Goal: Transaction & Acquisition: Purchase product/service

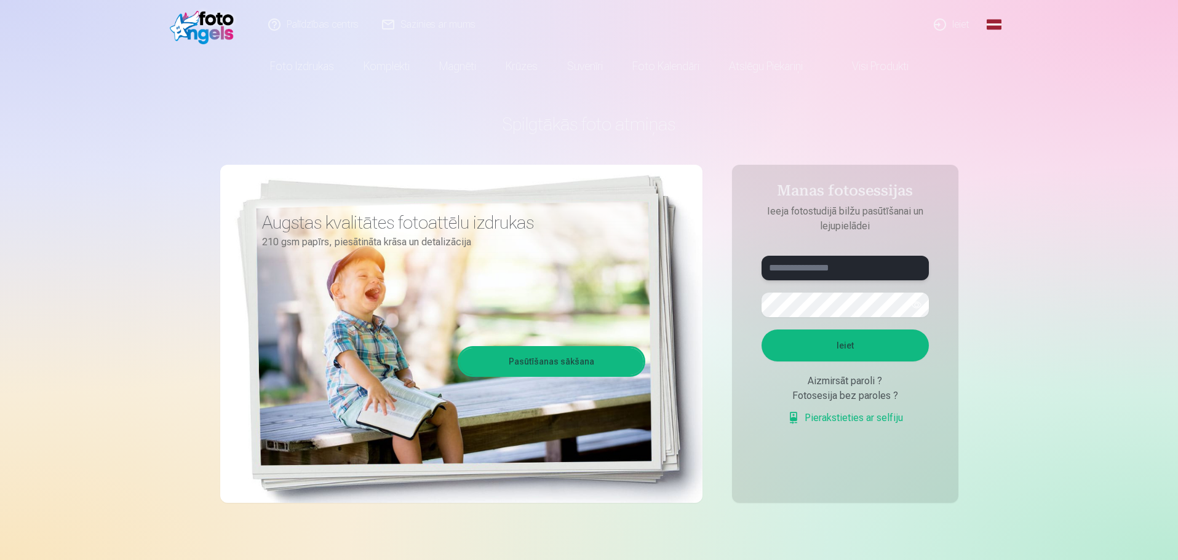
click at [789, 268] on input "text" at bounding box center [845, 268] width 167 height 25
type input "**********"
click at [762, 330] on button "Ieiet" at bounding box center [845, 346] width 167 height 32
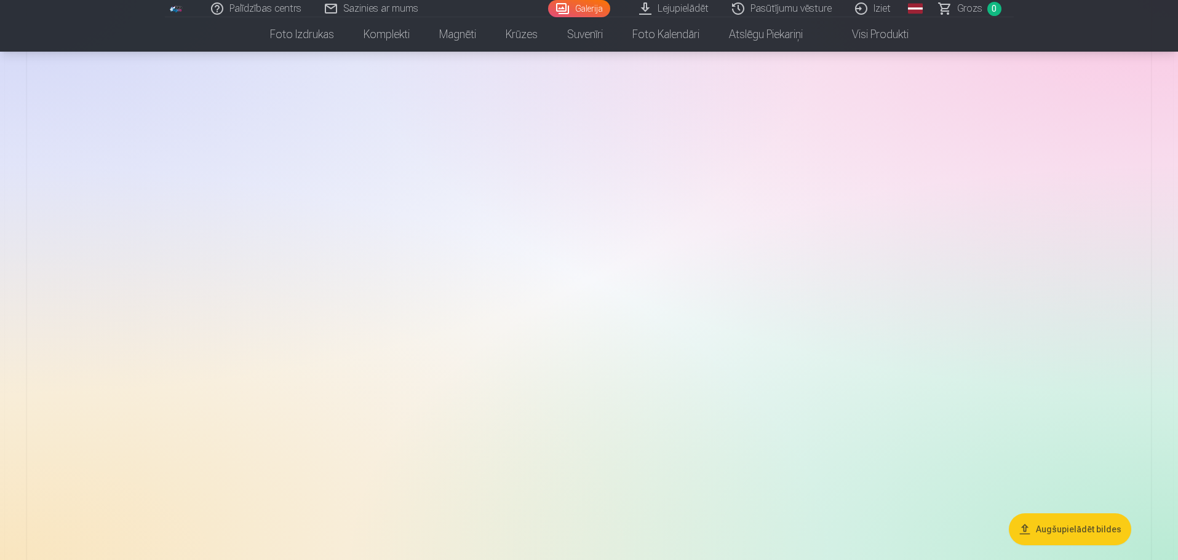
scroll to position [246, 0]
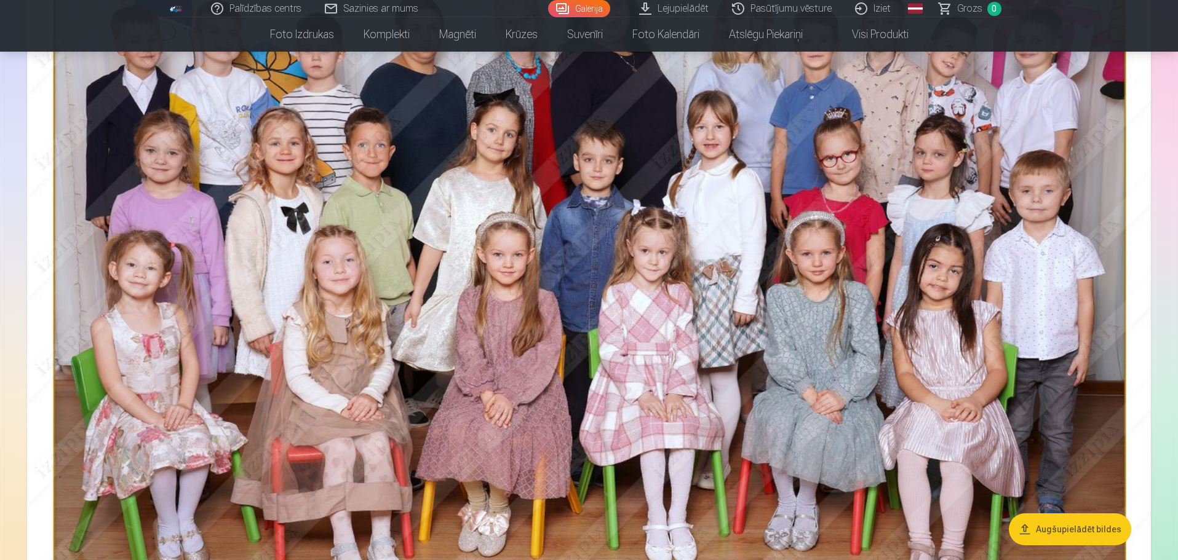
click at [1043, 527] on button "Augšupielādēt bildes" at bounding box center [1070, 530] width 122 height 32
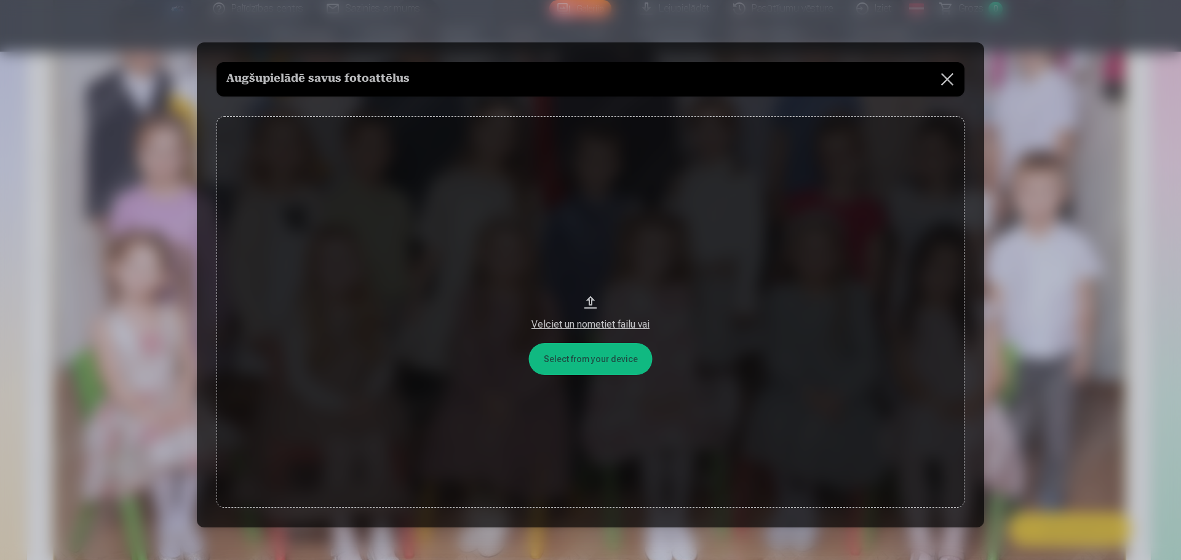
click at [943, 78] on button at bounding box center [947, 79] width 34 height 34
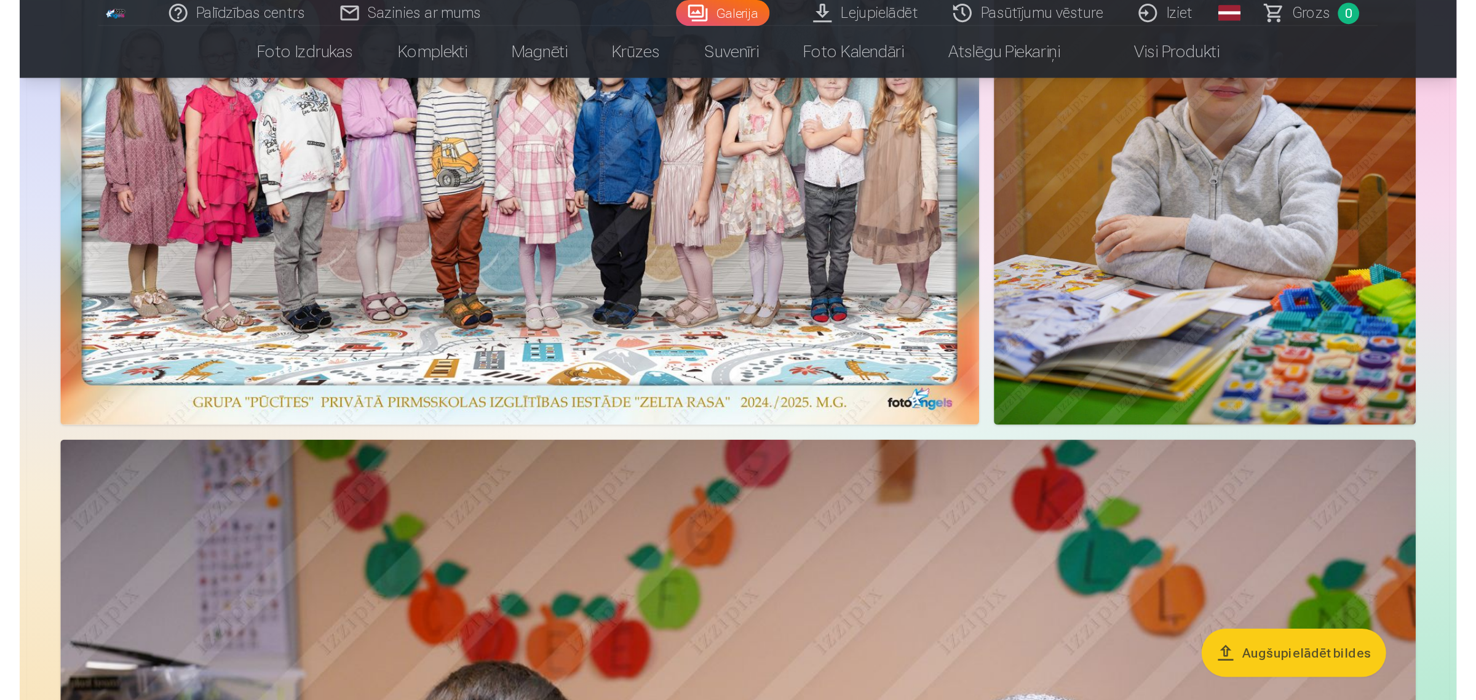
scroll to position [769, 0]
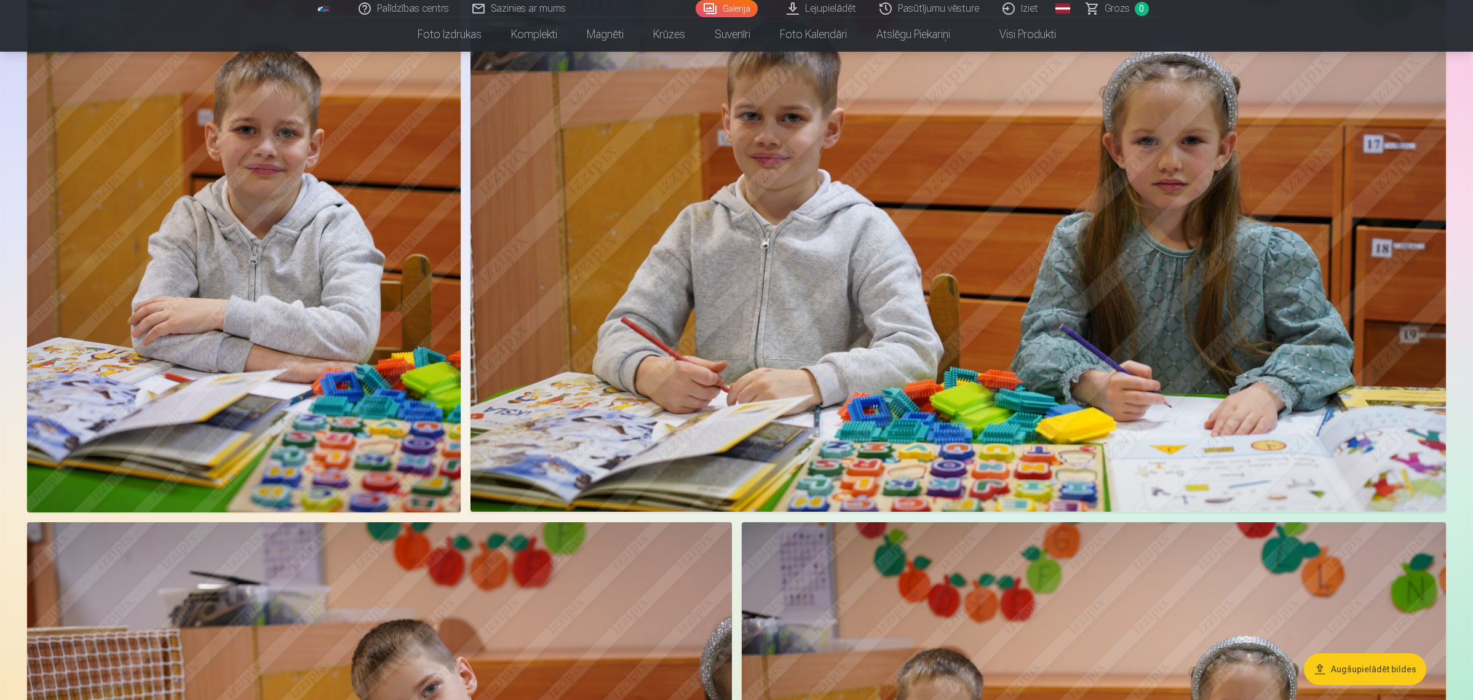
drag, startPoint x: 327, startPoint y: 284, endPoint x: 277, endPoint y: 274, distance: 50.9
click at [277, 274] on img at bounding box center [244, 187] width 434 height 651
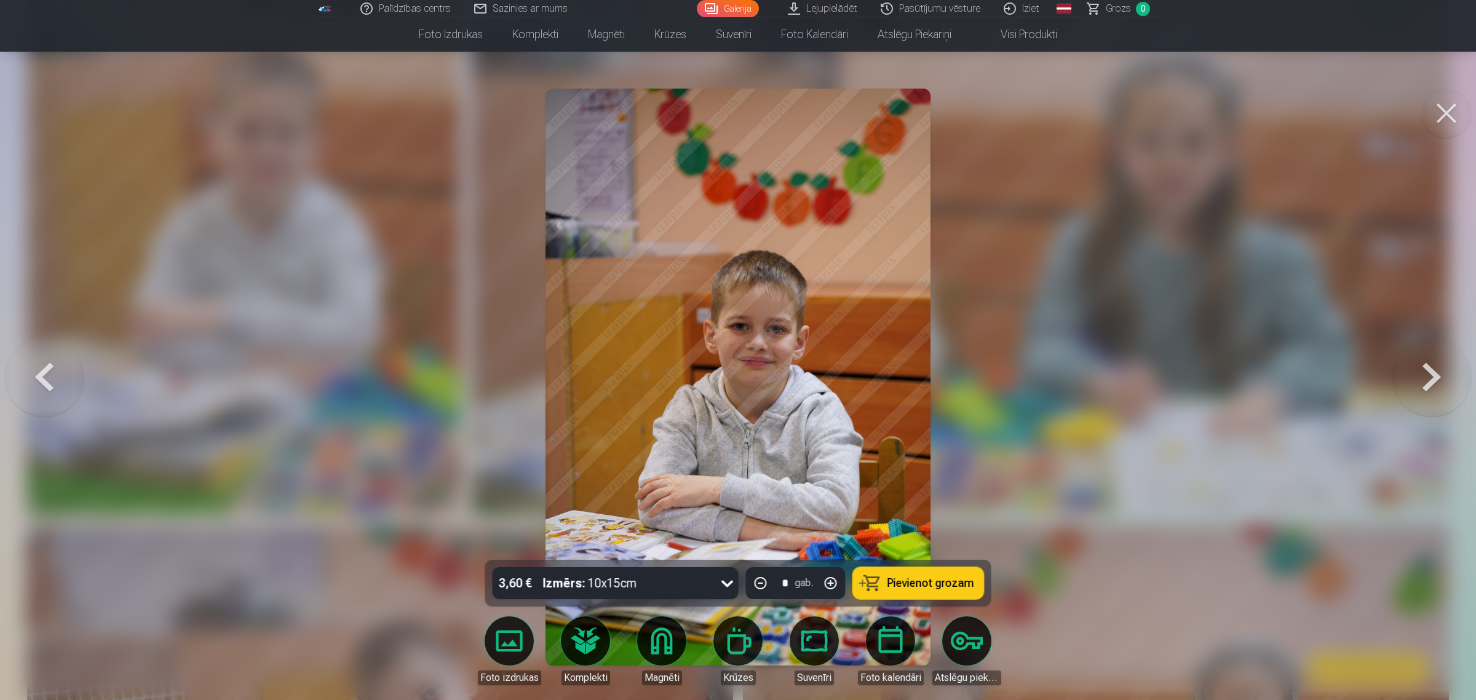
click at [918, 560] on span "Pievienot grozam" at bounding box center [931, 583] width 87 height 11
click at [69, 380] on button at bounding box center [44, 377] width 79 height 341
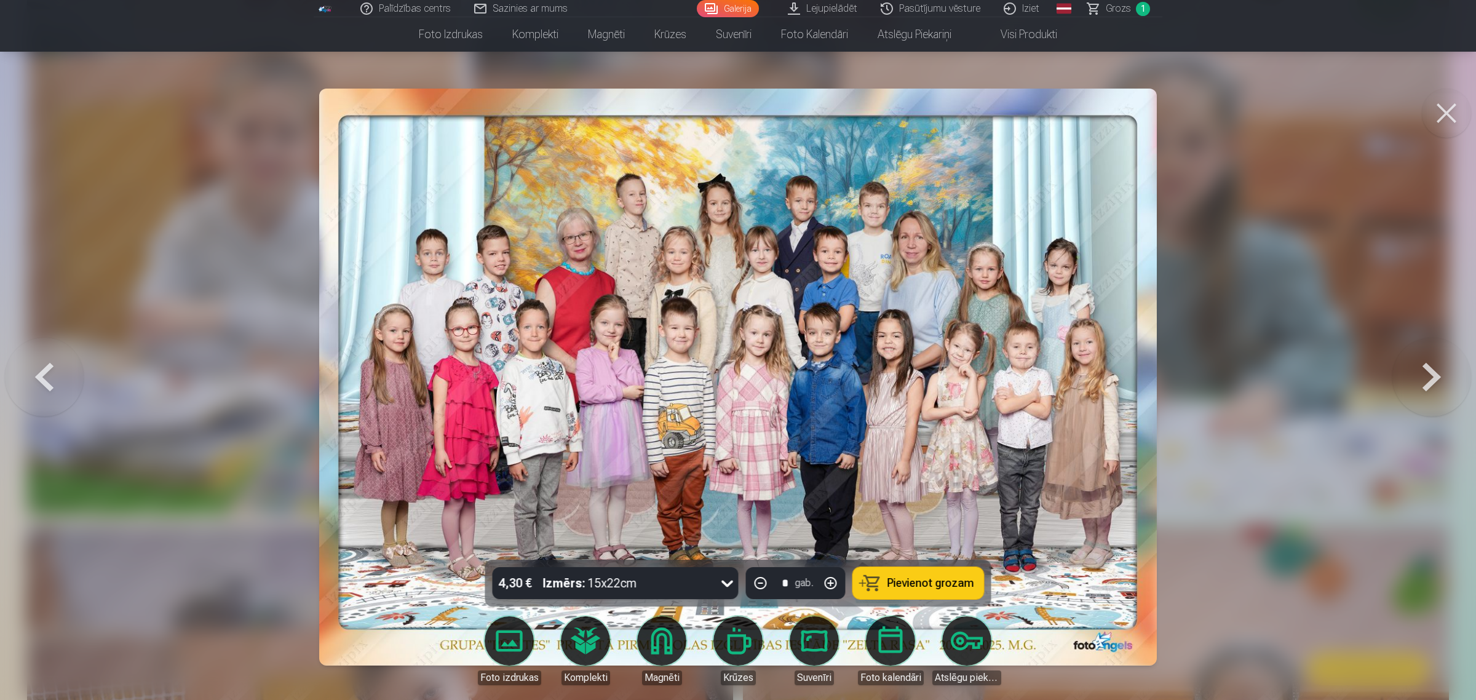
click at [930, 560] on span "Pievienot grozam" at bounding box center [931, 583] width 87 height 11
click at [34, 378] on button at bounding box center [44, 377] width 79 height 341
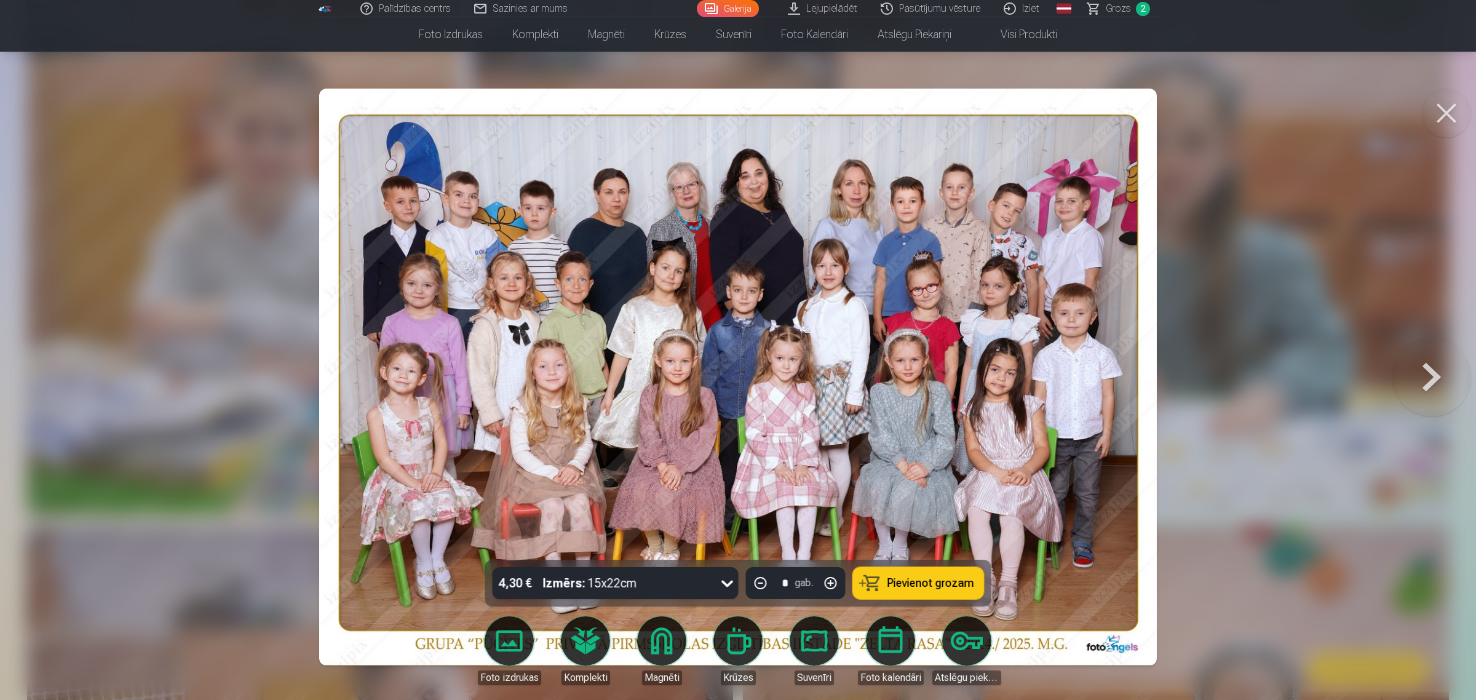
click at [912, 560] on button "Pievienot grozam" at bounding box center [918, 583] width 131 height 32
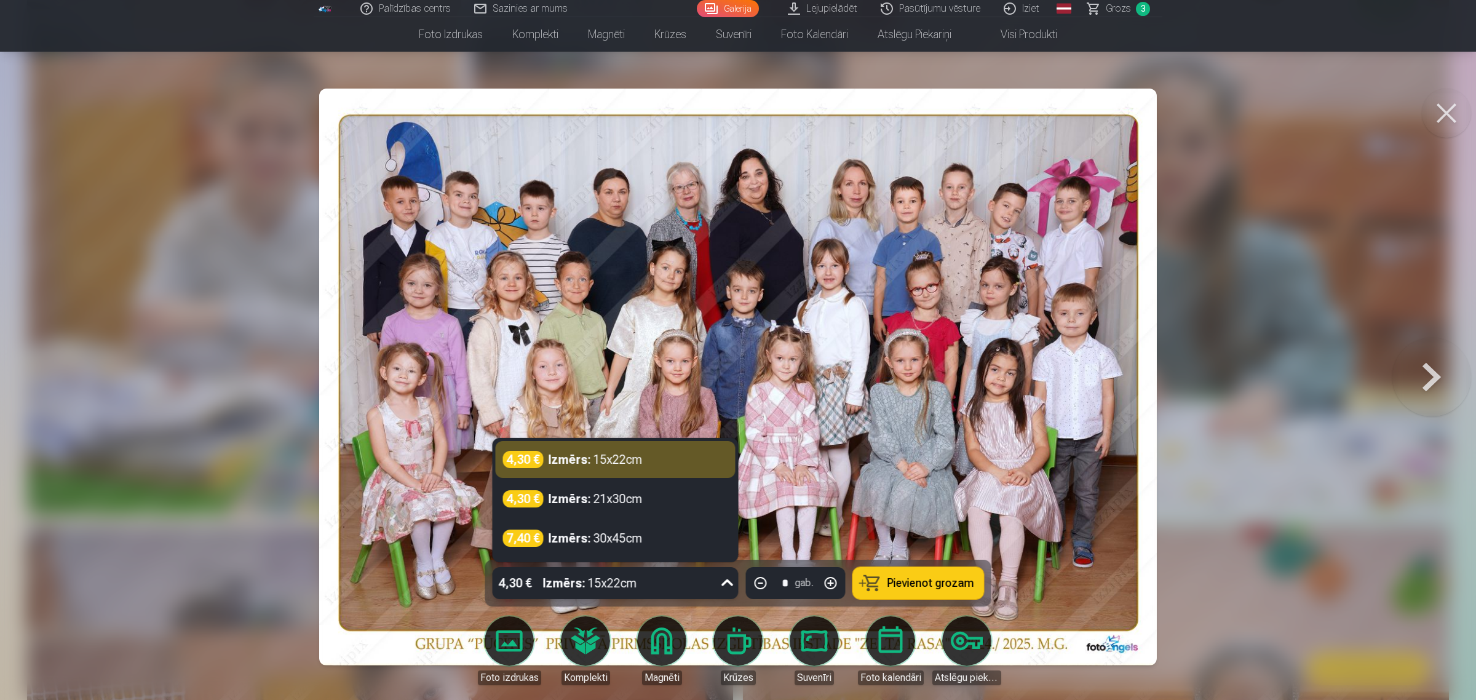
click at [659, 560] on div "4,30 € Izmērs : 15x22cm" at bounding box center [604, 583] width 223 height 32
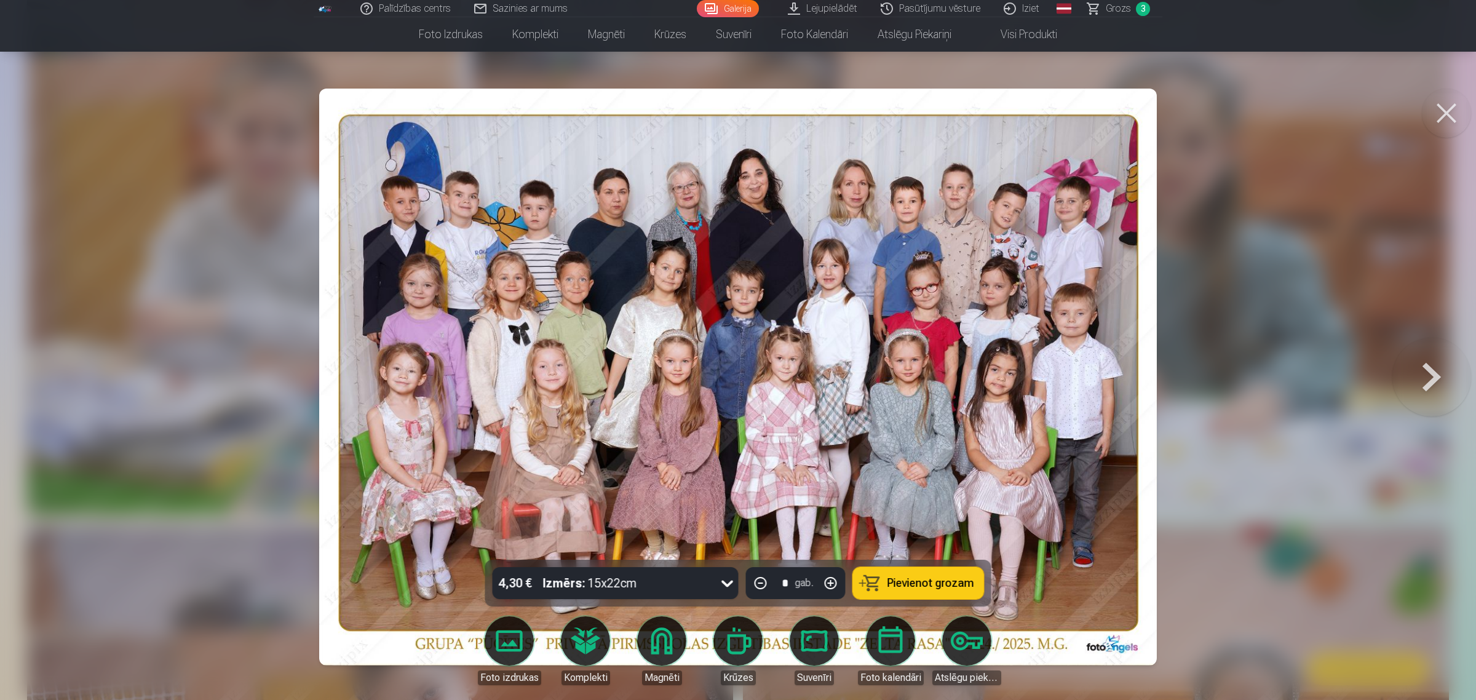
click at [1177, 484] on div at bounding box center [738, 350] width 1476 height 700
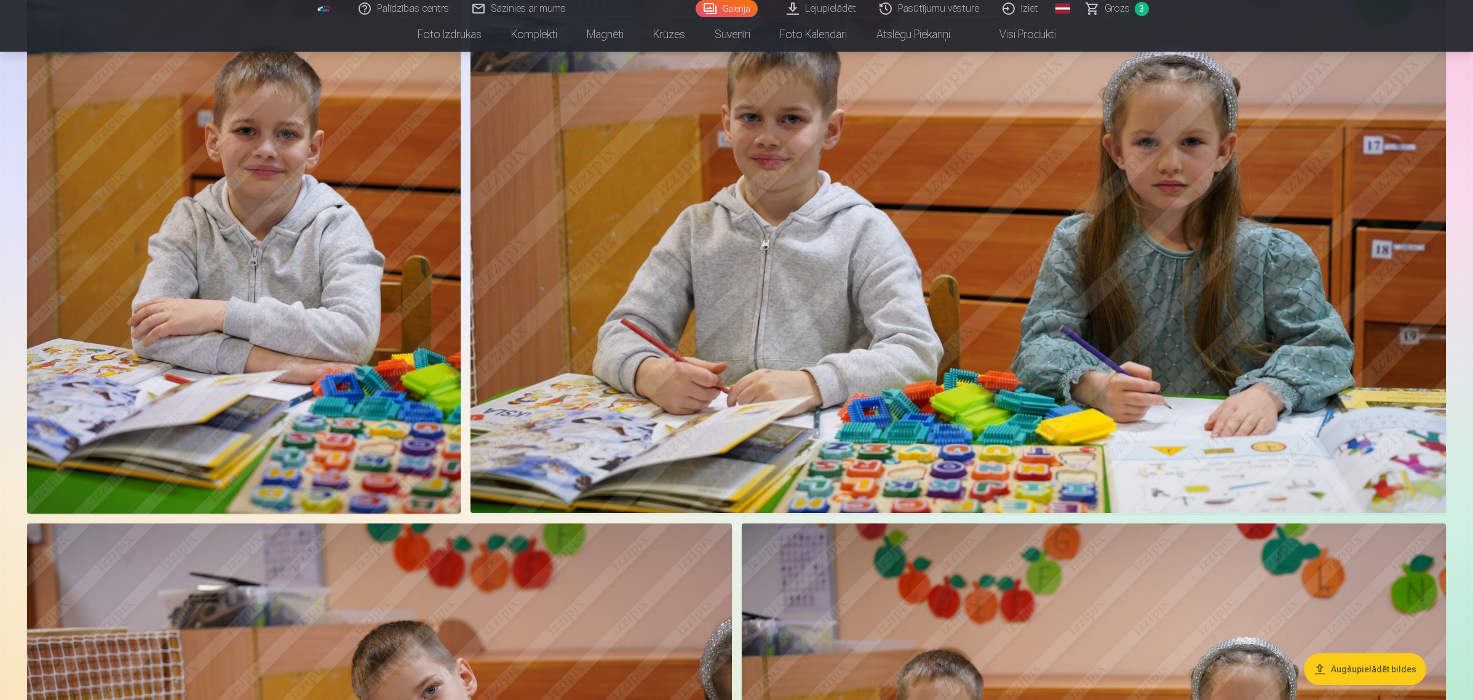
click at [694, 330] on img at bounding box center [959, 188] width 976 height 650
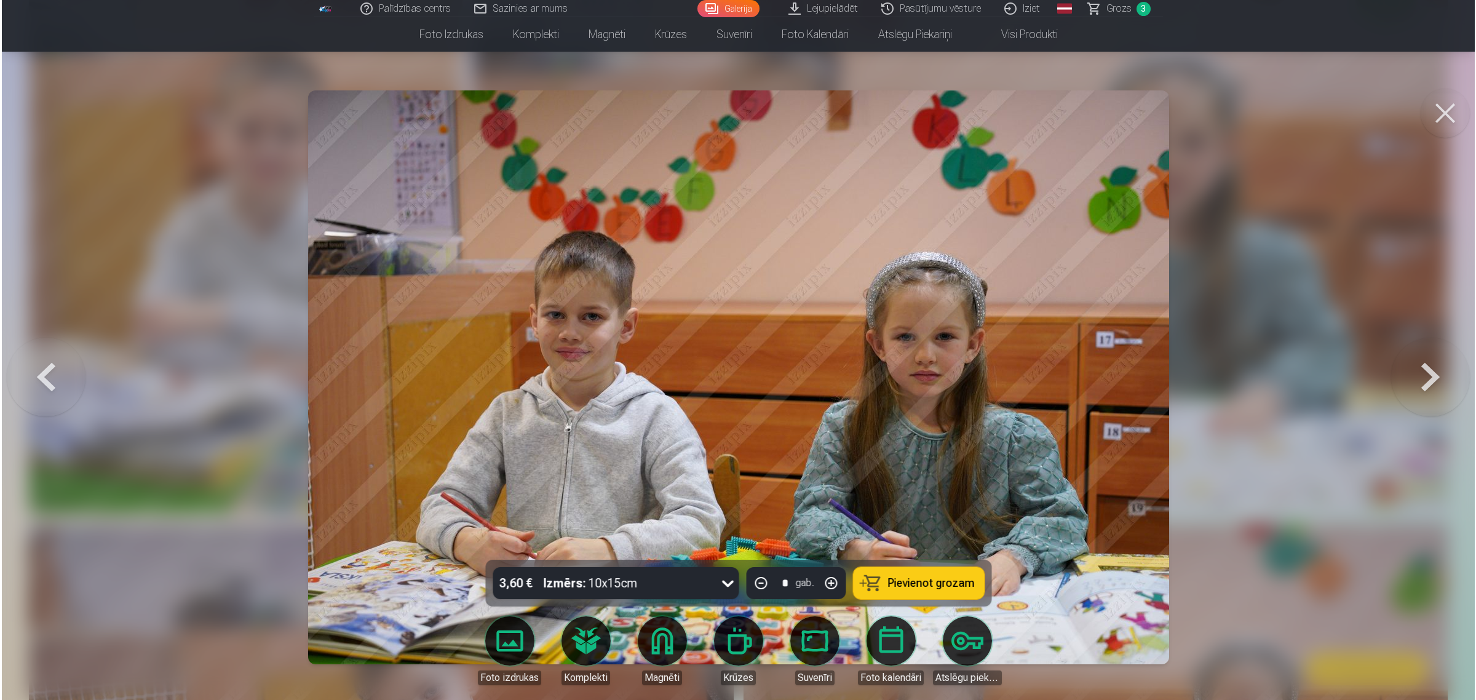
scroll to position [769, 0]
click at [1177, 379] on button at bounding box center [1432, 377] width 79 height 341
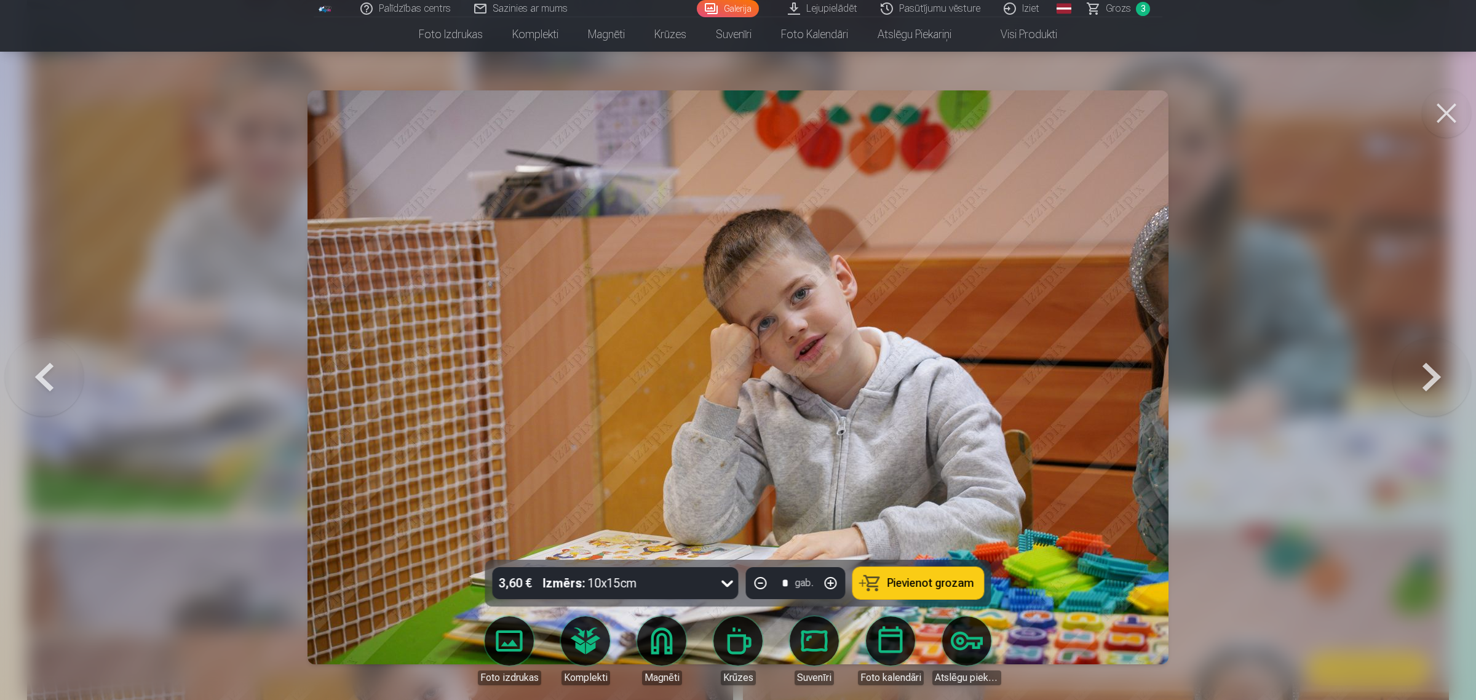
click at [49, 385] on button at bounding box center [44, 377] width 79 height 341
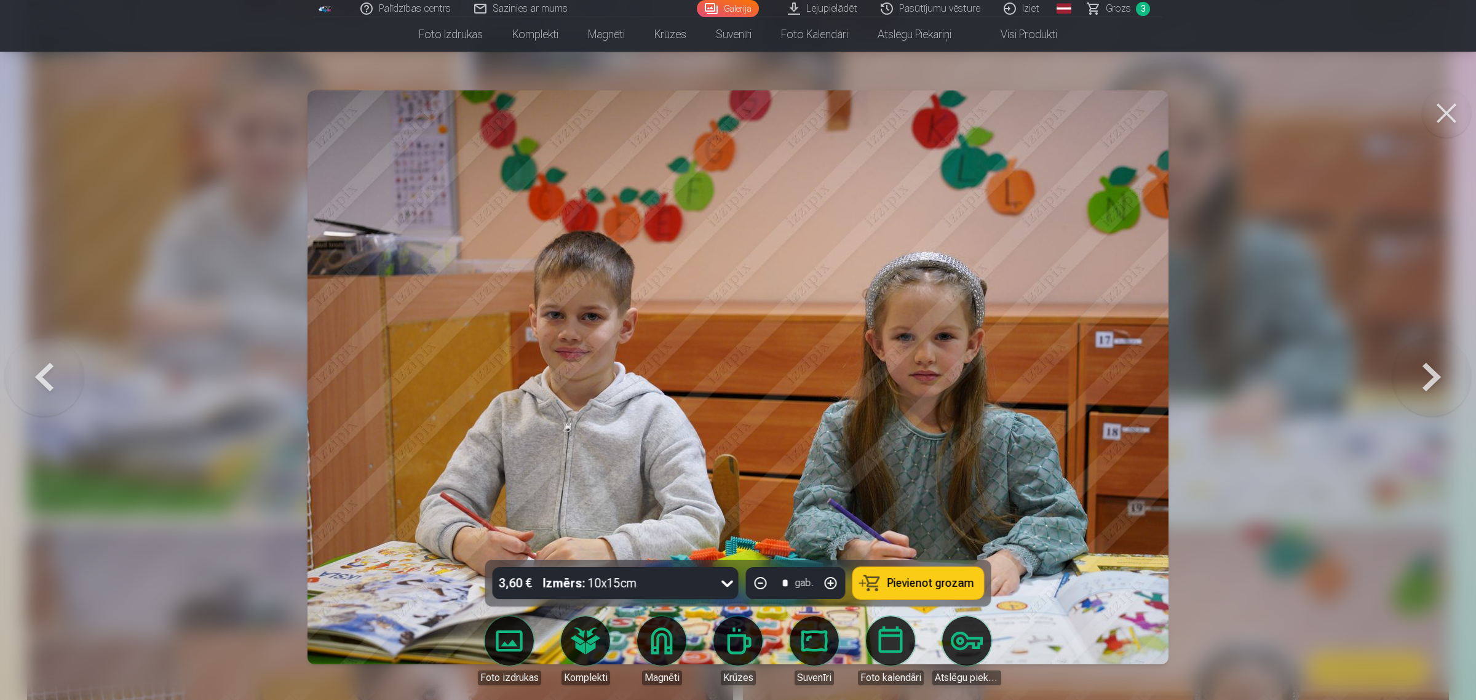
click at [925, 560] on span "Pievienot grozam" at bounding box center [931, 583] width 87 height 11
click at [1177, 372] on button at bounding box center [1432, 377] width 79 height 341
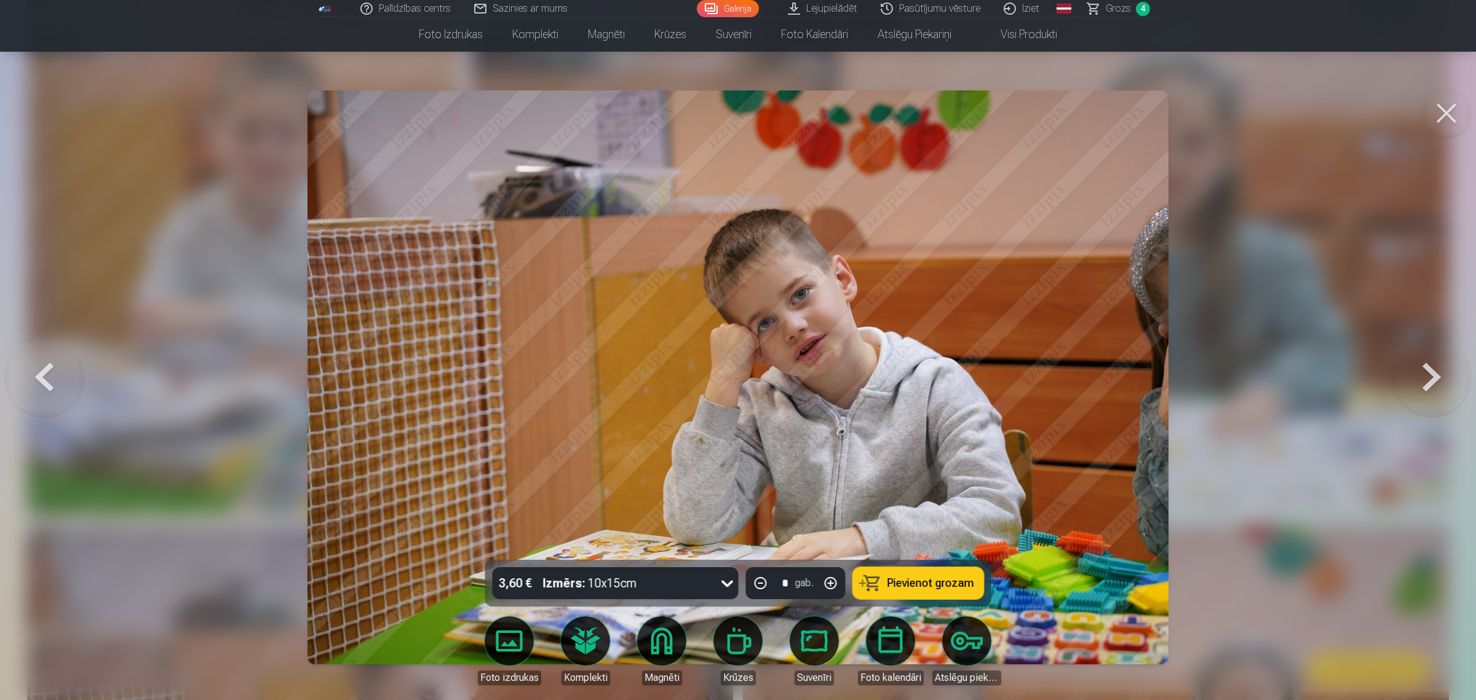
click at [1177, 372] on button at bounding box center [1432, 377] width 79 height 341
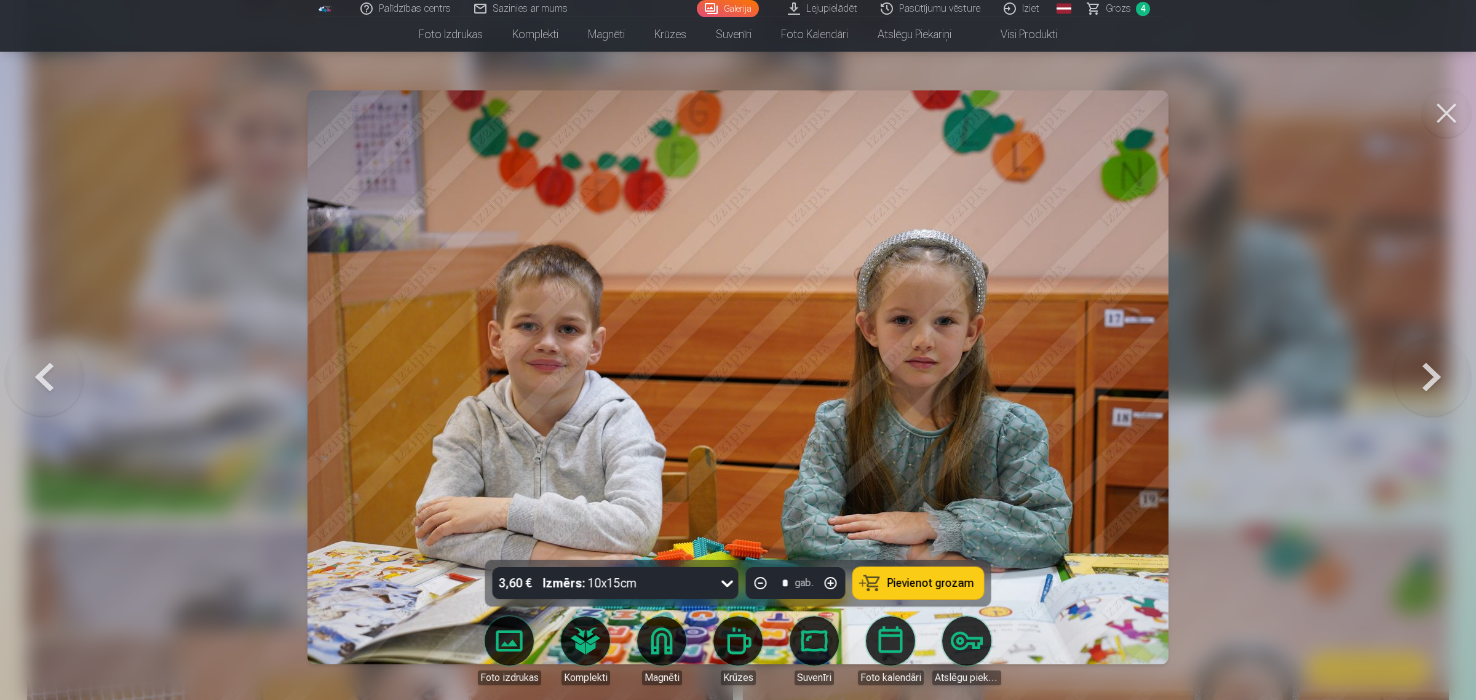
click at [1177, 372] on button at bounding box center [1432, 377] width 79 height 341
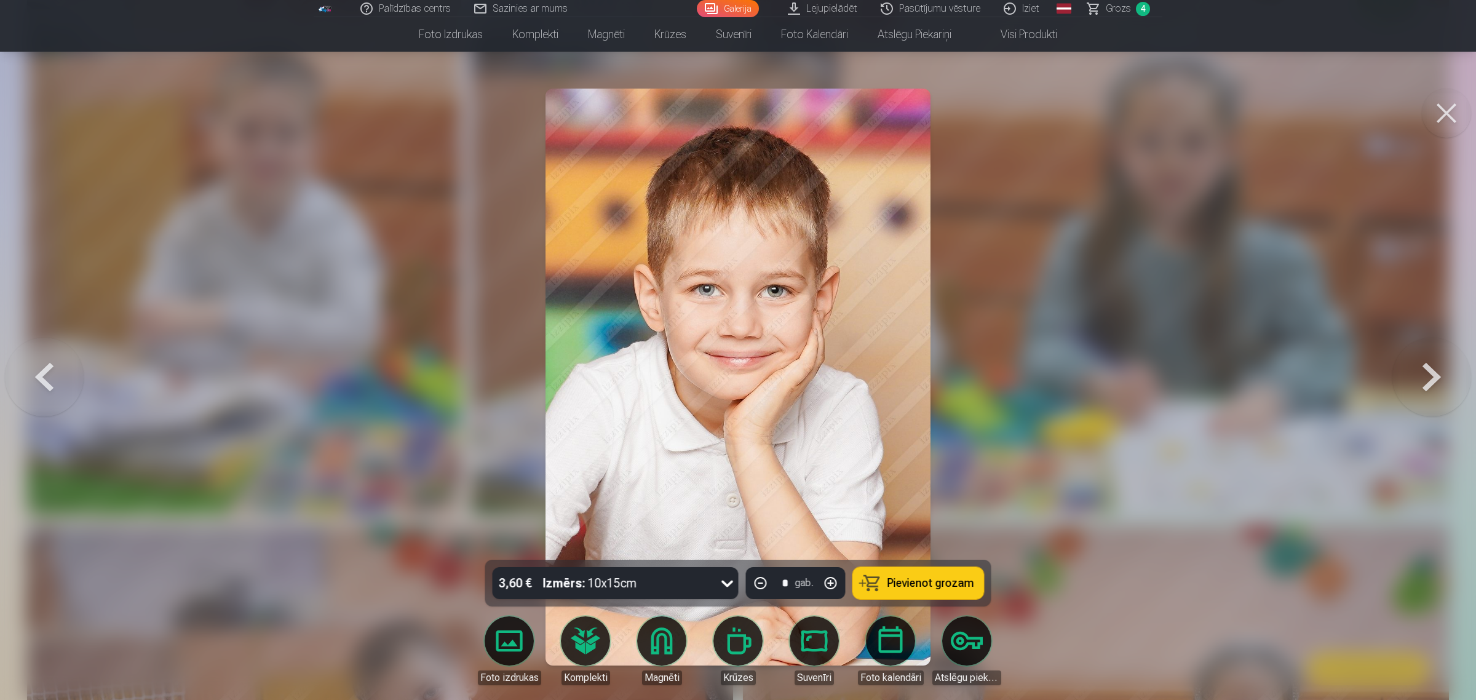
click at [824, 560] on button "button" at bounding box center [831, 583] width 30 height 30
click at [930, 560] on span "Pievienot grozam" at bounding box center [931, 583] width 87 height 11
type input "*"
click at [1177, 395] on button at bounding box center [1432, 377] width 79 height 341
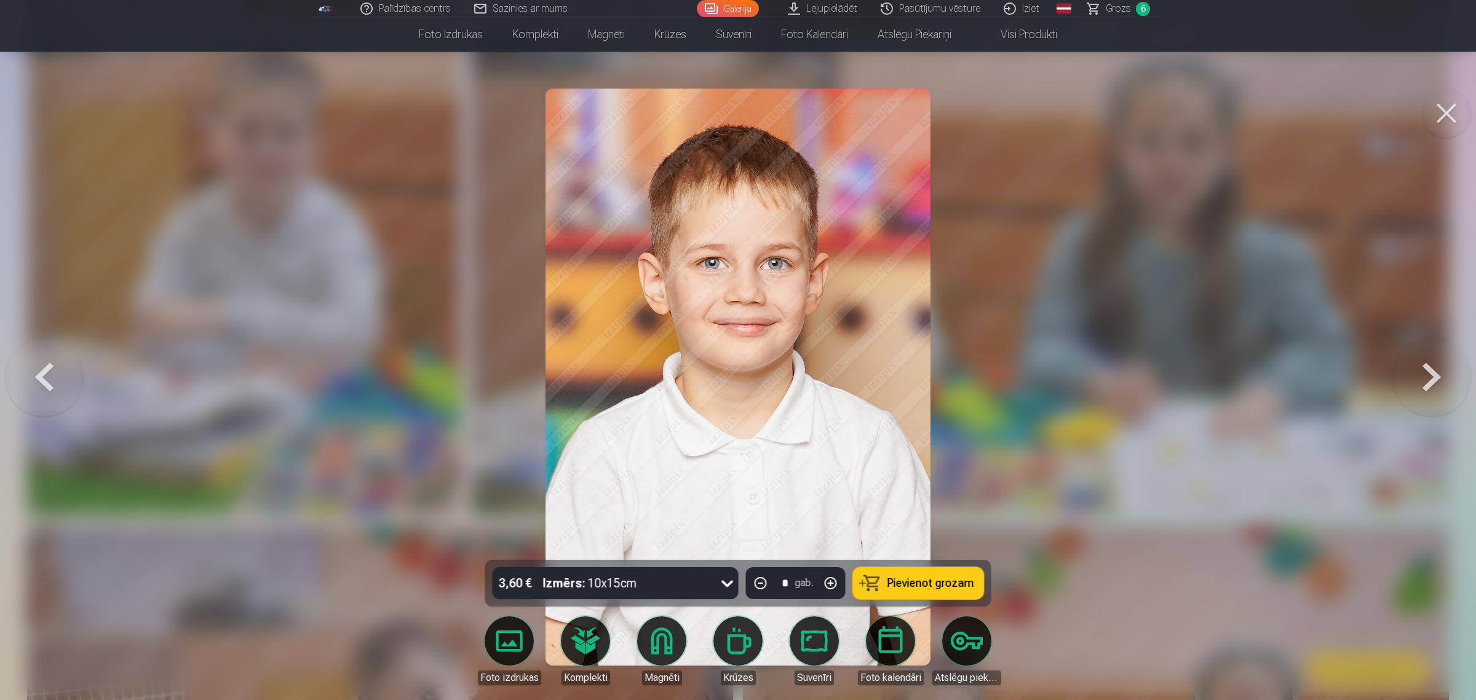
click at [909, 560] on span "Pievienot grozam" at bounding box center [931, 583] width 87 height 11
click at [1177, 374] on button at bounding box center [1432, 377] width 79 height 341
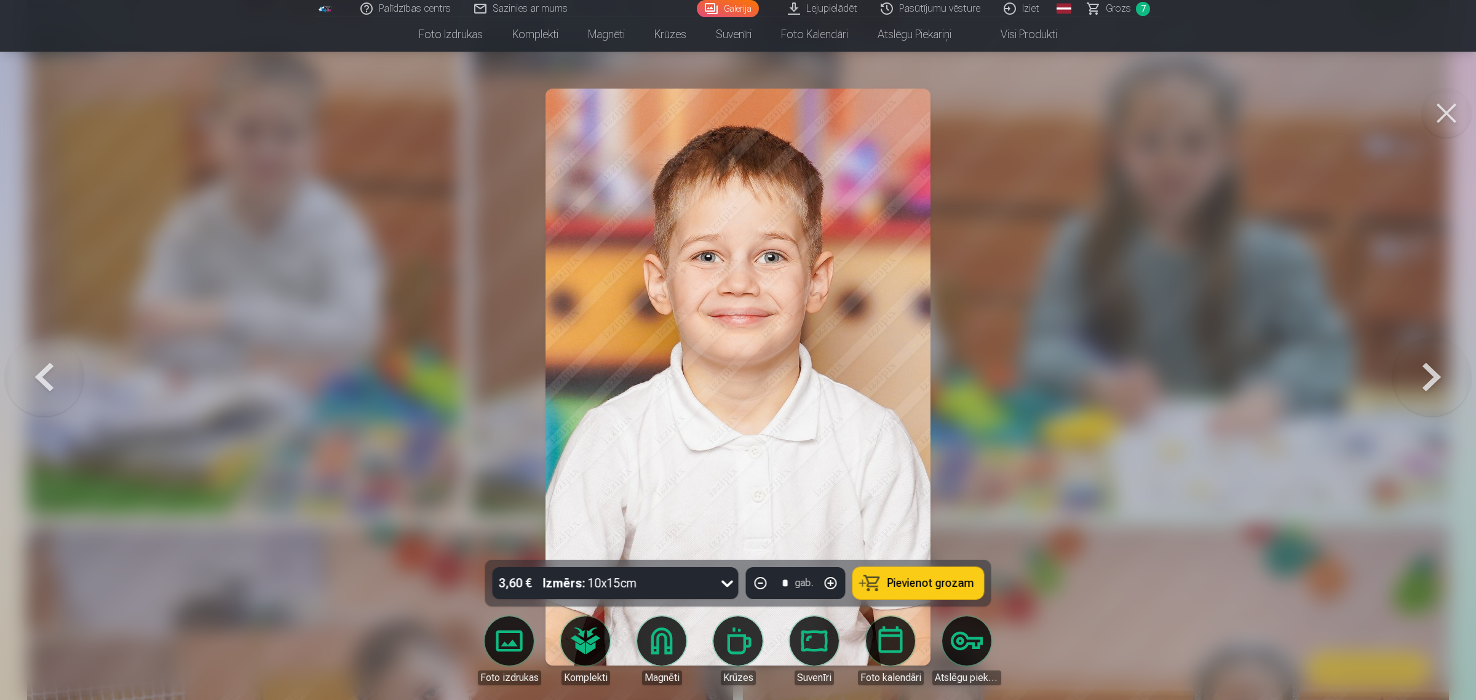
click at [1177, 374] on button at bounding box center [1432, 377] width 79 height 341
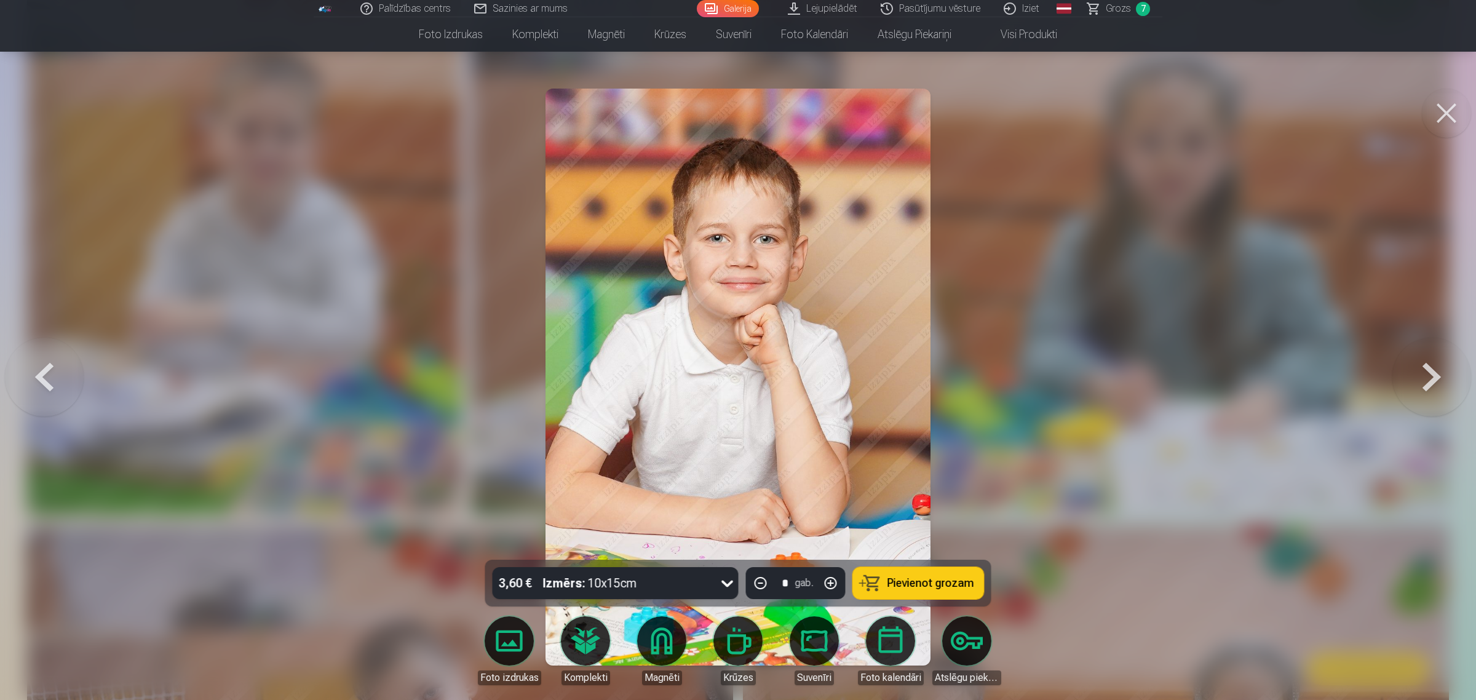
click at [890, 560] on span "Pievienot grozam" at bounding box center [931, 583] width 87 height 11
click at [1177, 367] on button at bounding box center [1432, 377] width 79 height 341
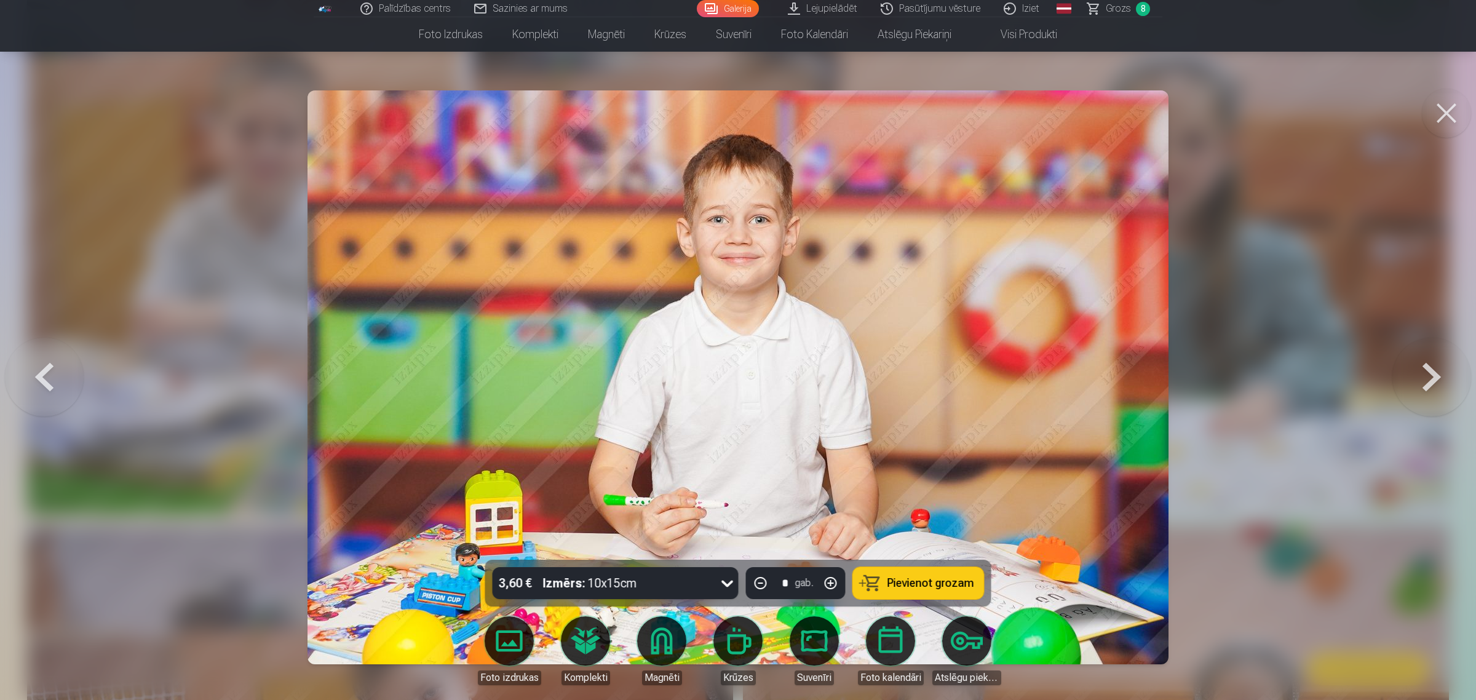
click at [1177, 367] on button at bounding box center [1432, 377] width 79 height 341
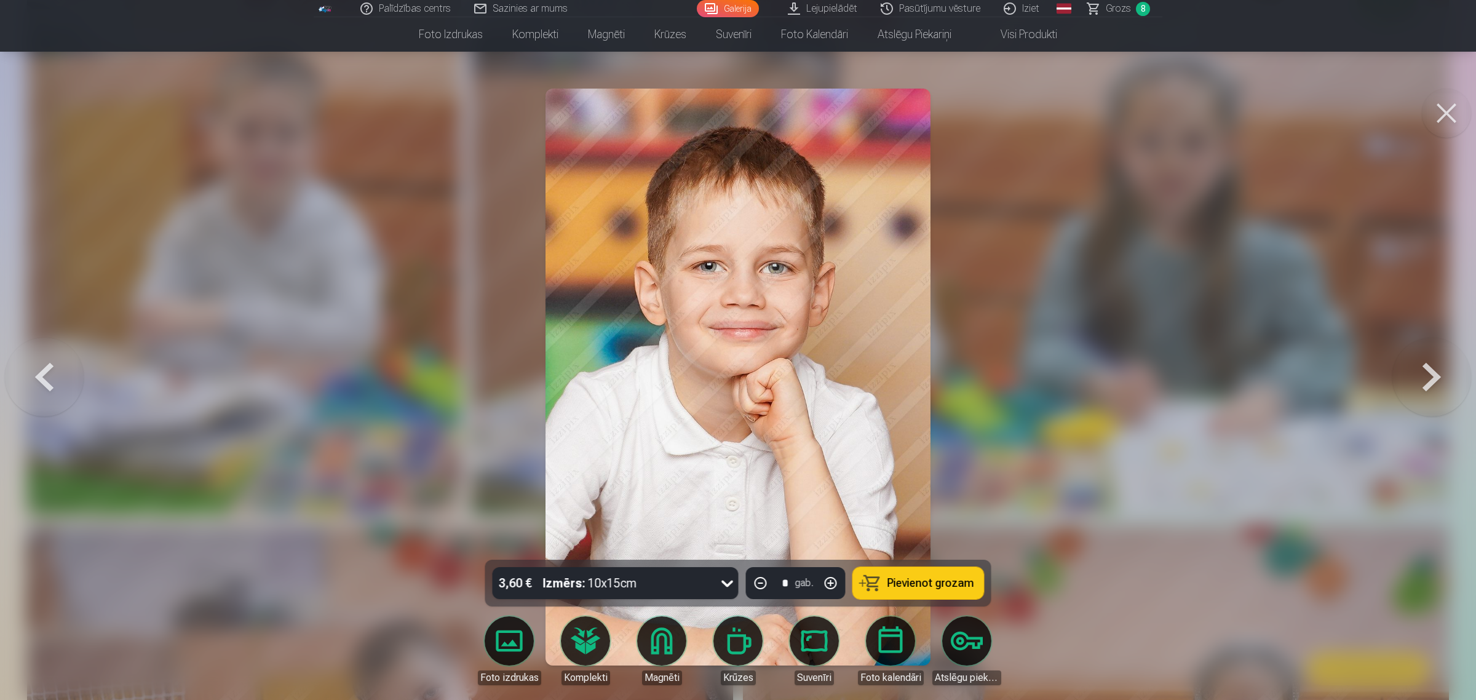
click at [1177, 367] on button at bounding box center [1432, 377] width 79 height 341
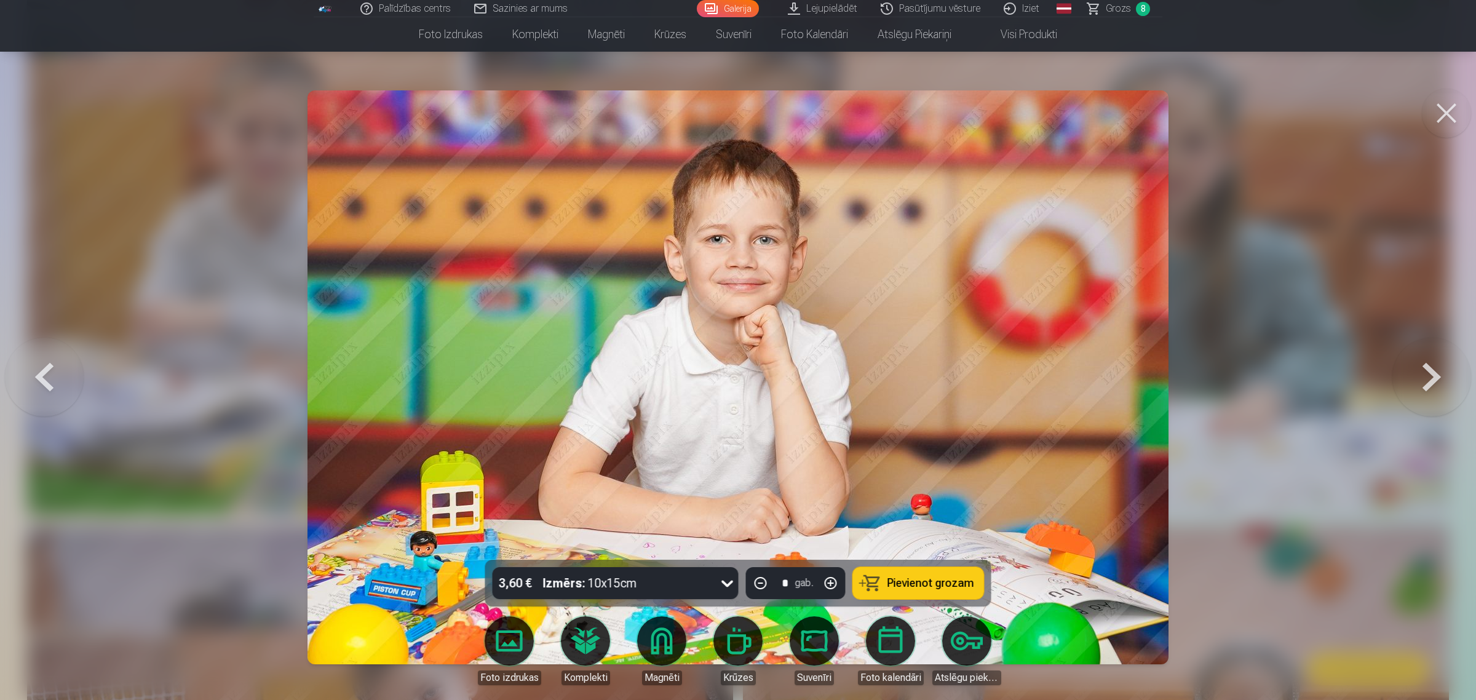
drag, startPoint x: 912, startPoint y: 585, endPoint x: 946, endPoint y: 580, distance: 34.3
click at [915, 560] on span "Pievienot grozam" at bounding box center [931, 583] width 87 height 11
click at [1177, 388] on button at bounding box center [1432, 377] width 79 height 341
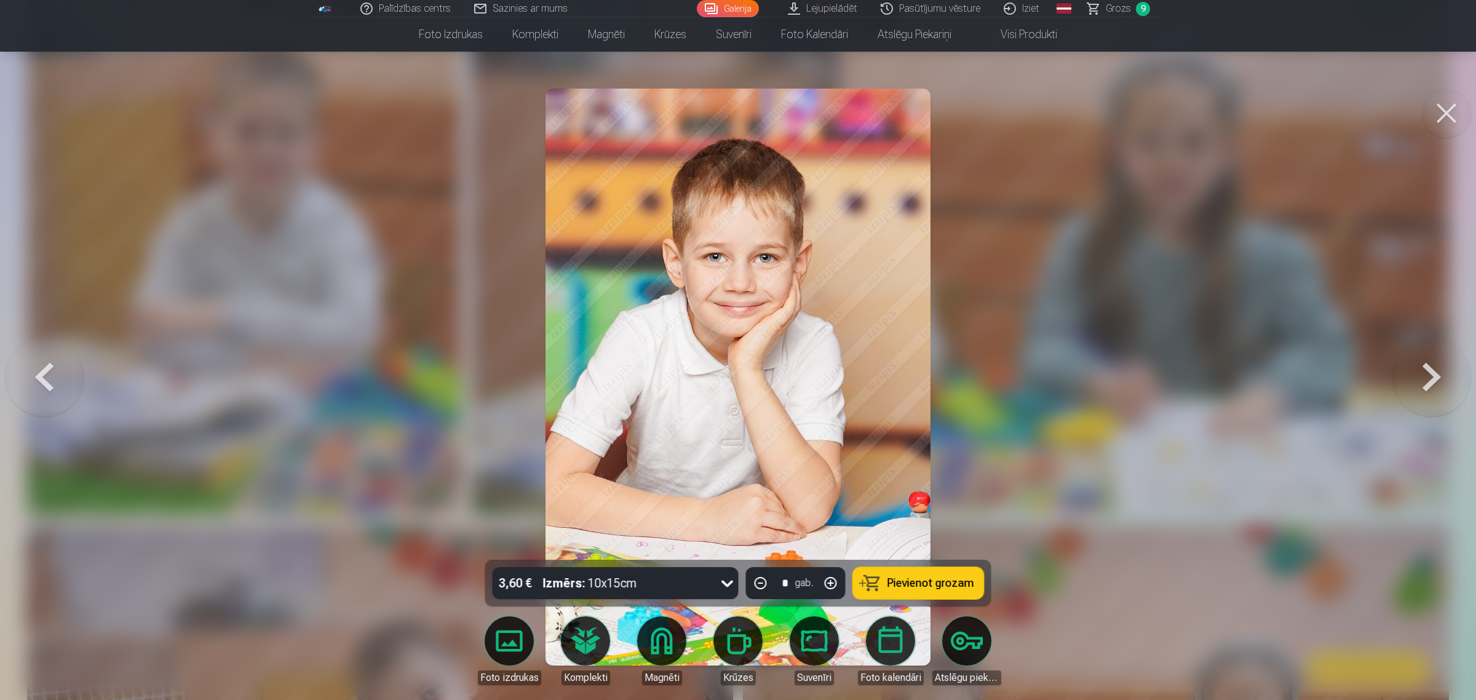
click at [938, 560] on span "Pievienot grozam" at bounding box center [931, 583] width 87 height 11
click at [1177, 400] on button at bounding box center [1432, 377] width 79 height 341
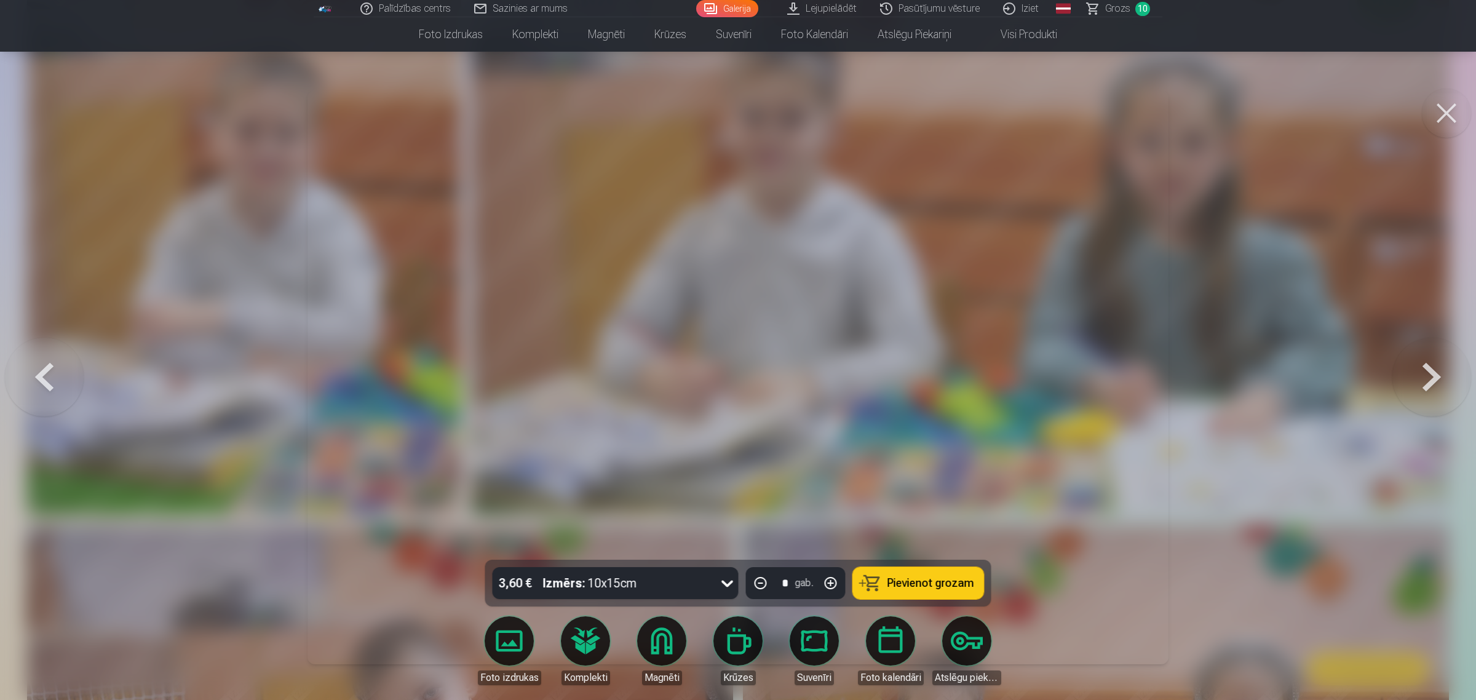
click at [1177, 400] on button at bounding box center [1432, 377] width 79 height 341
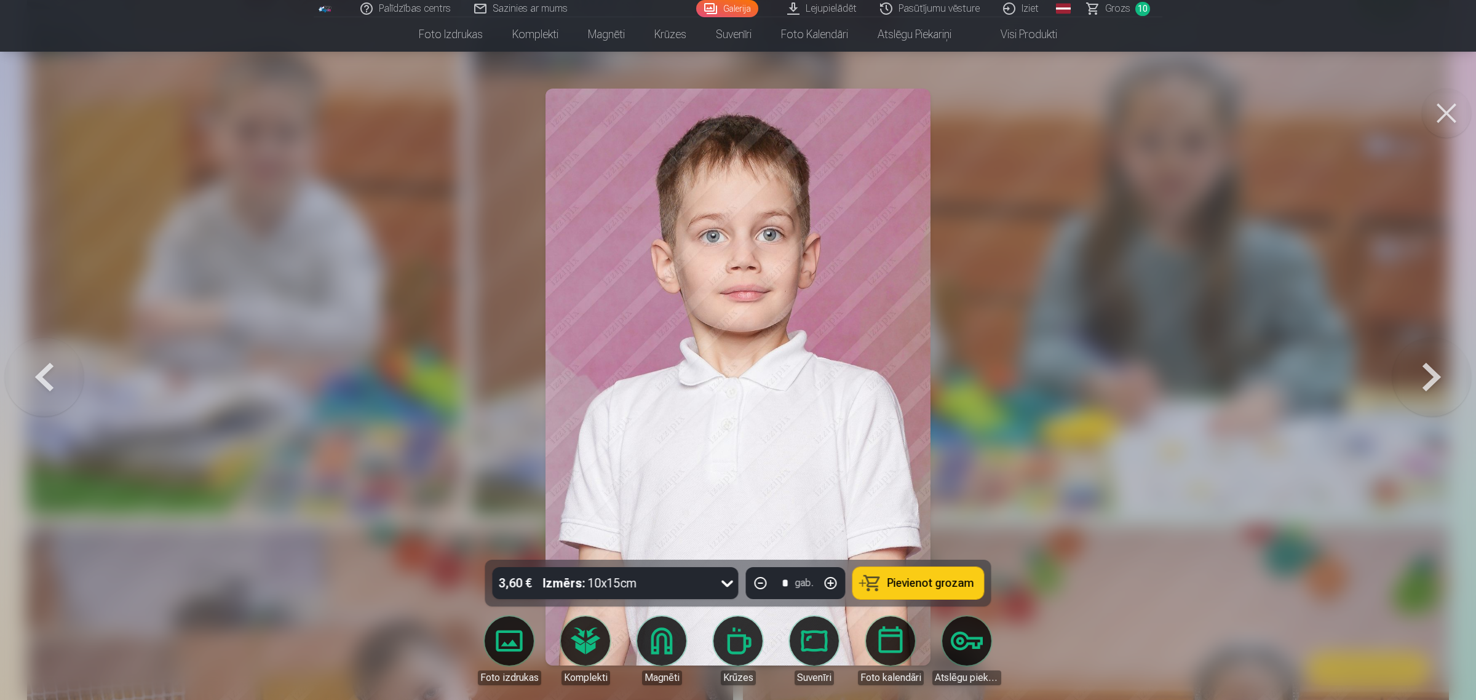
click at [1177, 400] on button at bounding box center [1432, 377] width 79 height 341
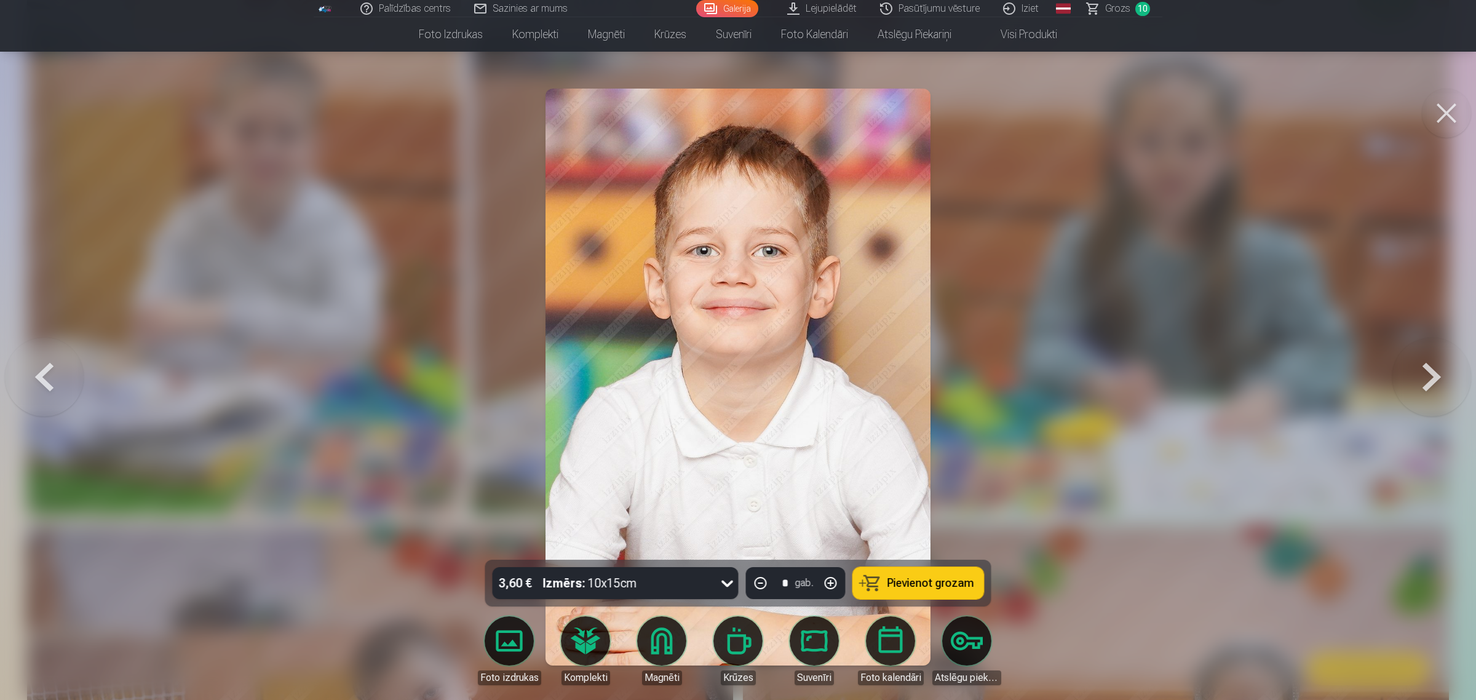
click at [915, 560] on span "Pievienot grozam" at bounding box center [931, 583] width 87 height 11
click at [1177, 373] on button at bounding box center [1432, 377] width 79 height 341
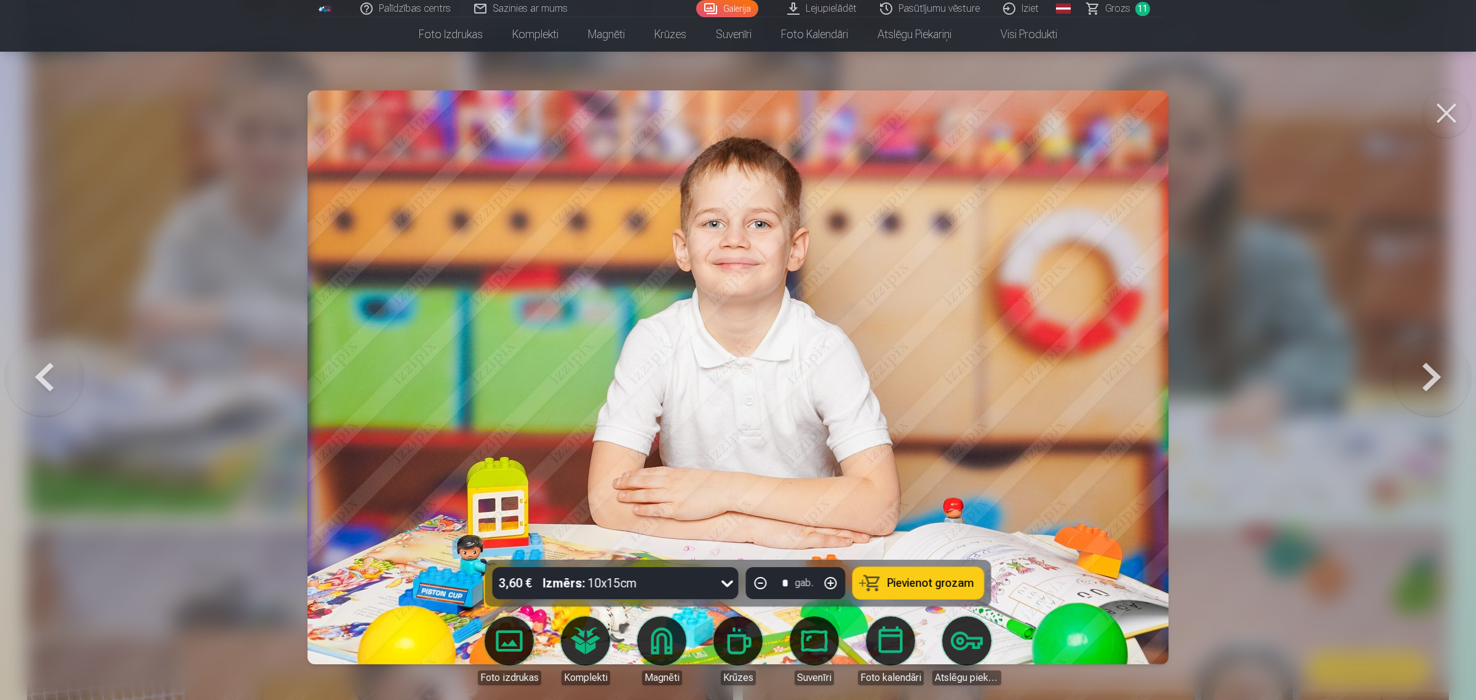
click at [1177, 373] on button at bounding box center [1432, 377] width 79 height 341
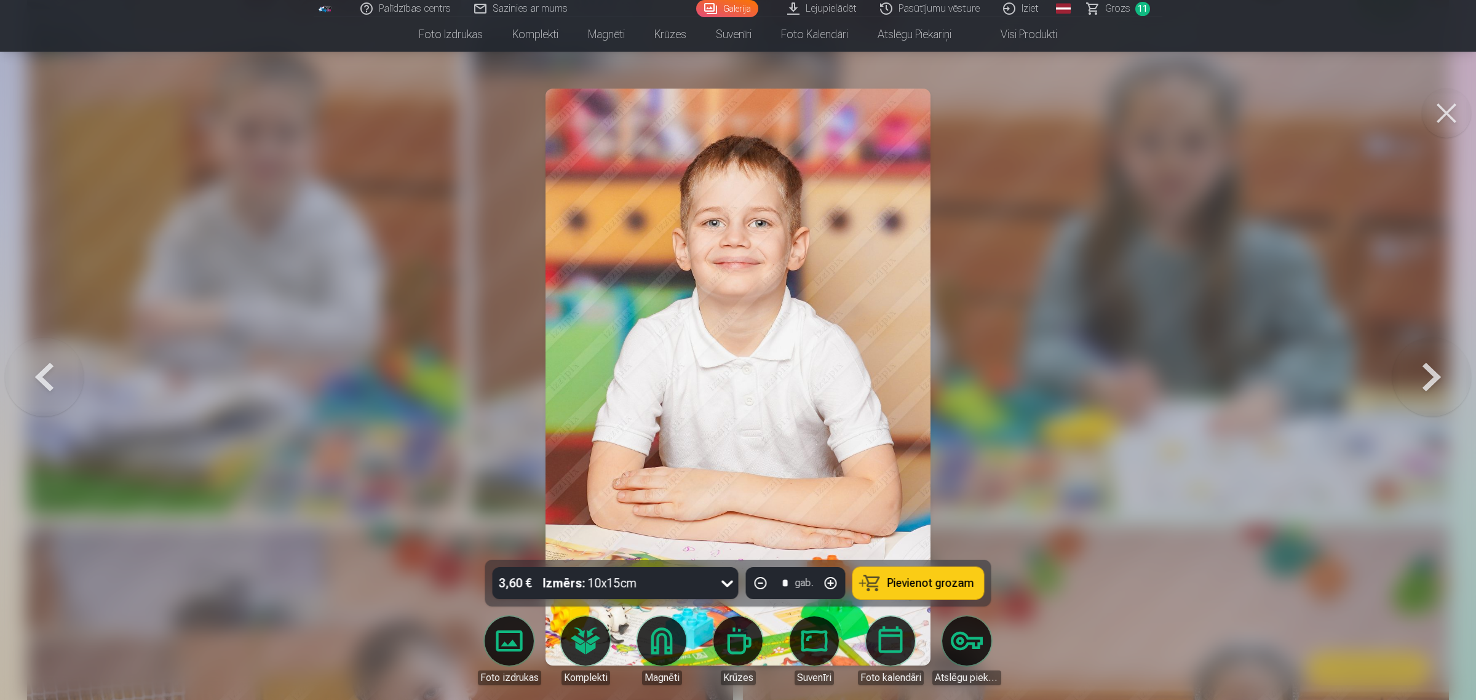
click at [1177, 373] on button at bounding box center [1432, 377] width 79 height 341
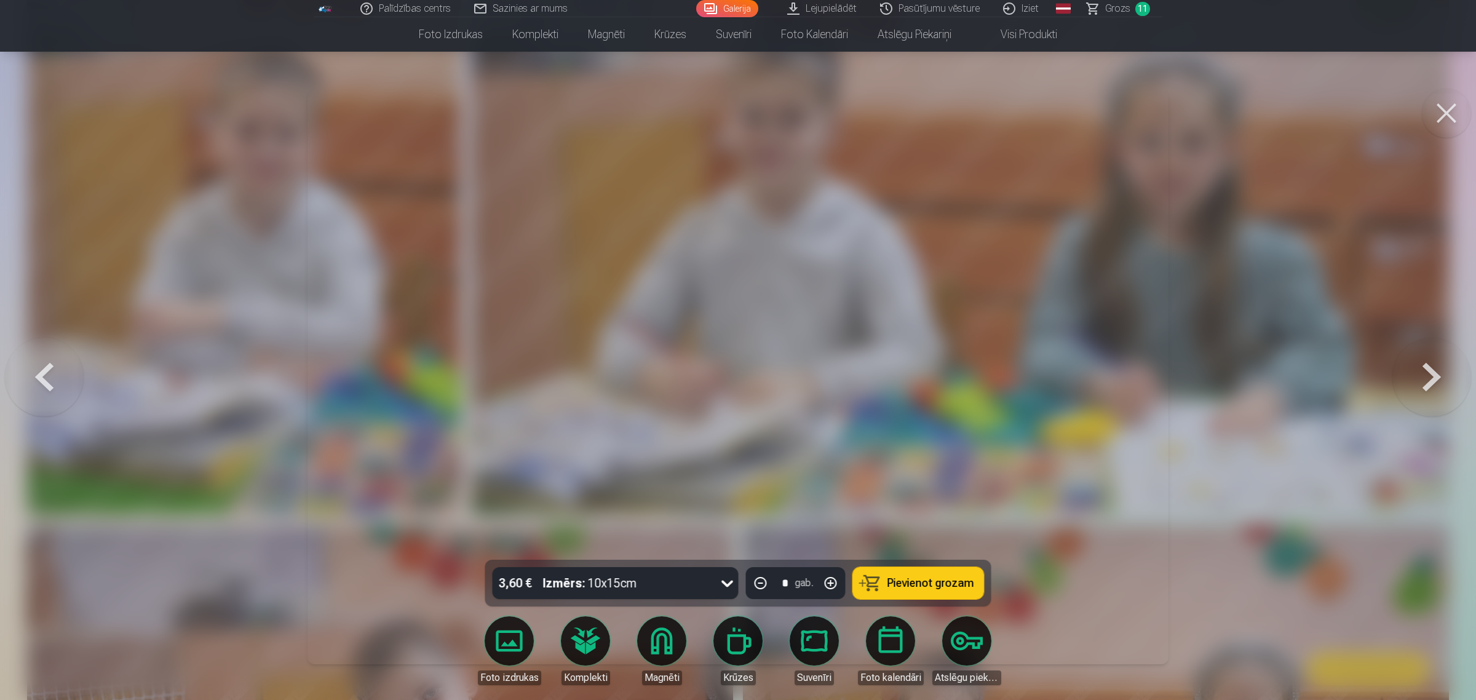
click at [1177, 373] on button at bounding box center [1432, 377] width 79 height 341
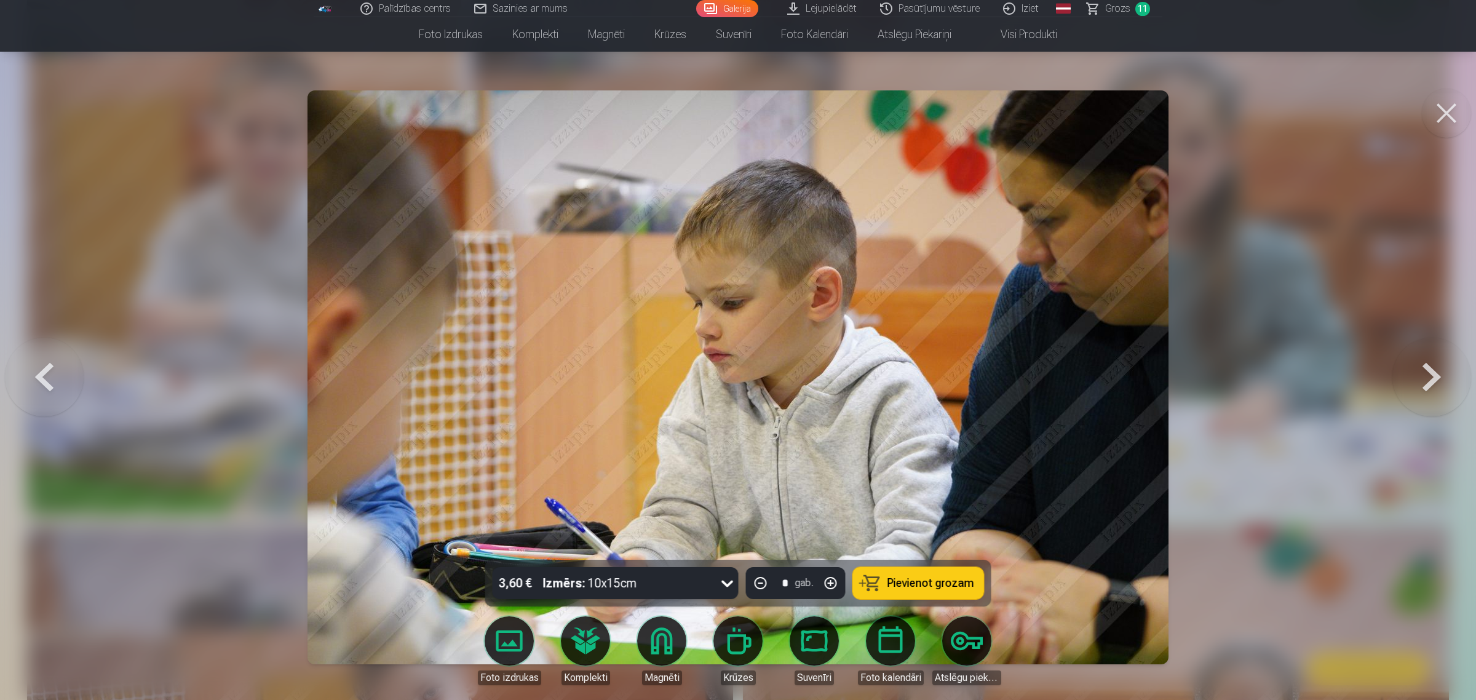
click at [920, 560] on span "Pievienot grozam" at bounding box center [931, 583] width 87 height 11
click at [1177, 386] on button at bounding box center [1432, 377] width 79 height 341
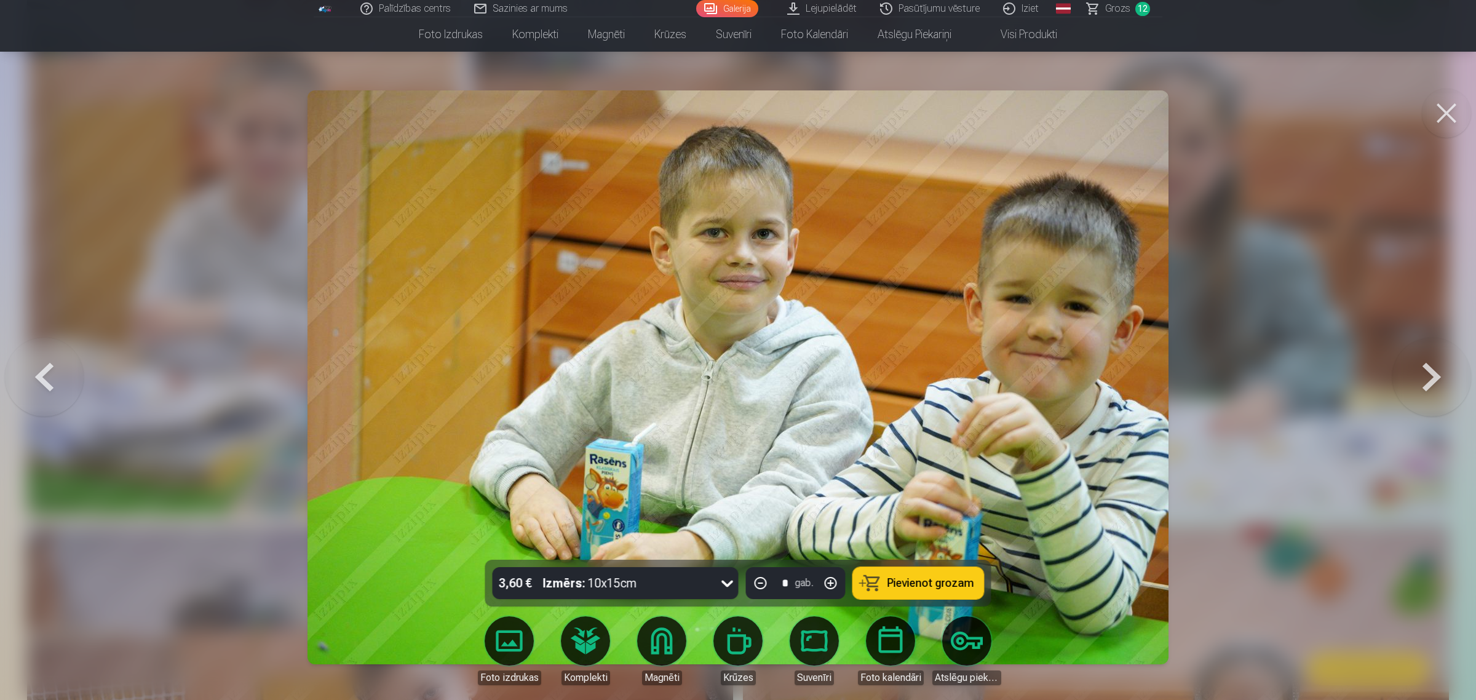
click at [878, 560] on button "Pievienot grozam" at bounding box center [918, 583] width 131 height 32
click at [1177, 377] on button at bounding box center [1432, 377] width 79 height 341
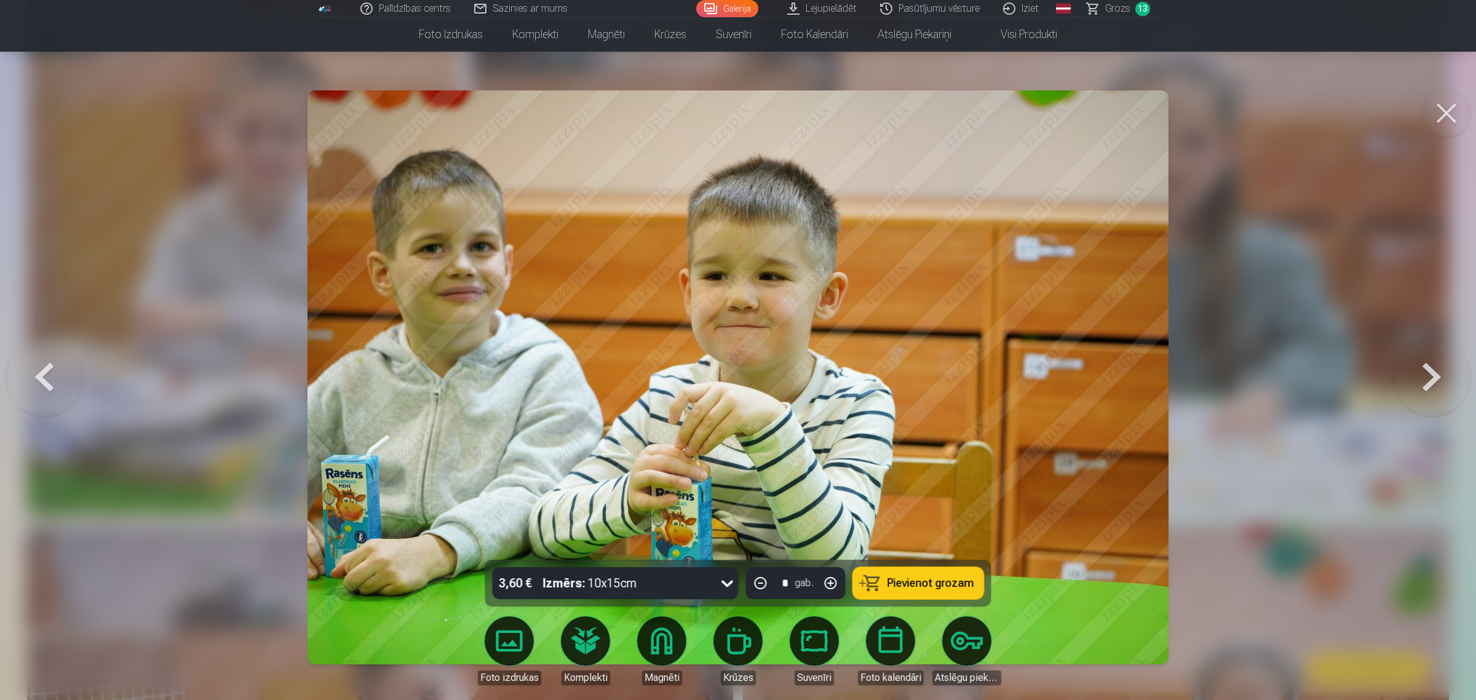
click at [1177, 377] on button at bounding box center [1432, 377] width 79 height 341
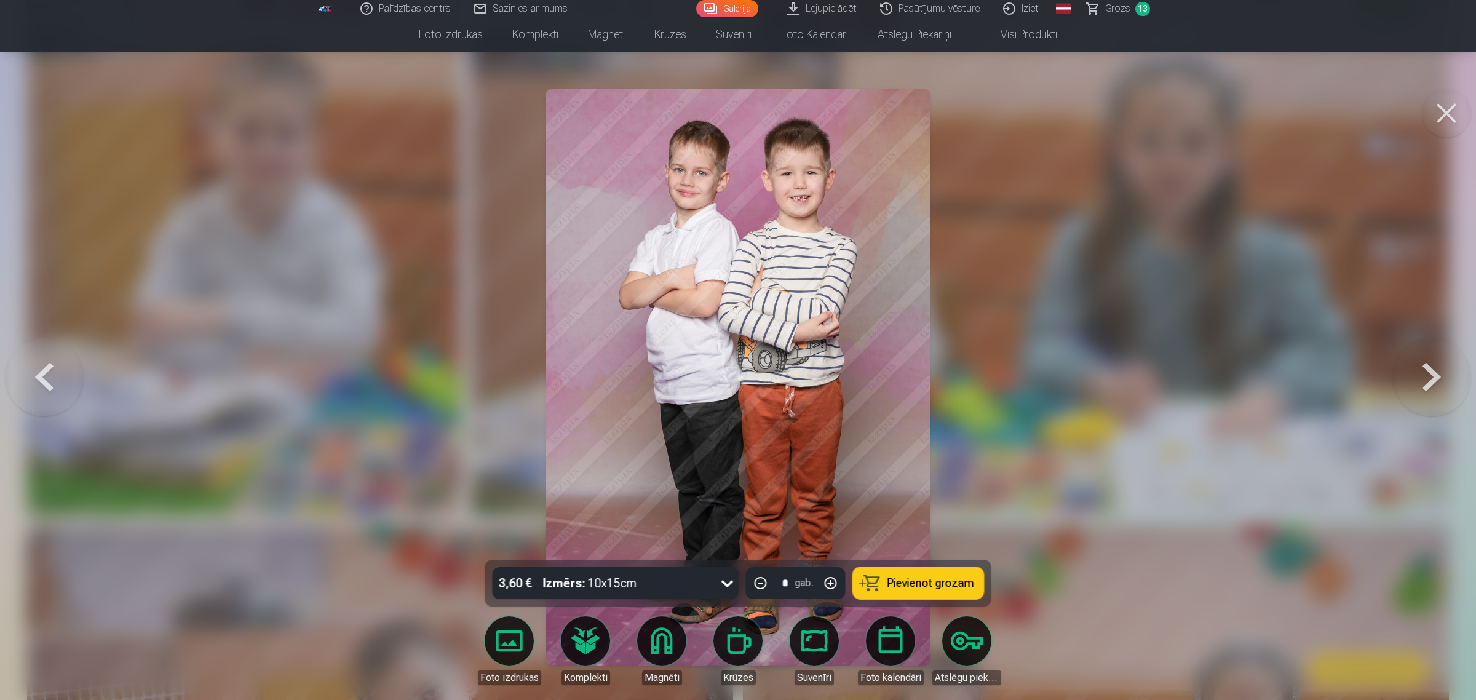
click at [906, 560] on span "Pievienot grozam" at bounding box center [931, 583] width 87 height 11
click at [1177, 364] on button at bounding box center [1432, 377] width 79 height 341
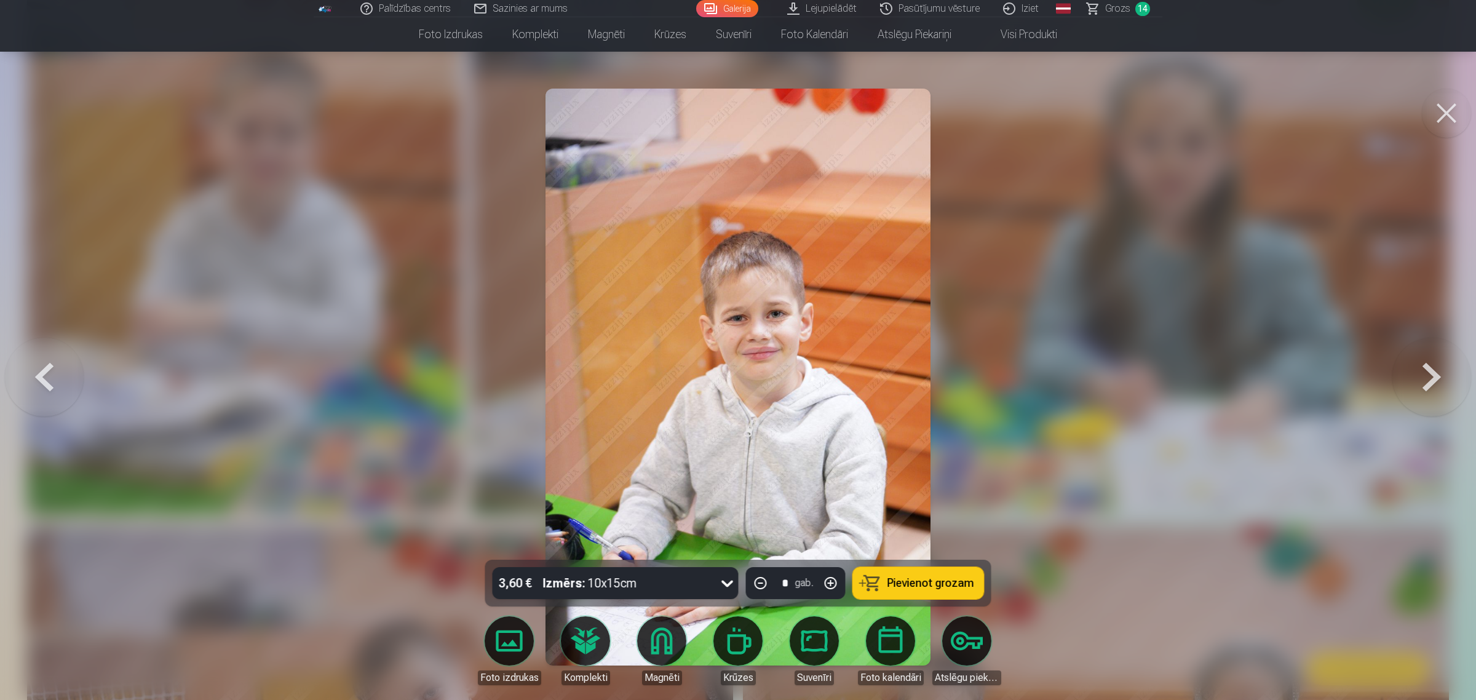
click at [1177, 363] on button at bounding box center [1432, 377] width 79 height 341
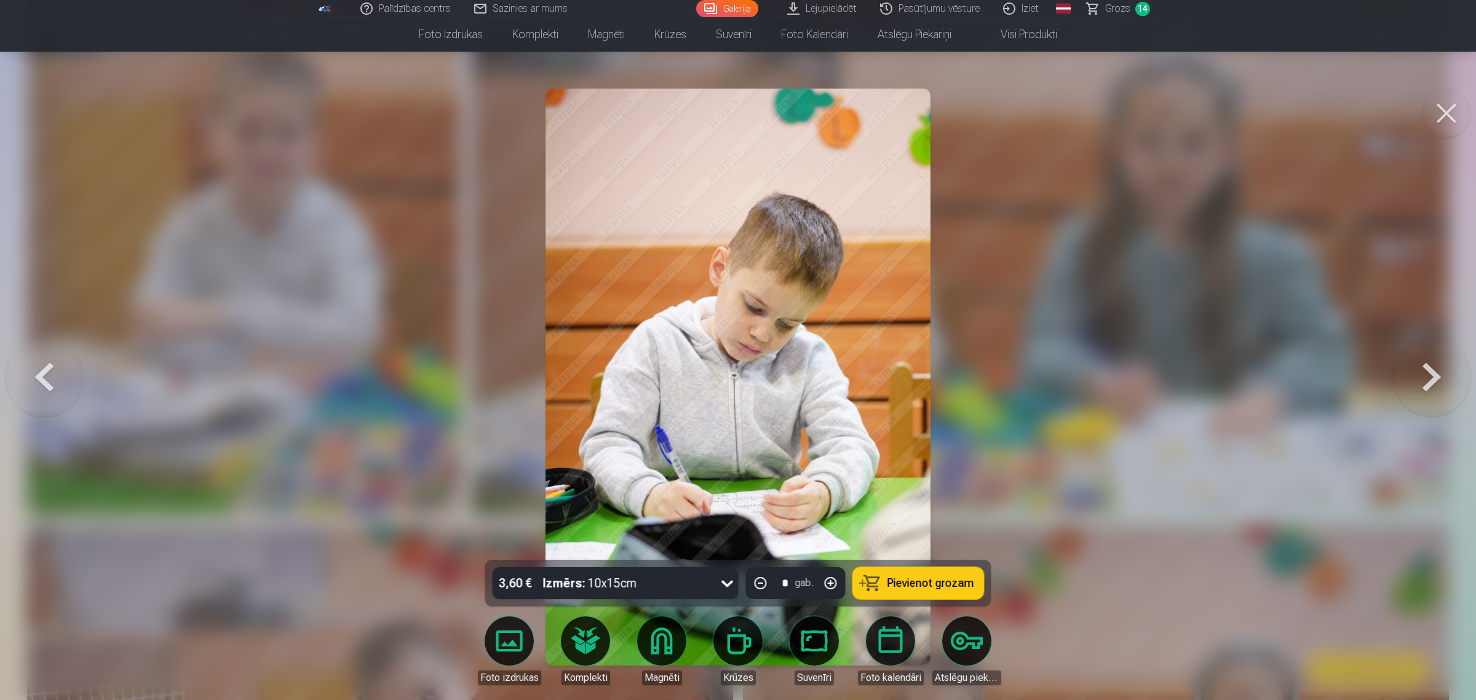
click at [896, 560] on span "Pievienot grozam" at bounding box center [931, 583] width 87 height 11
click at [1177, 377] on button at bounding box center [1432, 377] width 79 height 341
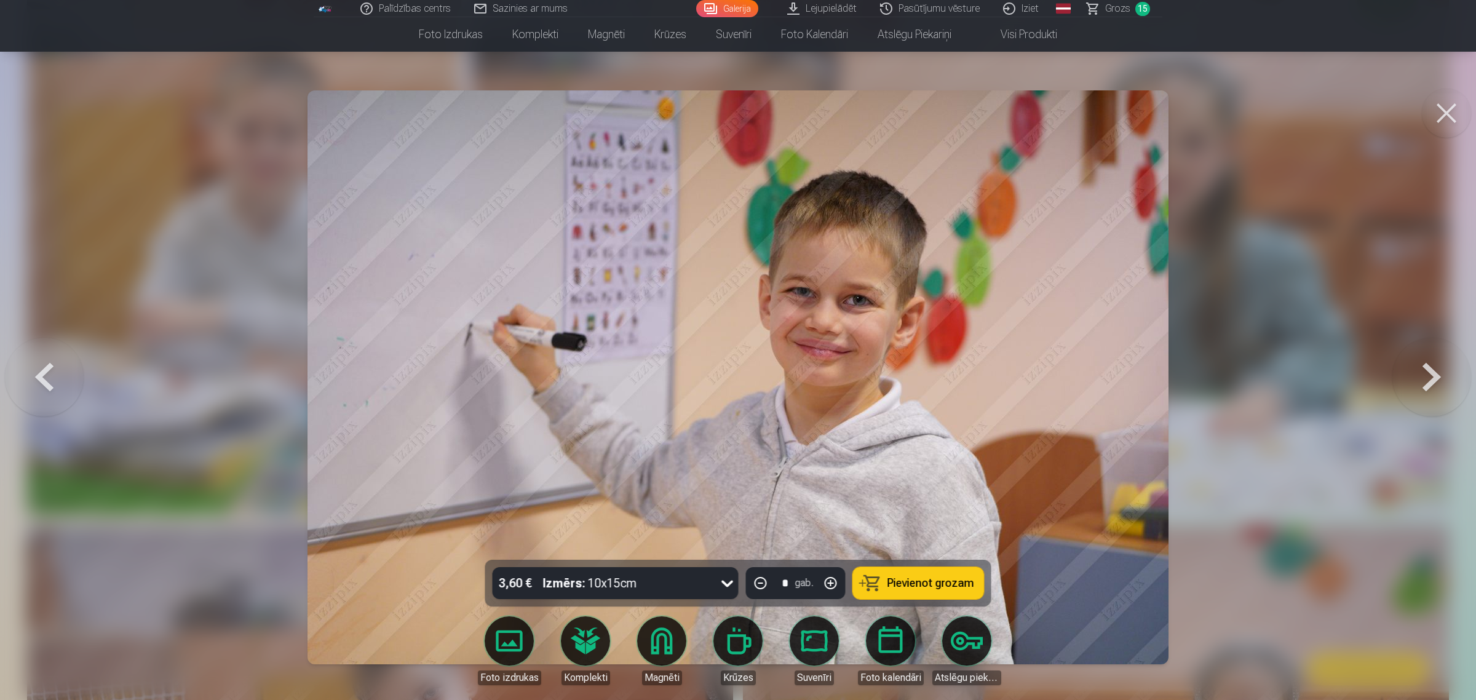
click at [1177, 377] on button at bounding box center [1432, 377] width 79 height 341
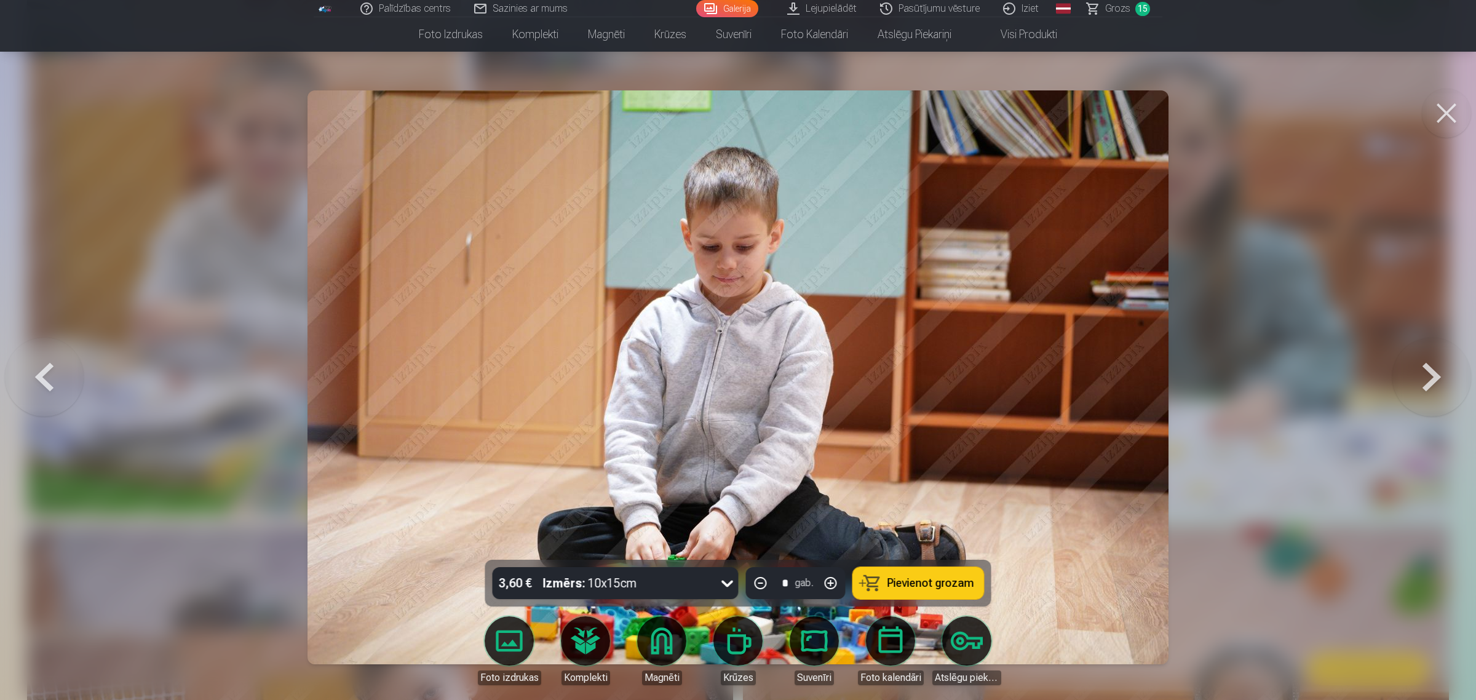
click at [917, 560] on span "Pievienot grozam" at bounding box center [931, 583] width 87 height 11
click at [1177, 374] on button at bounding box center [1432, 377] width 79 height 341
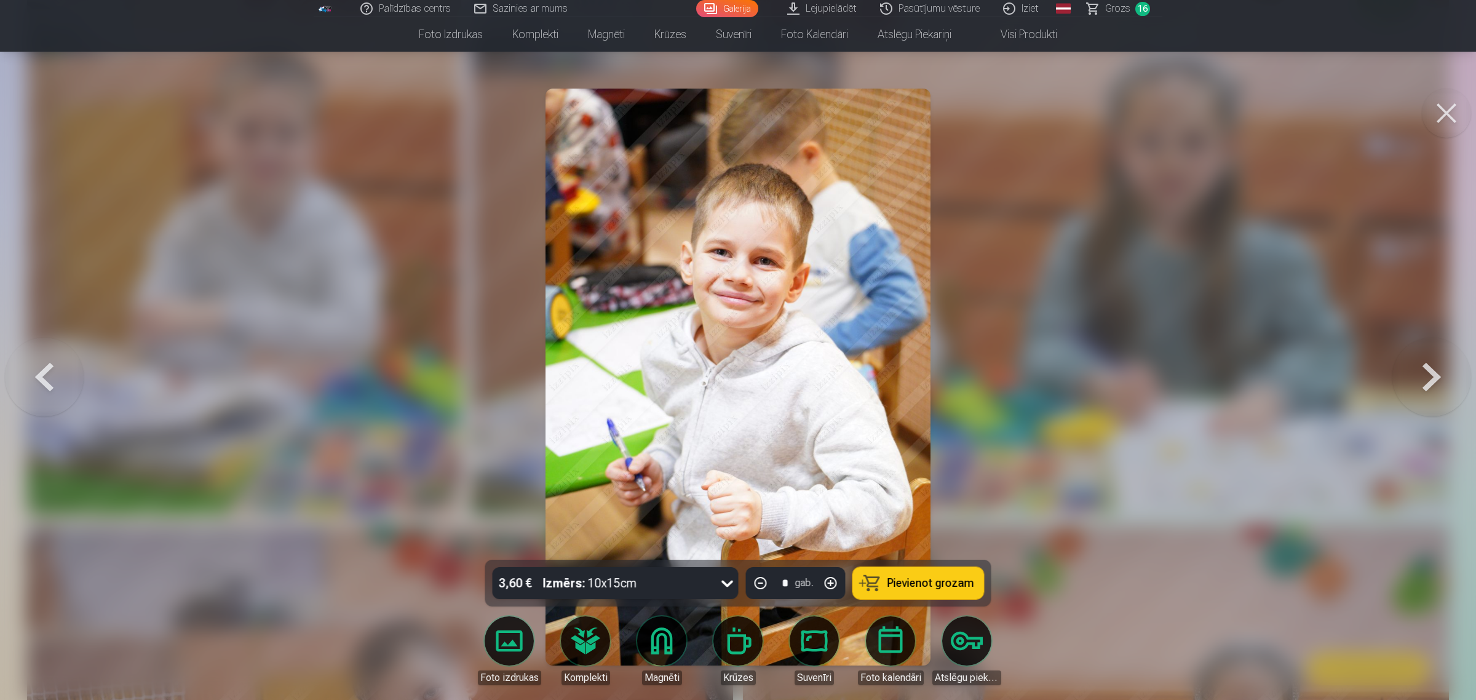
click at [934, 560] on span "Pievienot grozam" at bounding box center [931, 583] width 87 height 11
click at [1177, 377] on button at bounding box center [1432, 377] width 79 height 341
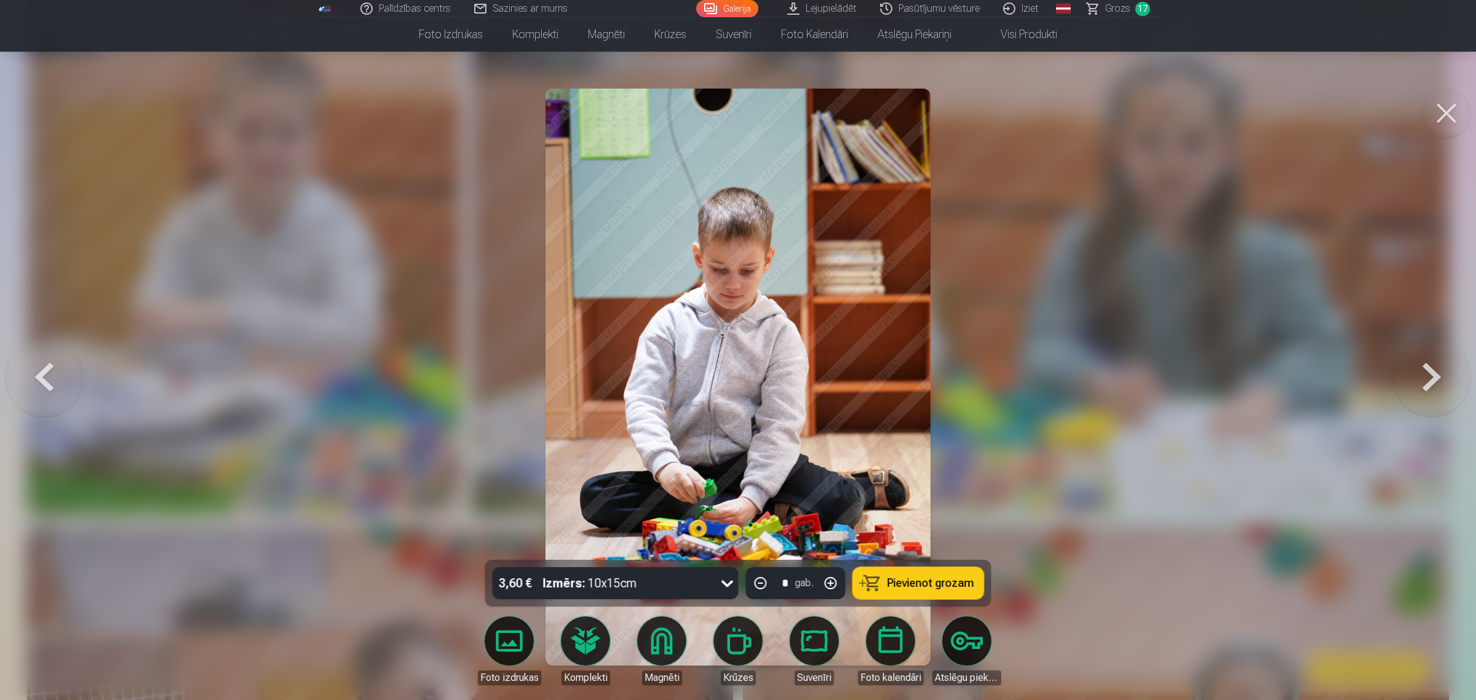
click at [936, 560] on button "Pievienot grozam" at bounding box center [918, 583] width 131 height 32
click at [1177, 364] on button at bounding box center [1432, 377] width 79 height 341
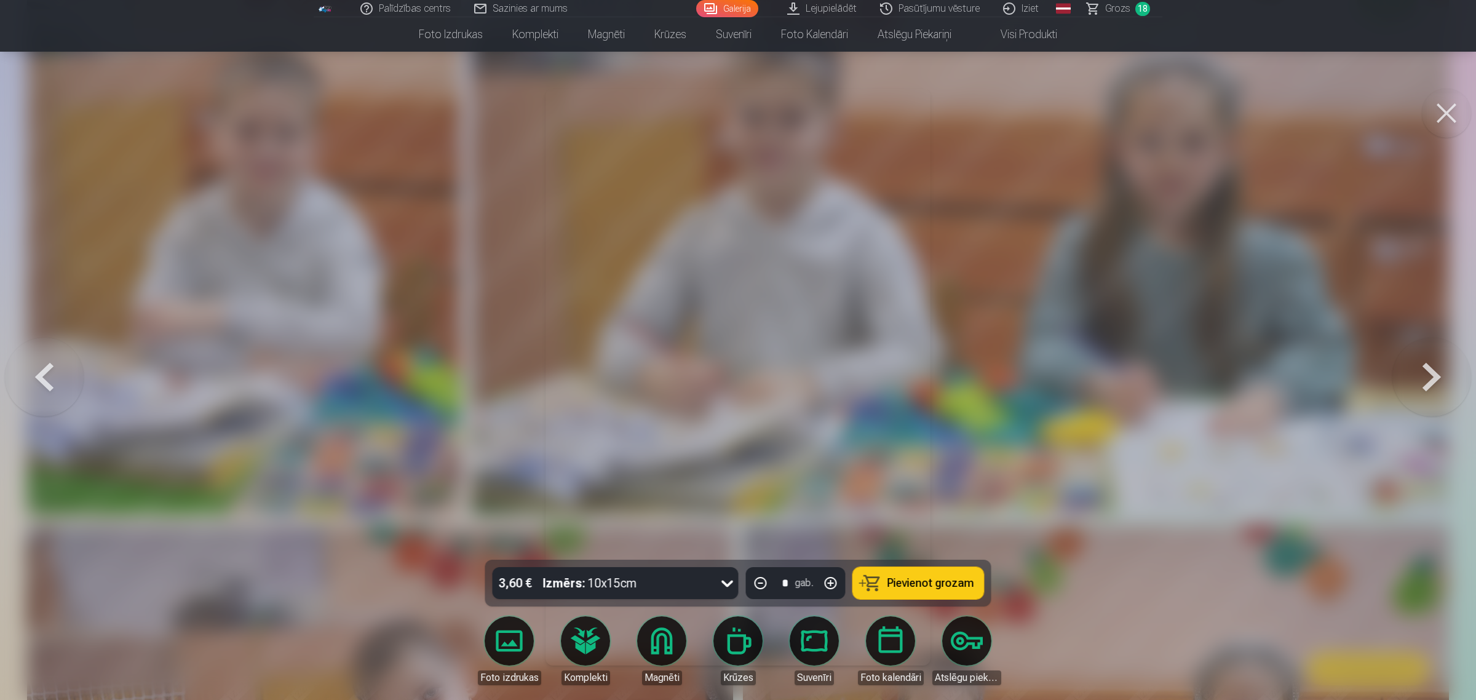
click at [1177, 364] on button at bounding box center [1432, 377] width 79 height 341
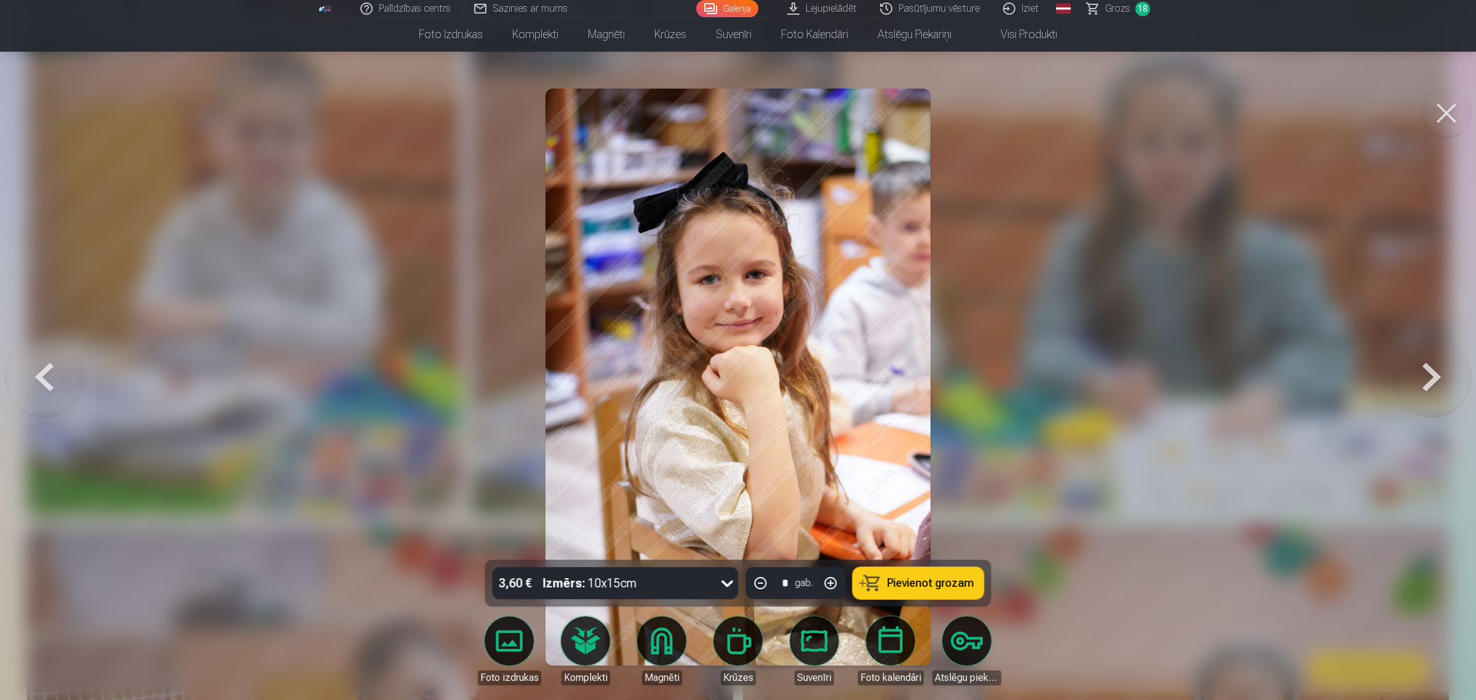
click at [1177, 364] on button at bounding box center [1432, 377] width 79 height 341
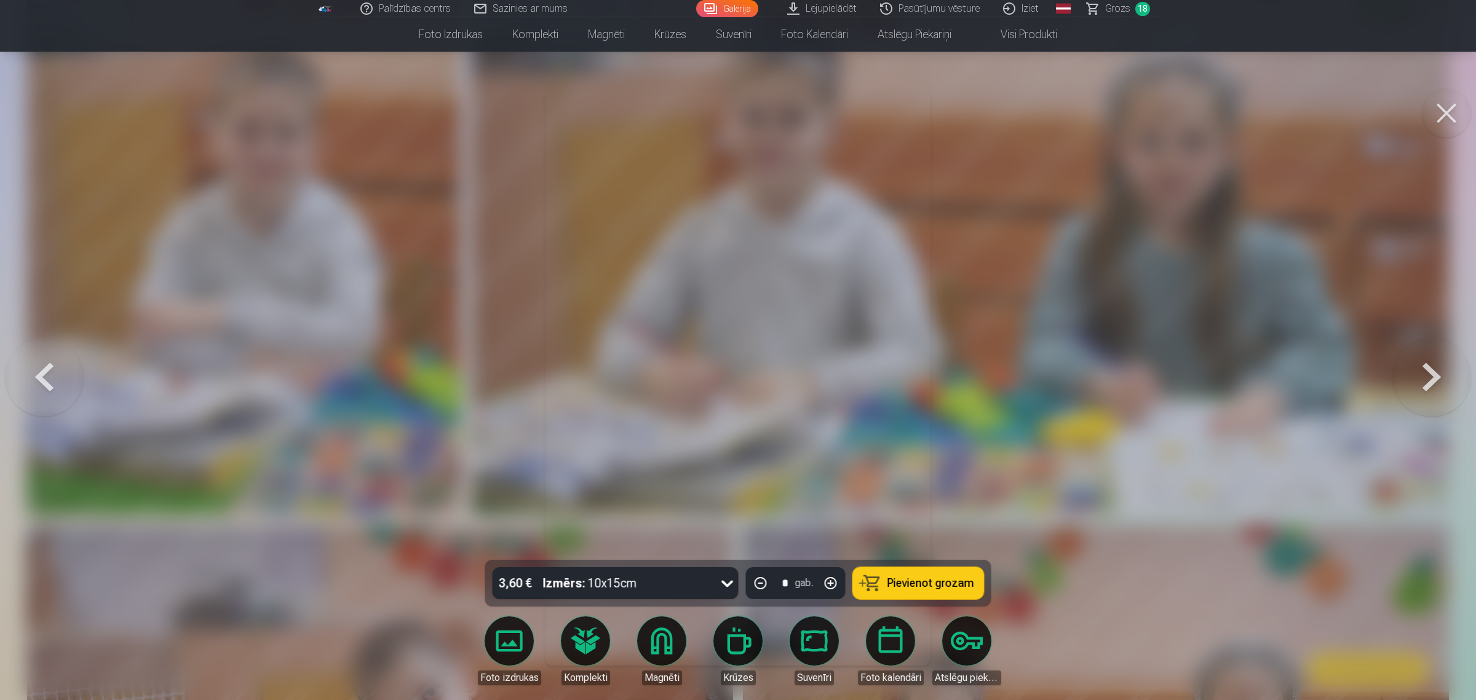
click at [1177, 362] on button at bounding box center [1432, 377] width 79 height 341
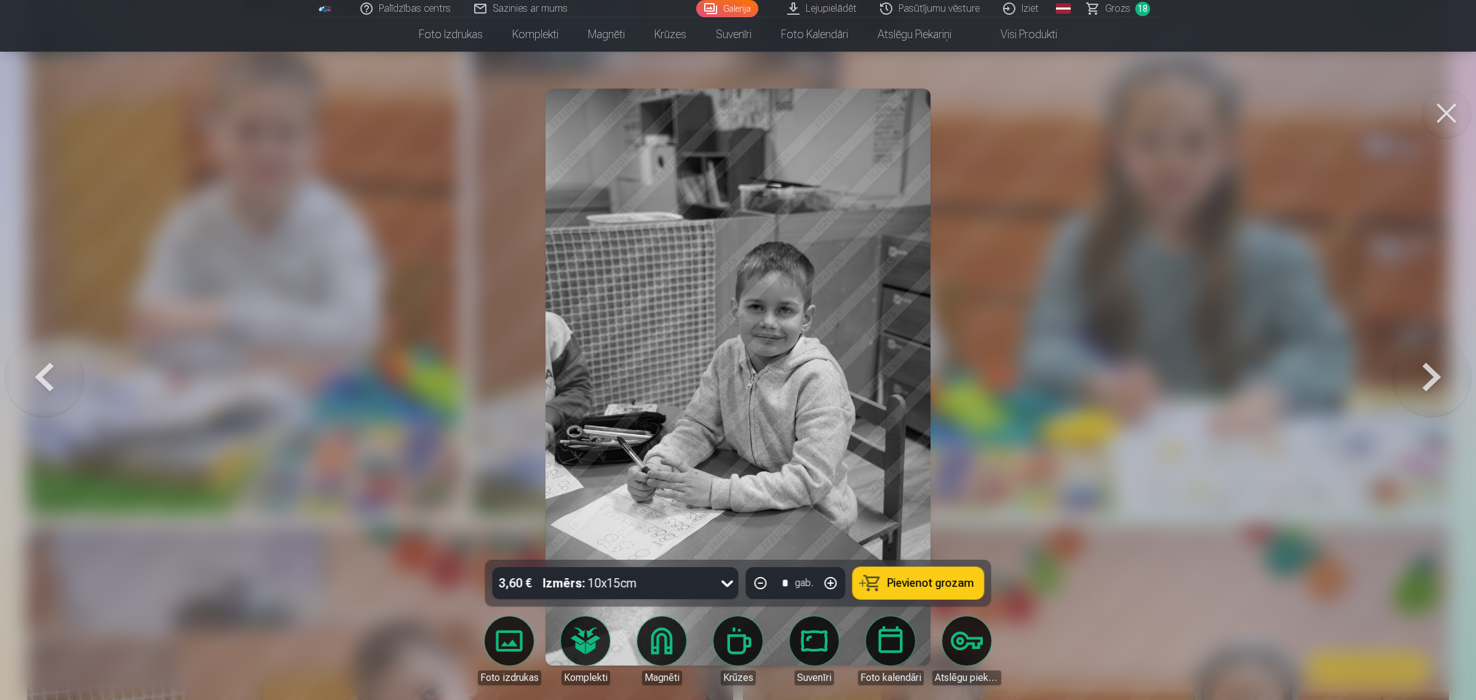
click at [1177, 362] on button at bounding box center [1432, 377] width 79 height 341
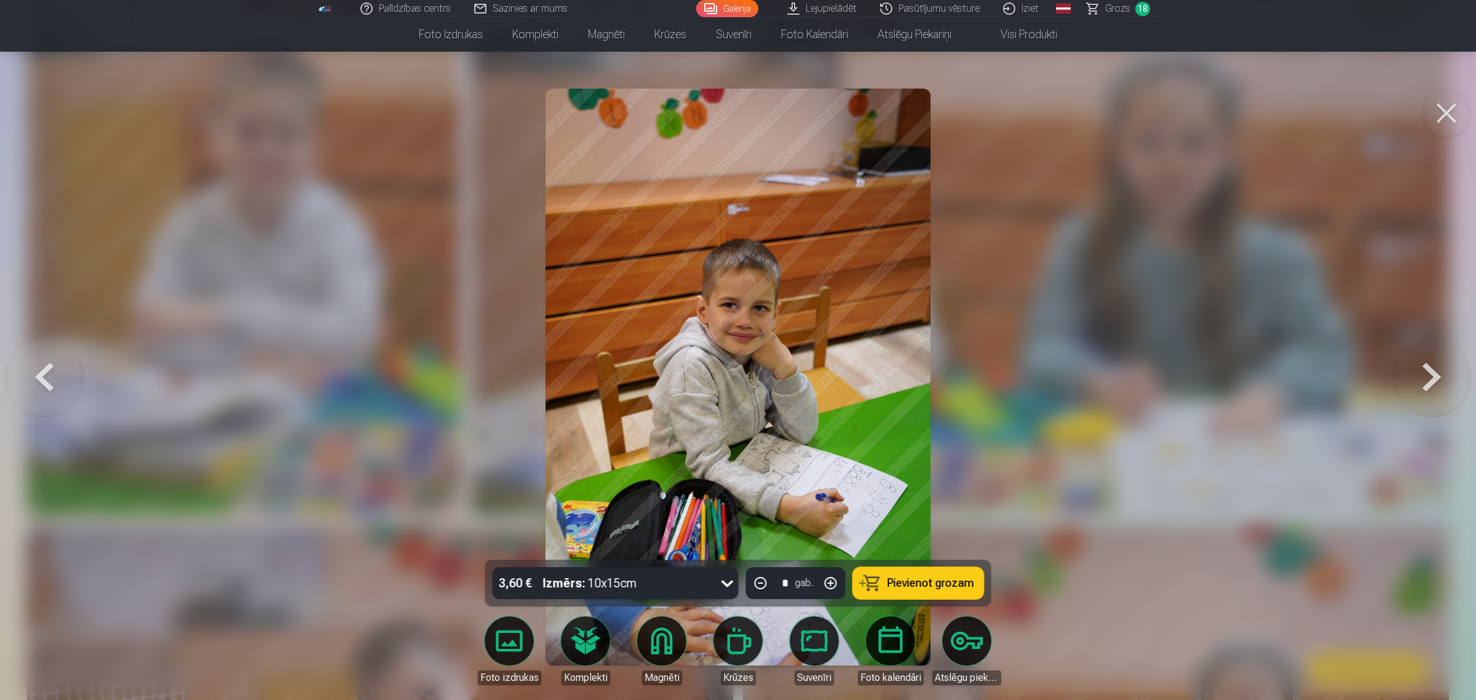
click at [904, 560] on span "Pievienot grozam" at bounding box center [931, 583] width 87 height 11
click at [1177, 375] on button at bounding box center [1432, 377] width 79 height 341
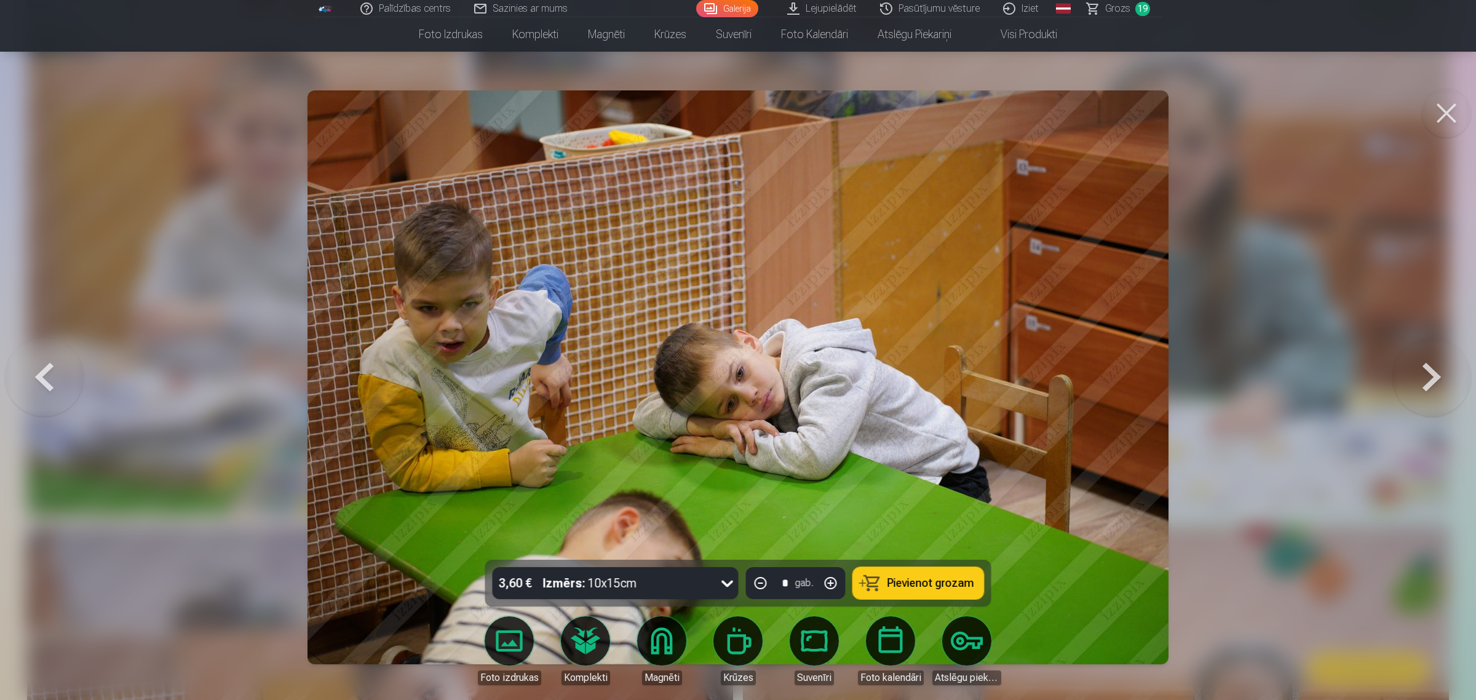
click at [1177, 375] on button at bounding box center [1432, 377] width 79 height 341
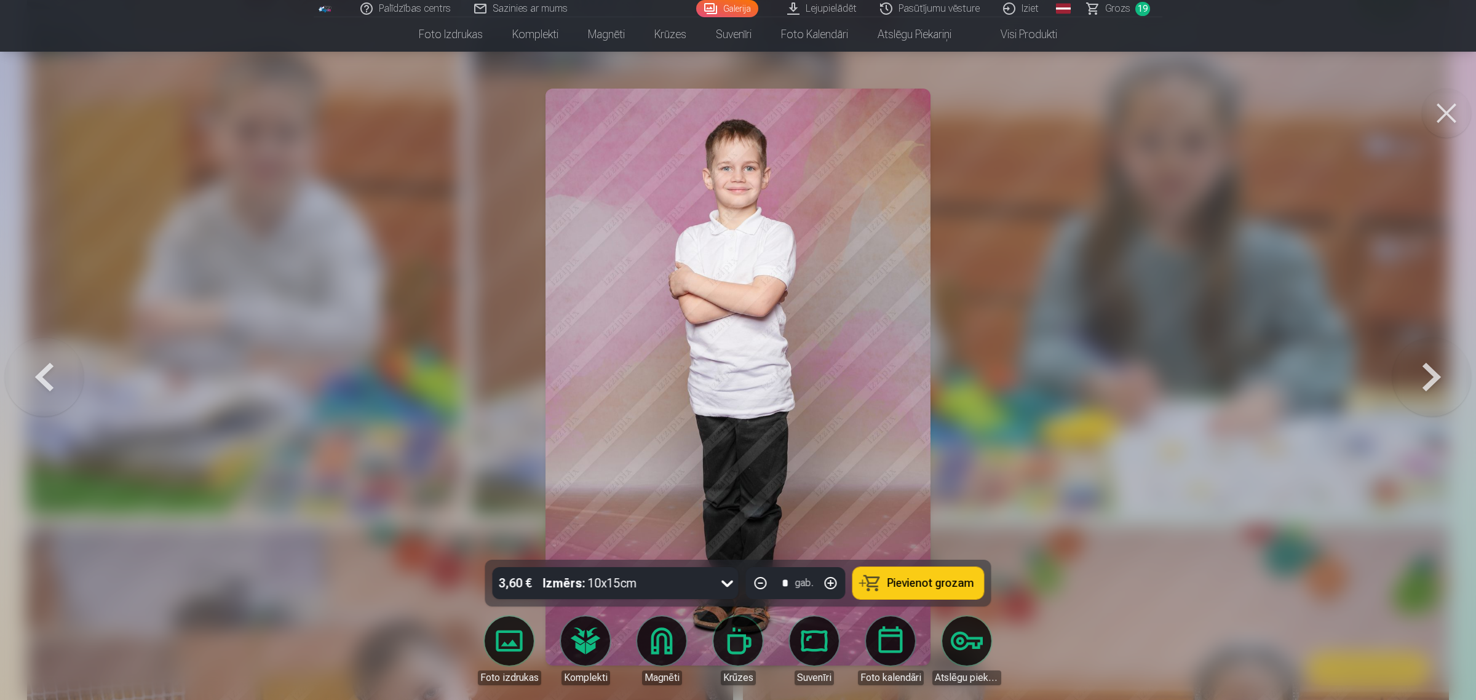
click at [1177, 375] on button at bounding box center [1432, 377] width 79 height 341
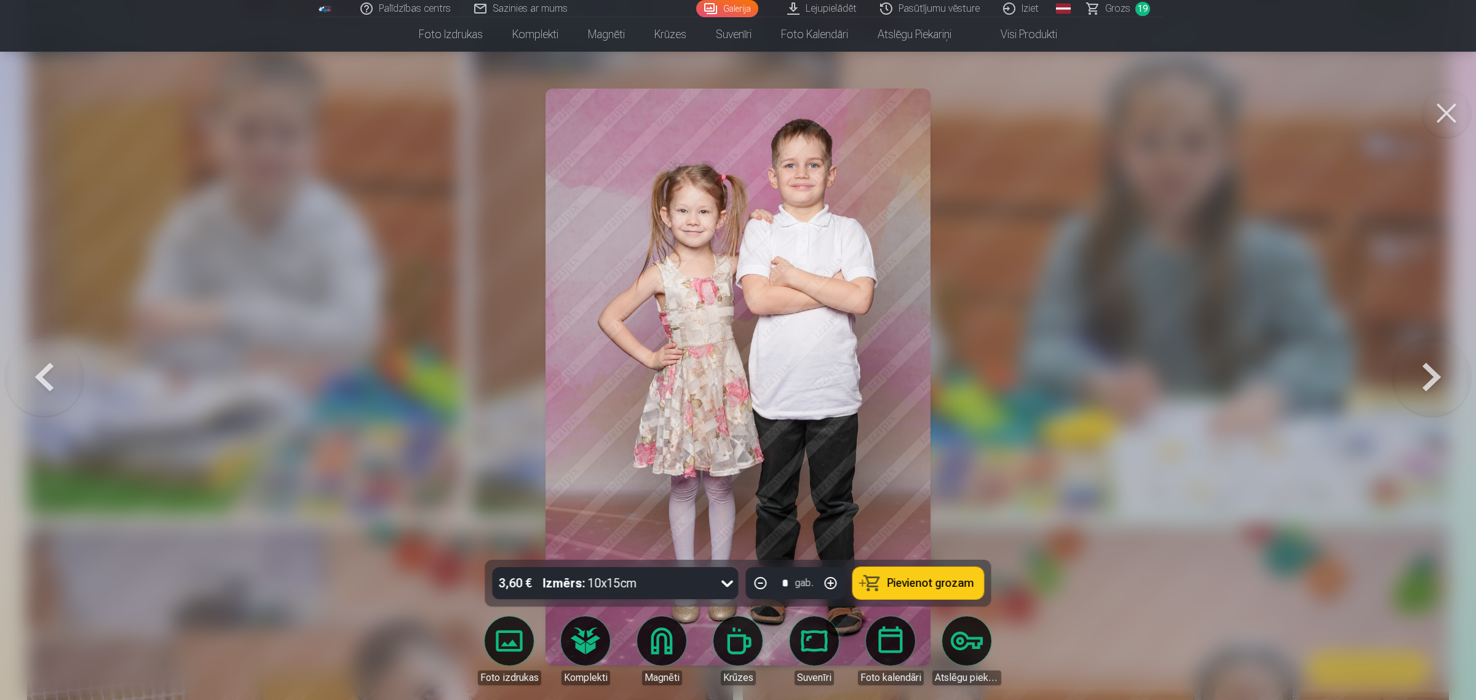
click at [918, 560] on span "Pievienot grozam" at bounding box center [931, 583] width 87 height 11
click at [1177, 374] on button at bounding box center [1432, 377] width 79 height 341
click at [50, 378] on button at bounding box center [44, 377] width 79 height 341
click at [1177, 371] on button at bounding box center [1432, 377] width 79 height 341
click at [917, 560] on span "Pievienot grozam" at bounding box center [931, 583] width 87 height 11
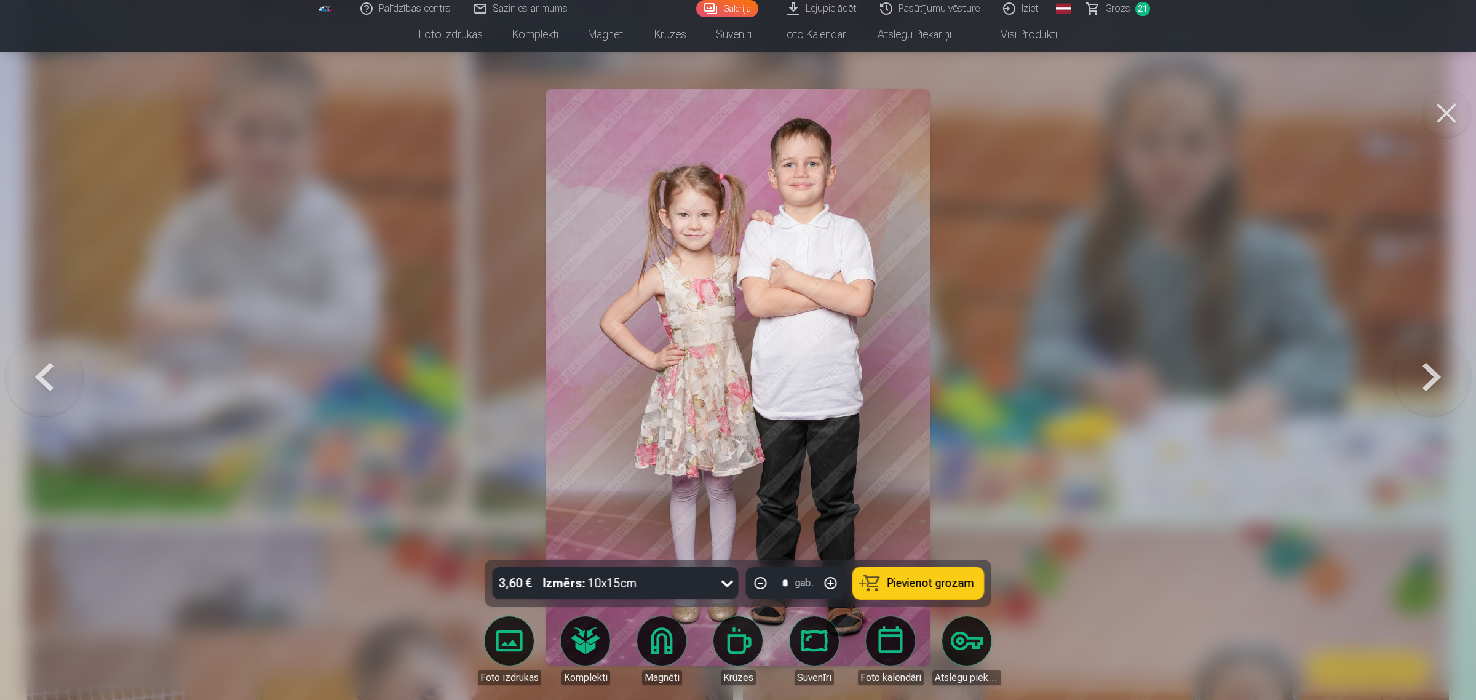
click at [1177, 389] on button at bounding box center [1432, 377] width 79 height 341
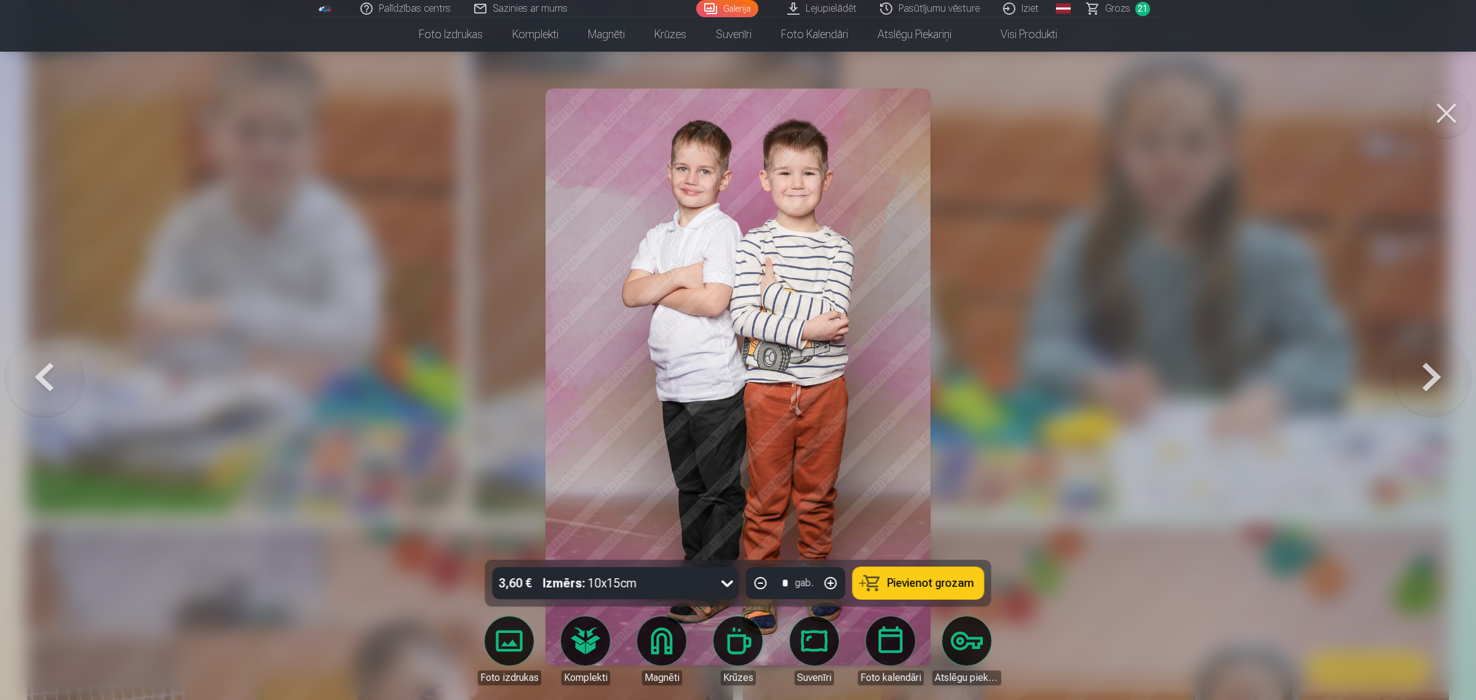
click at [1177, 389] on button at bounding box center [1432, 377] width 79 height 341
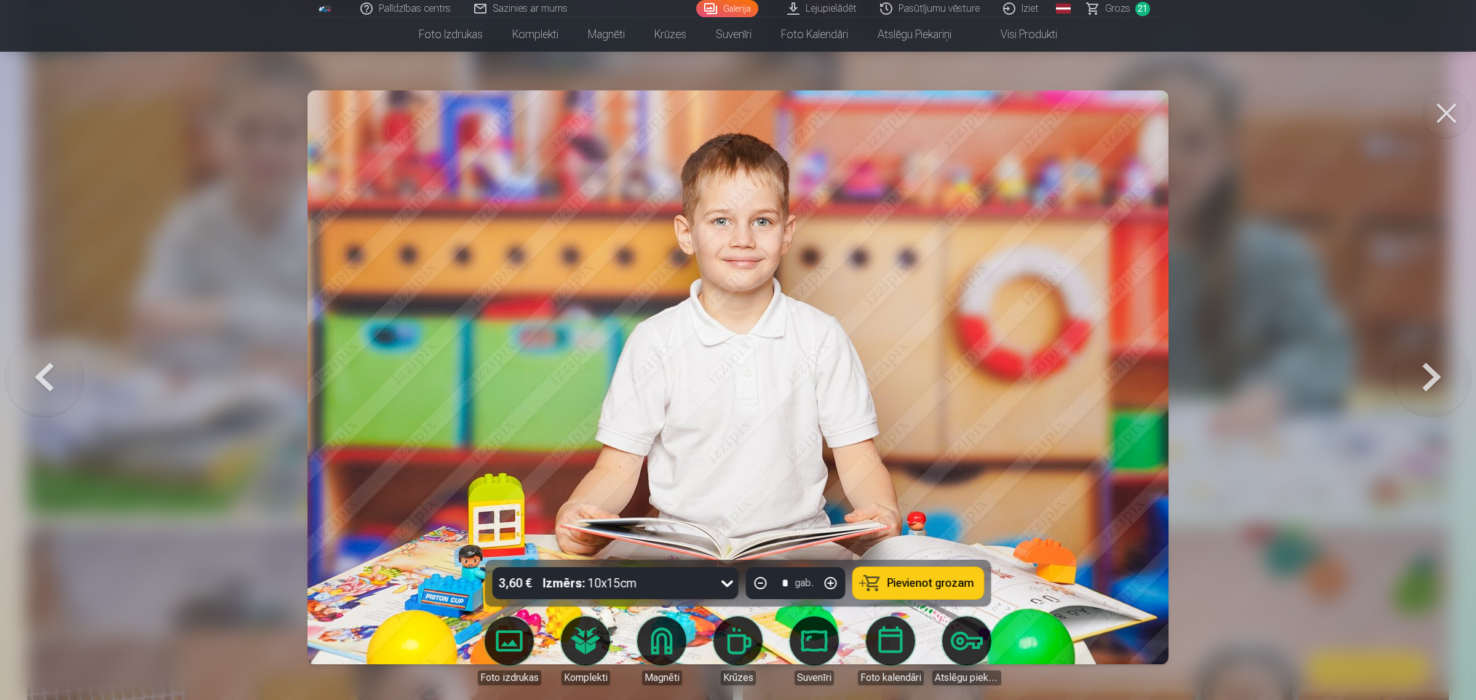
click at [903, 560] on button "Pievienot grozam" at bounding box center [918, 583] width 131 height 32
click at [1177, 383] on button at bounding box center [1432, 377] width 79 height 341
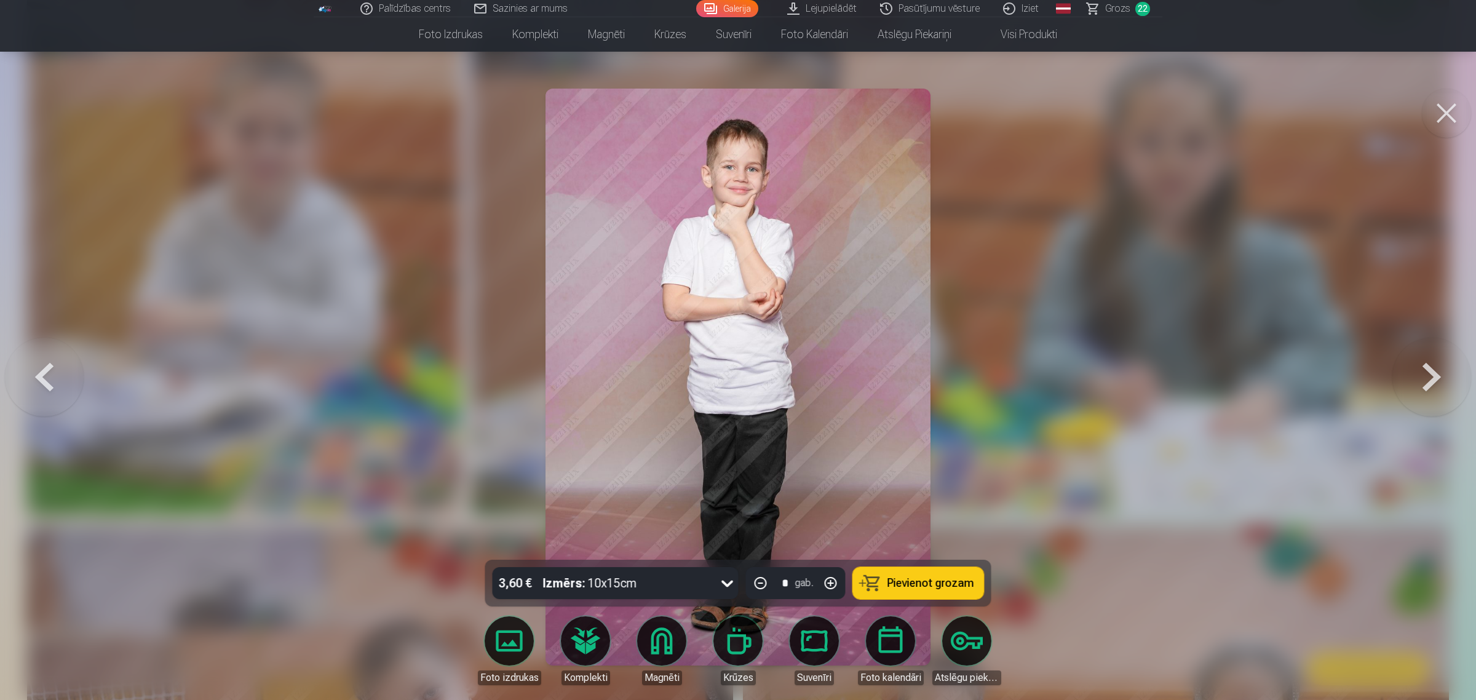
click at [1177, 383] on button at bounding box center [1432, 377] width 79 height 341
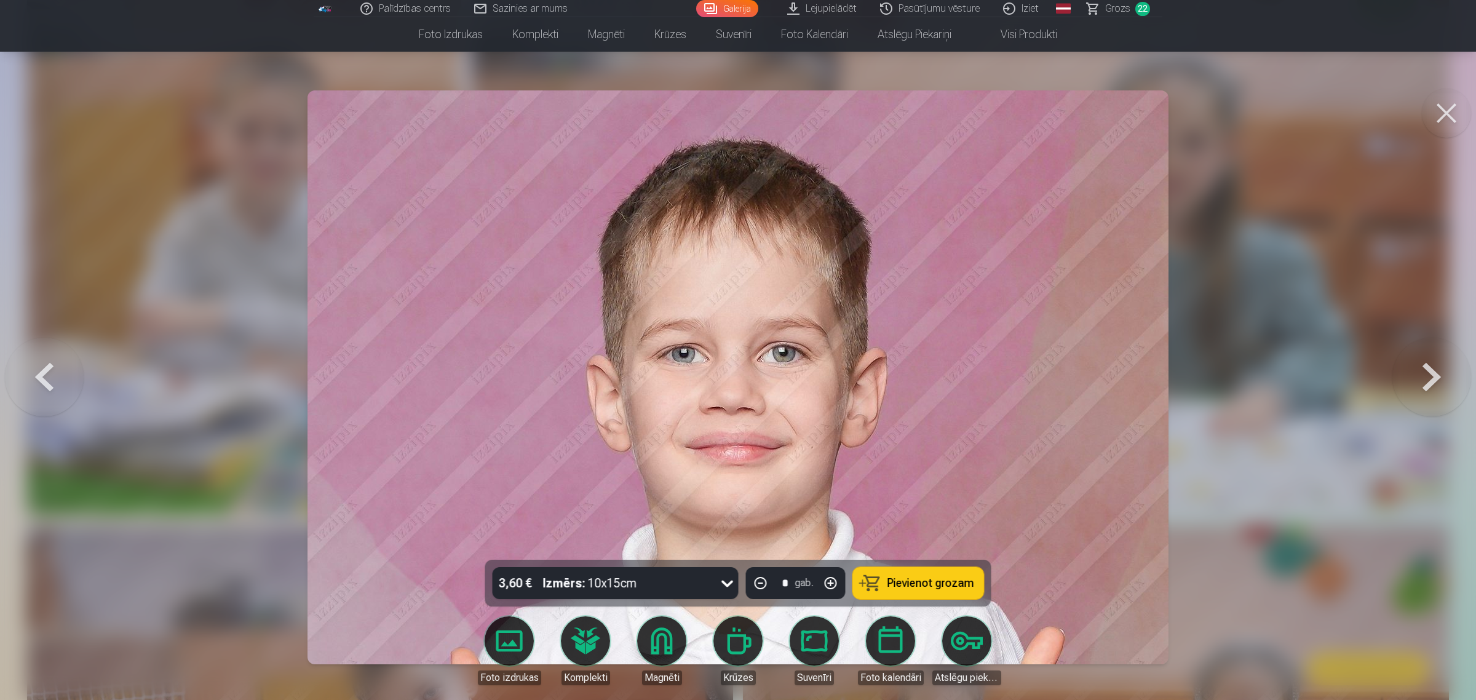
click at [1177, 383] on button at bounding box center [1432, 377] width 79 height 341
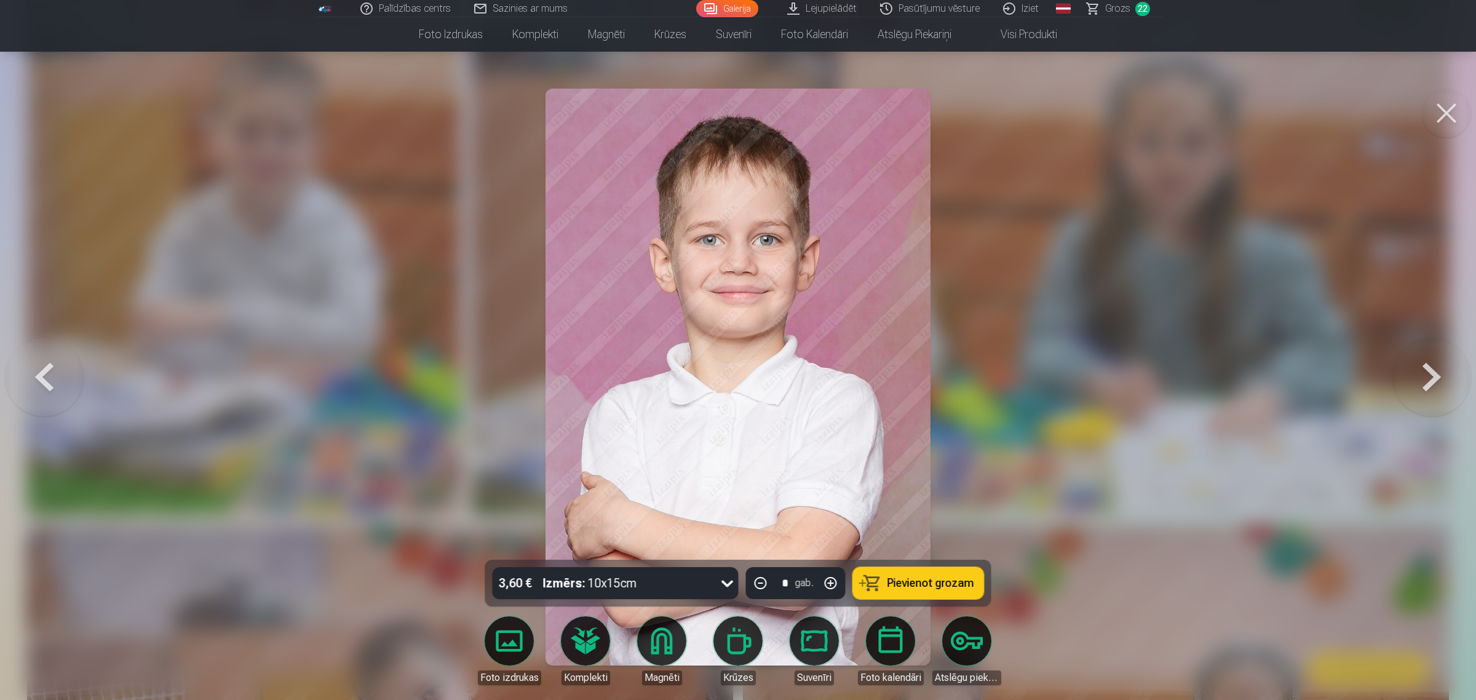
drag, startPoint x: 883, startPoint y: 583, endPoint x: 892, endPoint y: 583, distance: 8.6
click at [884, 560] on button "Pievienot grozam" at bounding box center [918, 583] width 131 height 32
click at [1177, 383] on button at bounding box center [1432, 377] width 79 height 341
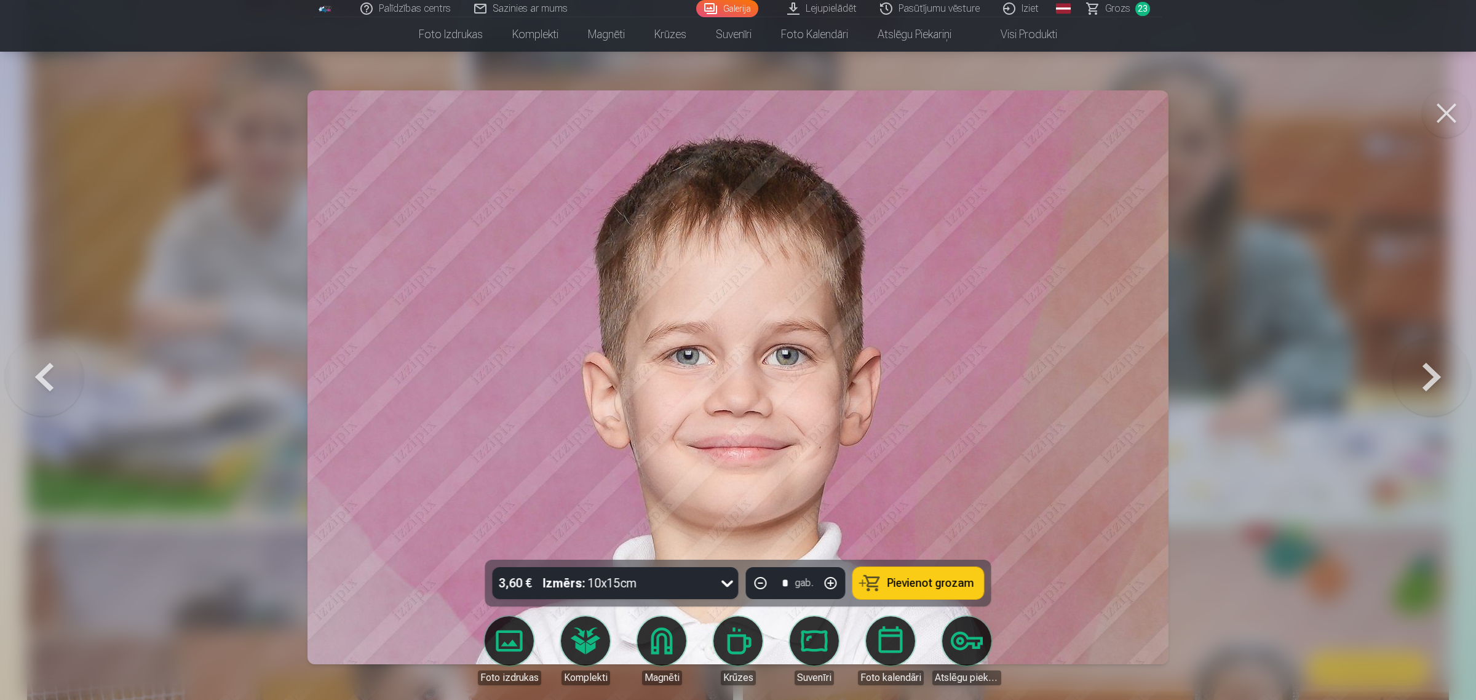
click at [1177, 383] on button at bounding box center [1432, 377] width 79 height 341
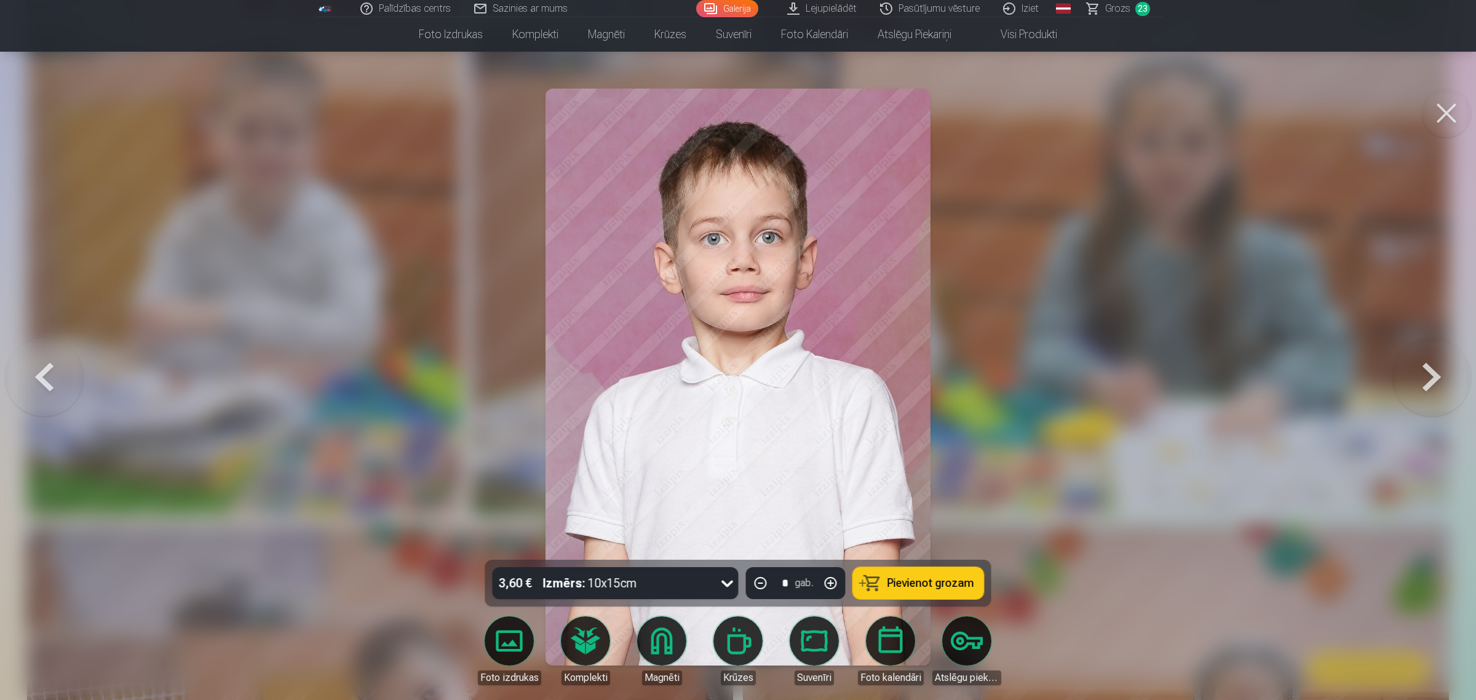
click at [1177, 383] on button at bounding box center [1432, 377] width 79 height 341
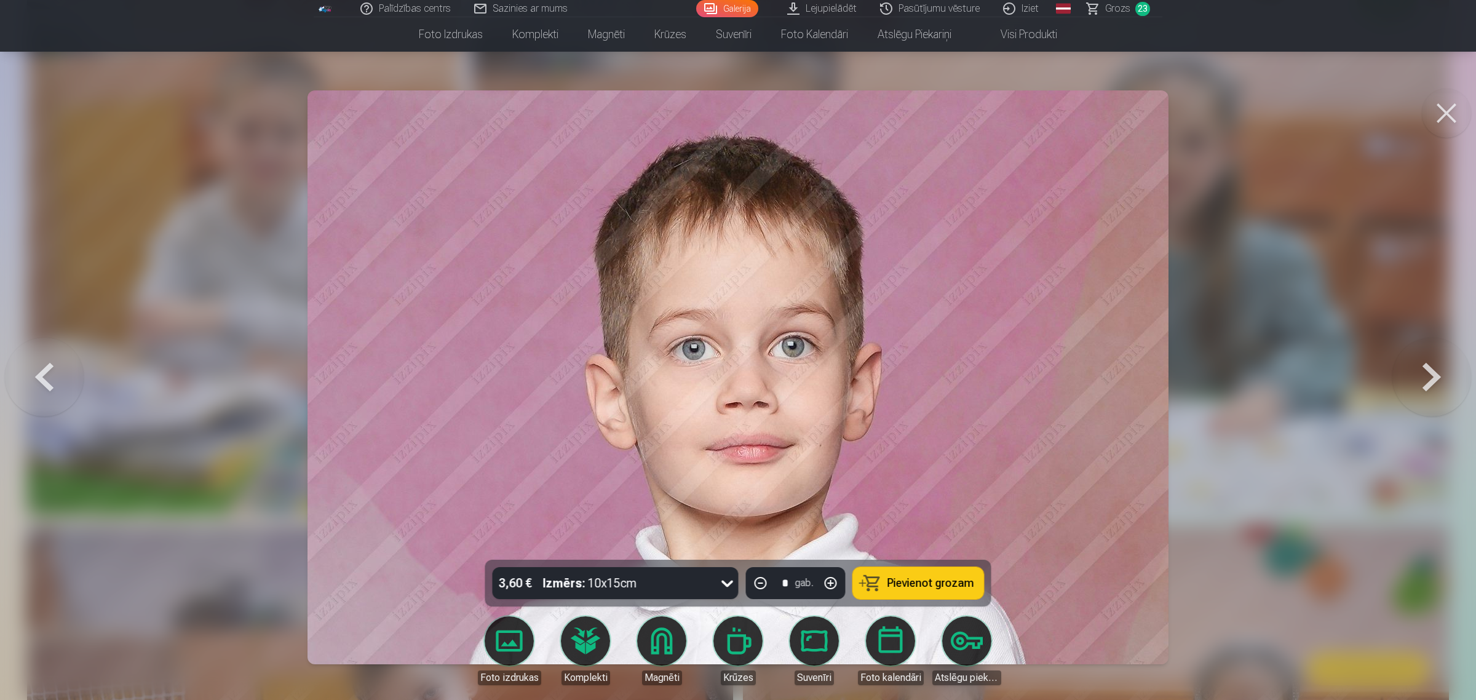
click at [1177, 383] on button at bounding box center [1432, 377] width 79 height 341
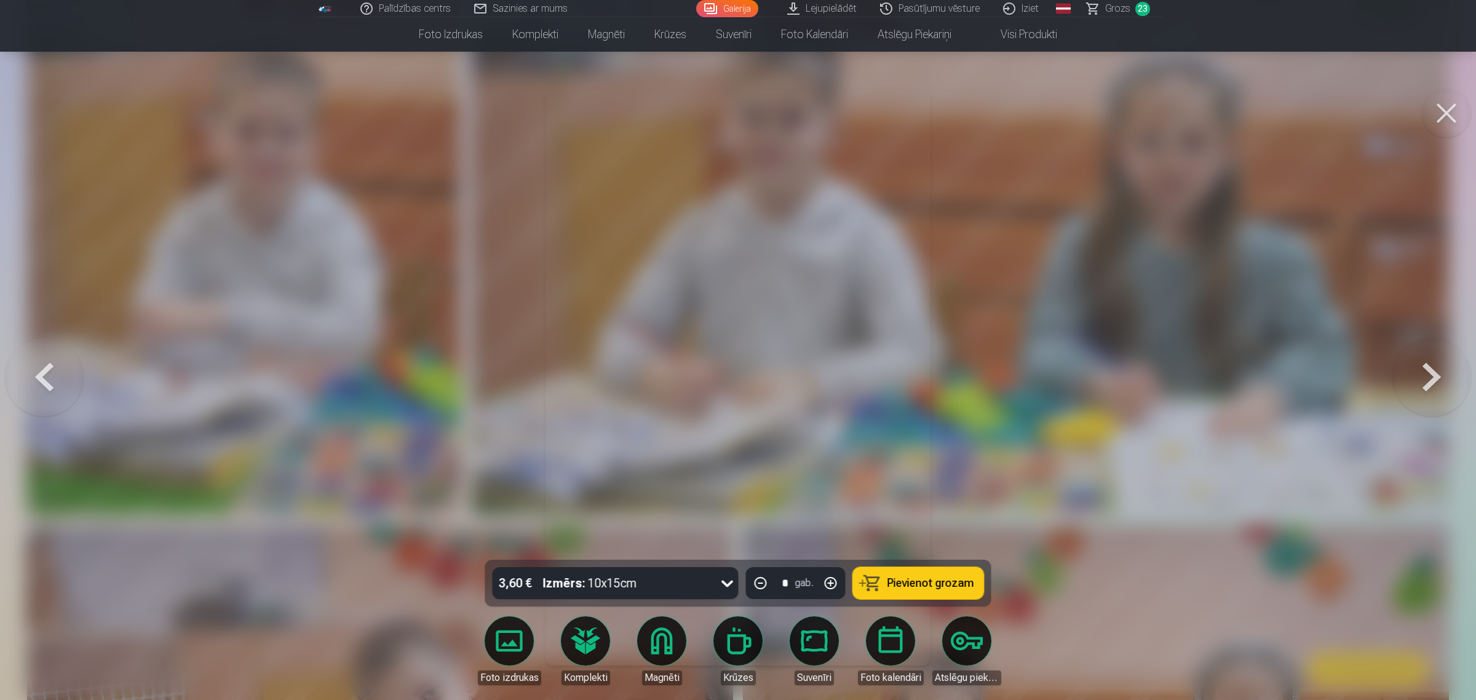
click at [1177, 383] on button at bounding box center [1432, 377] width 79 height 341
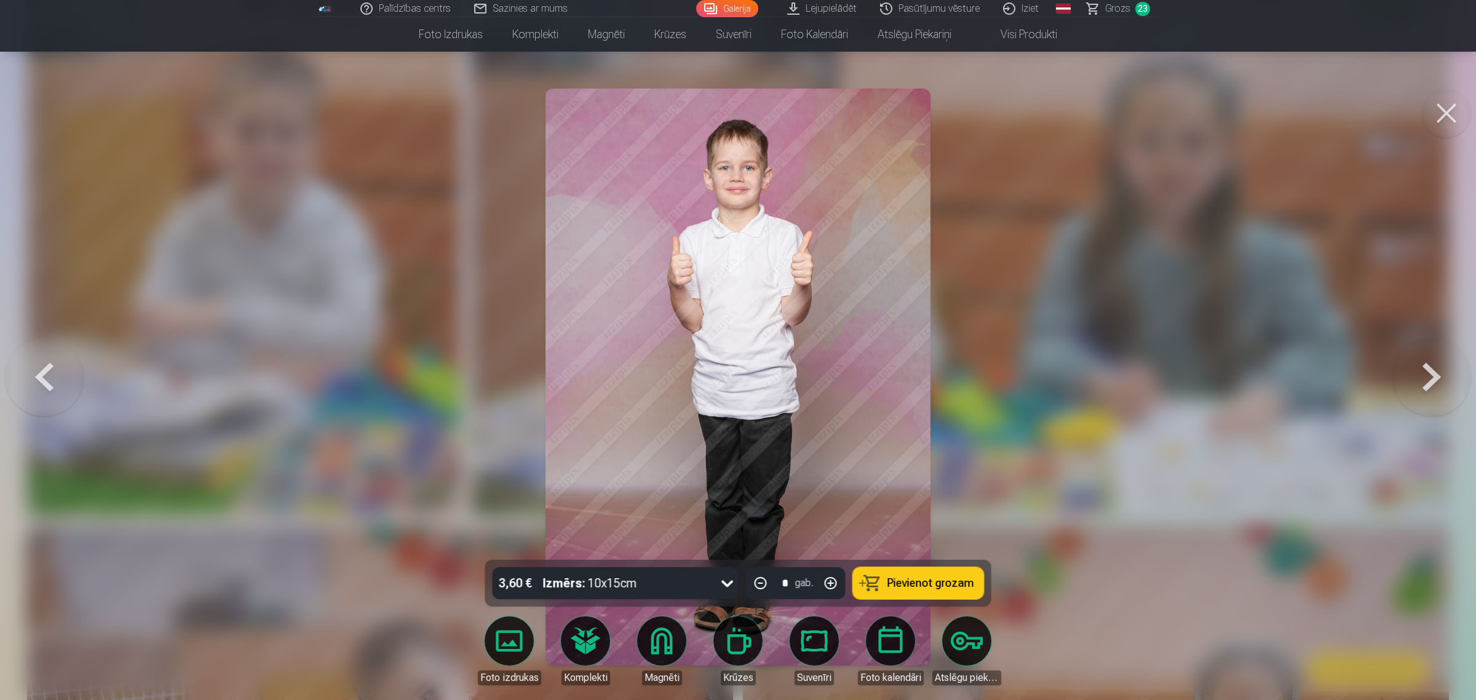
click at [1177, 383] on button at bounding box center [1432, 377] width 79 height 341
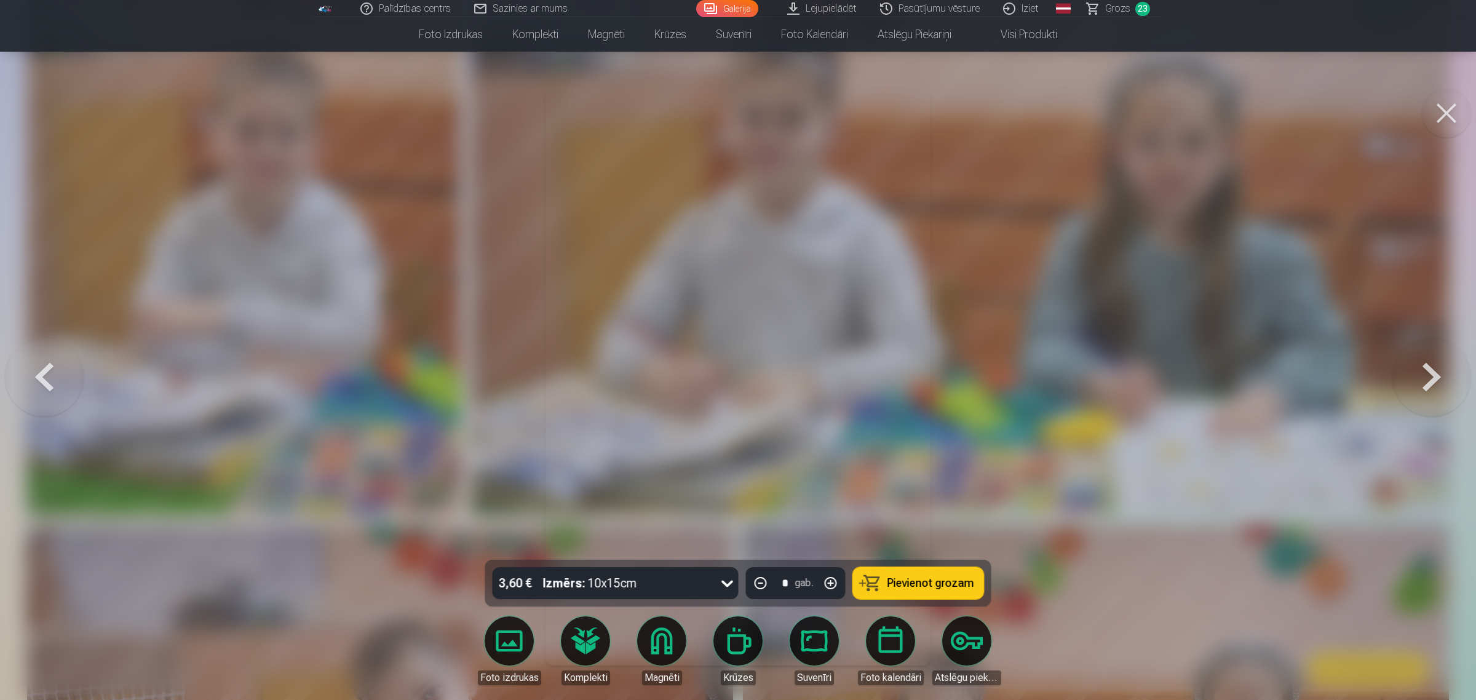
click at [1177, 383] on button at bounding box center [1432, 377] width 79 height 341
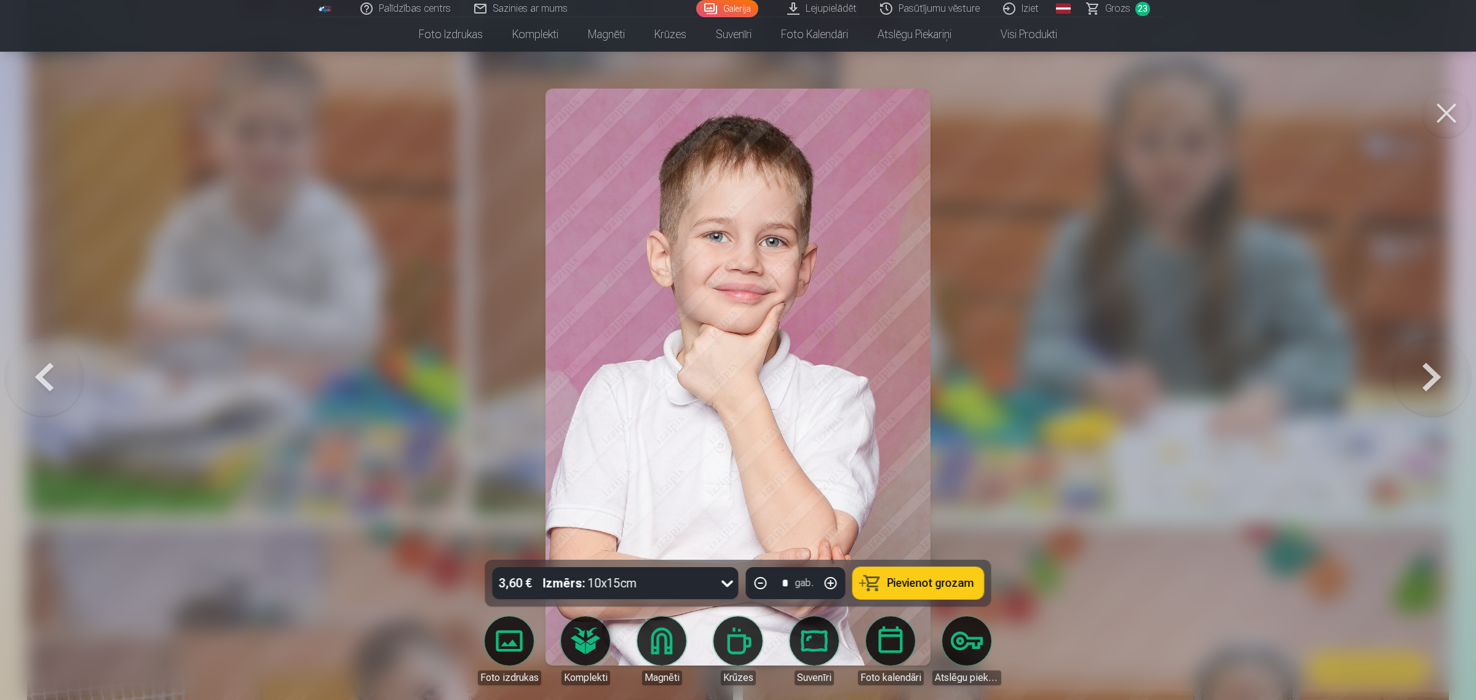
click at [911, 560] on span "Pievienot grozam" at bounding box center [931, 583] width 87 height 11
click at [1177, 377] on button at bounding box center [1432, 377] width 79 height 341
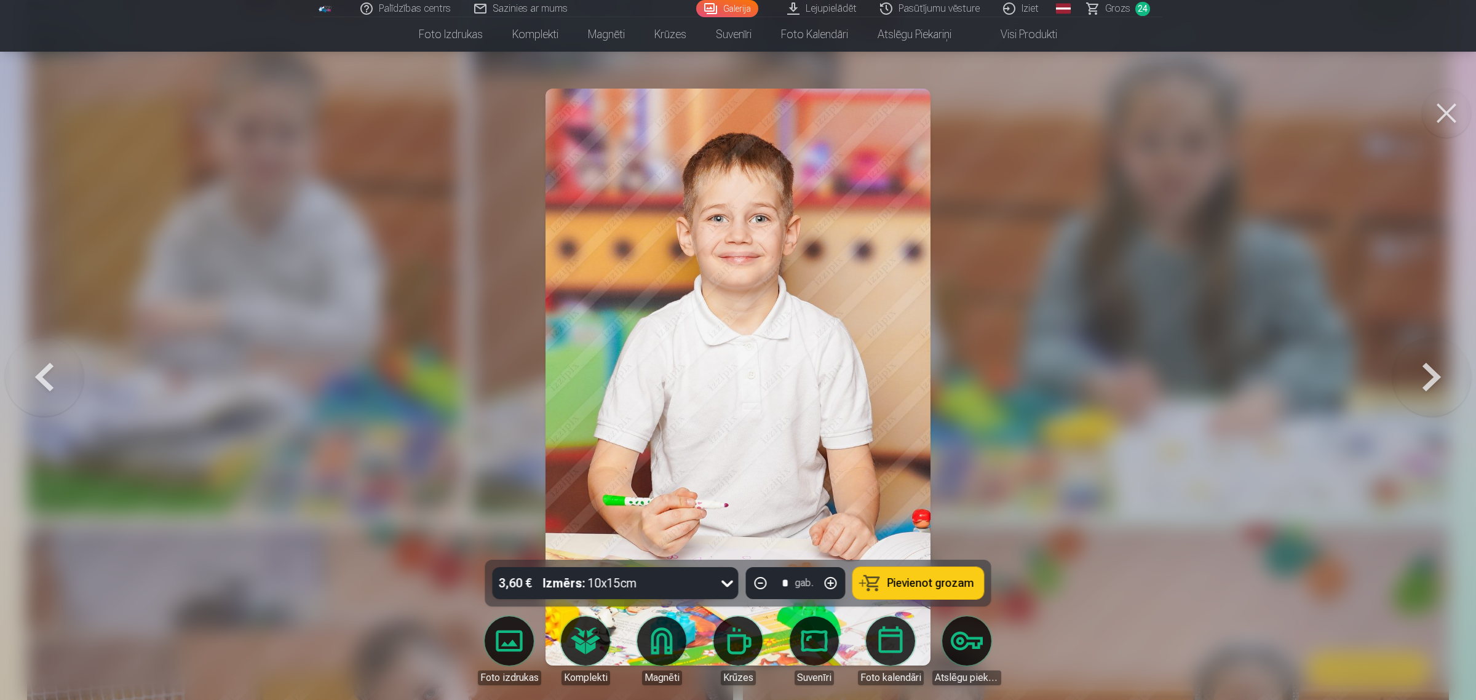
click at [1177, 392] on button at bounding box center [1432, 377] width 79 height 341
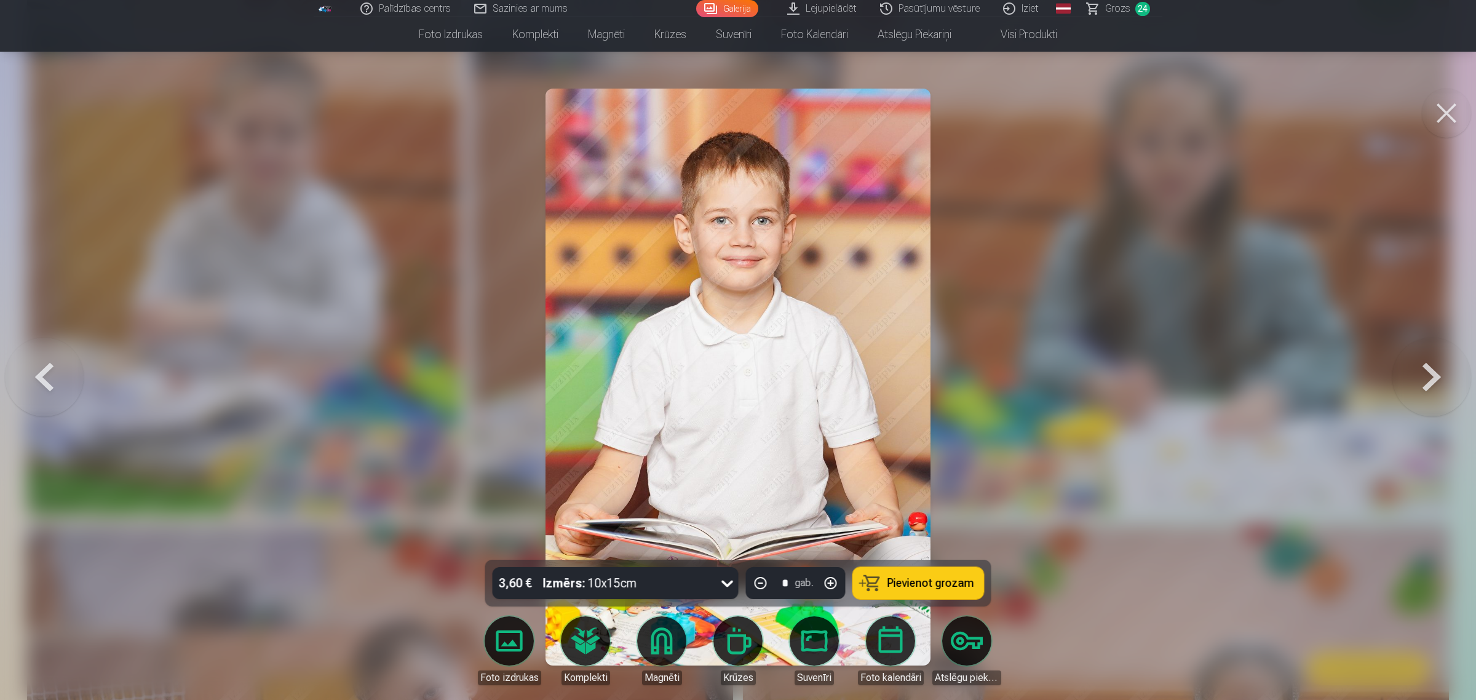
click at [895, 560] on span "Pievienot grozam" at bounding box center [931, 583] width 87 height 11
click at [1177, 383] on button at bounding box center [1432, 377] width 79 height 341
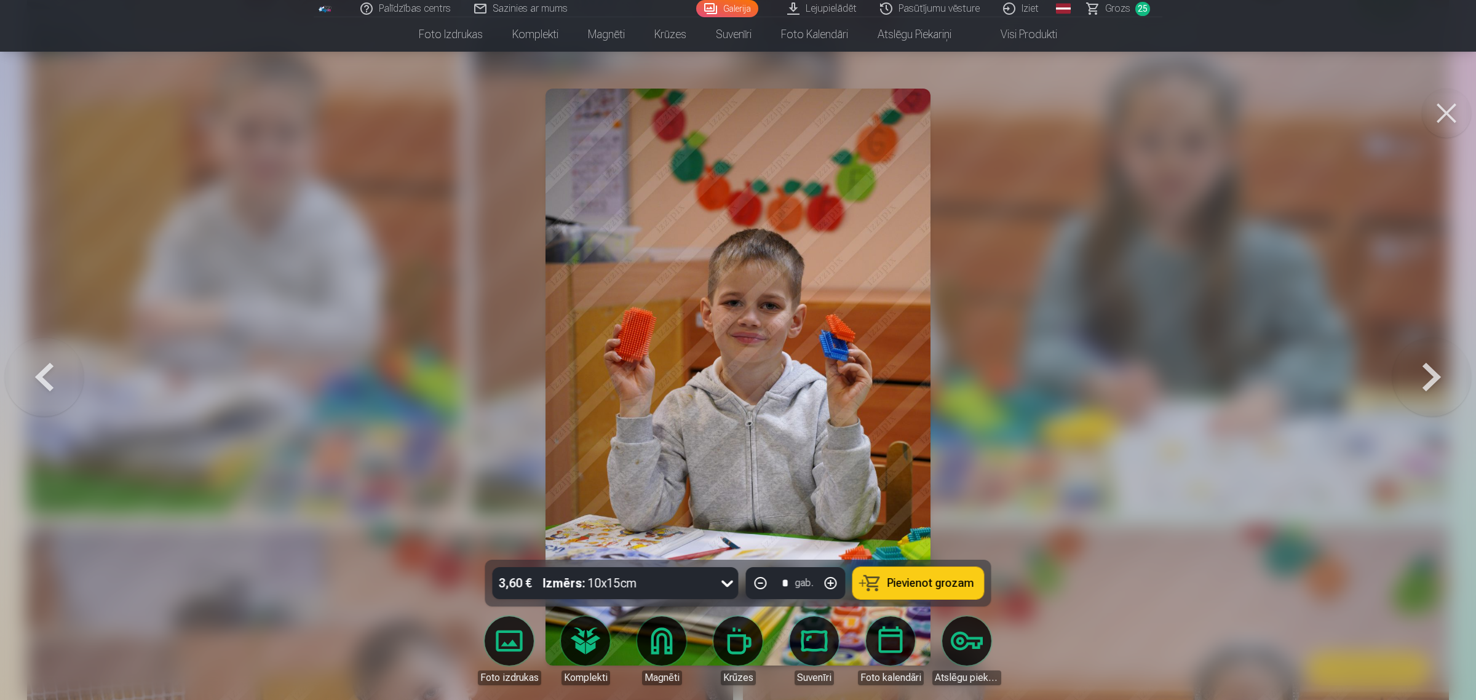
click at [1177, 383] on button at bounding box center [1432, 377] width 79 height 341
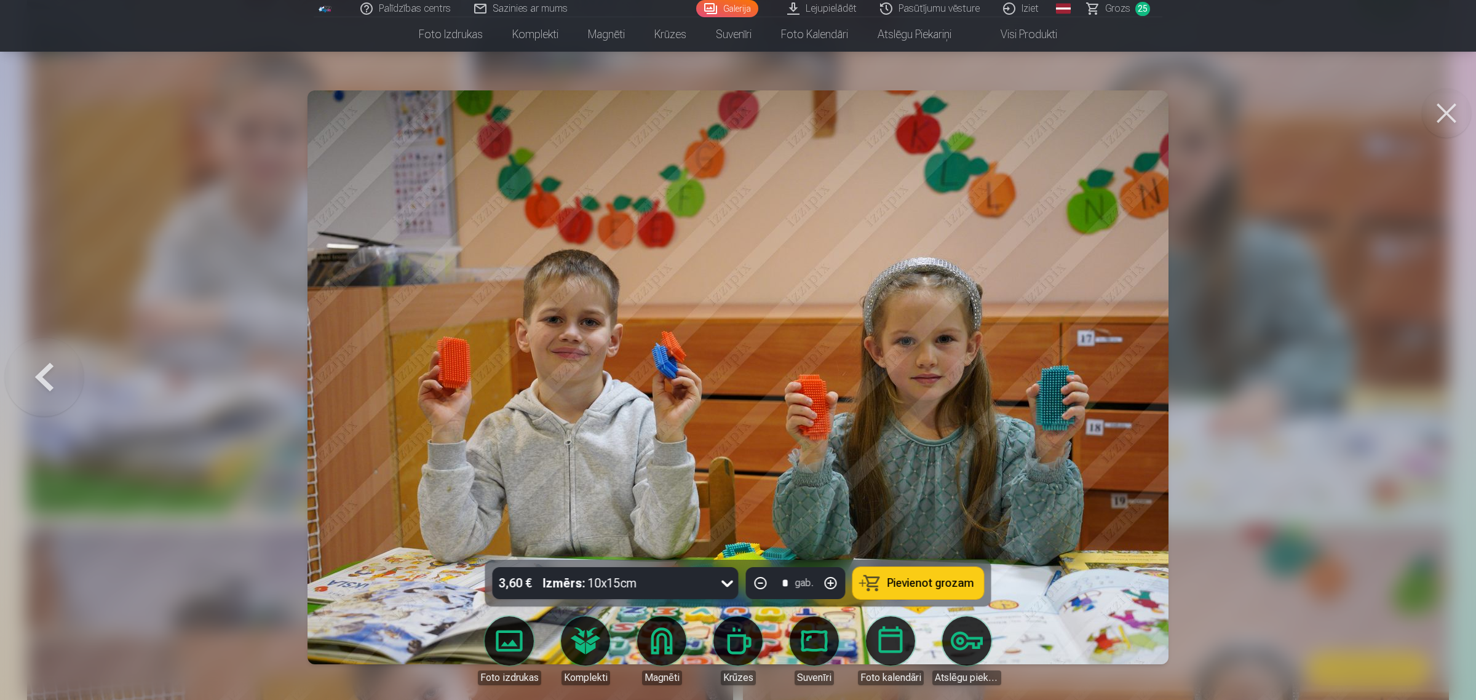
click at [1177, 383] on div at bounding box center [738, 350] width 1476 height 700
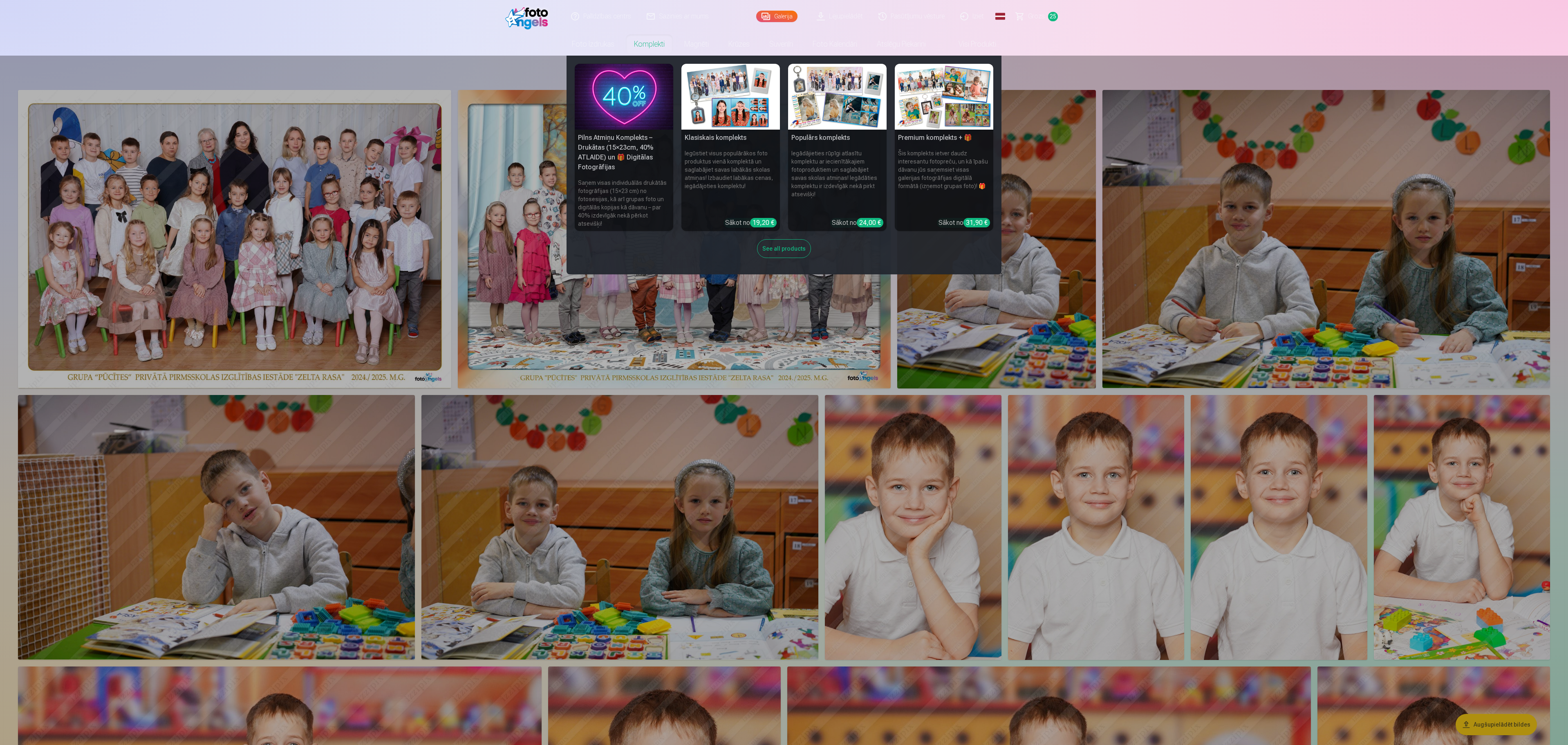
click at [605, 160] on h5 "Pilns Atmiņu Komplekts – Drukātas (15×23cm, 40% ATLAIDE) un 🎁 Digitālas Fotogrā…" at bounding box center [624, 152] width 98 height 46
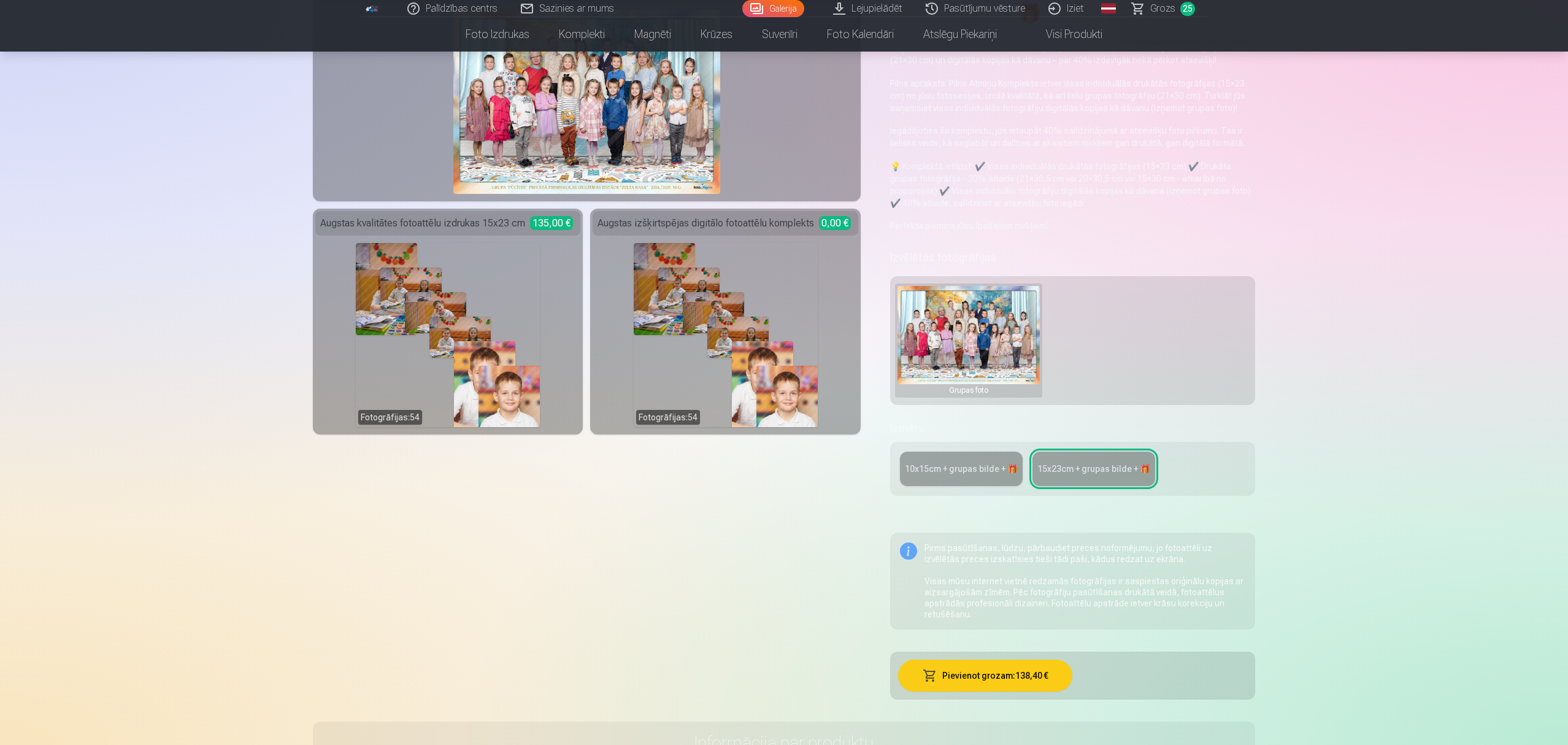
scroll to position [245, 0]
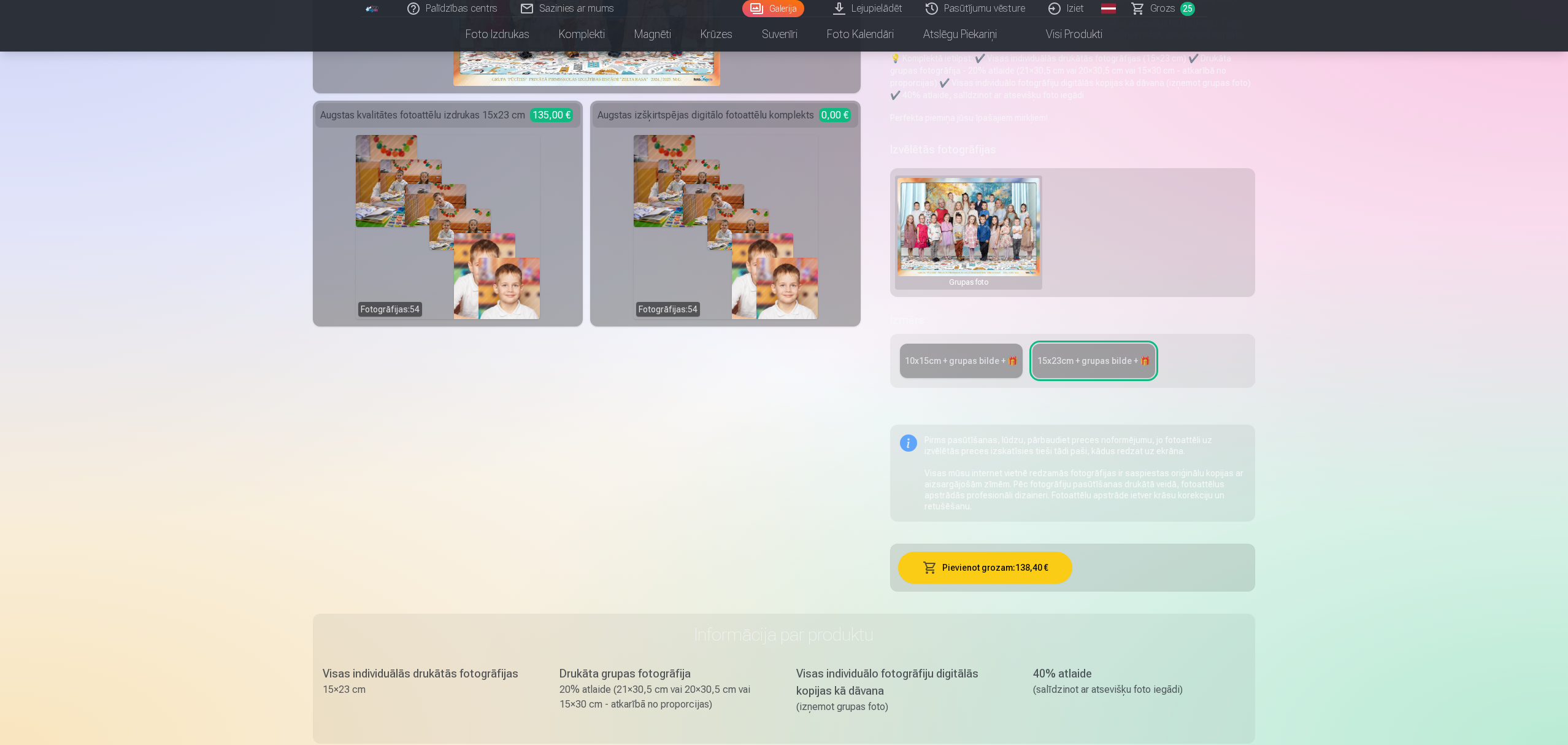
click at [933, 361] on div "10x15сm + grupas bilde + 🎁" at bounding box center [961, 361] width 113 height 12
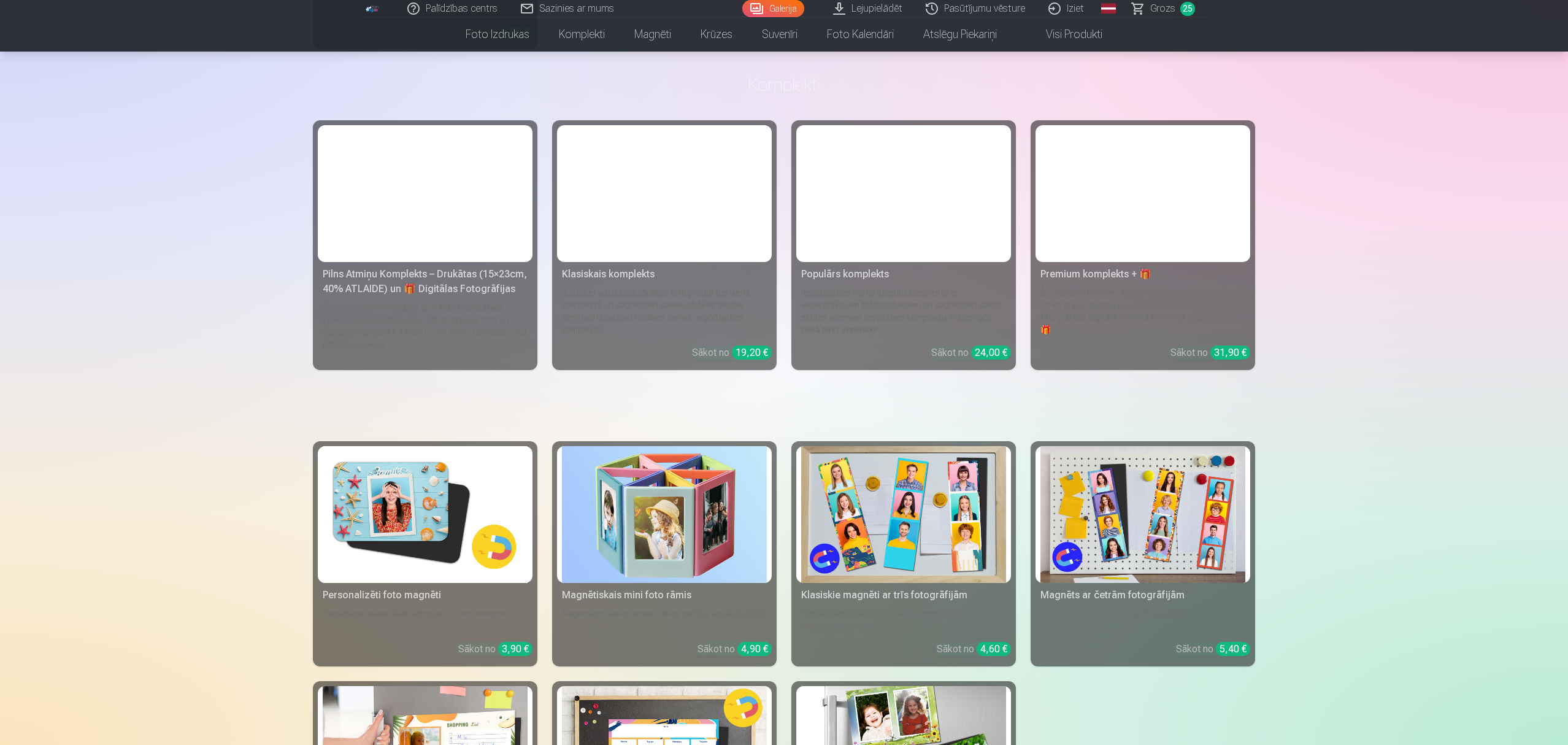
scroll to position [1472, 0]
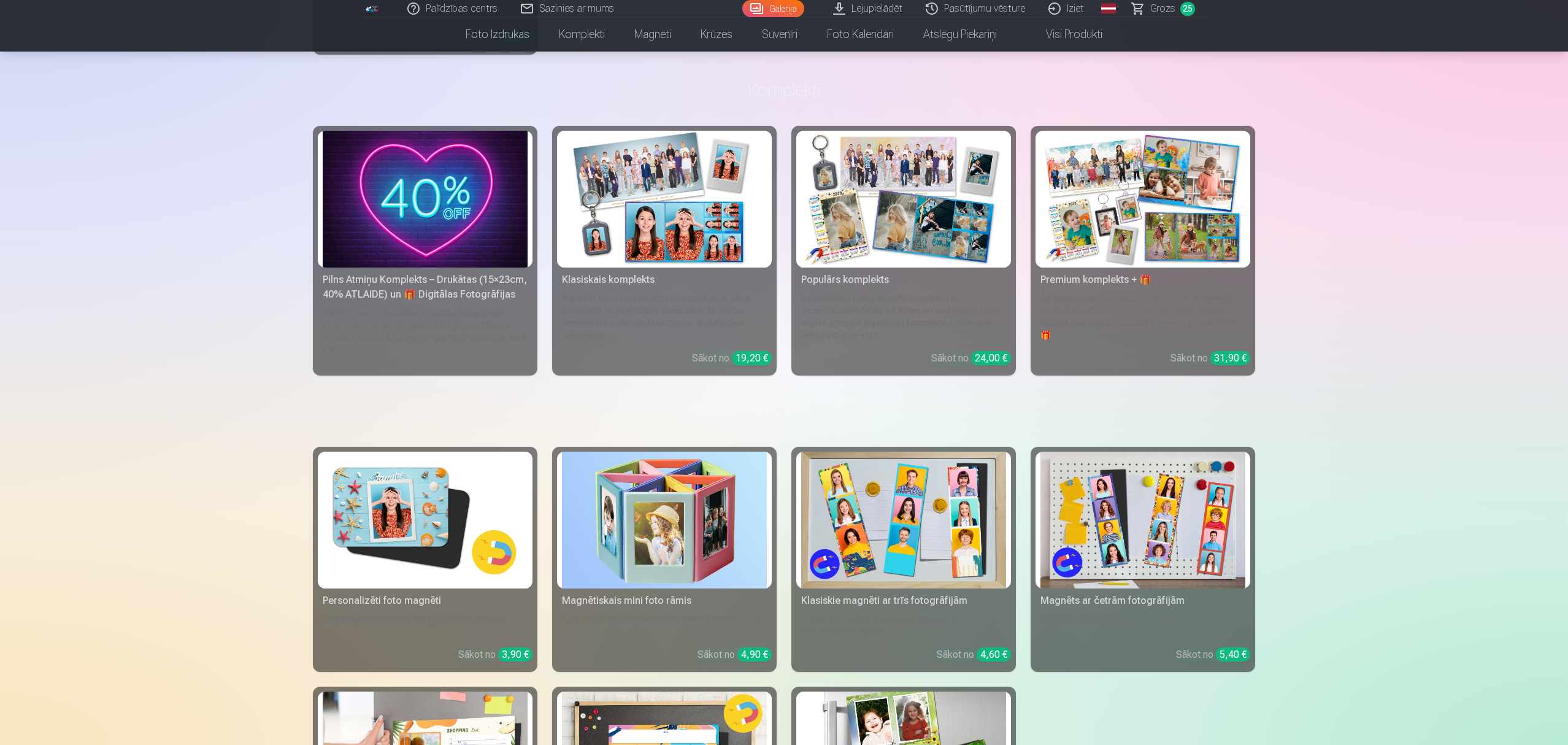
click at [894, 240] on img at bounding box center [903, 198] width 204 height 137
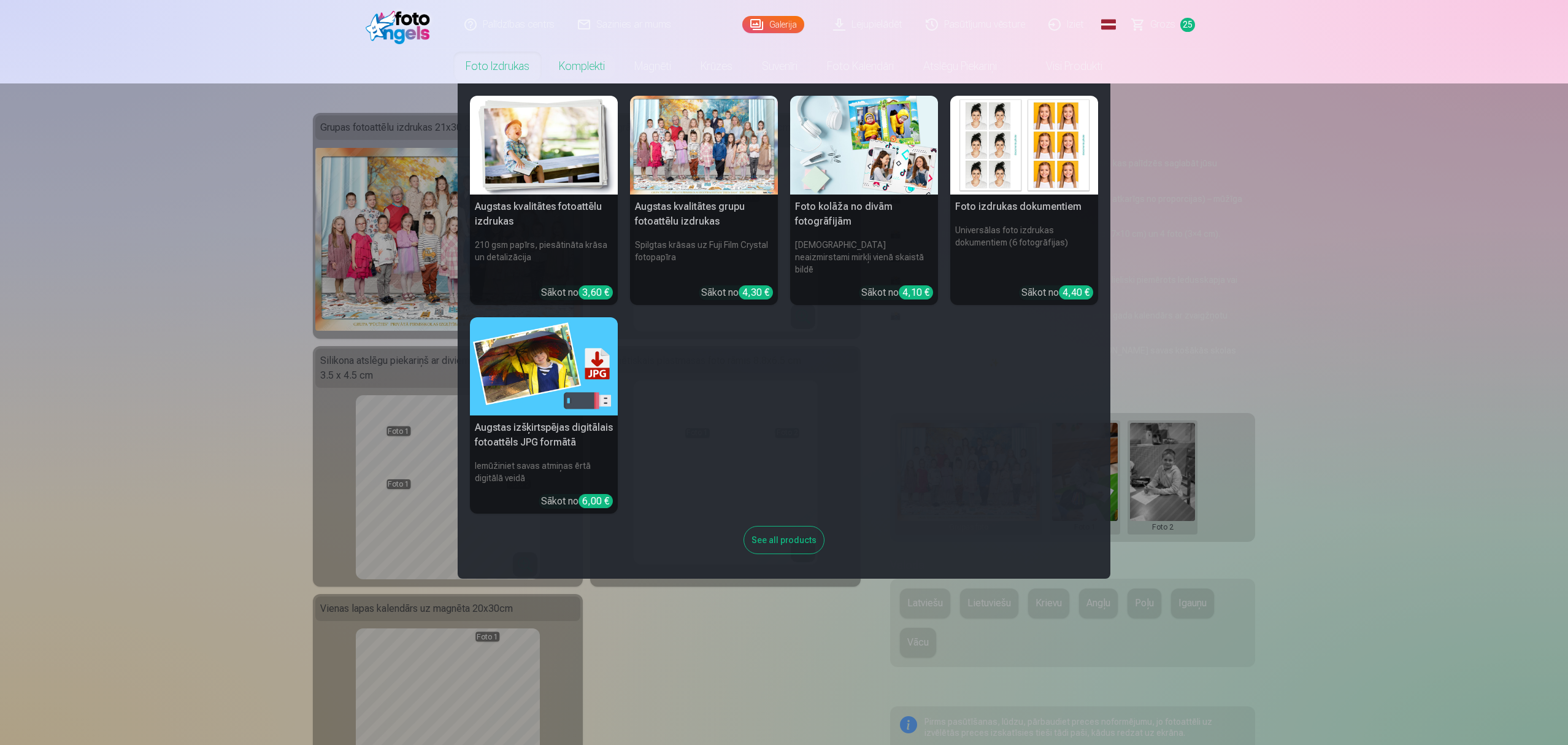
click at [830, 165] on img at bounding box center [864, 145] width 148 height 99
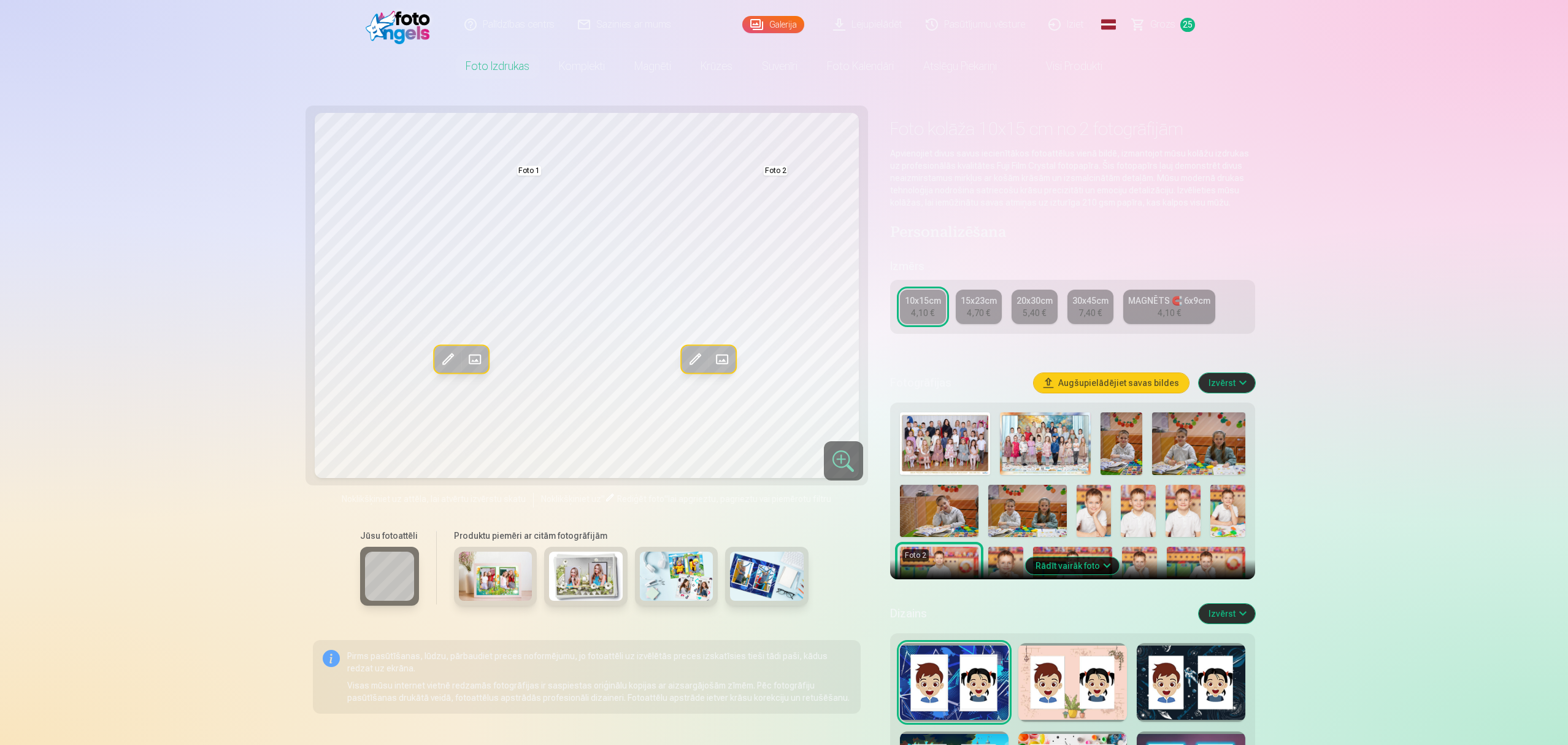
click at [474, 357] on span at bounding box center [475, 359] width 20 height 20
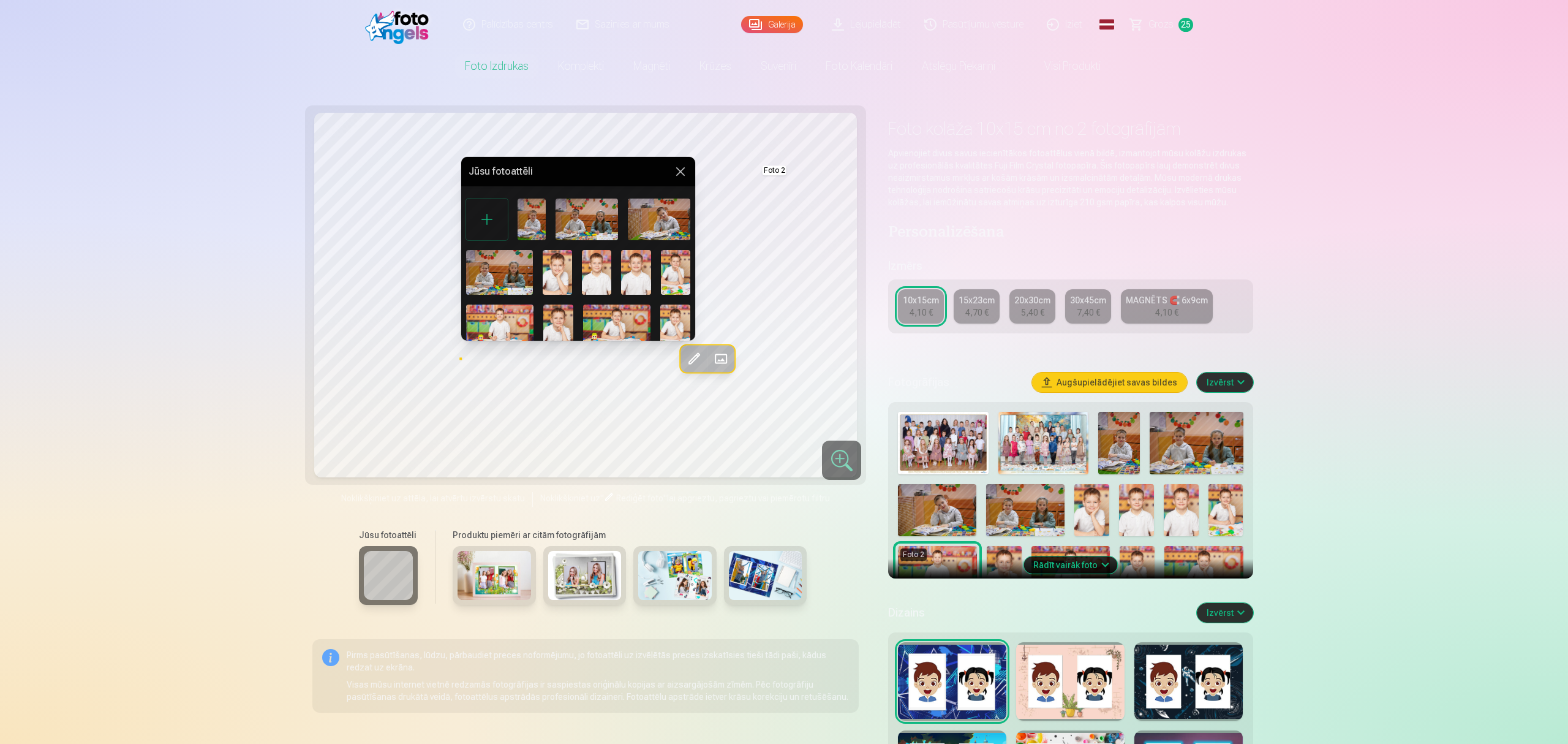
click at [555, 270] on img at bounding box center [558, 272] width 30 height 45
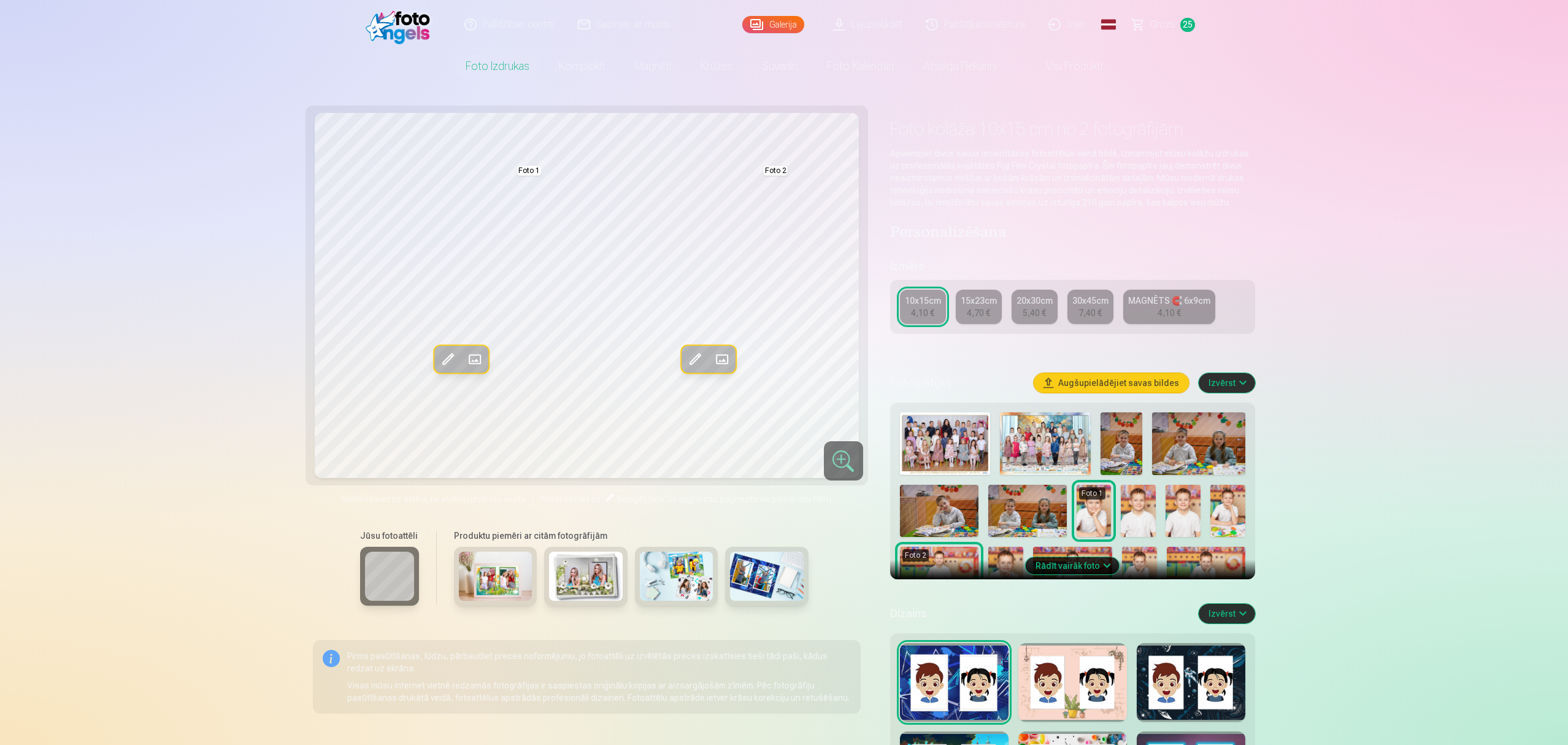
click at [719, 356] on span at bounding box center [722, 359] width 20 height 20
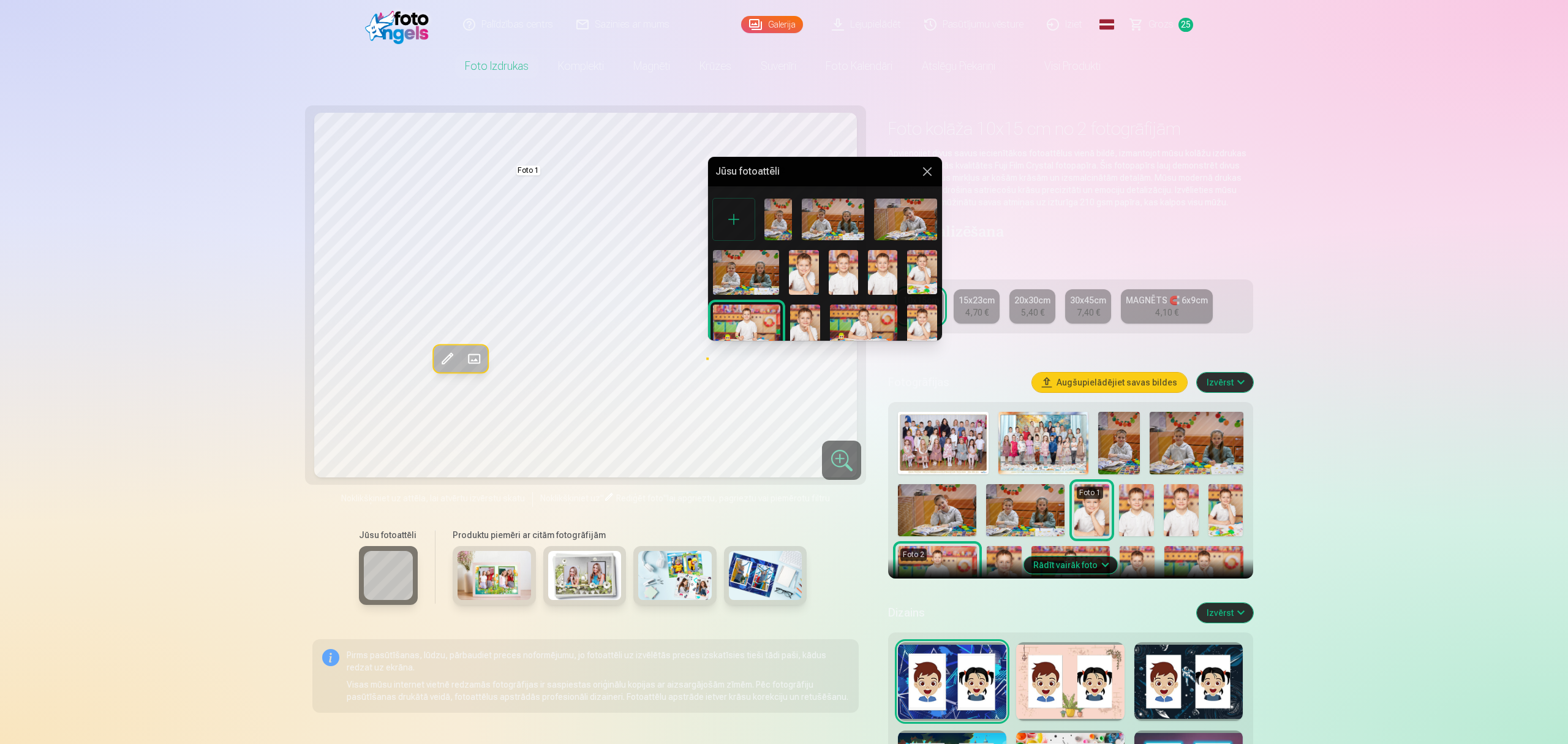
drag, startPoint x: 819, startPoint y: 163, endPoint x: 937, endPoint y: 175, distance: 118.6
click at [937, 175] on div "Jūsu fotoattēli" at bounding box center [824, 171] width 234 height 30
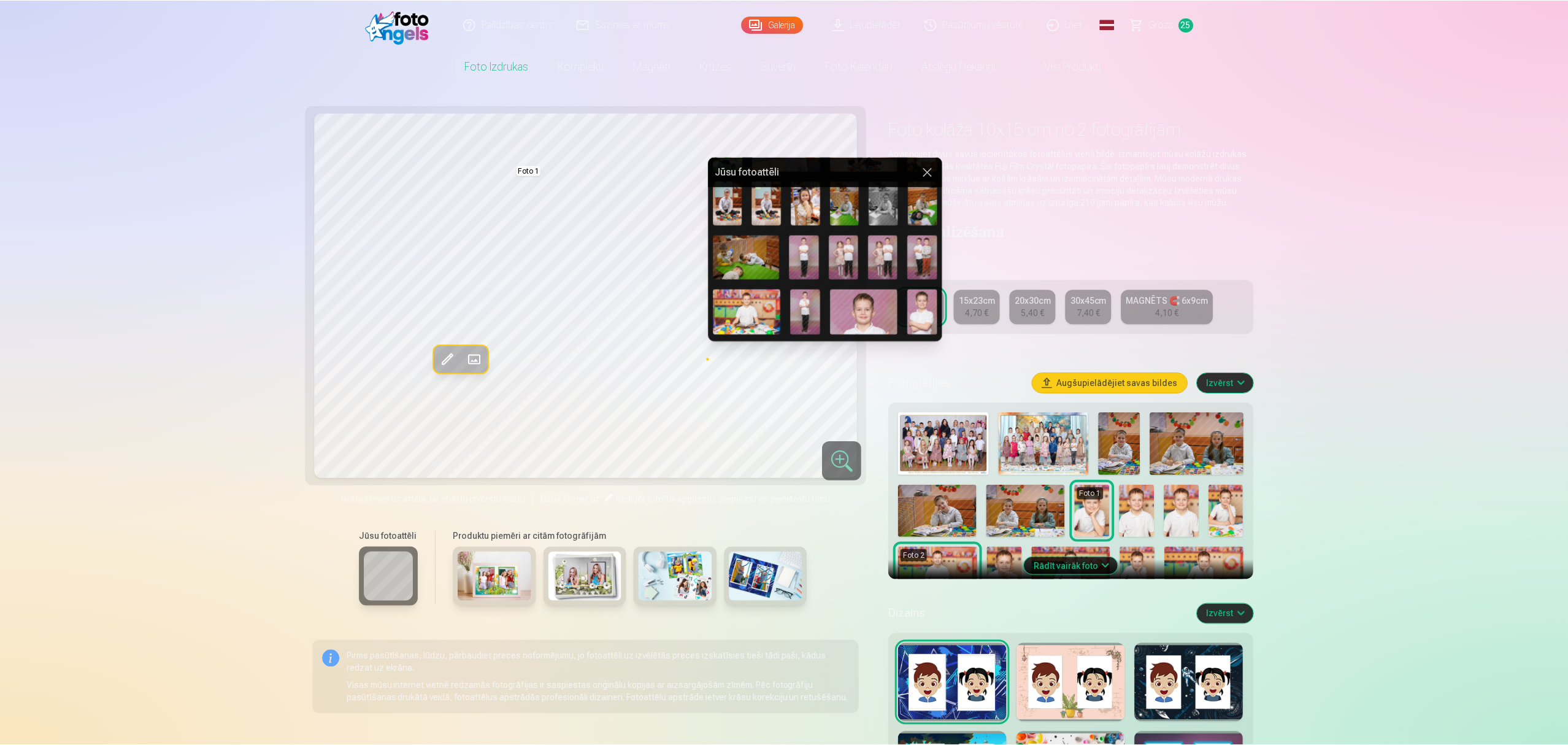
scroll to position [491, 0]
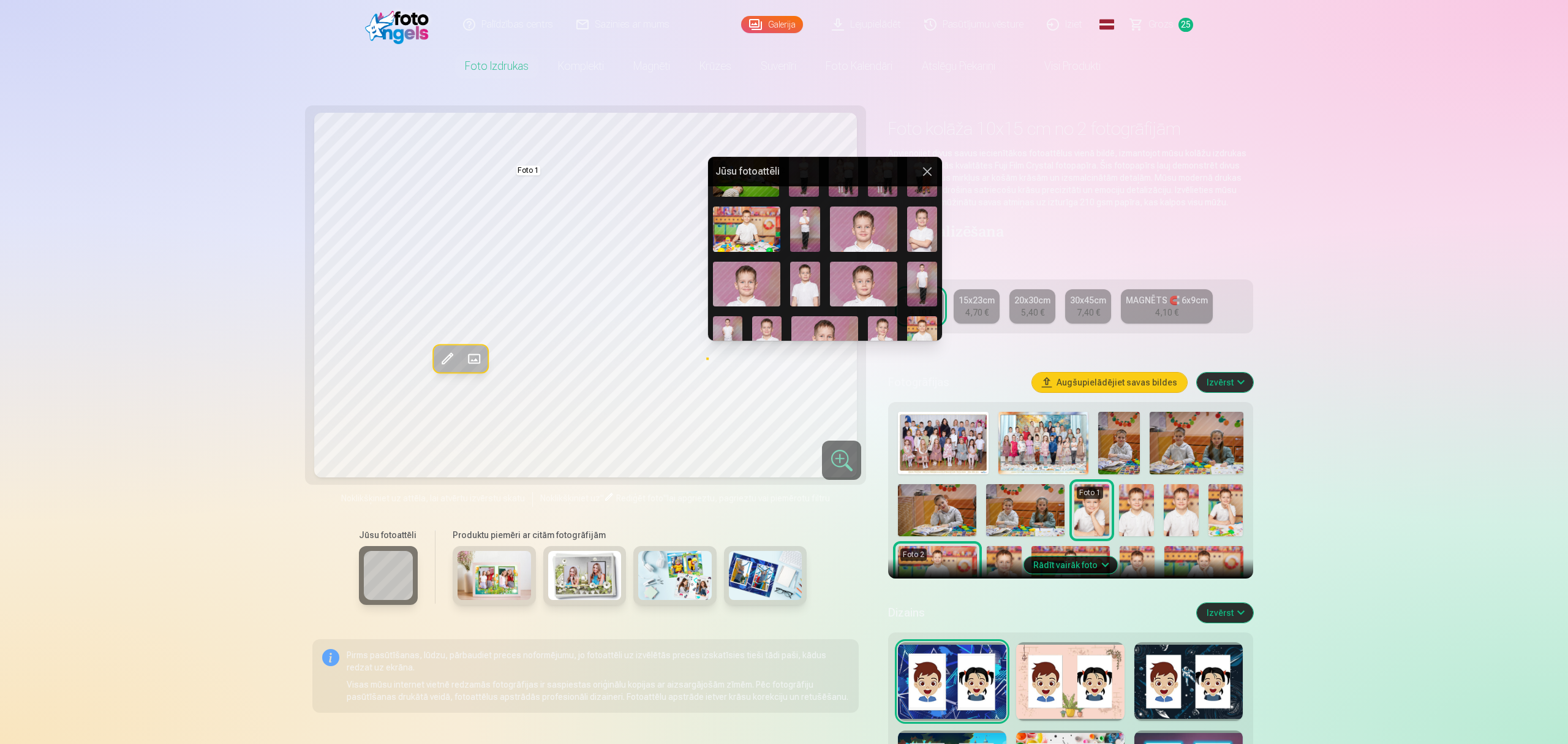
click at [919, 221] on img at bounding box center [922, 228] width 30 height 45
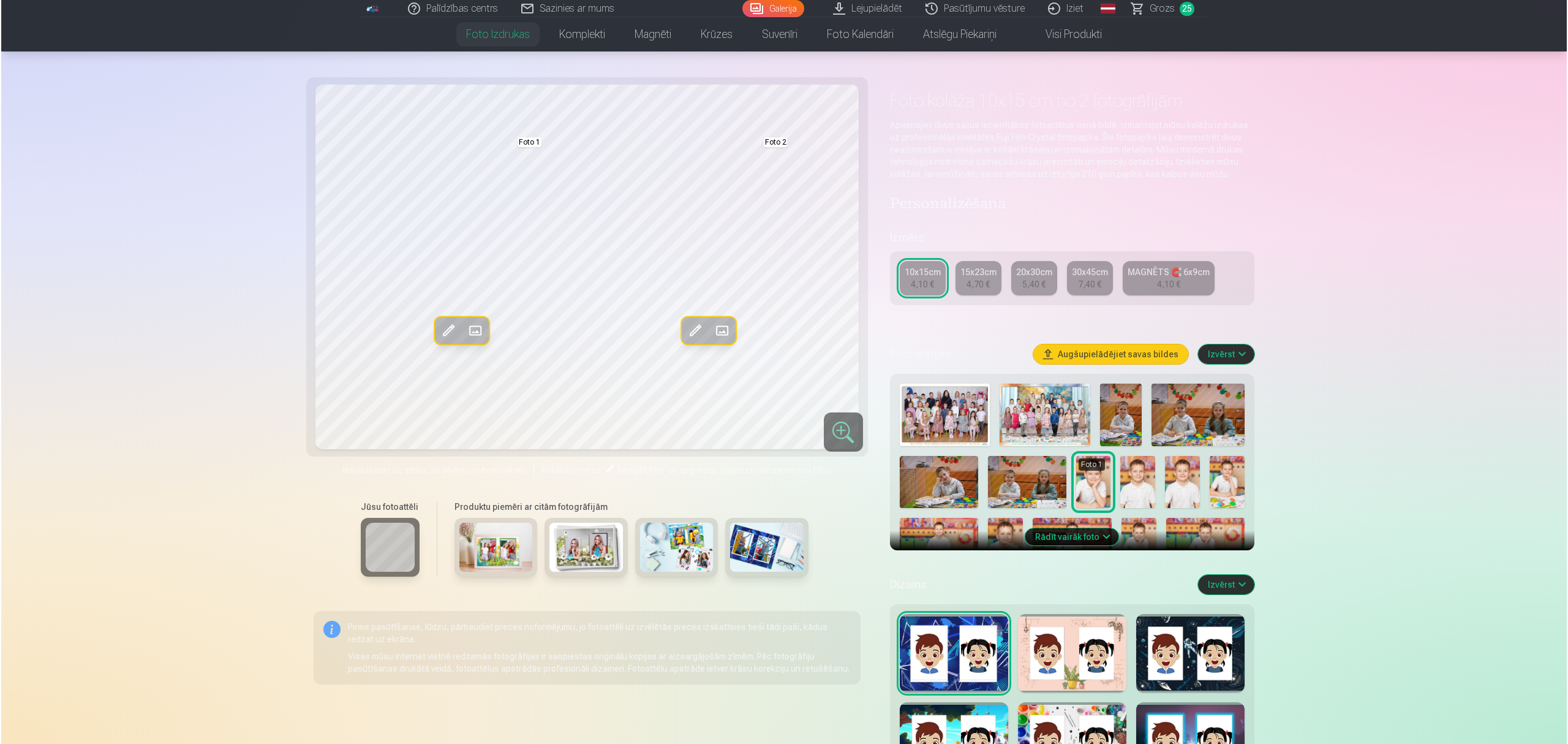
scroll to position [0, 0]
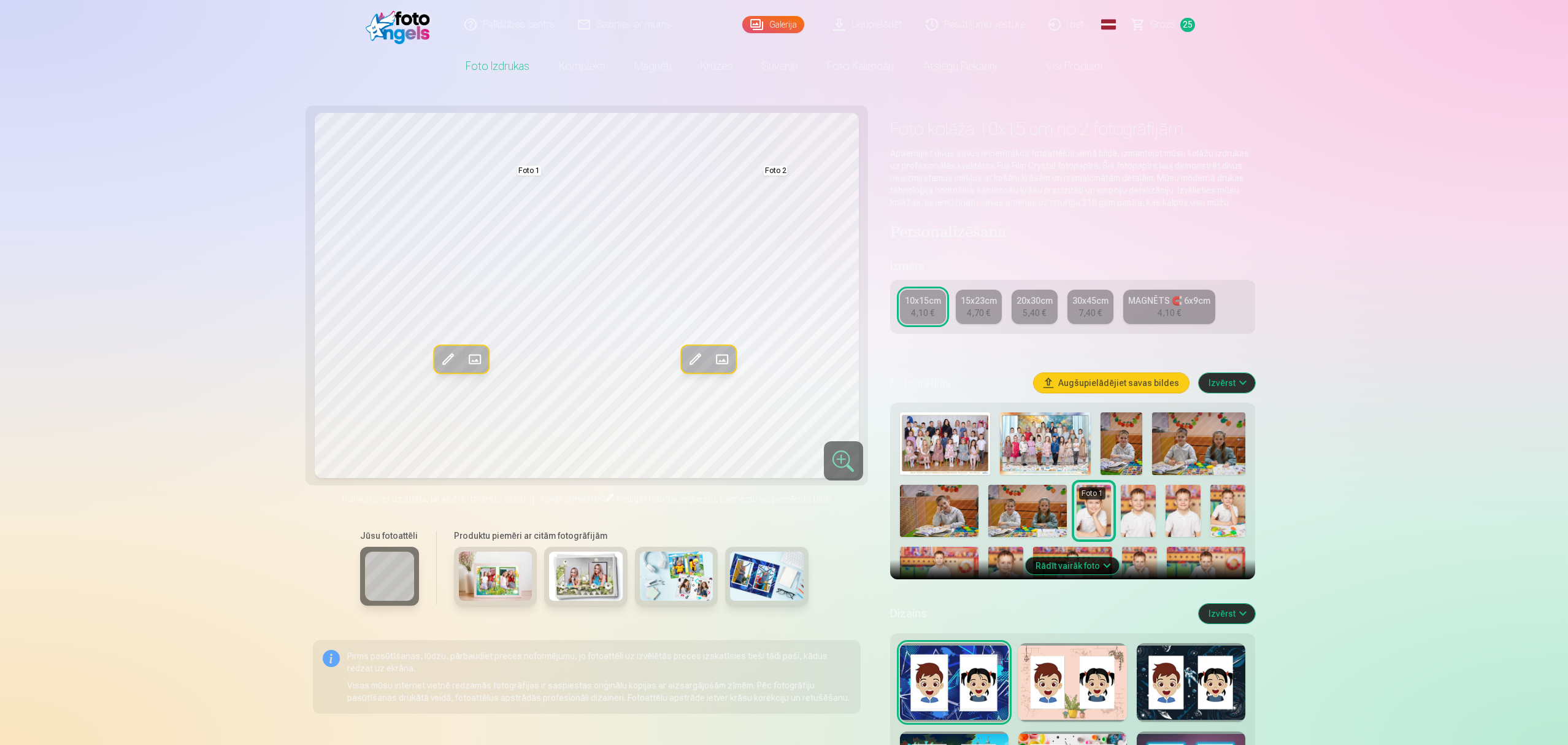
click at [492, 559] on img at bounding box center [496, 575] width 74 height 49
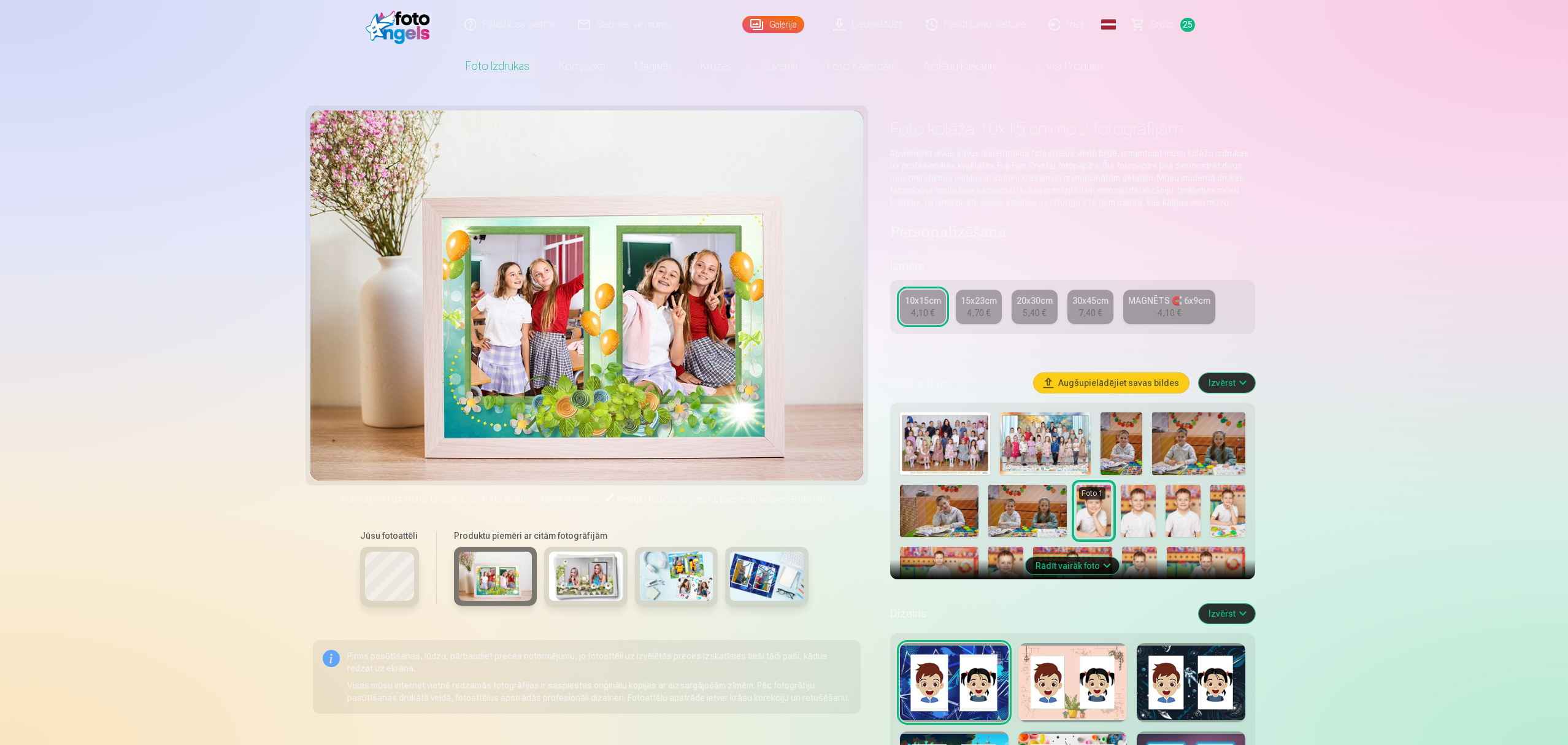
click at [581, 559] on img at bounding box center [587, 575] width 74 height 49
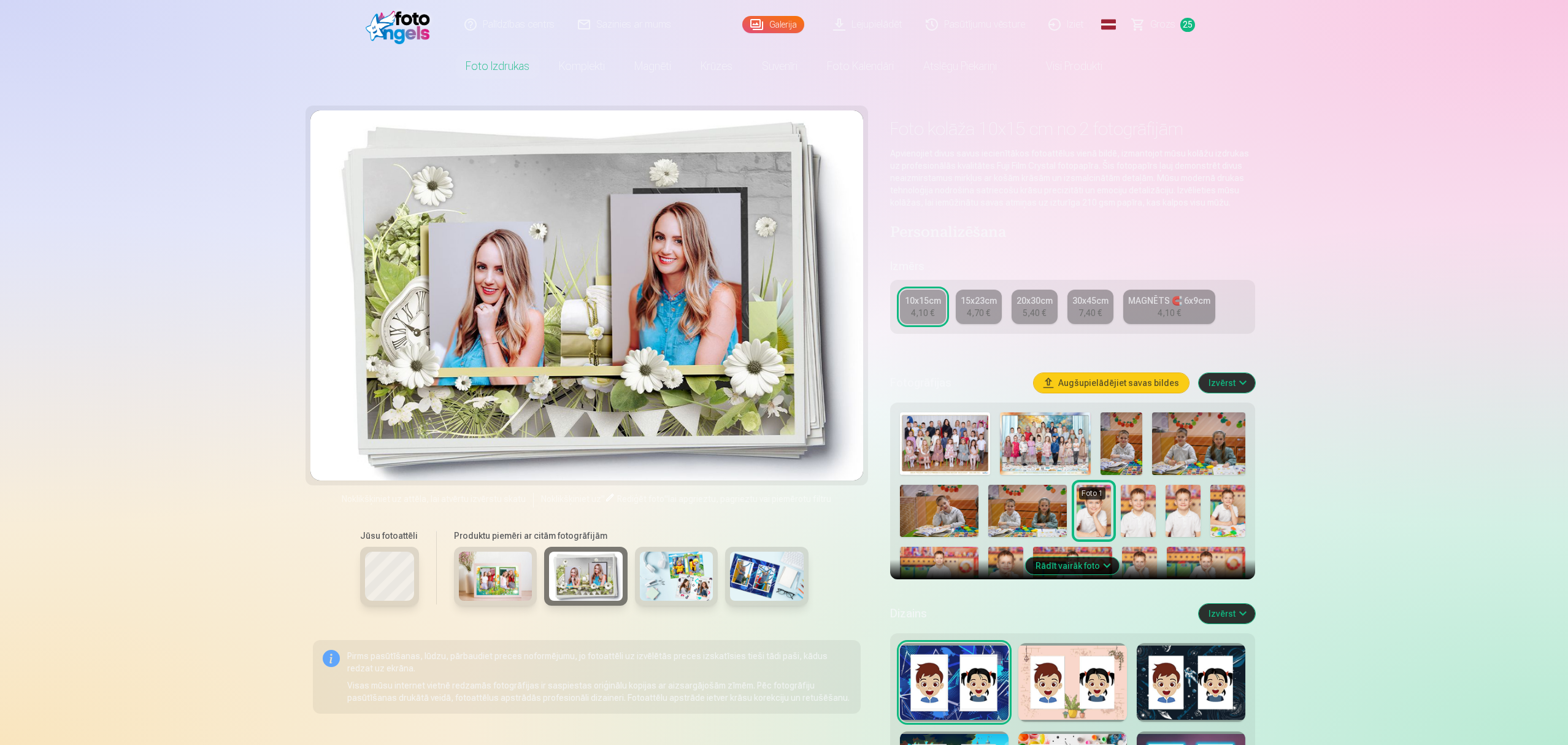
click at [672, 559] on img at bounding box center [677, 575] width 74 height 49
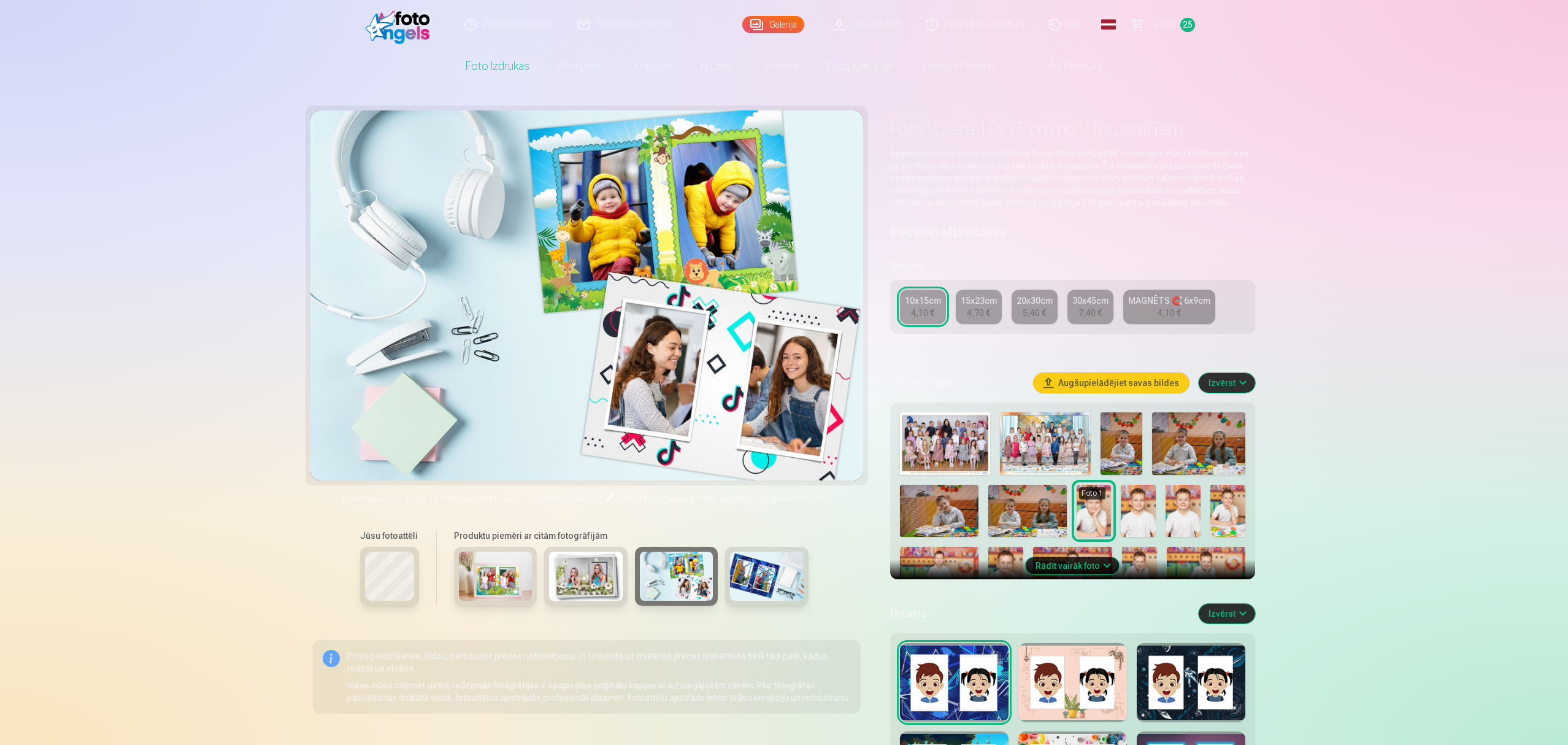
click at [757, 559] on img at bounding box center [767, 575] width 74 height 49
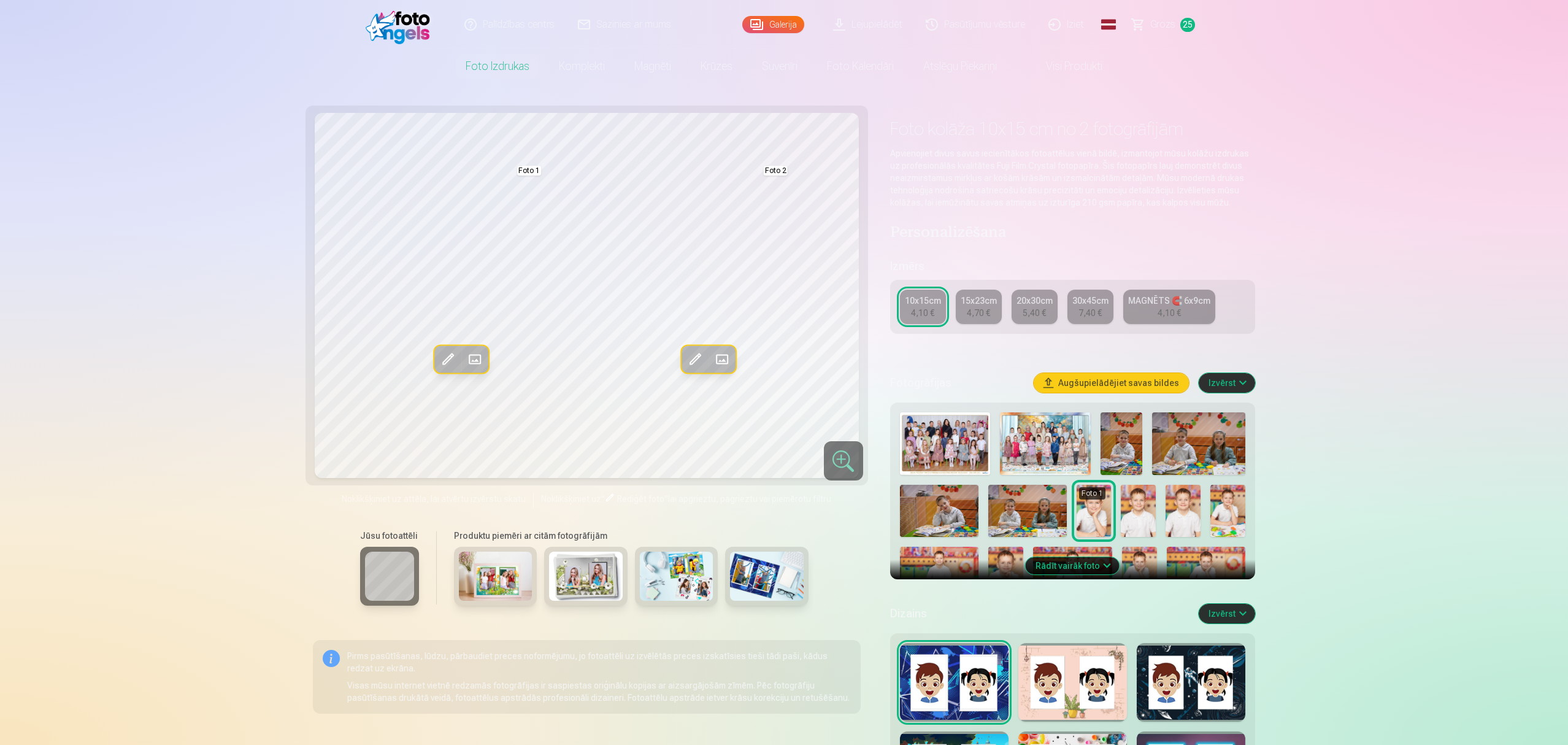
click at [720, 361] on span at bounding box center [722, 359] width 20 height 20
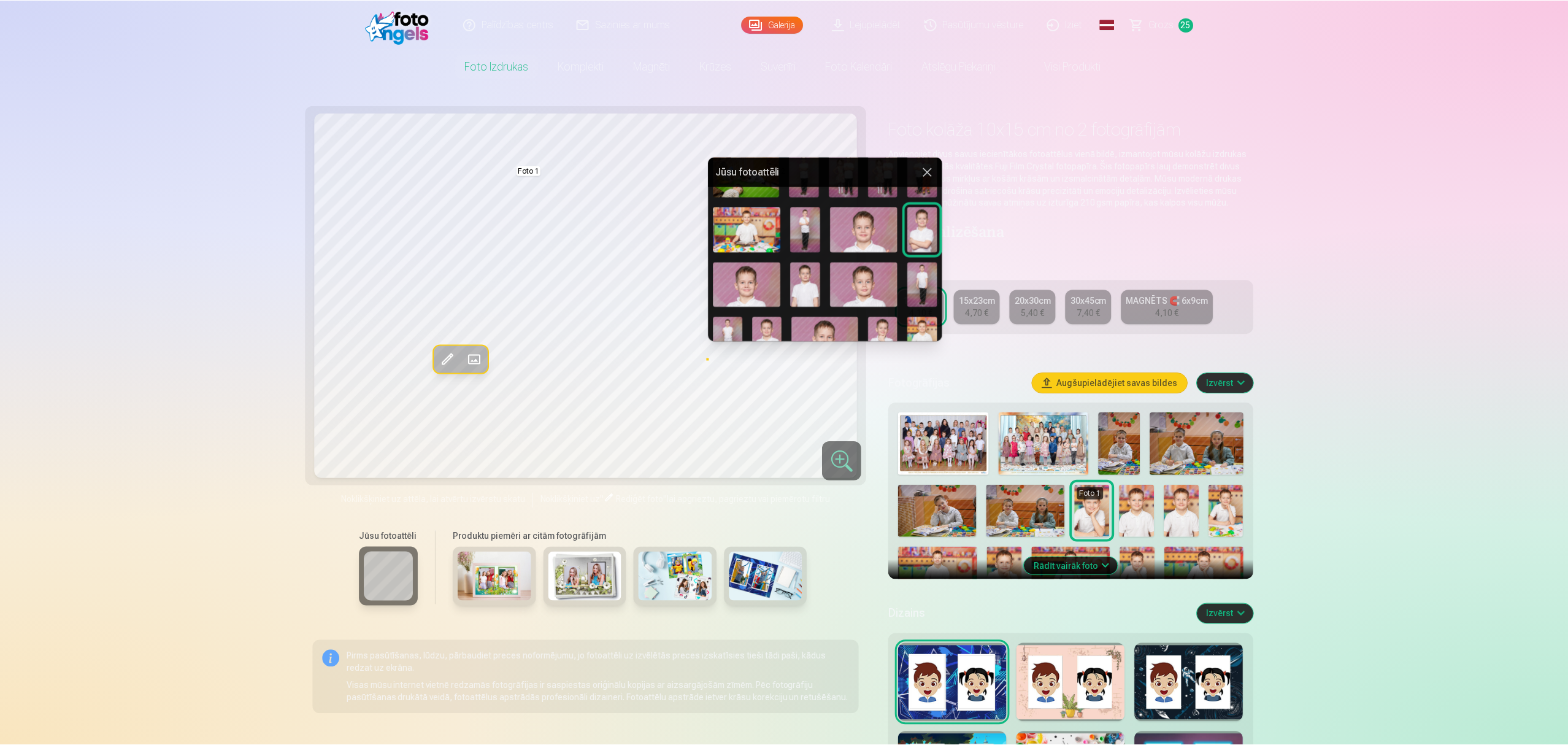
scroll to position [558, 0]
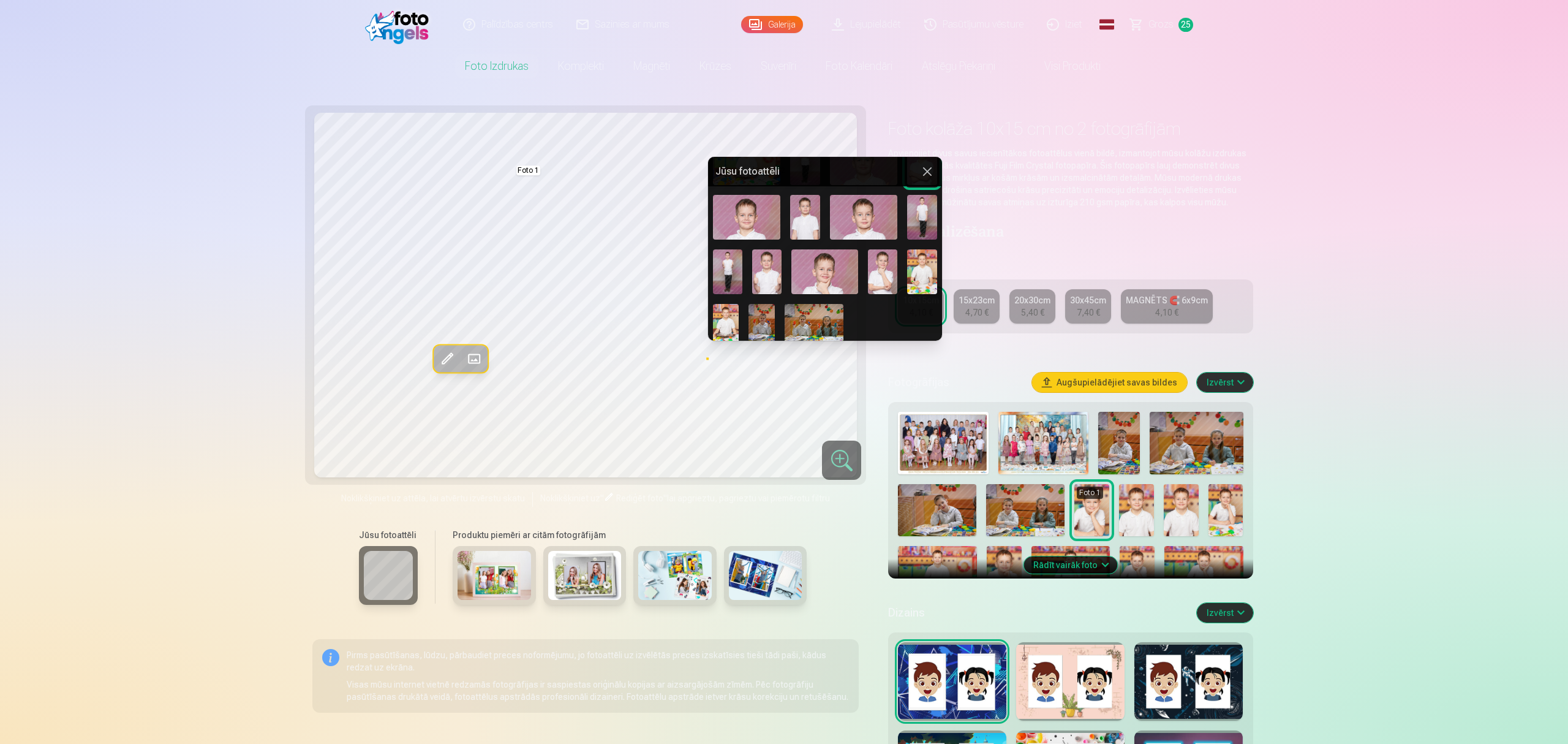
click at [728, 319] on img at bounding box center [726, 323] width 26 height 39
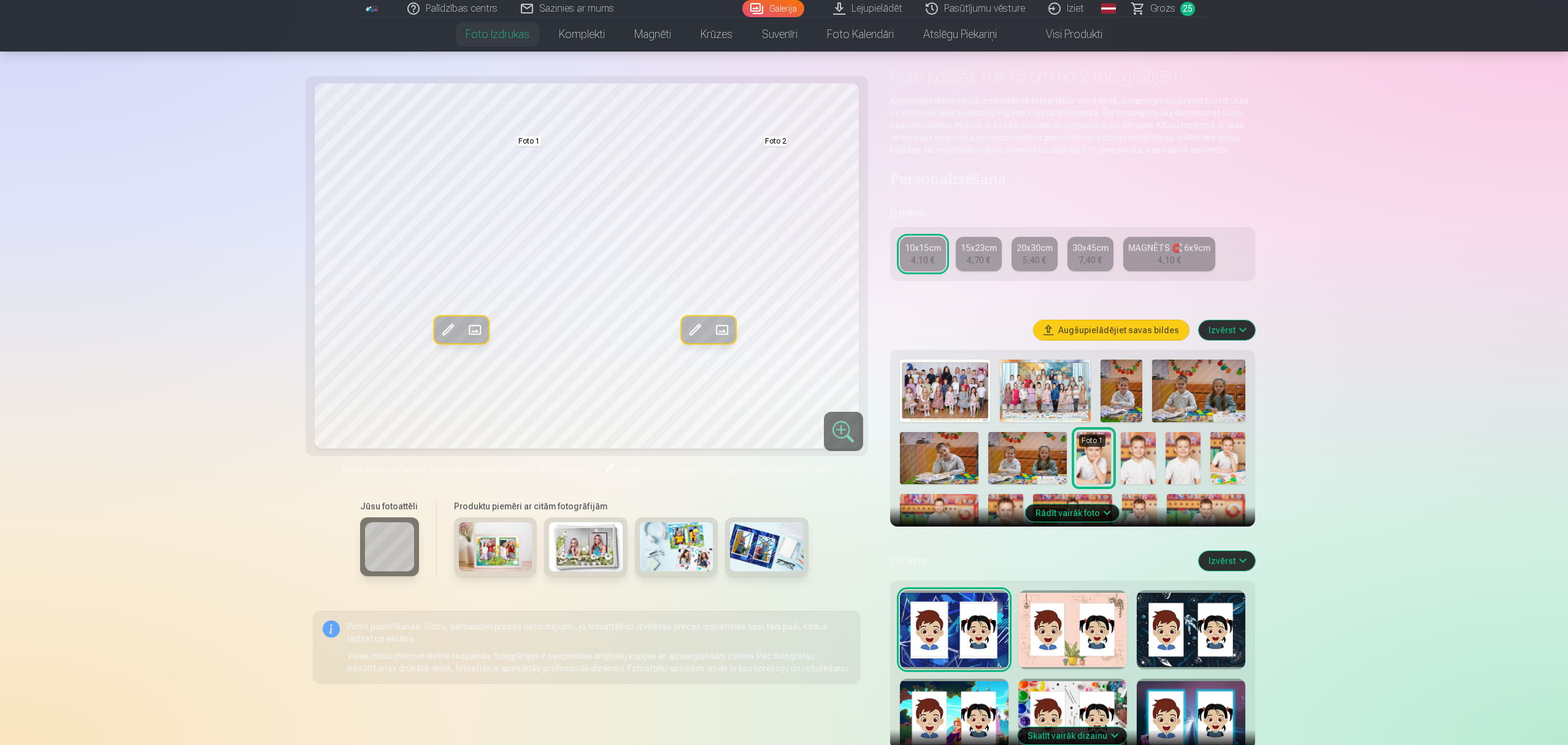
scroll to position [82, 0]
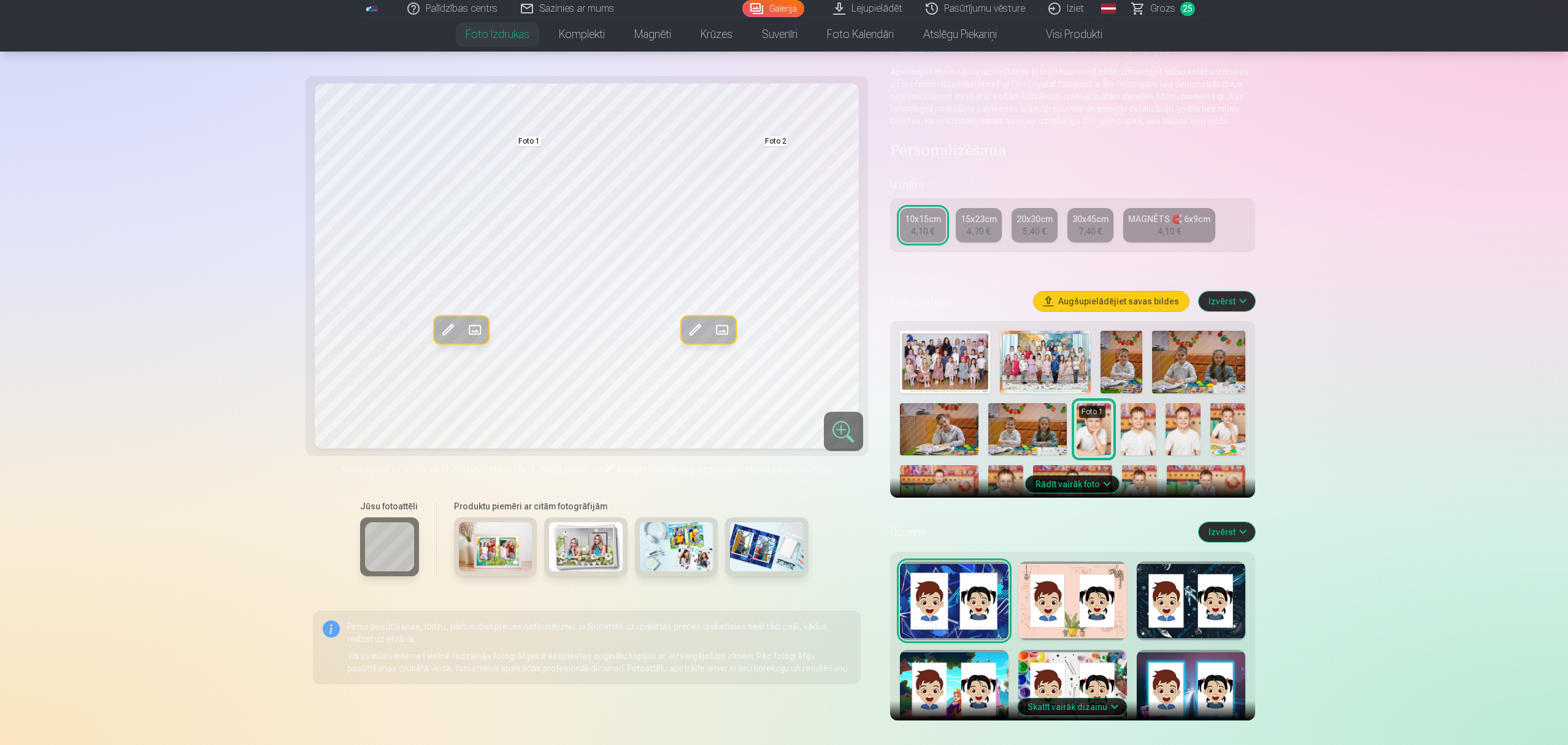
click at [698, 327] on span at bounding box center [695, 330] width 20 height 20
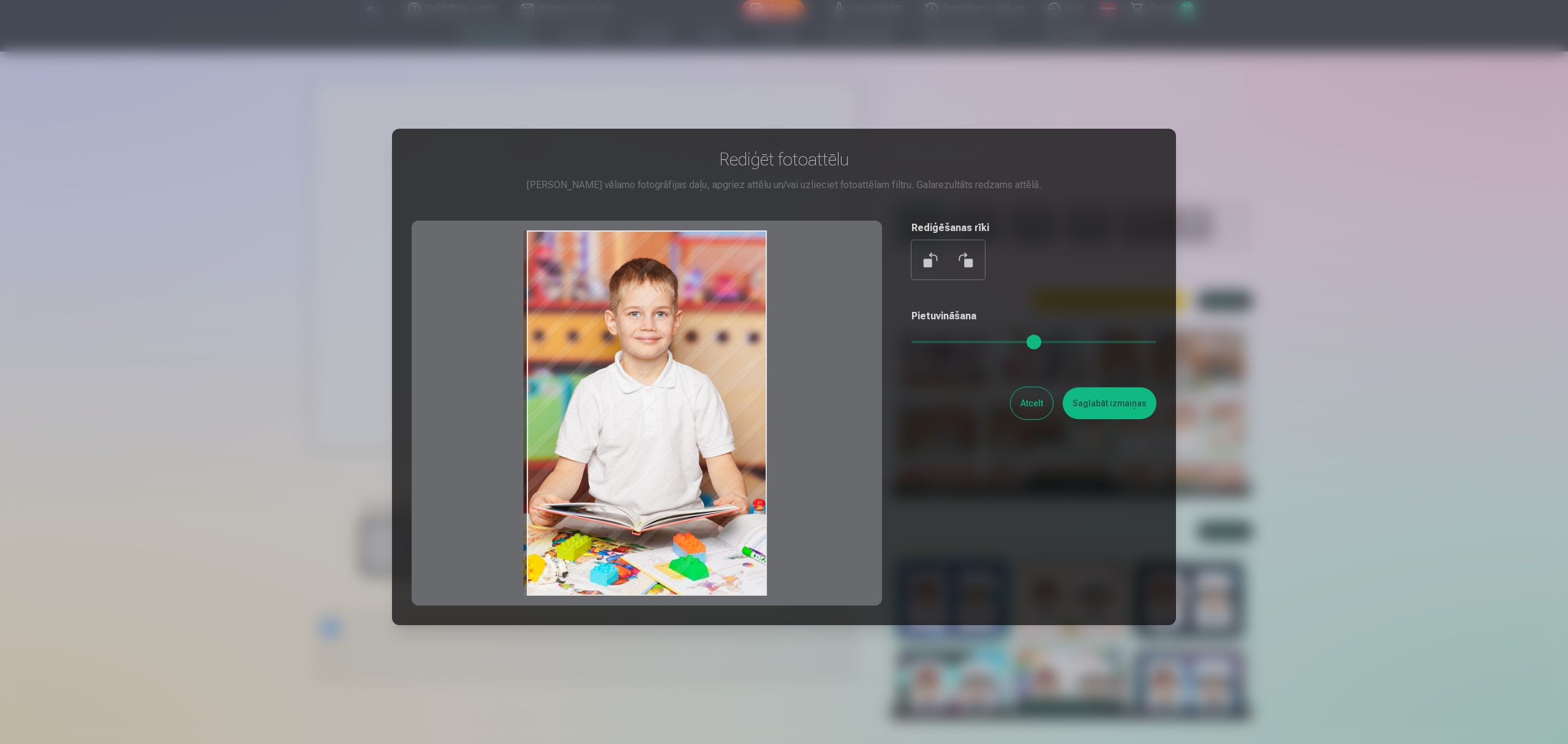
drag, startPoint x: 682, startPoint y: 425, endPoint x: 634, endPoint y: 392, distance: 58.2
click at [634, 392] on div at bounding box center [646, 412] width 470 height 384
click at [1024, 395] on button "Atcelt" at bounding box center [1031, 403] width 42 height 32
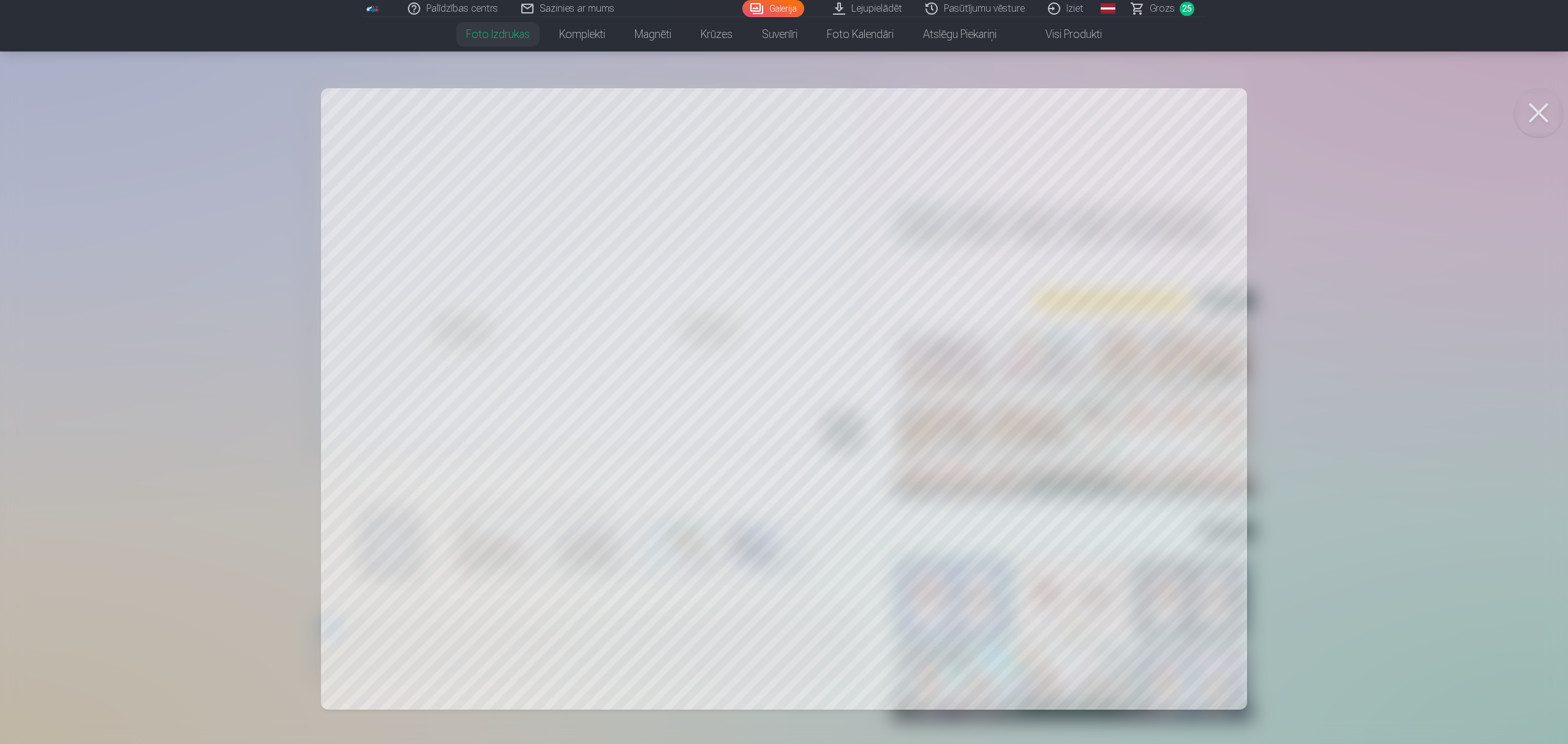
click at [1172, 109] on button at bounding box center [1538, 113] width 49 height 49
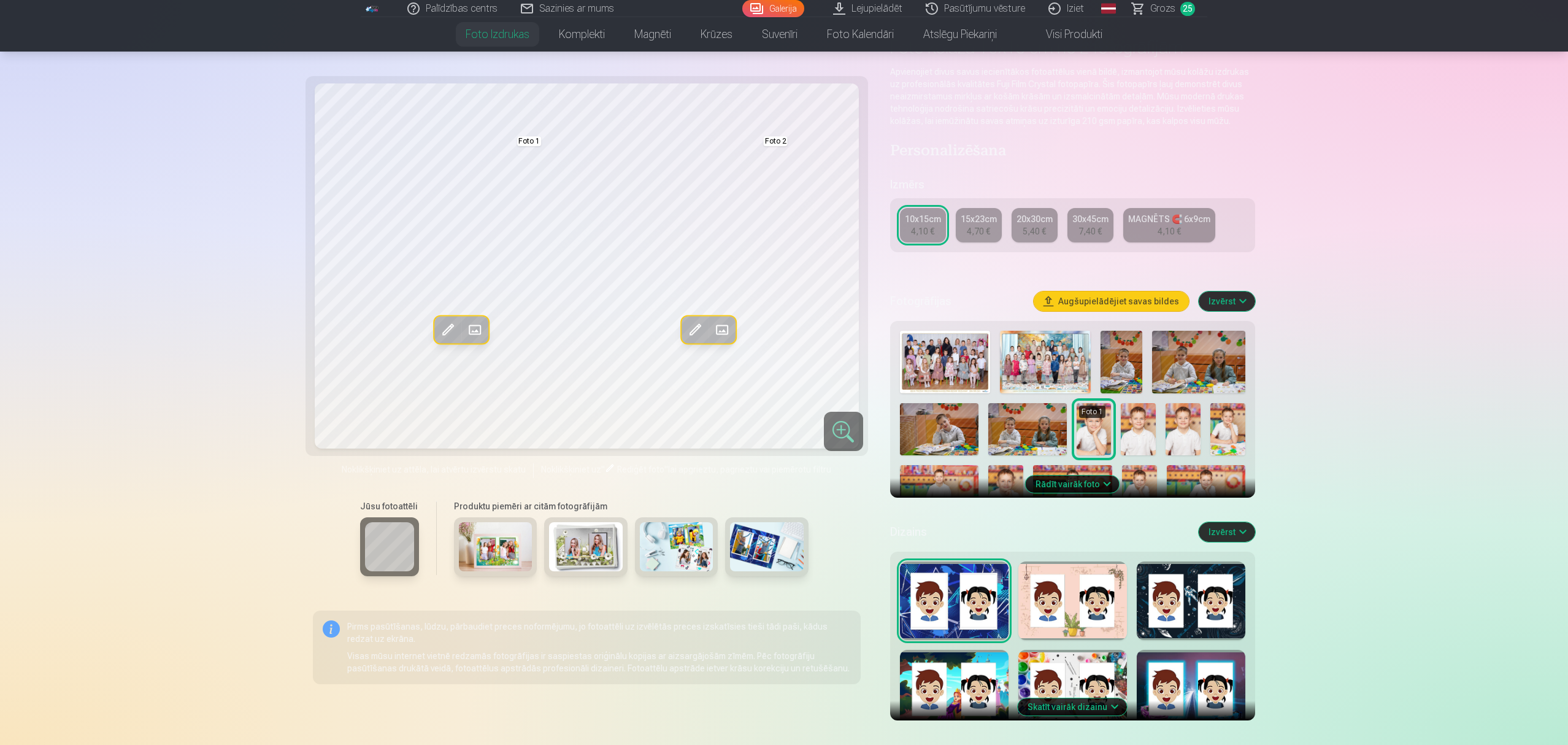
scroll to position [245, 0]
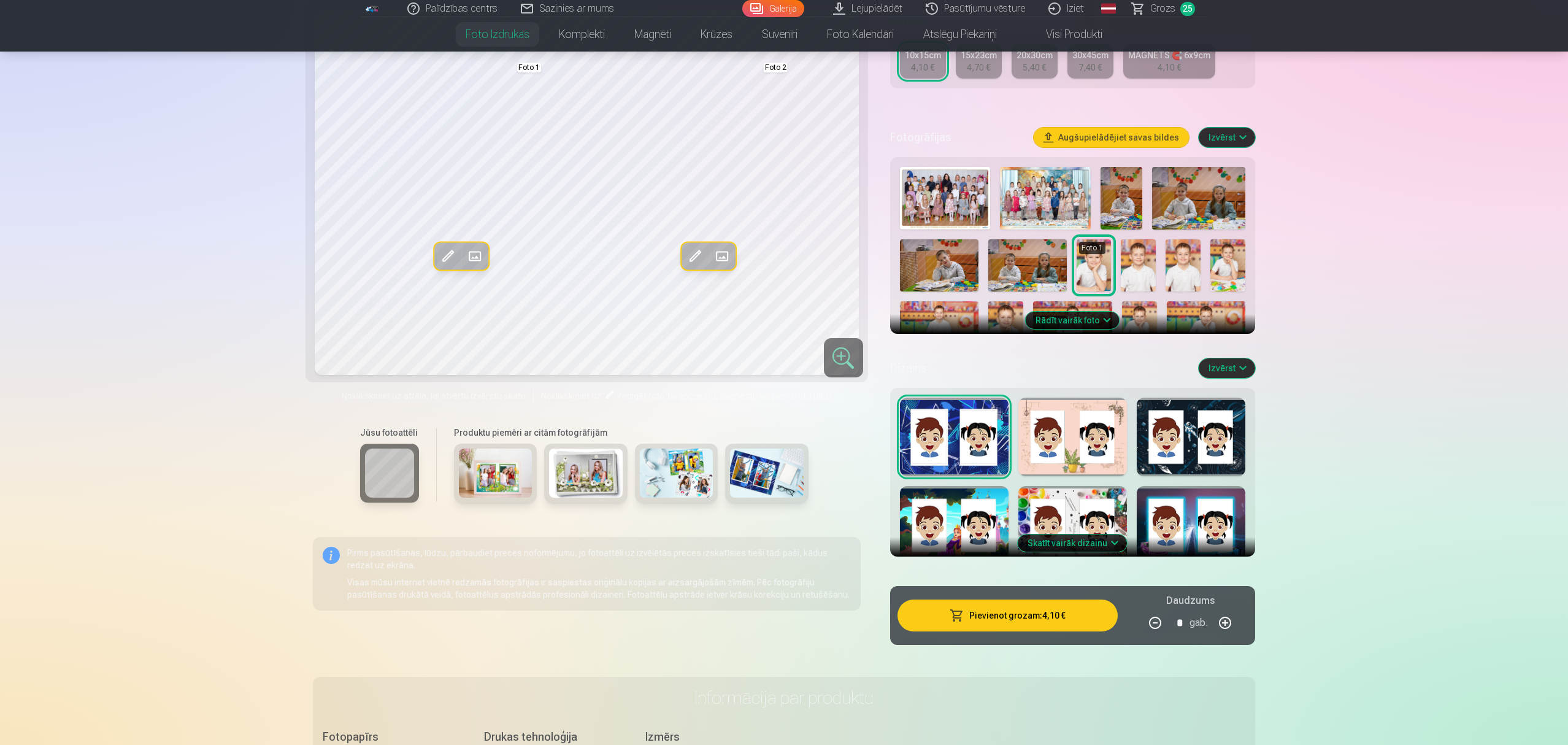
click at [1065, 545] on button "Skatīt vairāk dizainu" at bounding box center [1073, 543] width 110 height 17
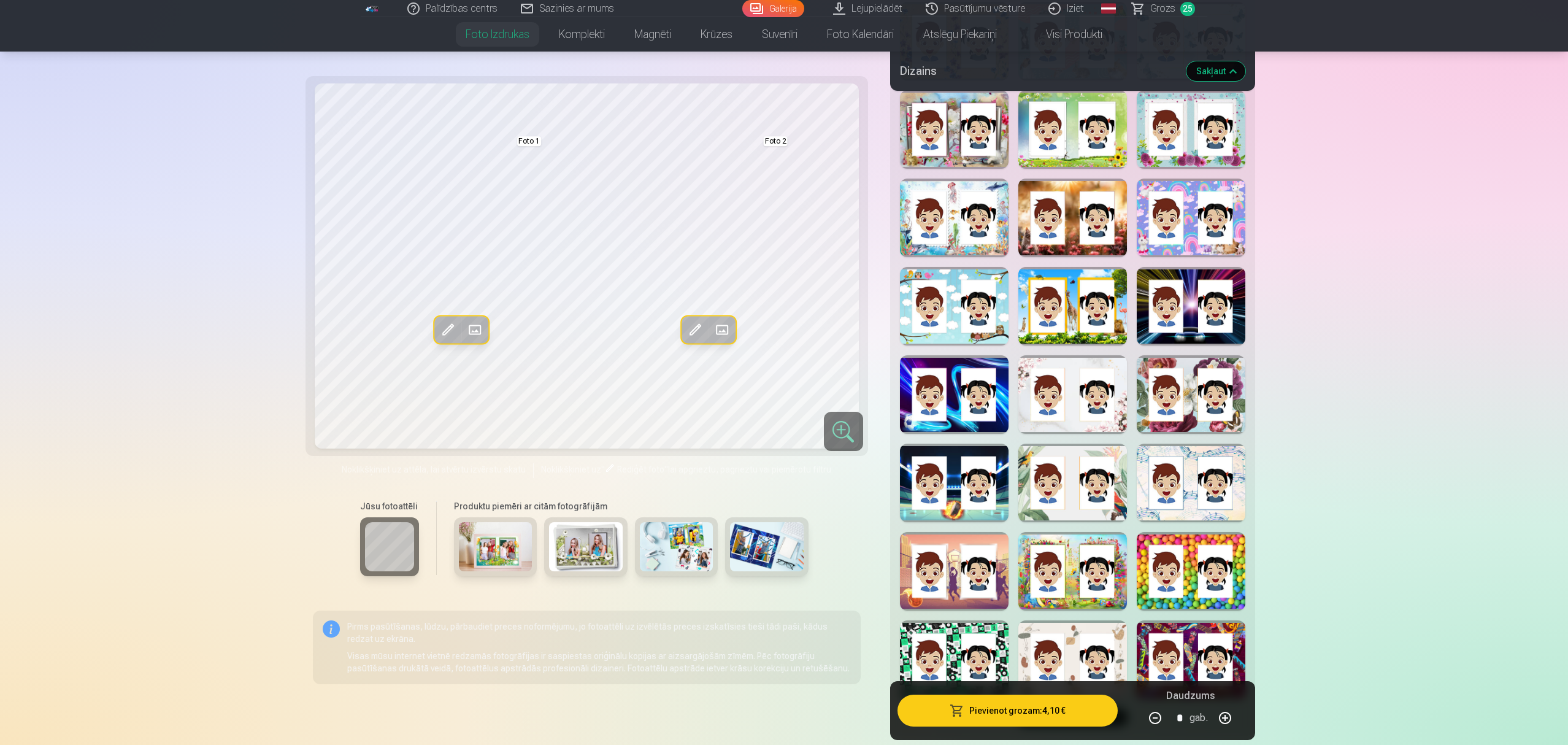
scroll to position [736, 0]
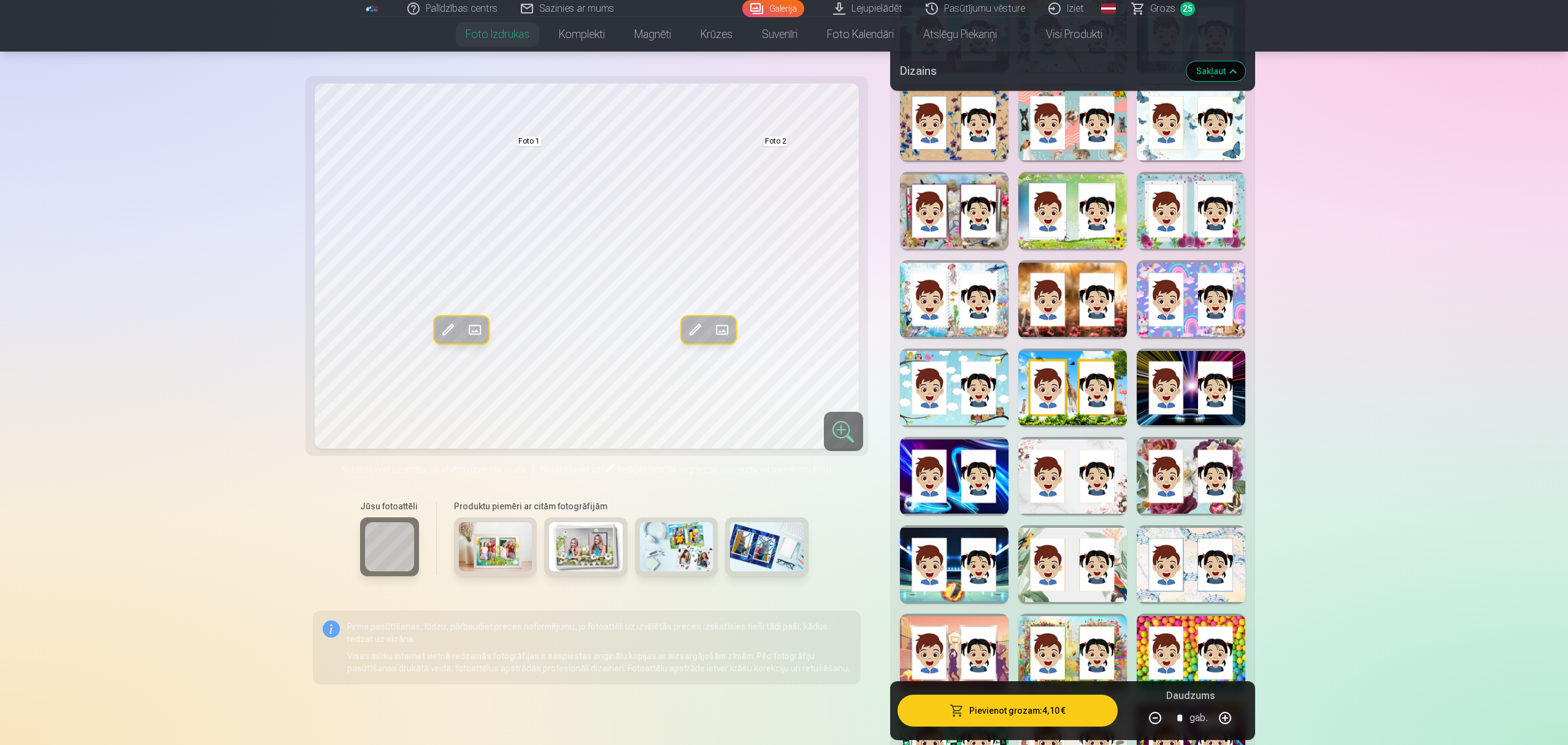
click at [948, 421] on div at bounding box center [954, 387] width 109 height 79
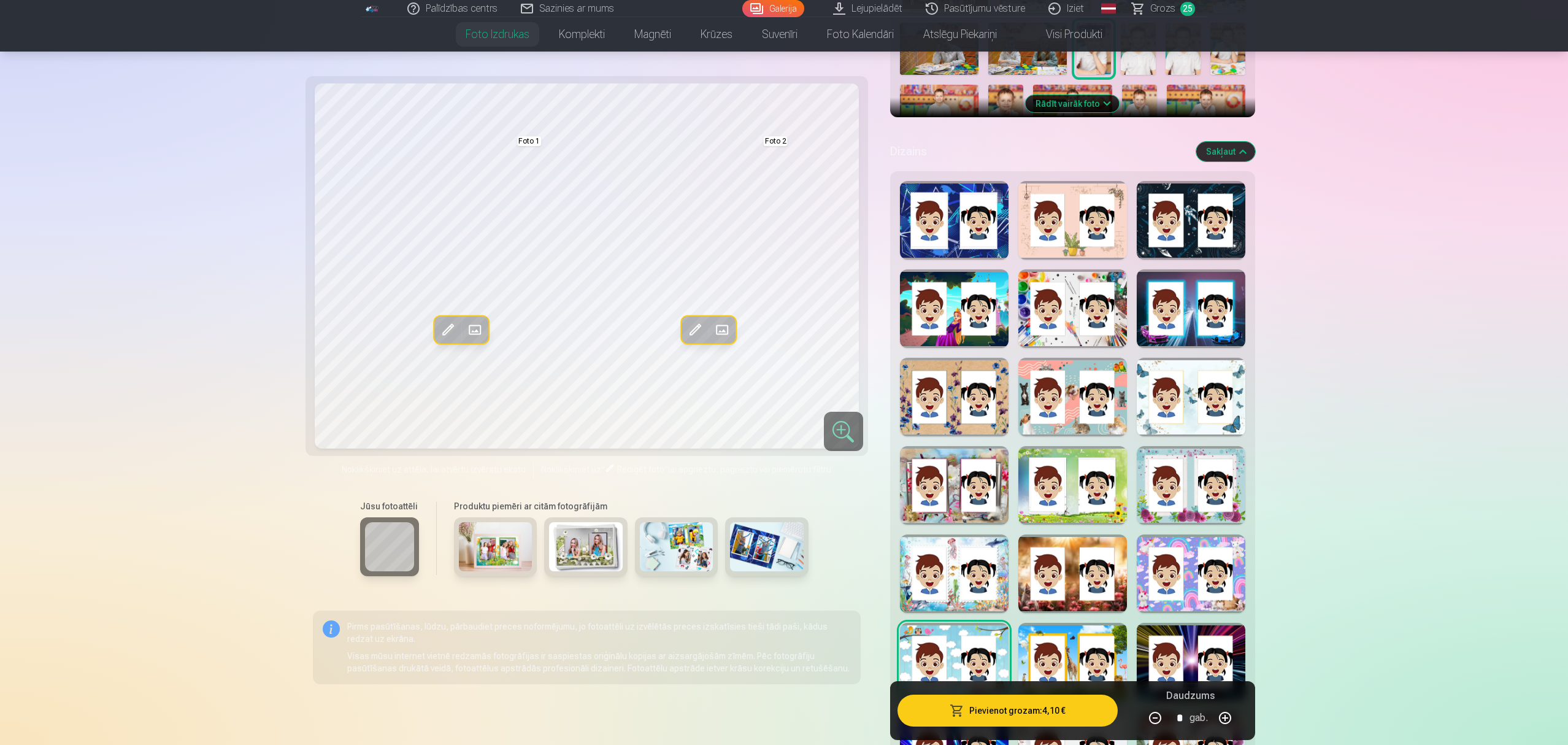
scroll to position [491, 0]
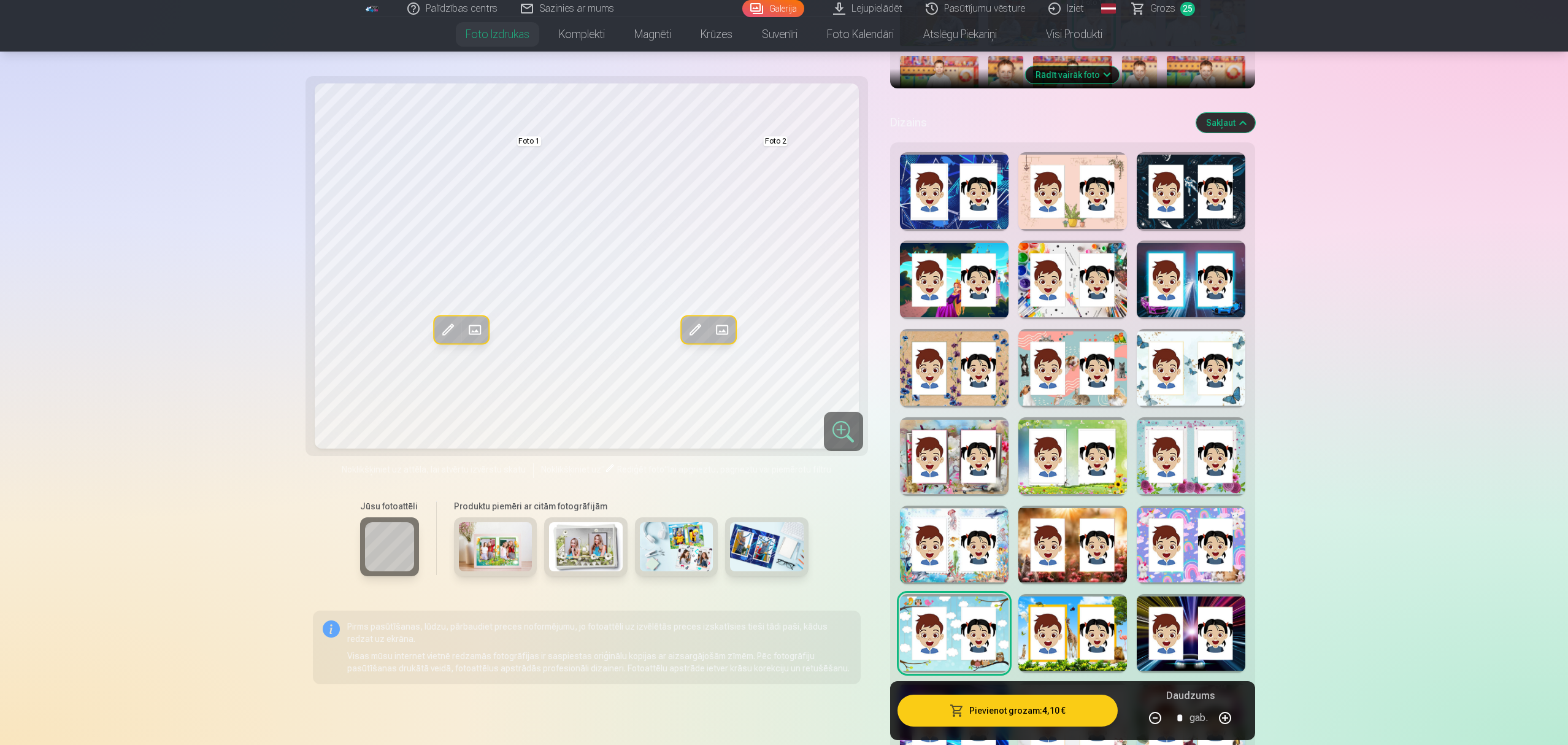
click at [1072, 305] on div at bounding box center [1072, 279] width 109 height 79
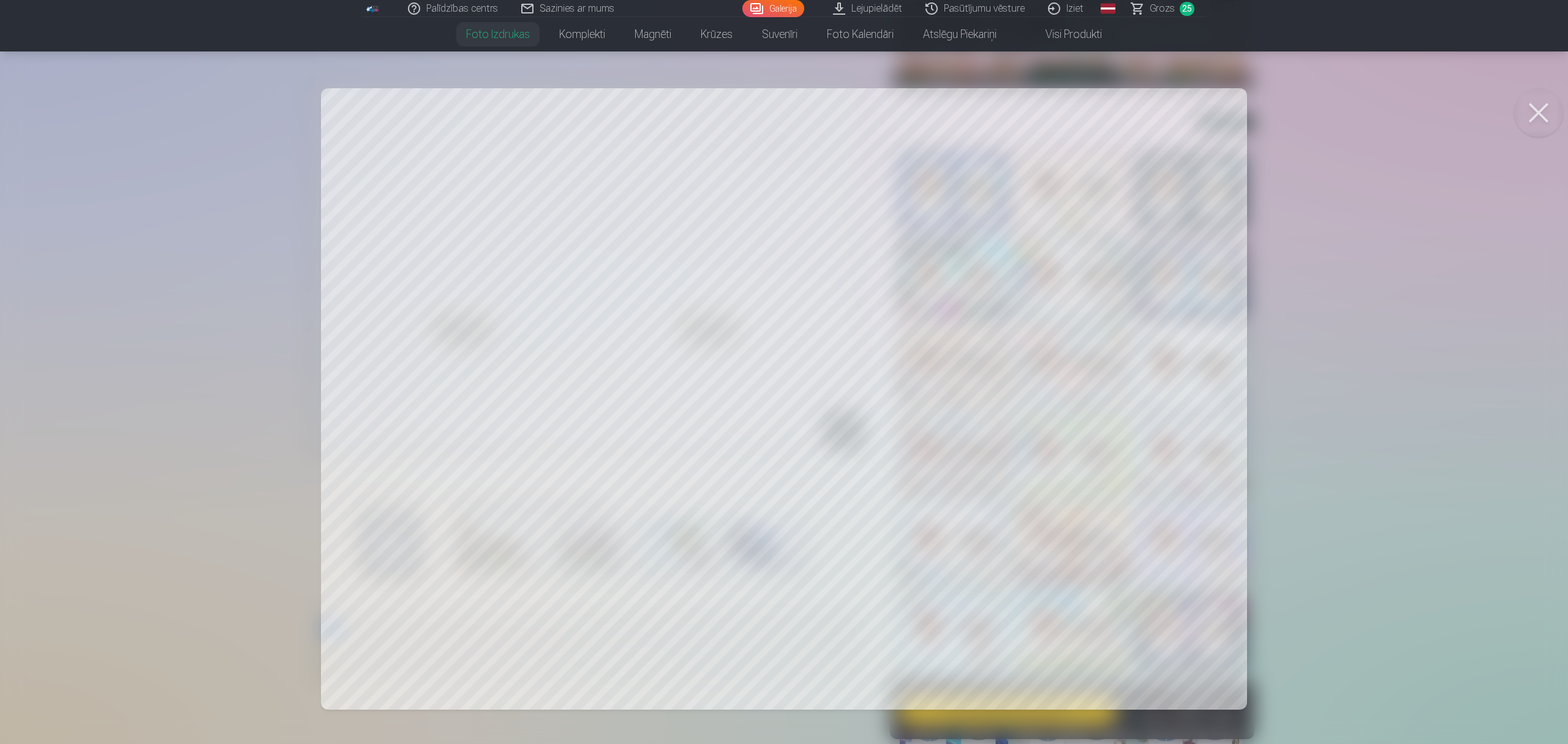
click at [547, 404] on div at bounding box center [784, 372] width 1568 height 744
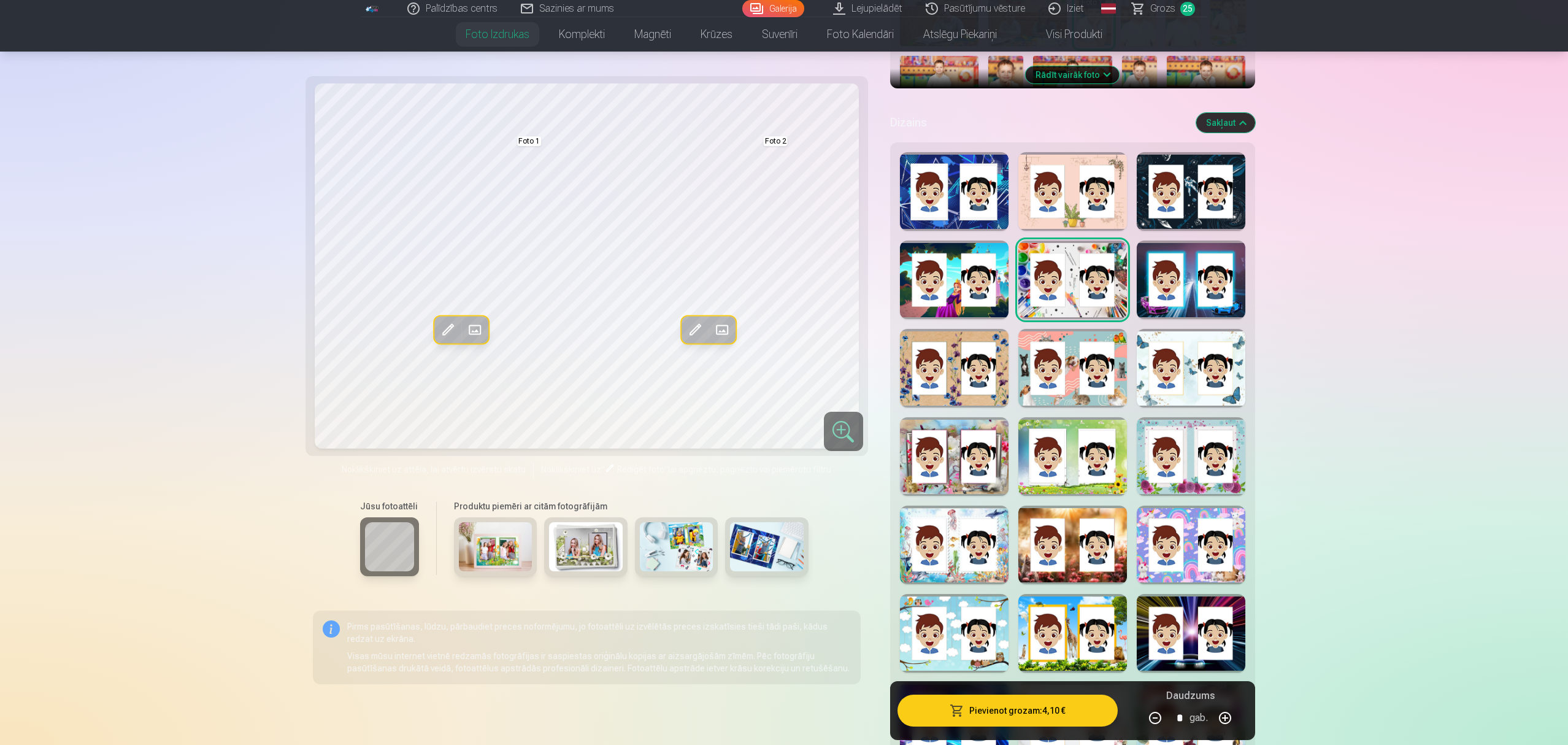
click at [449, 323] on span at bounding box center [448, 330] width 20 height 20
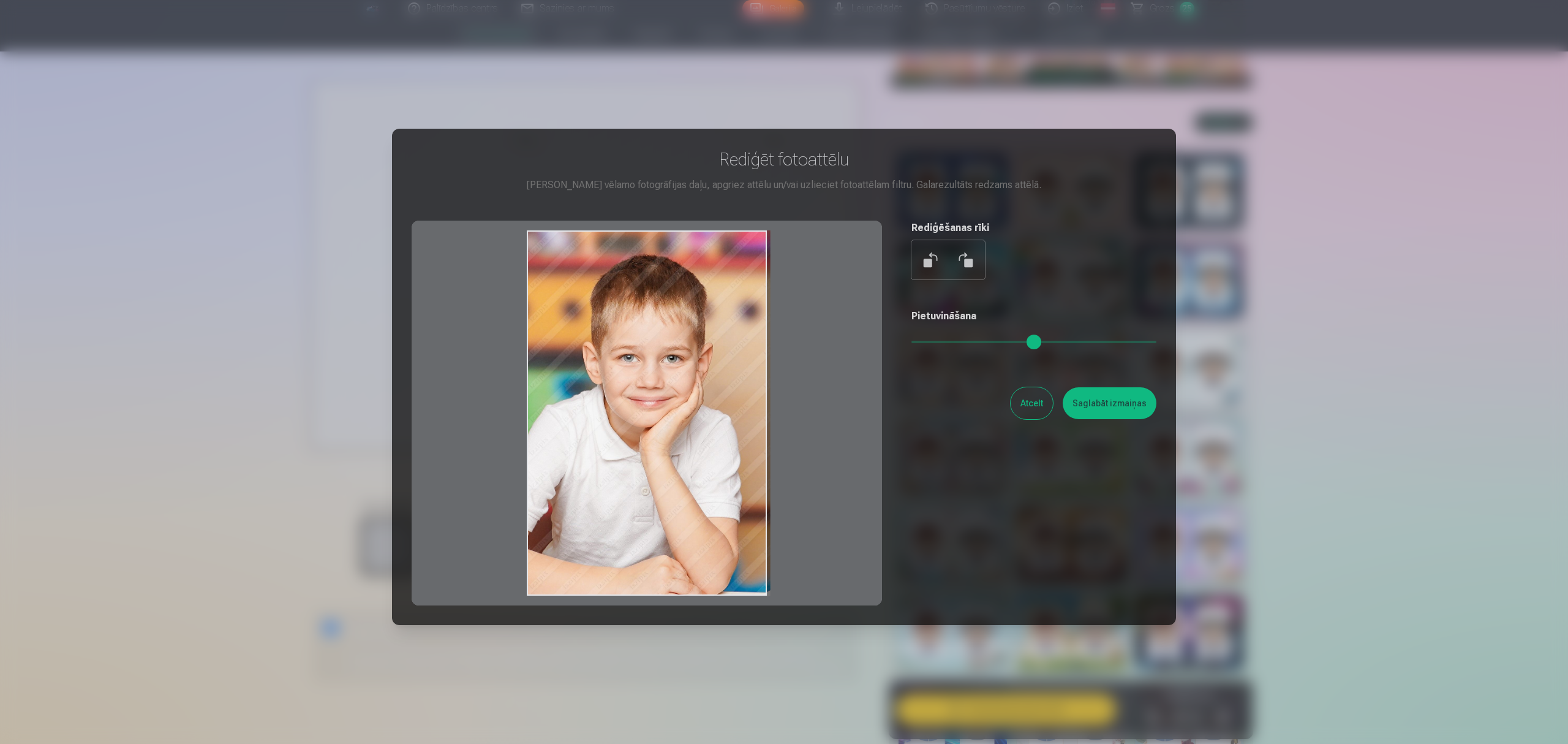
drag, startPoint x: 598, startPoint y: 399, endPoint x: 627, endPoint y: 400, distance: 29.0
click at [627, 400] on div at bounding box center [646, 412] width 470 height 384
click at [1133, 402] on button "Saglabāt izmaiņas" at bounding box center [1109, 403] width 94 height 32
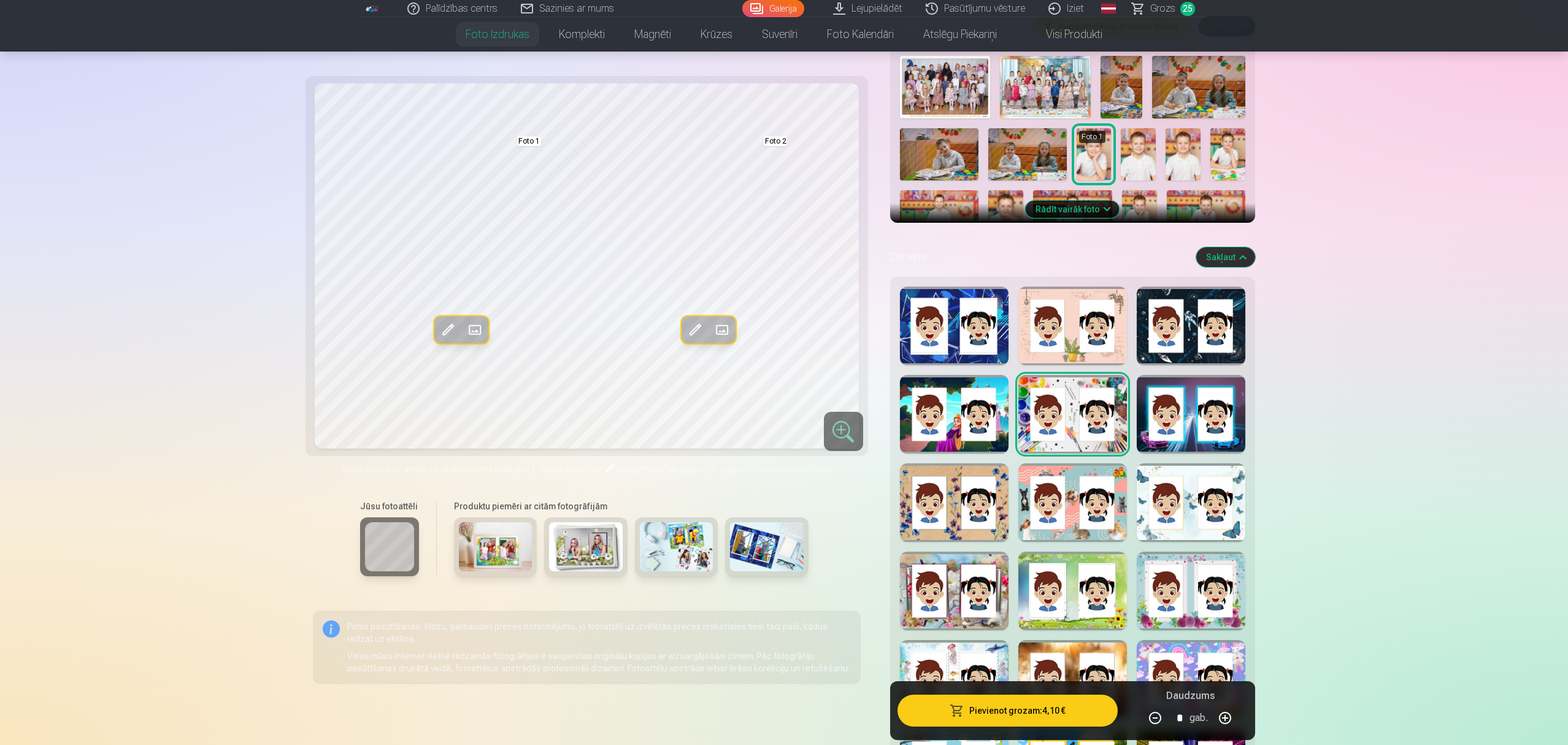
scroll to position [327, 0]
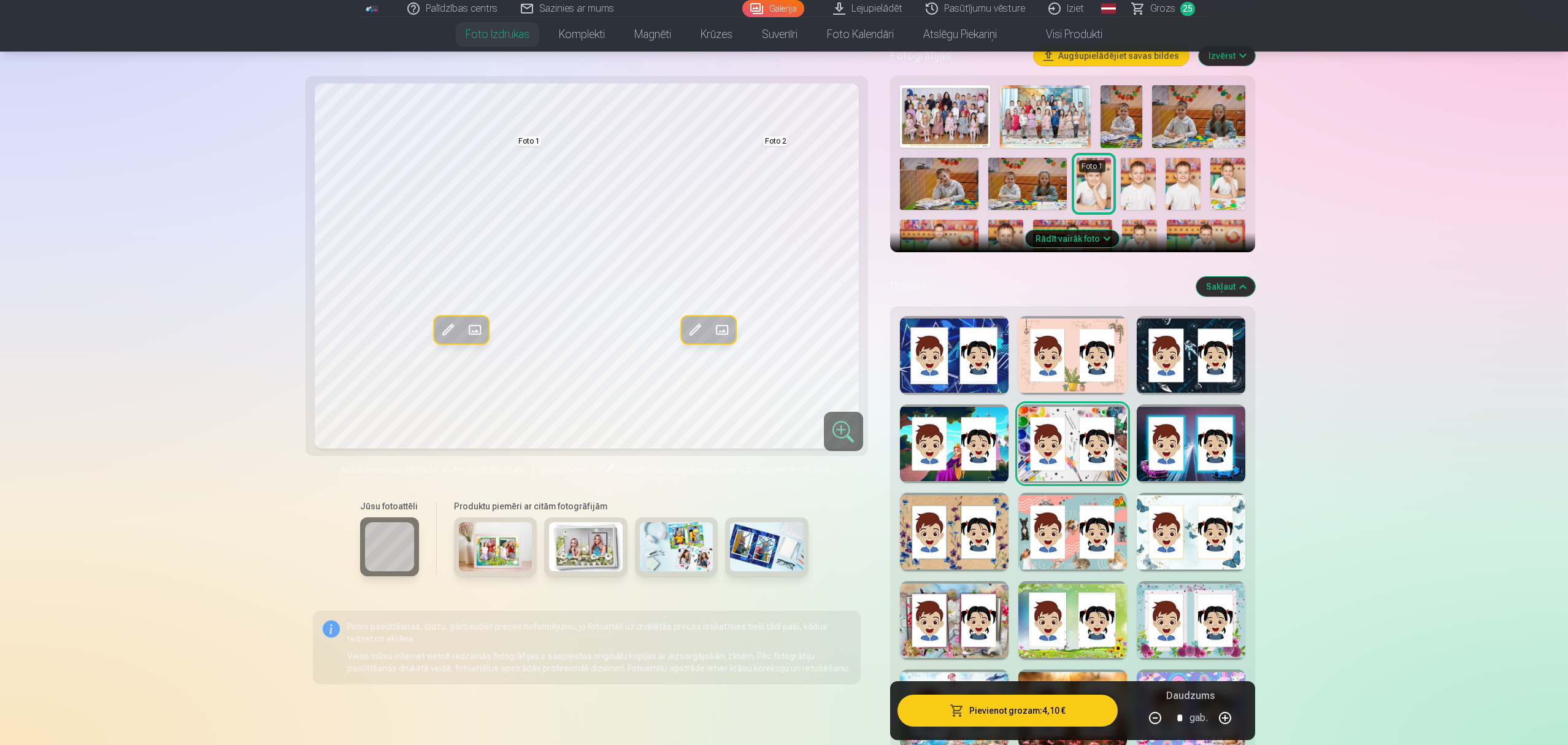
click at [1174, 284] on button "Sakļaut" at bounding box center [1226, 286] width 59 height 20
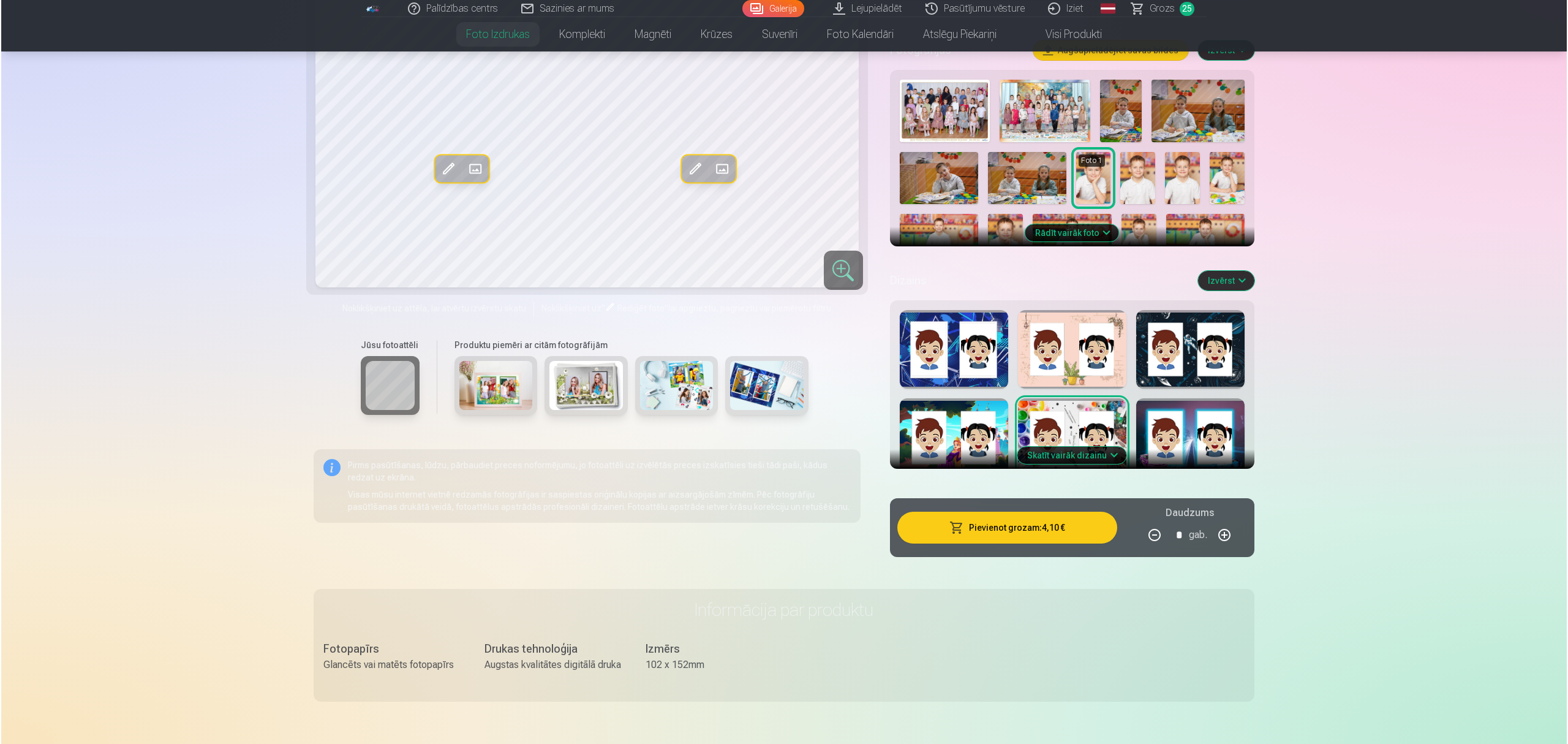
scroll to position [169, 0]
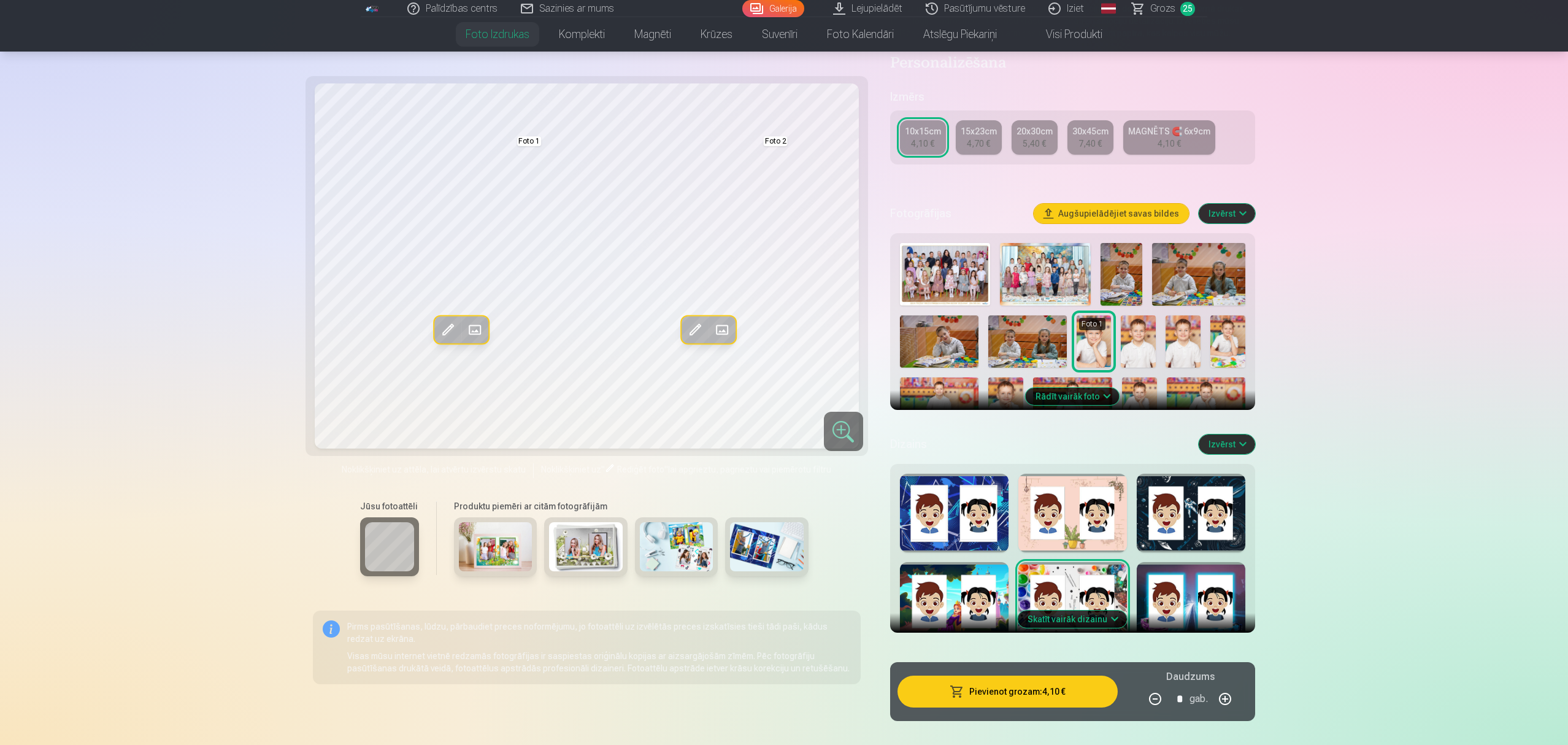
click at [1174, 559] on button "button" at bounding box center [1226, 699] width 30 height 30
type input "*"
click at [976, 146] on div "4,70 €" at bounding box center [979, 144] width 23 height 12
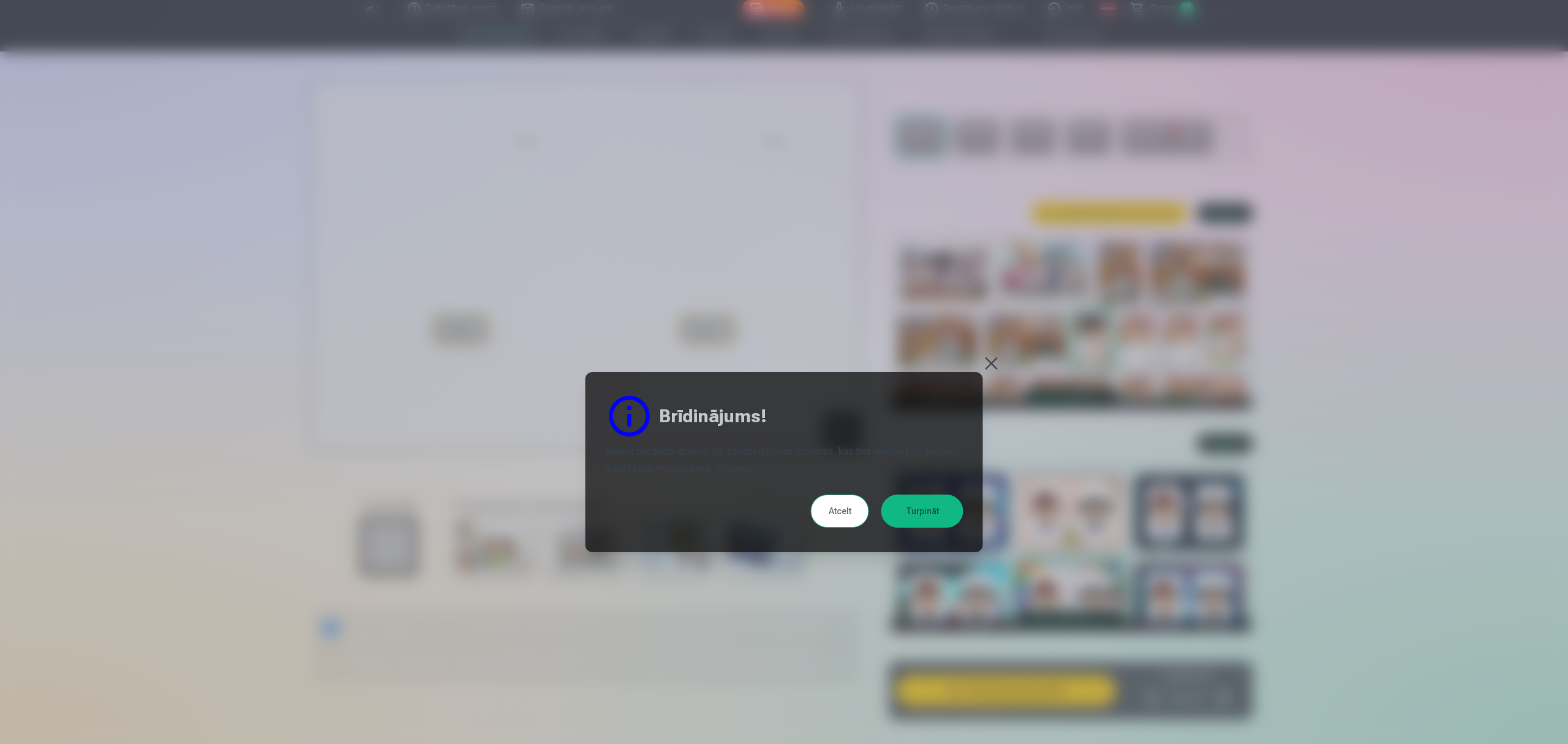
click at [830, 514] on button "Atcelt" at bounding box center [840, 510] width 58 height 33
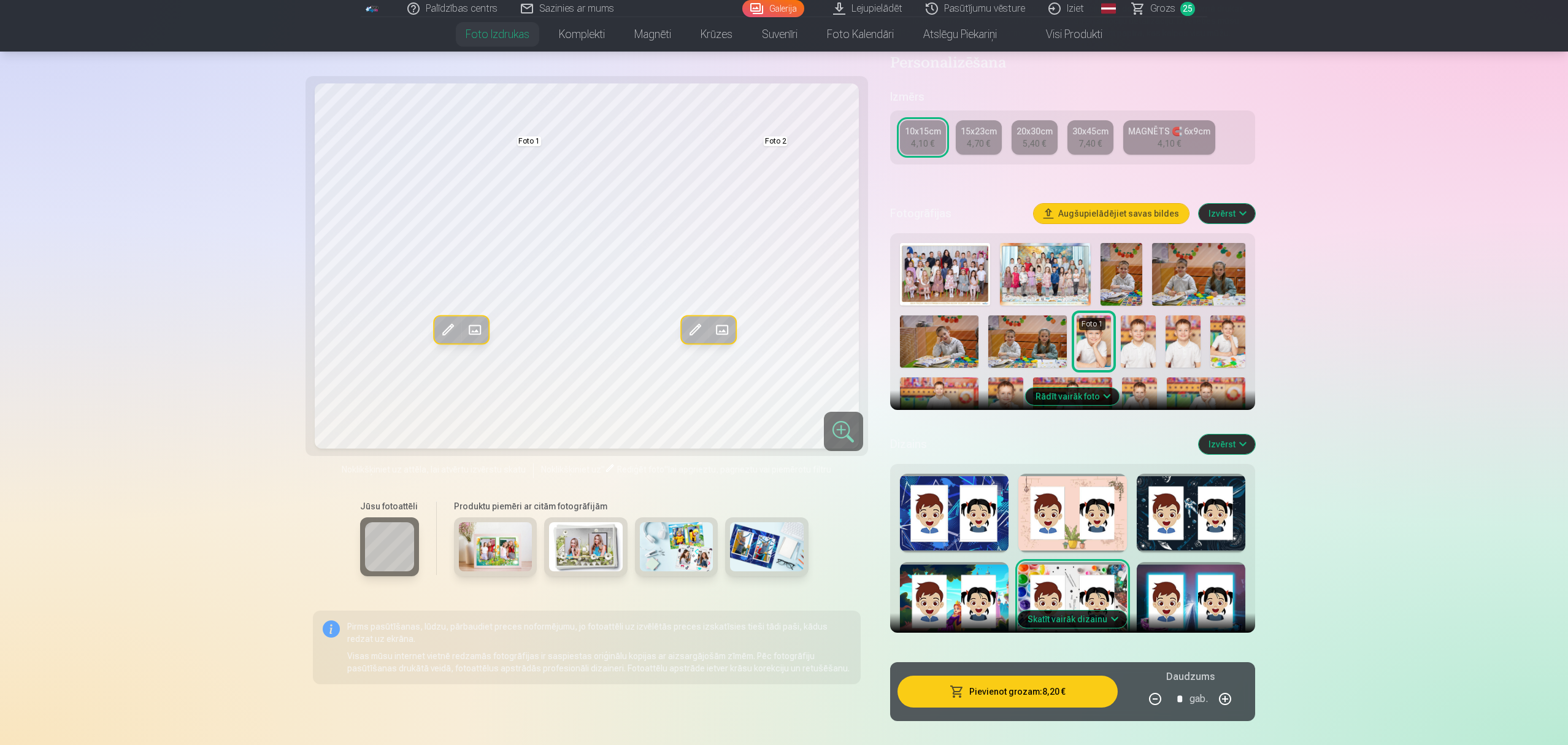
click at [974, 137] on link "15x23cm 4,70 €" at bounding box center [979, 138] width 46 height 34
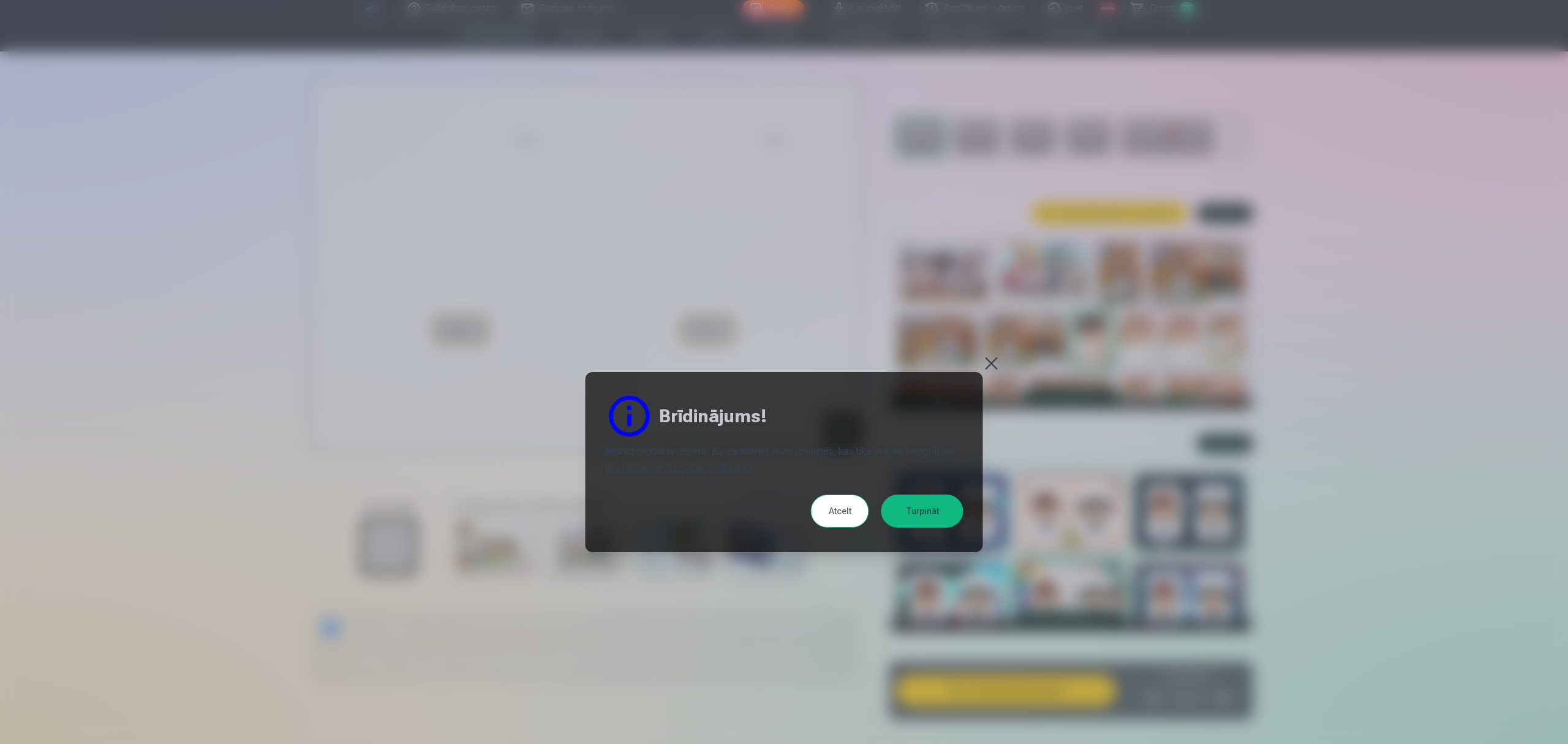
click at [838, 520] on button "Atcelt" at bounding box center [840, 510] width 58 height 33
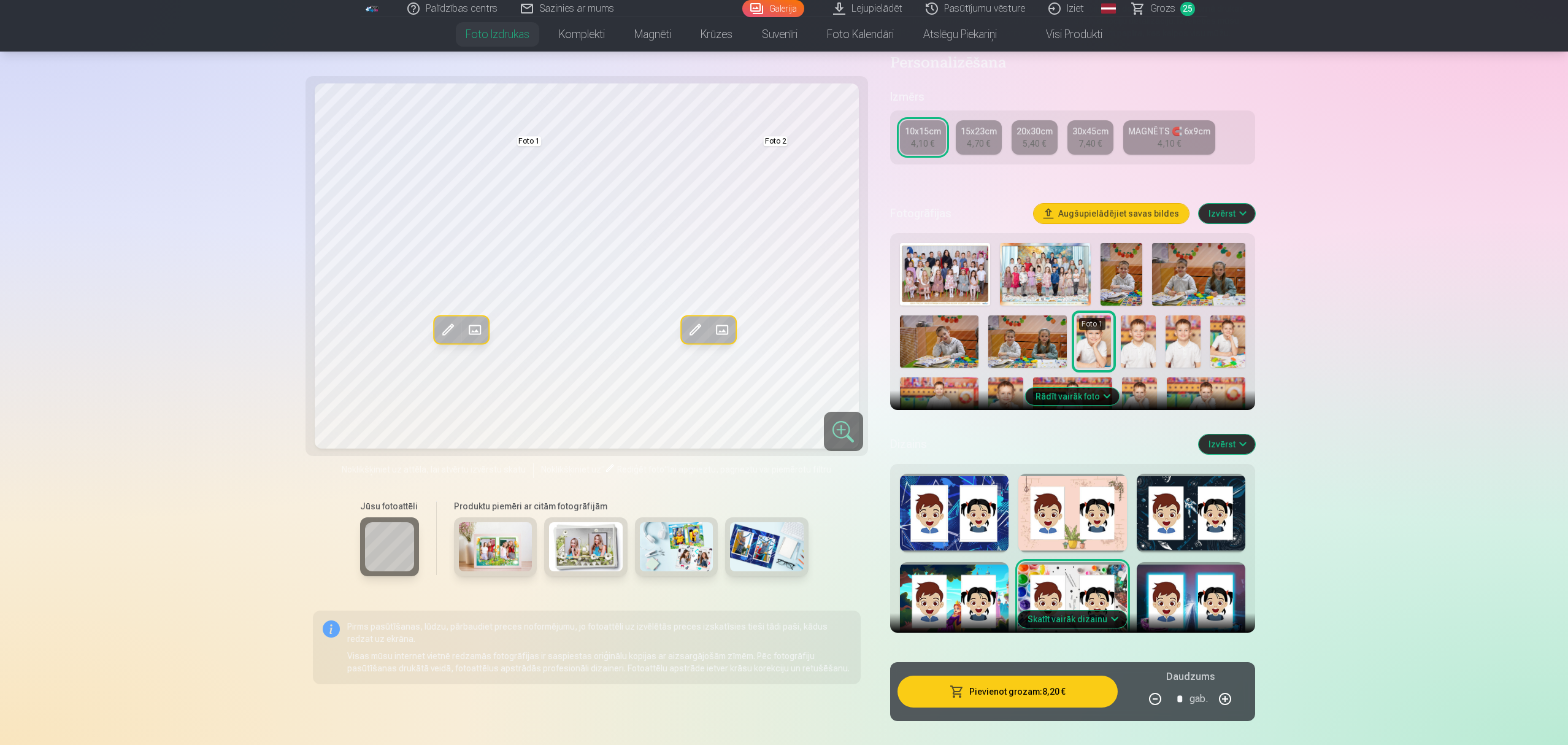
click at [971, 138] on div "4,70 €" at bounding box center [979, 144] width 23 height 12
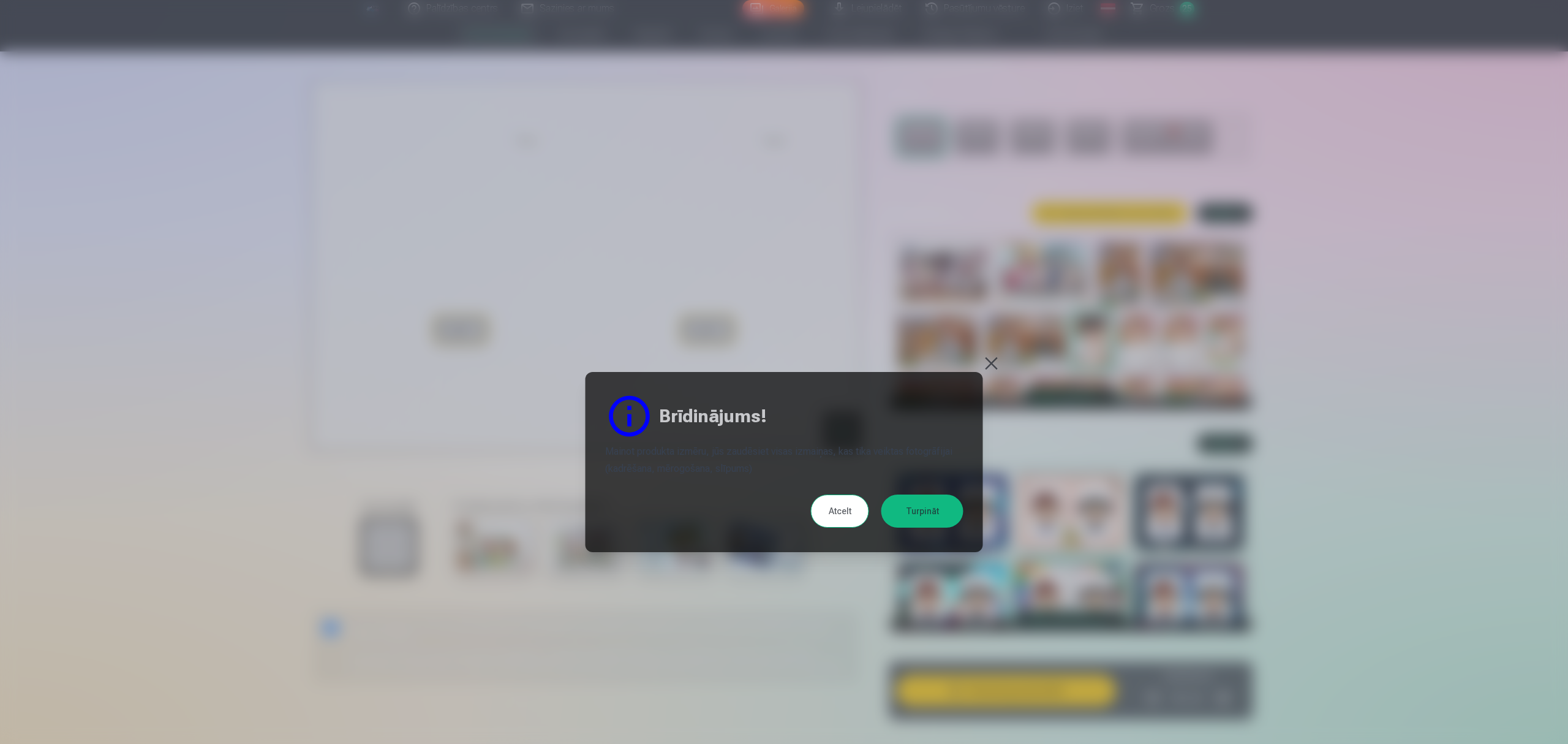
click at [934, 515] on button "Turpināt" at bounding box center [922, 510] width 82 height 33
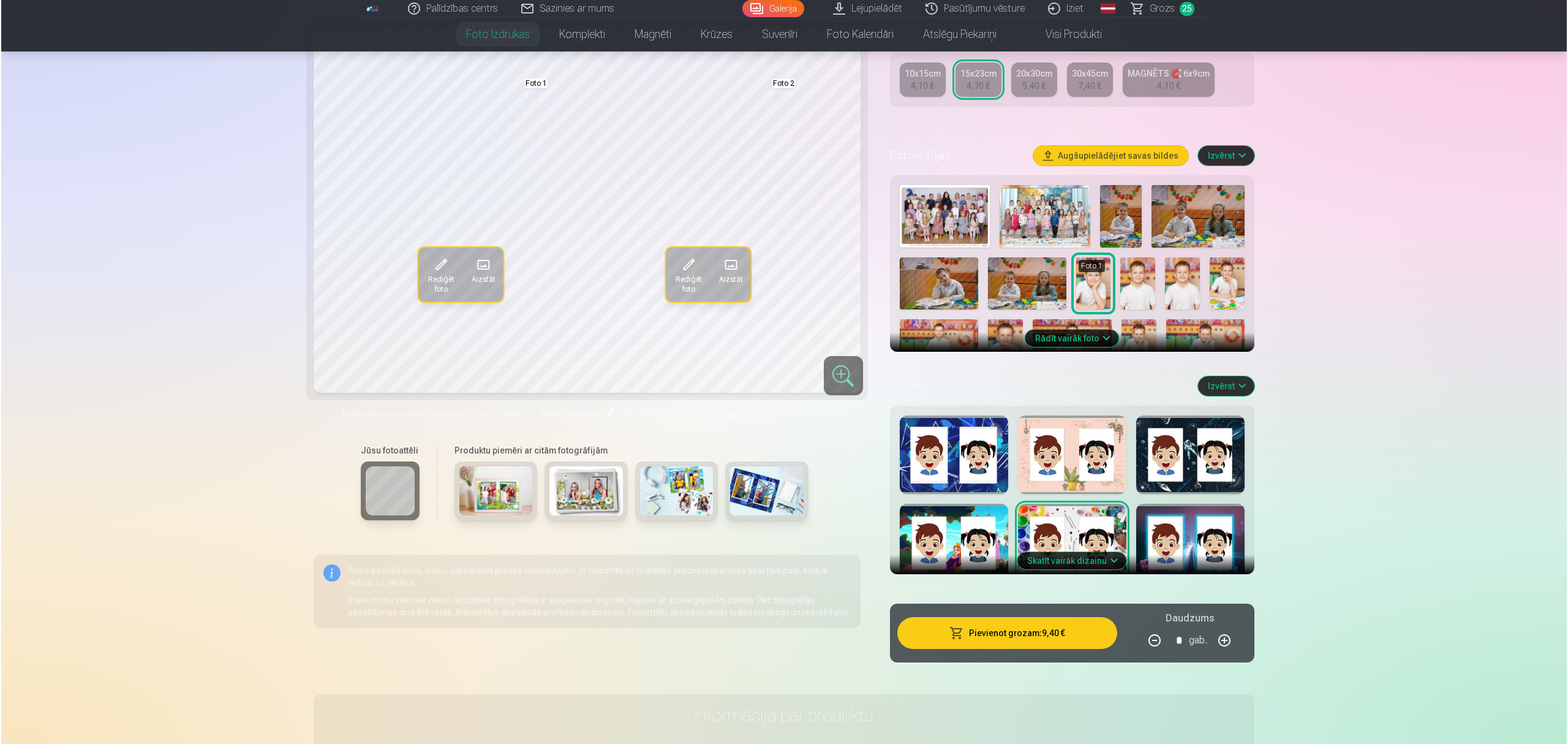
scroll to position [245, 0]
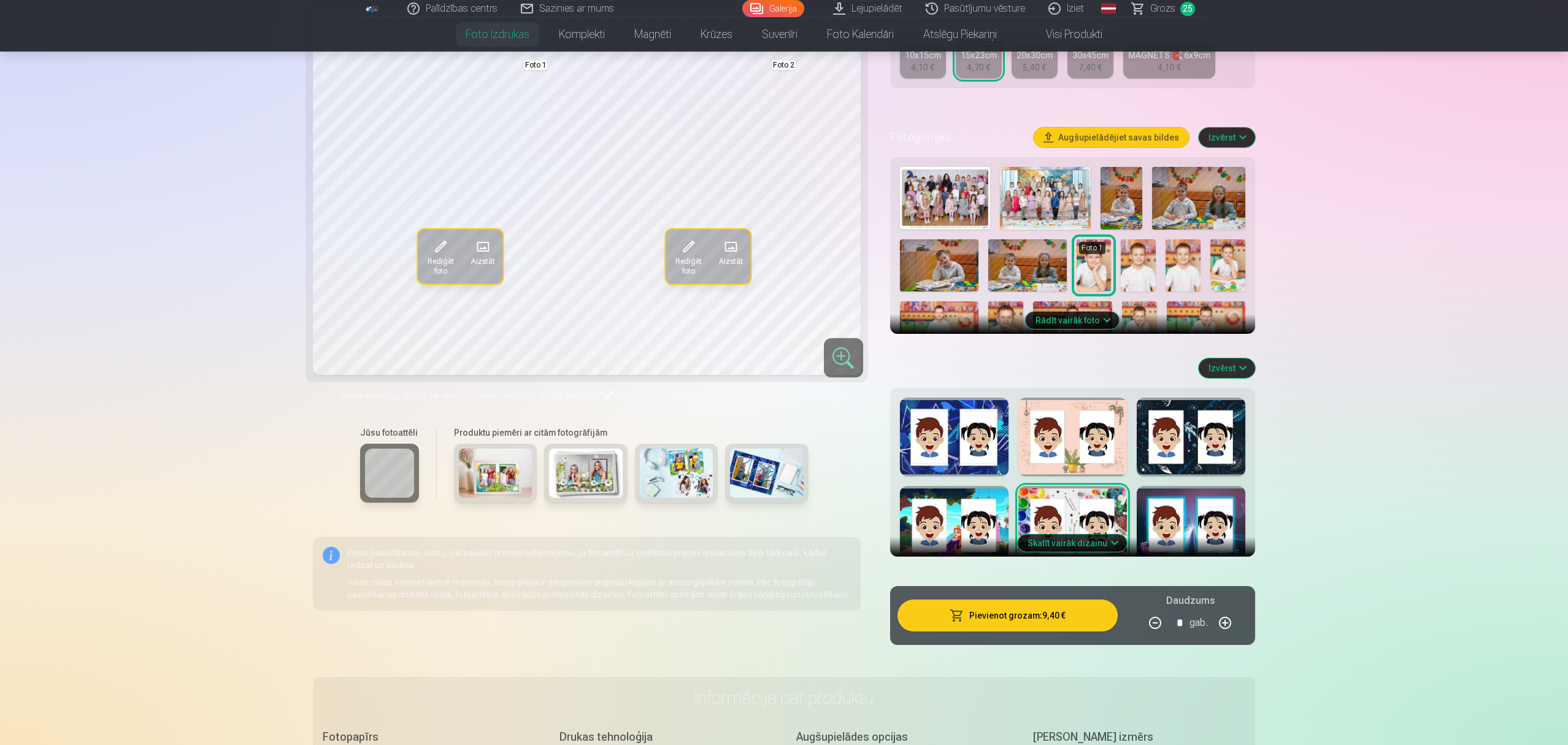
click at [1034, 559] on button "Pievienot grozam : 9,40 €" at bounding box center [1007, 615] width 220 height 32
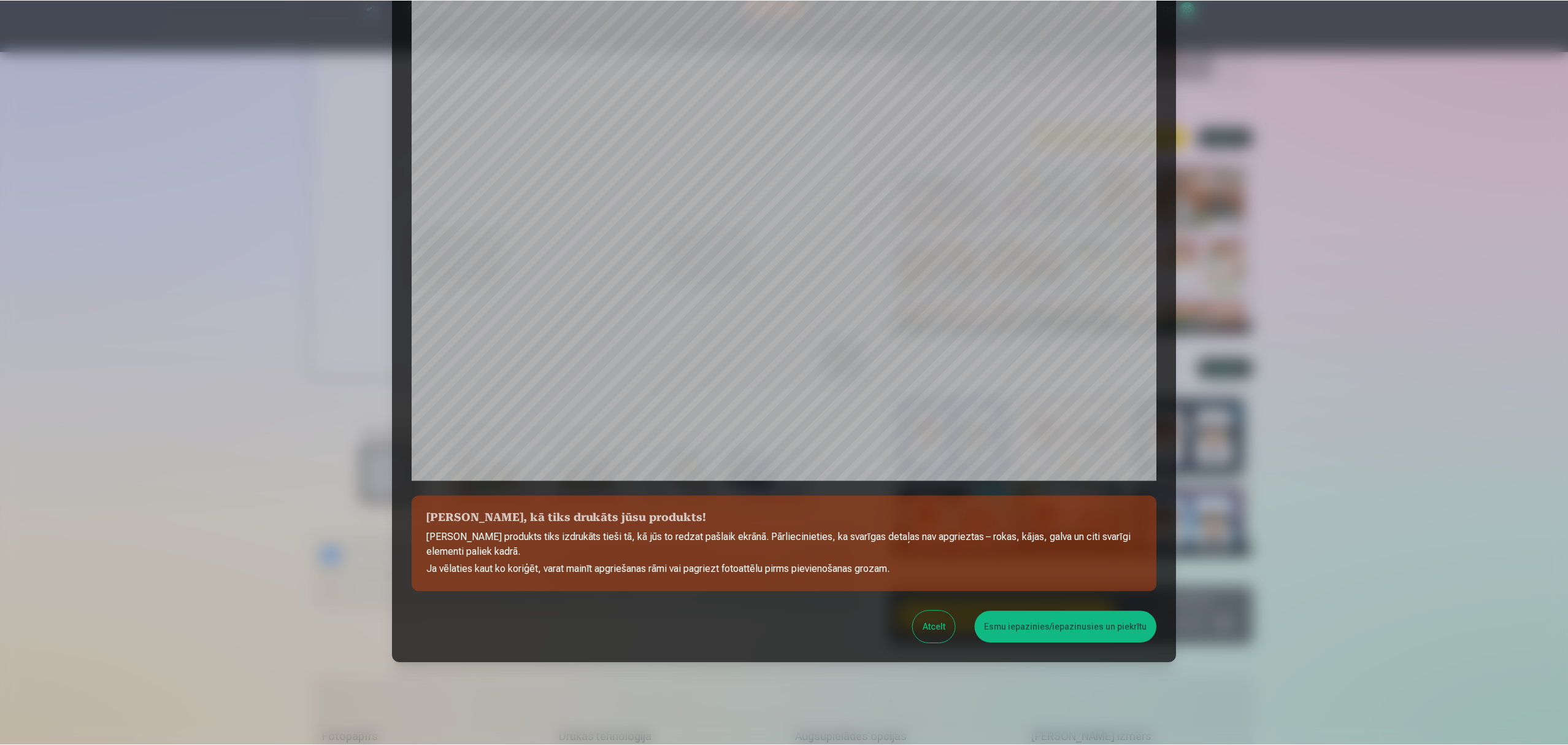
scroll to position [138, 0]
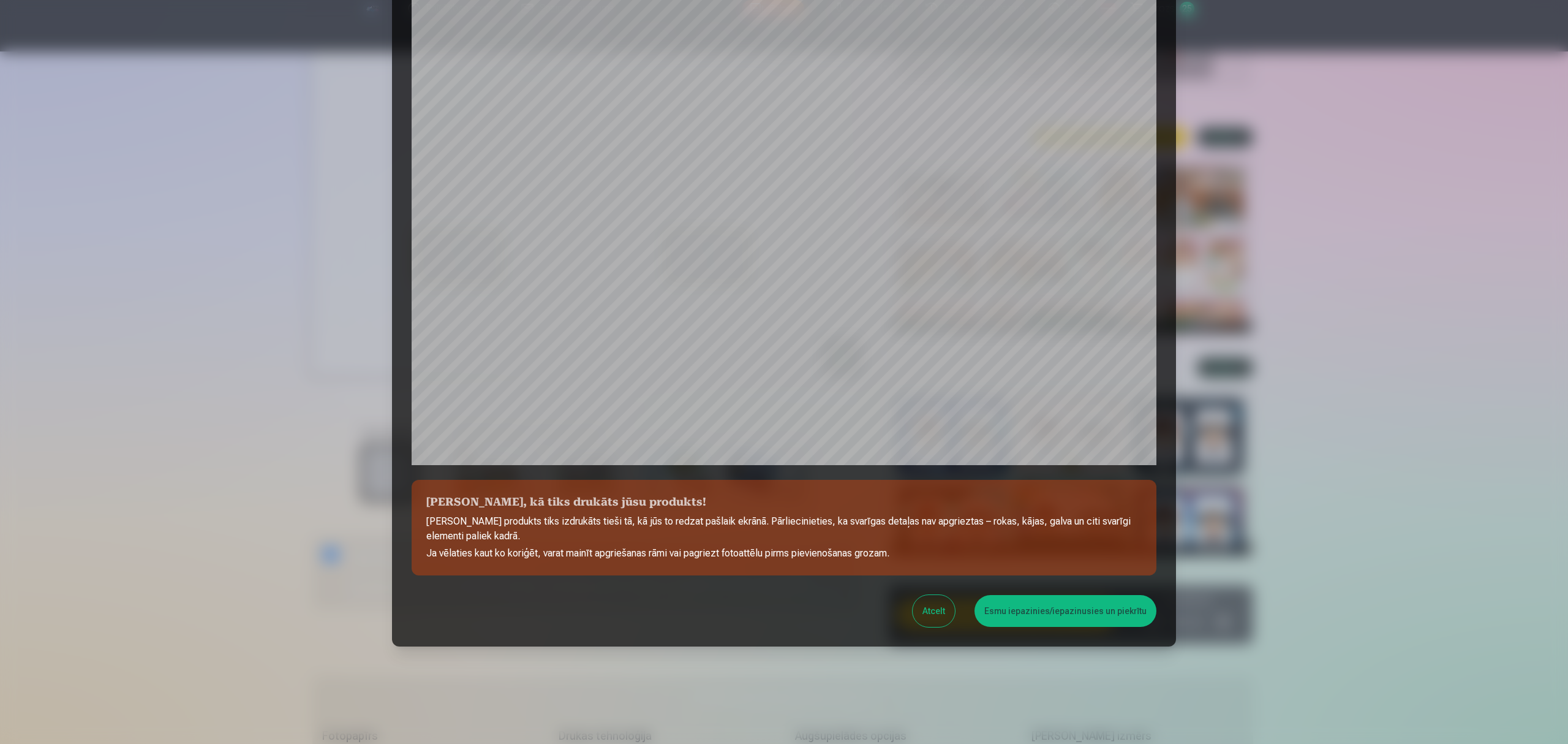
click at [1030, 558] on button "Esmu iepazinies/iepazinusies un piekrītu" at bounding box center [1065, 611] width 182 height 32
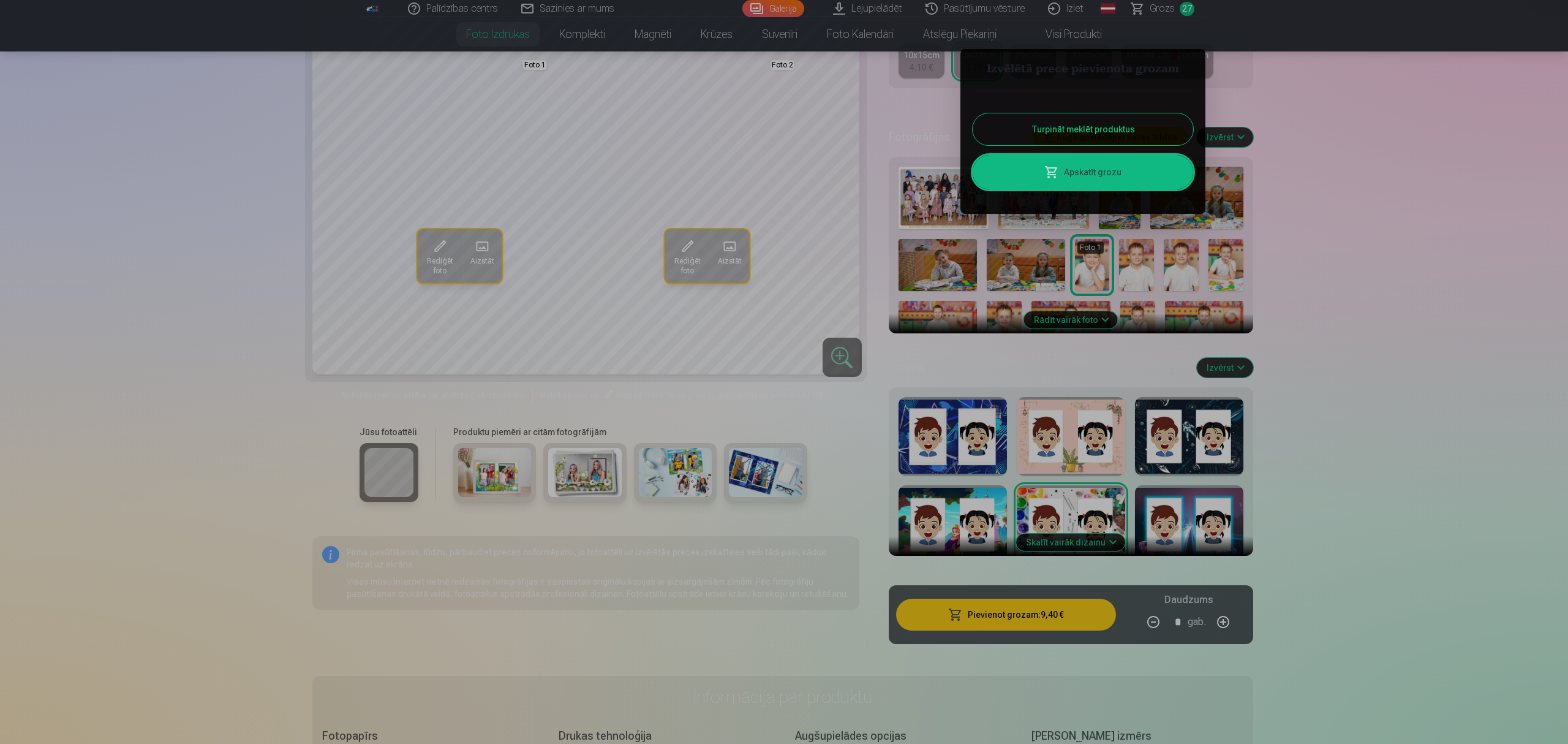
click at [950, 253] on div at bounding box center [784, 372] width 1568 height 744
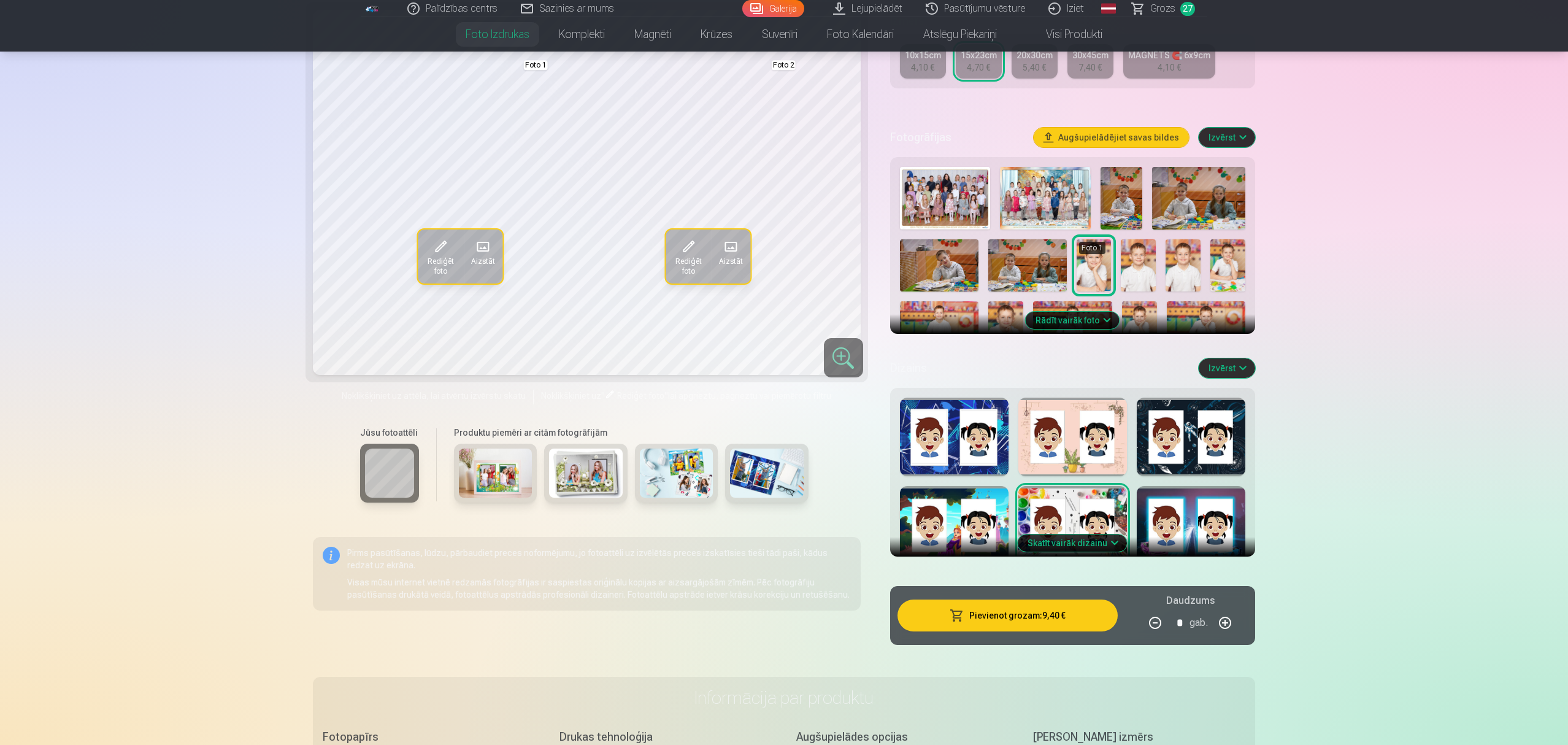
click at [950, 268] on img at bounding box center [939, 265] width 79 height 52
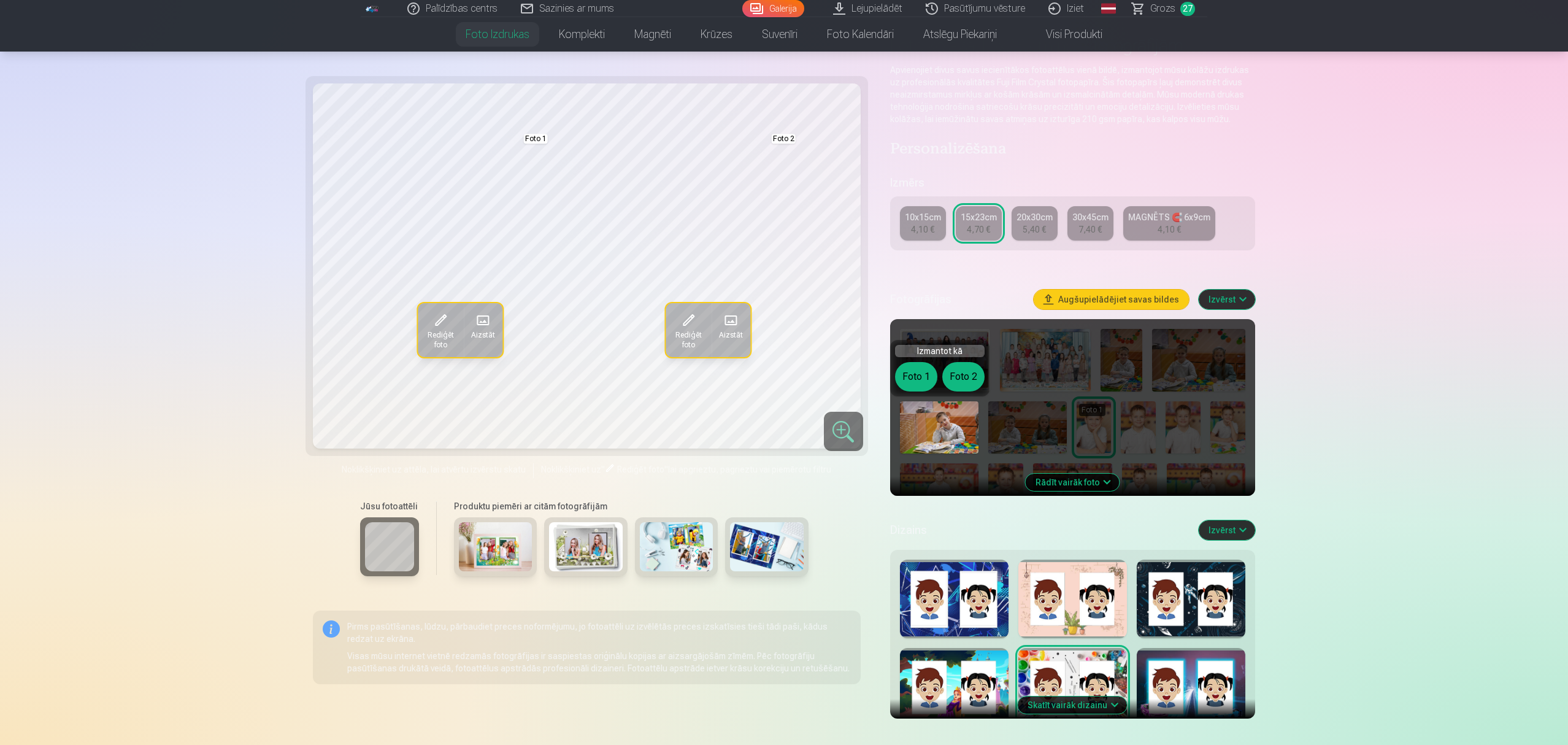
scroll to position [82, 0]
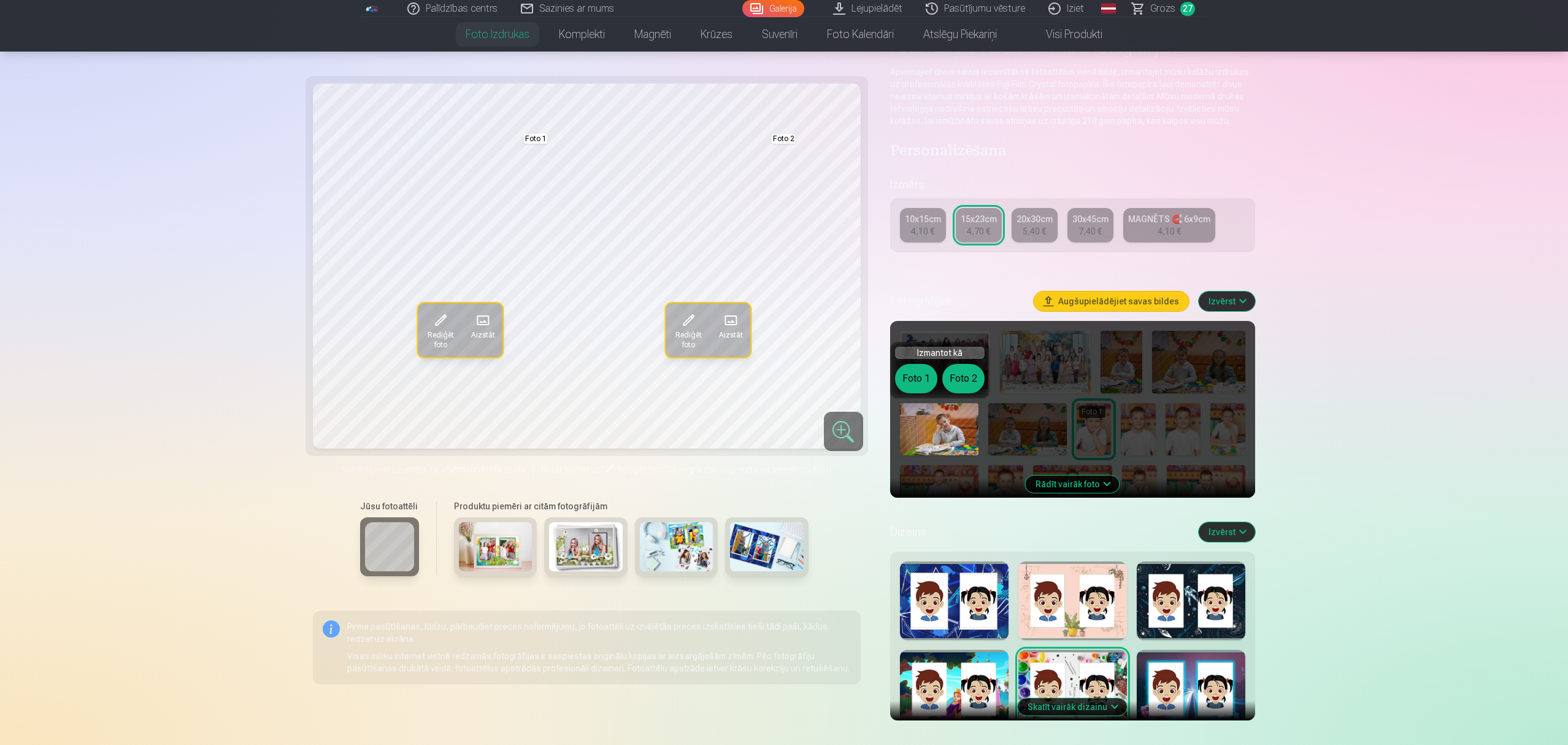
drag, startPoint x: 144, startPoint y: 582, endPoint x: 161, endPoint y: 579, distance: 17.3
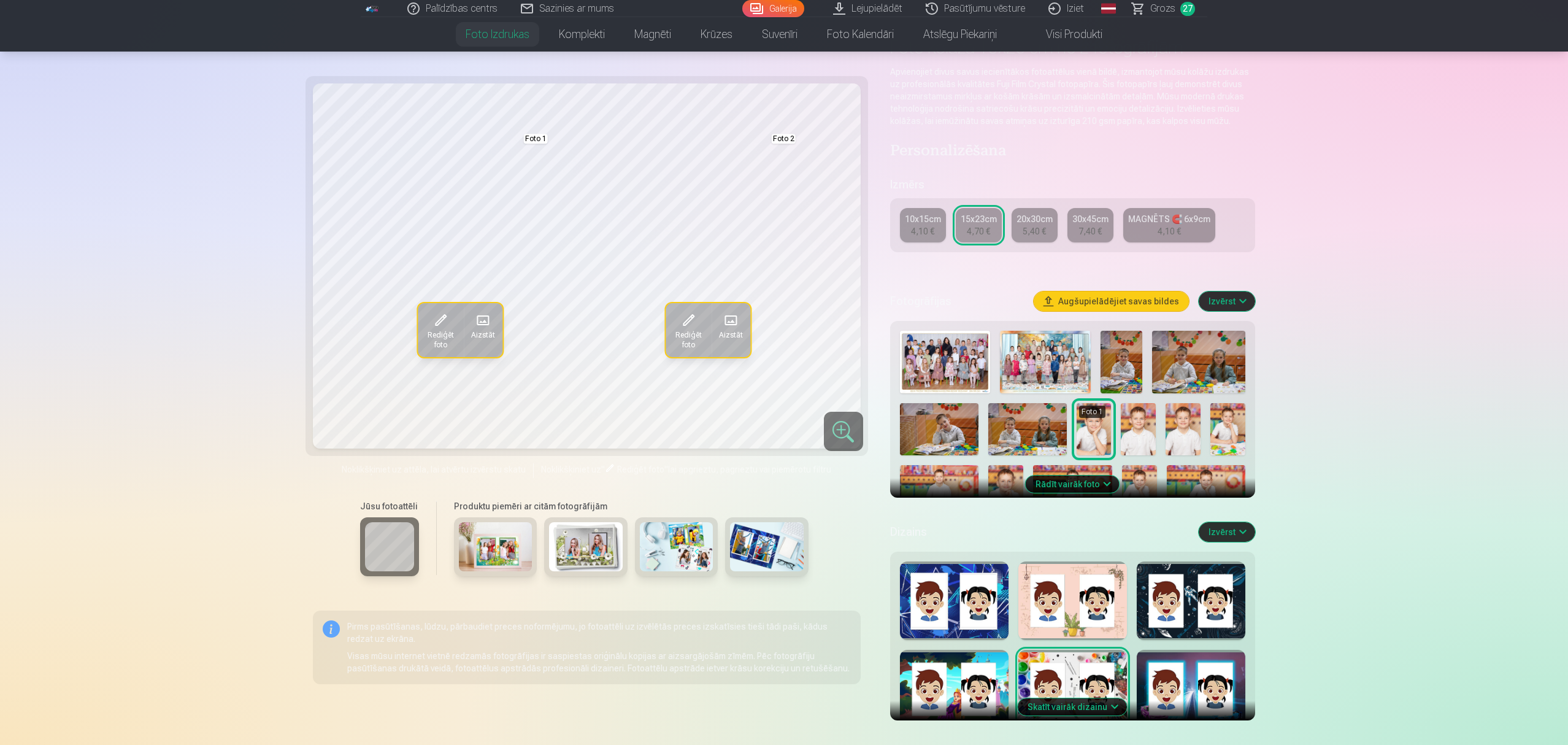
click at [1134, 364] on img at bounding box center [1122, 362] width 42 height 63
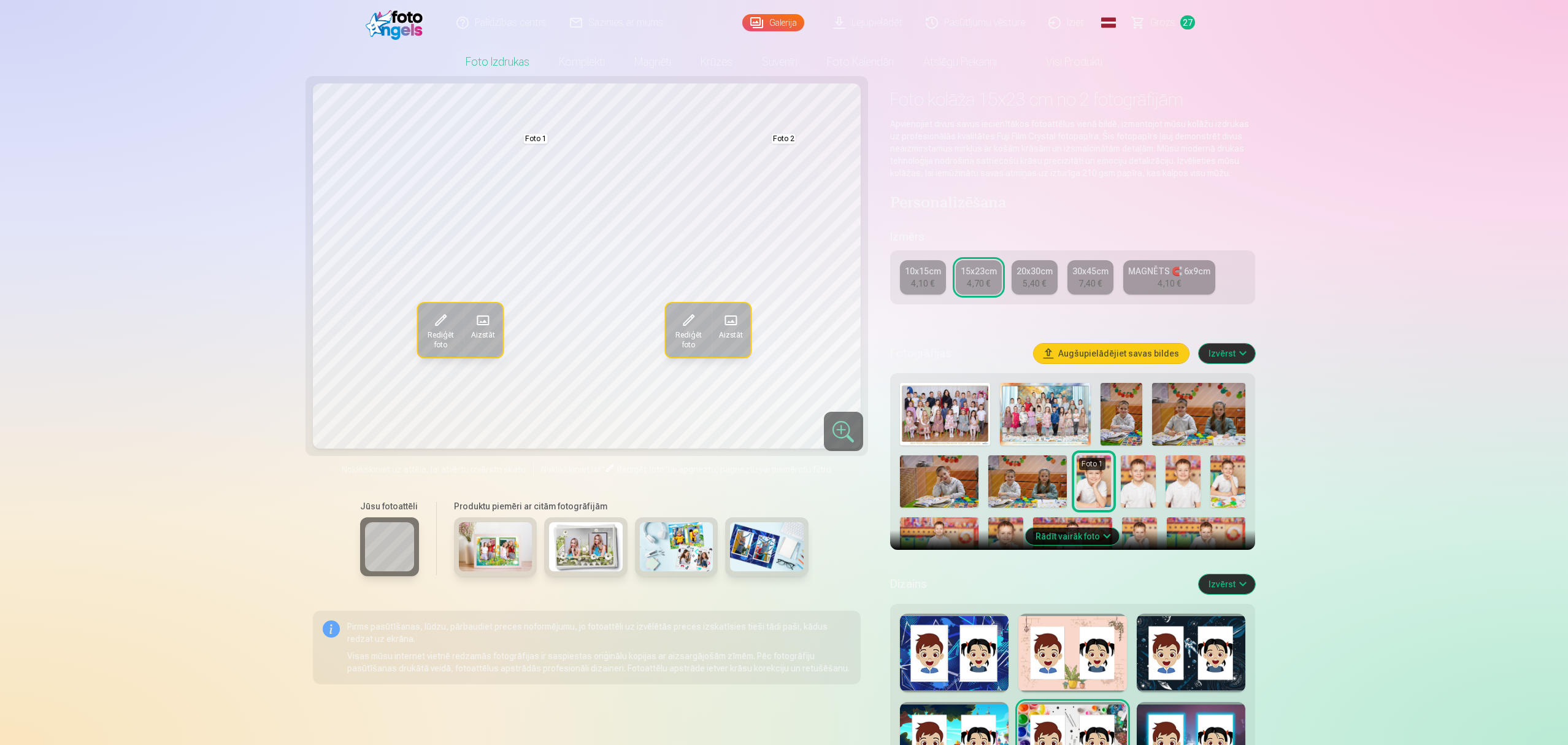
scroll to position [0, 0]
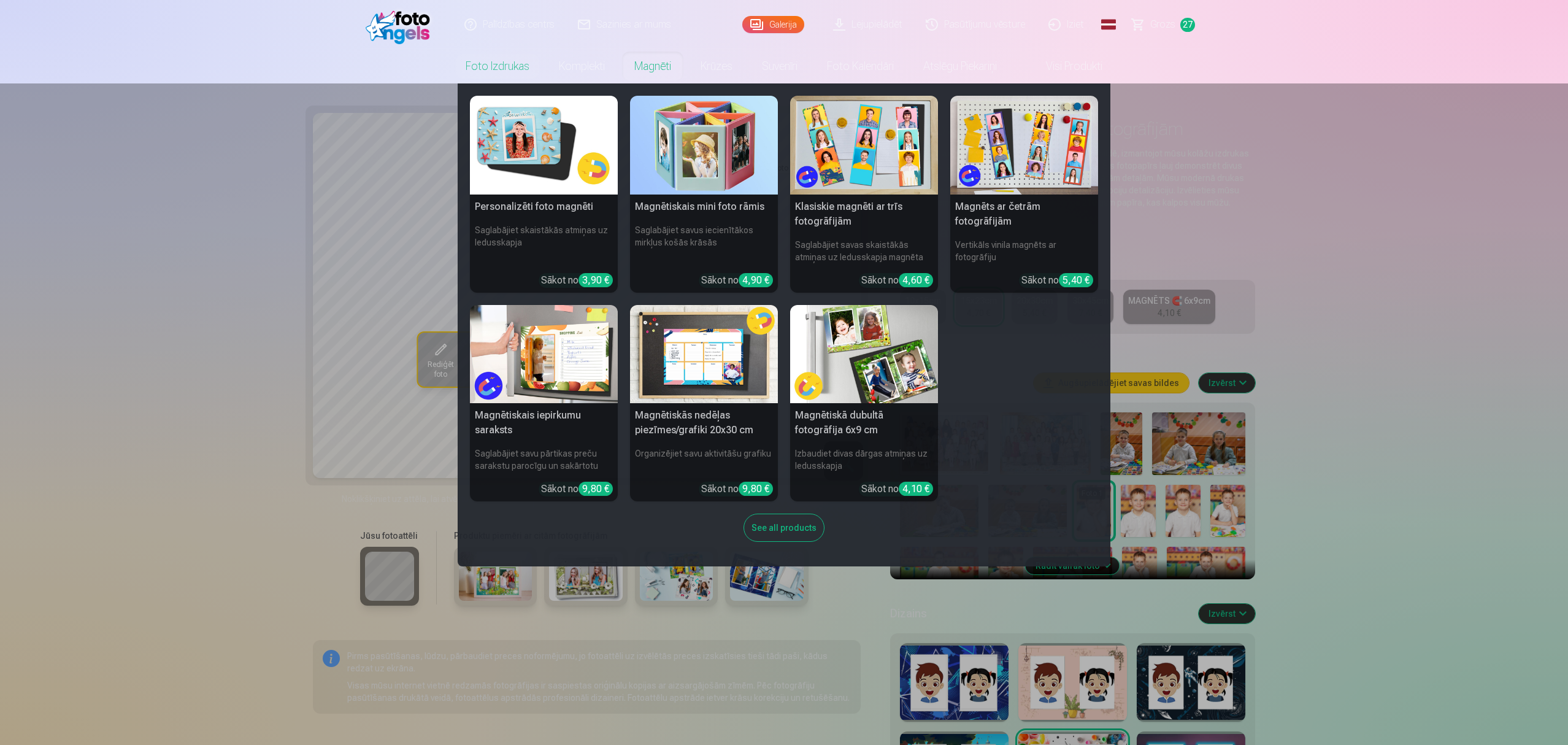
click at [639, 73] on link "Magnēti" at bounding box center [652, 66] width 66 height 34
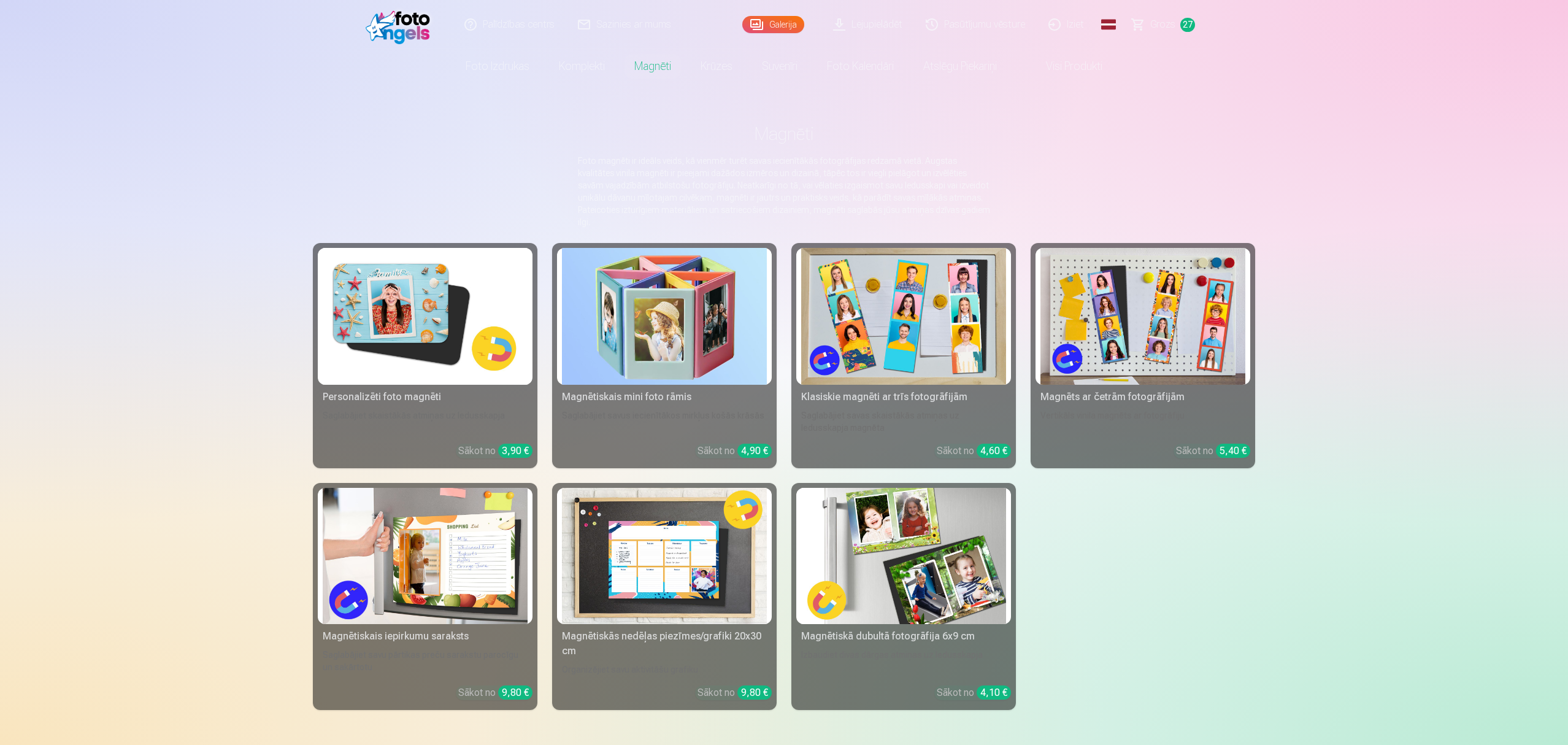
click at [877, 553] on img at bounding box center [903, 556] width 204 height 137
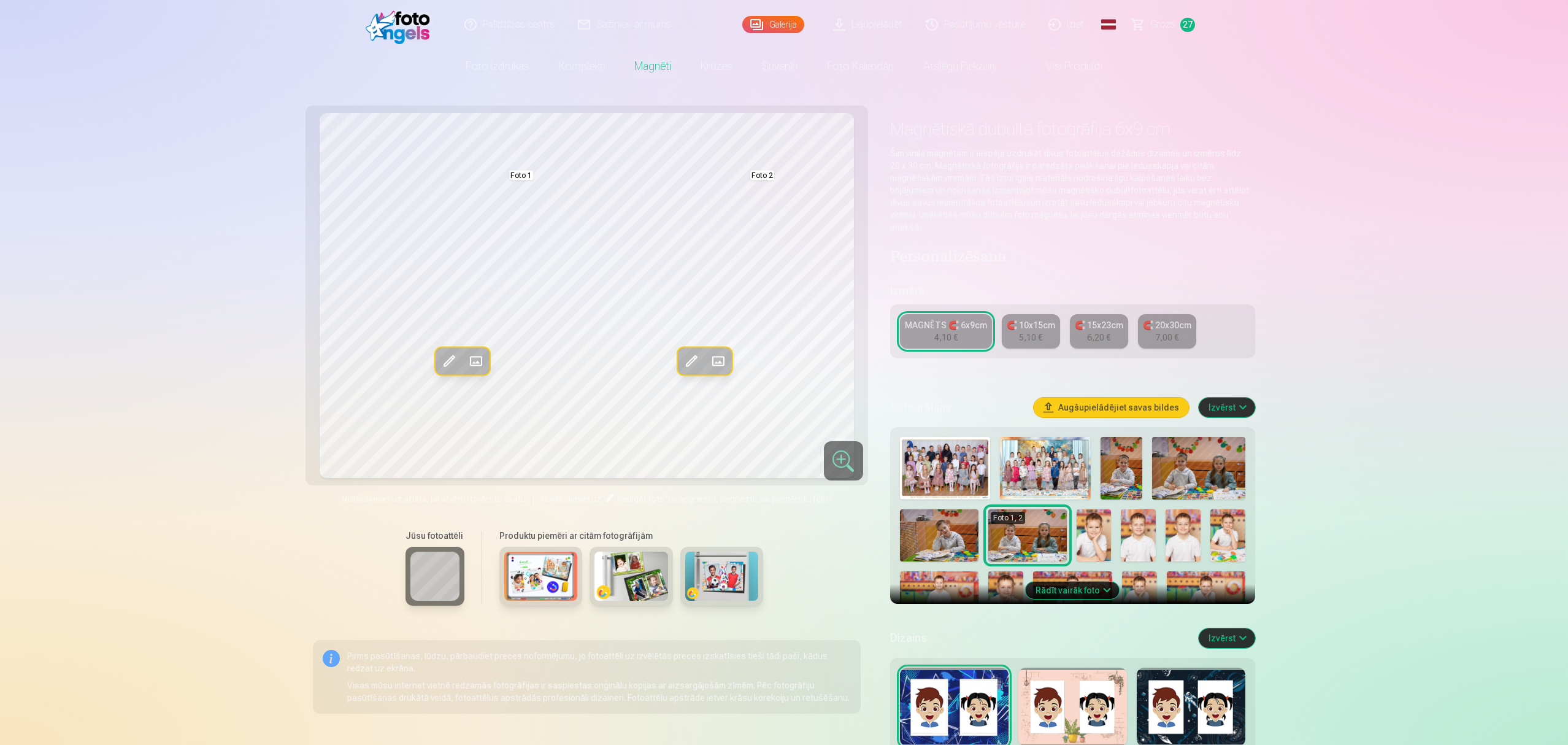
click at [926, 538] on img at bounding box center [939, 536] width 79 height 52
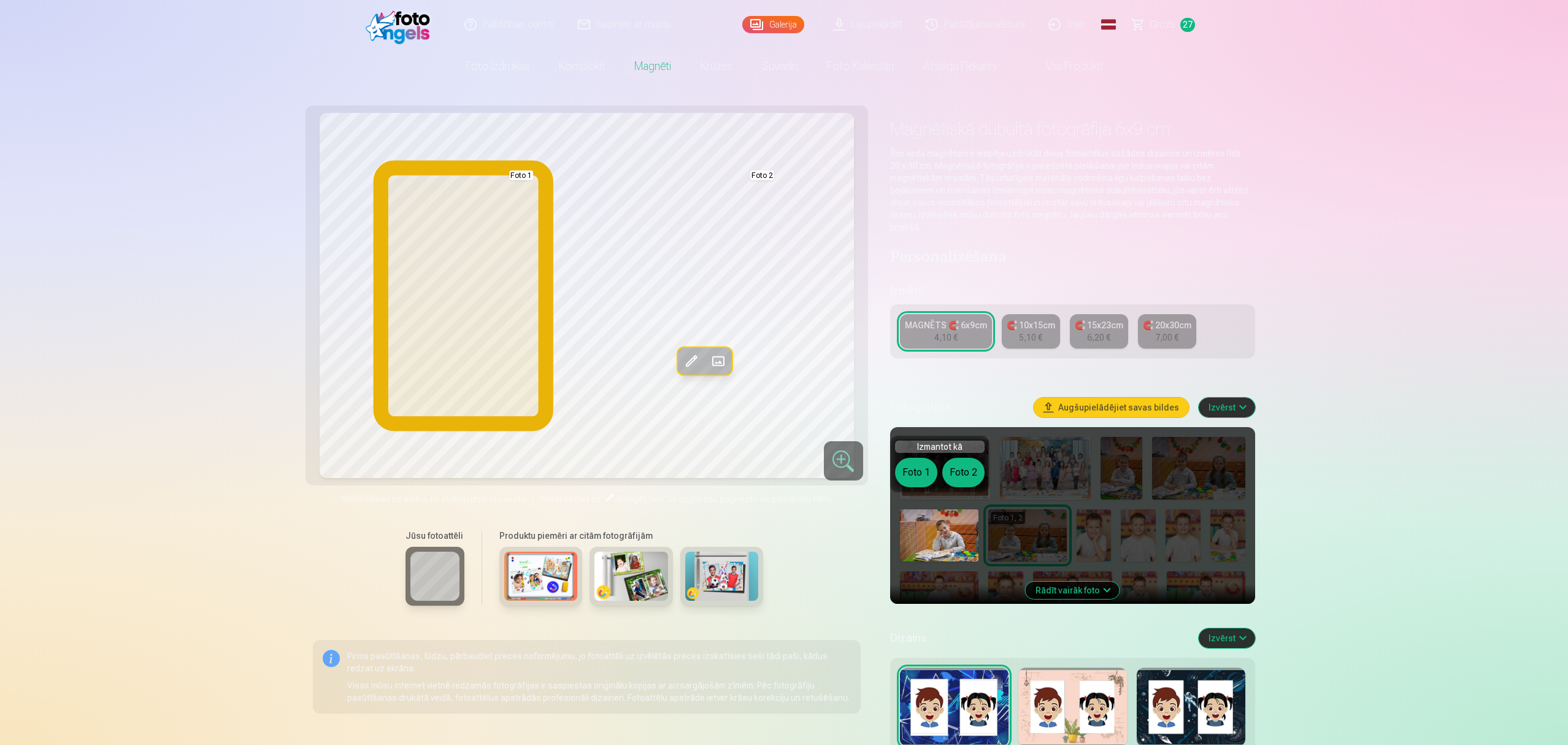
click at [915, 467] on button "Foto 1" at bounding box center [917, 473] width 42 height 30
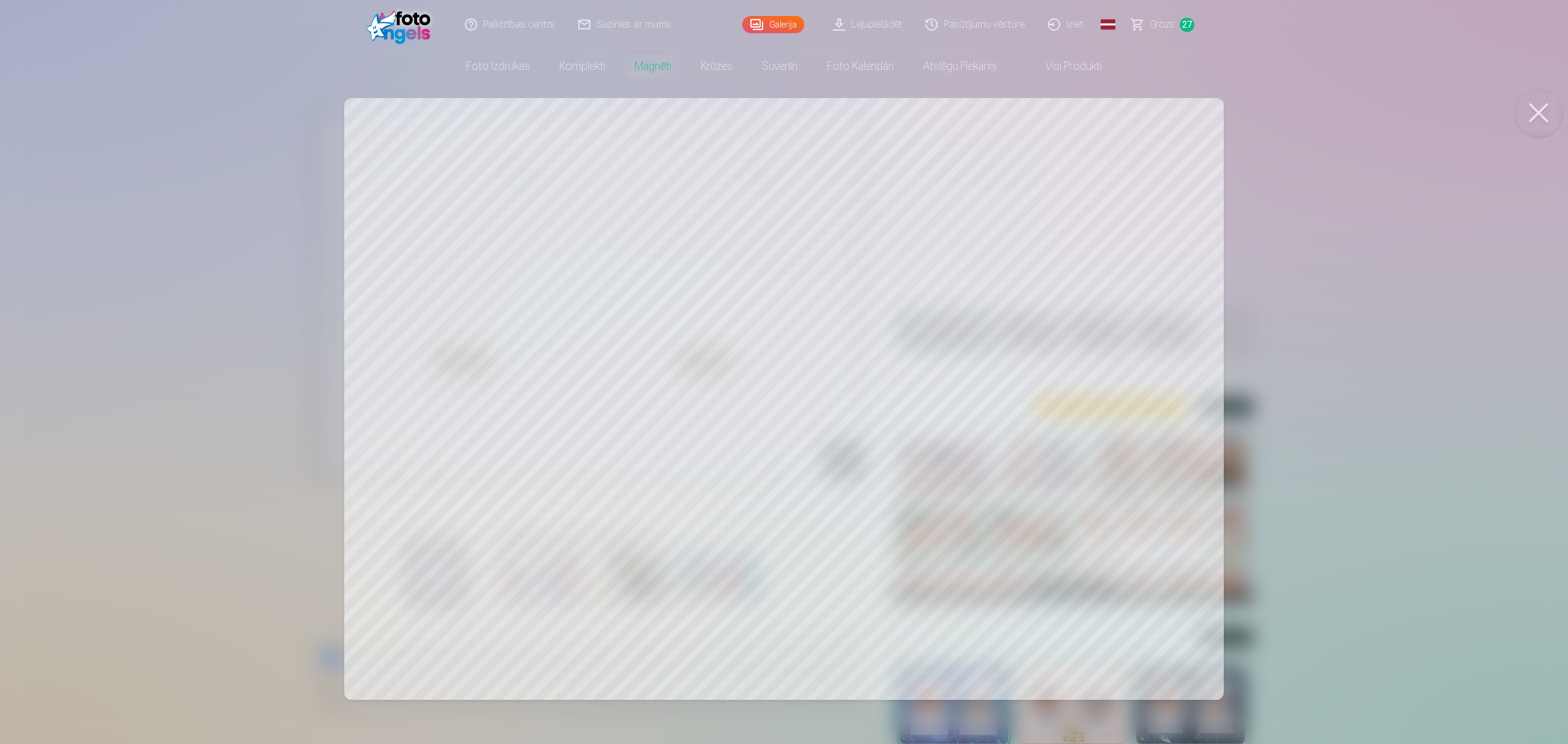
click at [1172, 112] on button at bounding box center [1538, 113] width 49 height 49
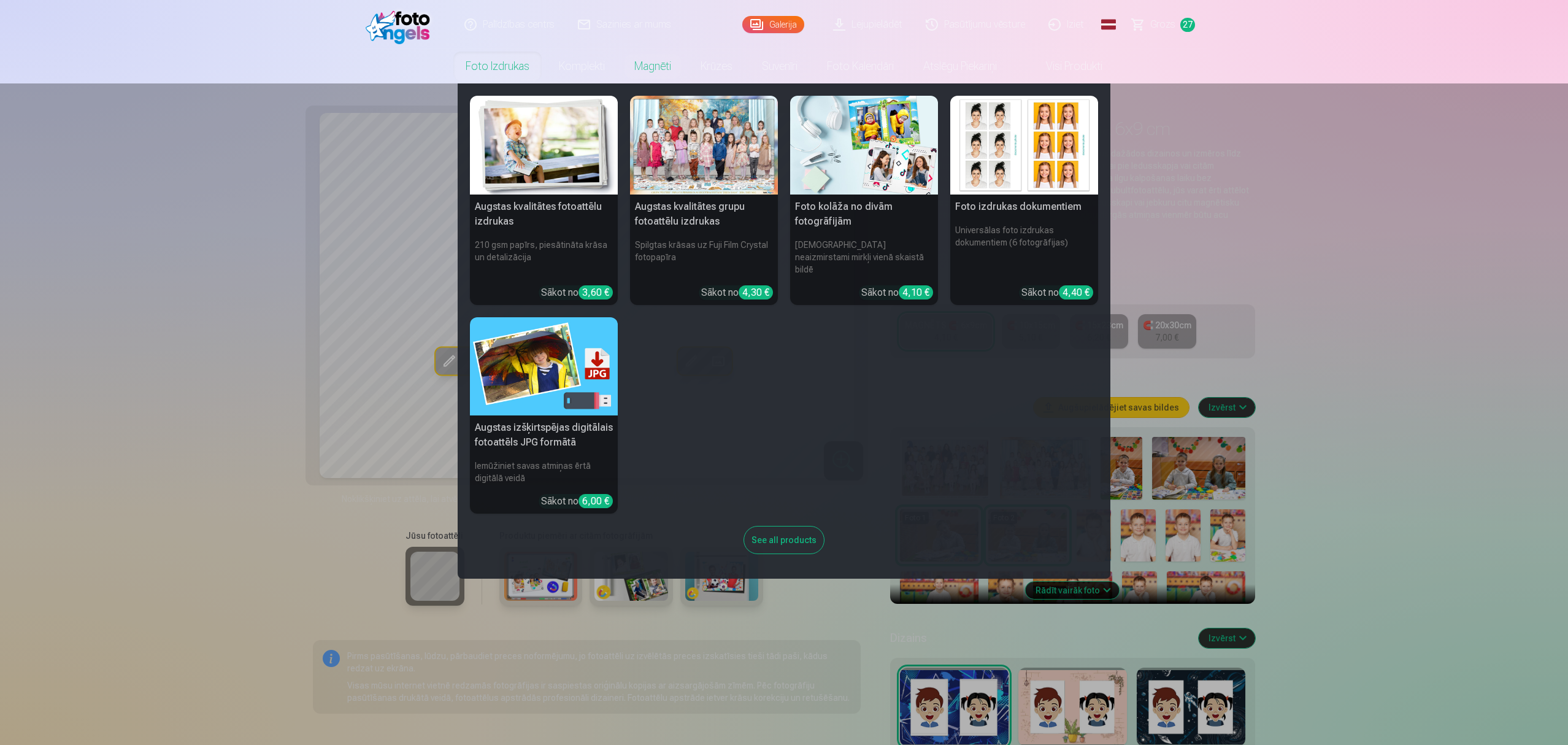
click at [509, 67] on link "Foto izdrukas" at bounding box center [498, 66] width 94 height 34
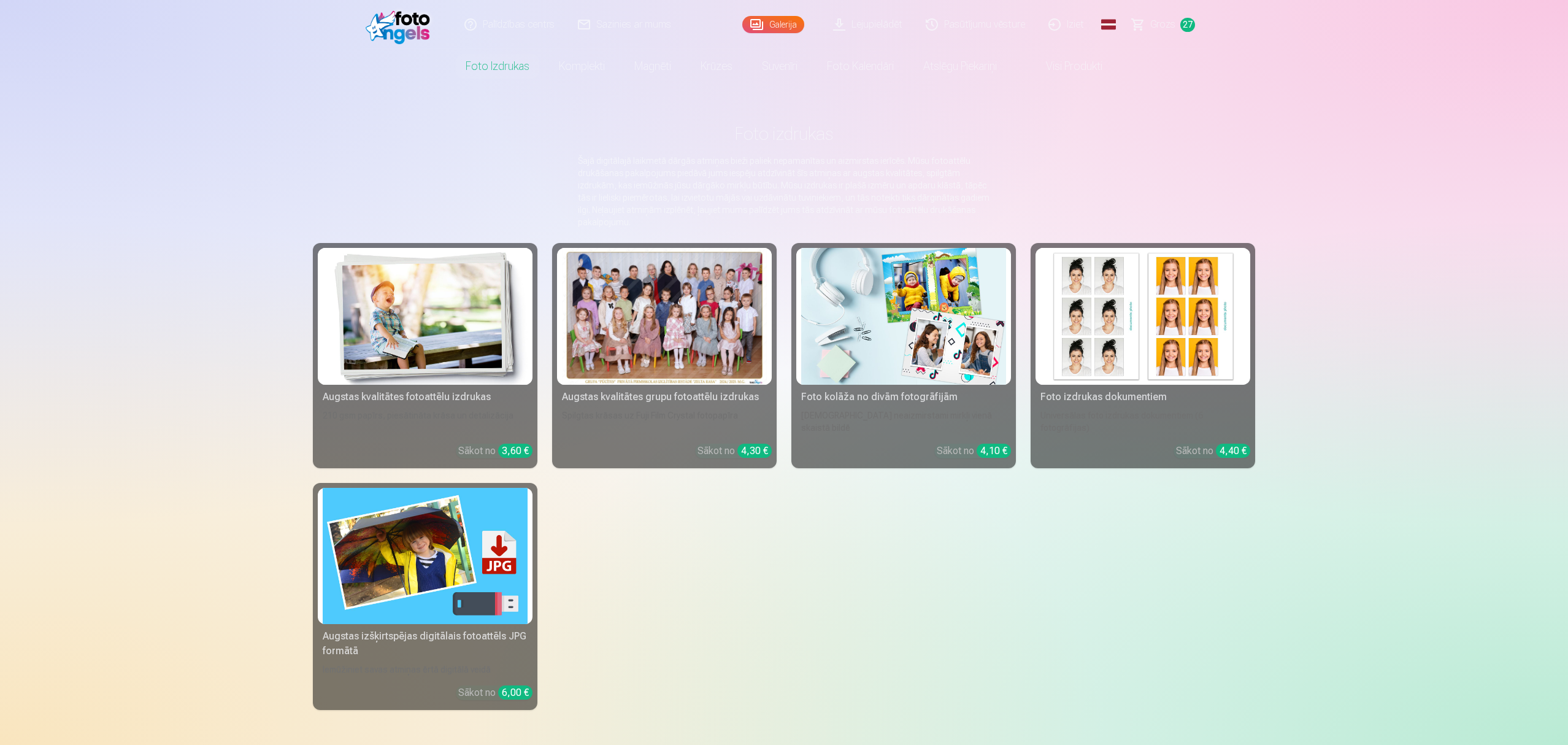
click at [452, 347] on img at bounding box center [425, 316] width 204 height 137
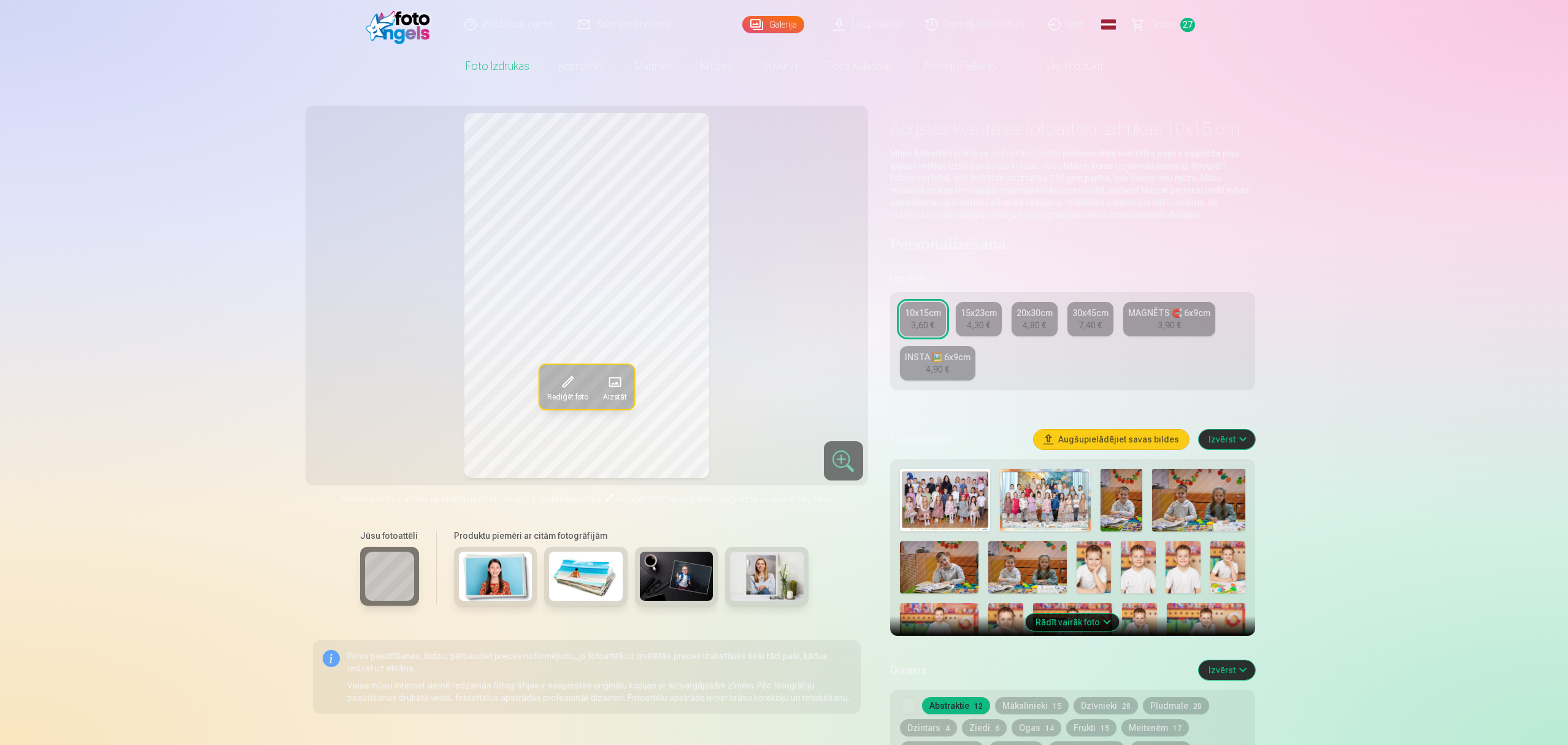
click at [1158, 320] on div "3,90 €" at bounding box center [1169, 325] width 23 height 12
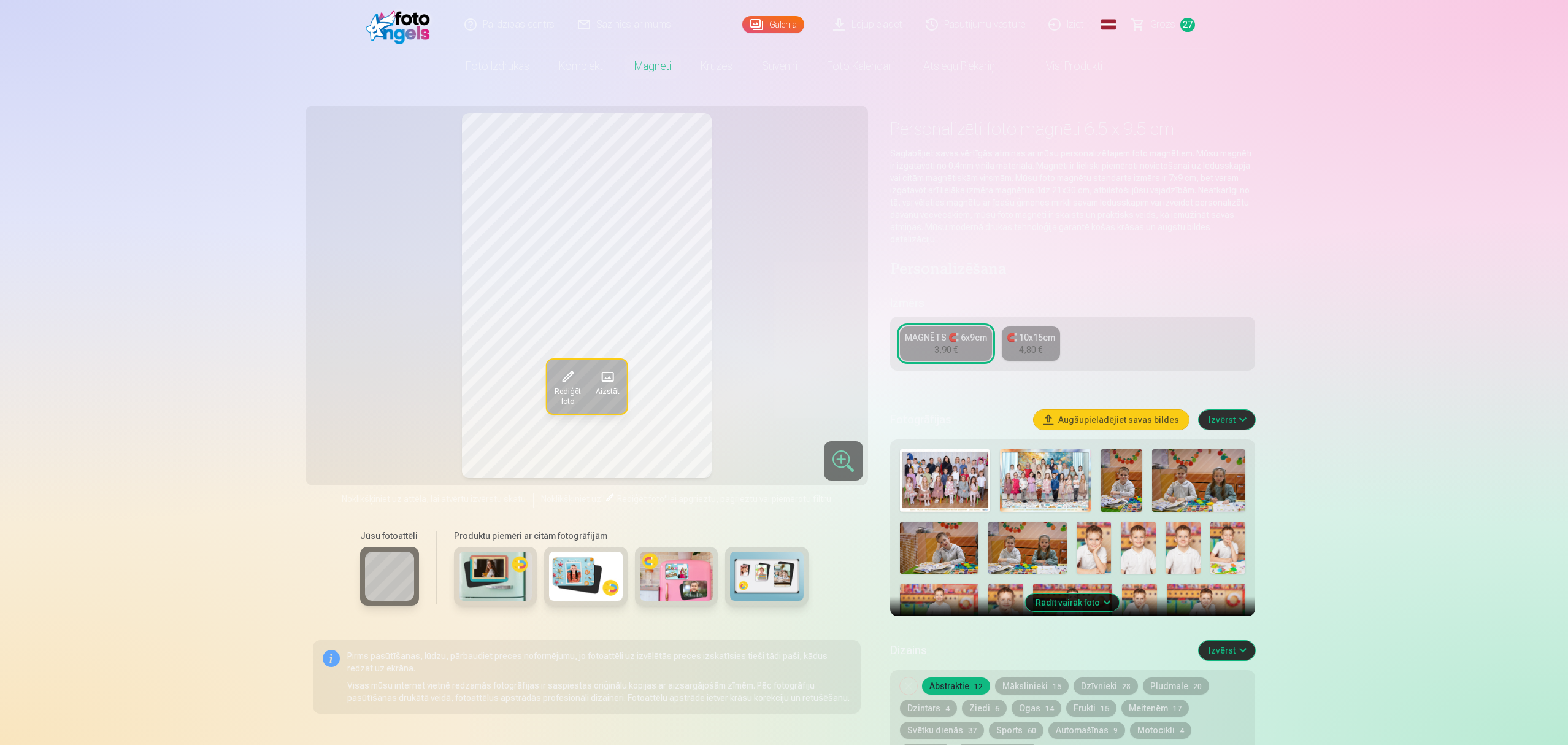
click at [1096, 528] on img at bounding box center [1094, 548] width 35 height 52
click at [1142, 537] on img at bounding box center [1138, 548] width 35 height 52
click at [1174, 543] on img at bounding box center [1183, 548] width 35 height 52
click at [1144, 540] on img at bounding box center [1138, 548] width 35 height 52
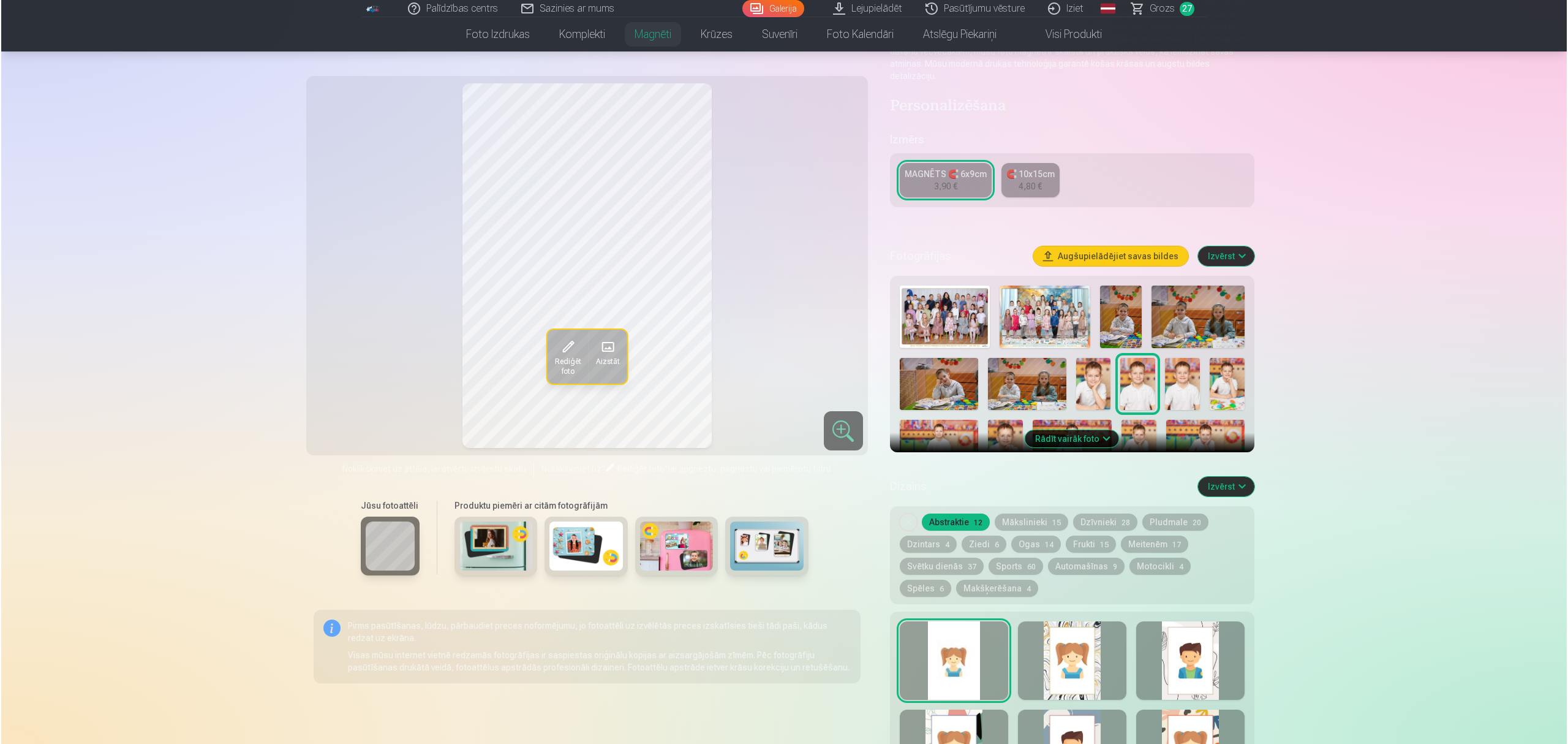
scroll to position [327, 0]
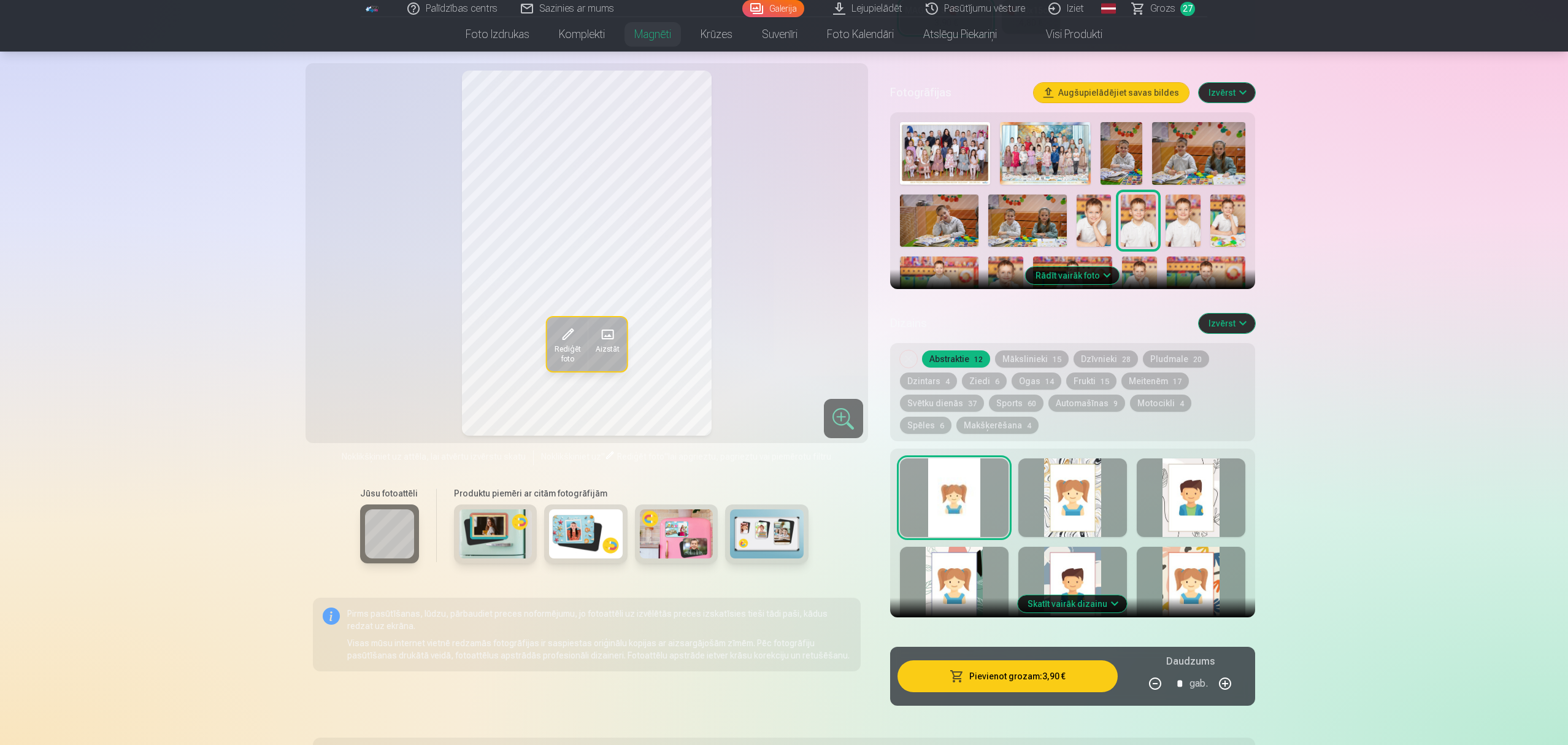
click at [1174, 559] on button "button" at bounding box center [1226, 684] width 30 height 30
type input "*"
click at [1053, 559] on button "Pievienot grozam : 7,80 €" at bounding box center [1007, 676] width 220 height 32
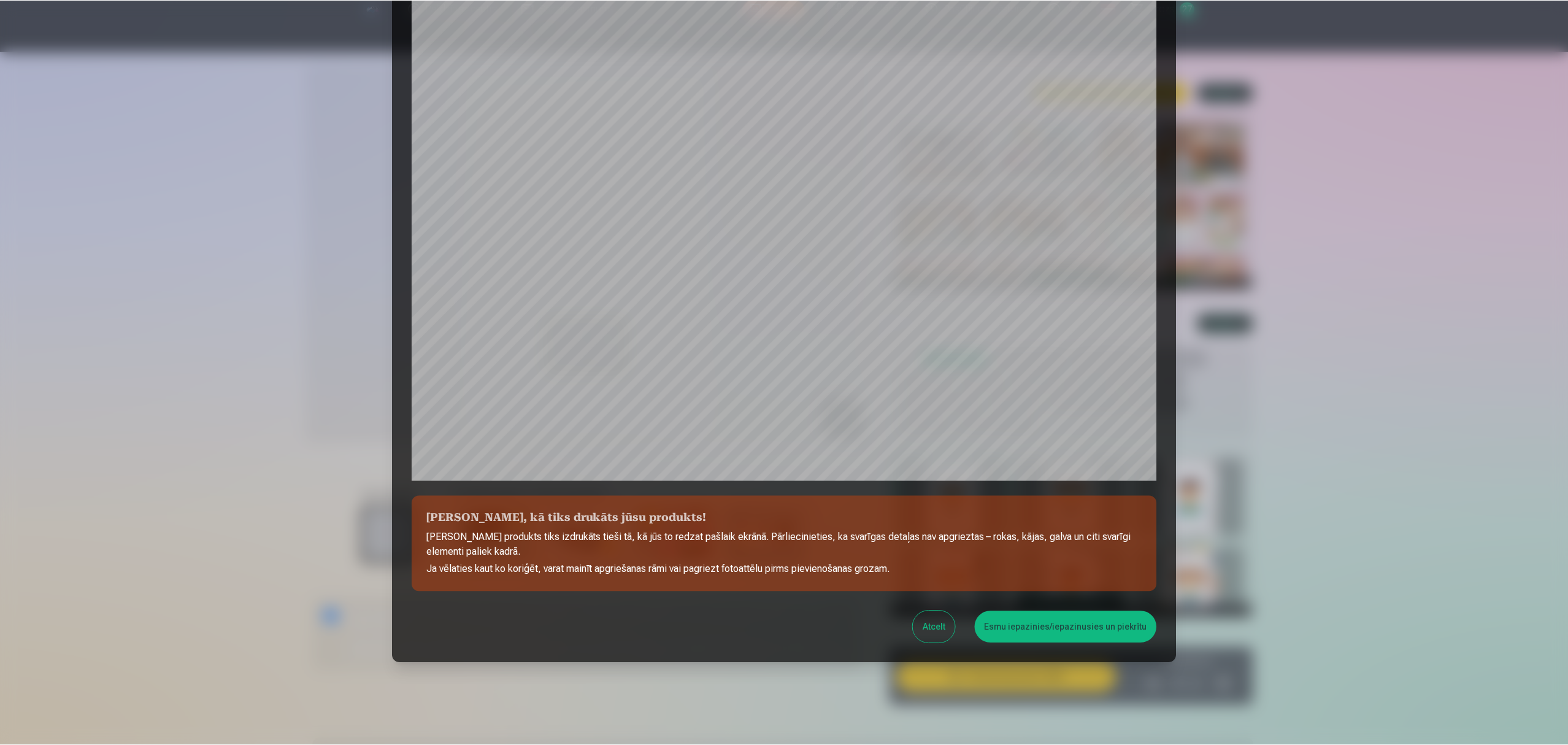
scroll to position [138, 0]
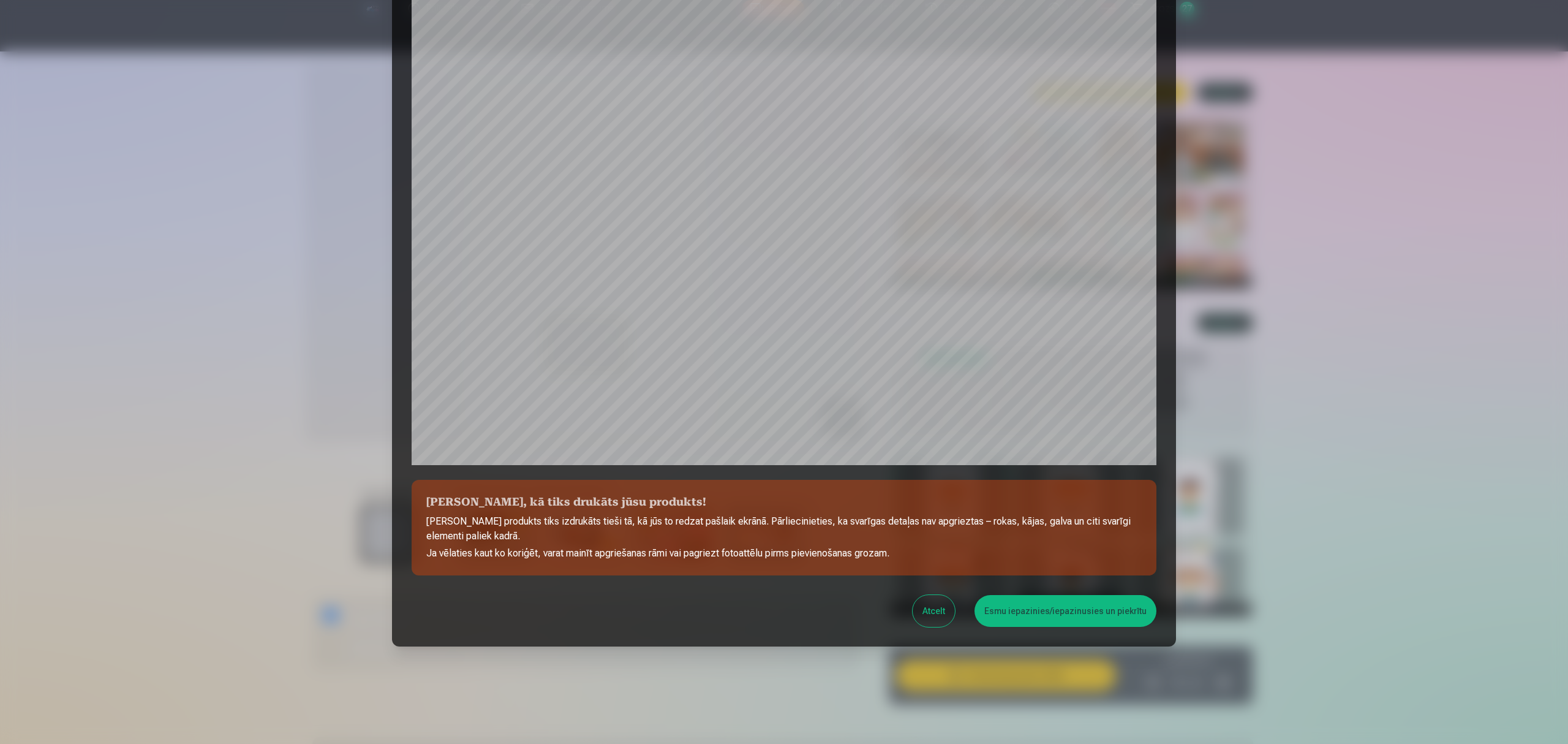
click at [1054, 558] on button "Esmu iepazinies/iepazinusies un piekrītu" at bounding box center [1065, 611] width 182 height 32
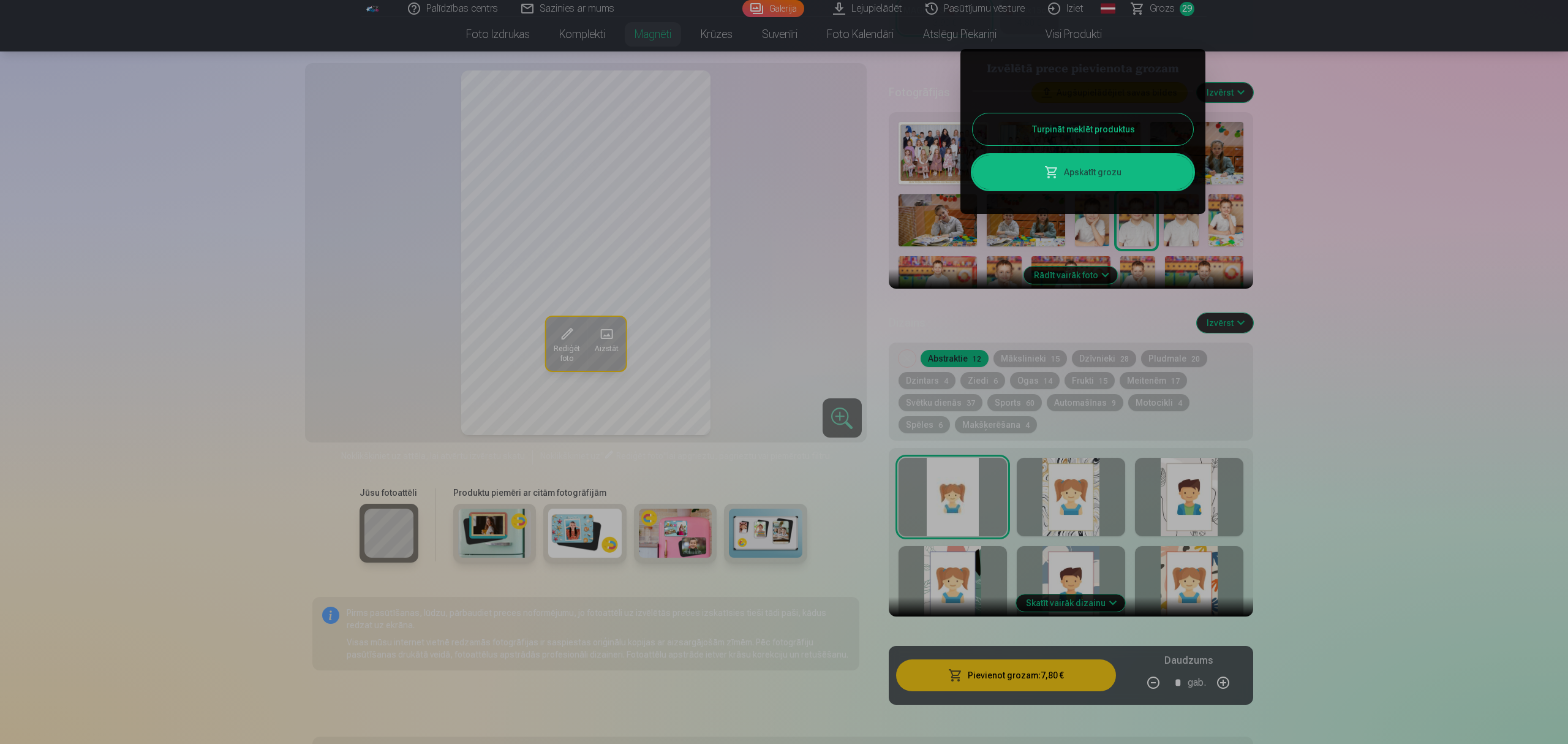
click at [1113, 132] on button "Turpināt meklēt produktus" at bounding box center [1082, 129] width 220 height 32
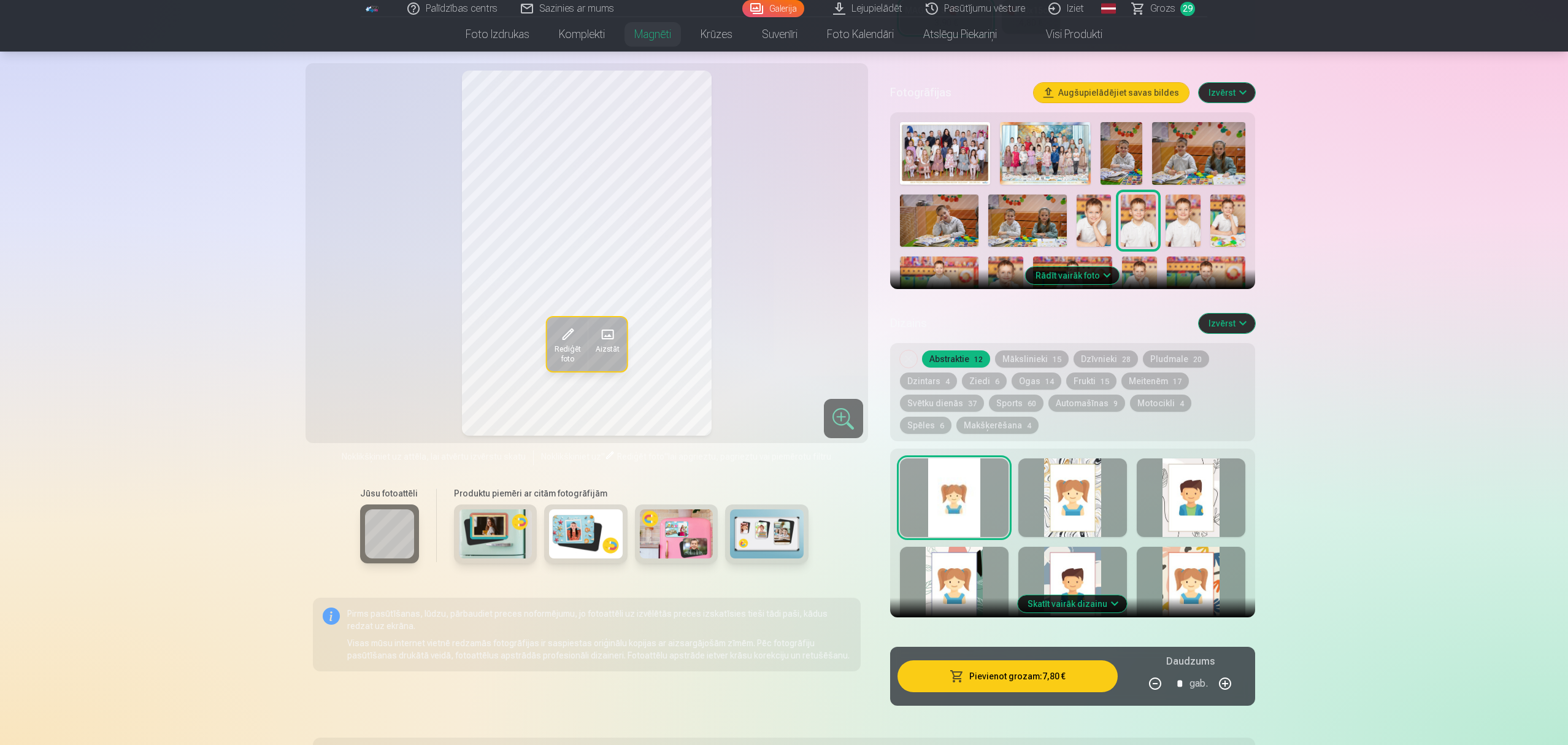
click at [1174, 213] on img at bounding box center [1228, 220] width 35 height 52
click at [1101, 206] on img at bounding box center [1094, 220] width 35 height 52
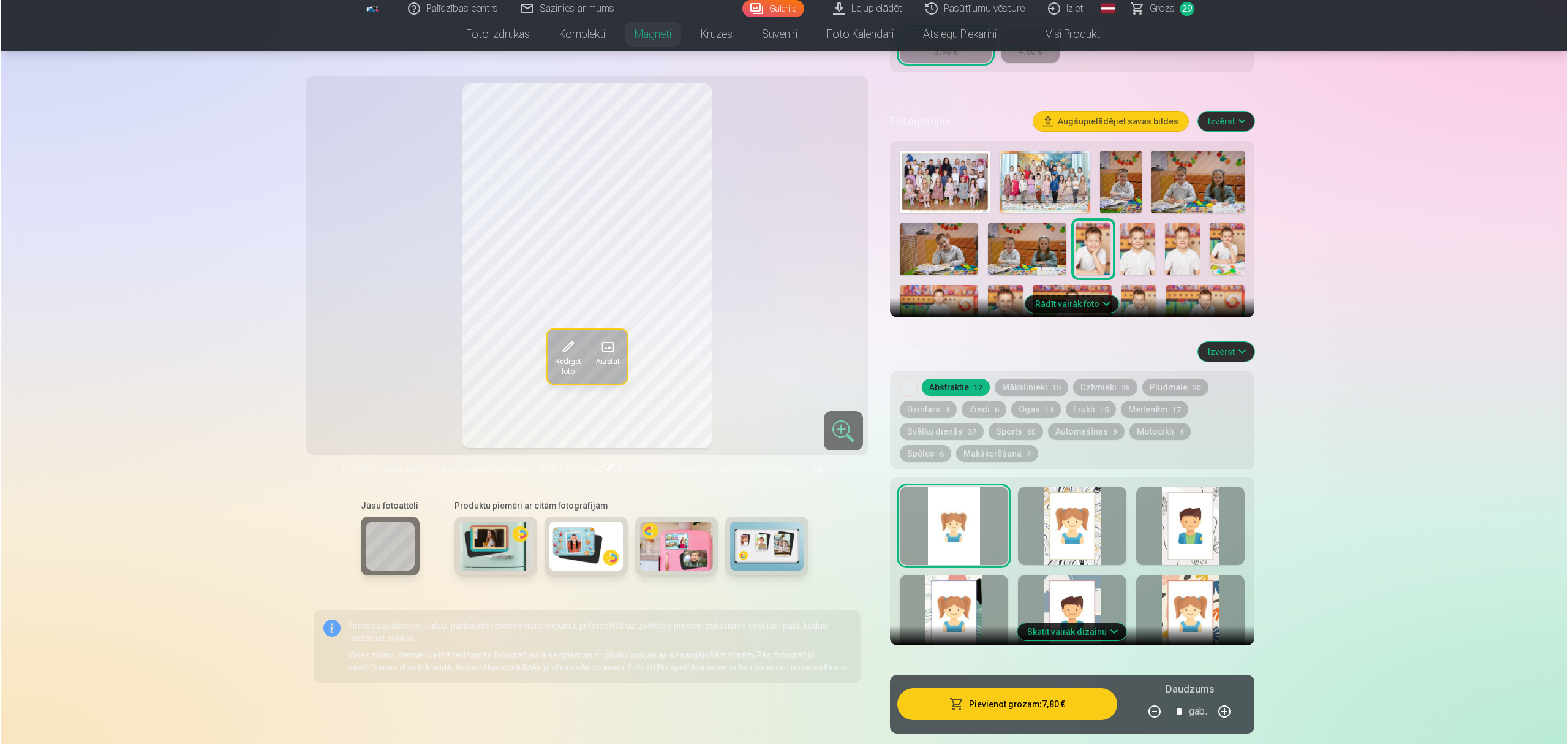
scroll to position [327, 0]
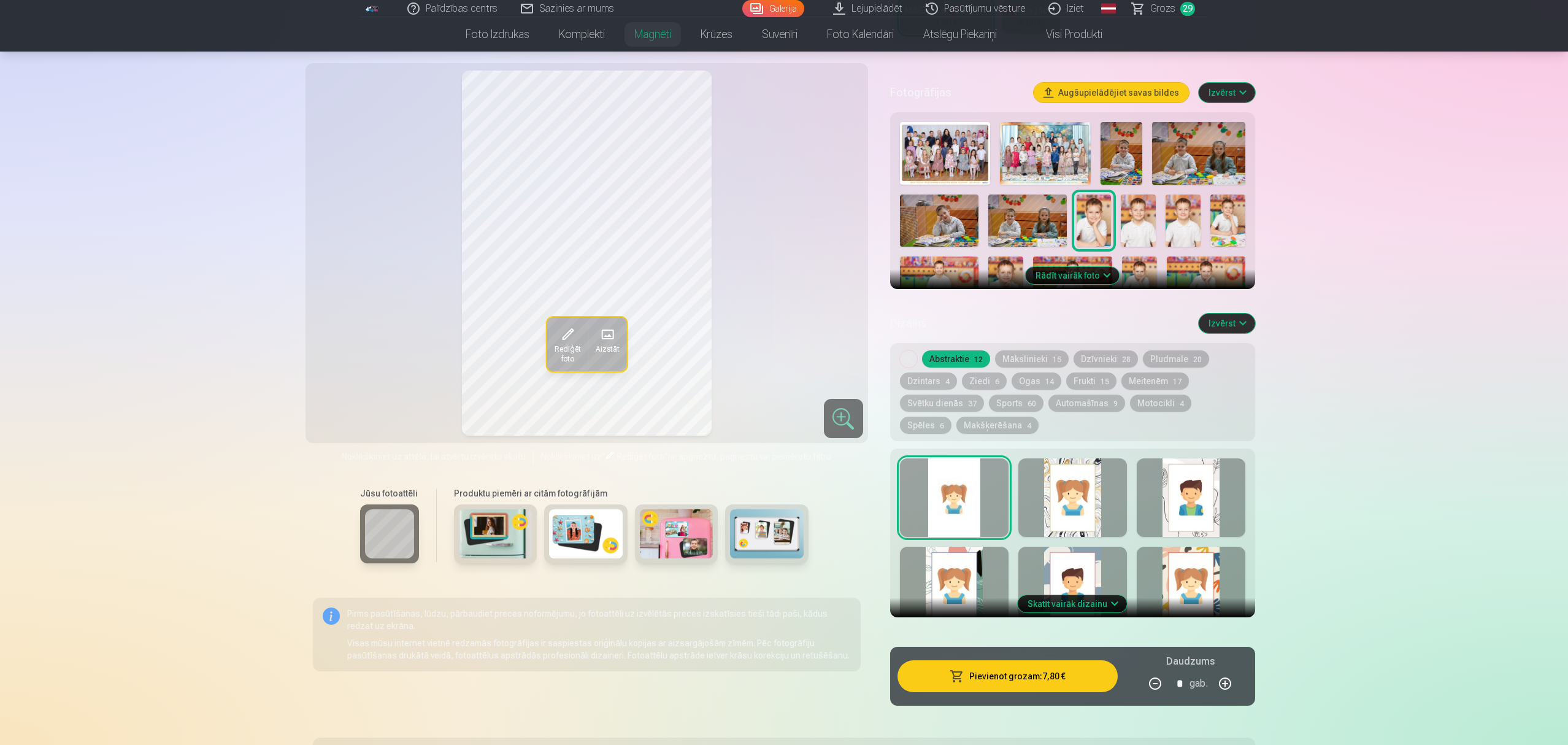
click at [994, 559] on button "Pievienot grozam : 7,80 €" at bounding box center [1007, 676] width 220 height 32
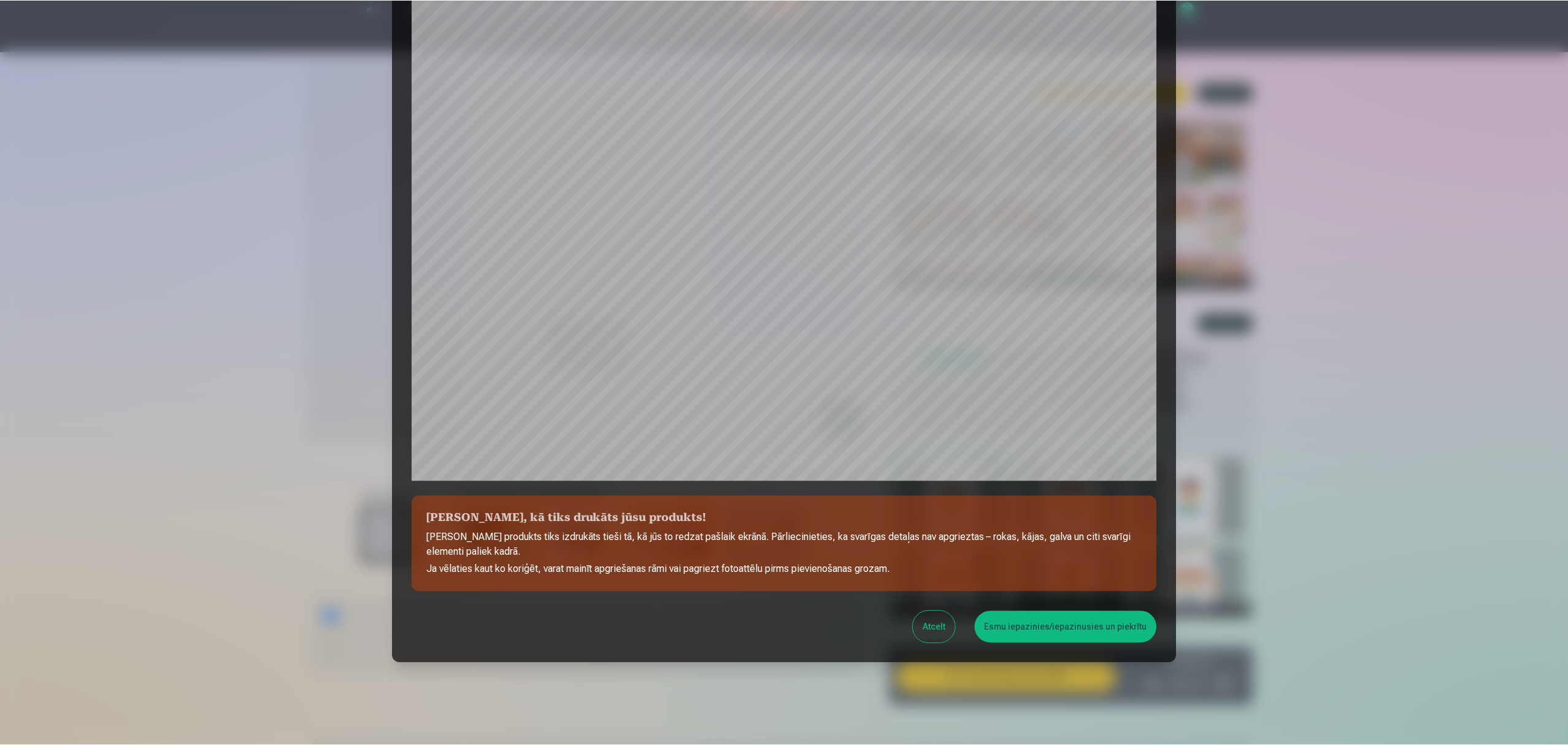
scroll to position [138, 0]
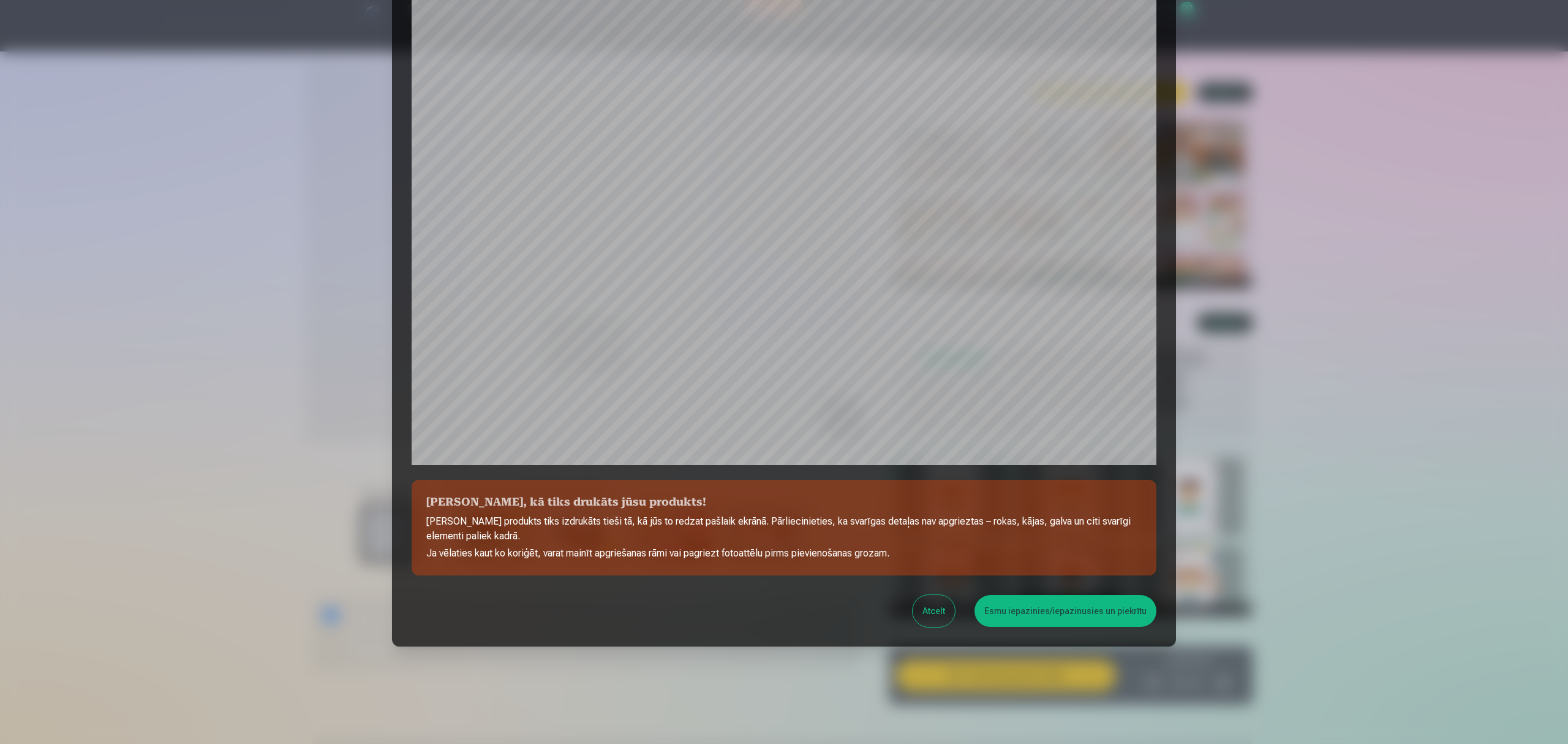
click at [1024, 558] on button "Esmu iepazinies/iepazinusies un piekrītu" at bounding box center [1065, 611] width 182 height 32
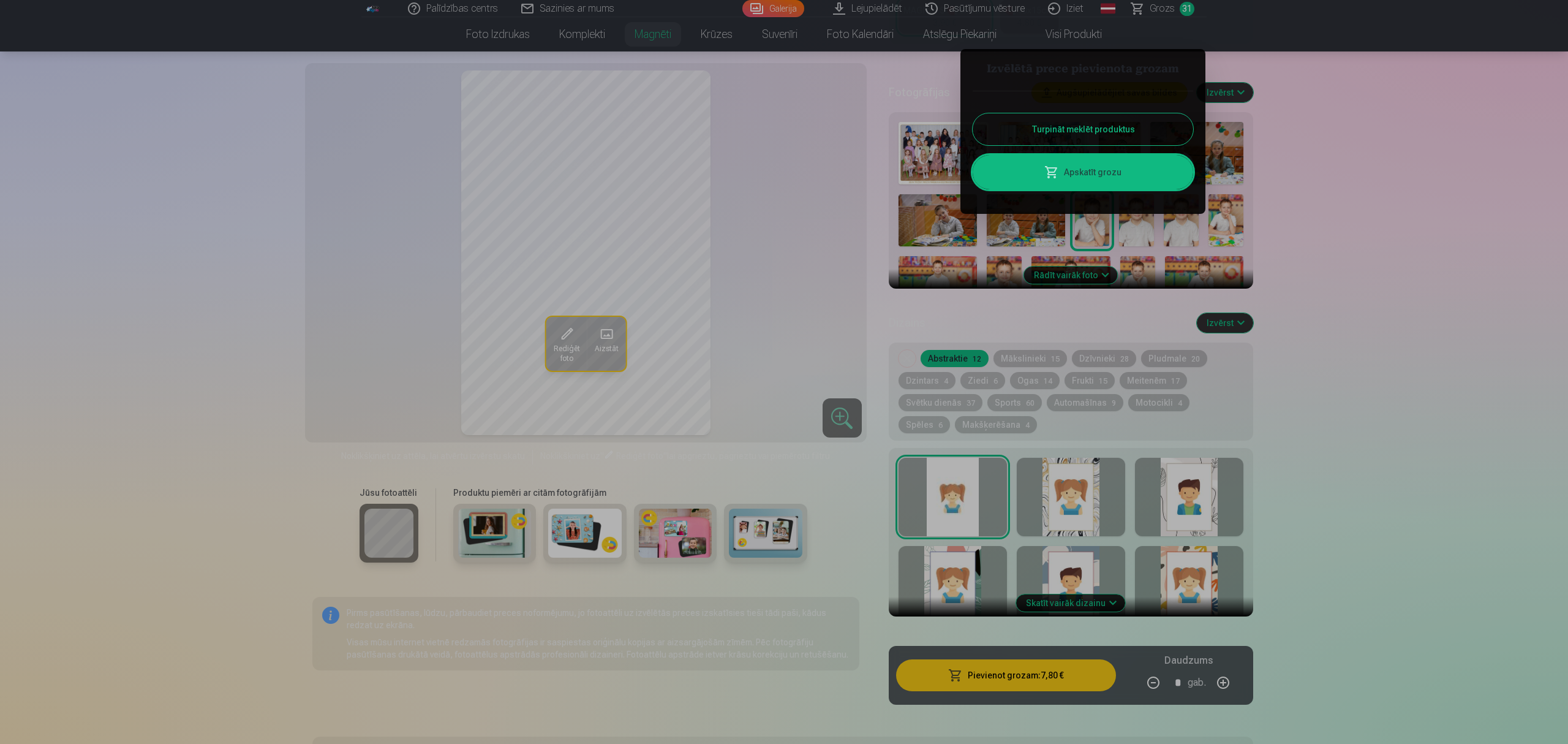
click at [1080, 170] on link "Apskatīt grozu" at bounding box center [1082, 172] width 220 height 34
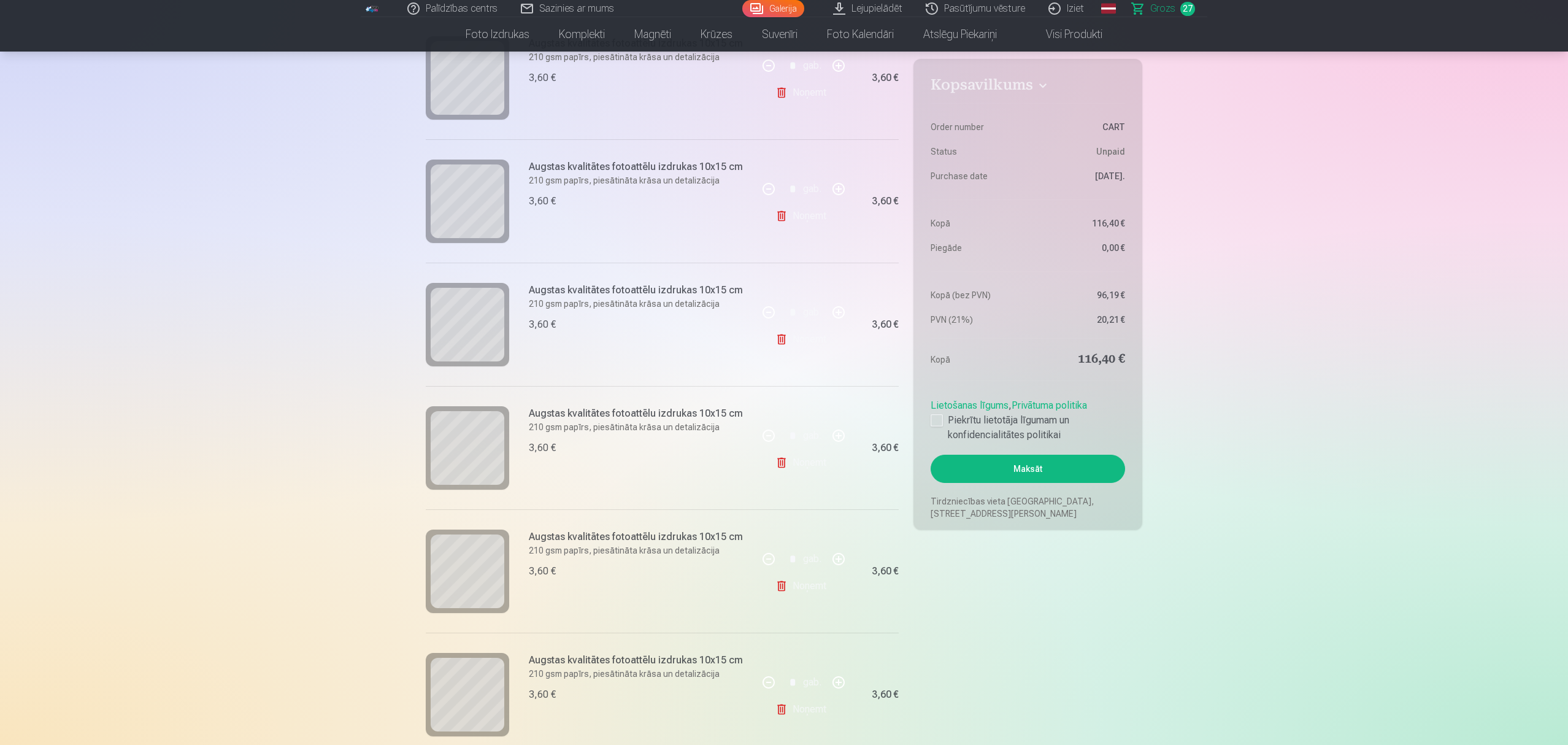
scroll to position [2291, 0]
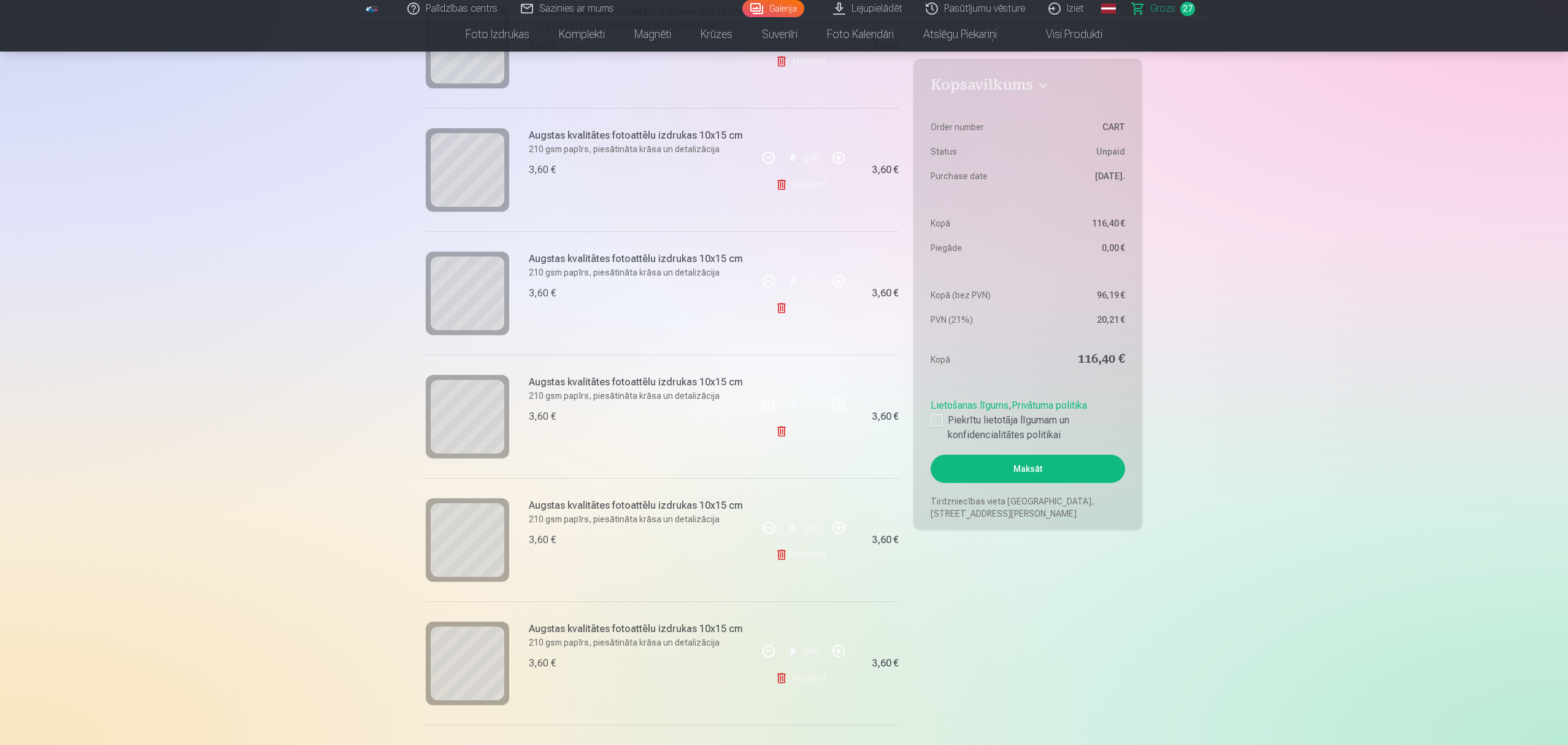
click at [805, 308] on link "Noņemt" at bounding box center [804, 308] width 56 height 25
type input "*"
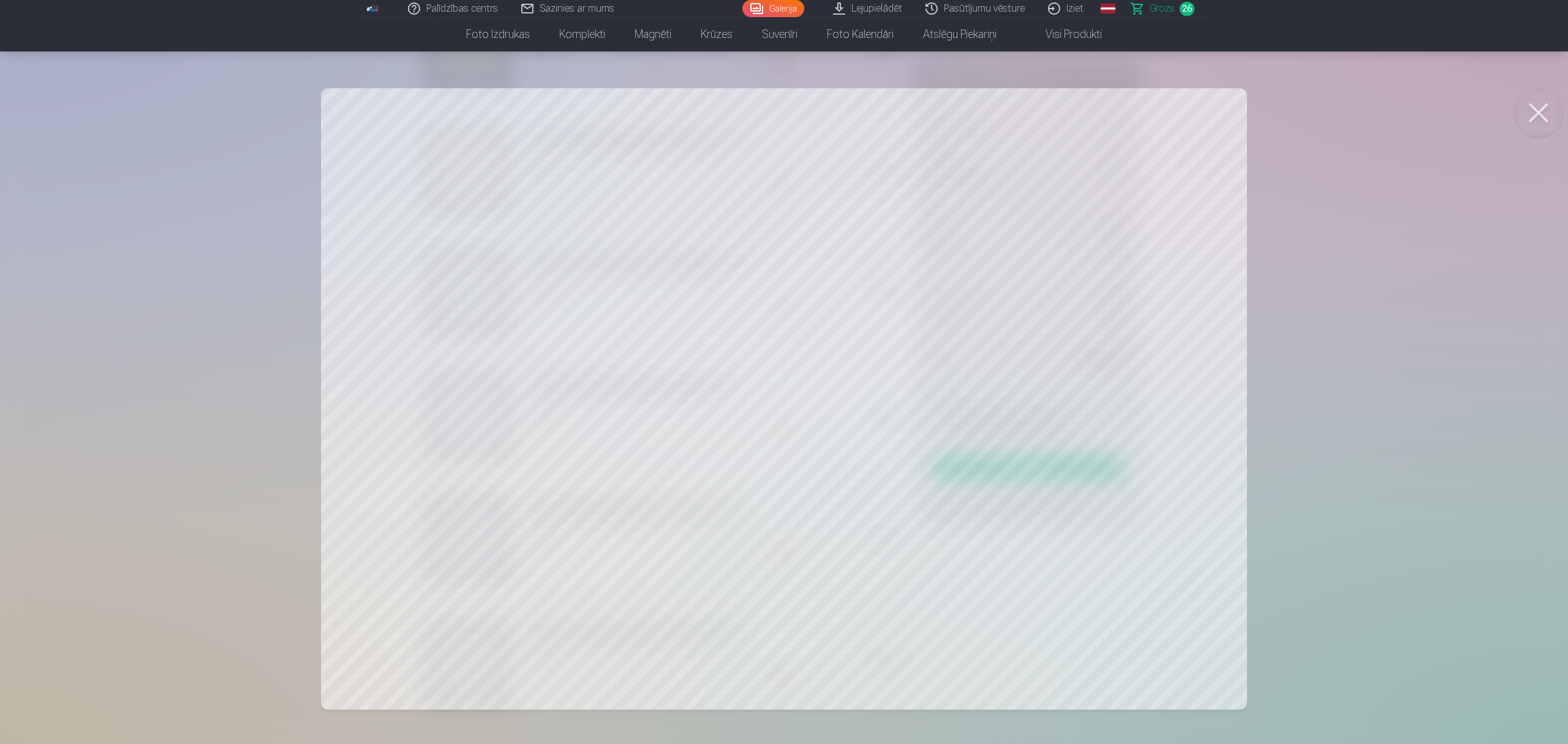
click at [1172, 114] on button at bounding box center [1538, 113] width 49 height 49
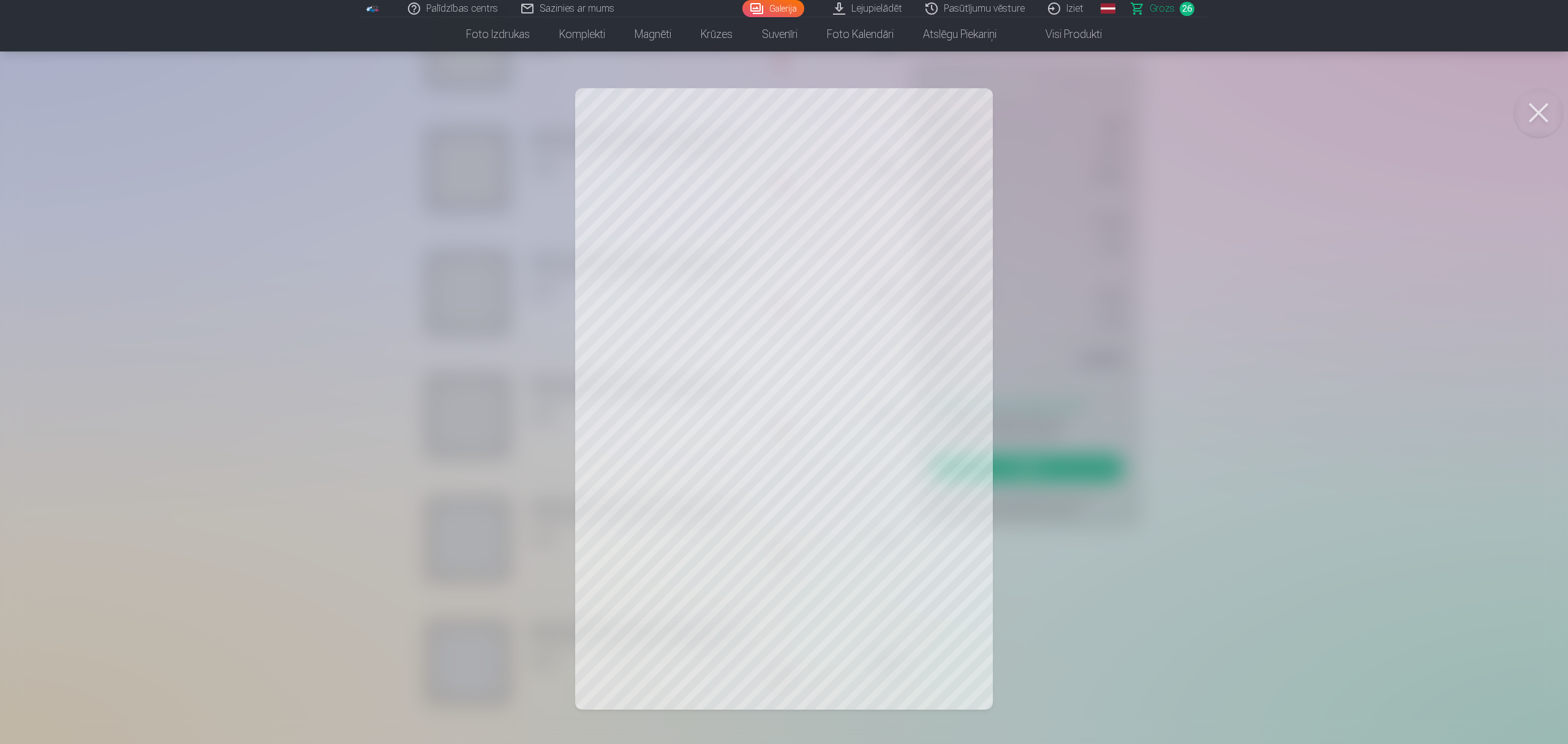
click at [1172, 108] on button at bounding box center [1538, 113] width 49 height 49
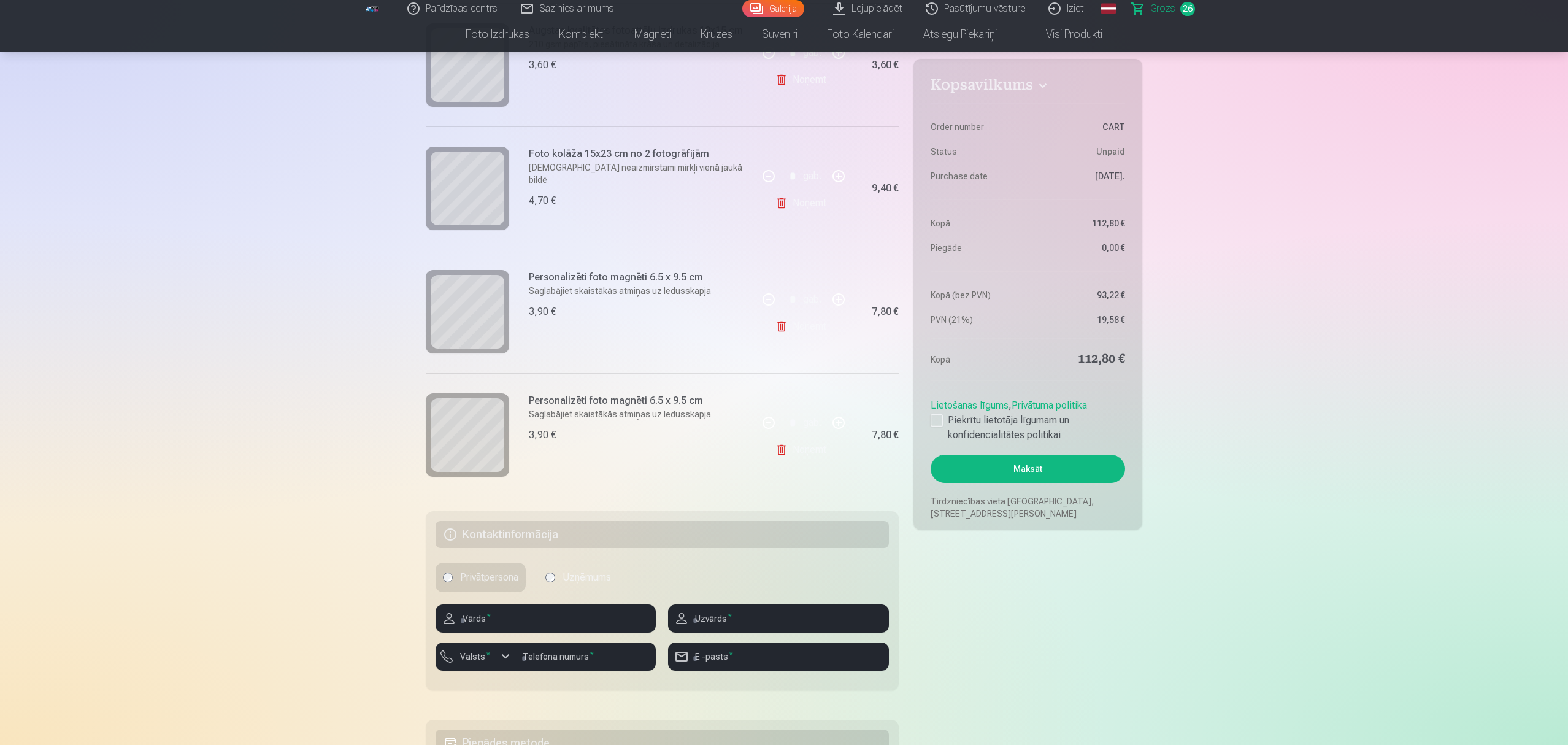
scroll to position [3027, 0]
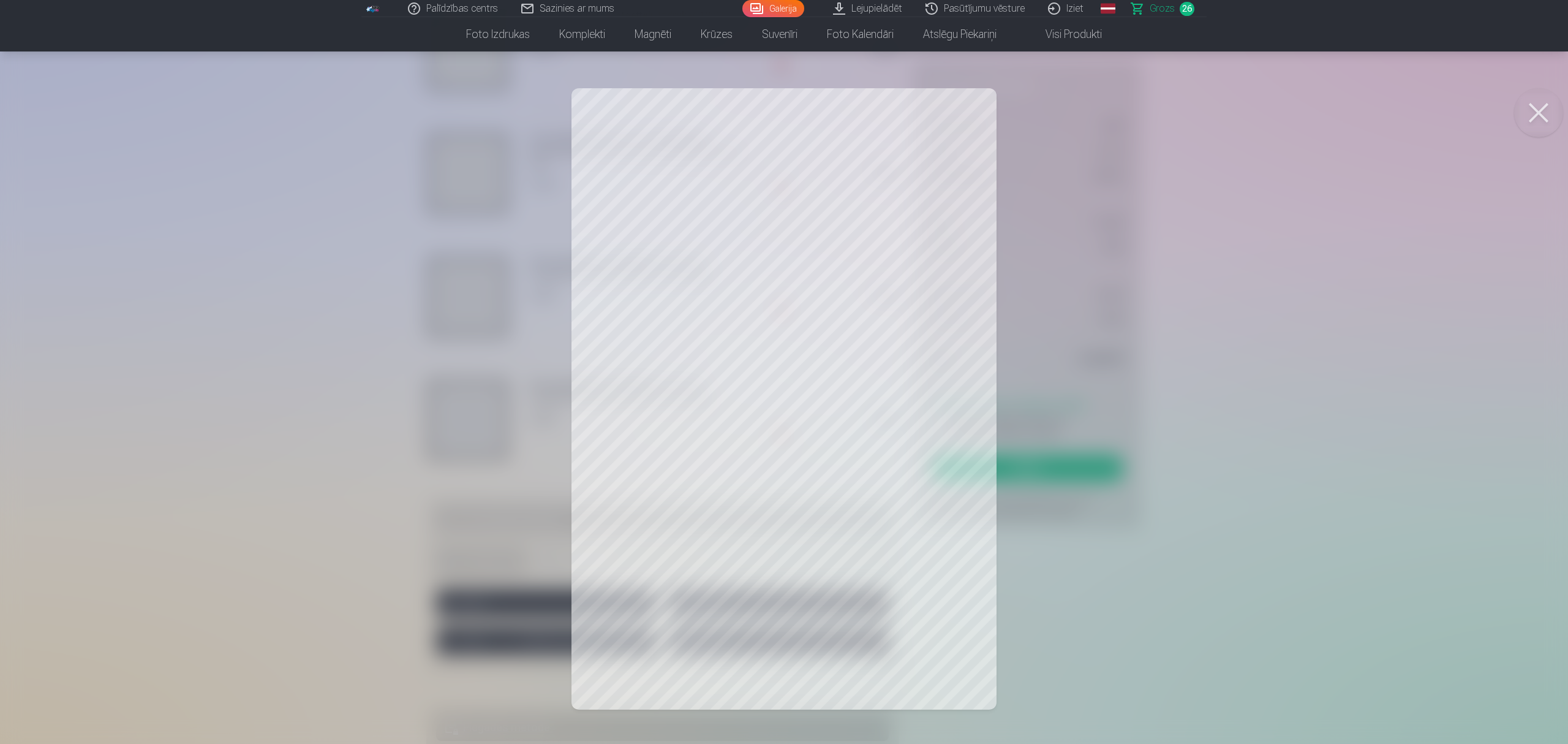
click at [1172, 117] on button at bounding box center [1538, 113] width 49 height 49
click at [1172, 116] on button at bounding box center [1538, 113] width 49 height 49
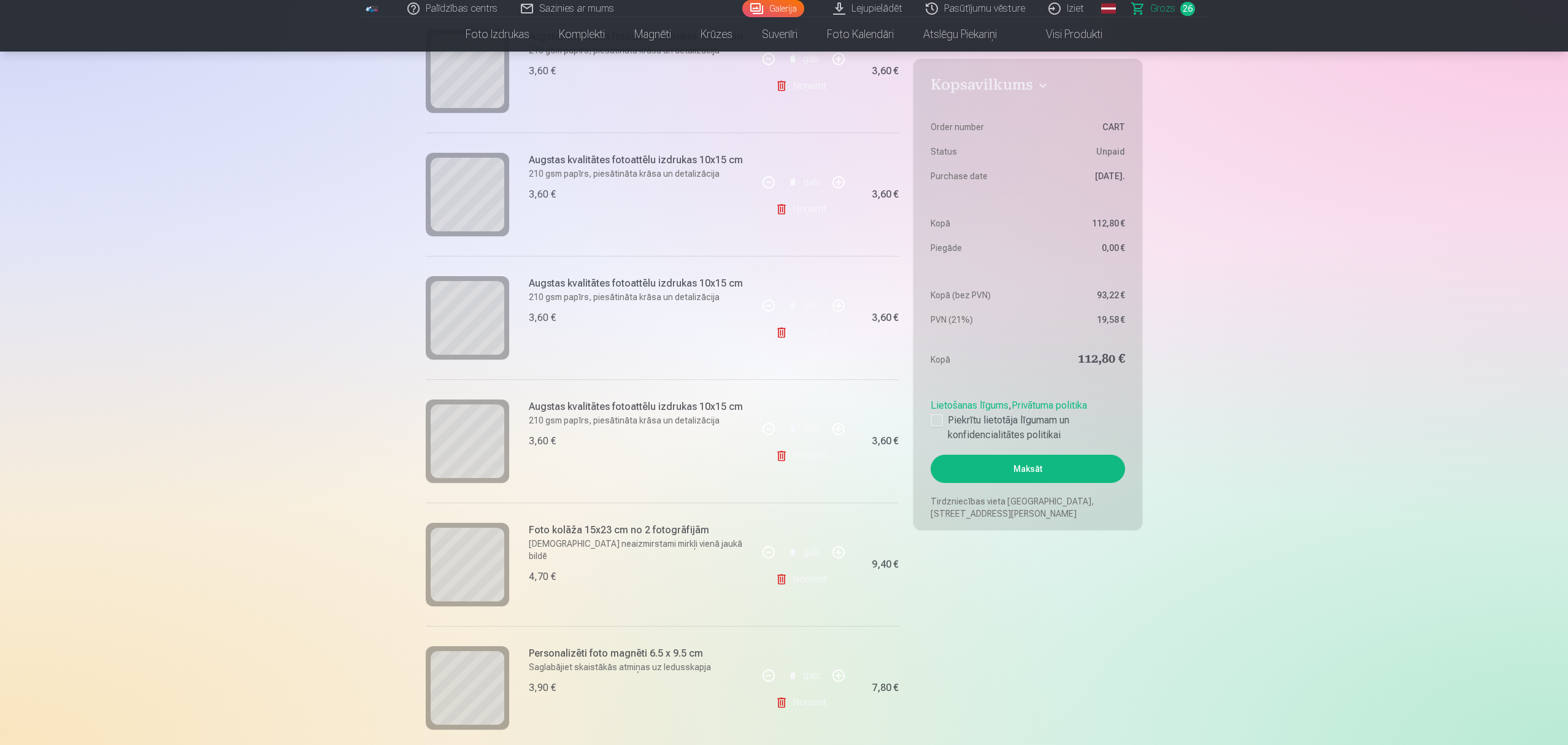
scroll to position [2617, 0]
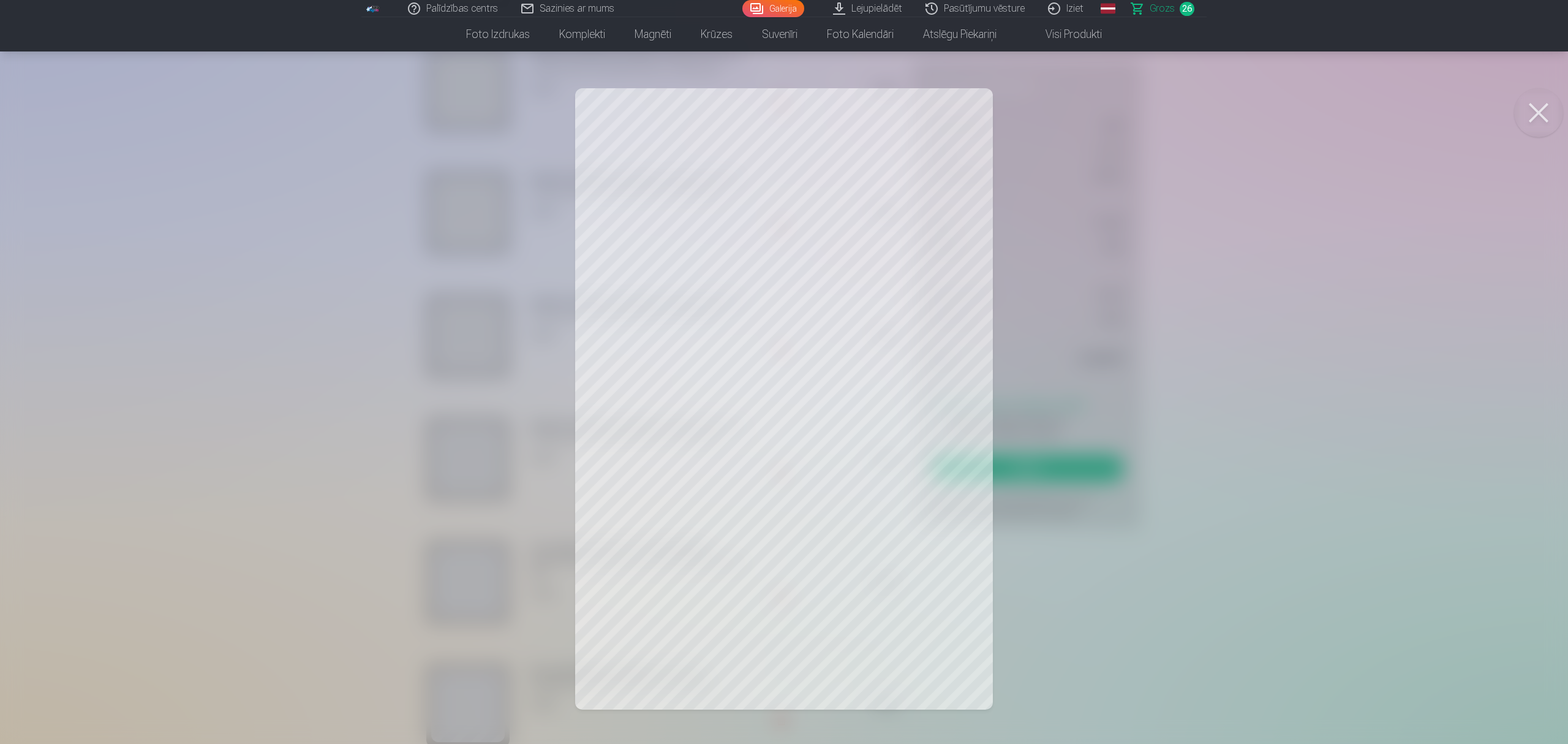
click at [1172, 116] on button at bounding box center [1538, 113] width 49 height 49
click at [1172, 114] on button at bounding box center [1538, 113] width 49 height 49
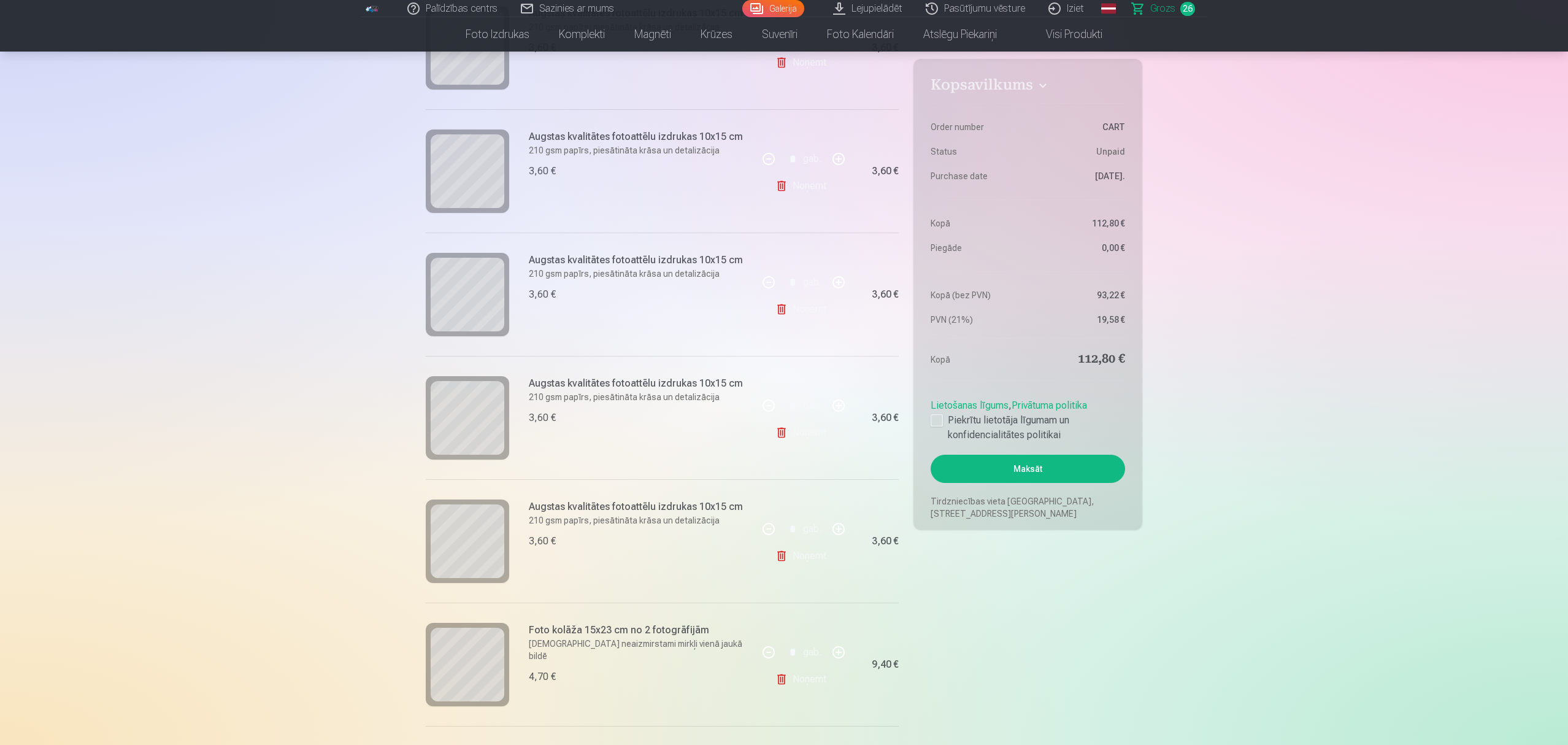
scroll to position [2700, 0]
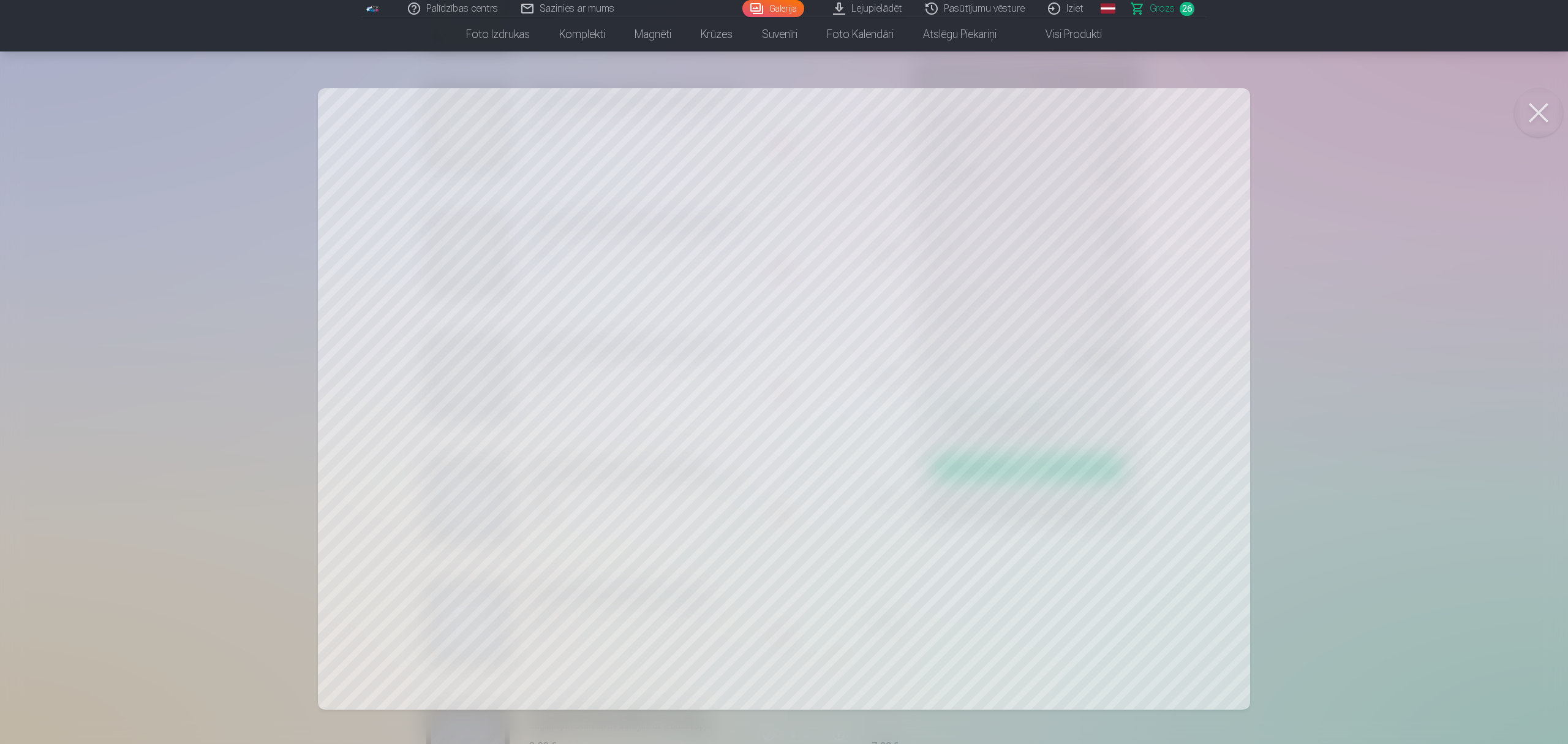
click at [1172, 117] on button at bounding box center [1538, 113] width 49 height 49
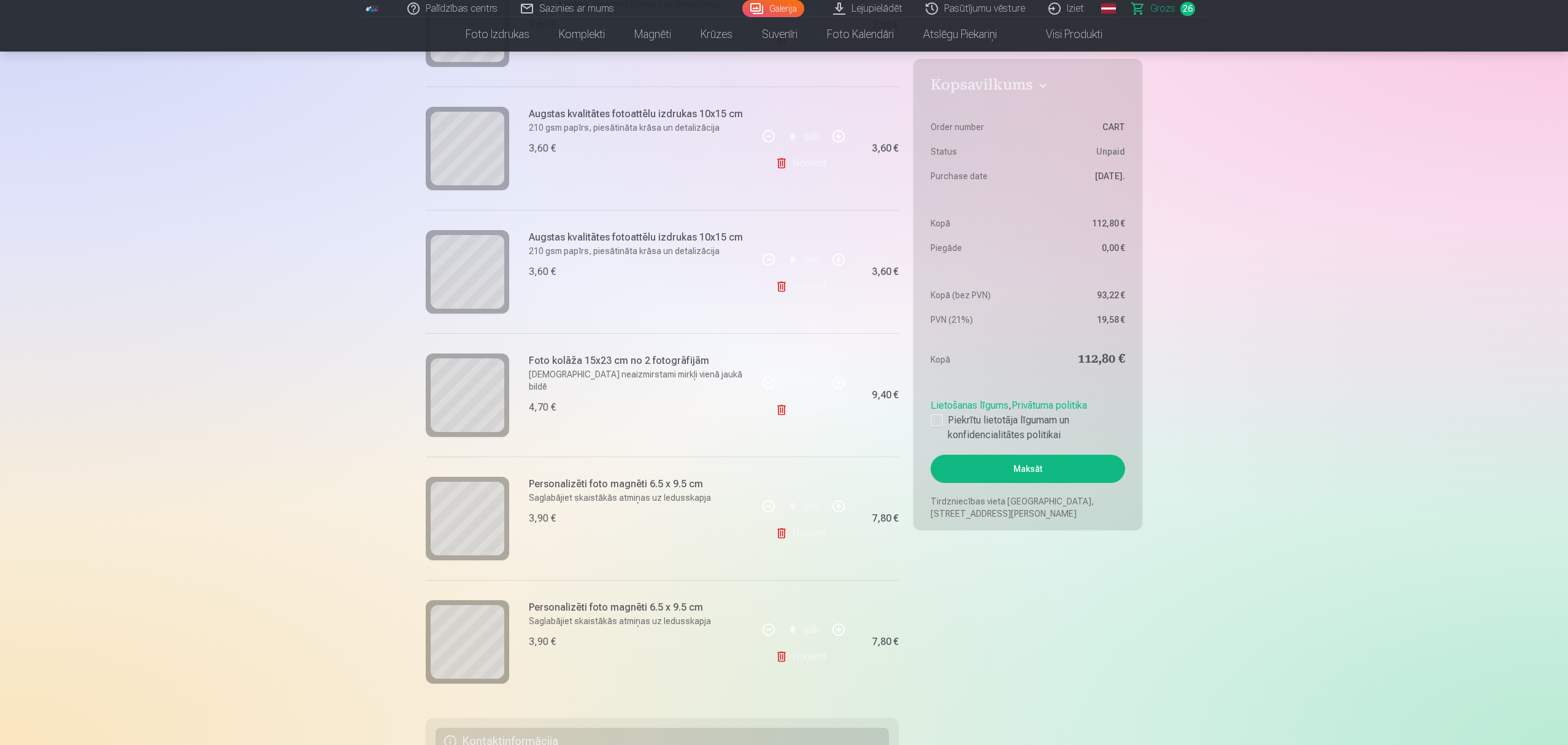
scroll to position [2782, 0]
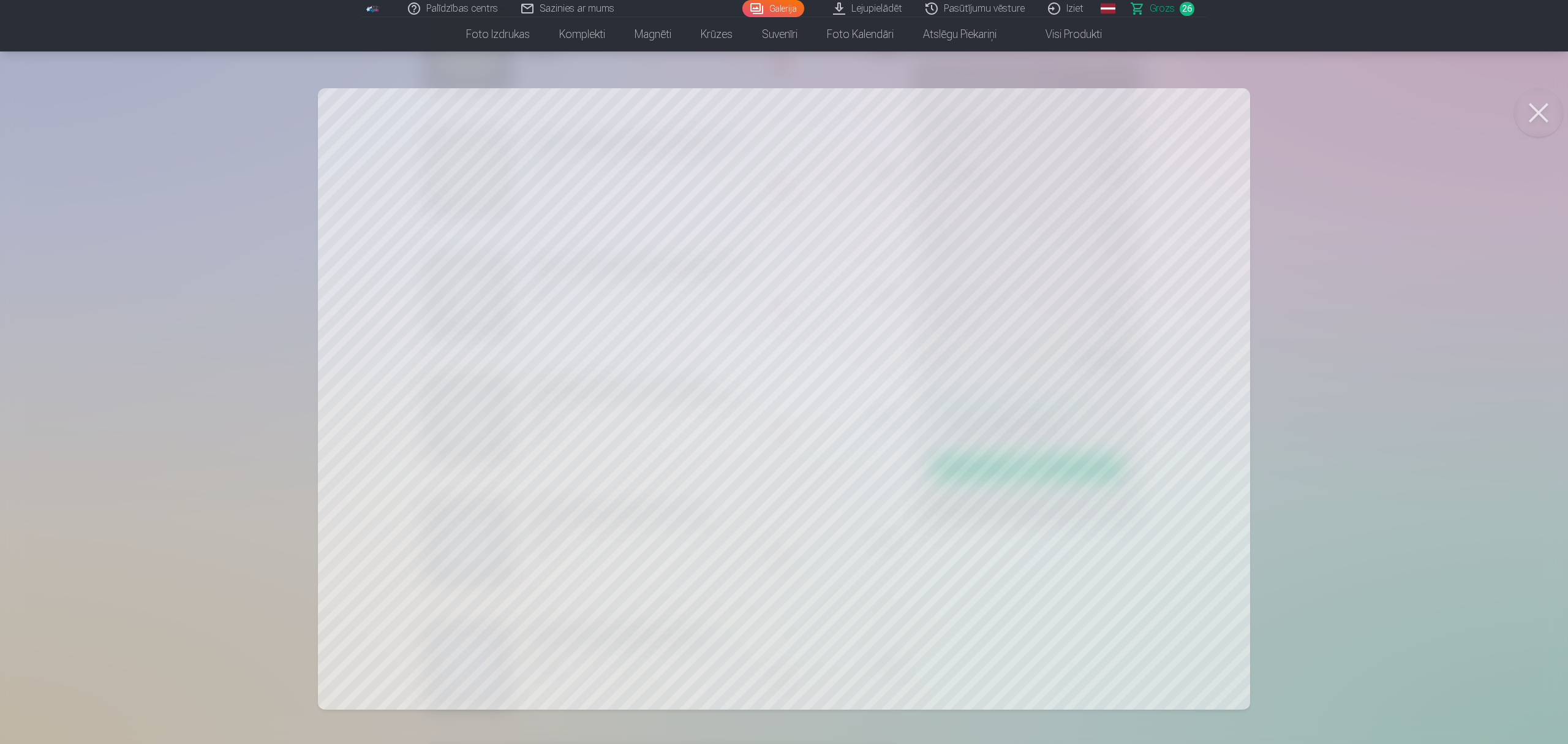
click at [1172, 111] on button at bounding box center [1538, 113] width 49 height 49
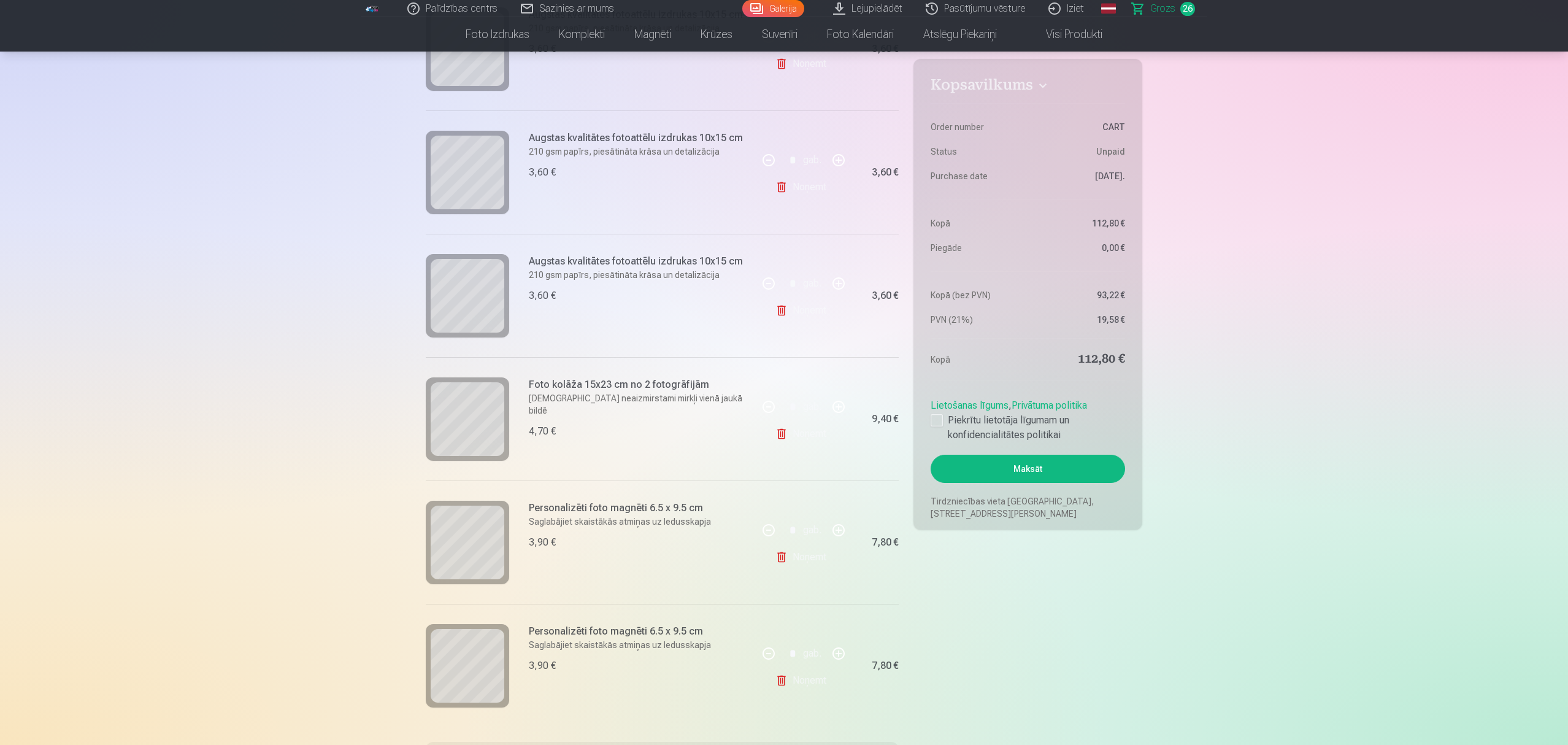
click at [810, 433] on link "Noņemt" at bounding box center [804, 434] width 56 height 25
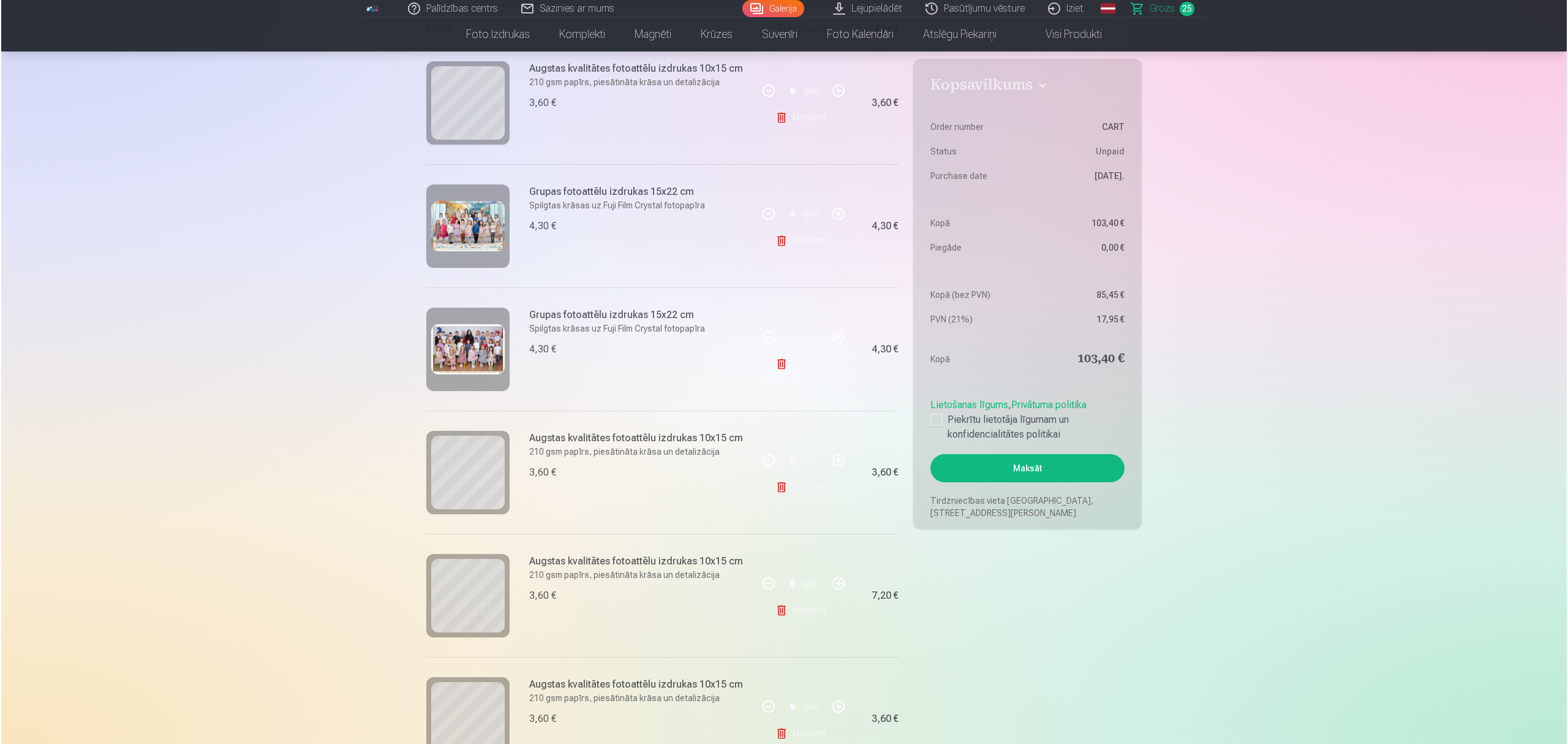
scroll to position [0, 0]
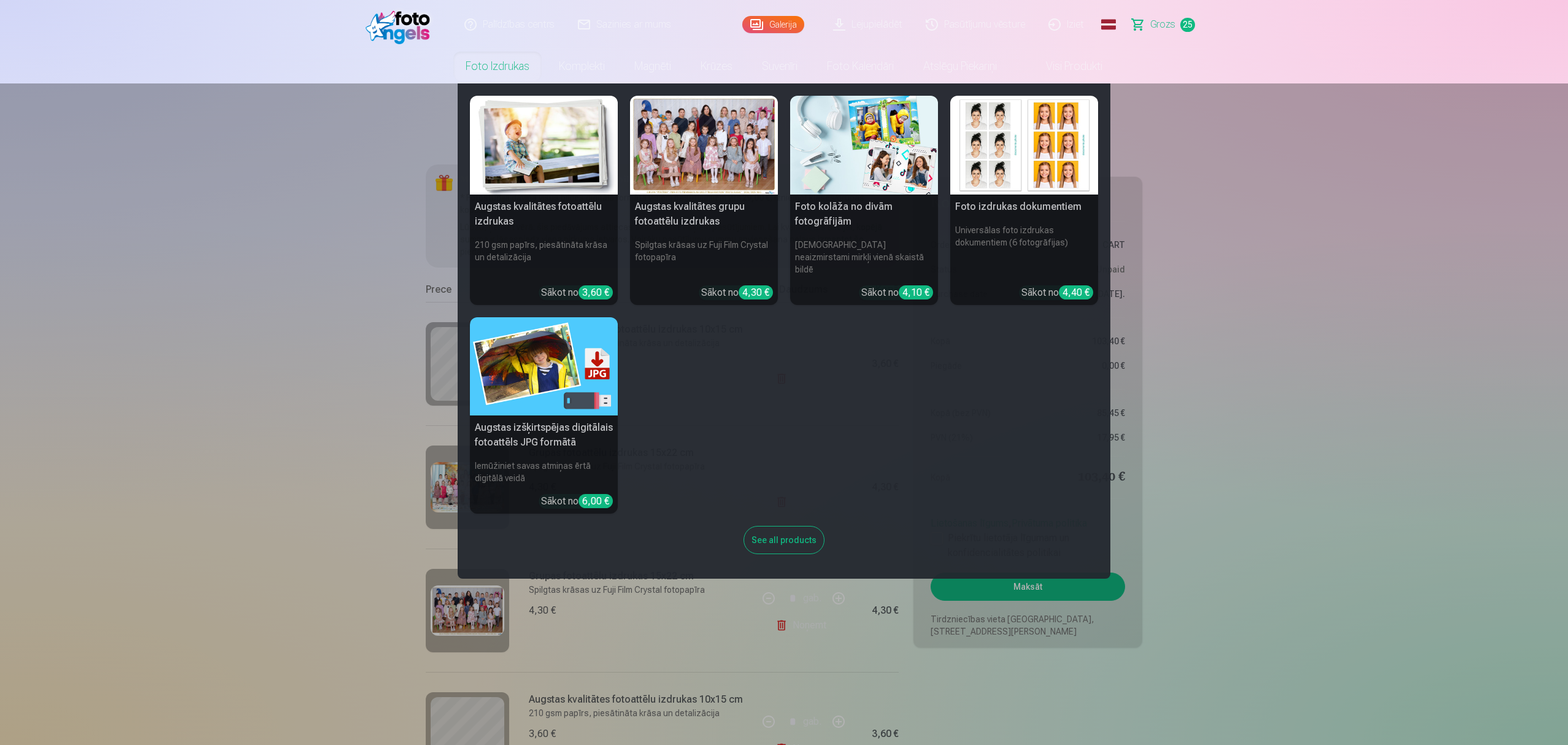
click at [874, 165] on img at bounding box center [864, 145] width 148 height 99
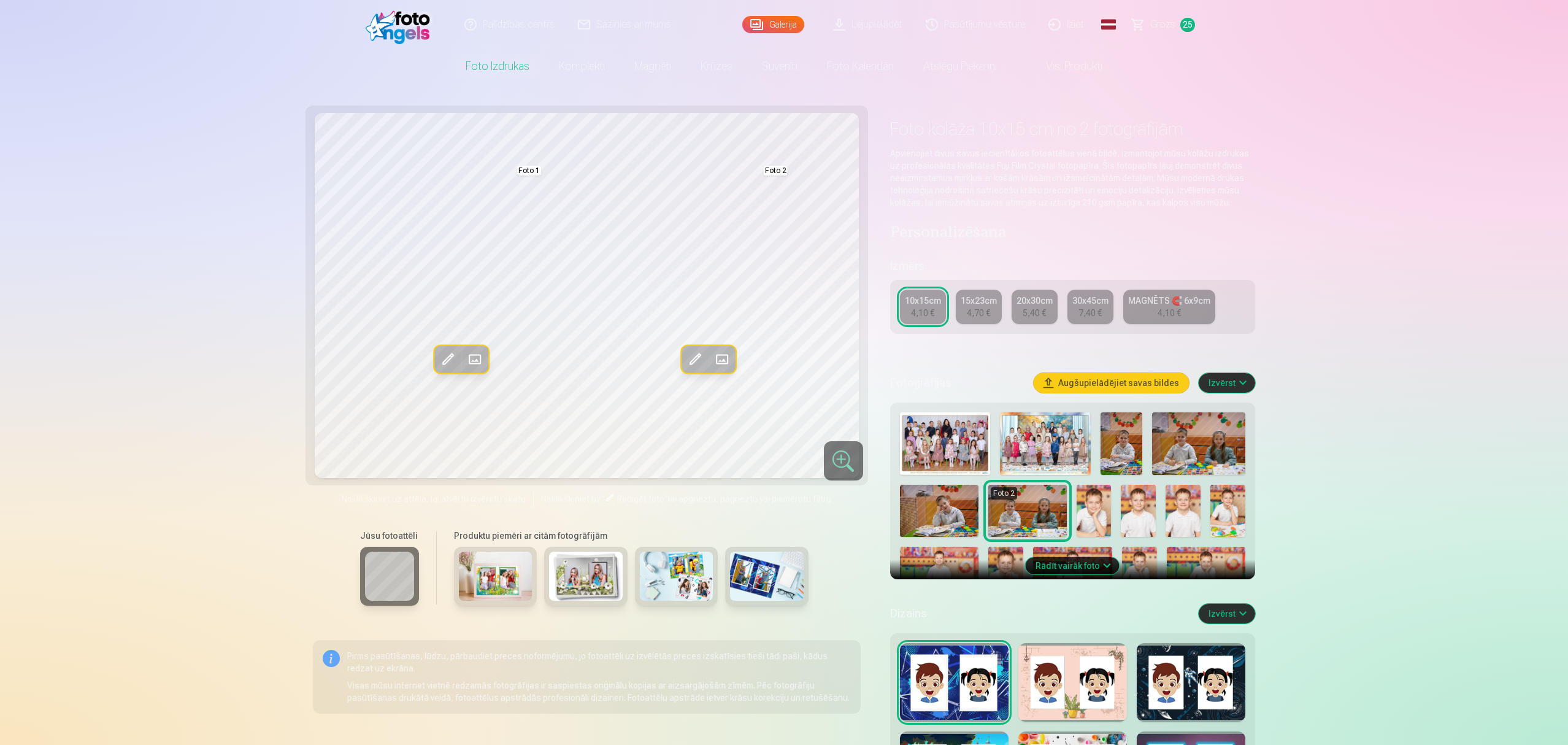
click at [720, 356] on span at bounding box center [722, 359] width 20 height 20
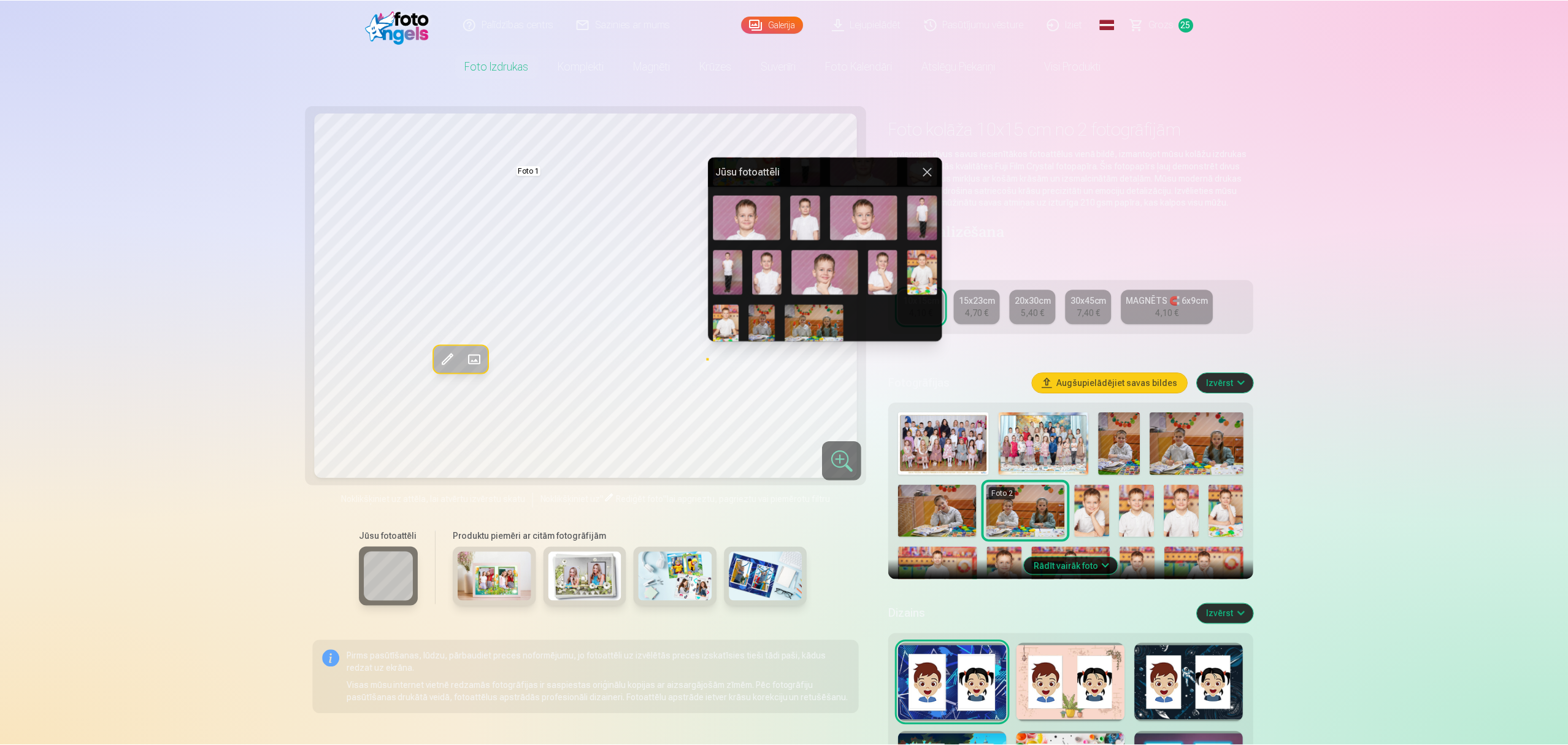
scroll to position [476, 0]
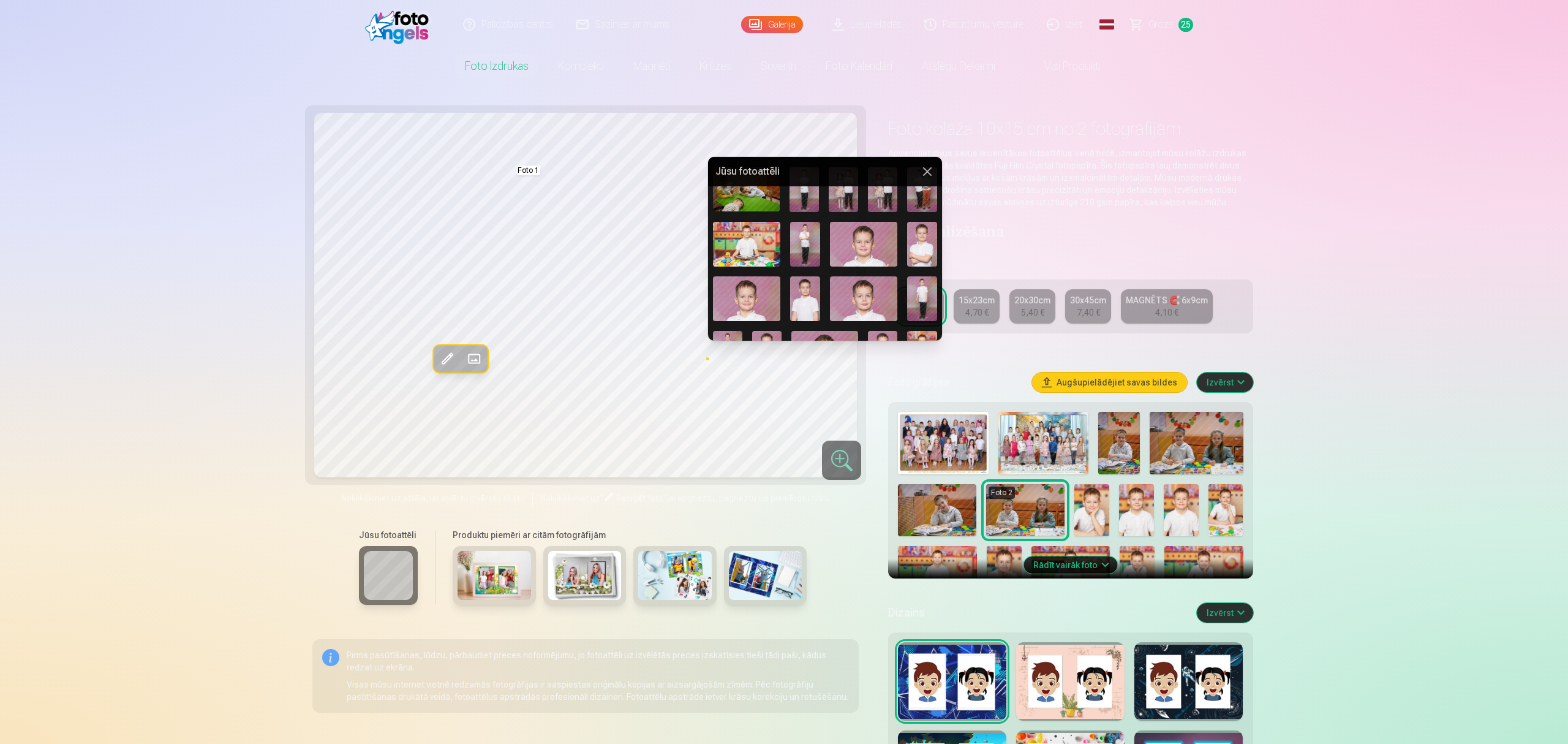
click at [910, 244] on img at bounding box center [922, 244] width 30 height 45
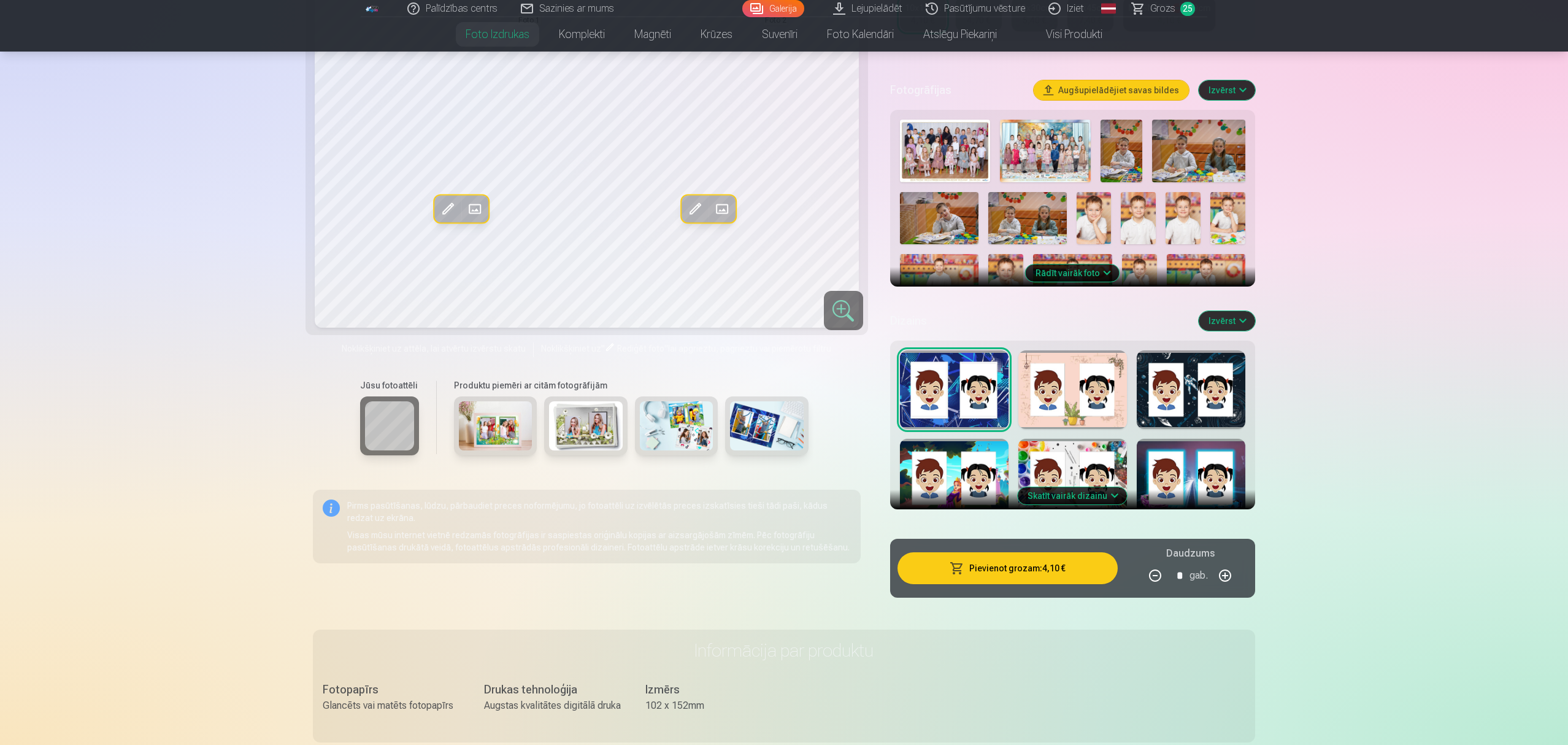
scroll to position [327, 0]
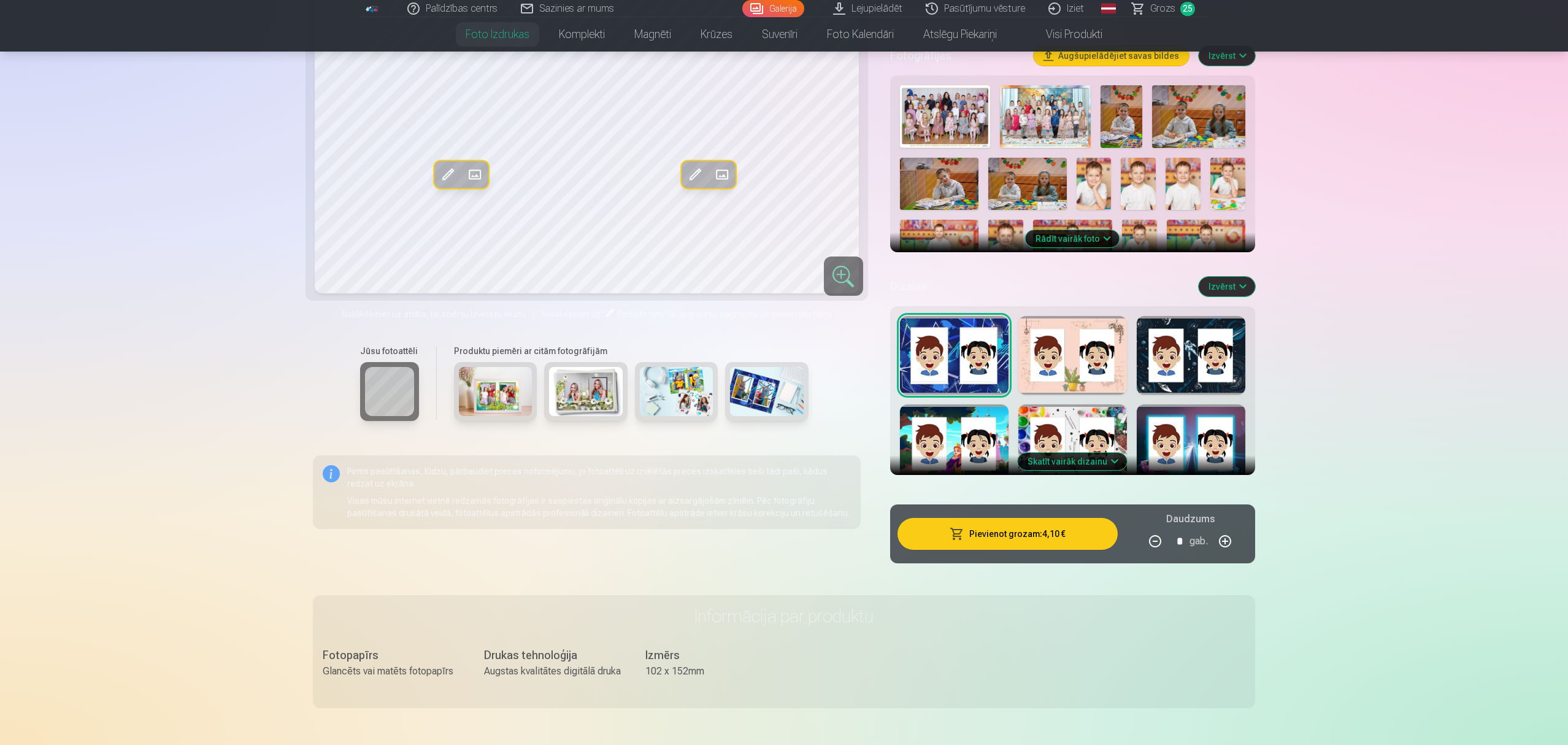
click at [1174, 287] on button "Izvērst" at bounding box center [1227, 286] width 57 height 20
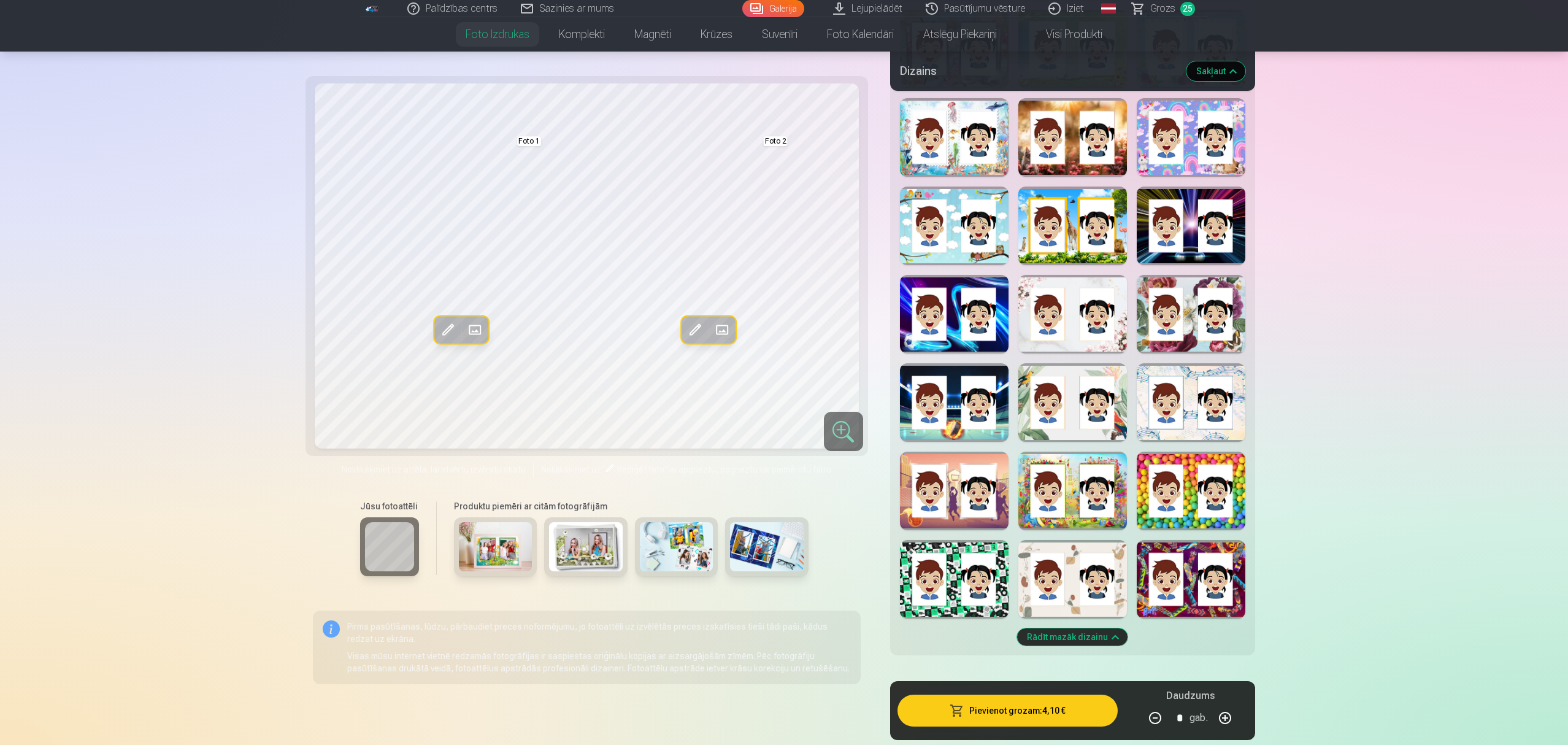
scroll to position [900, 0]
click at [1174, 515] on div at bounding box center [1191, 490] width 109 height 79
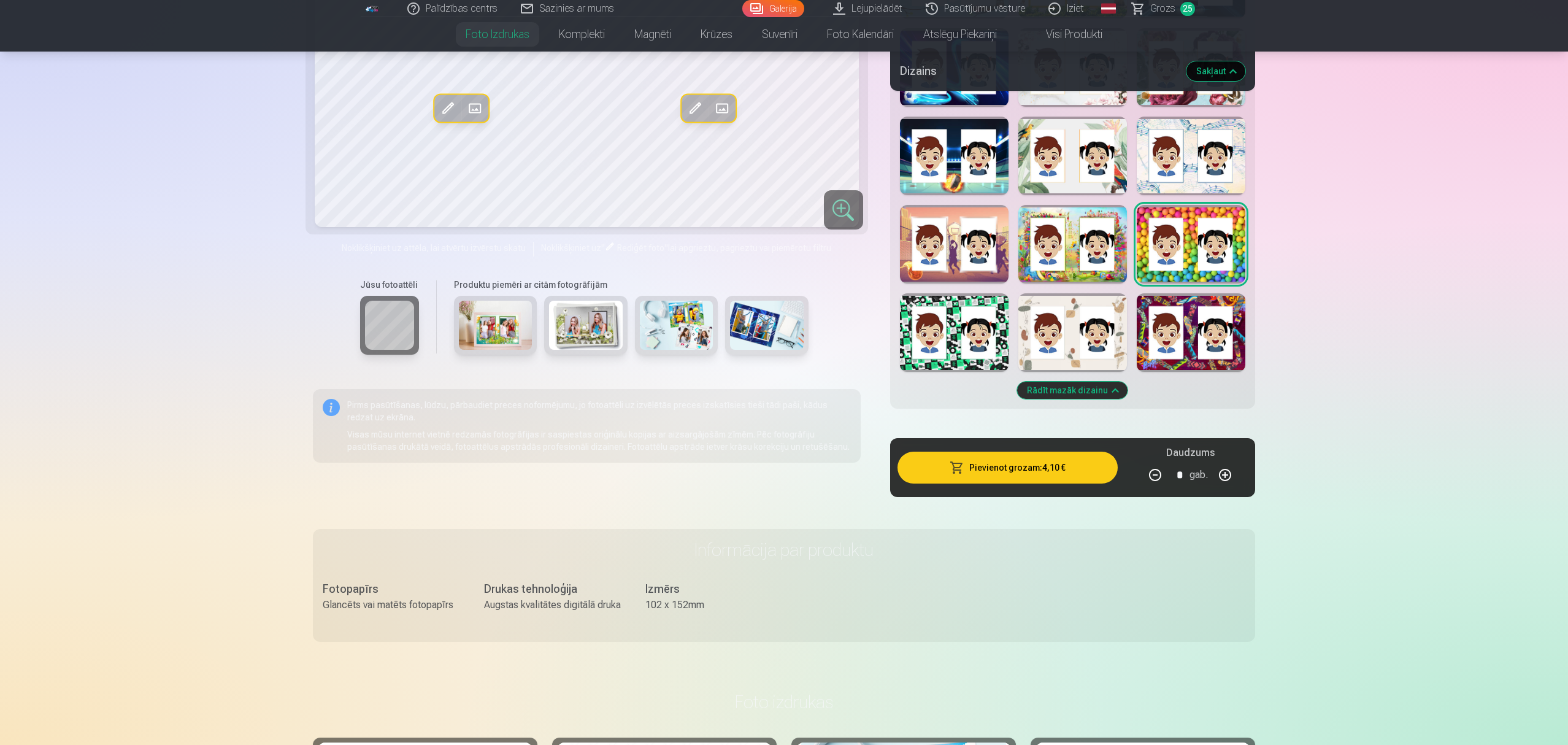
scroll to position [1063, 0]
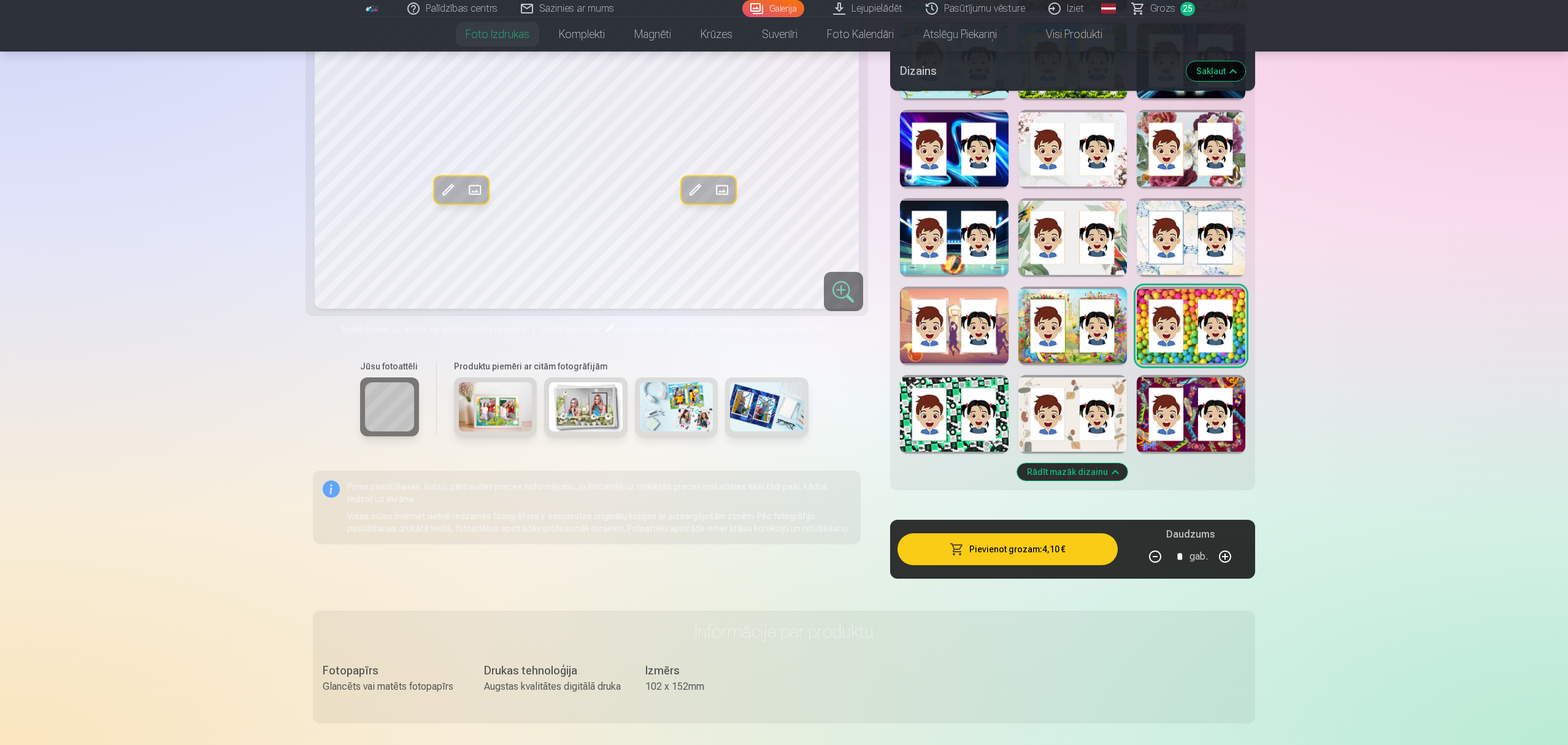
click at [1174, 436] on div at bounding box center [1191, 414] width 109 height 79
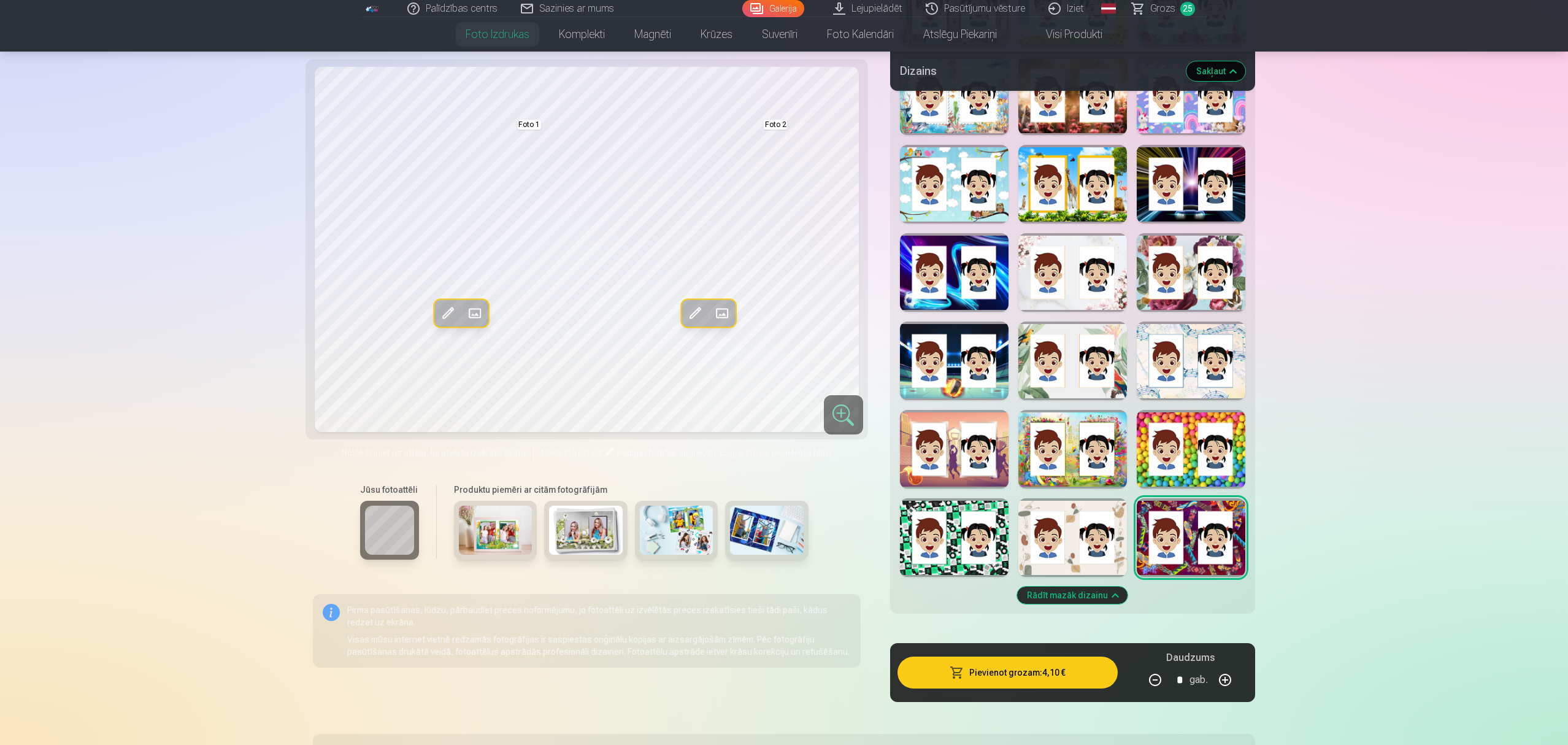
scroll to position [900, 0]
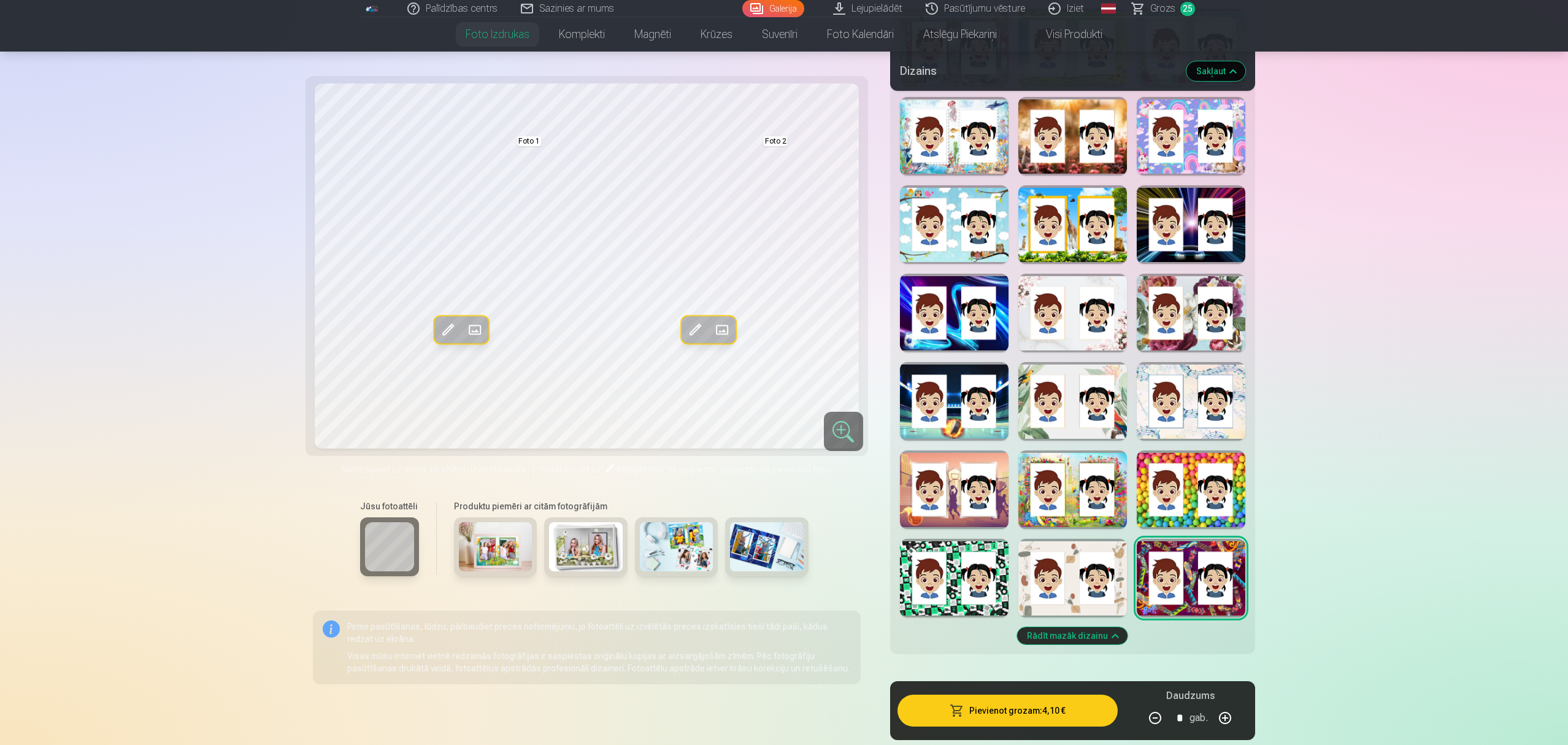
click at [958, 253] on div at bounding box center [954, 224] width 109 height 79
click at [1174, 559] on button "button" at bounding box center [1226, 718] width 30 height 30
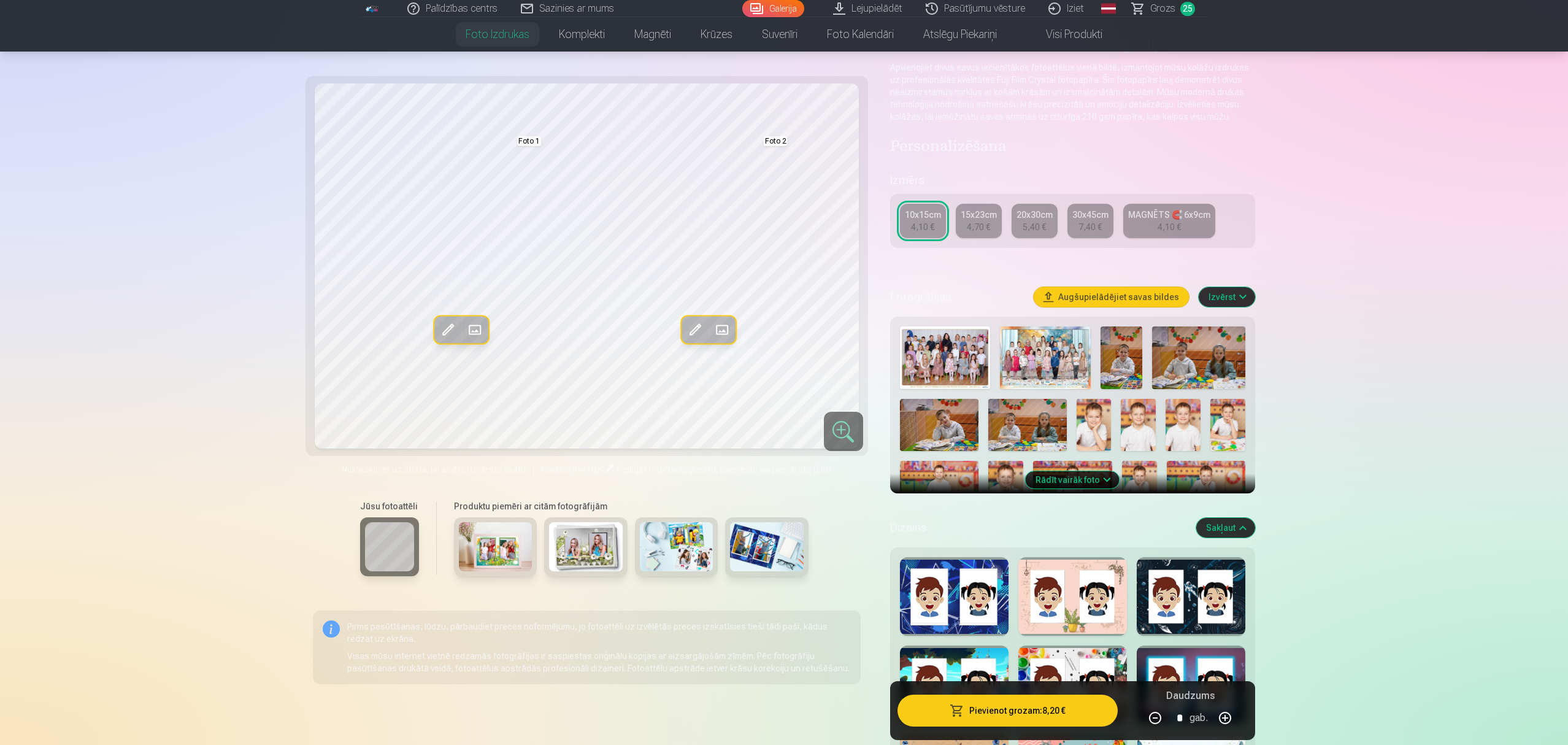
scroll to position [82, 0]
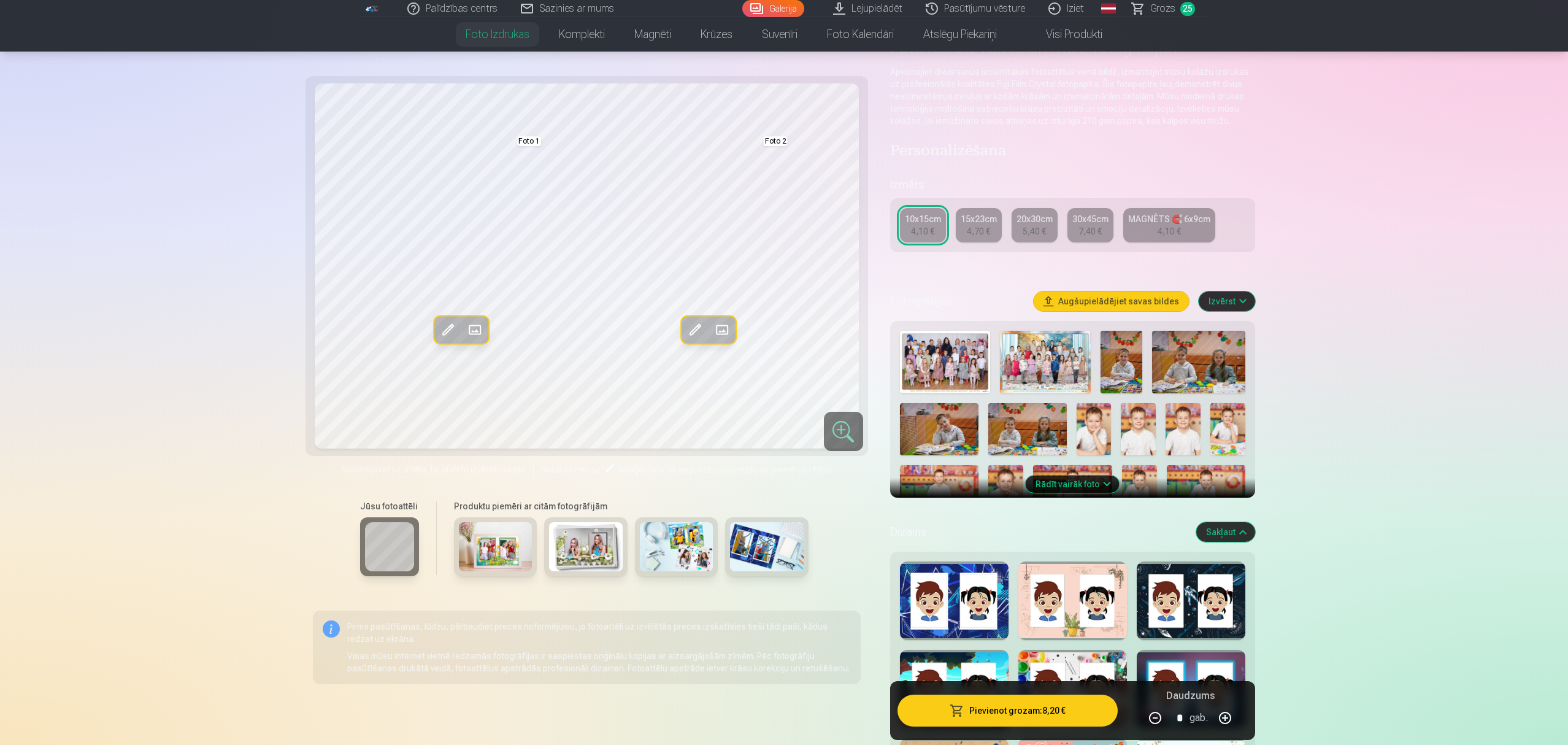
click at [979, 230] on div "4,70 €" at bounding box center [979, 231] width 23 height 12
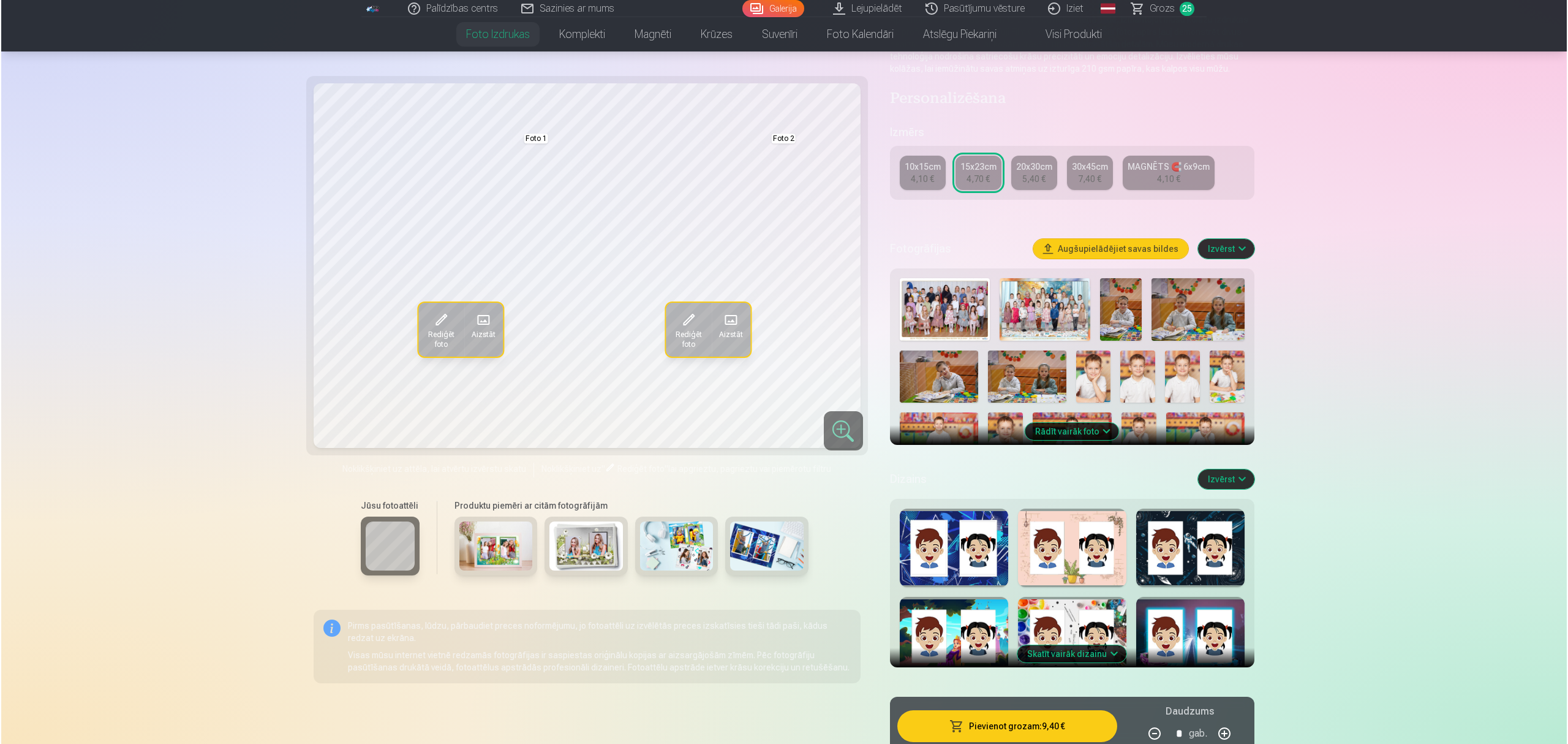
scroll to position [163, 0]
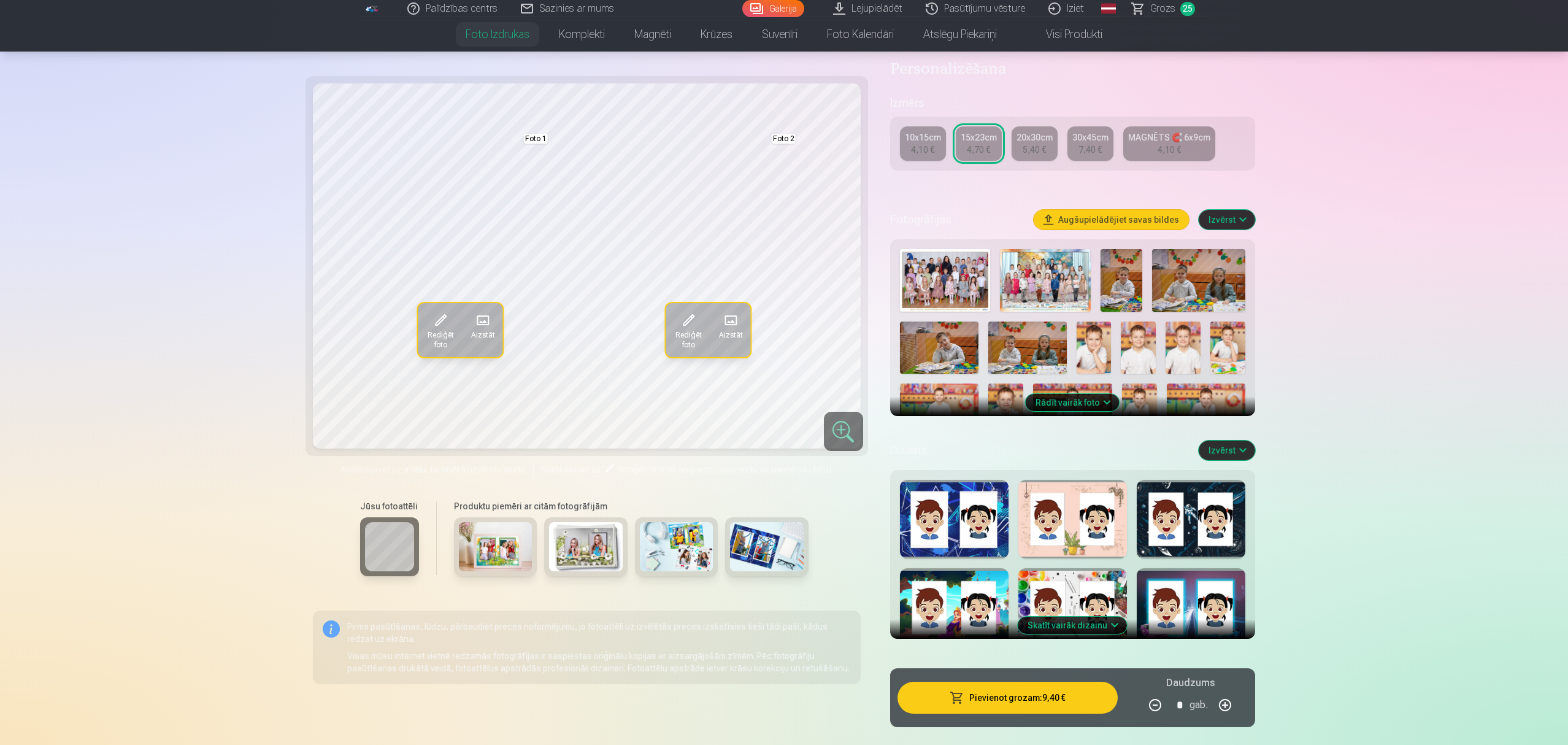
click at [1174, 354] on img at bounding box center [1228, 347] width 35 height 52
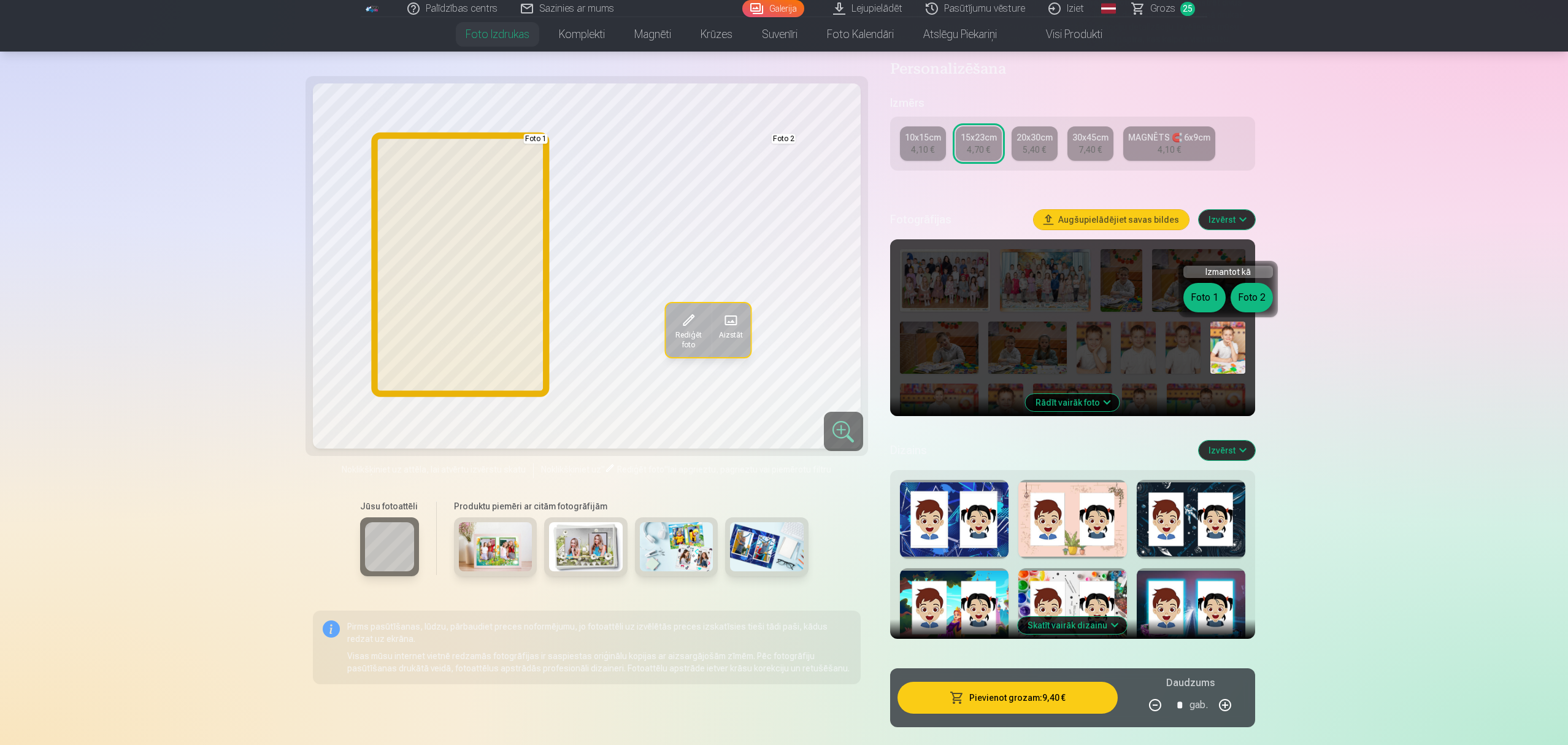
click at [1174, 299] on button "Foto 1" at bounding box center [1205, 298] width 42 height 30
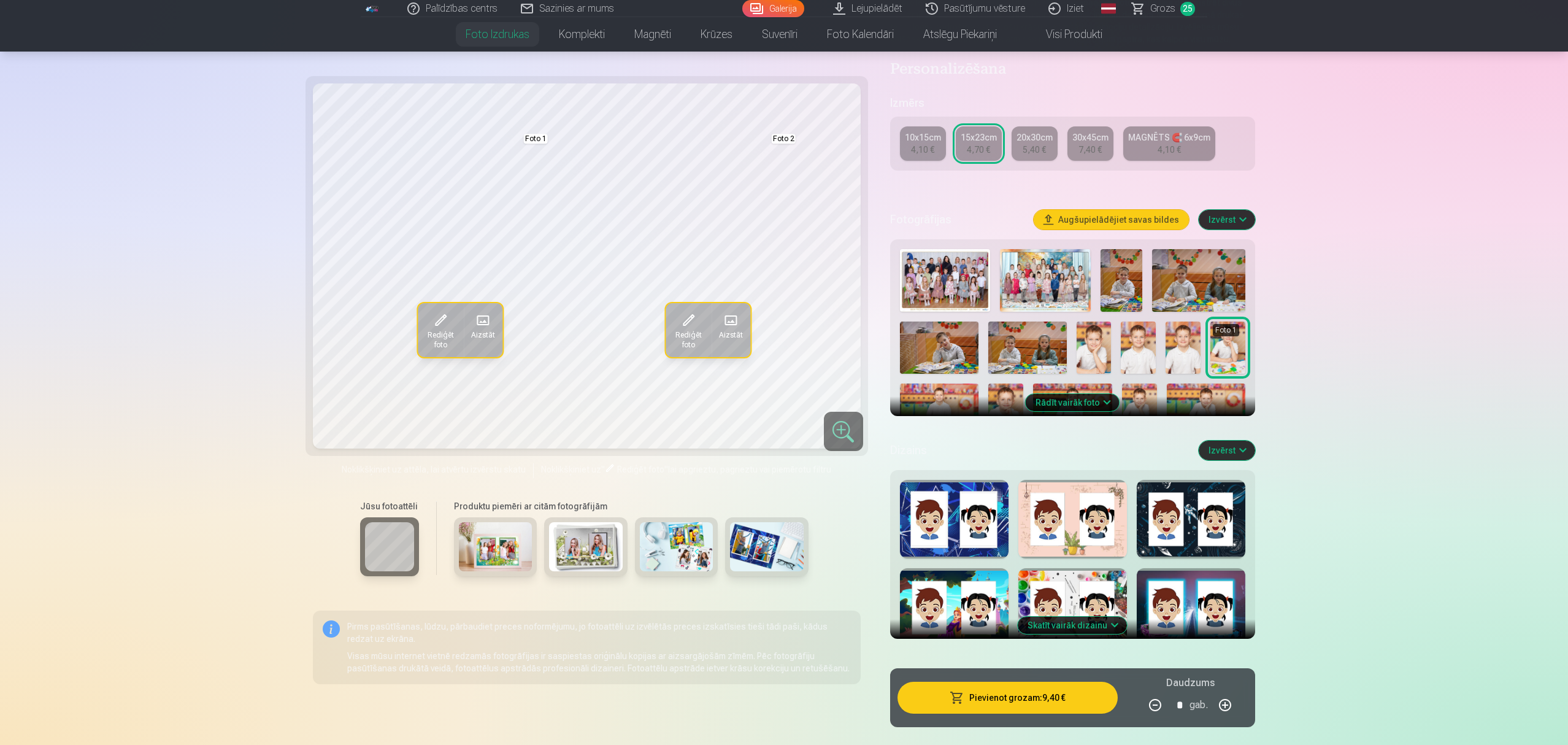
click at [1102, 346] on img at bounding box center [1094, 347] width 35 height 52
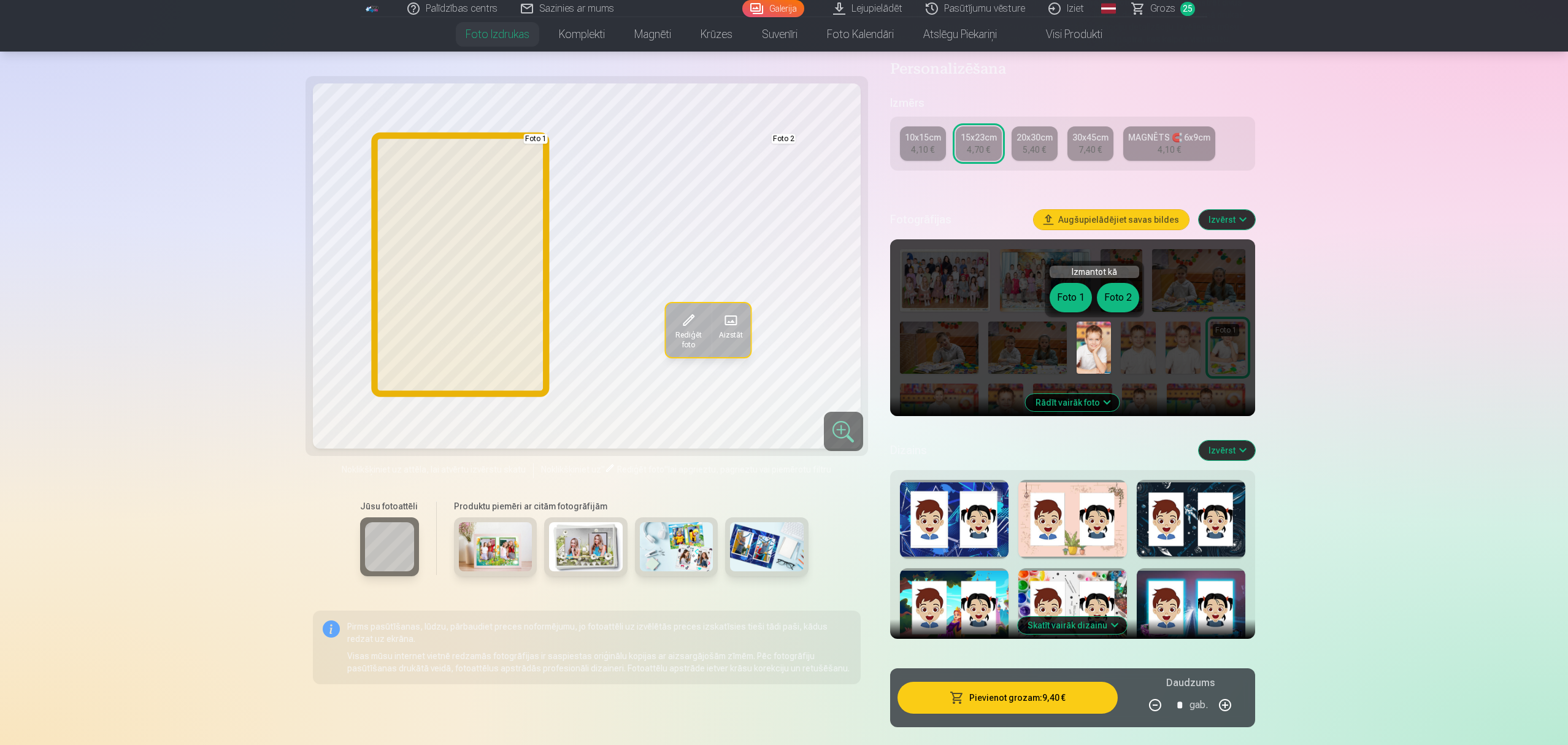
click at [1060, 294] on button "Foto 1" at bounding box center [1071, 298] width 42 height 30
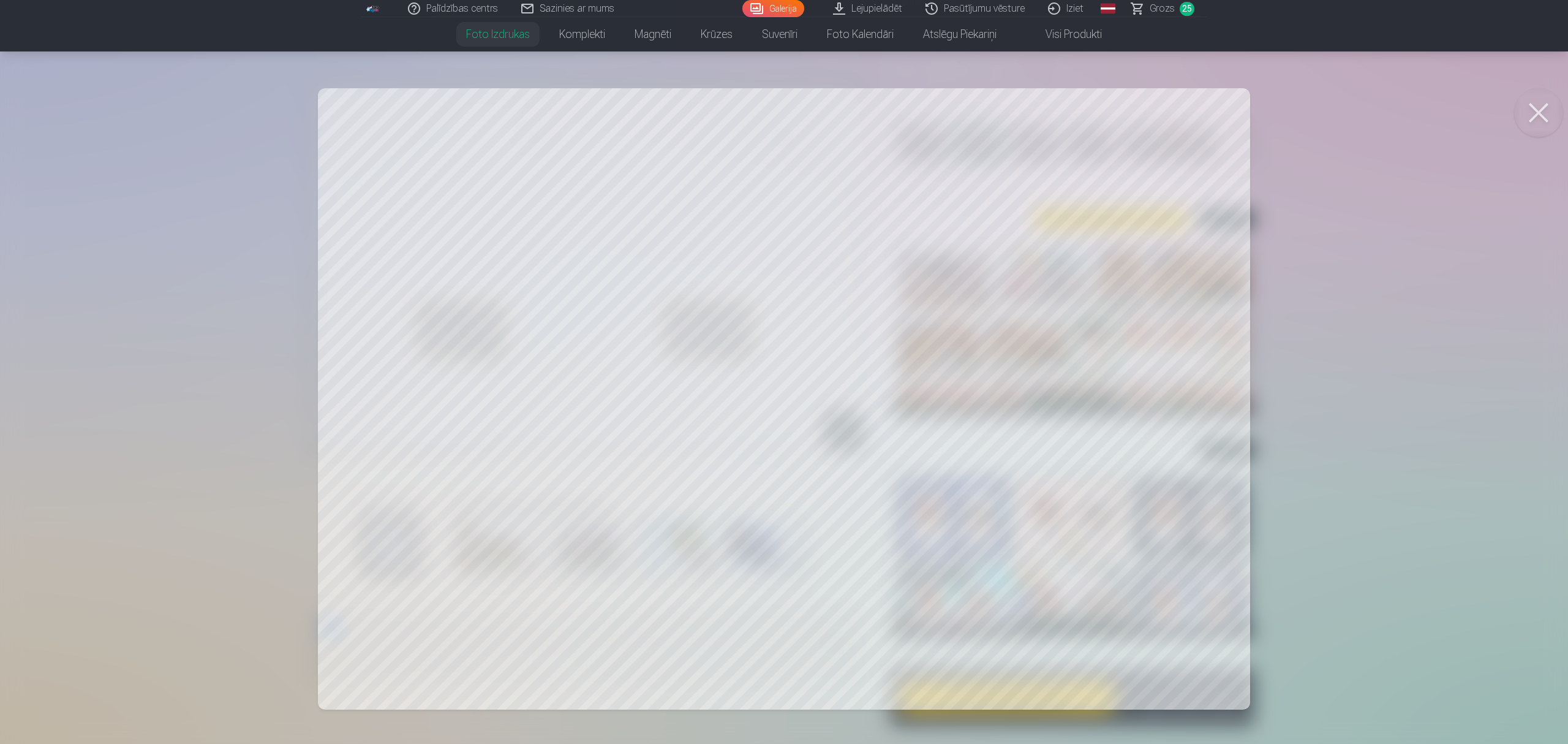
click at [1172, 123] on button at bounding box center [1538, 113] width 49 height 49
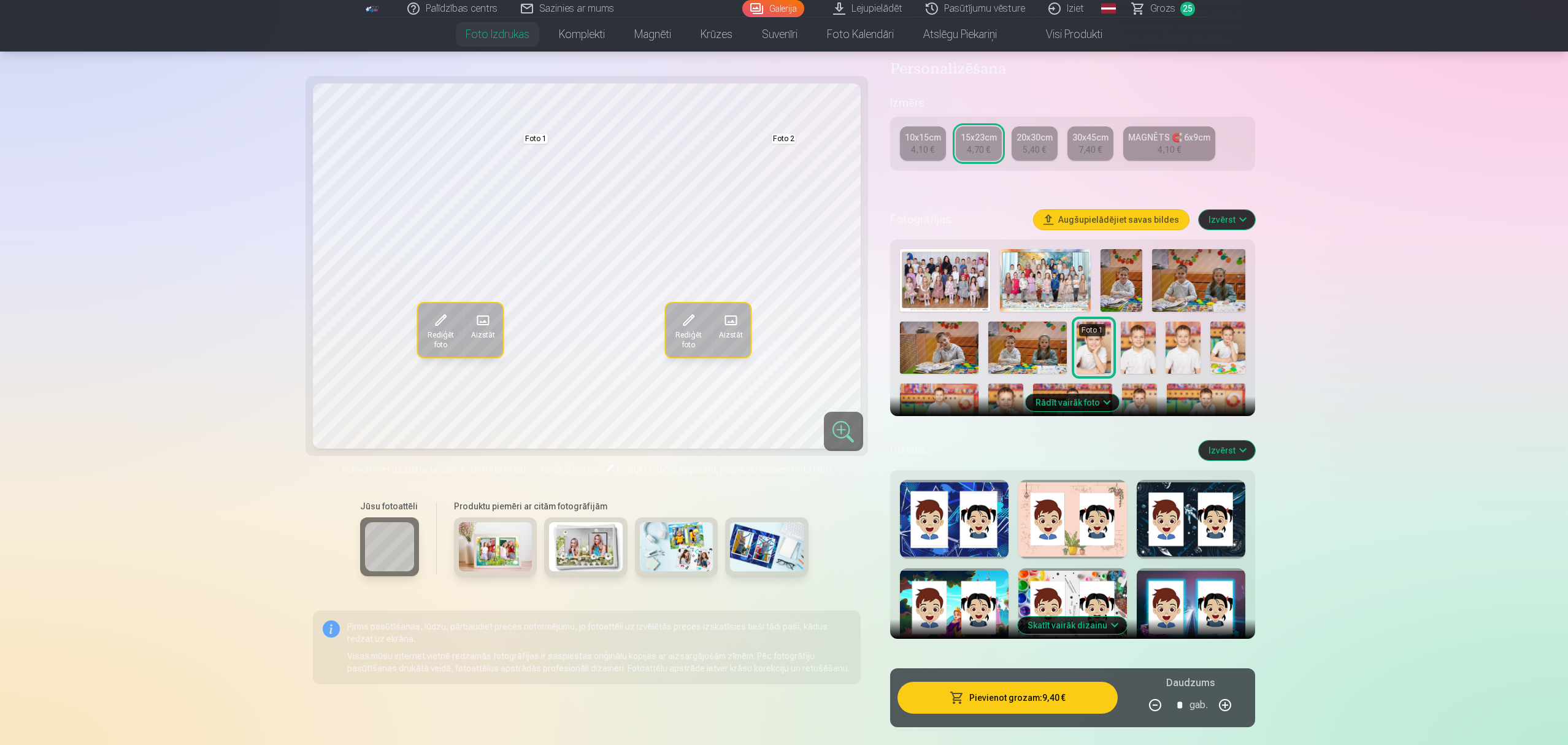
click at [1174, 559] on button "button" at bounding box center [1226, 705] width 30 height 30
type input "*"
click at [1024, 559] on button "Pievienot grozam : 14,10 €" at bounding box center [1007, 697] width 220 height 32
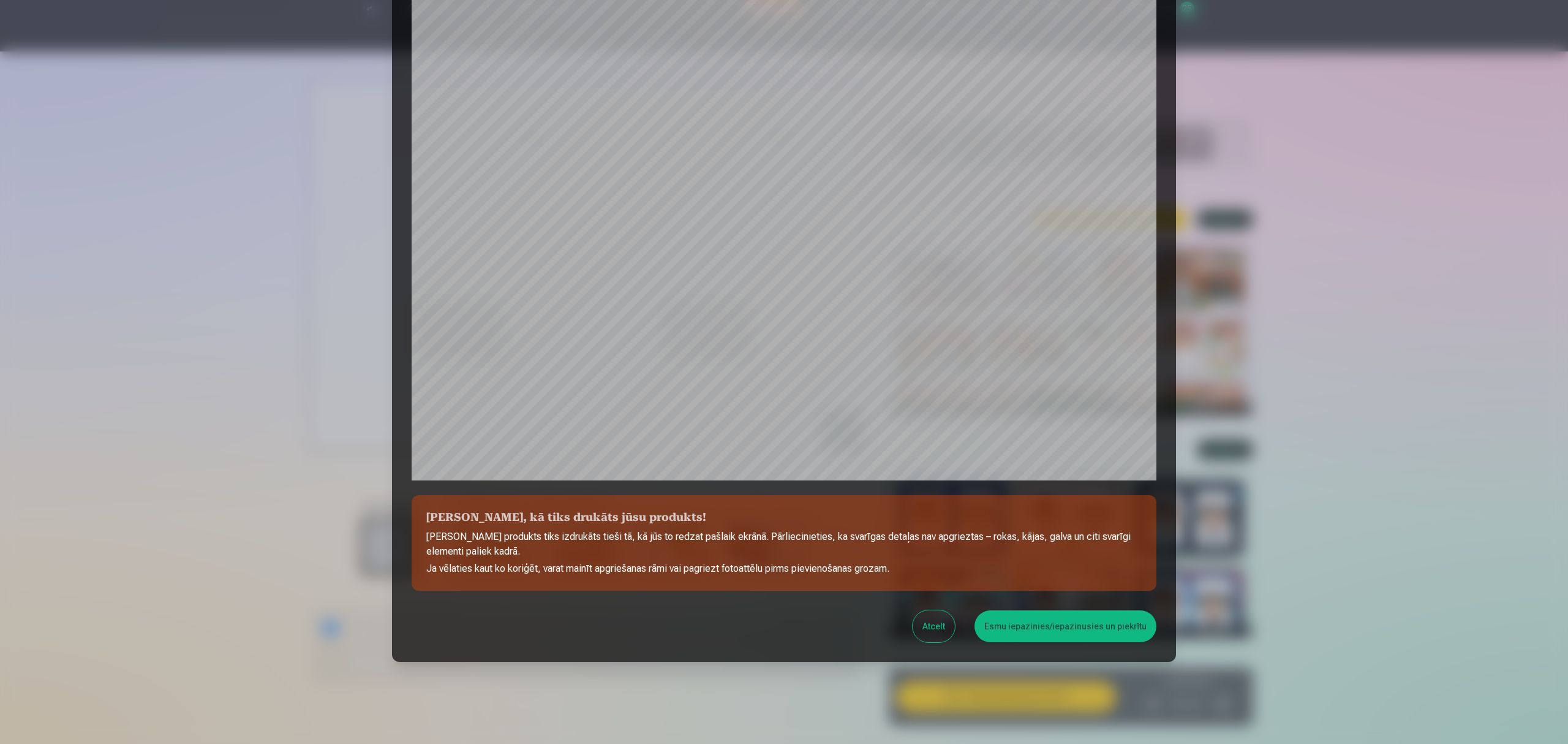
scroll to position [137, 0]
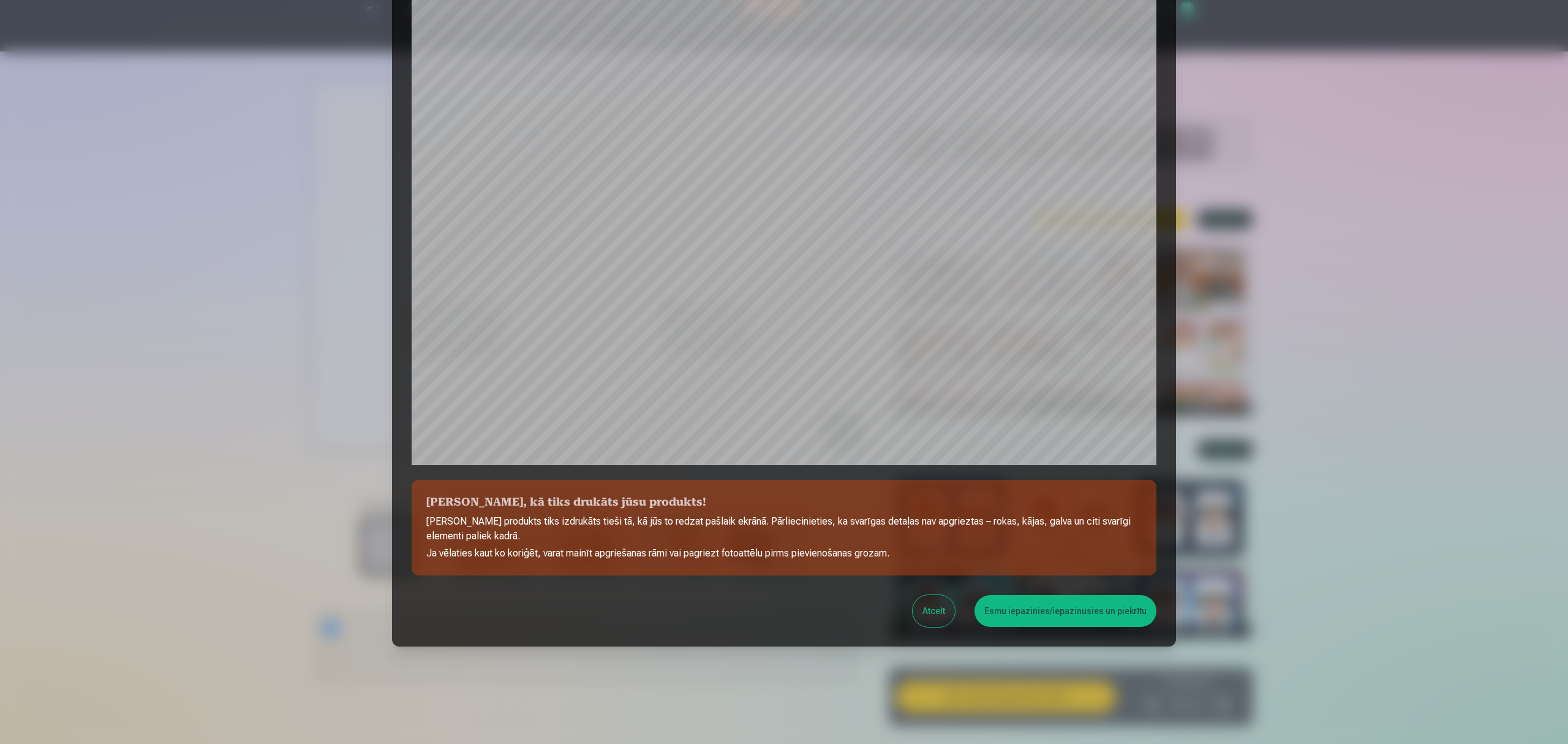
click at [1064, 558] on button "Esmu iepazinies/iepazinusies un piekrītu" at bounding box center [1065, 611] width 182 height 32
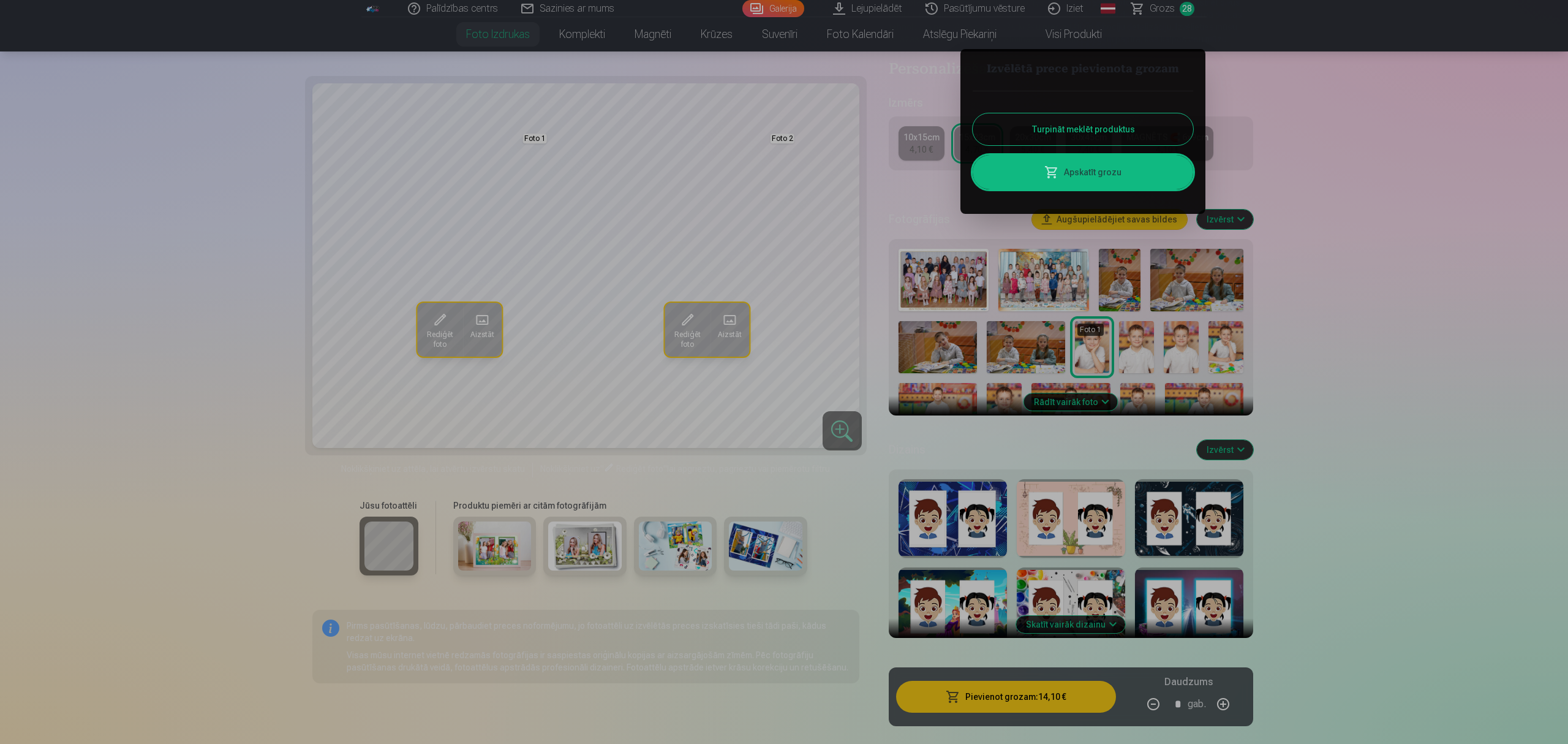
click at [1105, 170] on link "Apskatīt grozu" at bounding box center [1082, 172] width 220 height 34
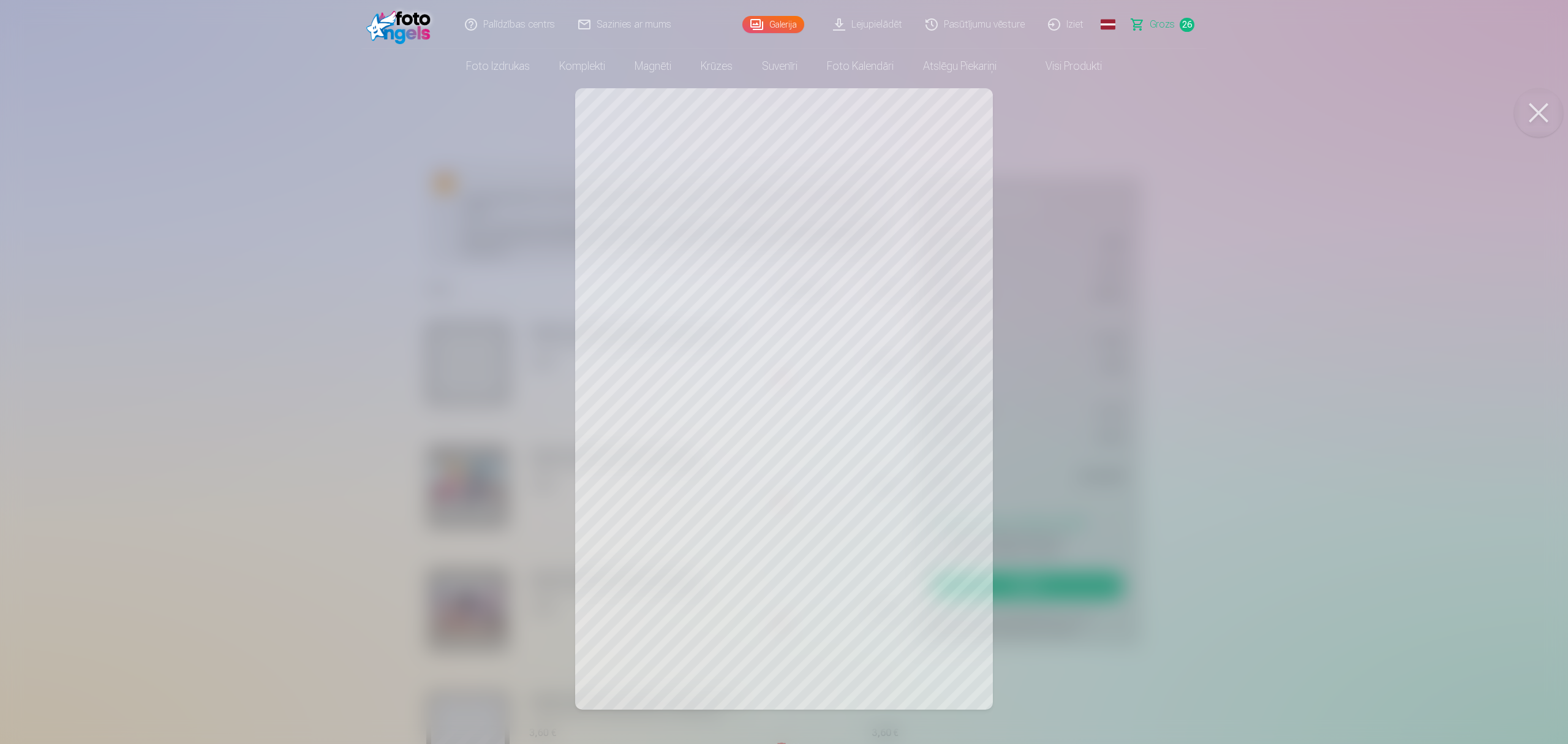
click at [1172, 110] on button at bounding box center [1538, 113] width 49 height 49
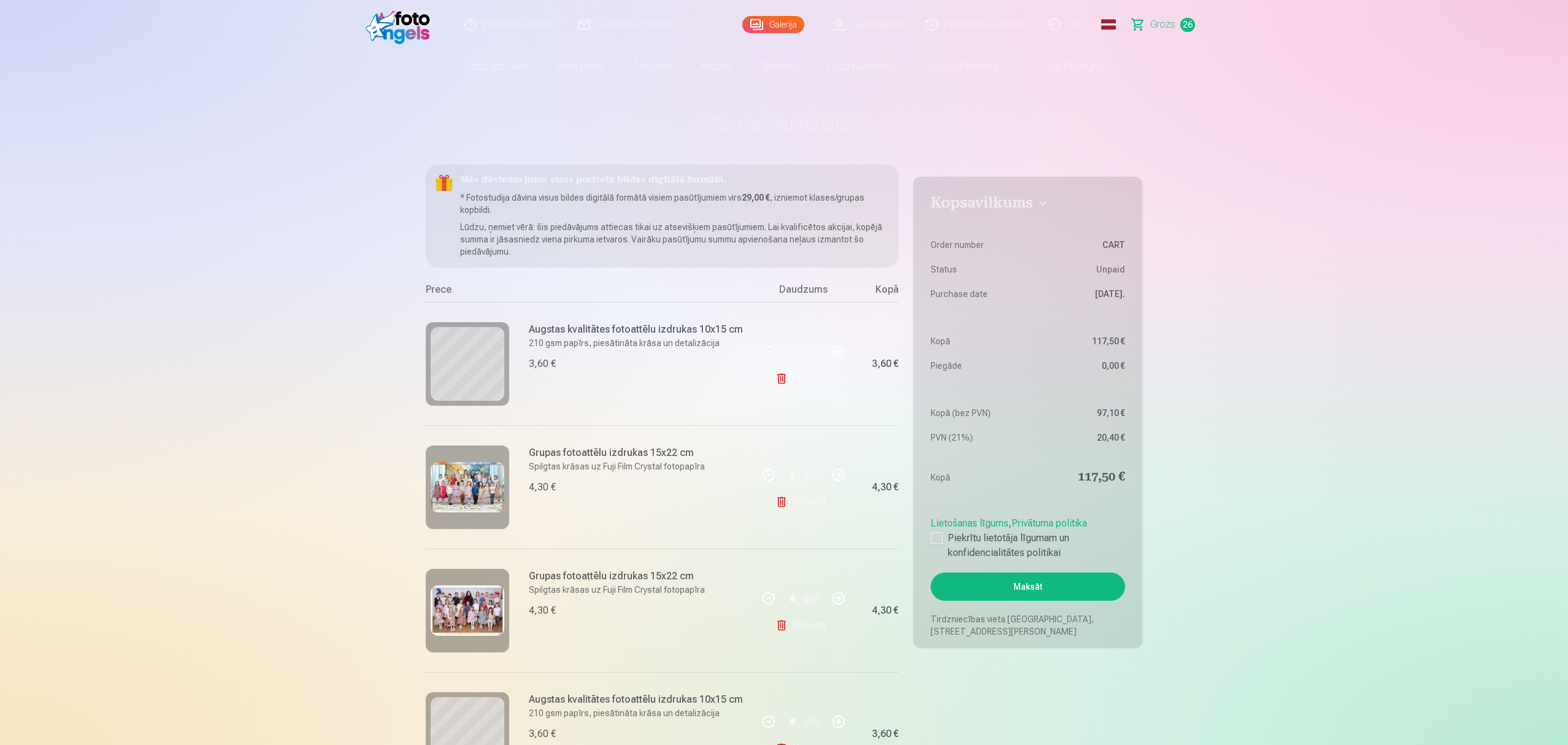
click at [800, 378] on link "Noņemt" at bounding box center [804, 378] width 56 height 25
type input "*"
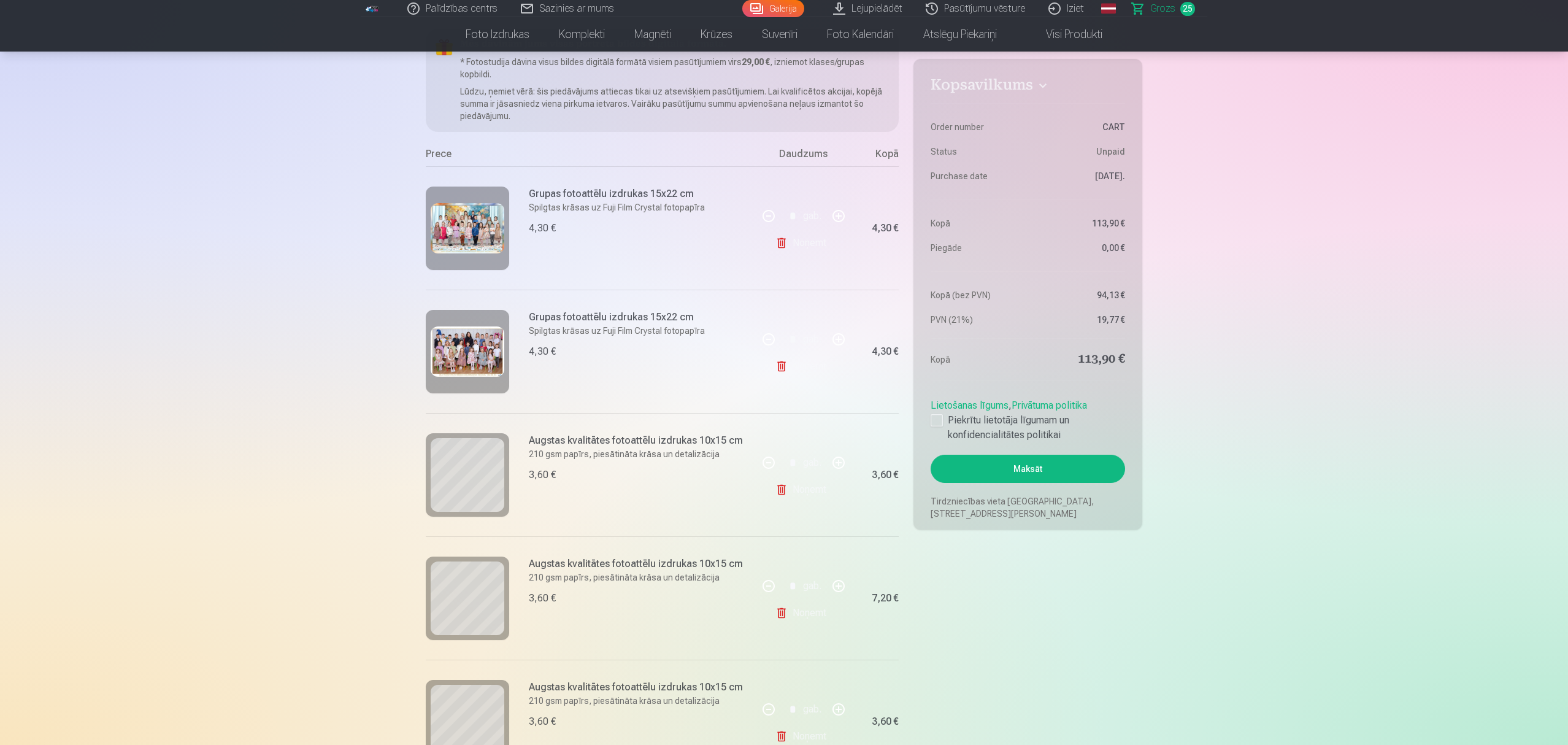
scroll to position [164, 0]
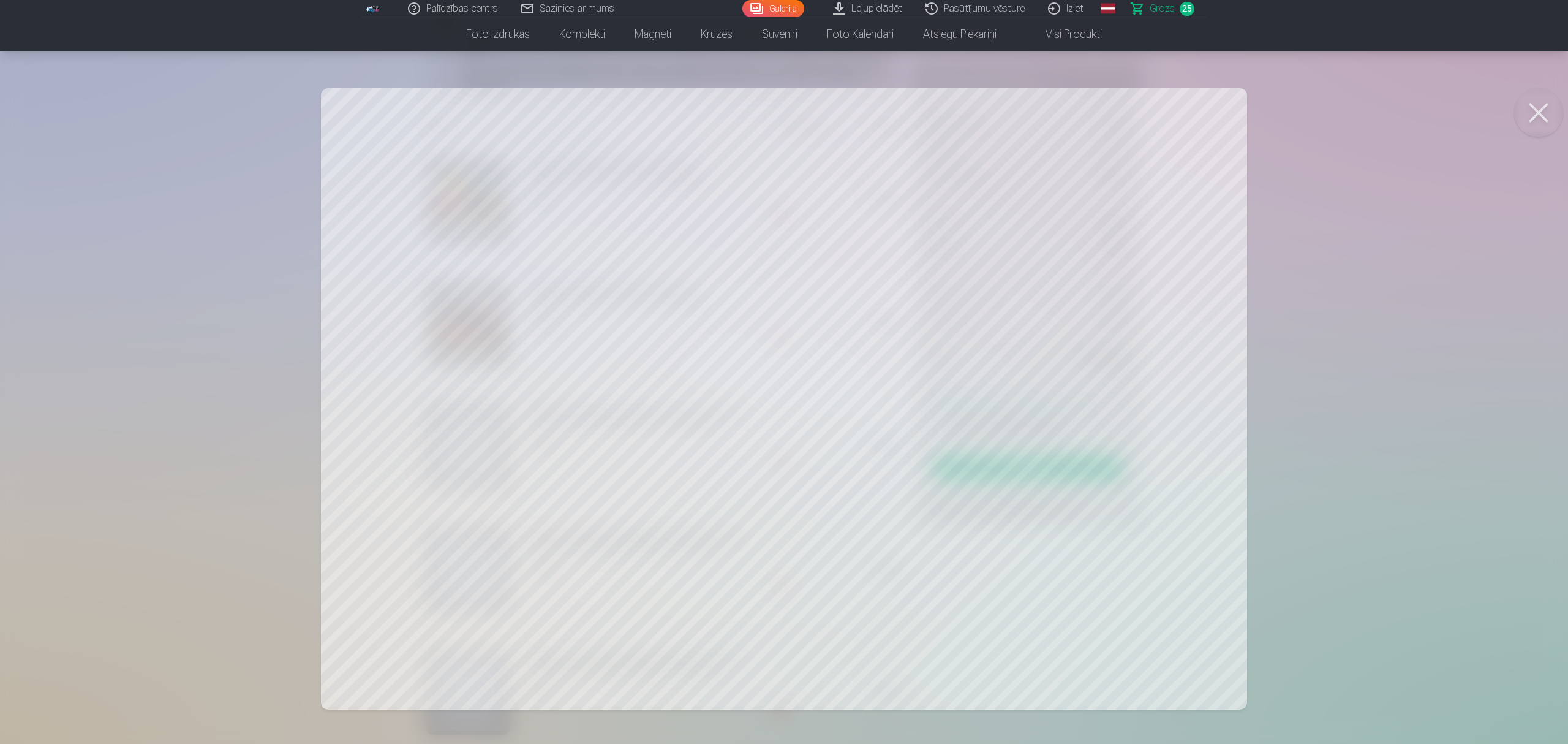
click at [1172, 114] on button at bounding box center [1538, 113] width 49 height 49
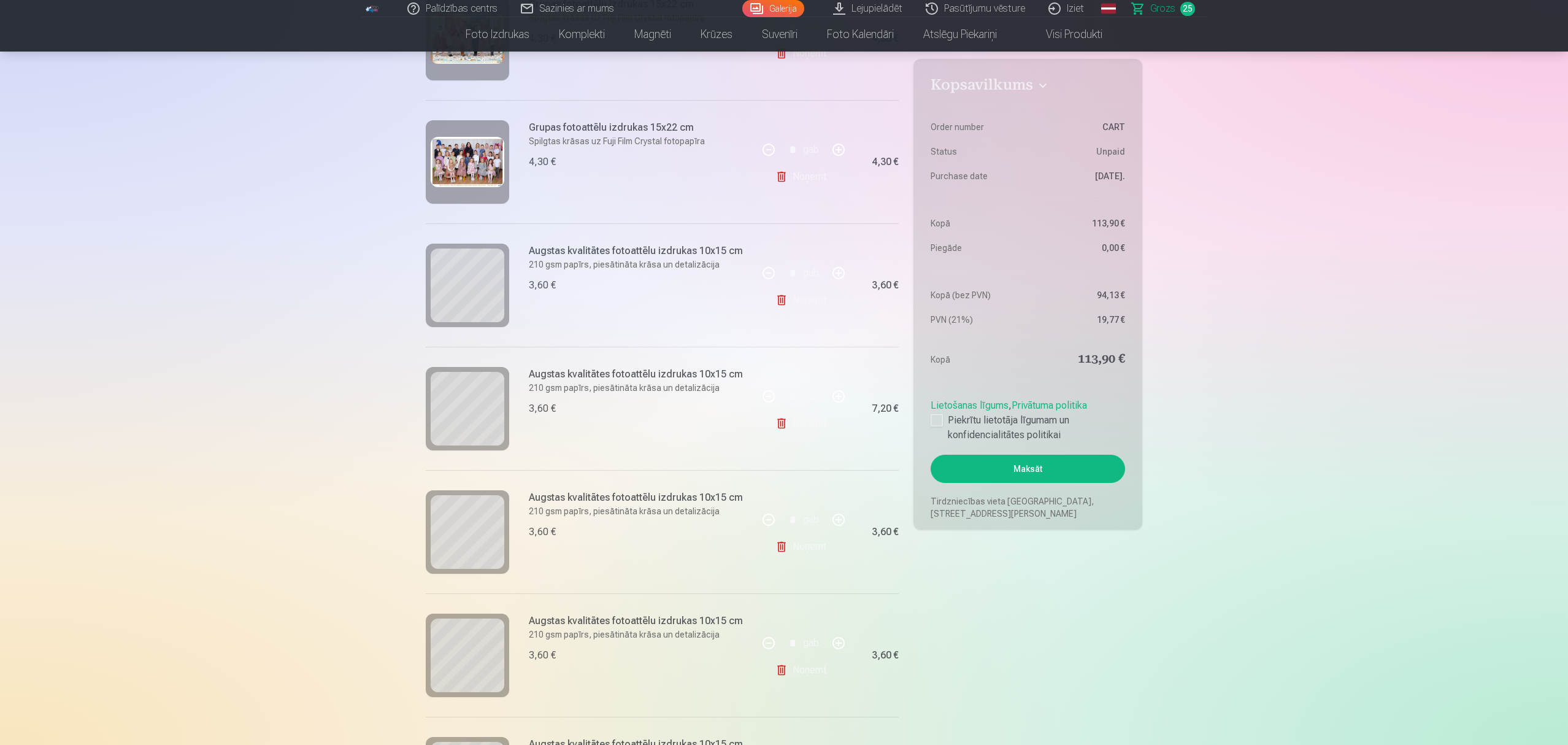
scroll to position [327, 0]
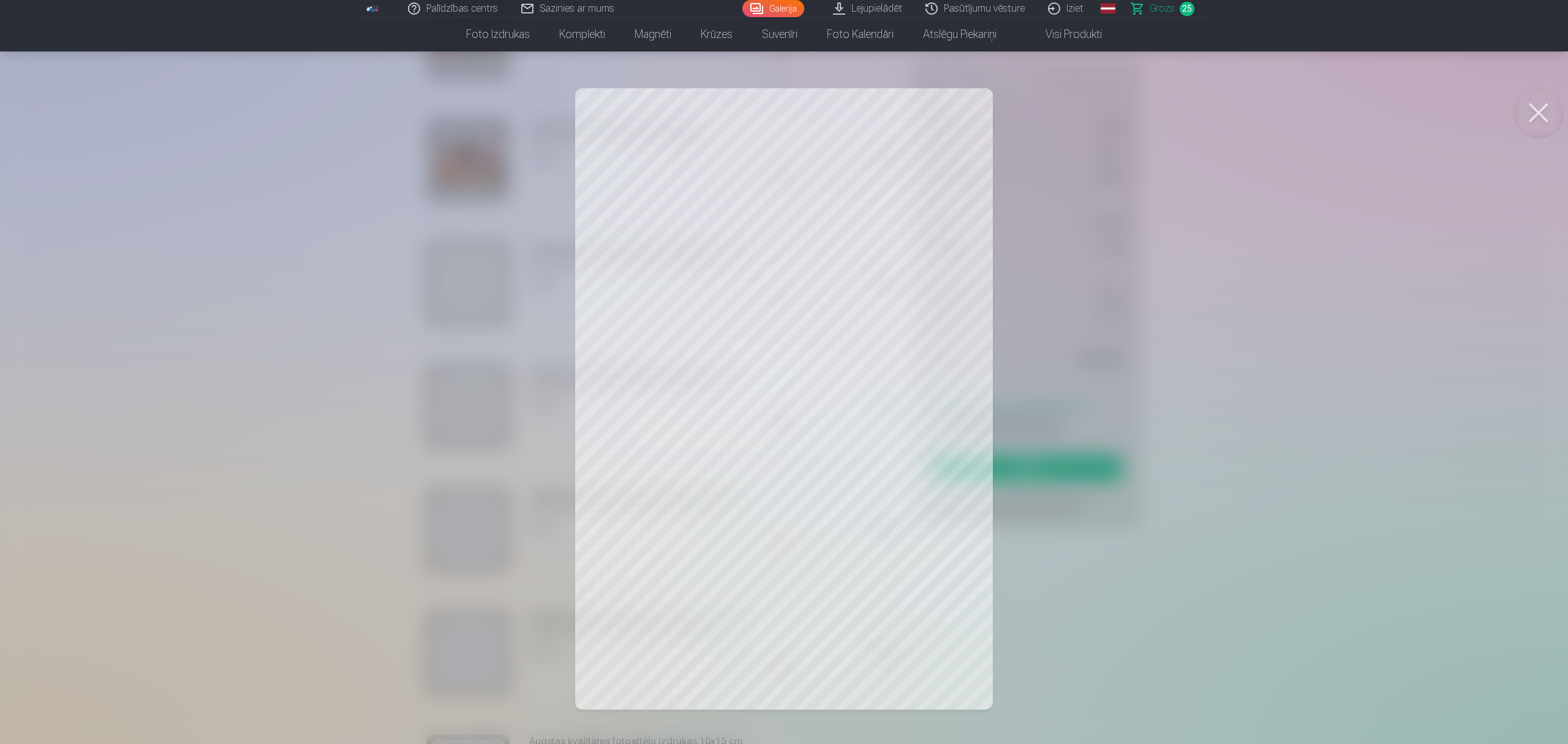
click at [1172, 111] on button at bounding box center [1538, 113] width 49 height 49
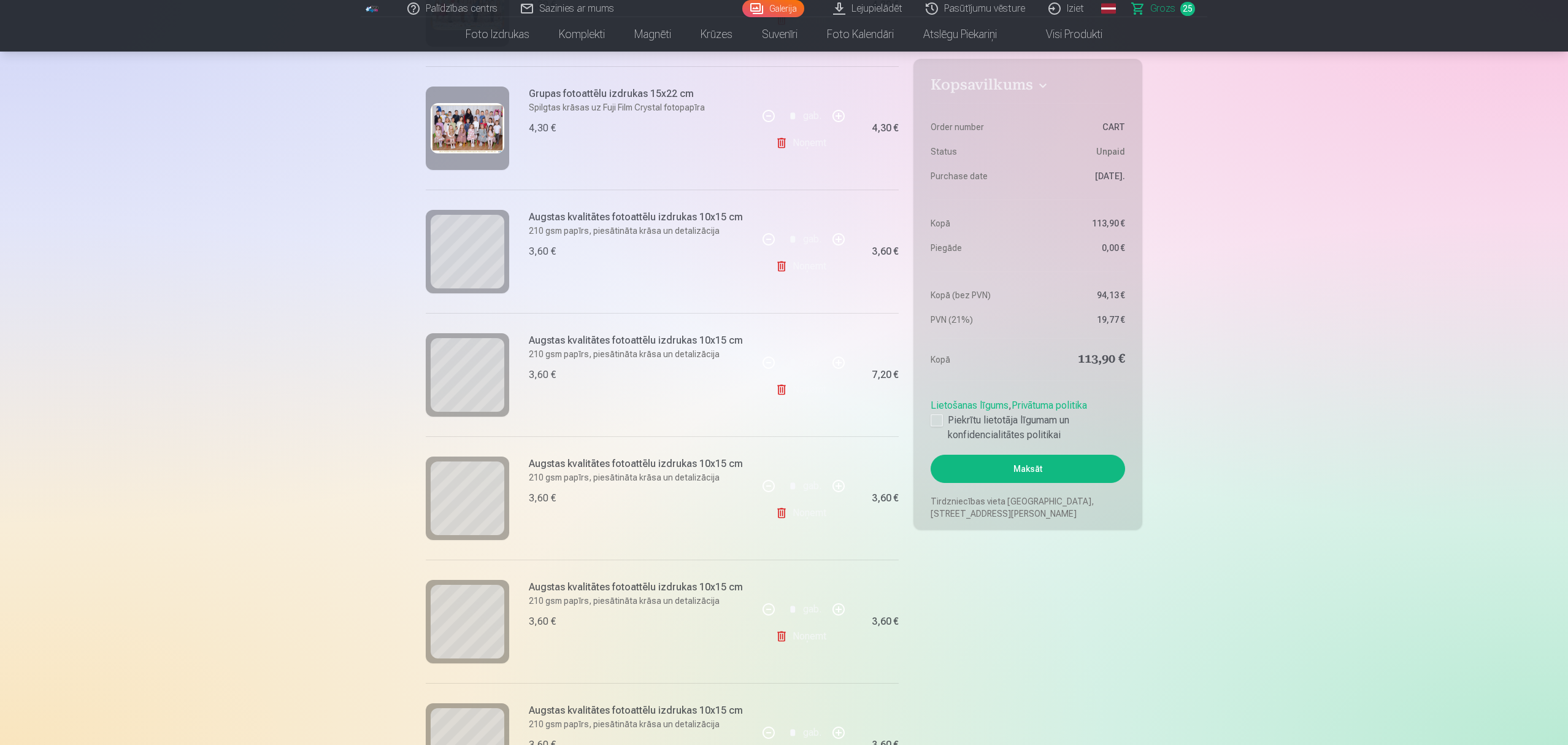
scroll to position [409, 0]
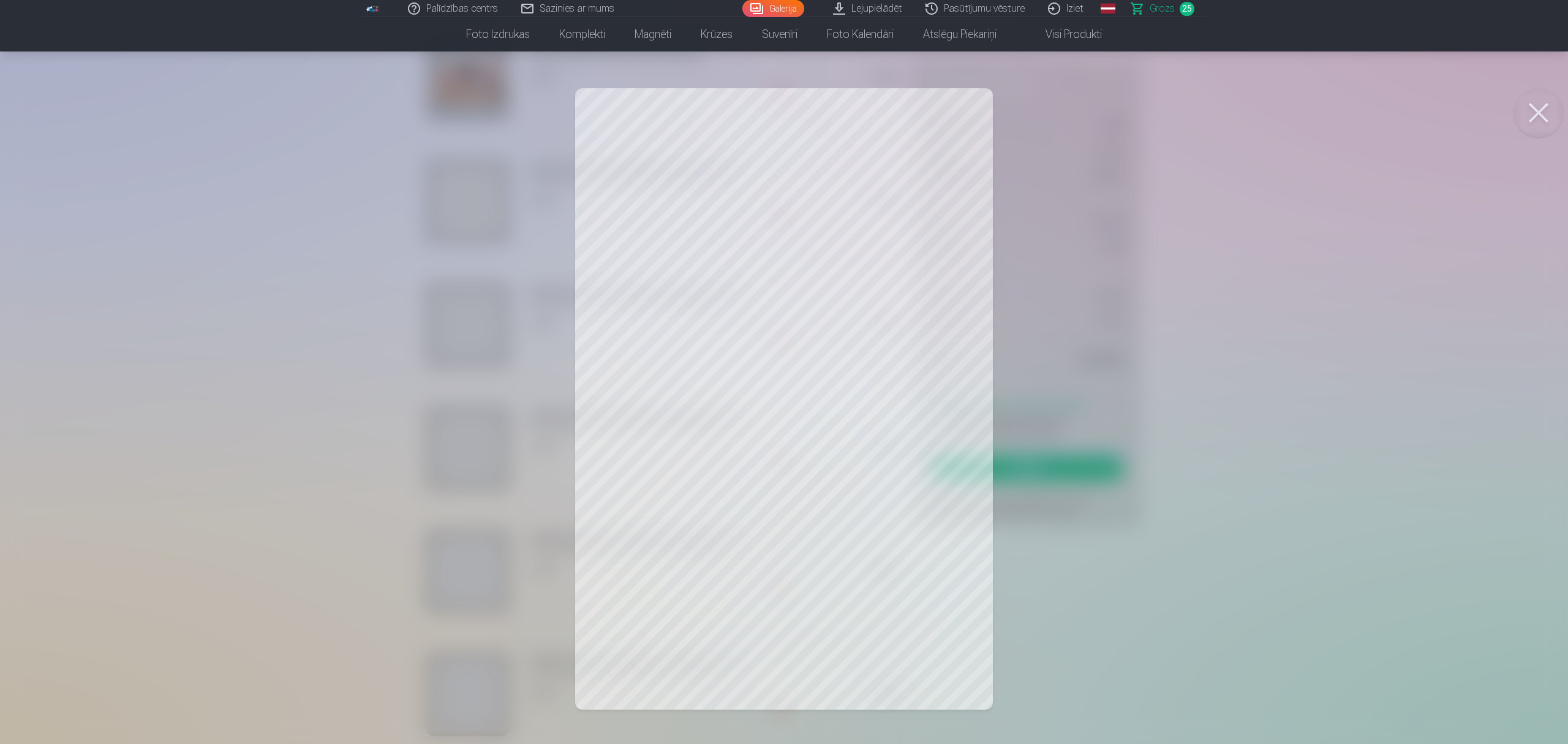
click at [1172, 112] on button at bounding box center [1538, 113] width 49 height 49
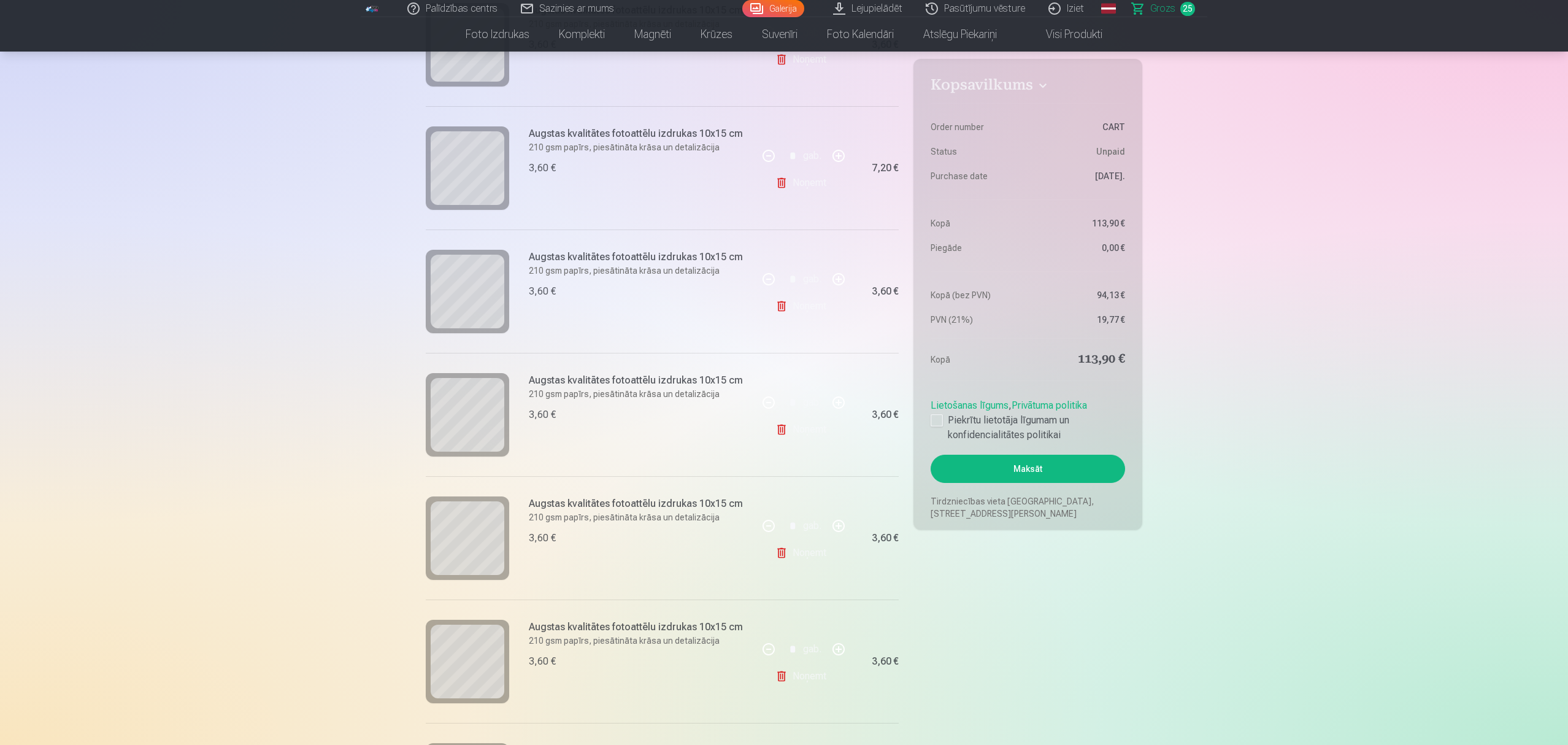
scroll to position [572, 0]
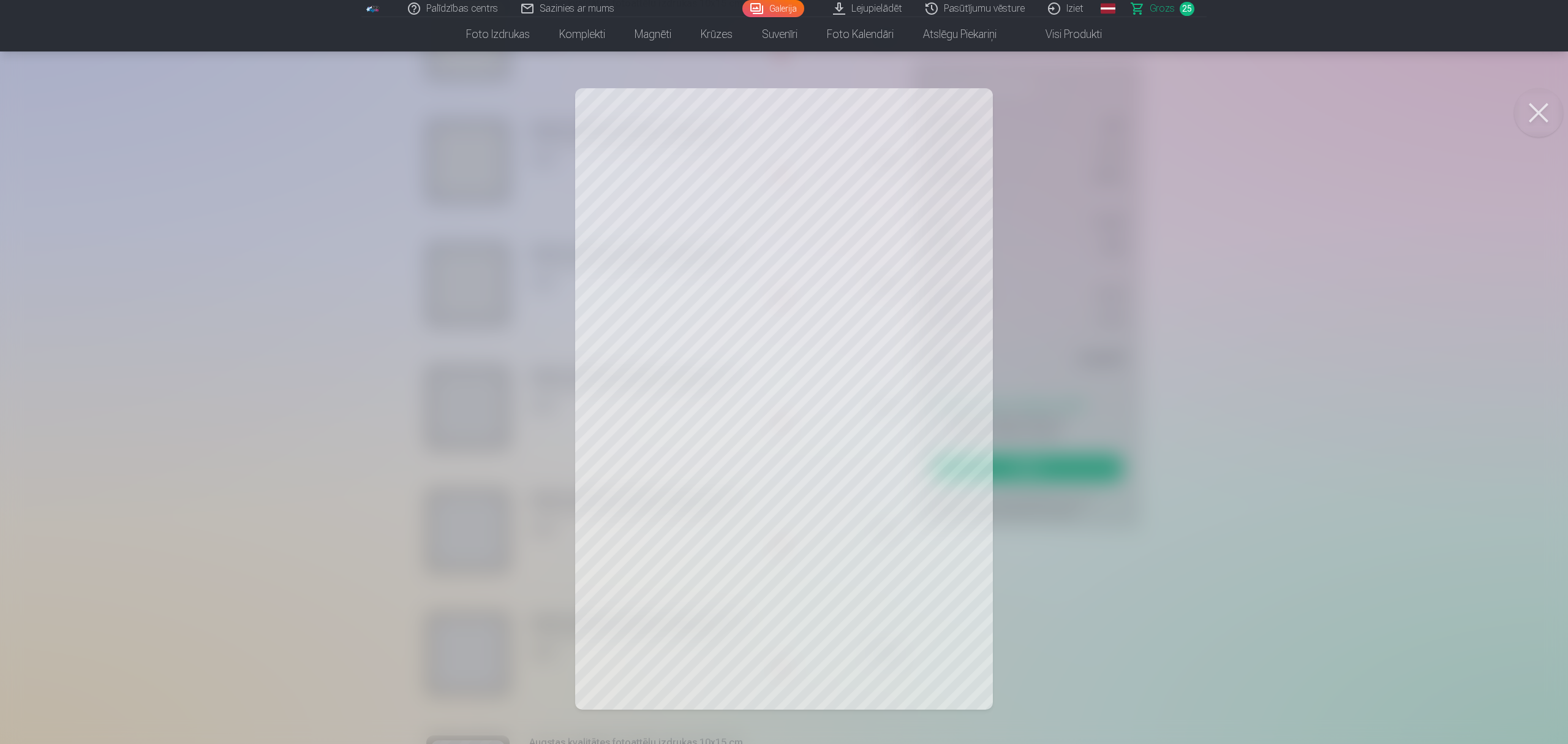
click at [1172, 108] on button at bounding box center [1538, 113] width 49 height 49
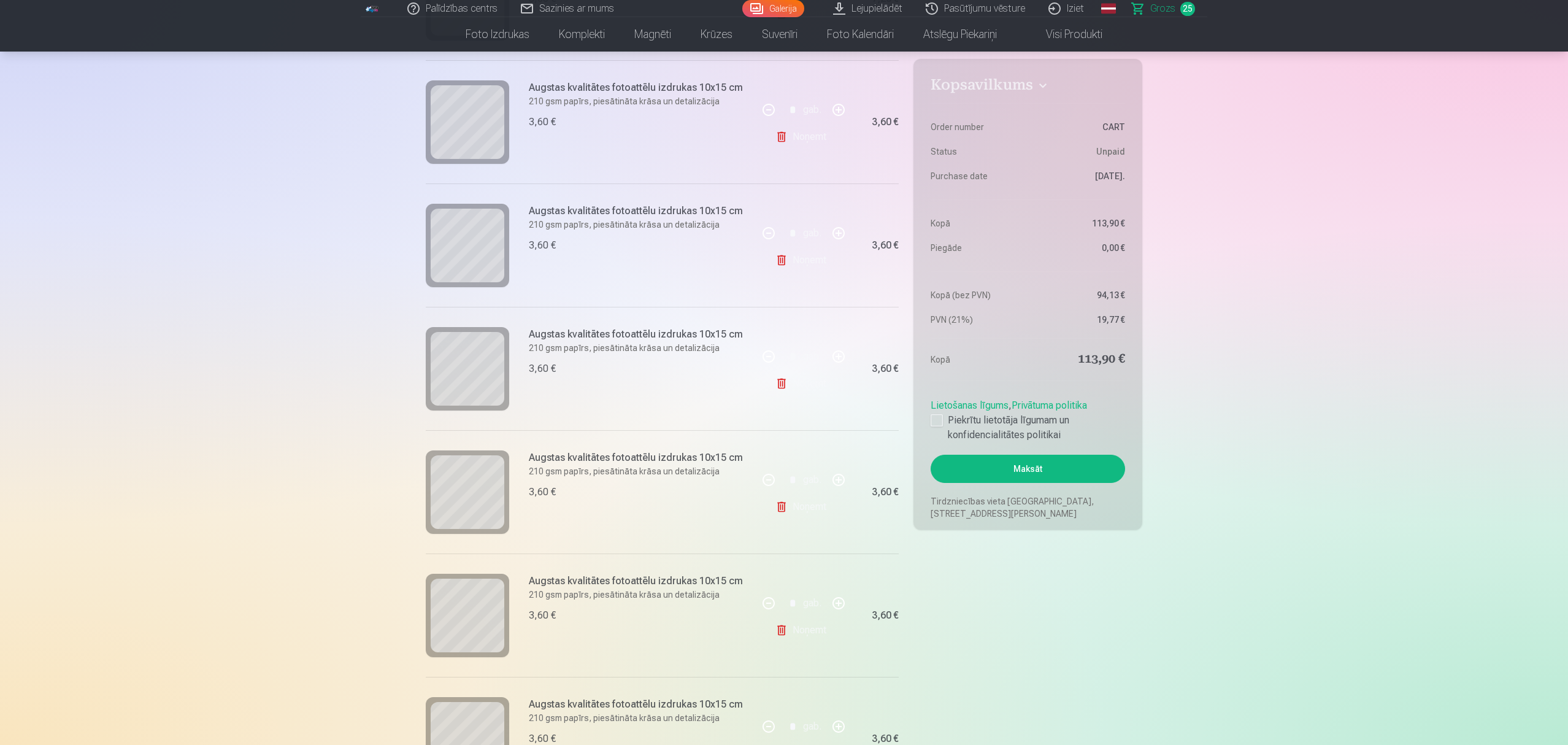
scroll to position [736, 0]
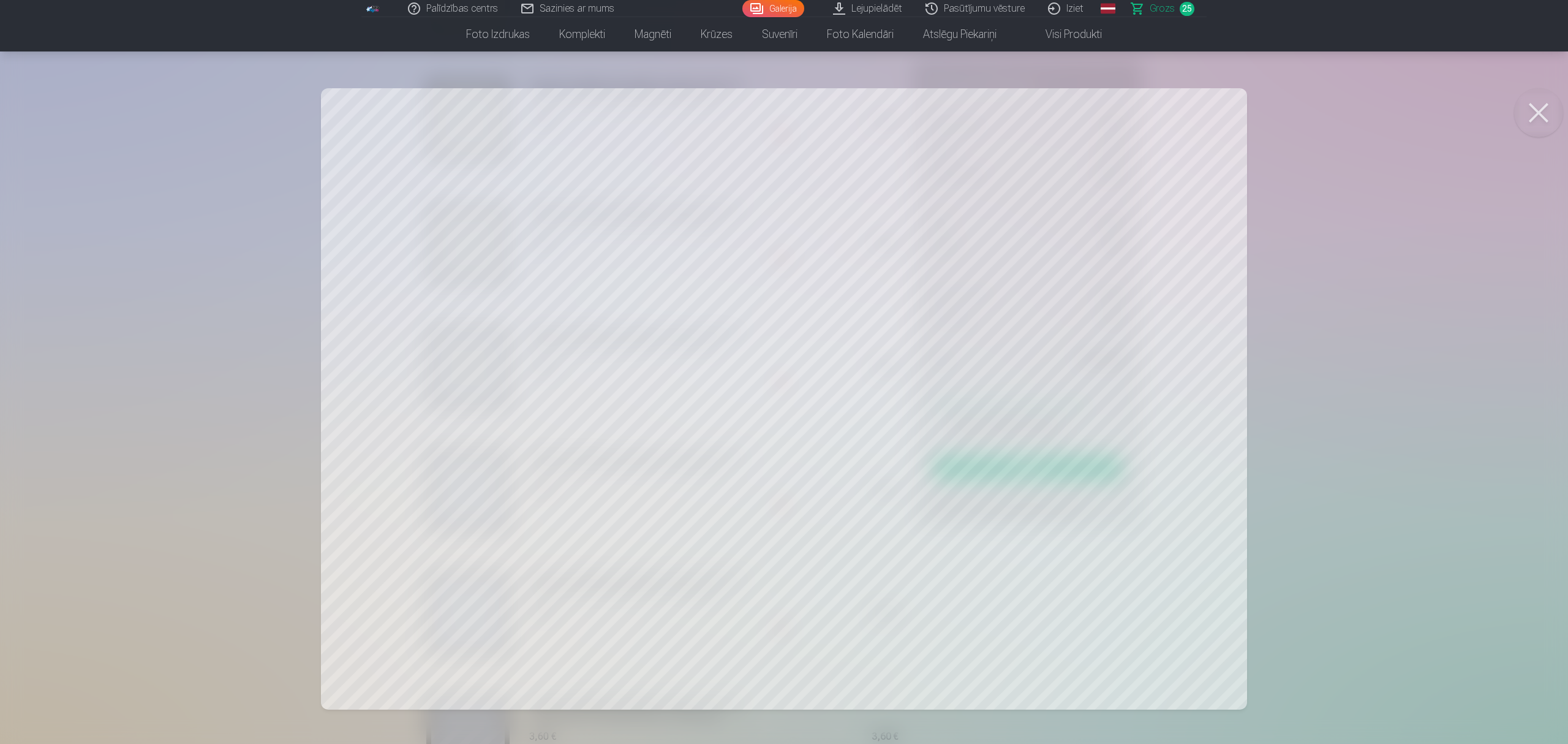
drag, startPoint x: 1544, startPoint y: 107, endPoint x: 1274, endPoint y: 218, distance: 291.9
click at [1172, 106] on button at bounding box center [1538, 113] width 49 height 49
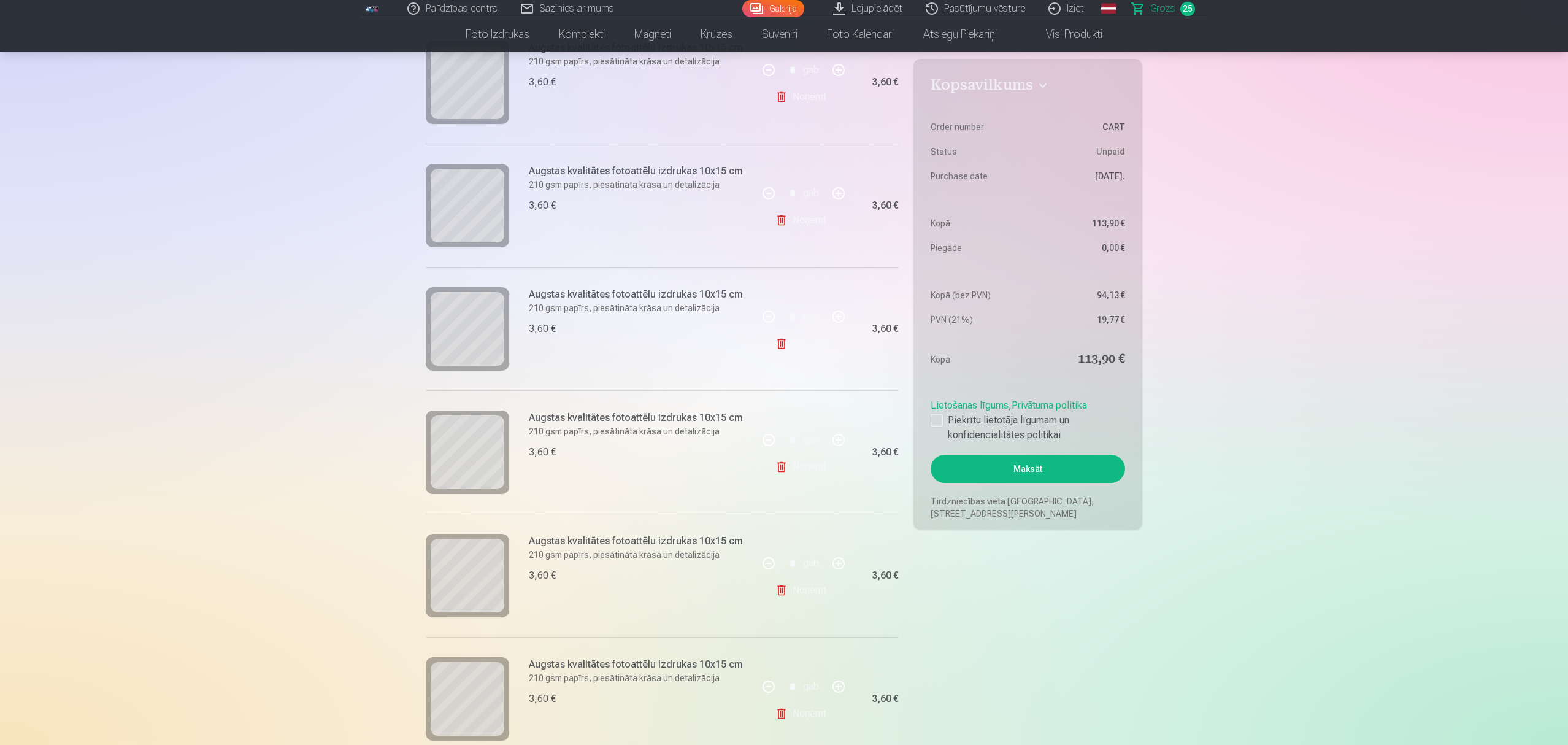
scroll to position [900, 0]
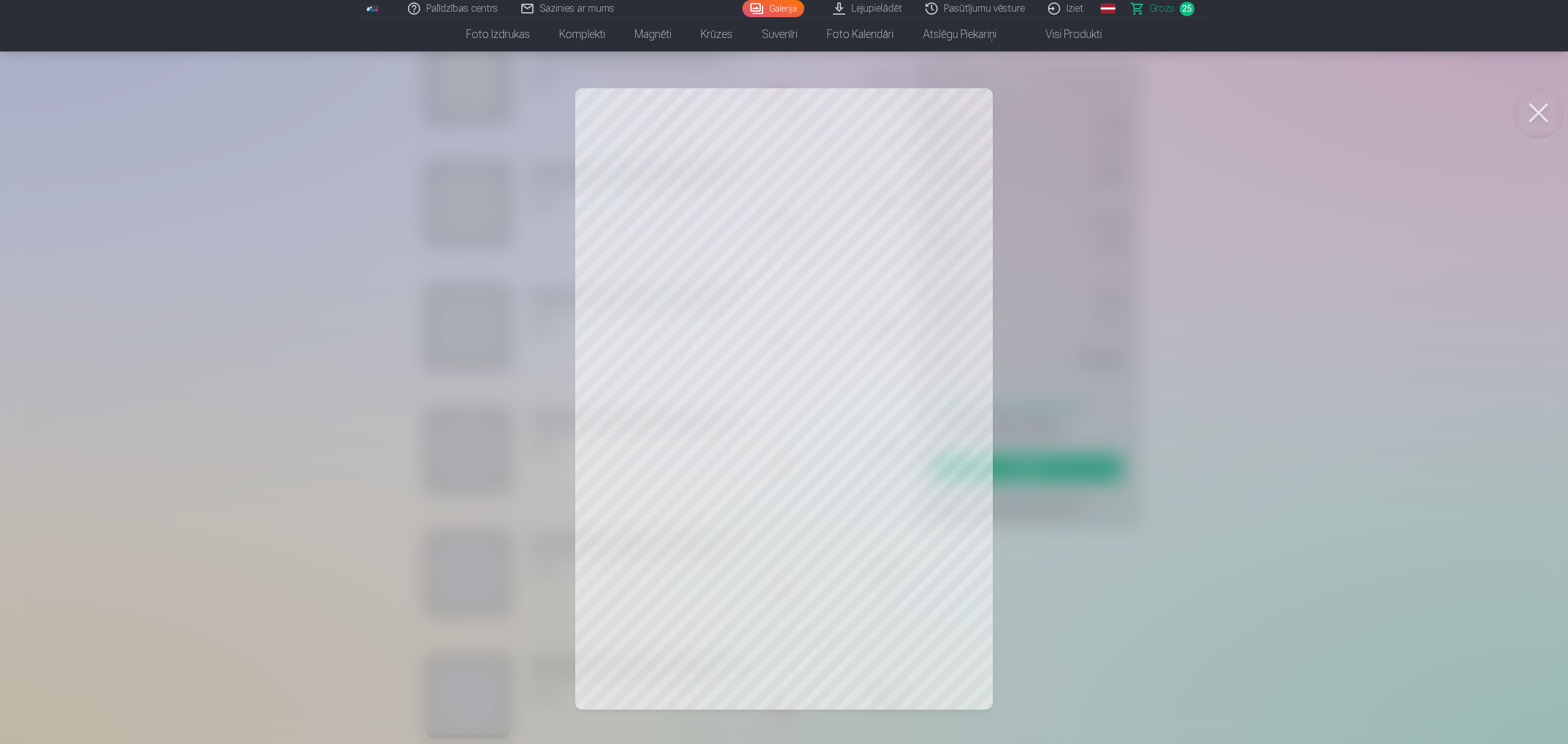
drag, startPoint x: 1532, startPoint y: 118, endPoint x: 1421, endPoint y: 175, distance: 124.8
click at [1172, 117] on button at bounding box center [1538, 113] width 49 height 49
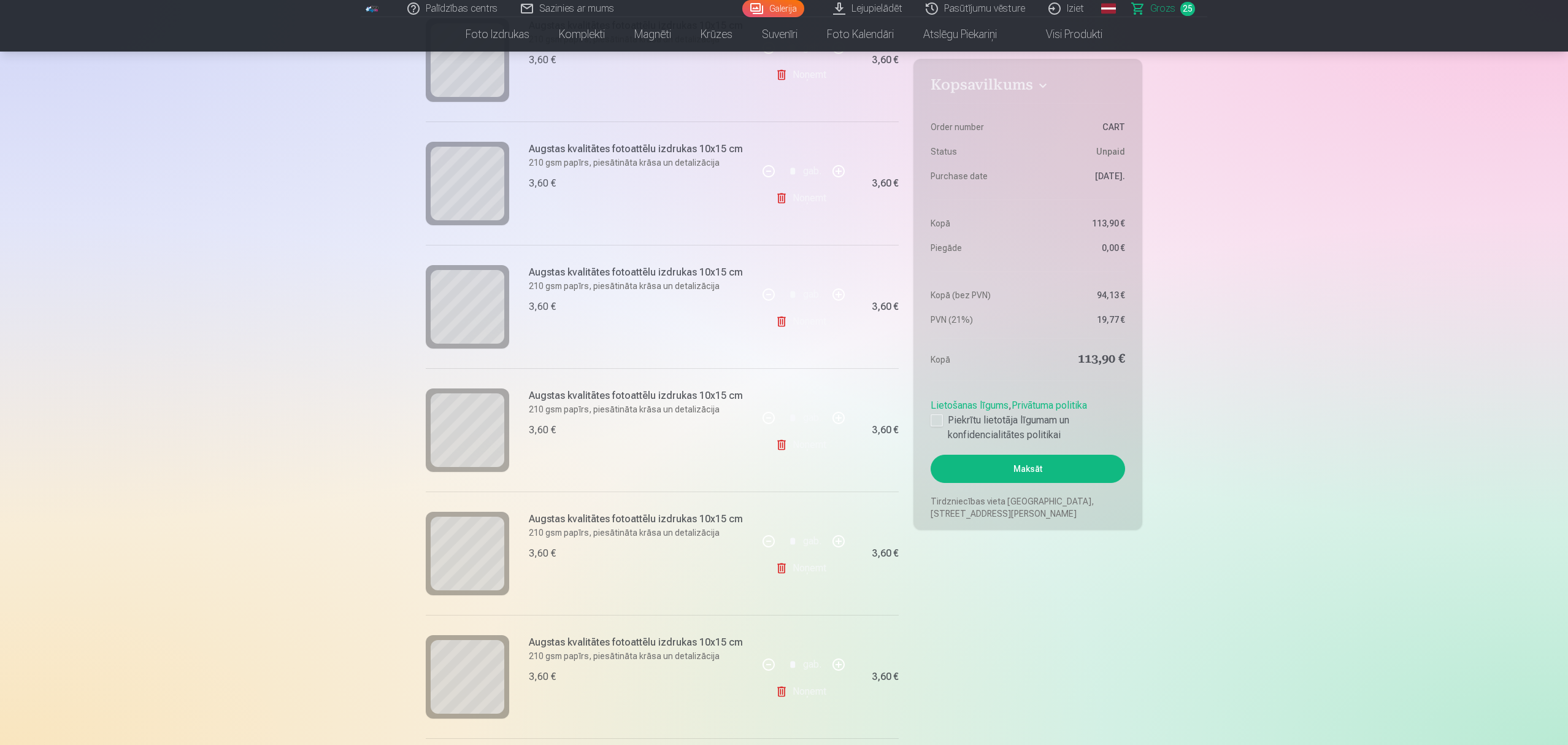
scroll to position [1063, 0]
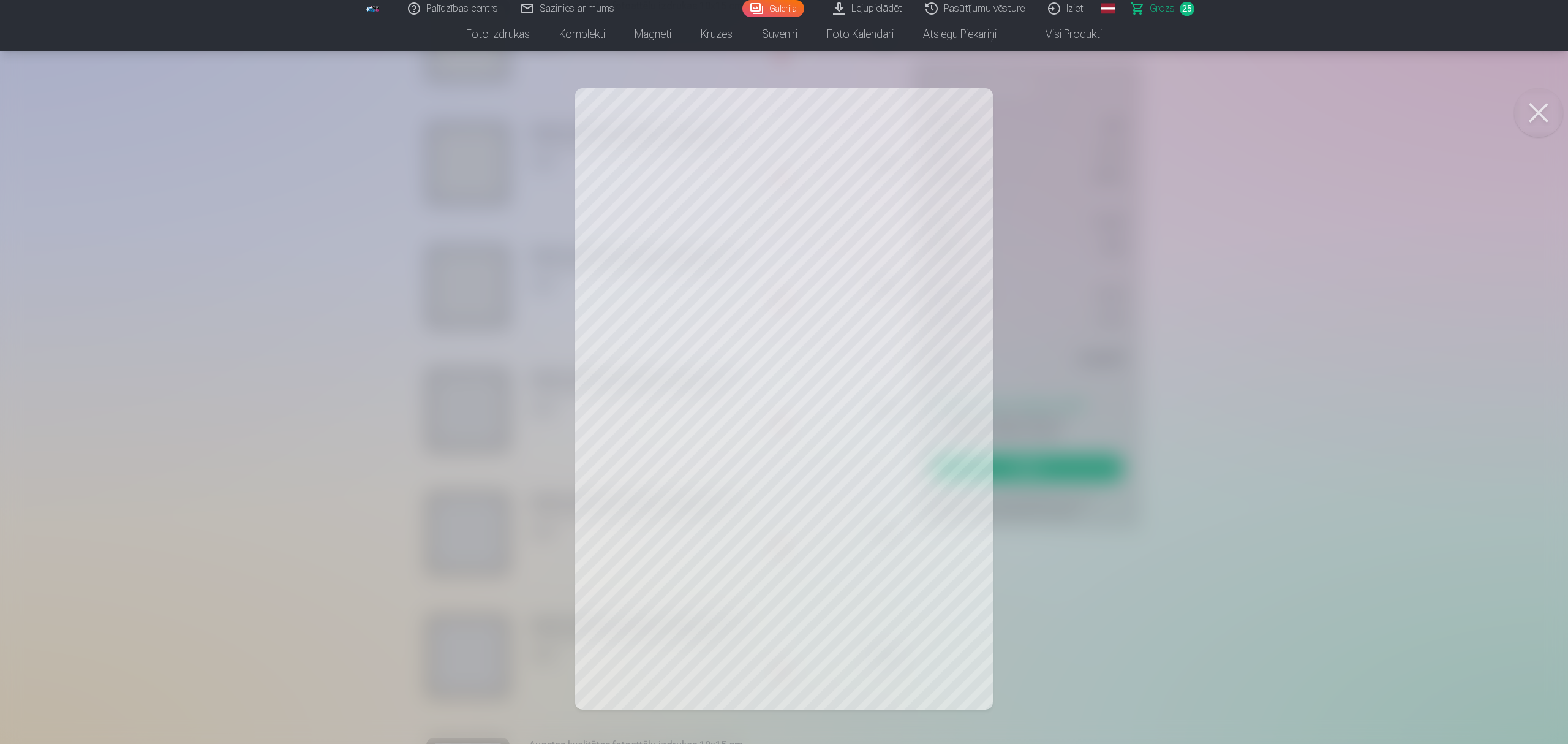
click at [1172, 116] on button at bounding box center [1538, 113] width 49 height 49
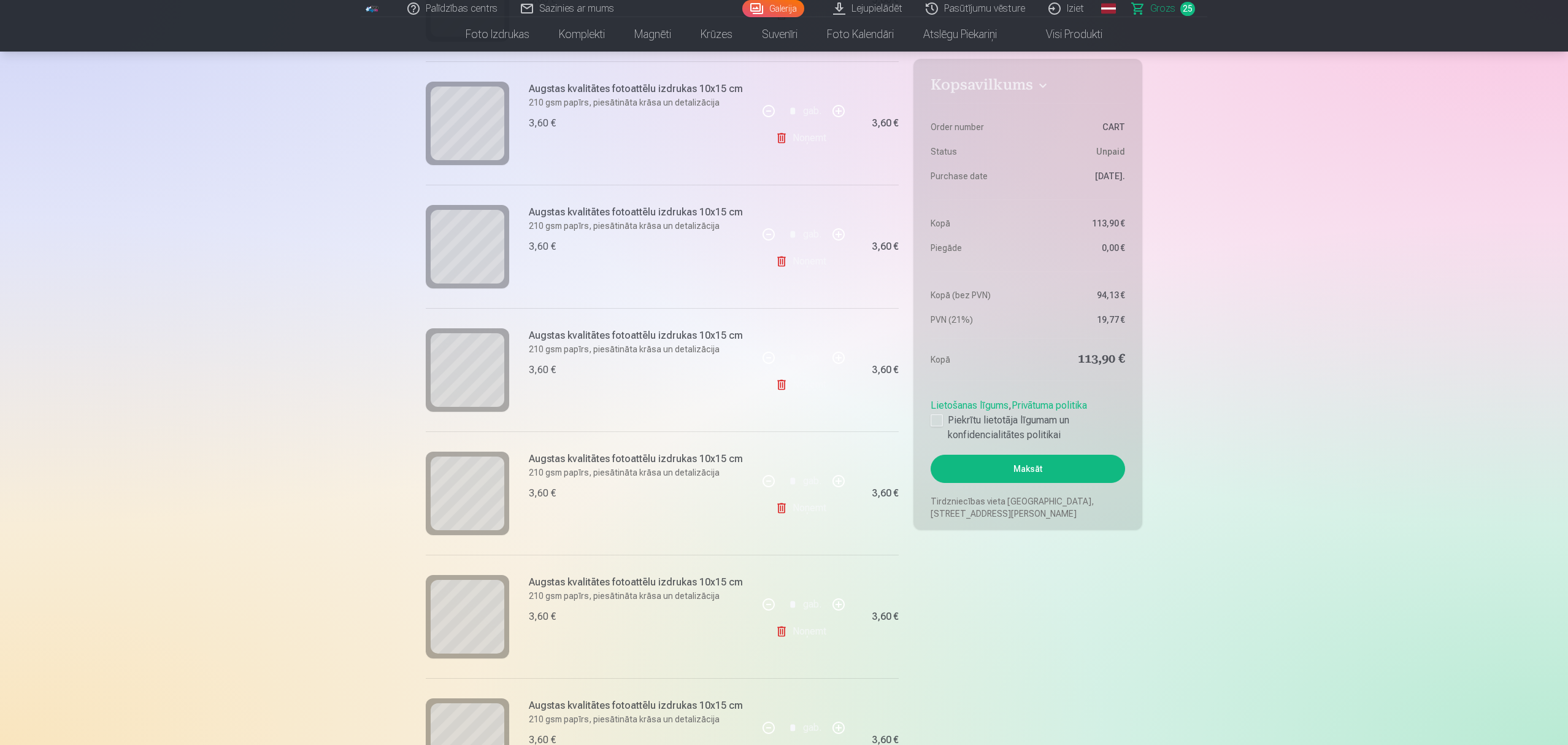
scroll to position [1308, 0]
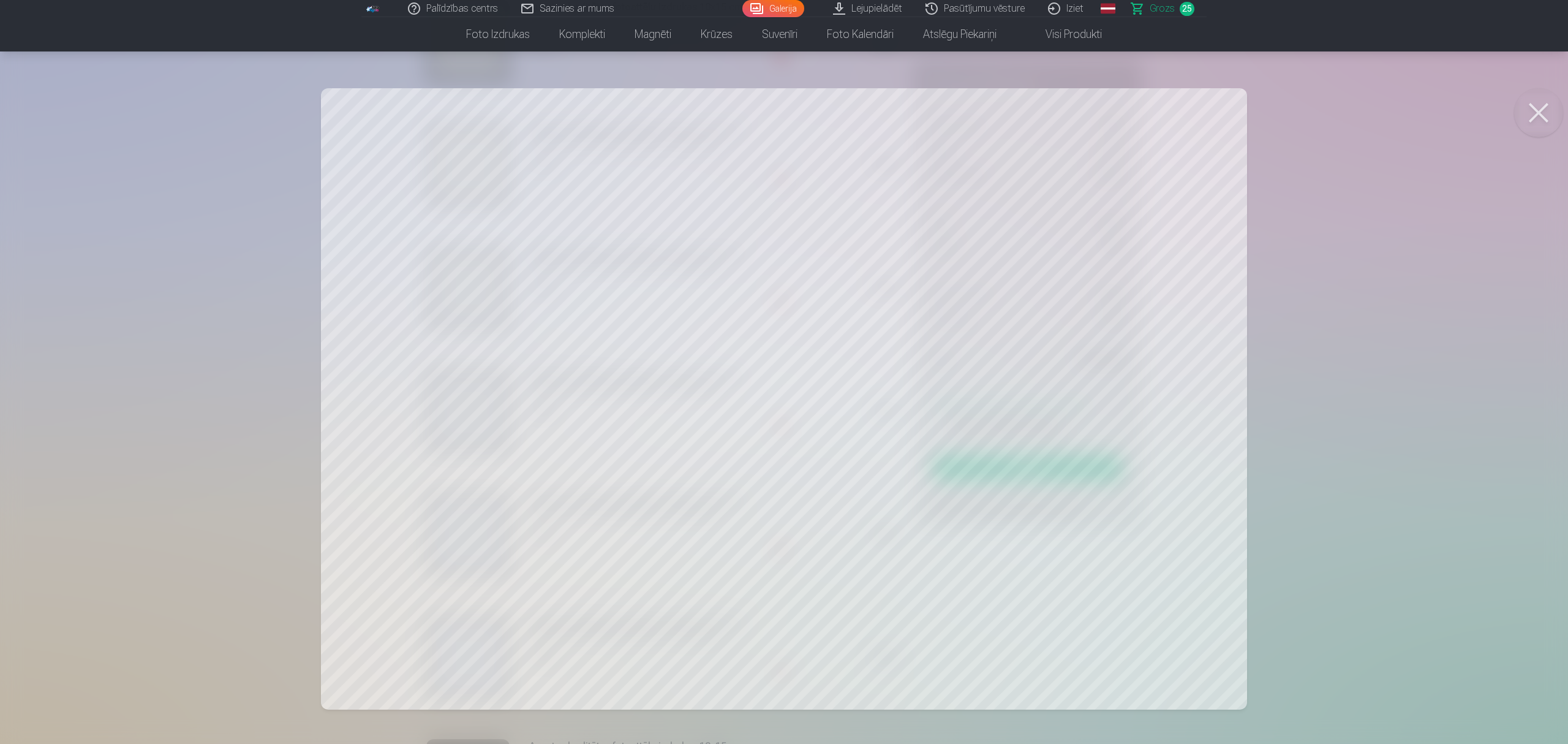
click at [1172, 112] on button at bounding box center [1538, 113] width 49 height 49
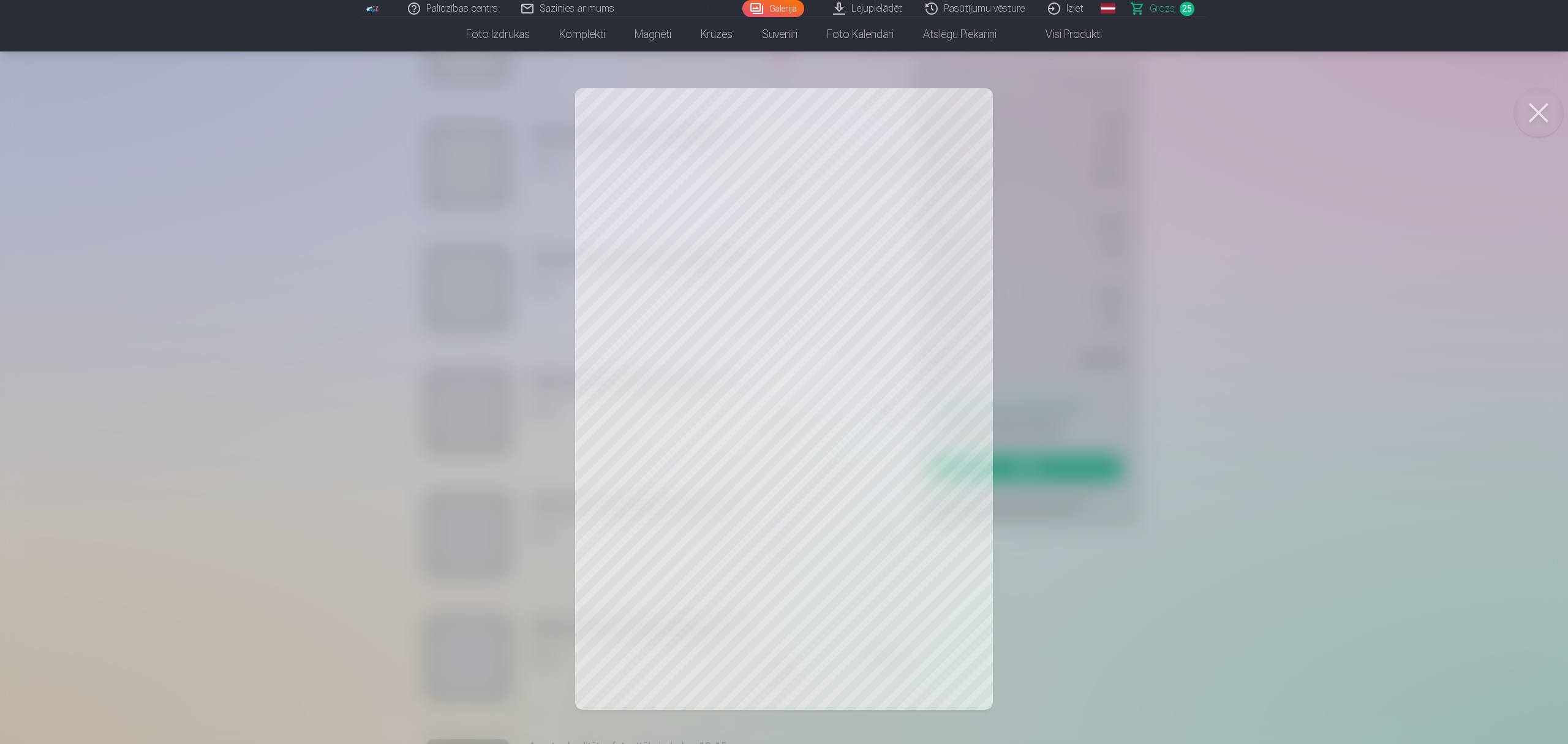
click at [1172, 113] on button at bounding box center [1538, 113] width 49 height 49
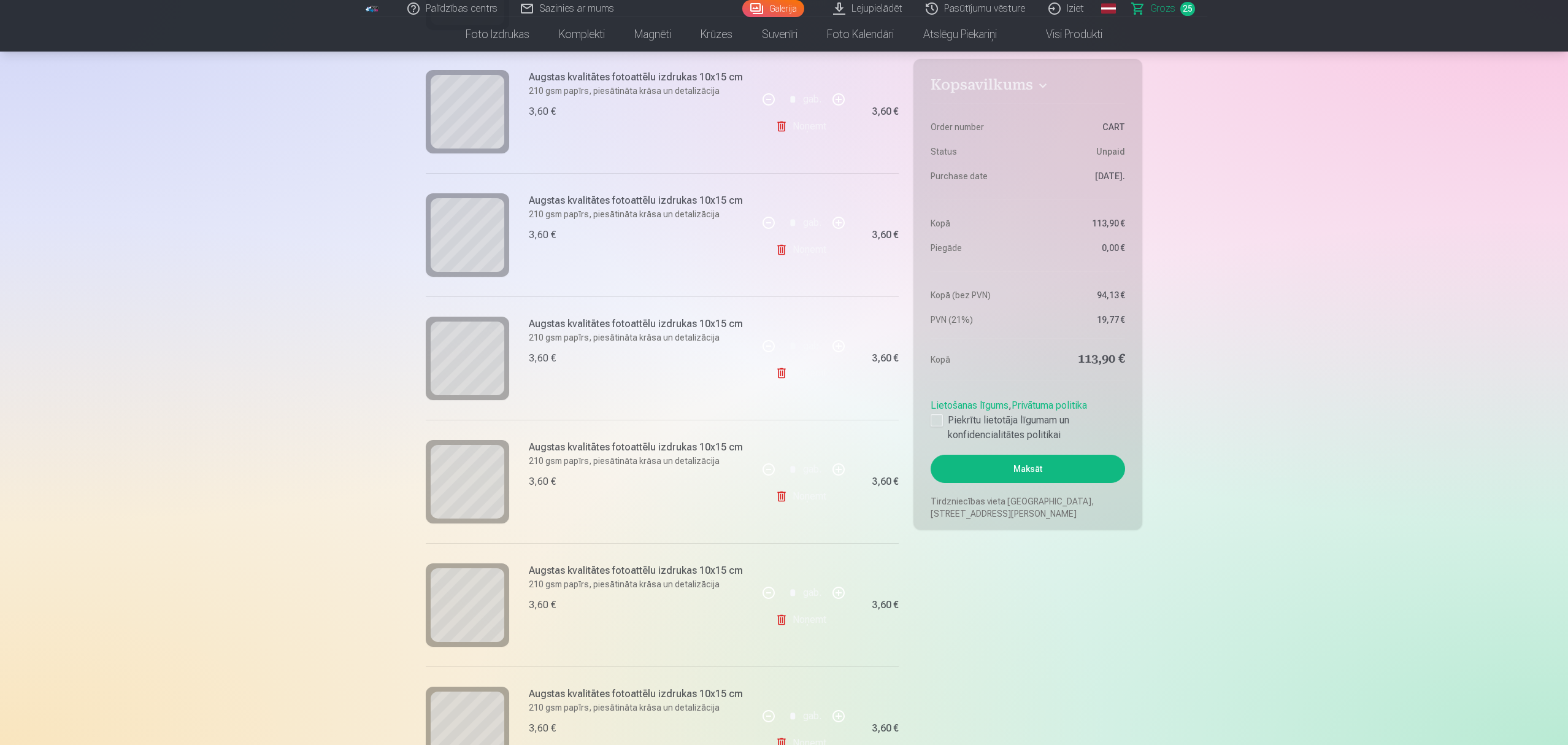
scroll to position [1390, 0]
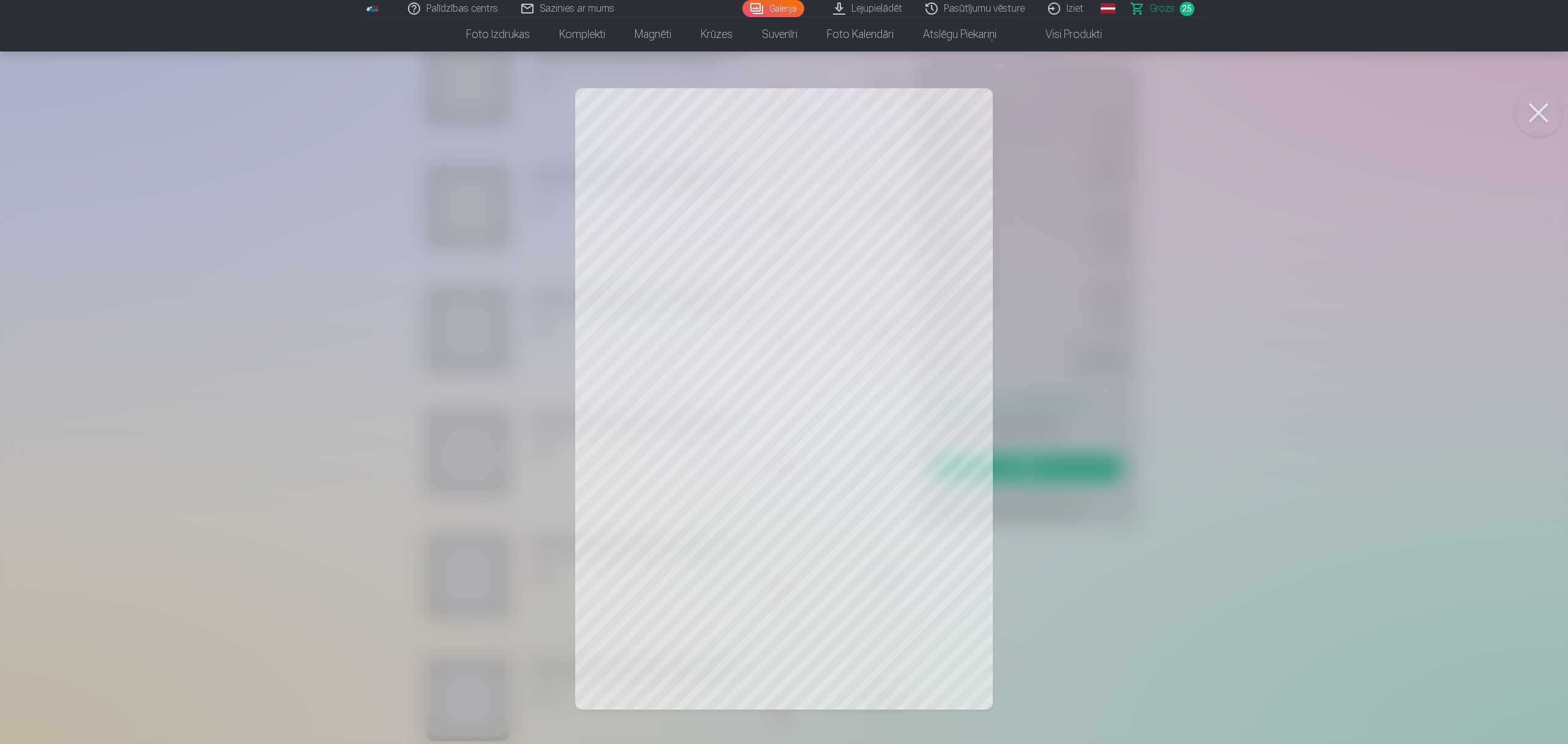
click at [1172, 114] on button at bounding box center [1538, 113] width 49 height 49
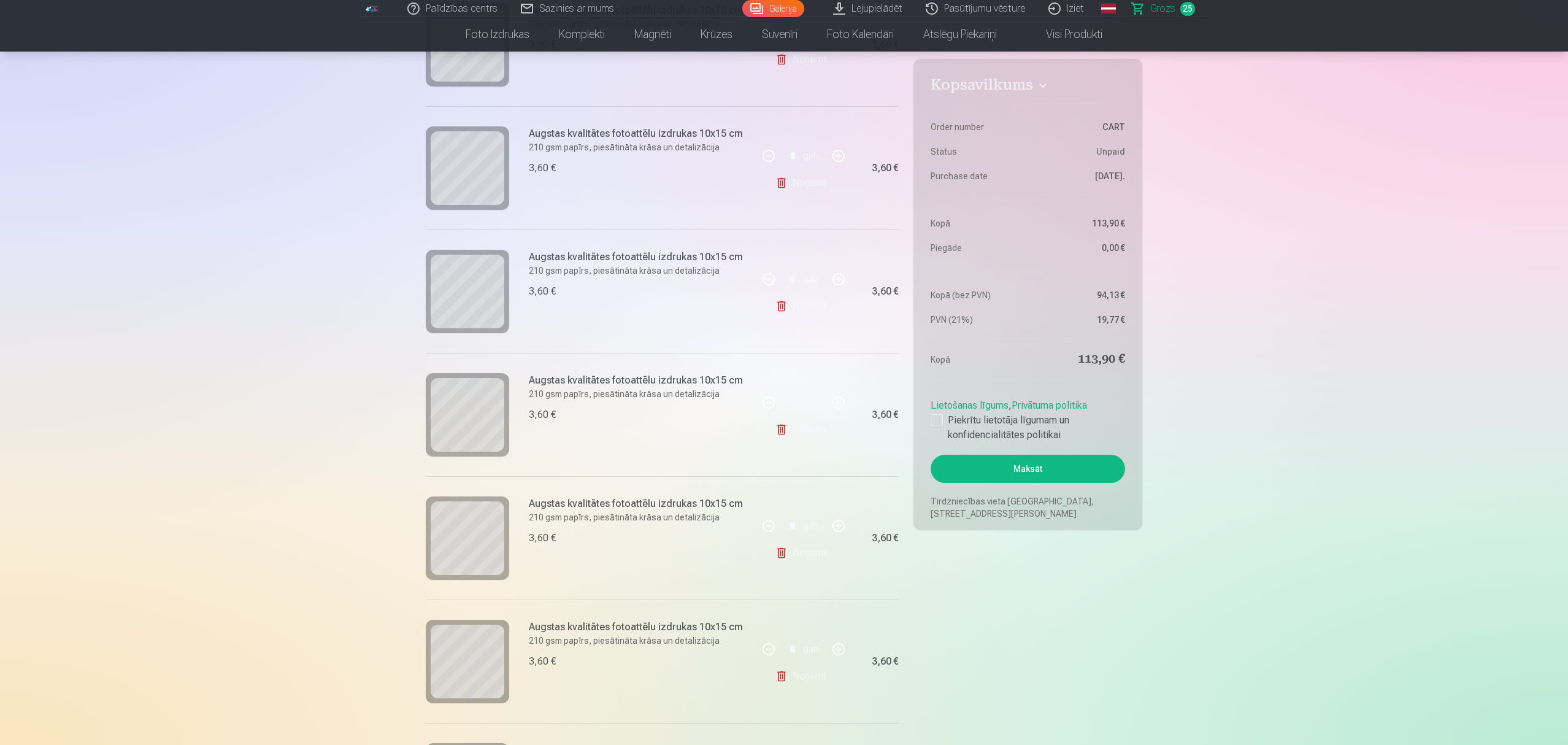
scroll to position [1554, 0]
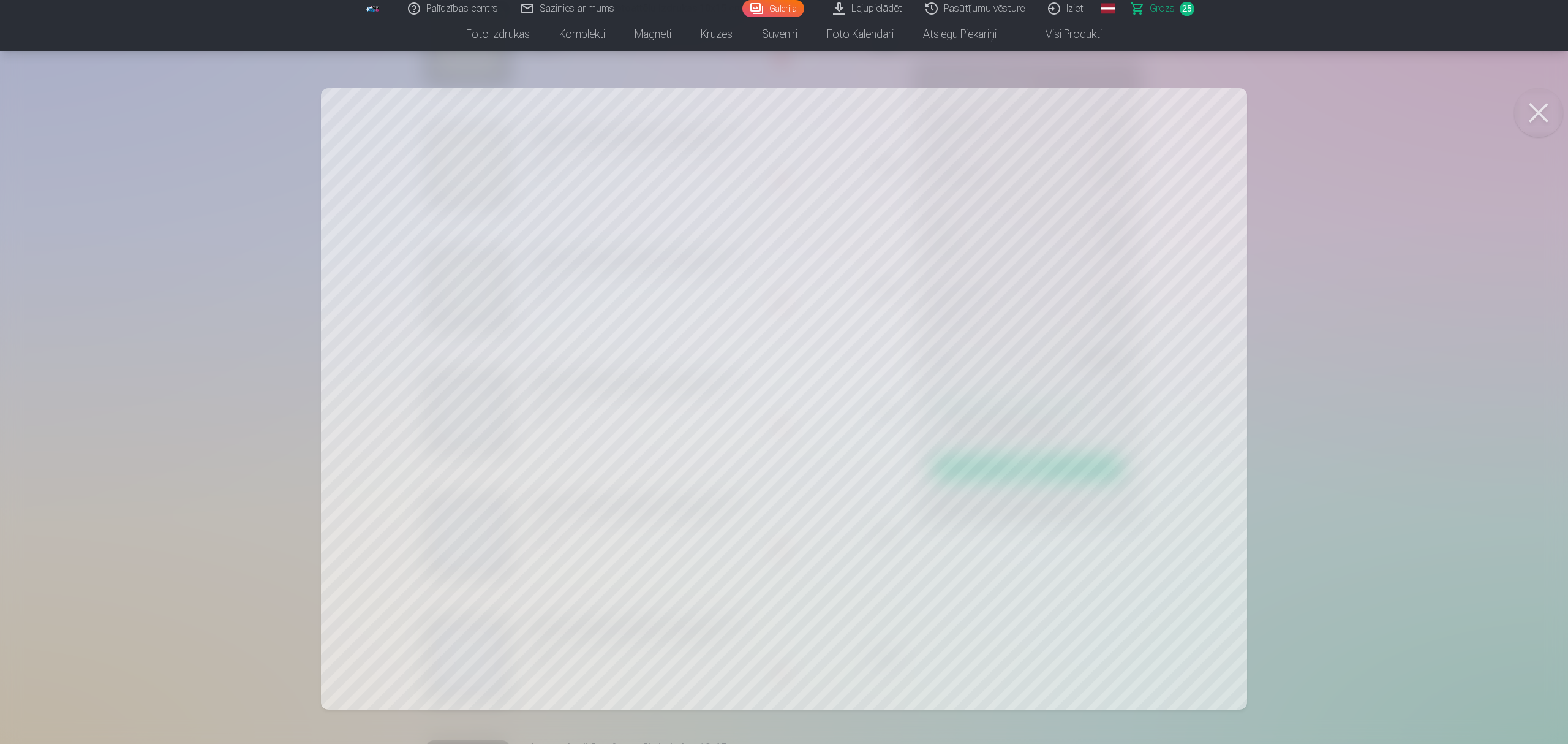
click at [1172, 116] on button at bounding box center [1538, 113] width 49 height 49
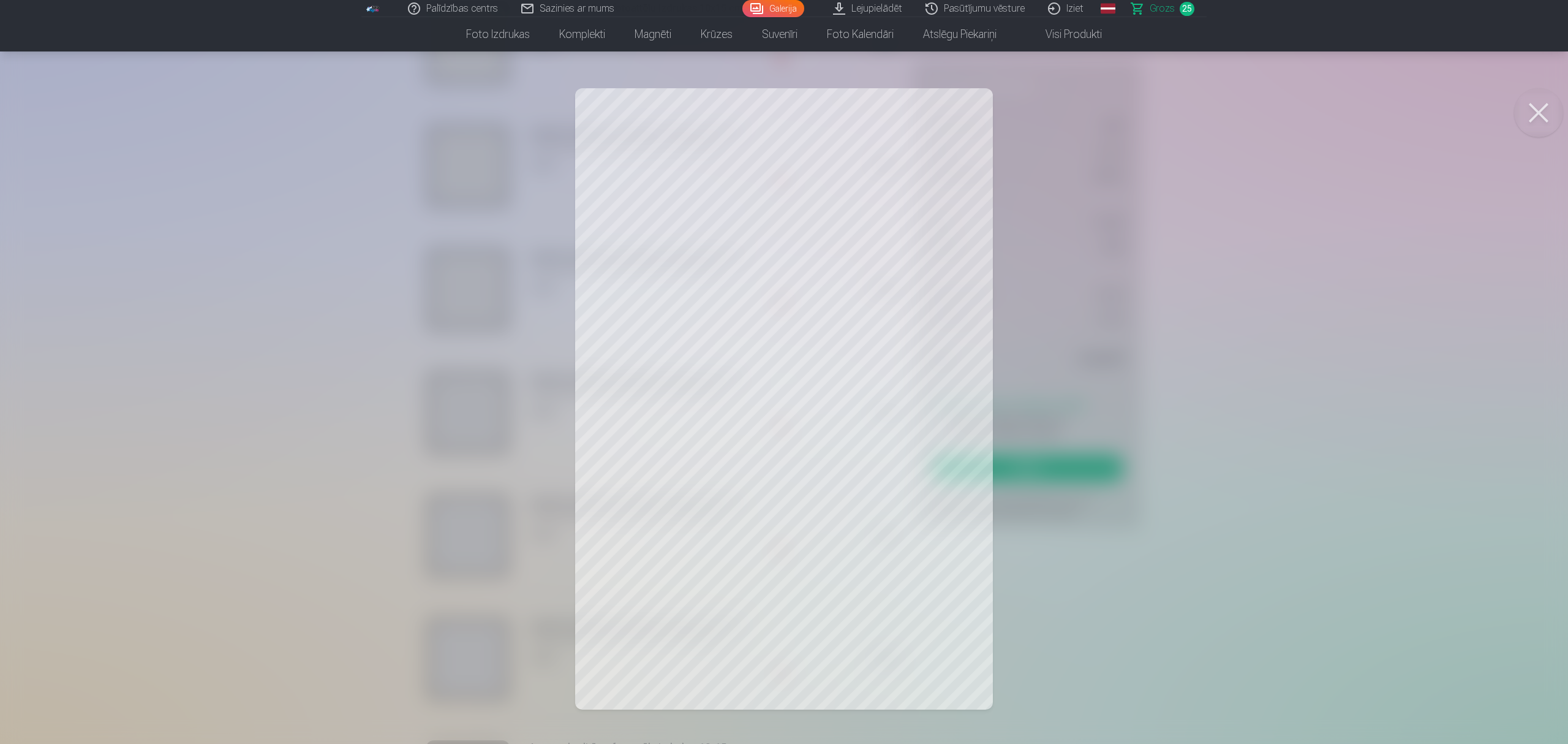
click at [1172, 116] on button at bounding box center [1538, 113] width 49 height 49
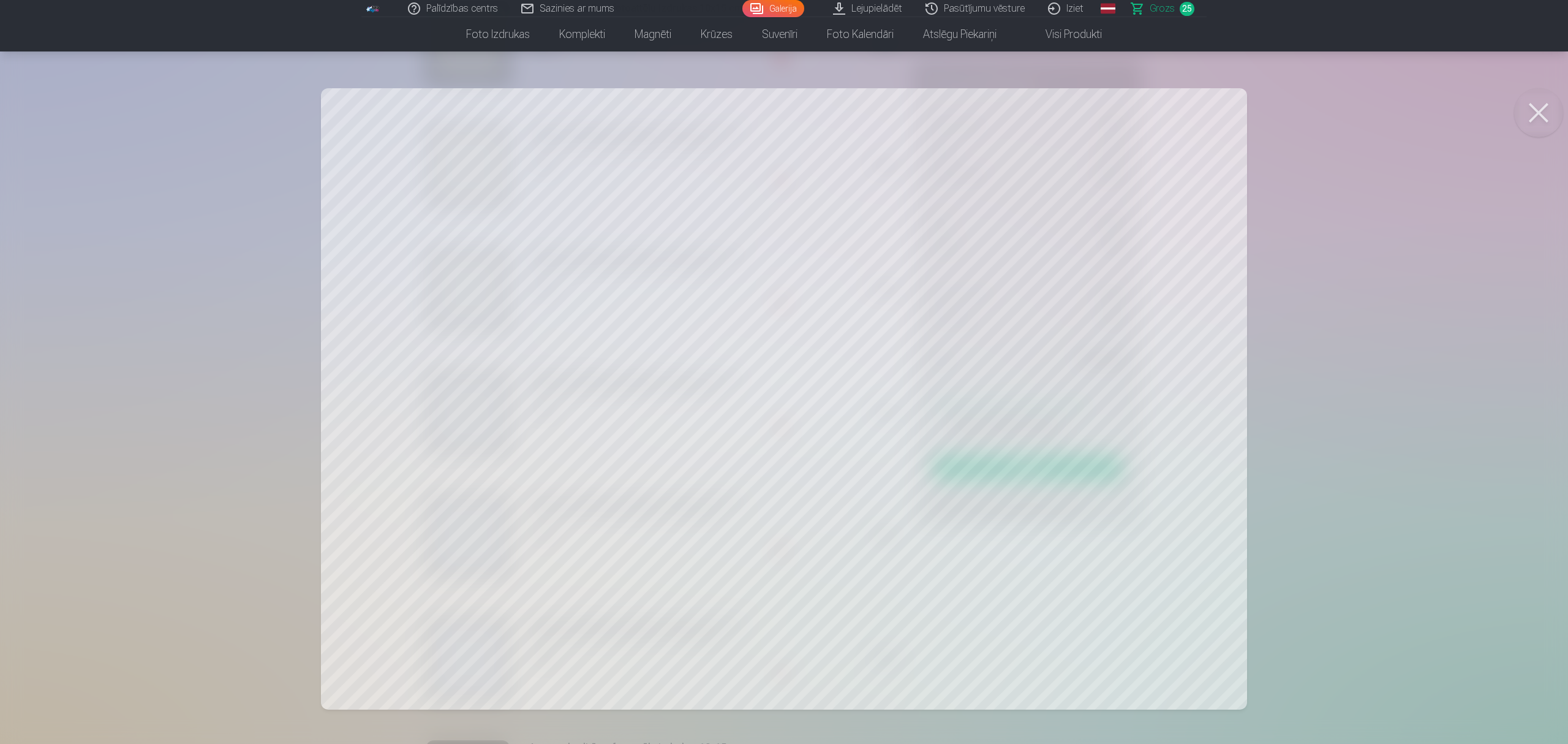
click at [1172, 110] on button at bounding box center [1538, 113] width 49 height 49
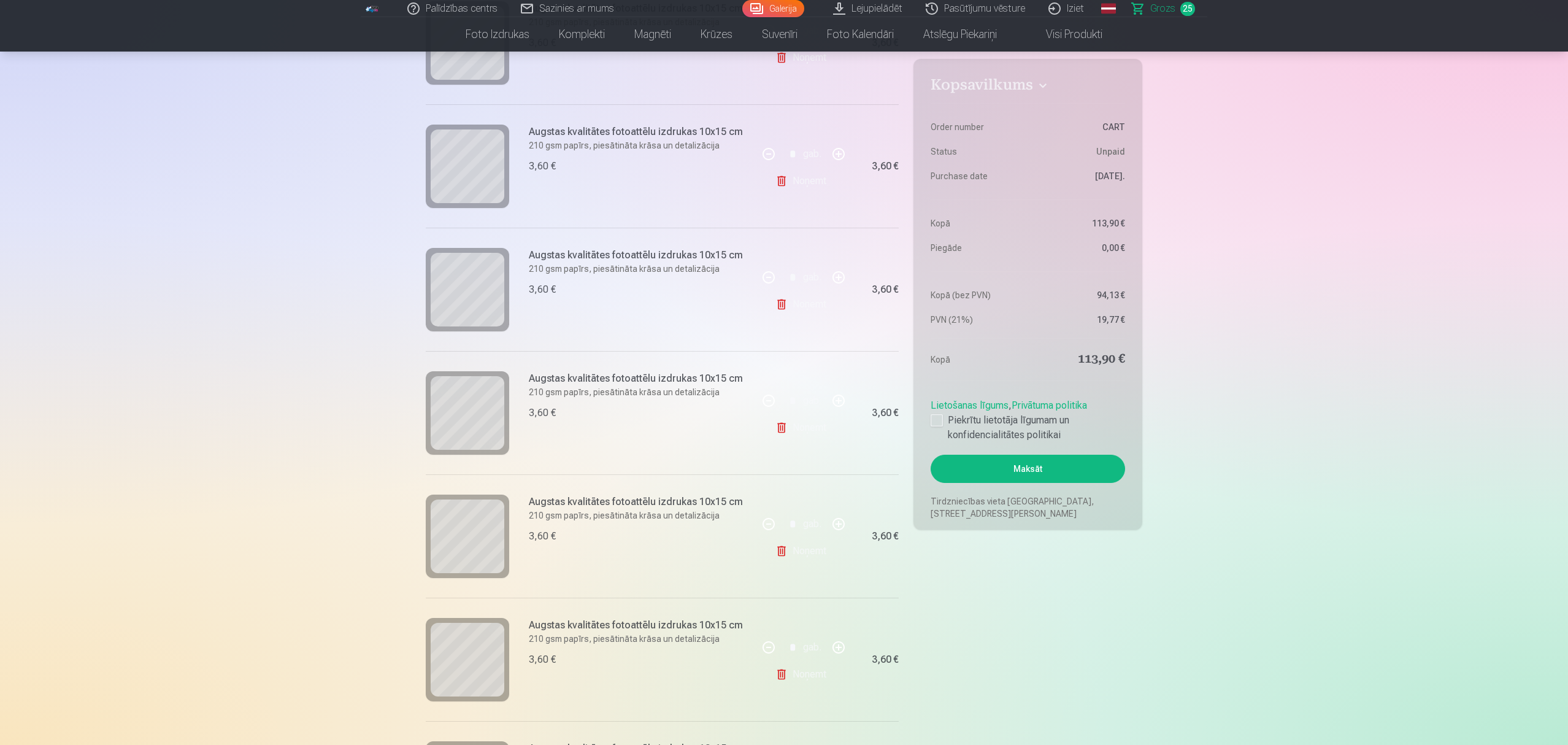
click at [800, 430] on link "Noņemt" at bounding box center [804, 427] width 56 height 25
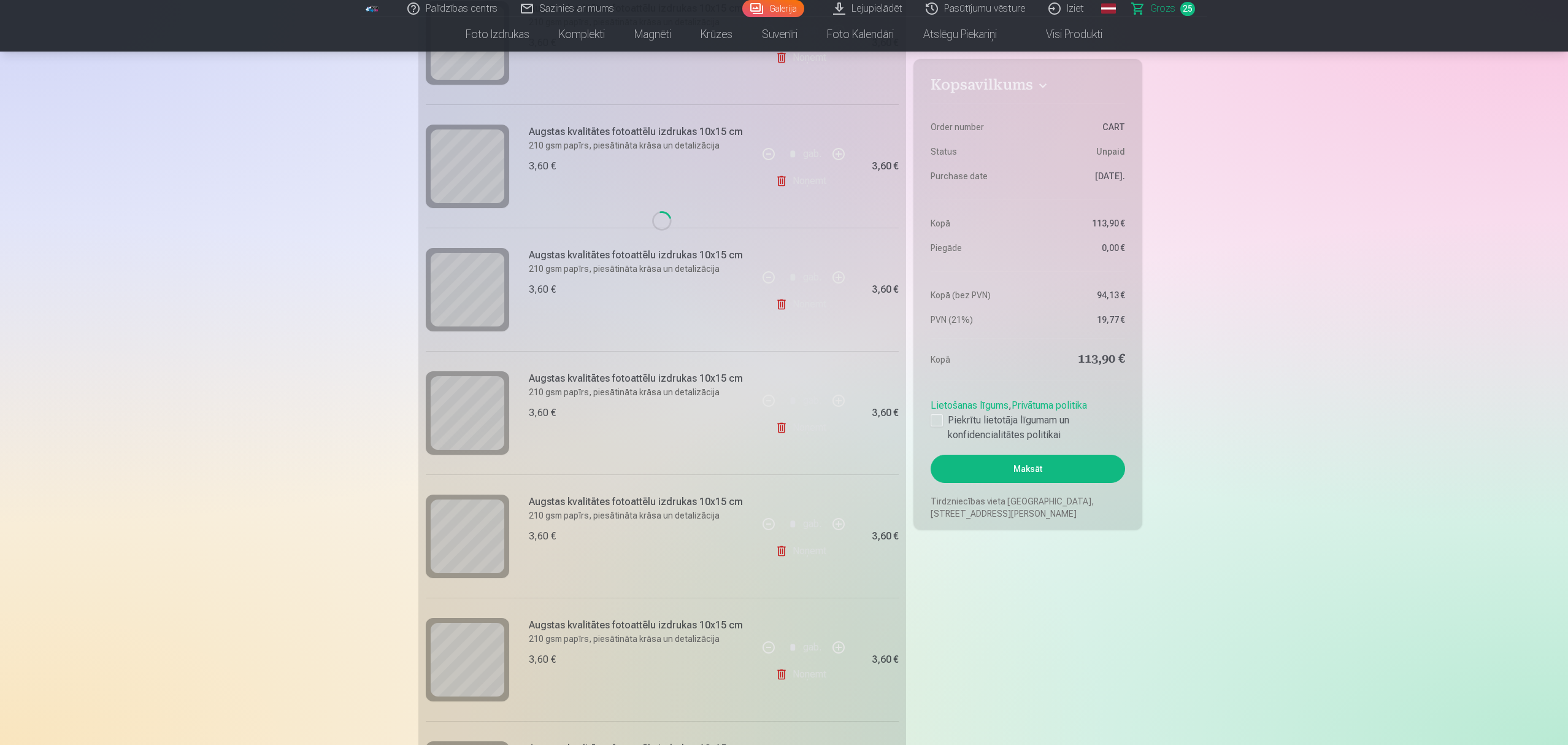
type input "*"
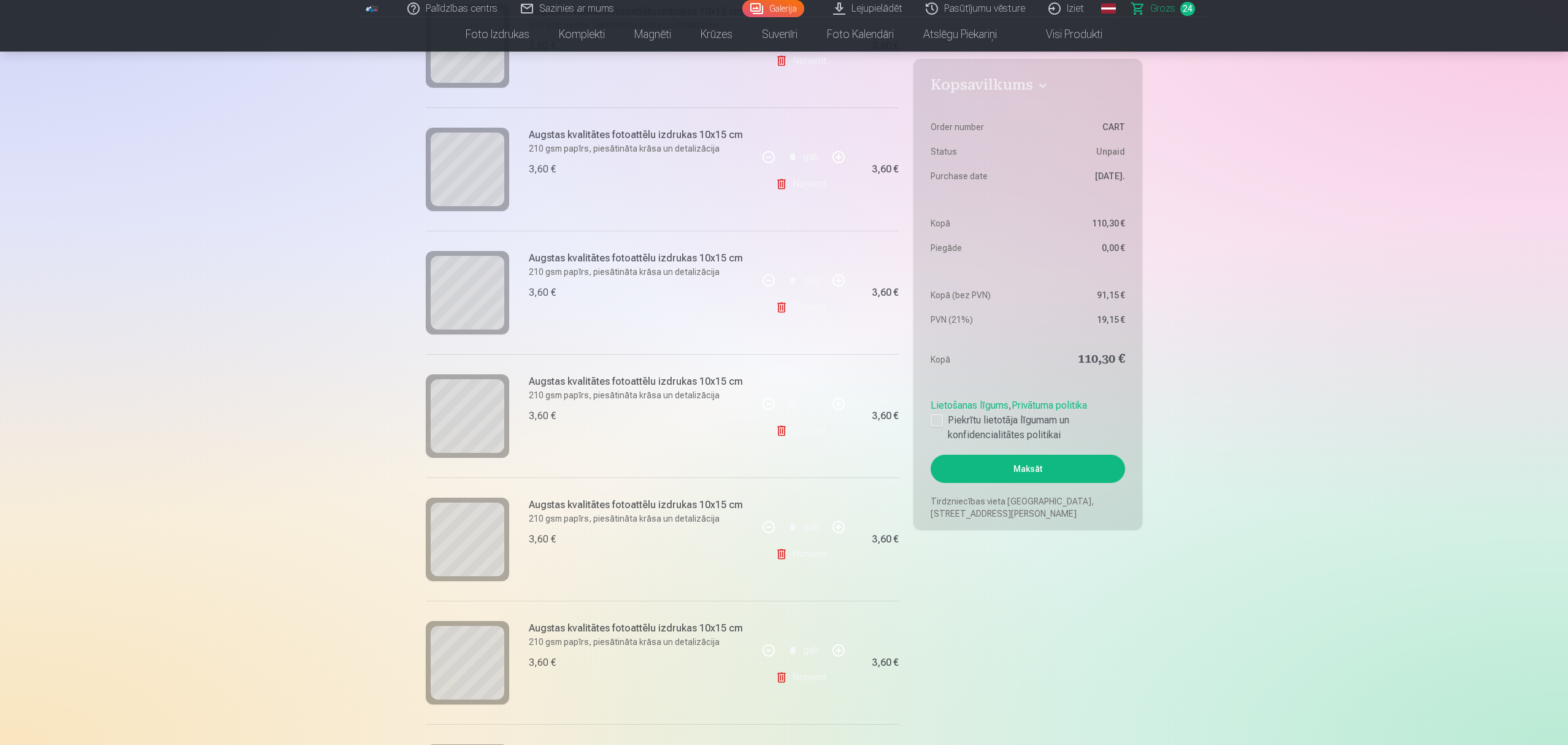
scroll to position [1718, 0]
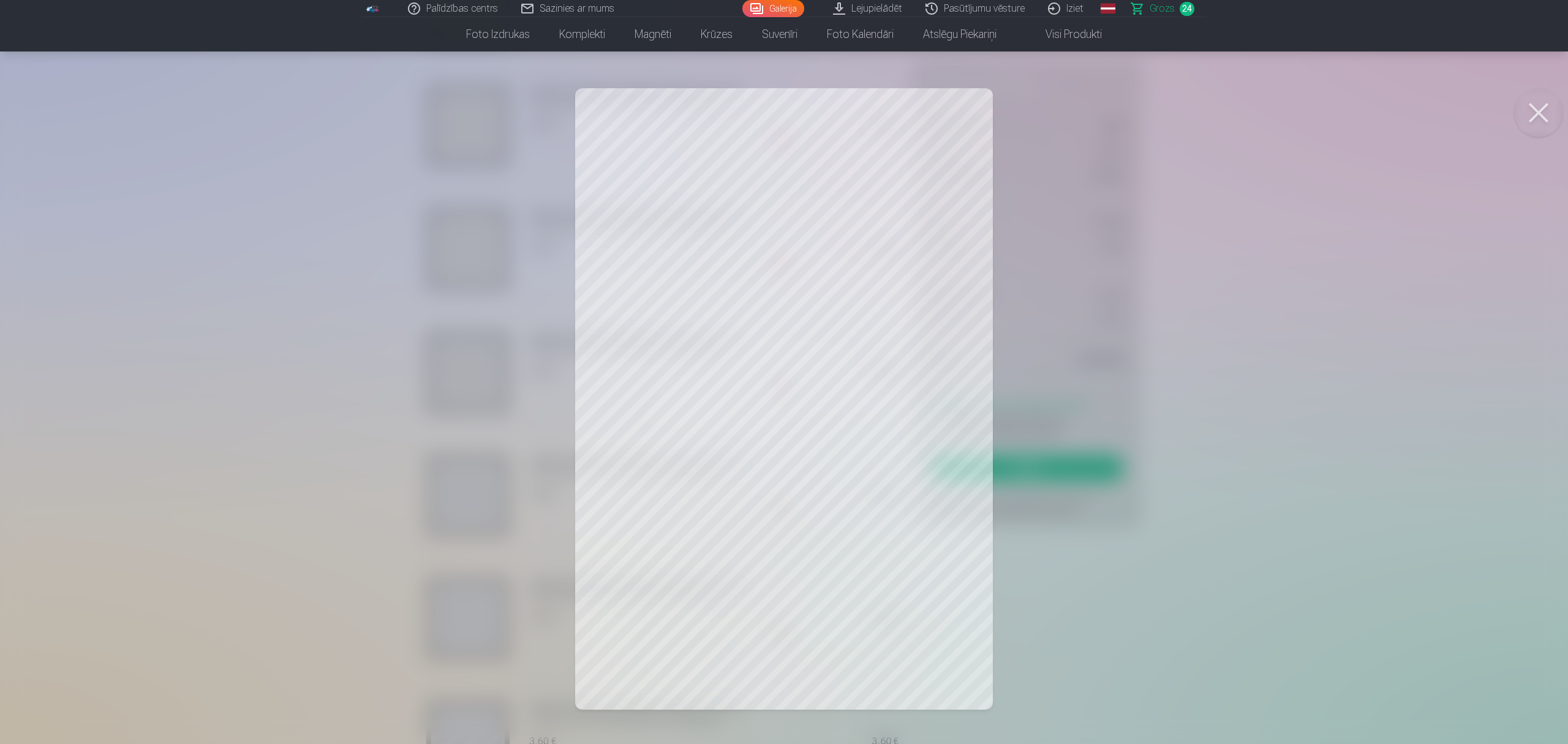
click at [1172, 109] on button at bounding box center [1538, 113] width 49 height 49
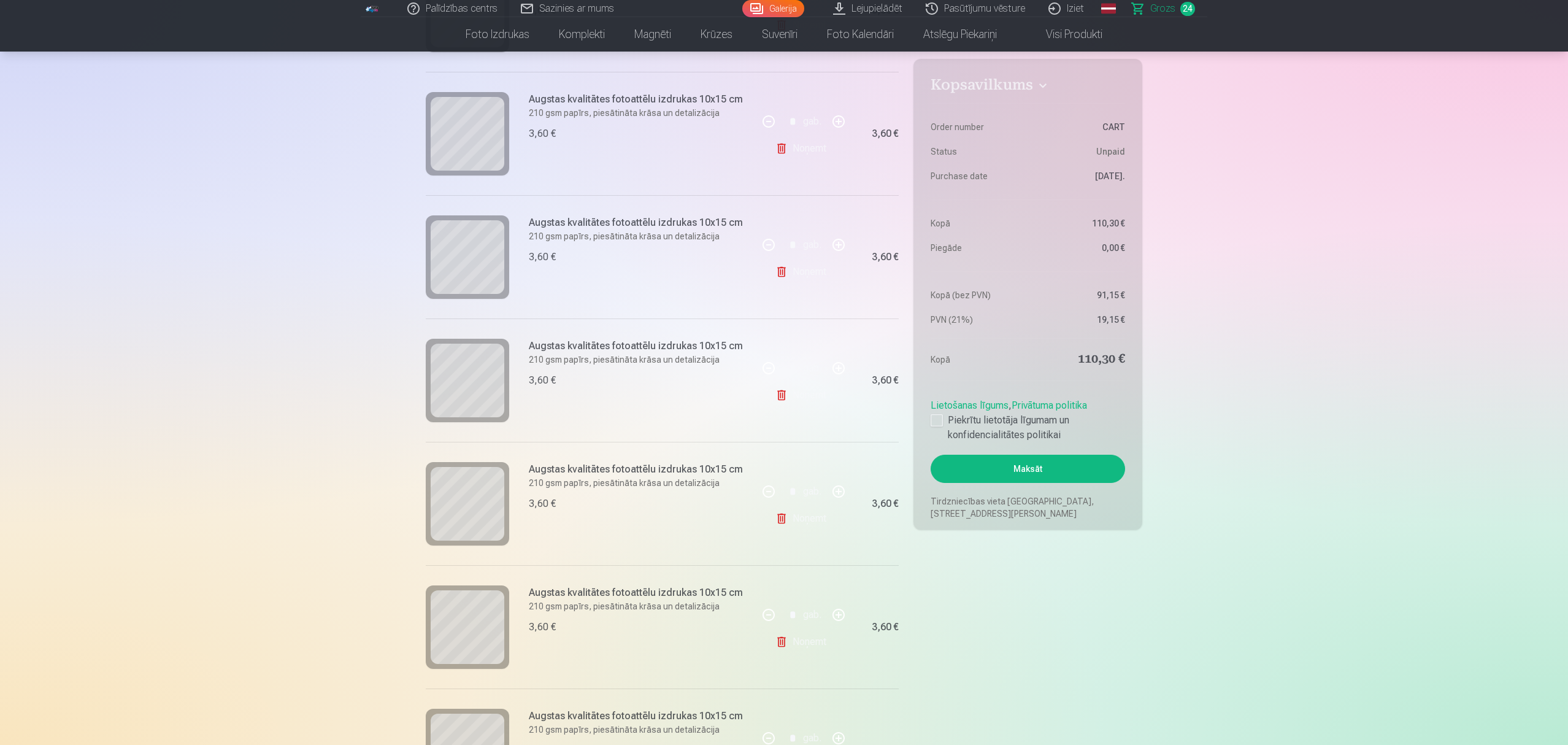
scroll to position [1881, 0]
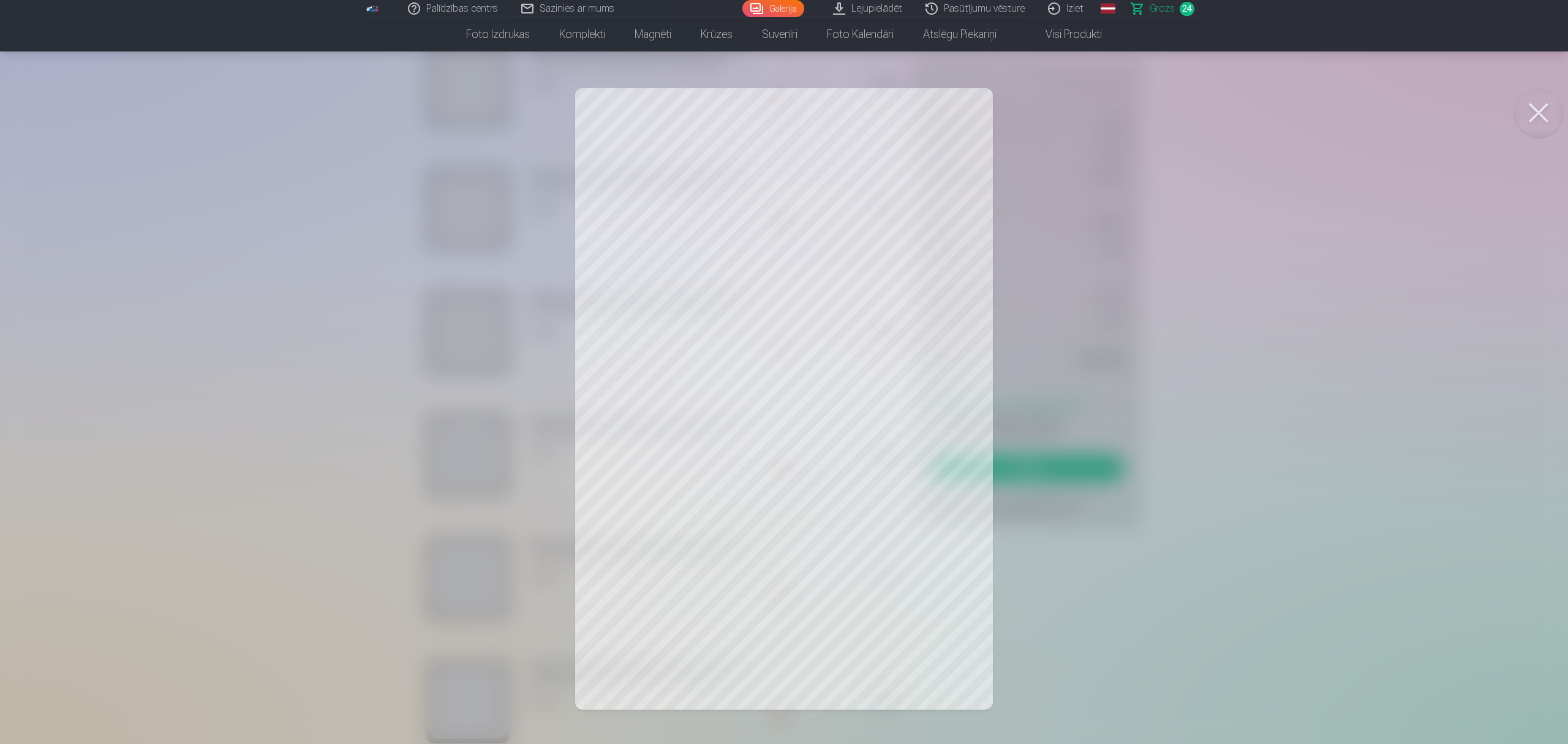
click at [1172, 106] on button at bounding box center [1538, 113] width 49 height 49
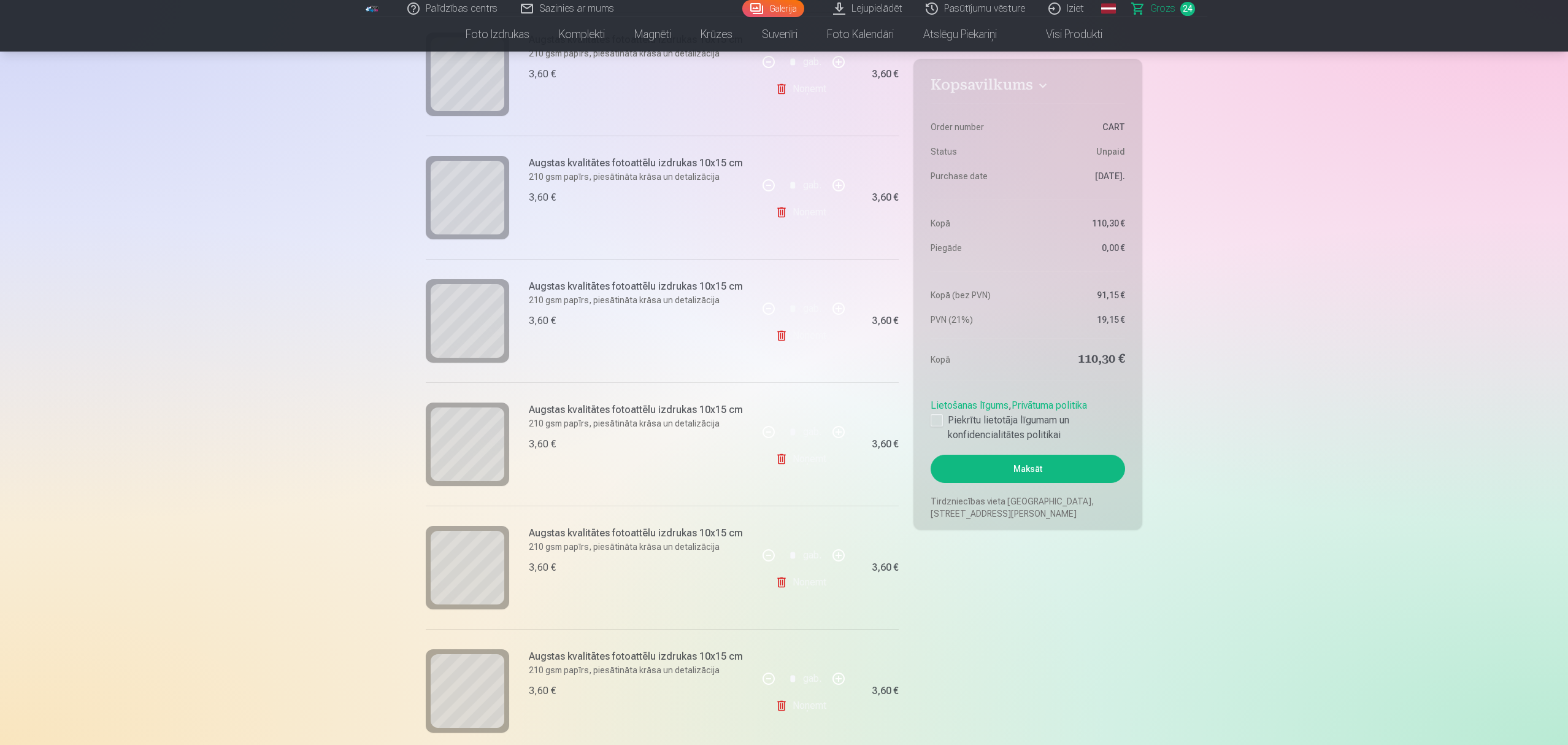
scroll to position [2045, 0]
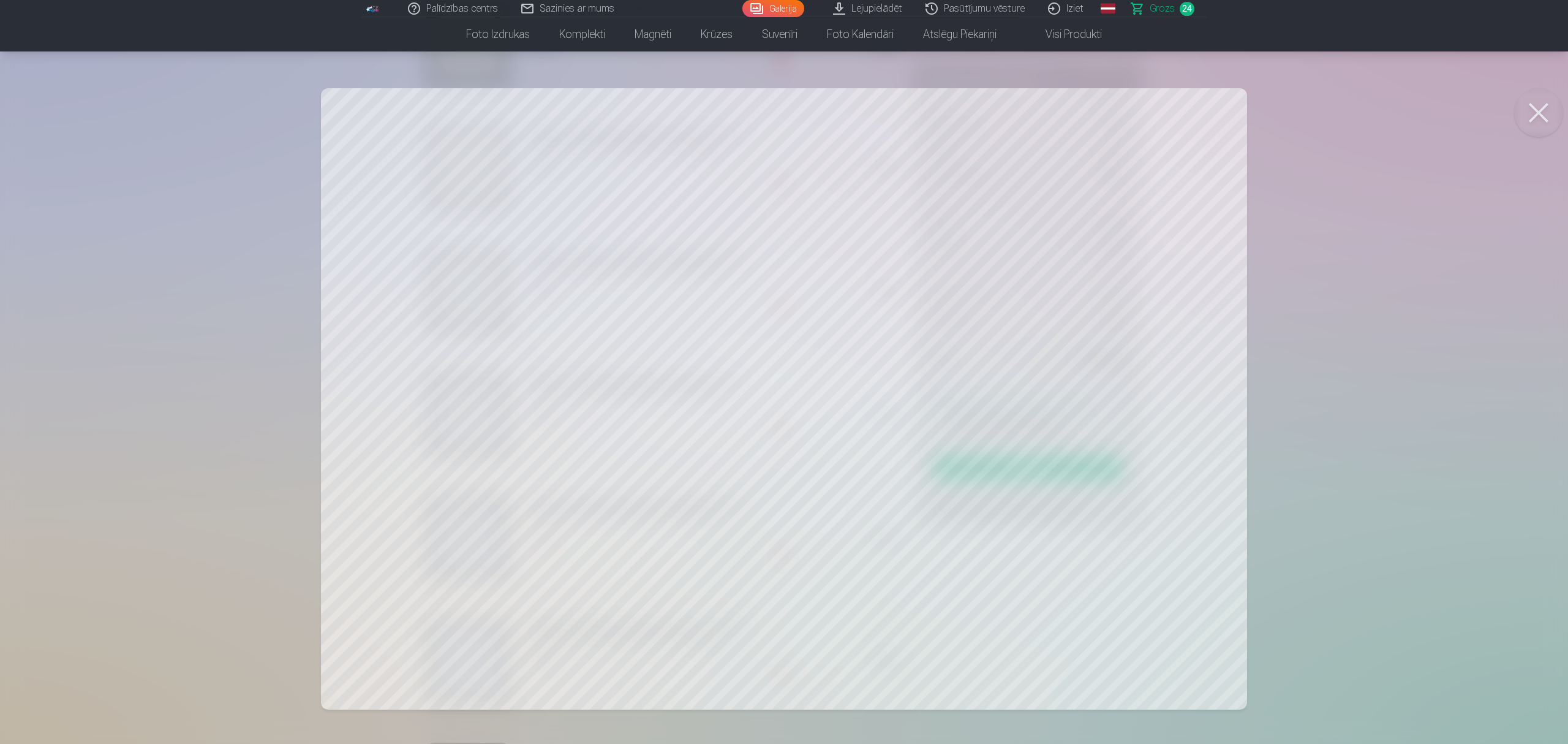
click at [1172, 109] on button at bounding box center [1538, 113] width 49 height 49
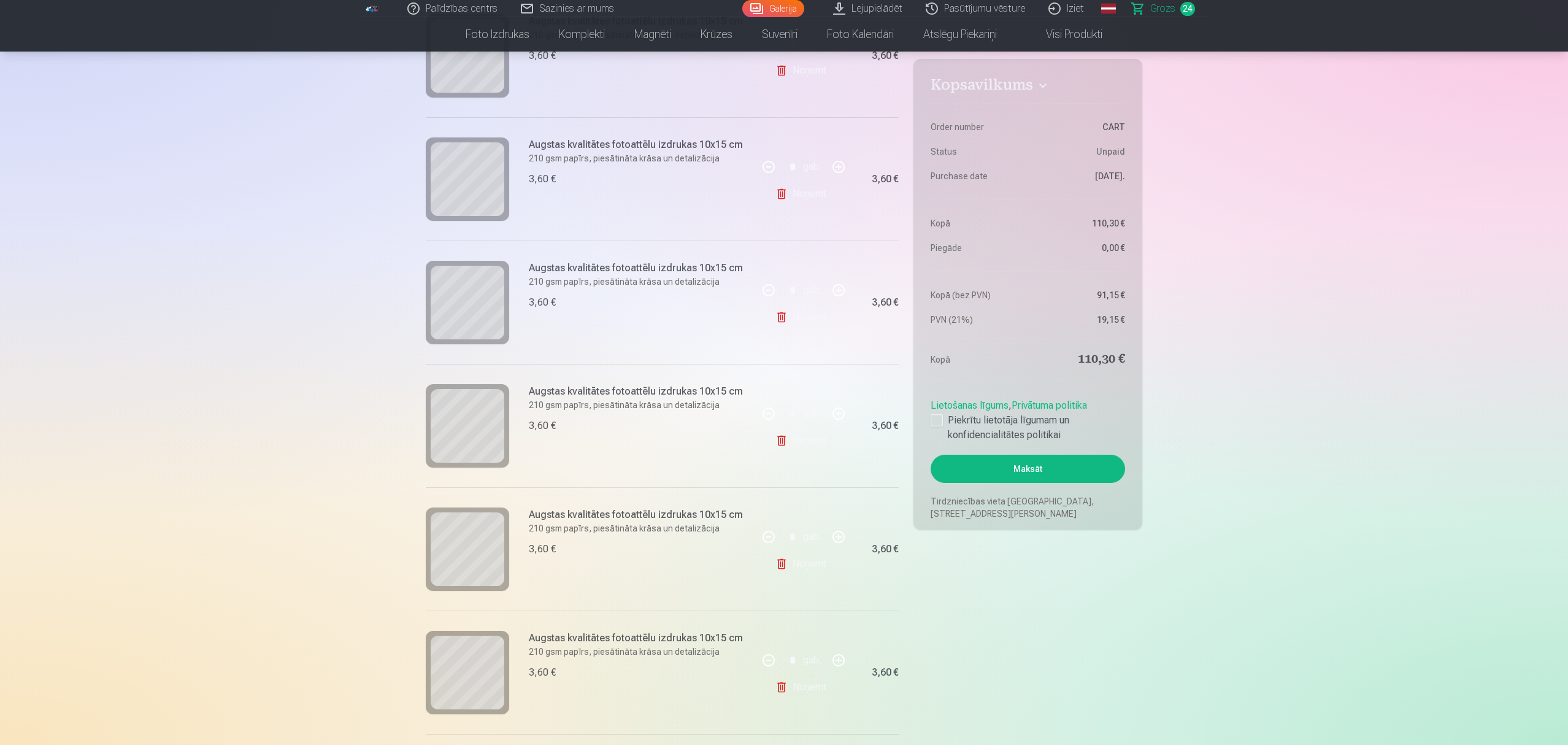
scroll to position [2209, 0]
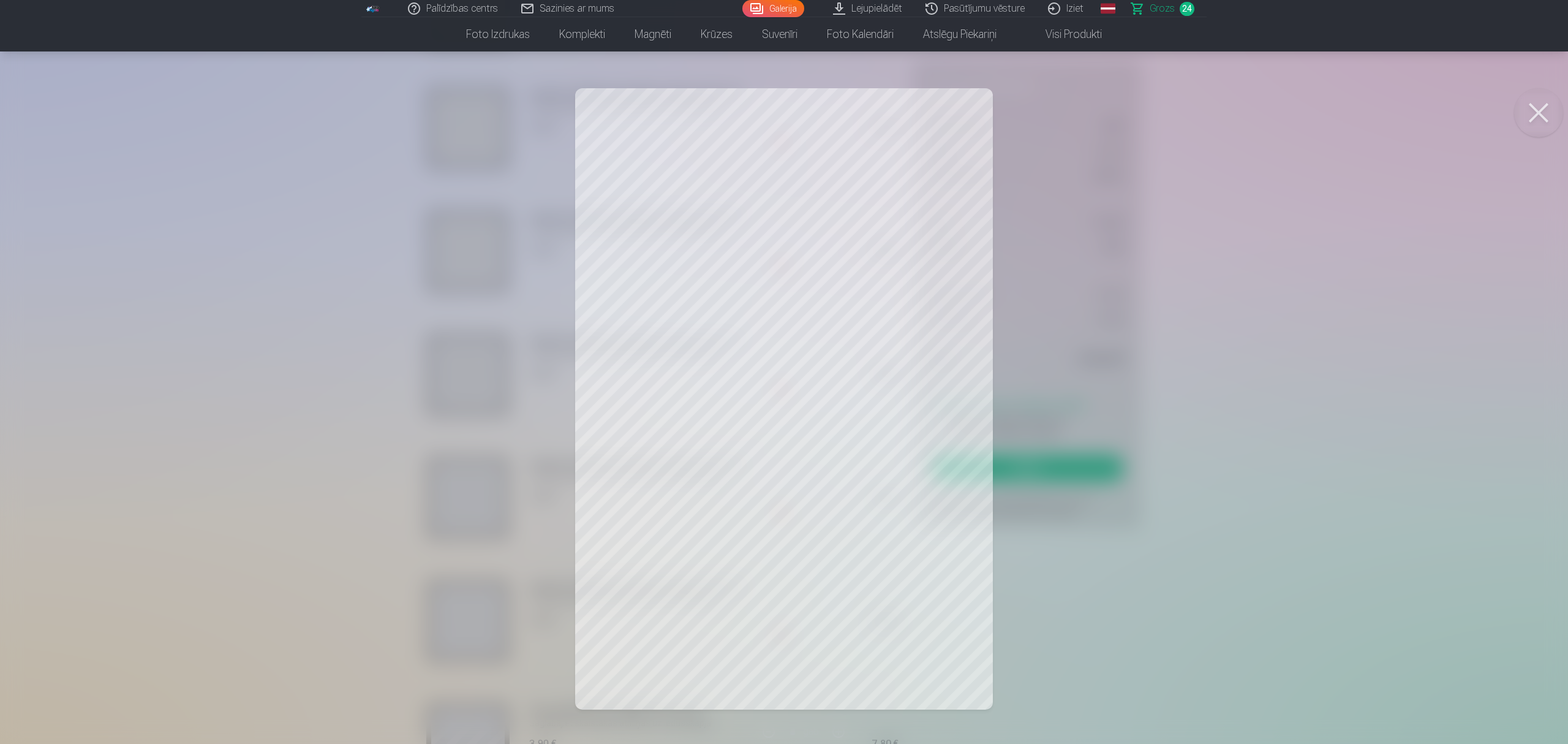
click at [1172, 111] on button at bounding box center [1538, 113] width 49 height 49
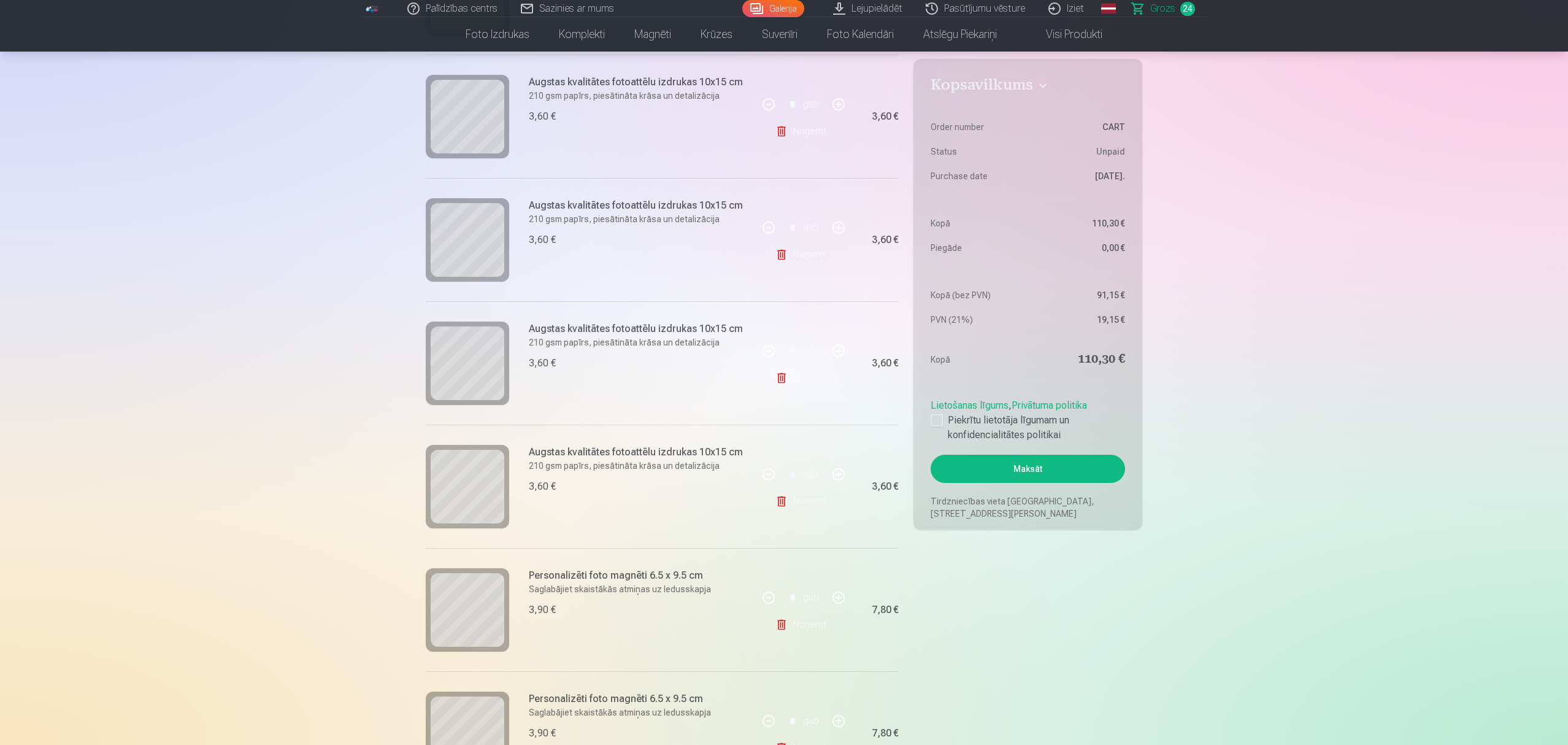
scroll to position [2372, 0]
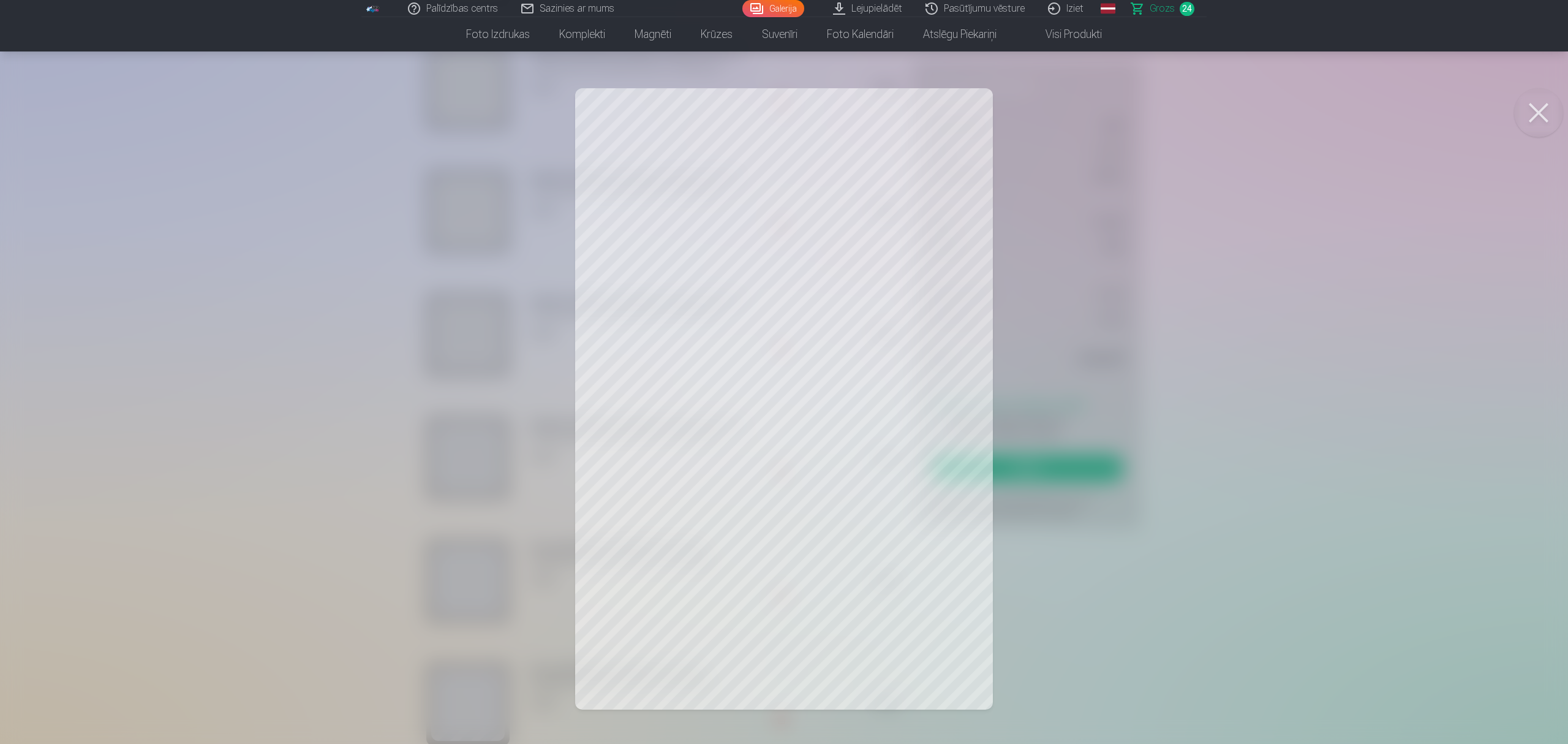
click at [1172, 123] on button at bounding box center [1538, 113] width 49 height 49
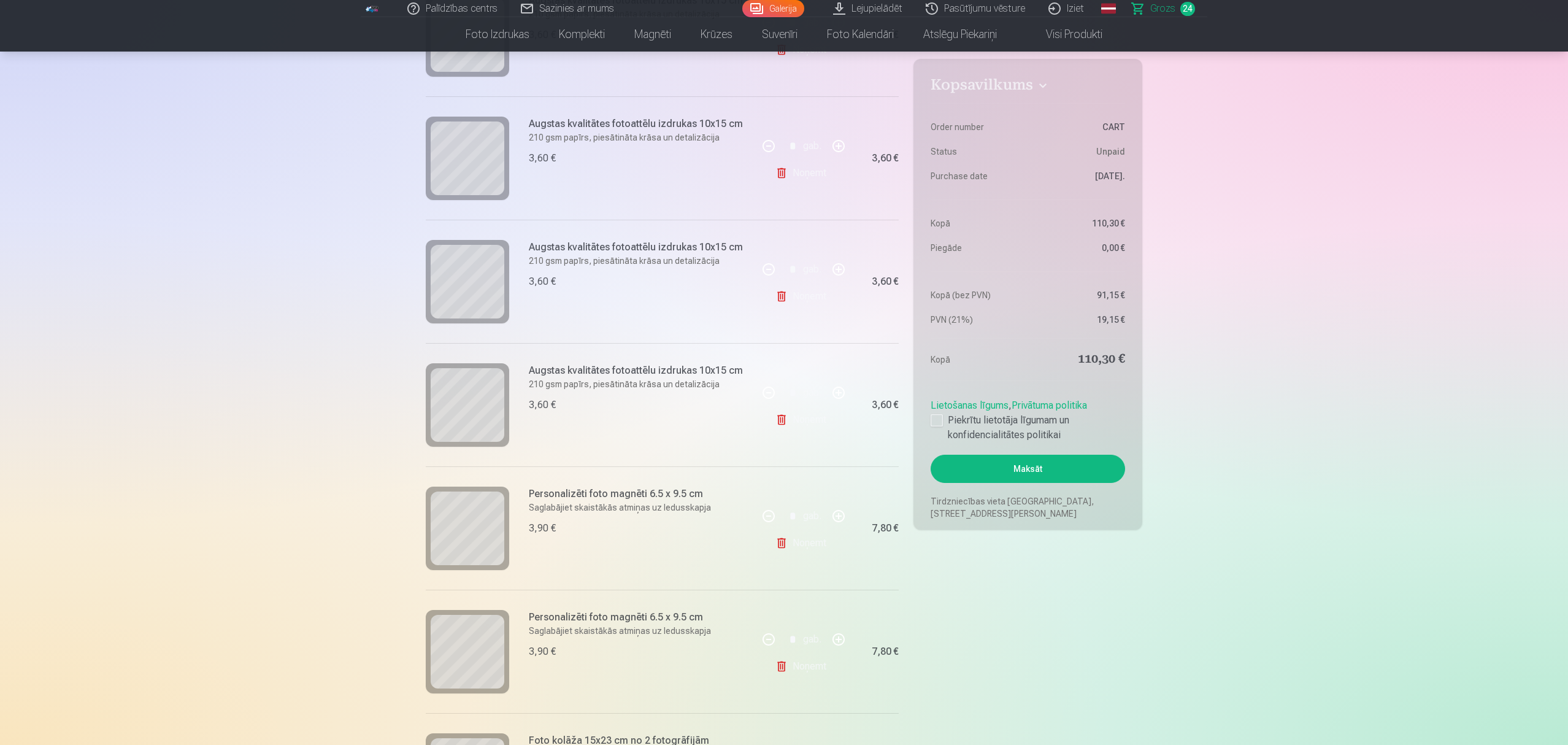
scroll to position [2454, 0]
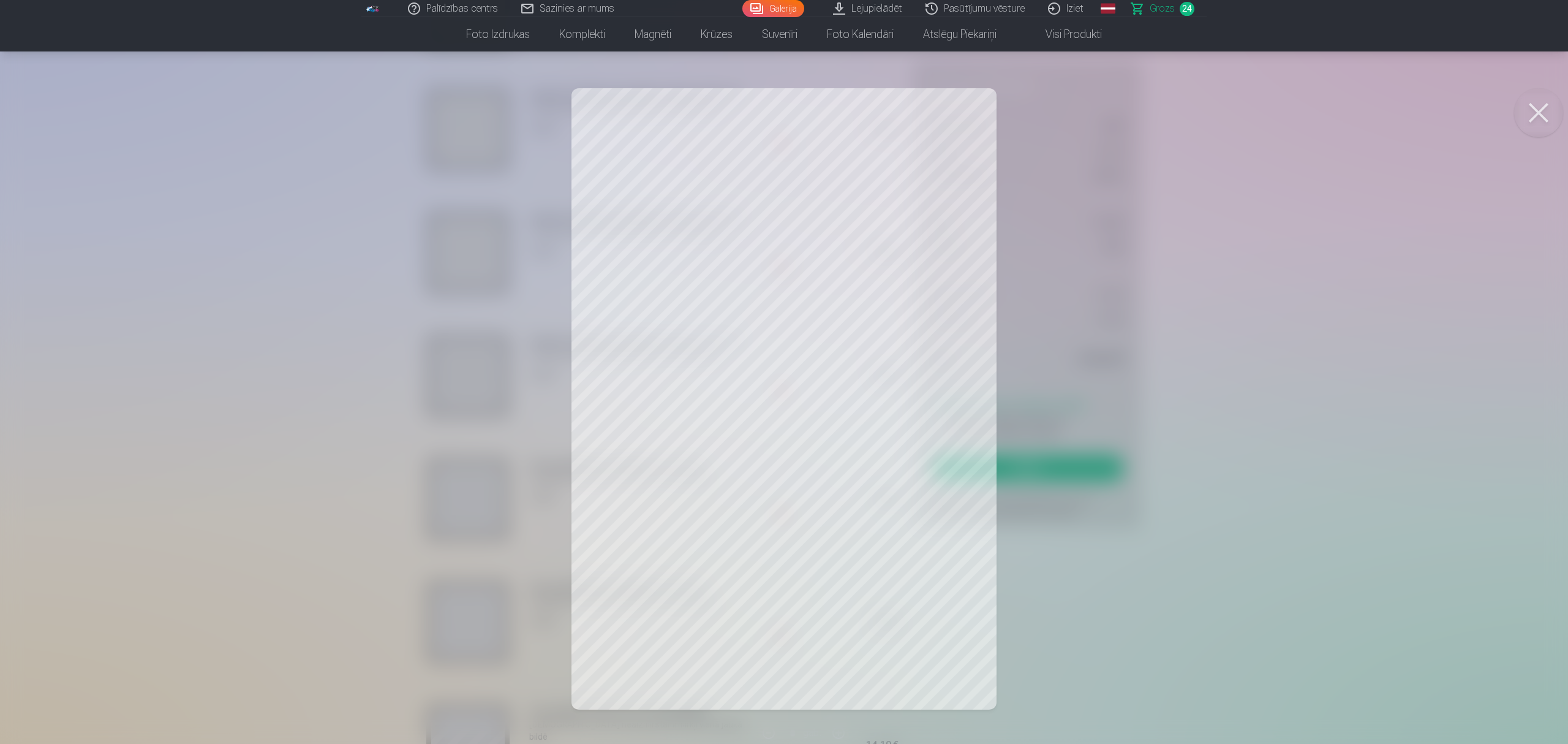
click at [1172, 111] on button at bounding box center [1538, 113] width 49 height 49
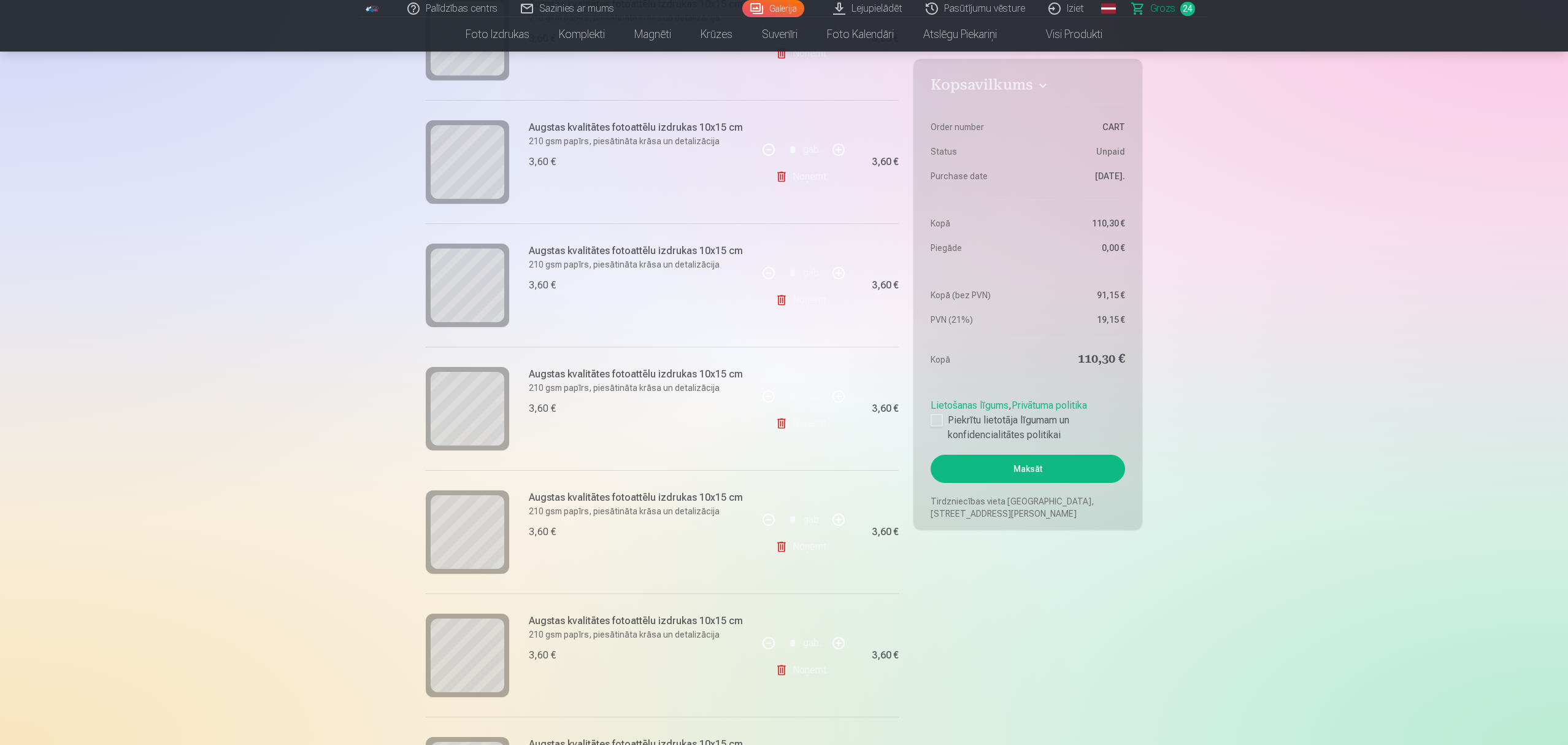
scroll to position [1063, 0]
click at [940, 419] on div at bounding box center [937, 420] width 12 height 12
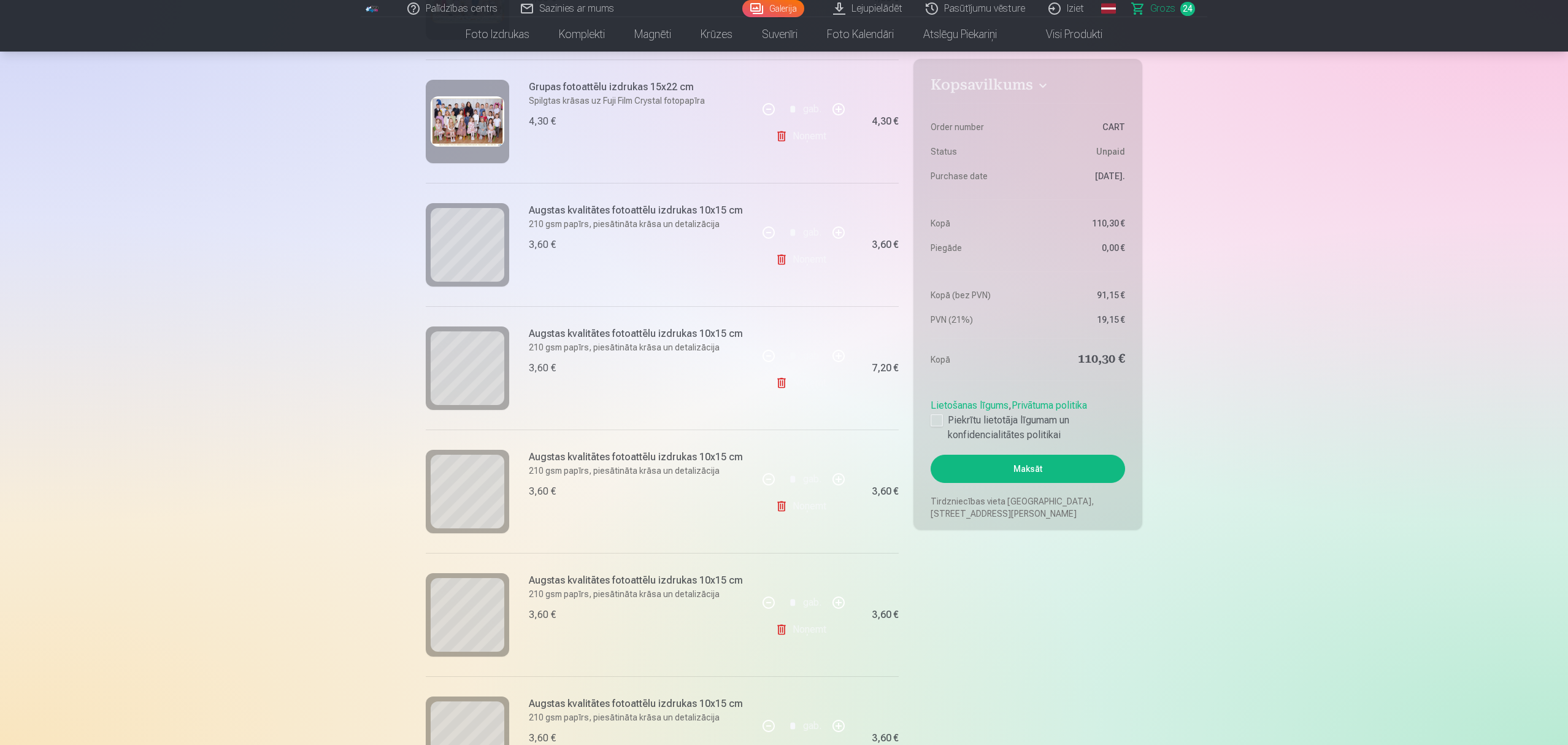
scroll to position [409, 0]
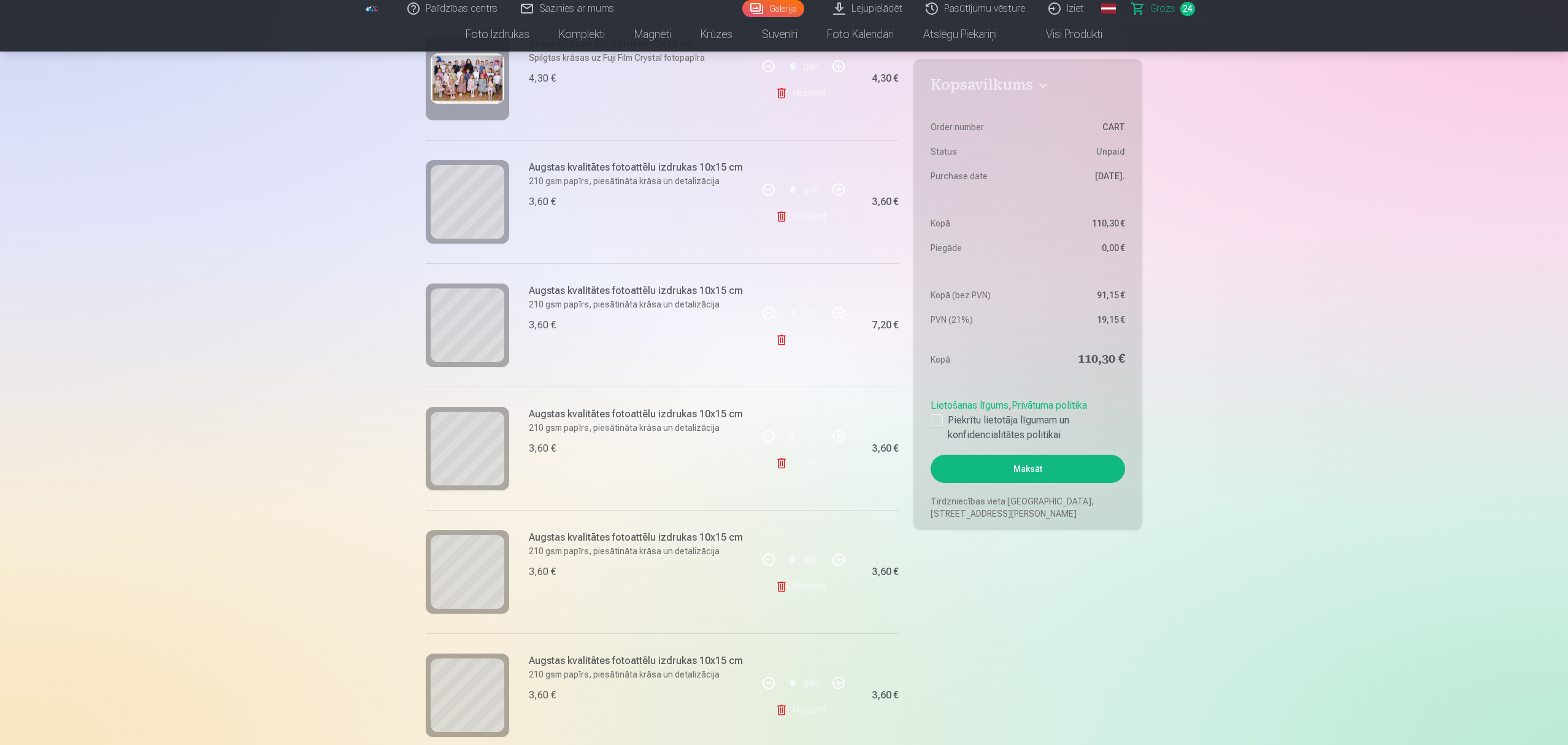
click at [797, 211] on link "Noņemt" at bounding box center [804, 216] width 56 height 25
type input "*"
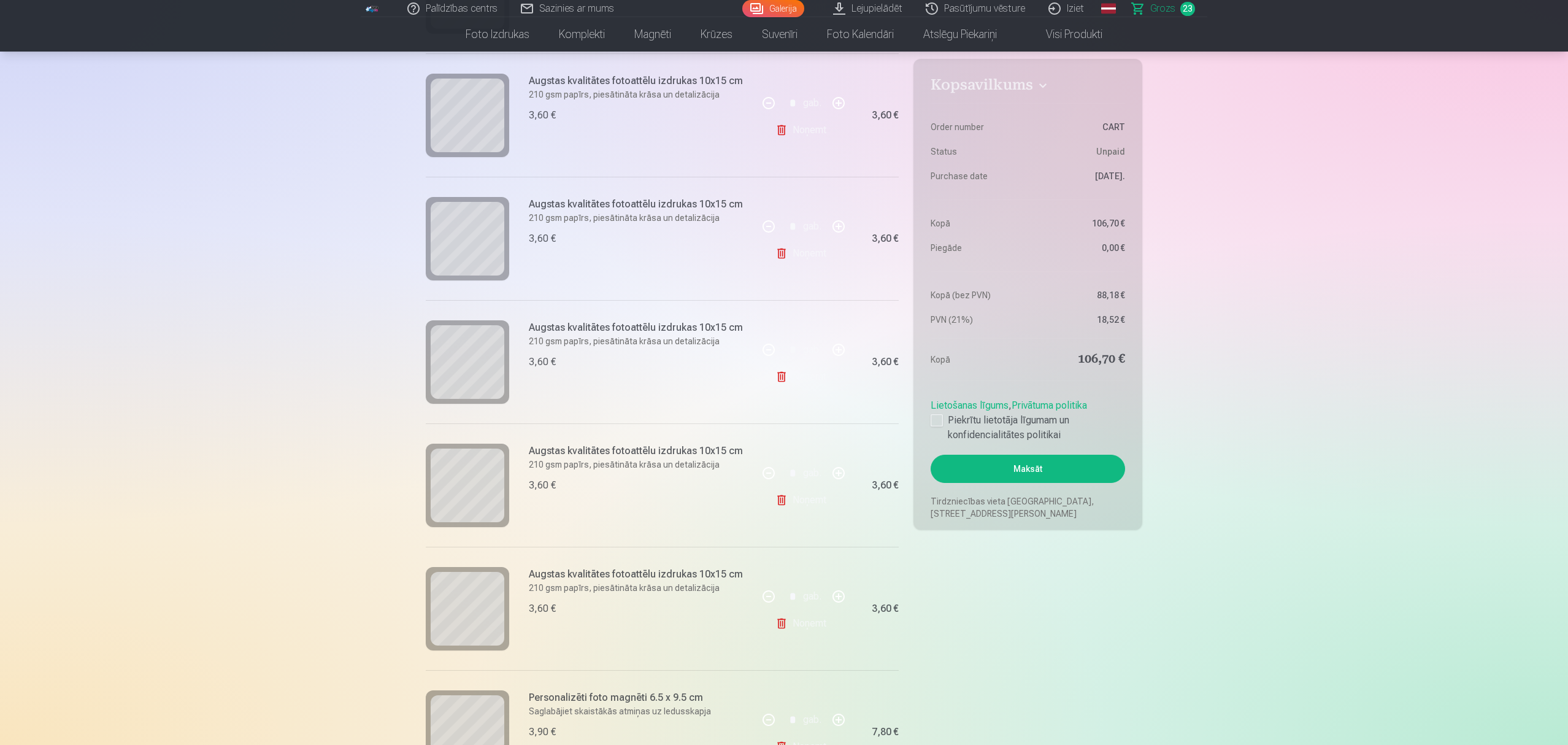
scroll to position [2126, 0]
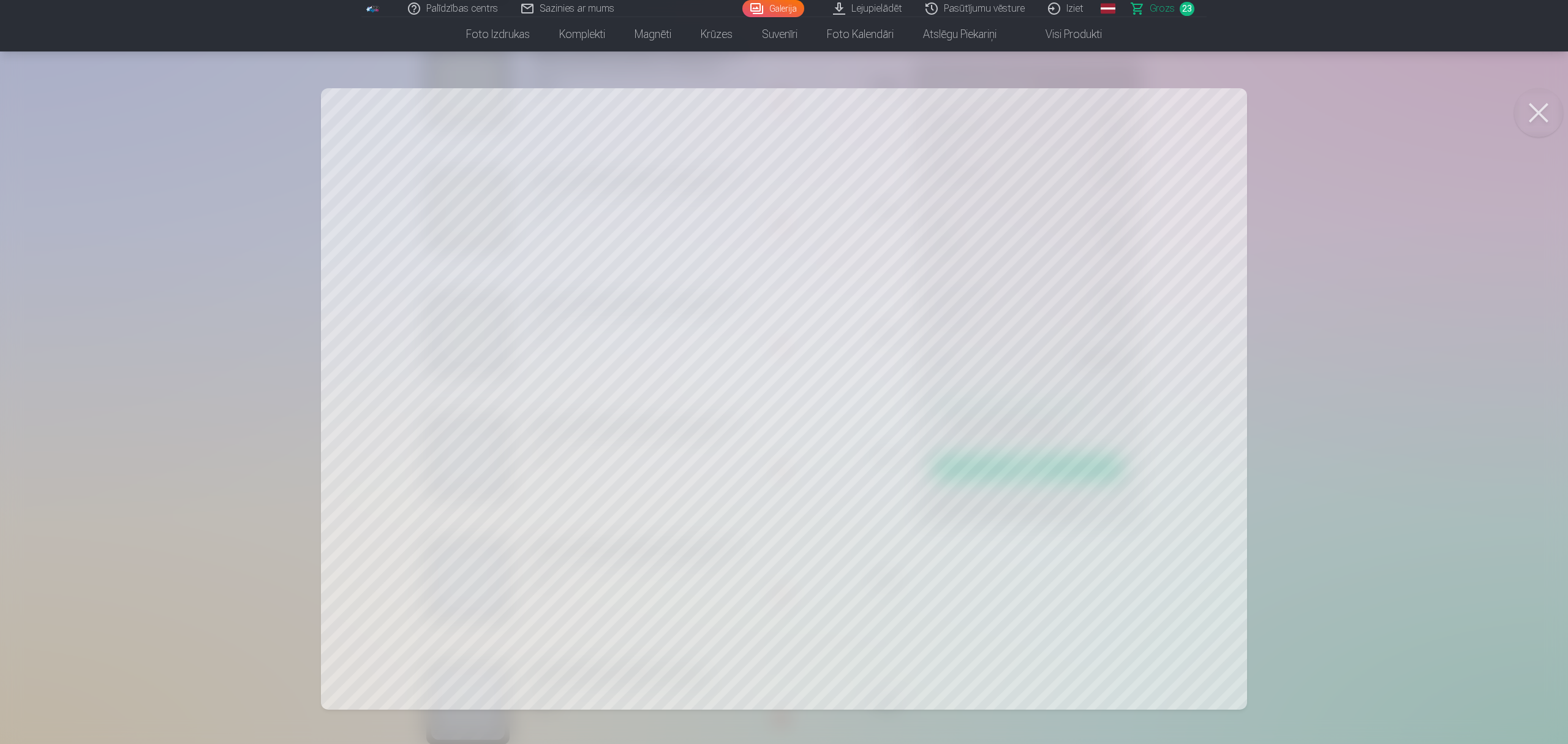
click at [1172, 106] on button at bounding box center [1538, 113] width 49 height 49
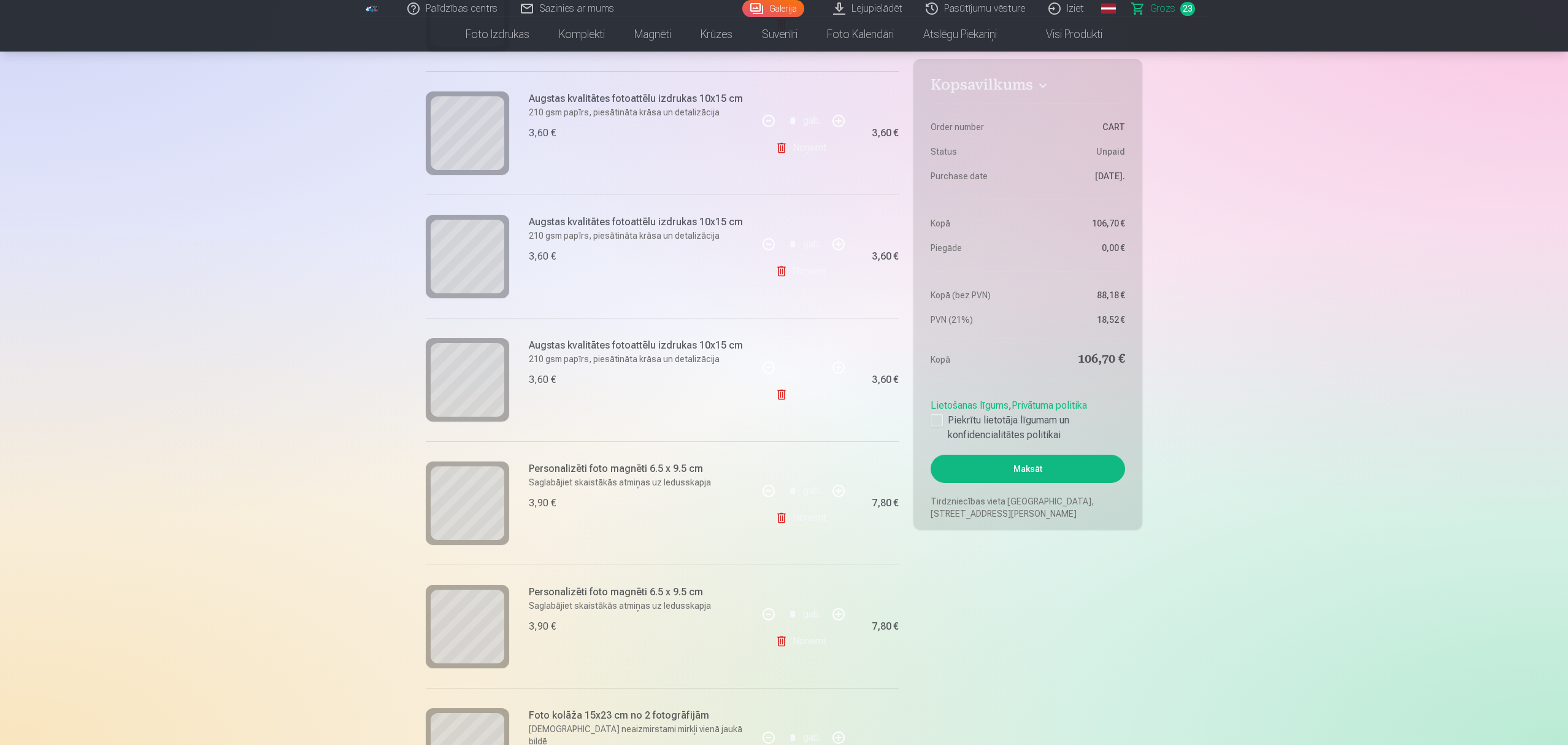
scroll to position [2372, 0]
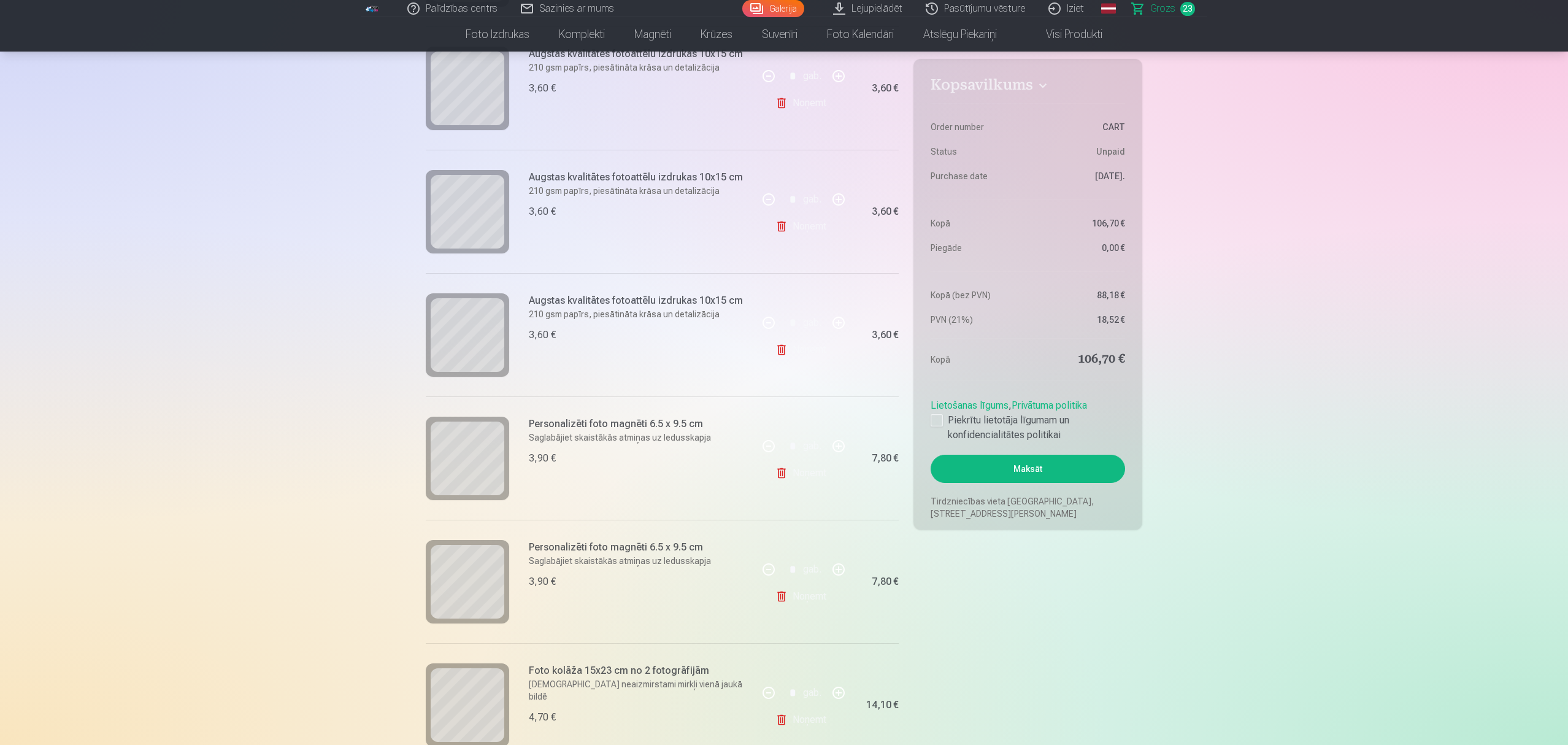
click at [460, 377] on div at bounding box center [468, 335] width 84 height 84
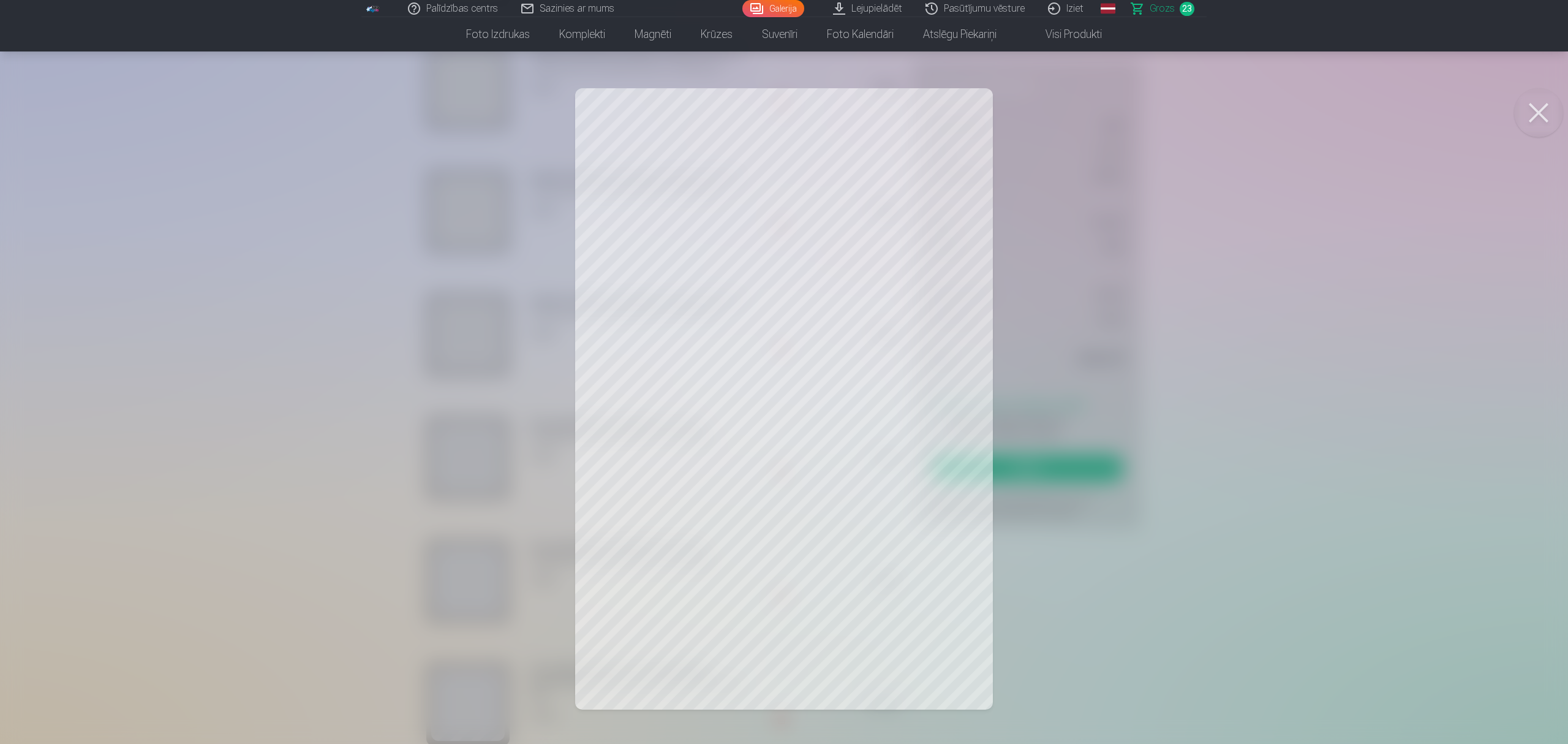
click at [1172, 113] on button at bounding box center [1538, 113] width 49 height 49
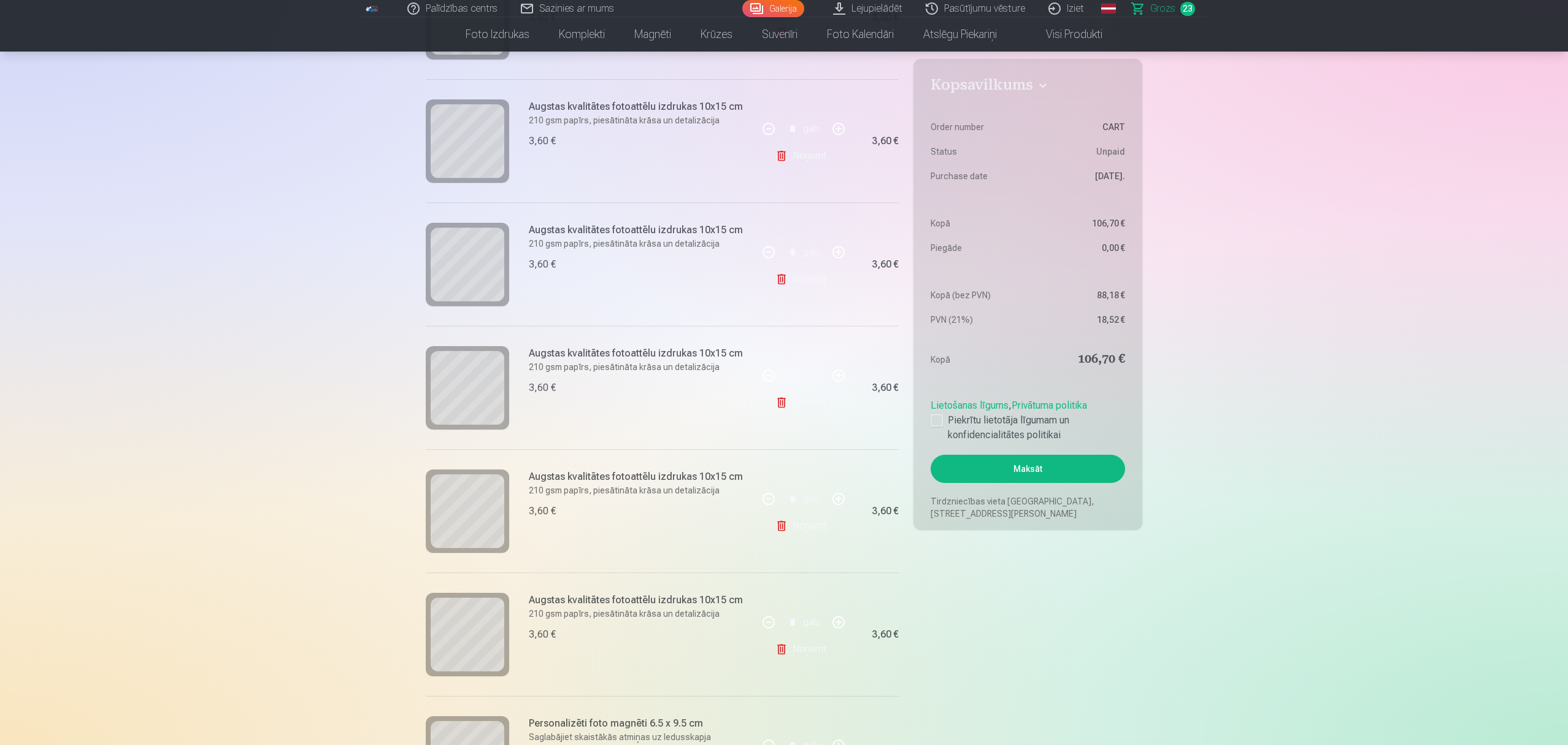
scroll to position [2045, 0]
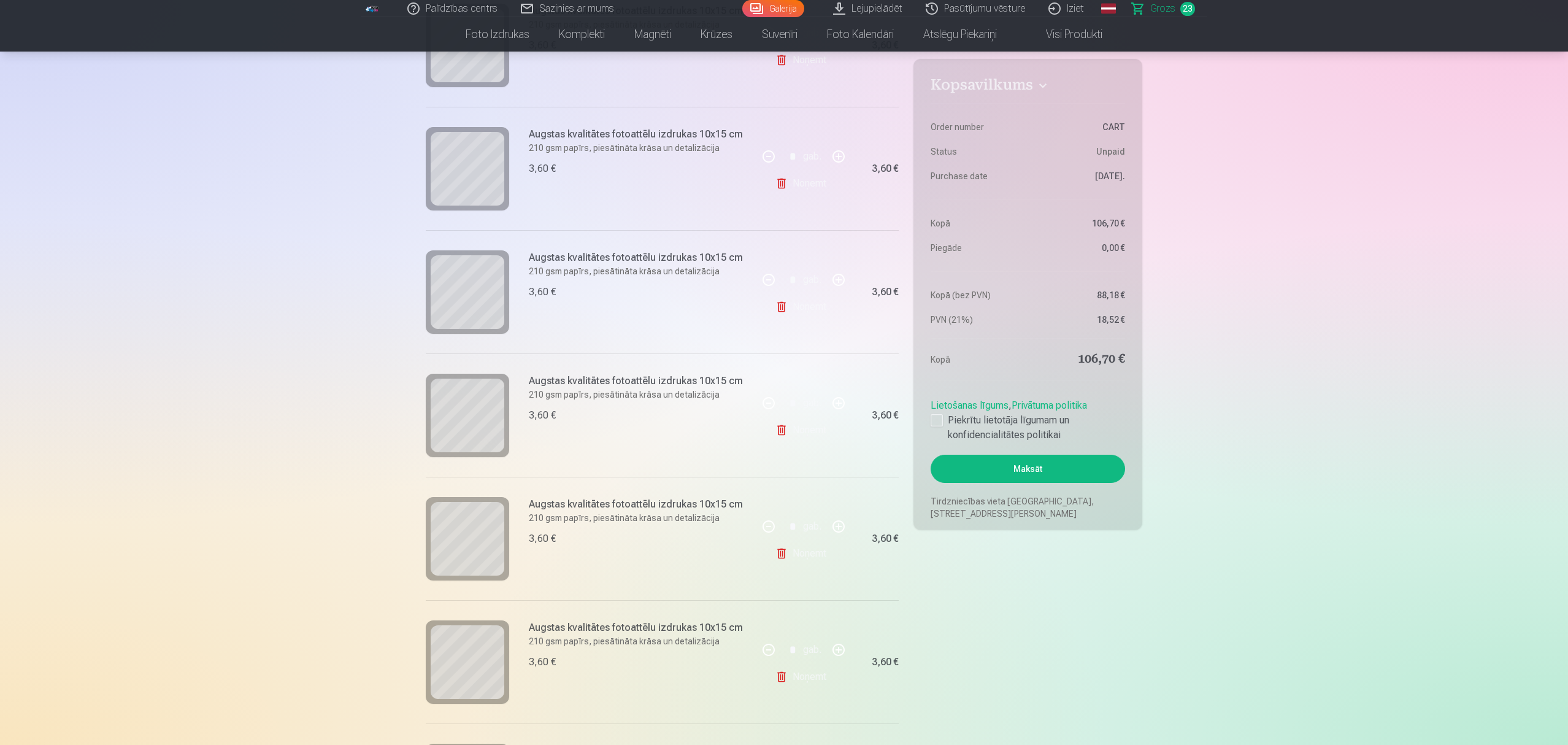
click at [799, 312] on link "Noņemt" at bounding box center [804, 306] width 56 height 25
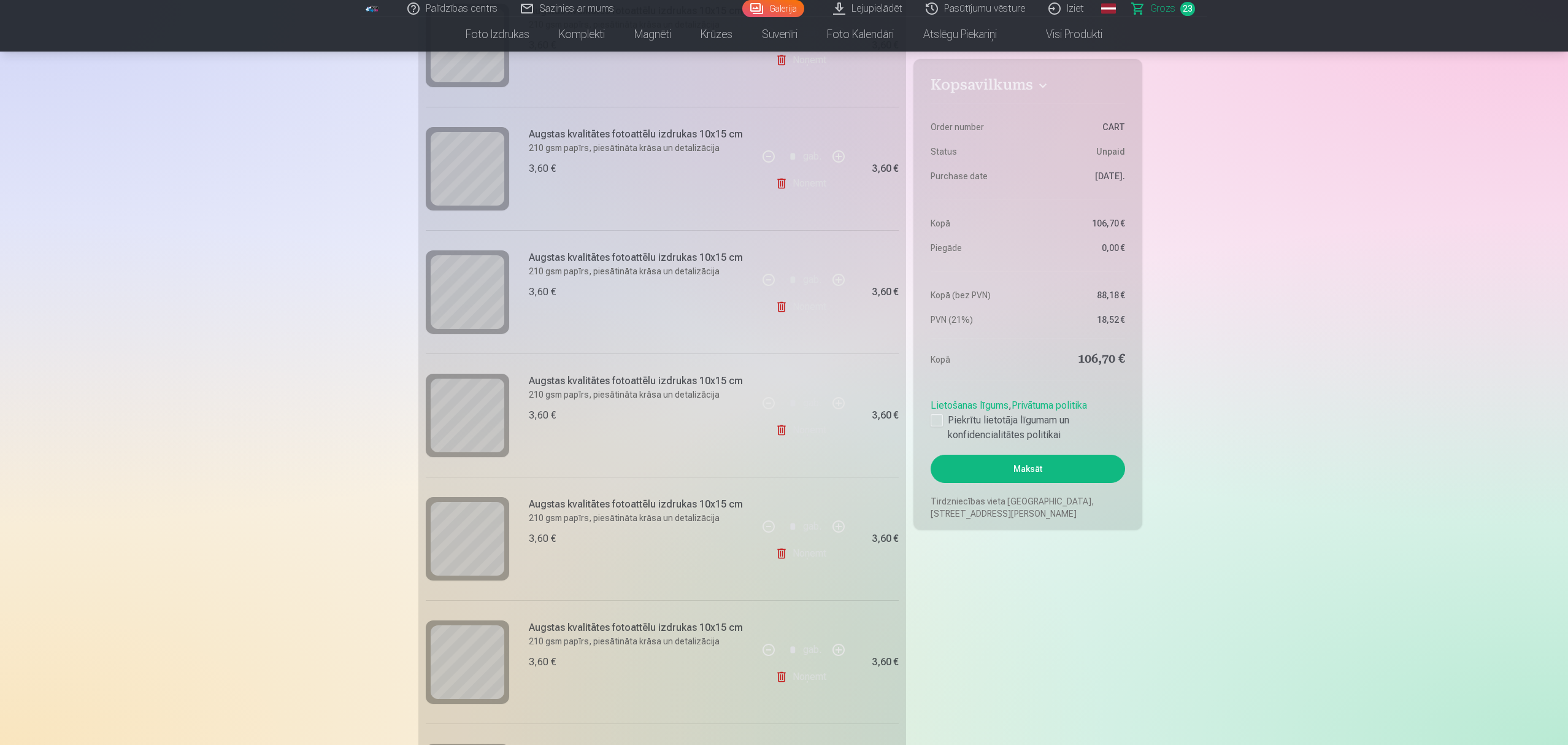
type input "*"
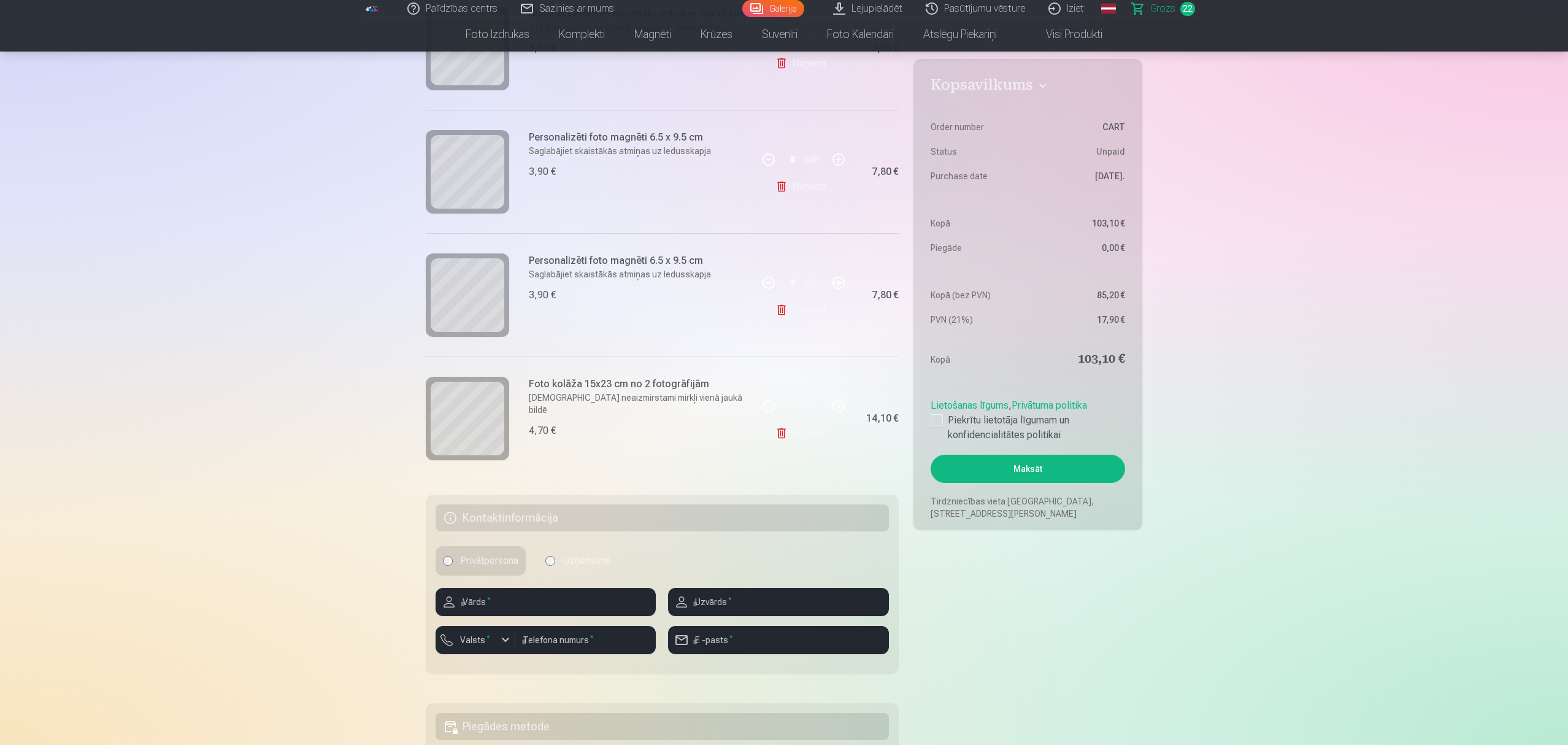
scroll to position [2536, 0]
click at [508, 559] on input "text" at bounding box center [546, 601] width 220 height 28
type input "****"
type input "********"
click at [502, 559] on div "button" at bounding box center [506, 639] width 15 height 15
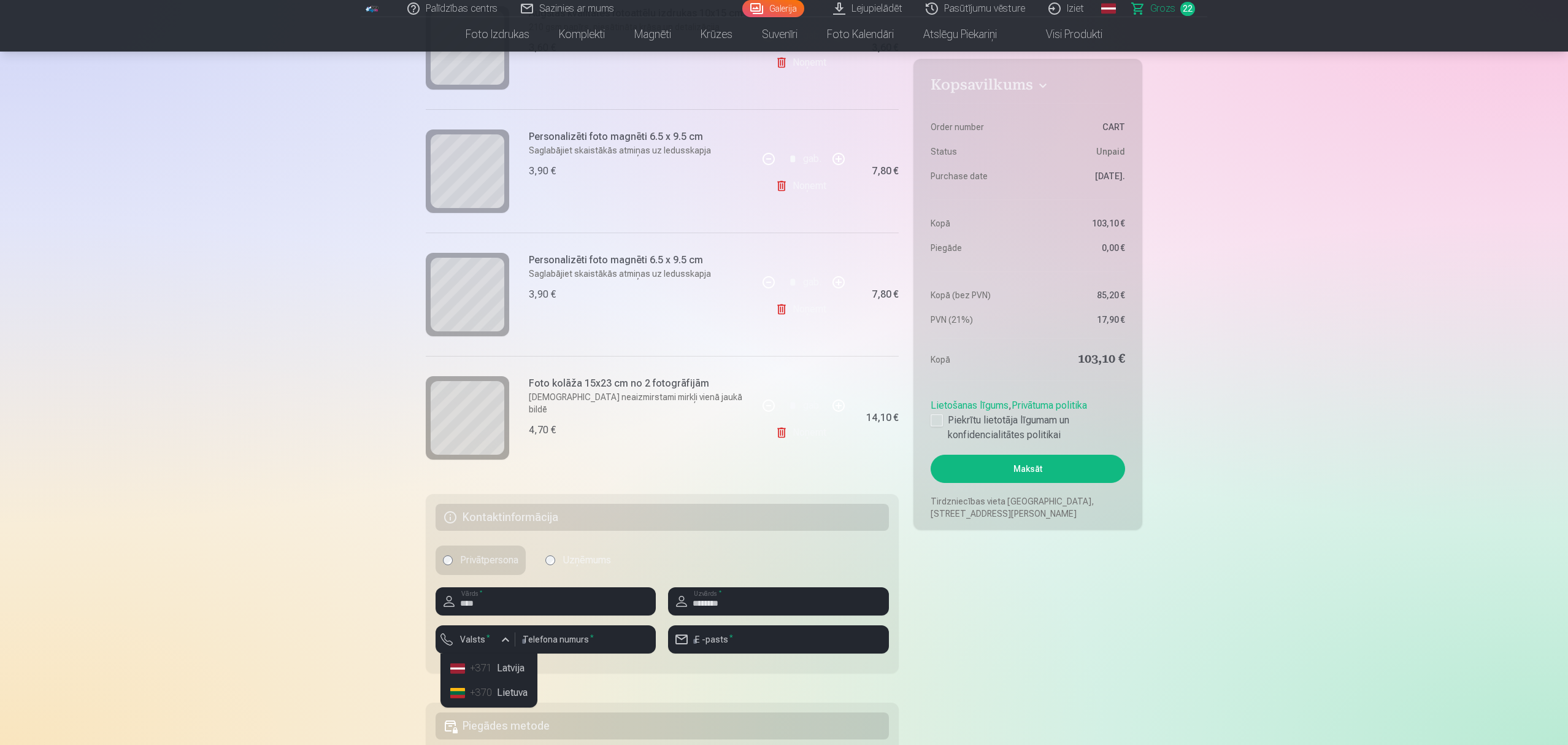
click at [502, 559] on li "+371 Latvija" at bounding box center [489, 668] width 87 height 25
click at [551, 559] on input "number" at bounding box center [586, 639] width 141 height 28
type input "********"
click at [779, 559] on input "email" at bounding box center [778, 639] width 220 height 28
type input "**********"
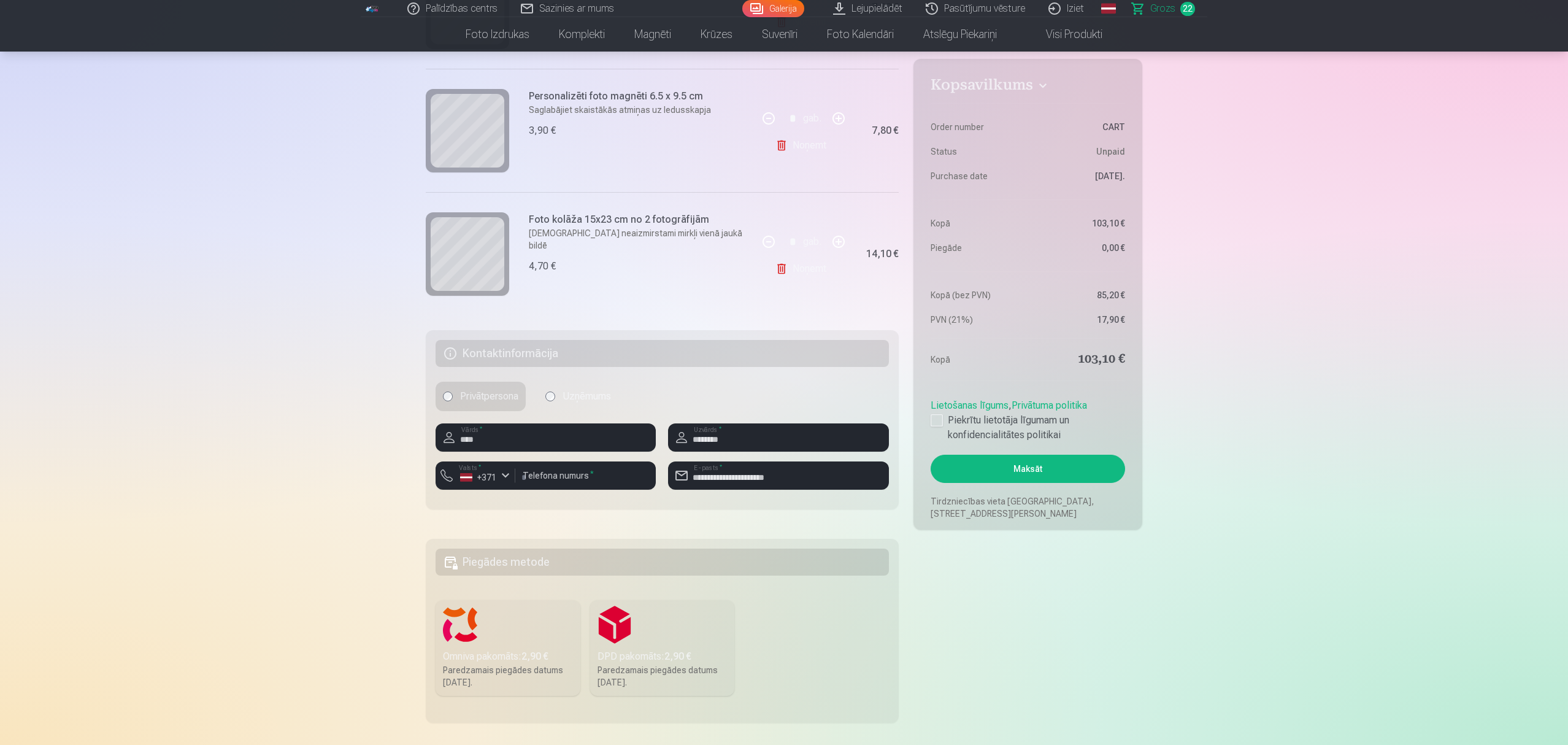
scroll to position [2782, 0]
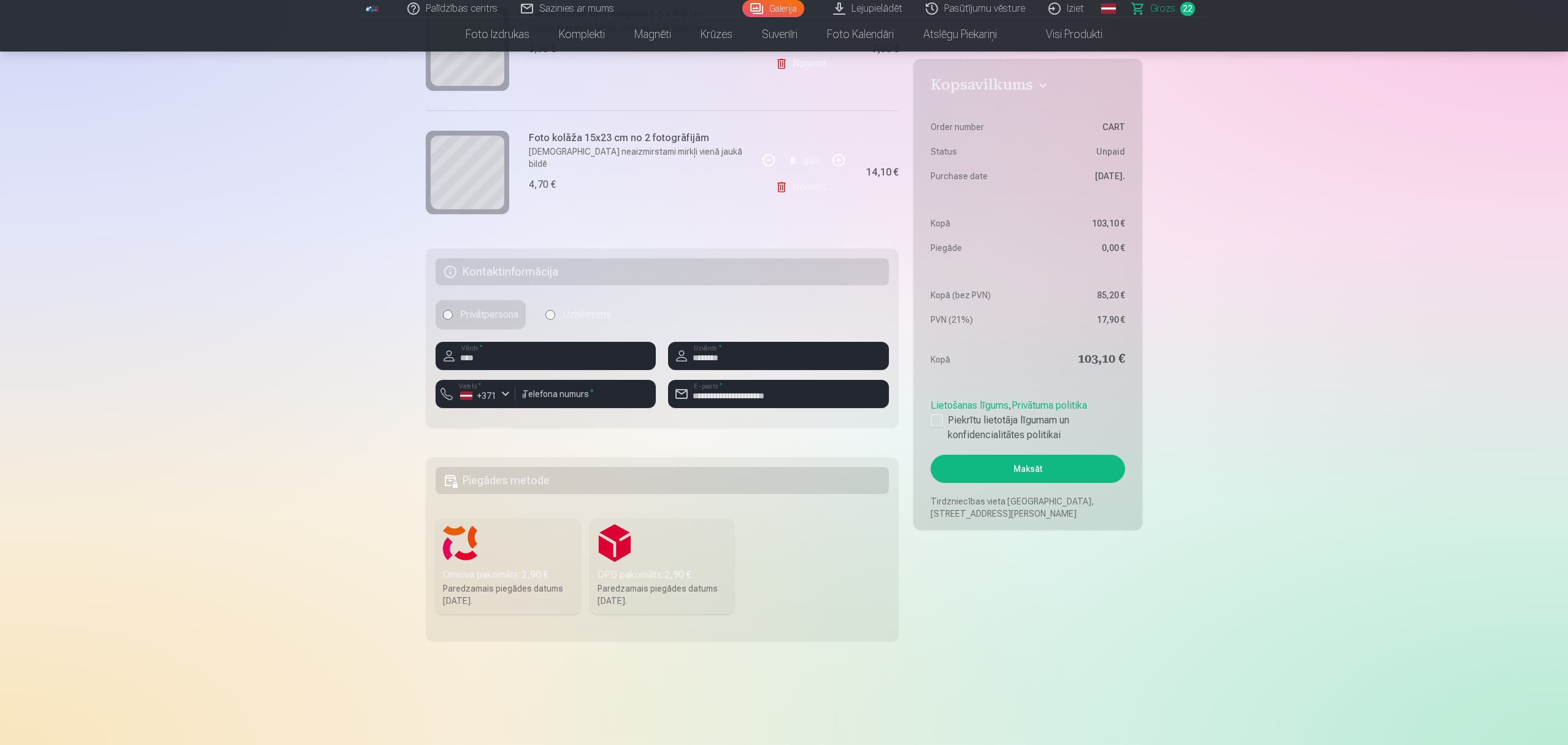
click at [469, 556] on label "Omniva pakomāts : 2,90 € Paredzamais piegādes datums [DATE]." at bounding box center [508, 566] width 145 height 96
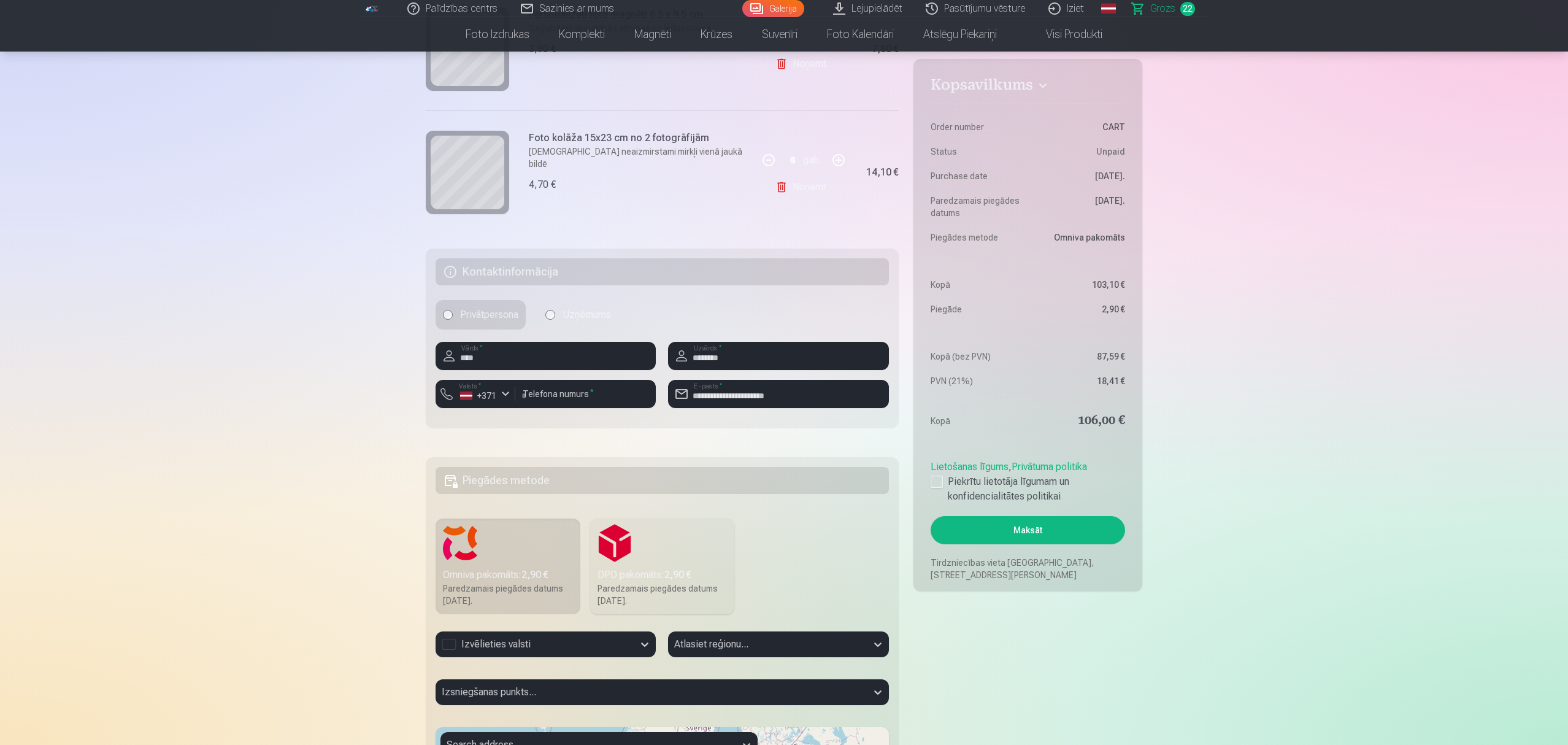
scroll to position [2945, 0]
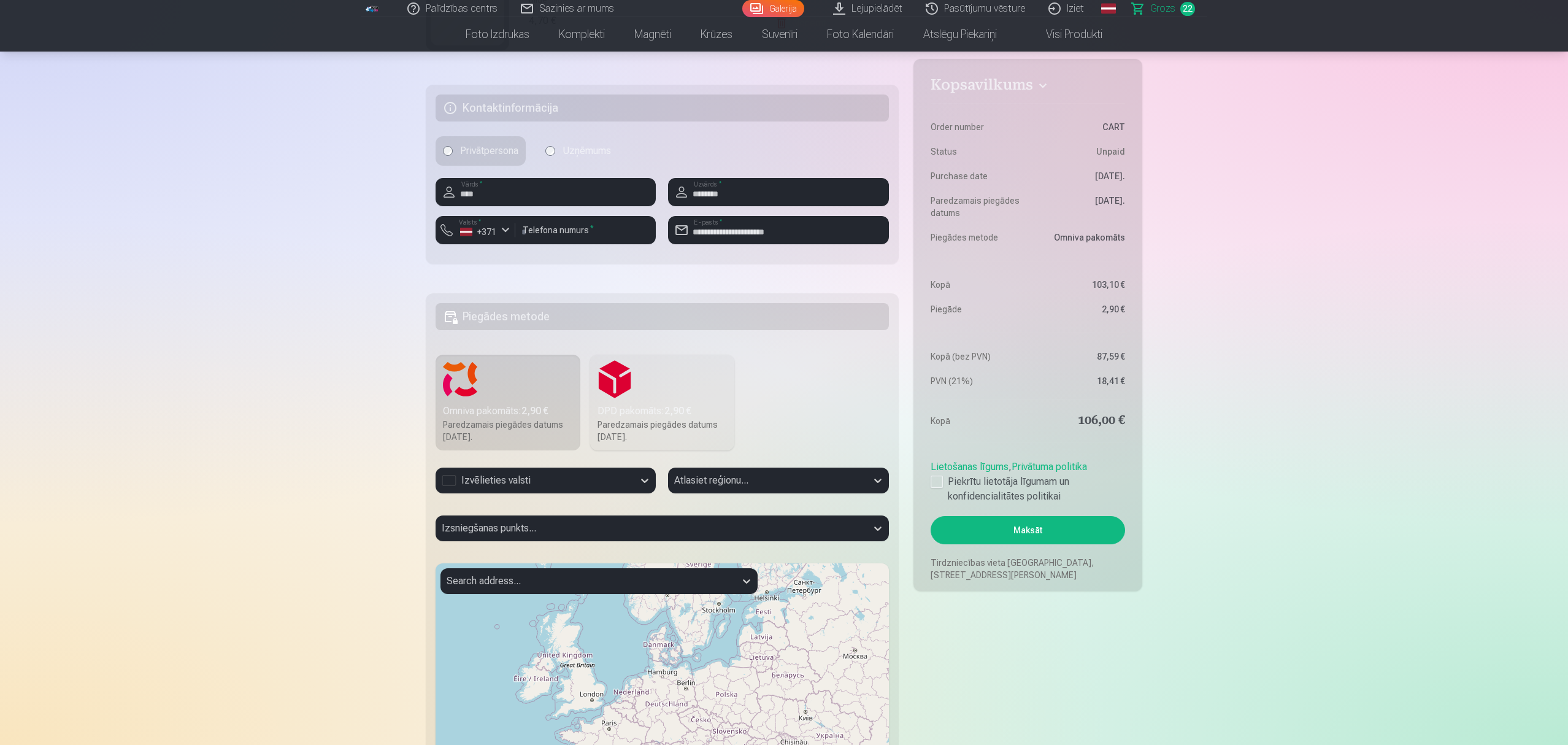
click at [496, 481] on div "Izvēlieties valsti" at bounding box center [535, 480] width 186 height 15
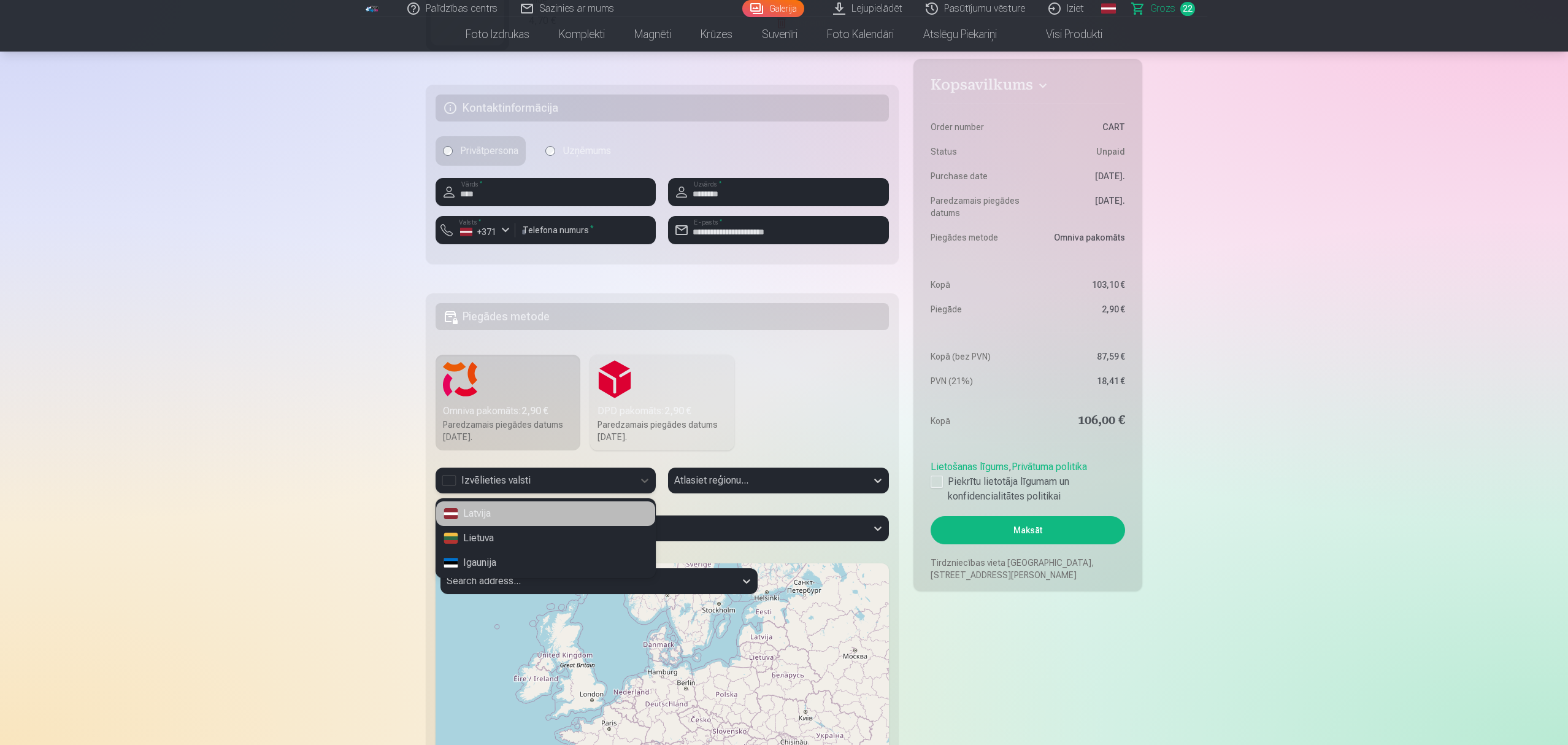
click at [505, 515] on div "Latvija" at bounding box center [546, 514] width 219 height 25
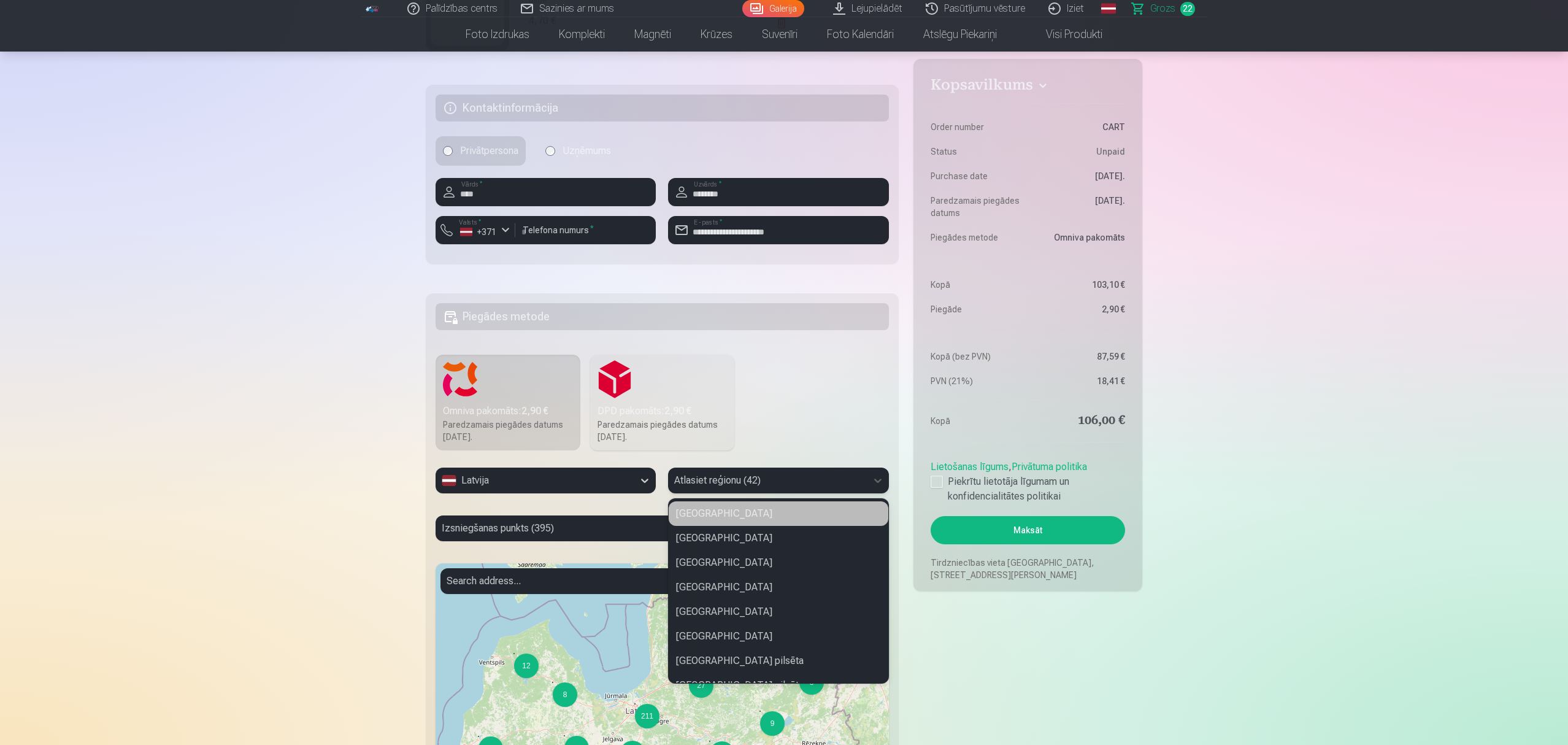
click at [733, 484] on div at bounding box center [767, 480] width 186 height 17
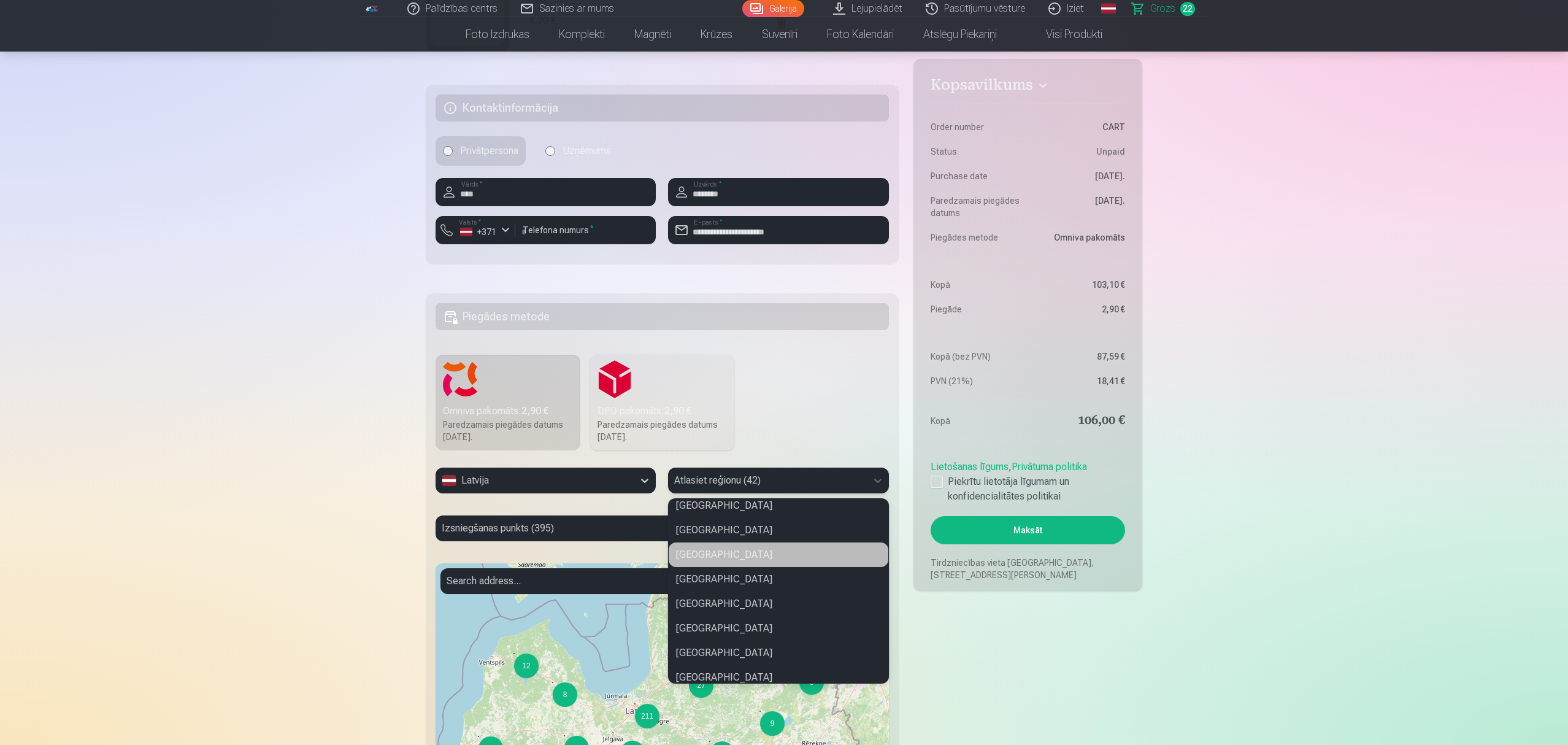
scroll to position [409, 0]
click at [768, 559] on div "[GEOGRAPHIC_DATA]" at bounding box center [779, 570] width 219 height 25
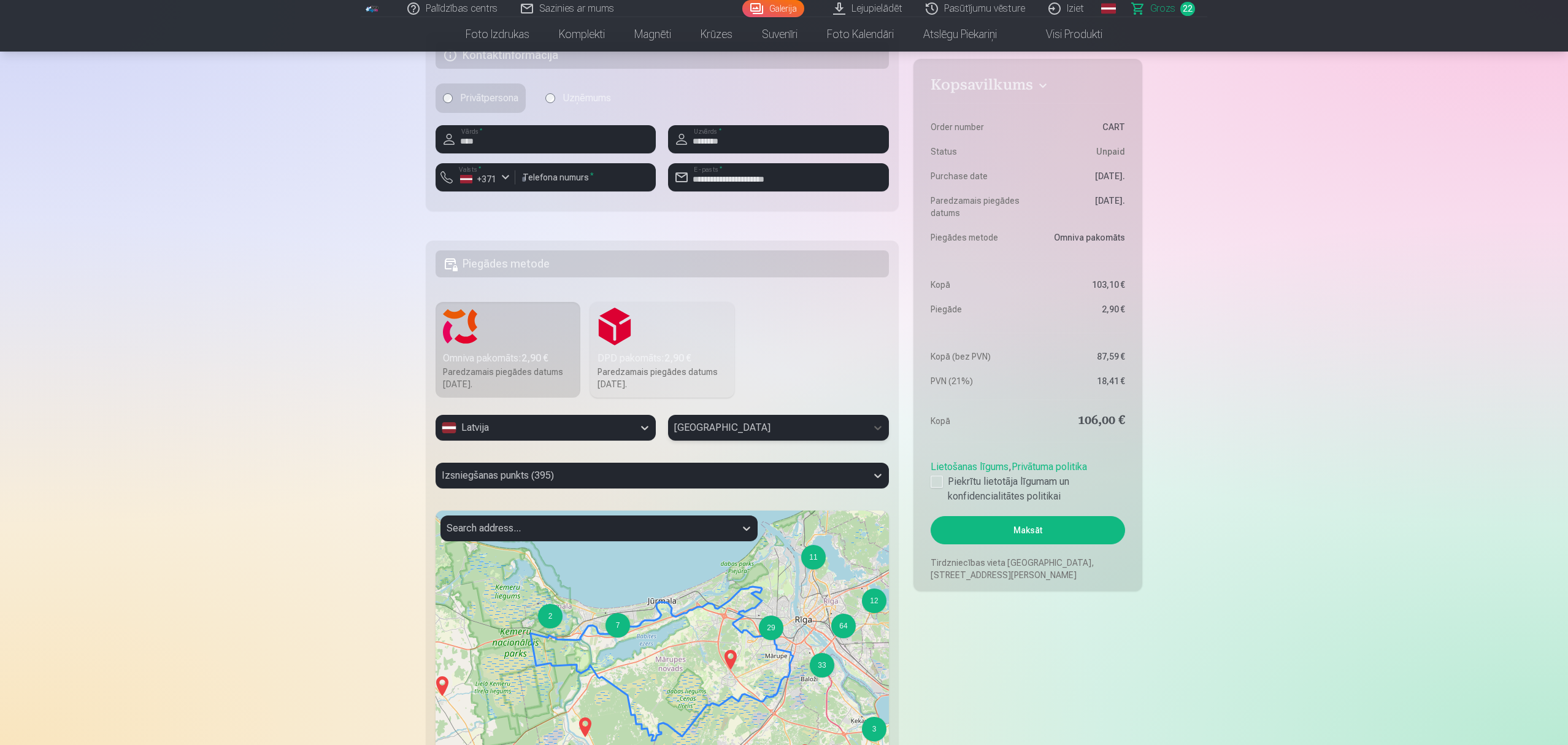
scroll to position [3027, 0]
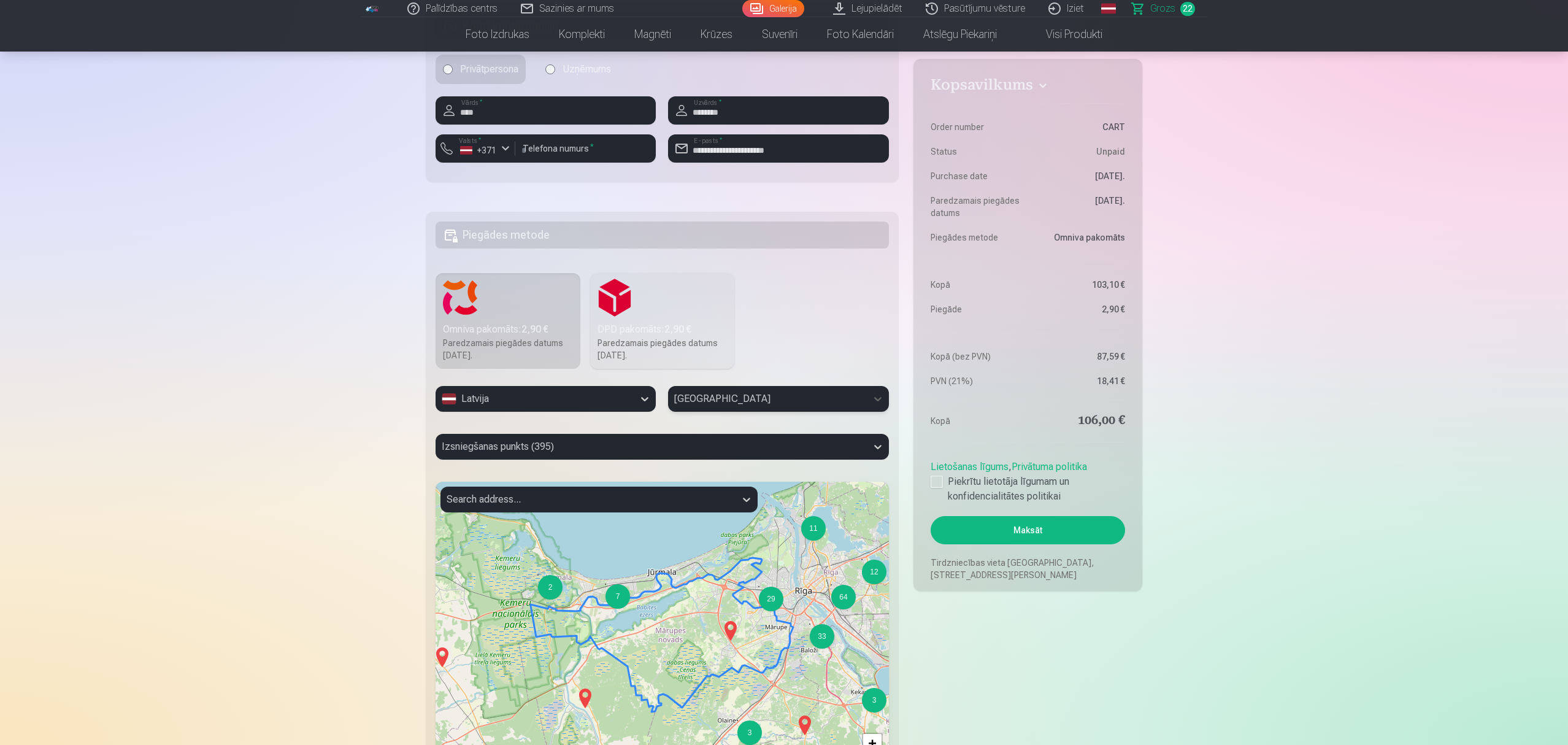
click at [573, 453] on div at bounding box center [651, 446] width 419 height 17
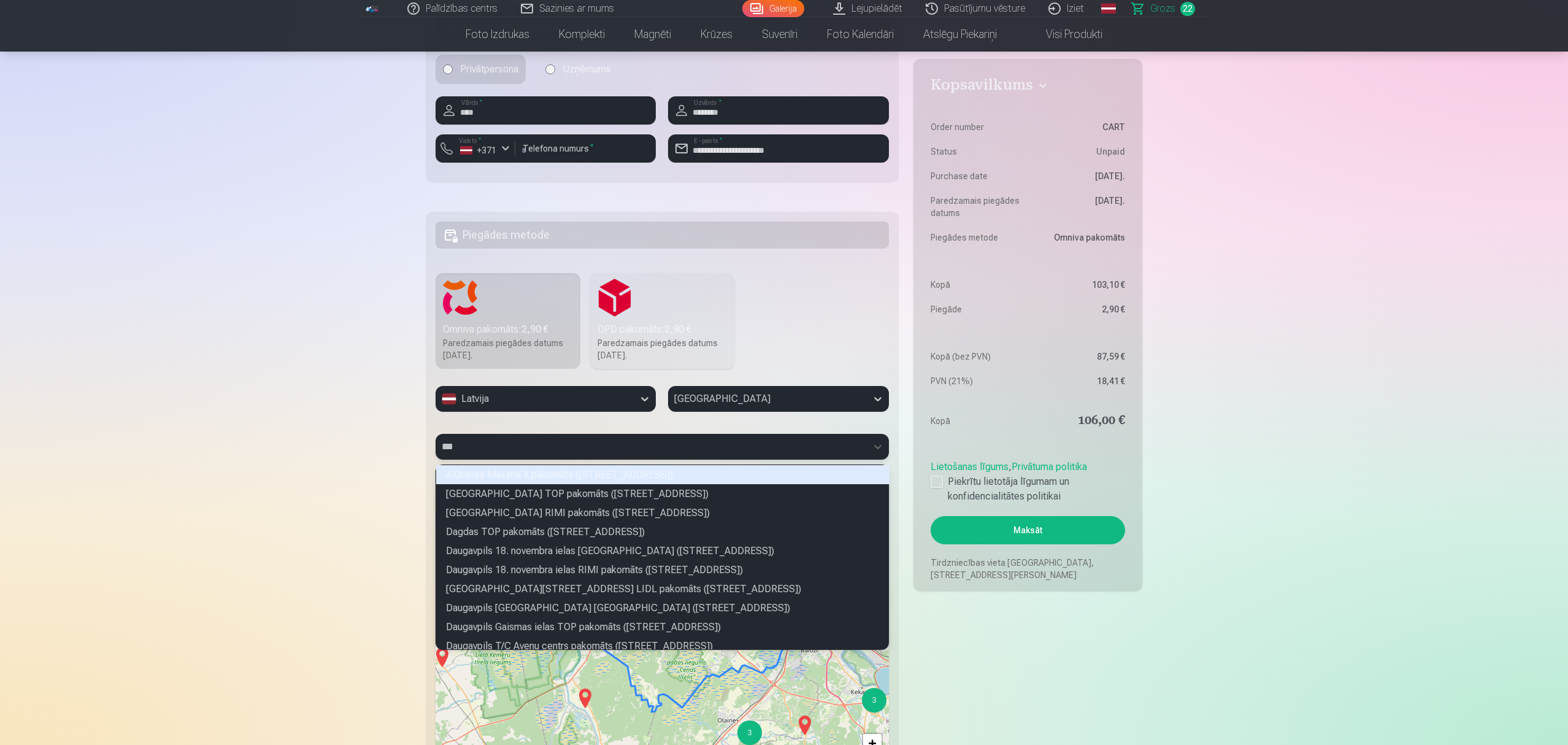
scroll to position [2, 3]
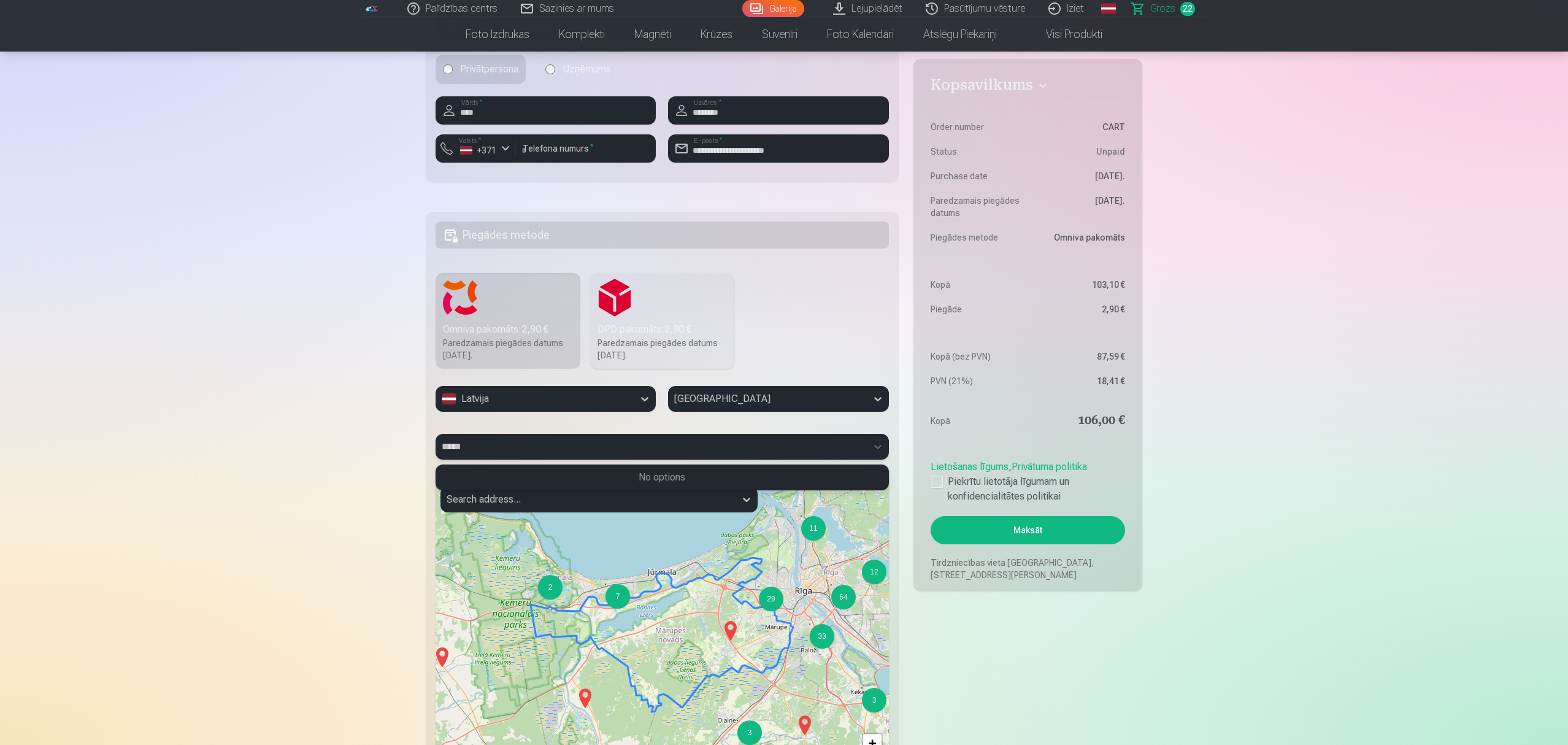
type input "*****"
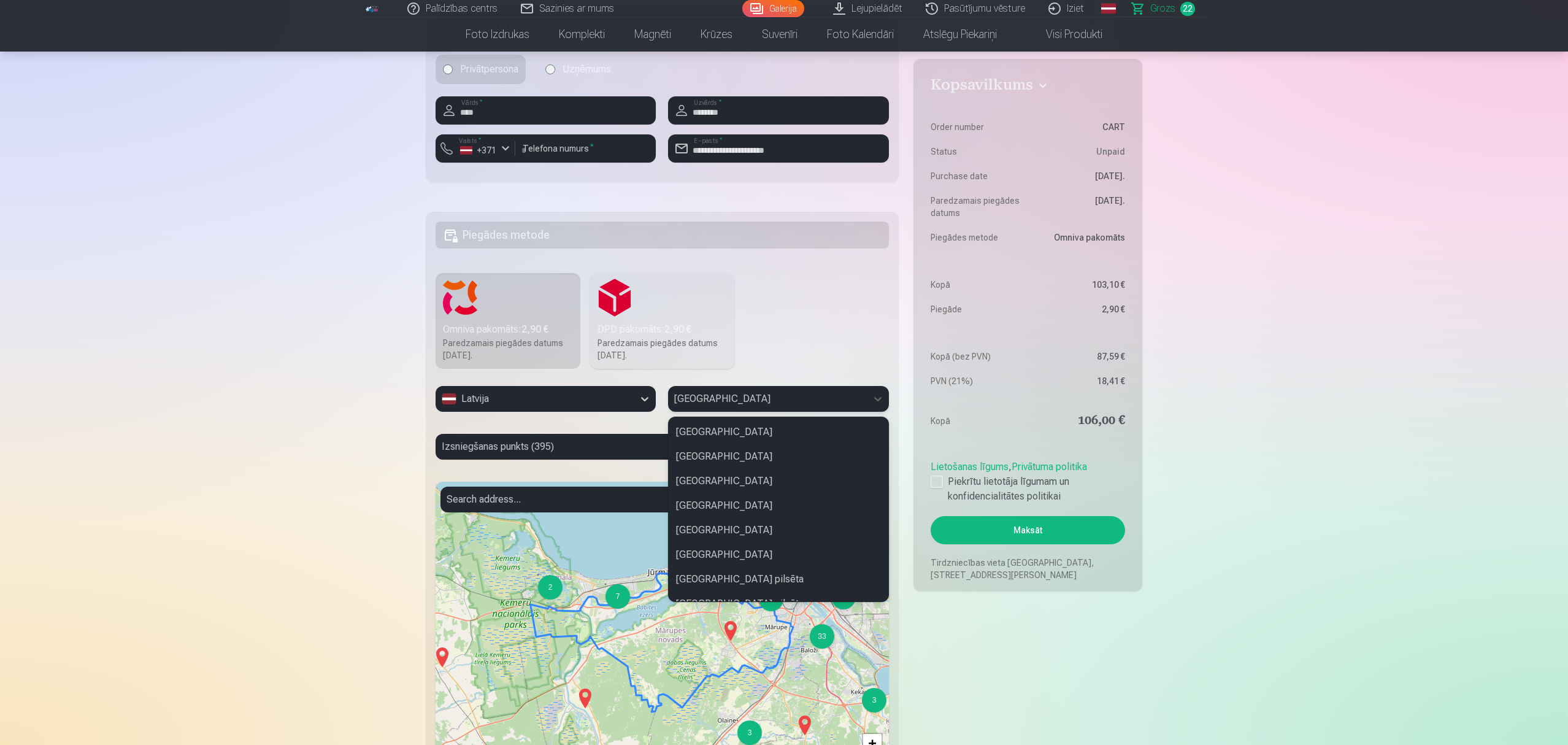
click at [744, 399] on div at bounding box center [767, 398] width 186 height 17
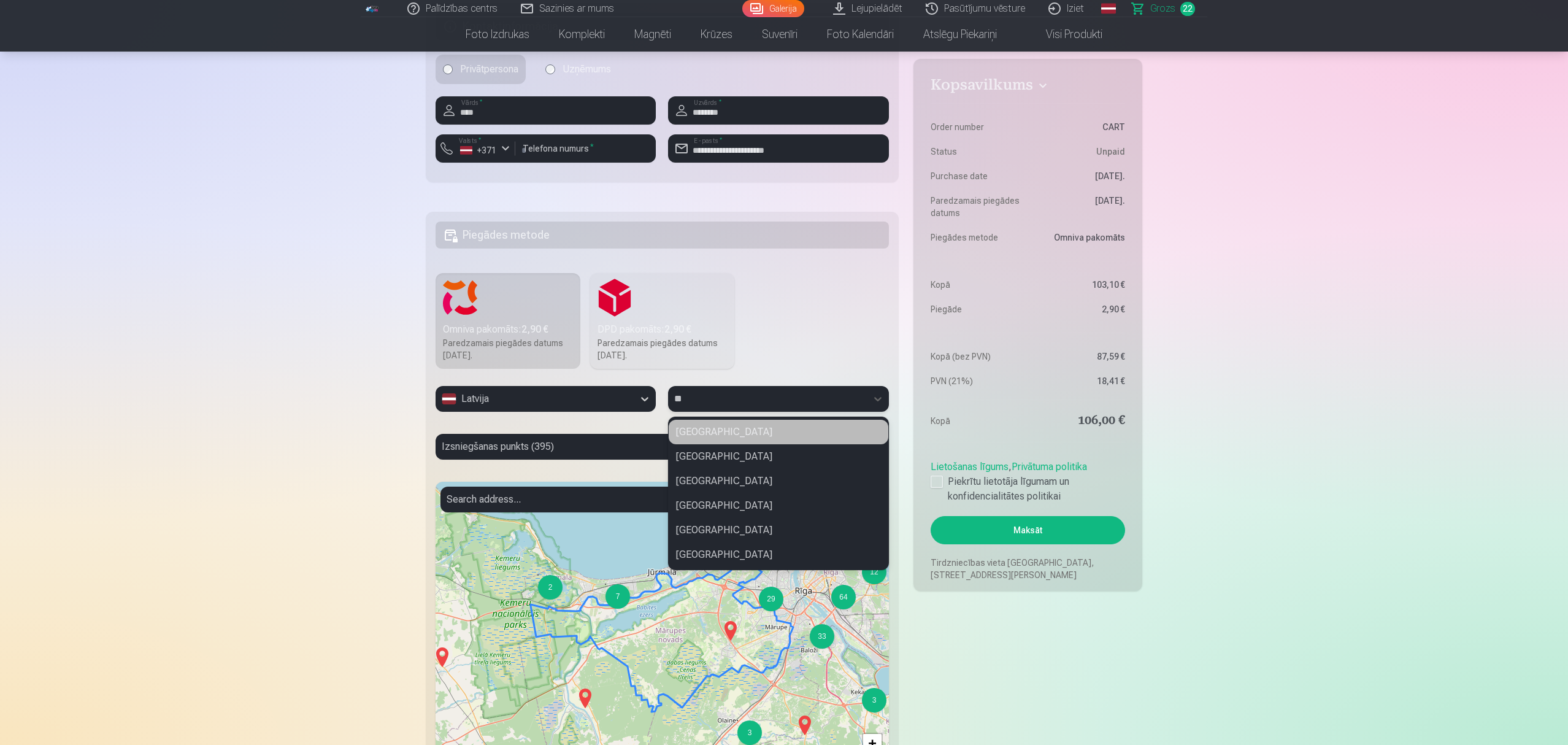
scroll to position [0, 0]
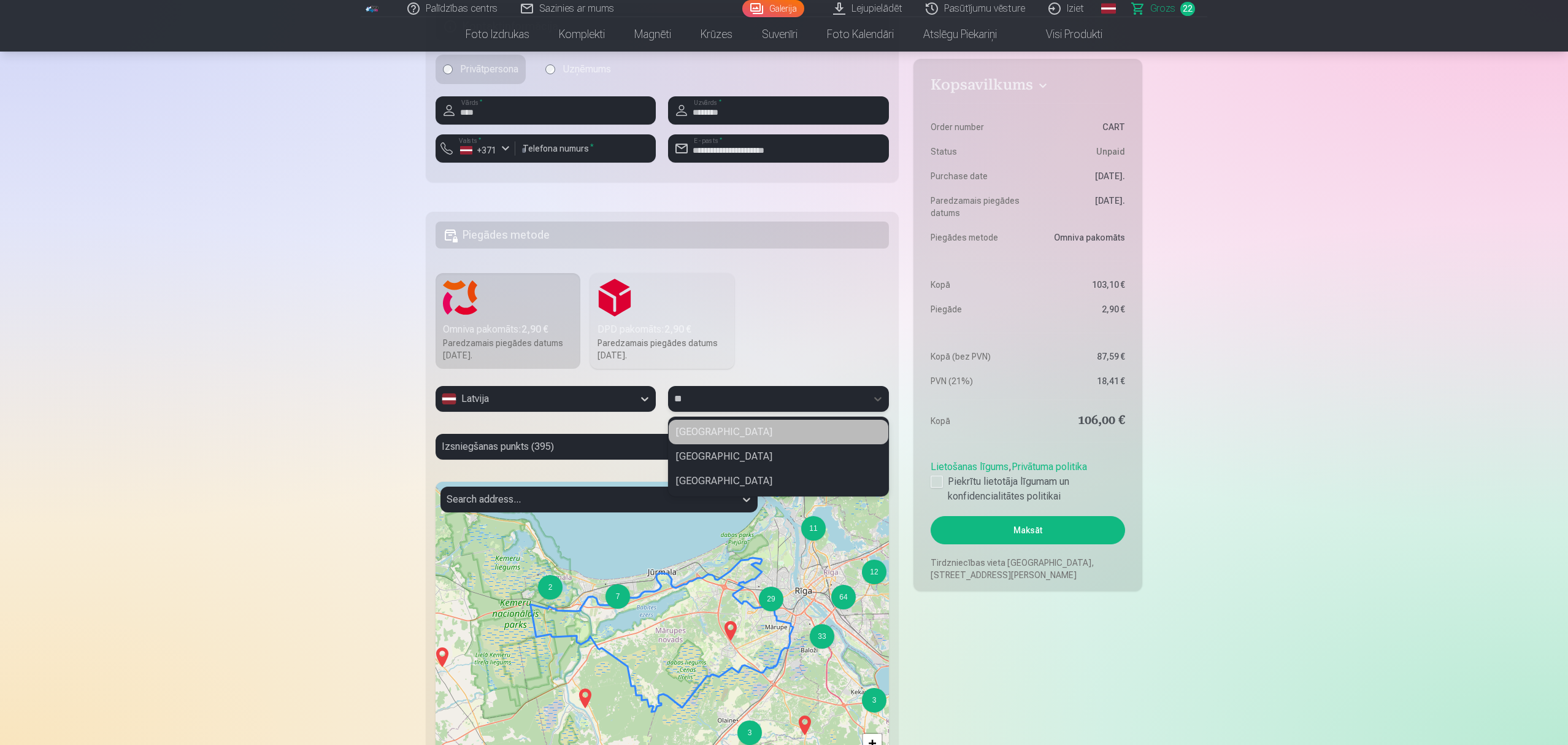
type input "*"
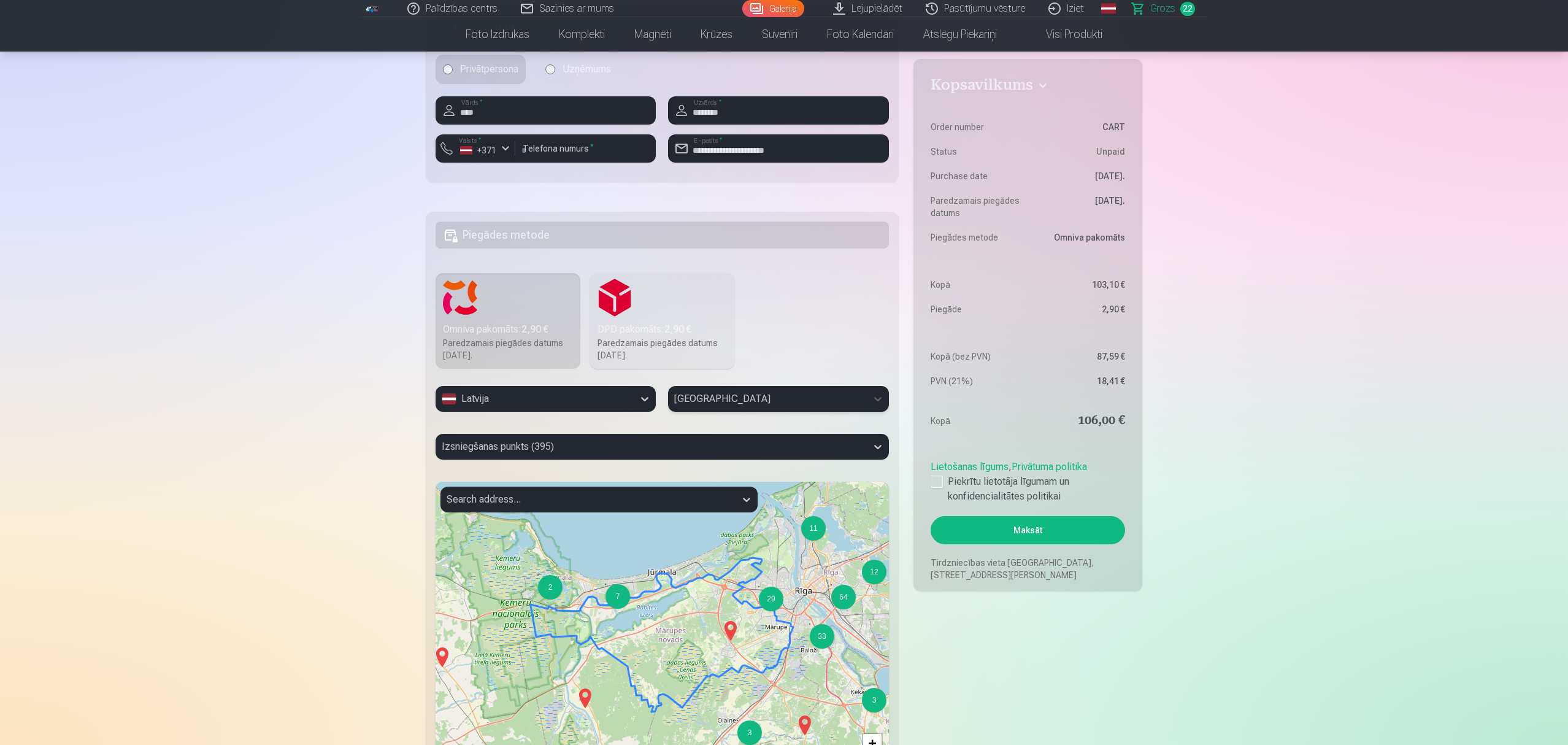
click at [737, 406] on div at bounding box center [767, 398] width 186 height 17
click at [577, 448] on div at bounding box center [651, 446] width 419 height 17
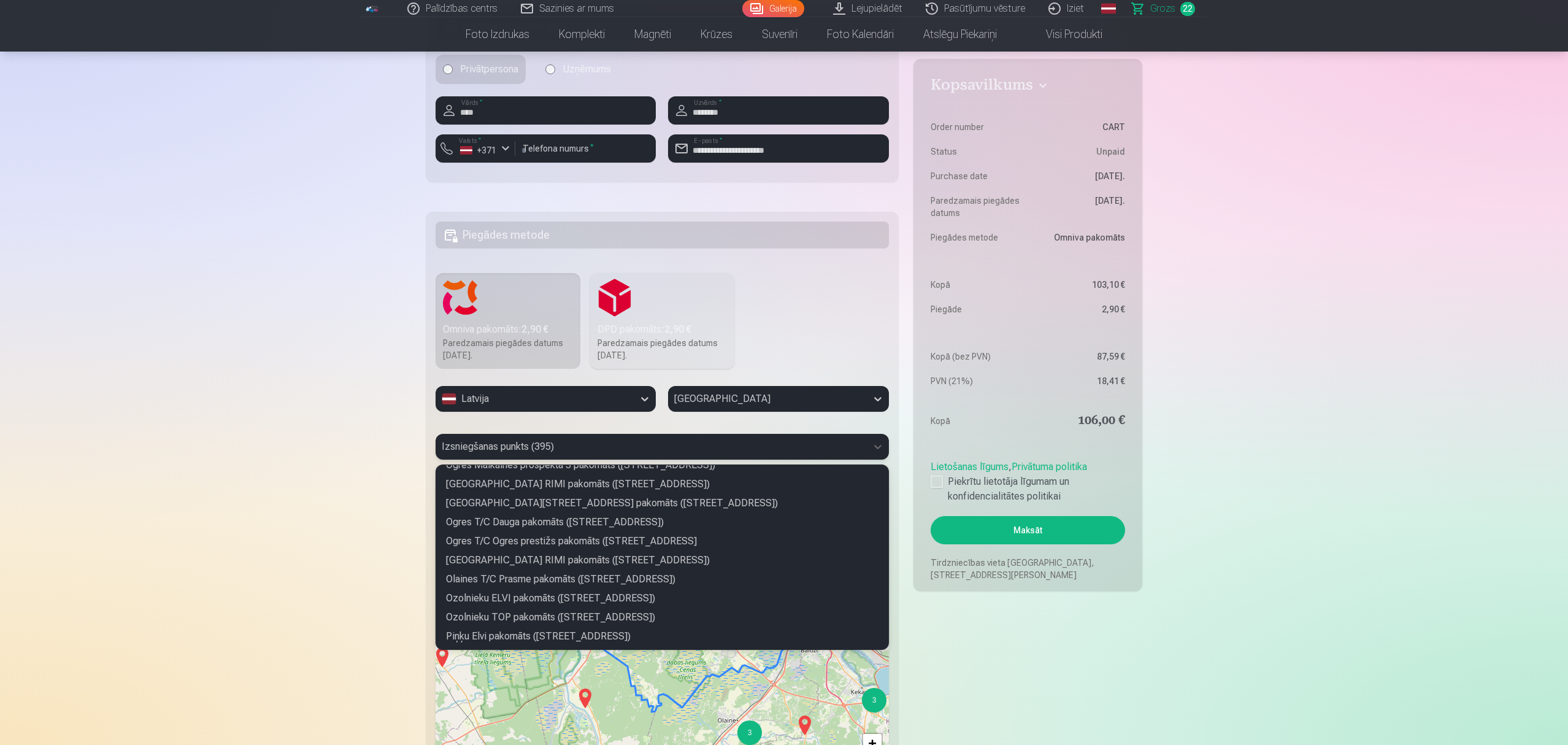
scroll to position [2945, 0]
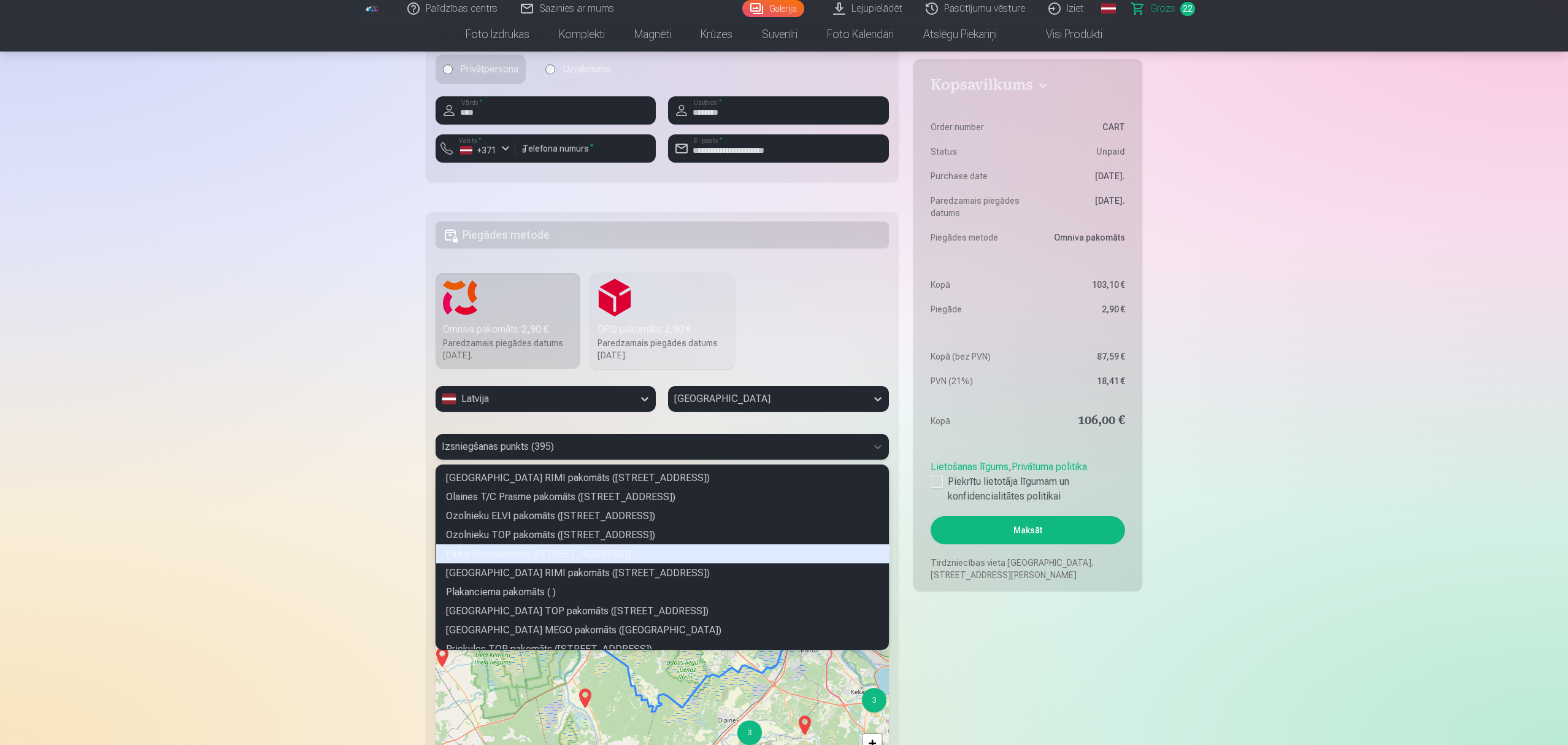
click at [656, 559] on div "Piņķu Elvi pakomāts ([STREET_ADDRESS])" at bounding box center [662, 554] width 454 height 19
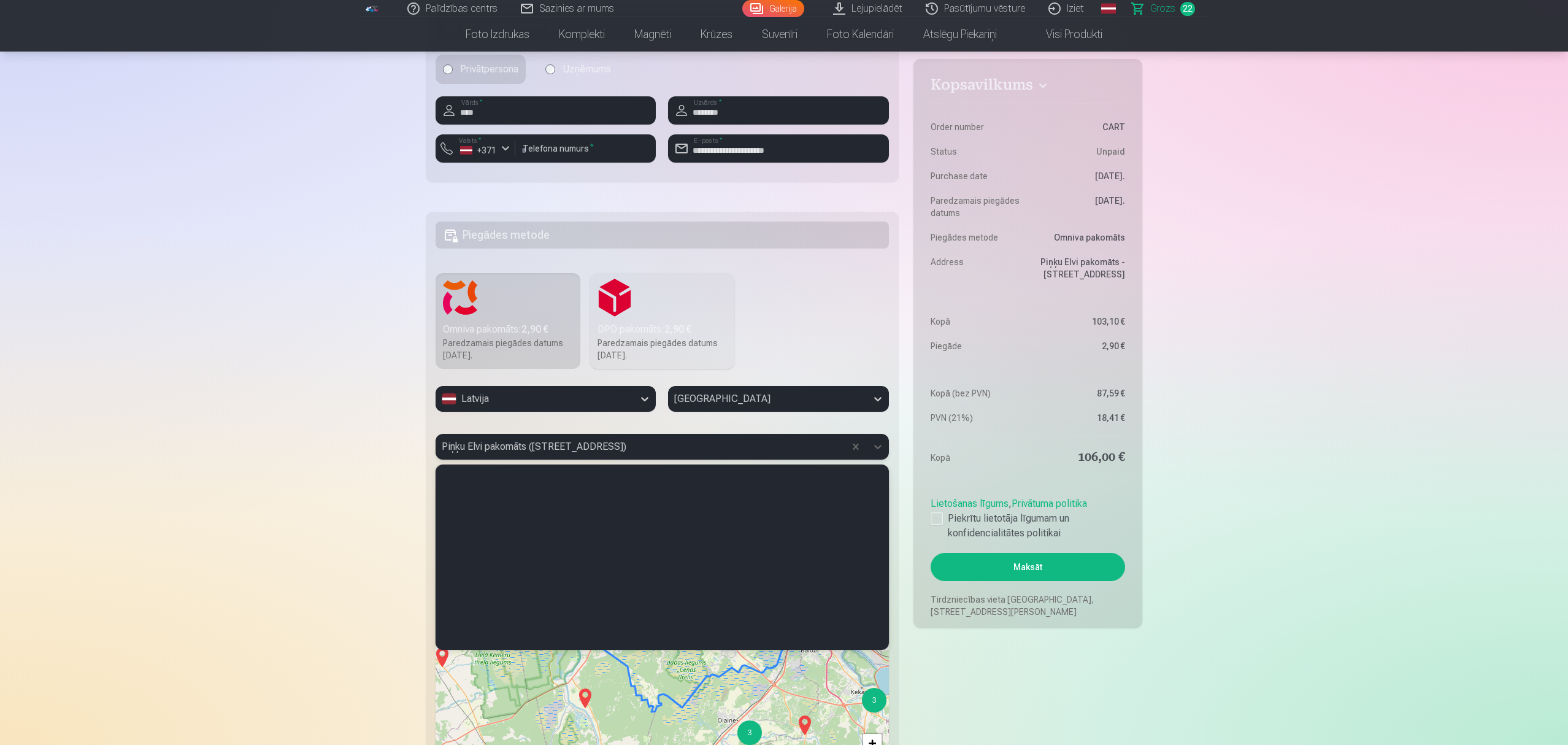
click at [650, 460] on div "Piņķu Elvi pakomāts ([STREET_ADDRESS])" at bounding box center [640, 447] width 409 height 26
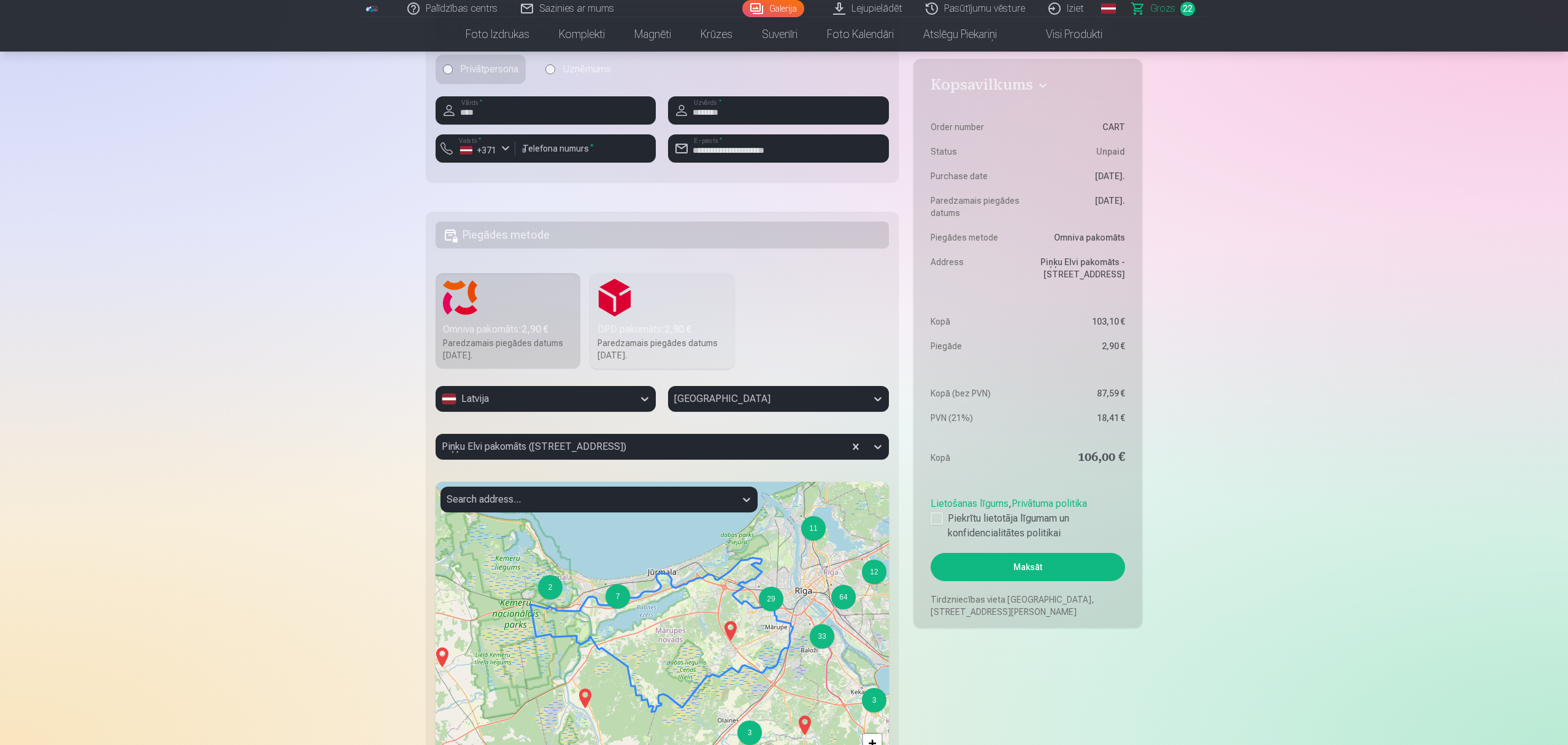
click at [1146, 559] on div "Jūsu iepirkumu grozs Kopsavilkums Order number CART Status Unpaid Purchase date…" at bounding box center [784, 753] width 736 height 7560
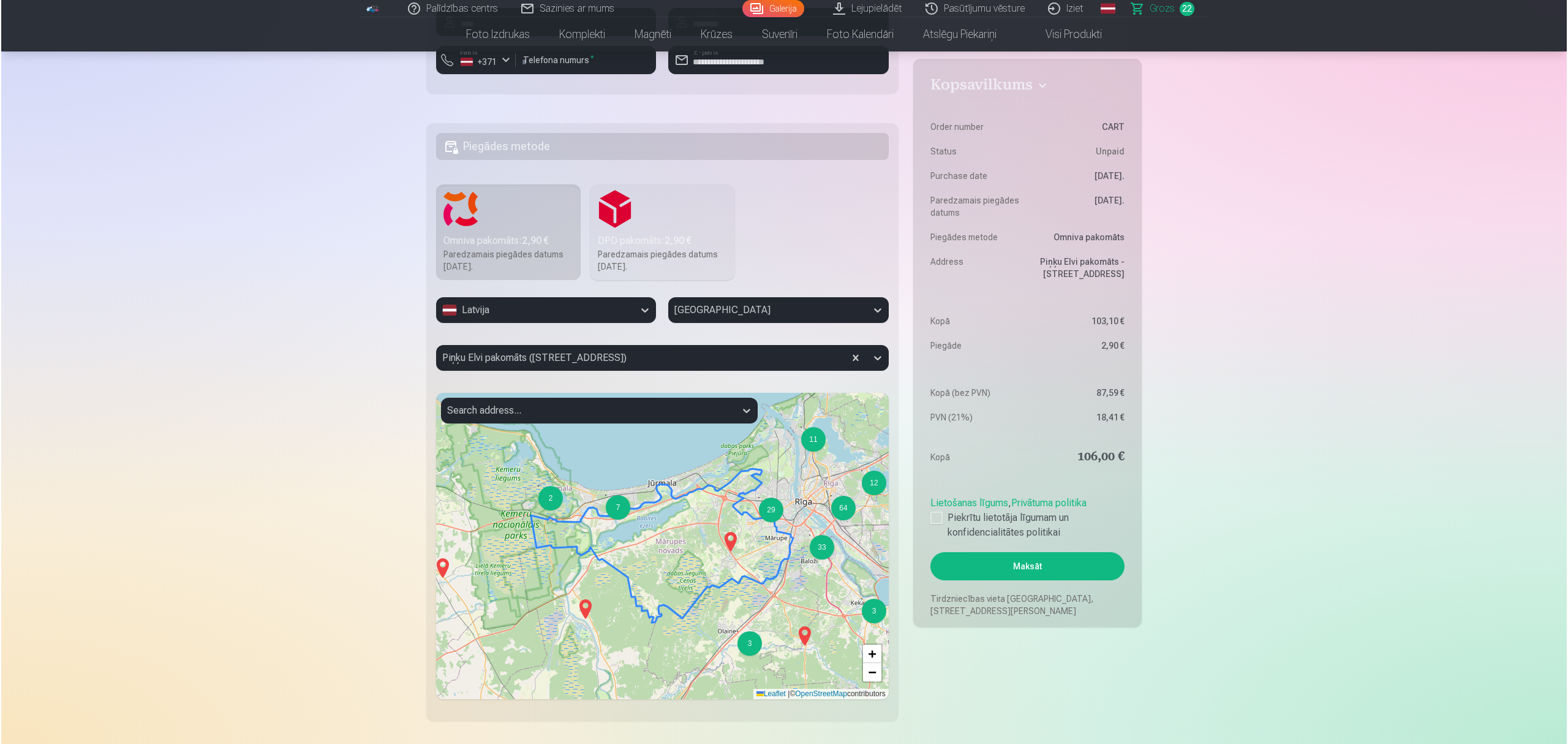
scroll to position [3104, 0]
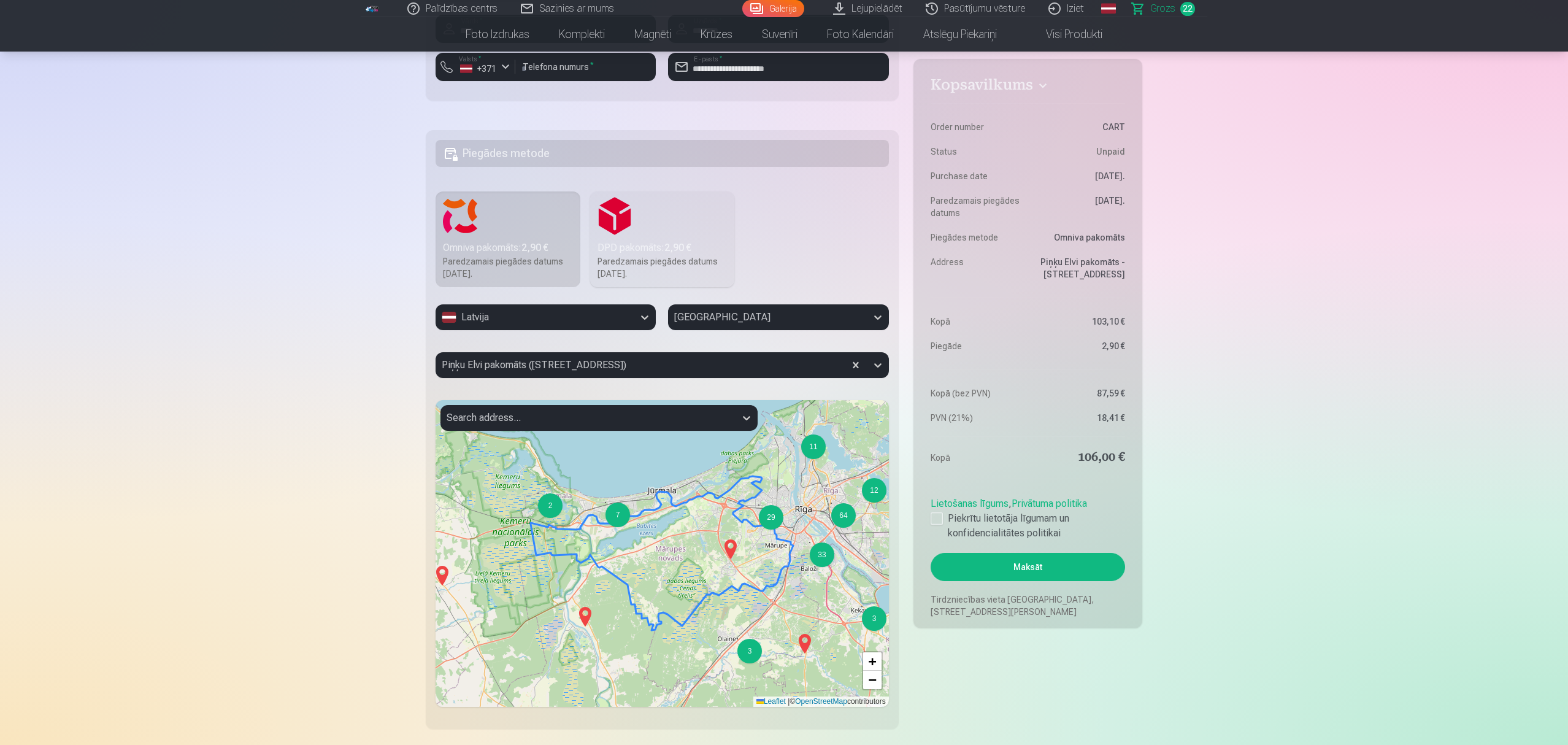
click at [999, 559] on button "Maksāt" at bounding box center [1027, 566] width 195 height 28
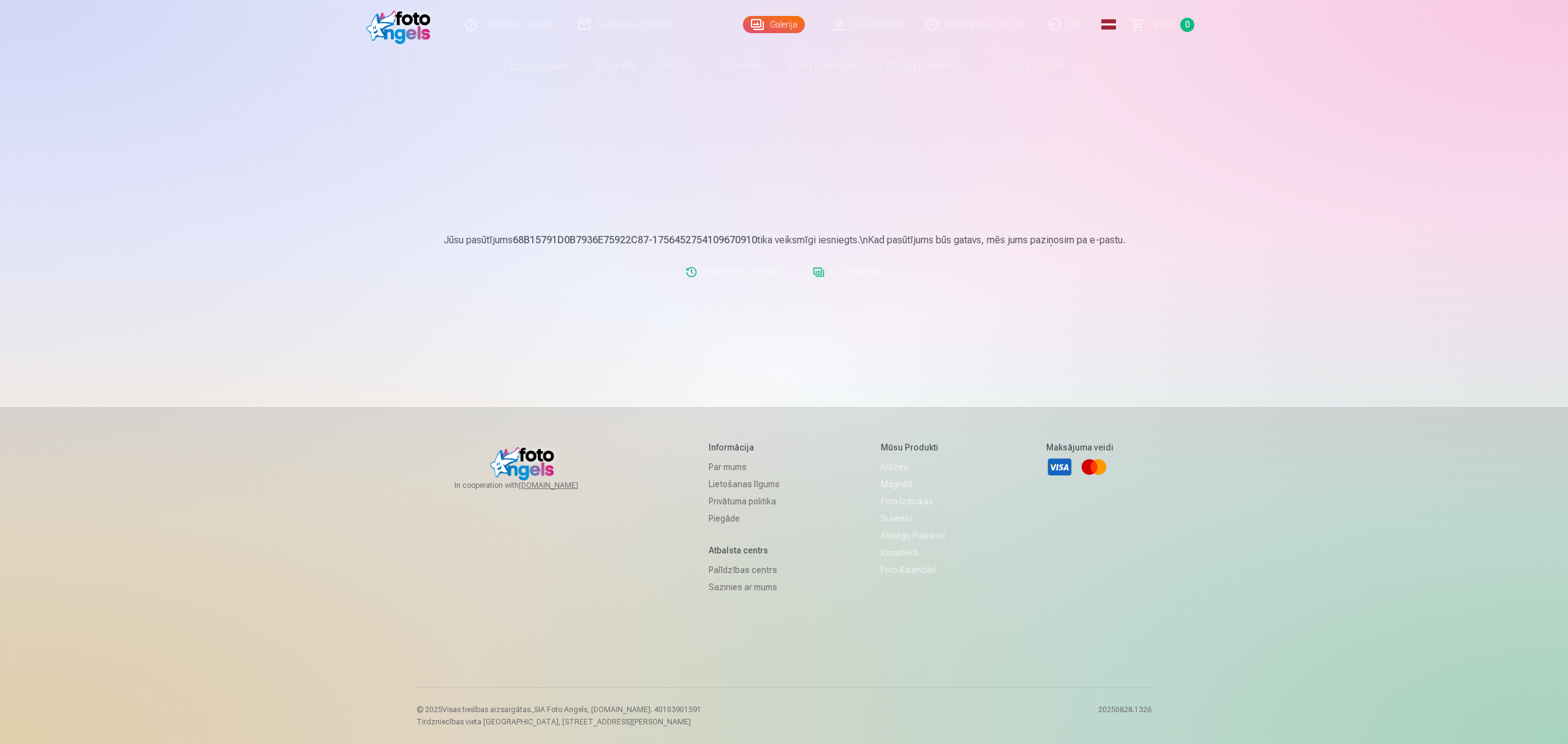
click at [850, 268] on link "Lejupielādēt" at bounding box center [847, 272] width 81 height 25
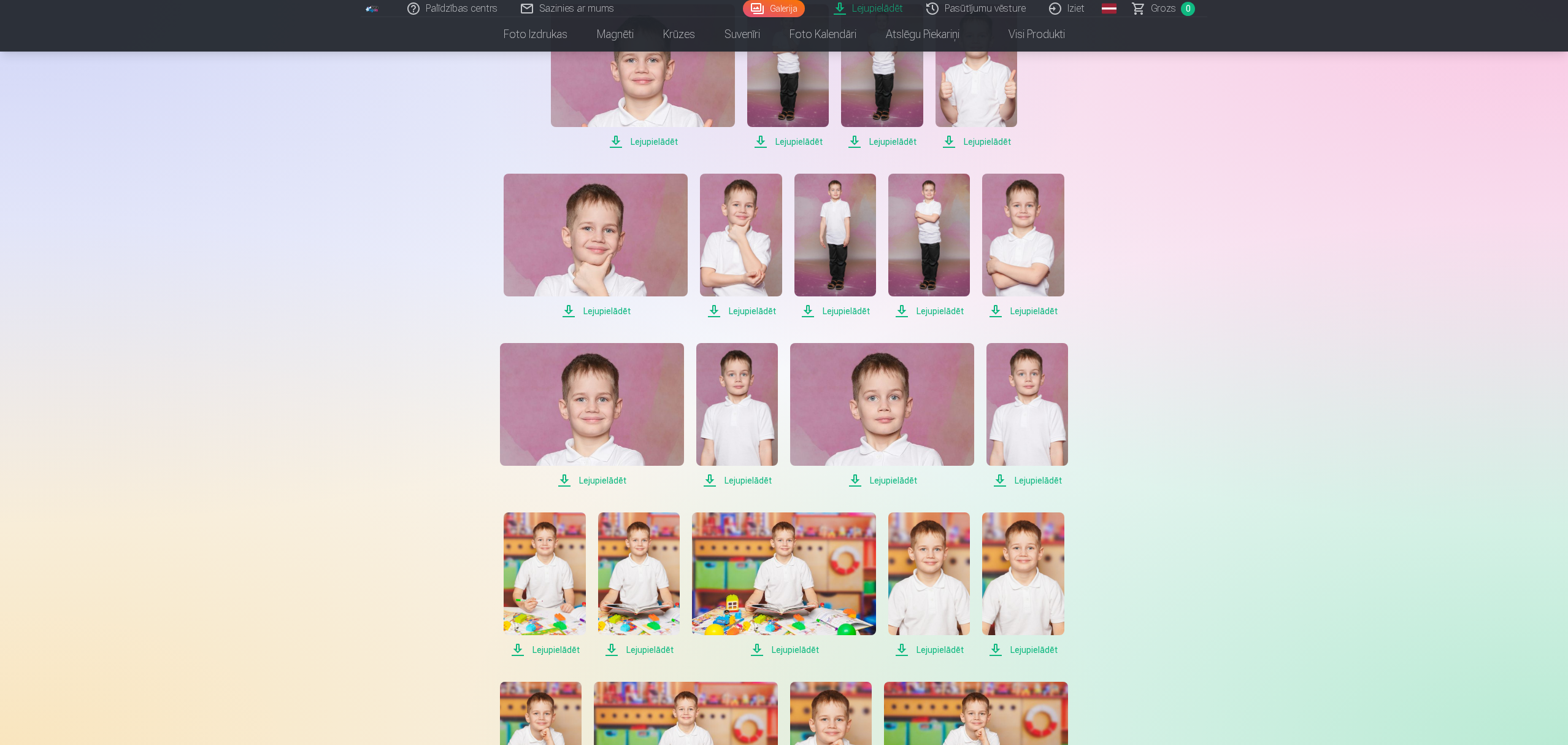
scroll to position [327, 0]
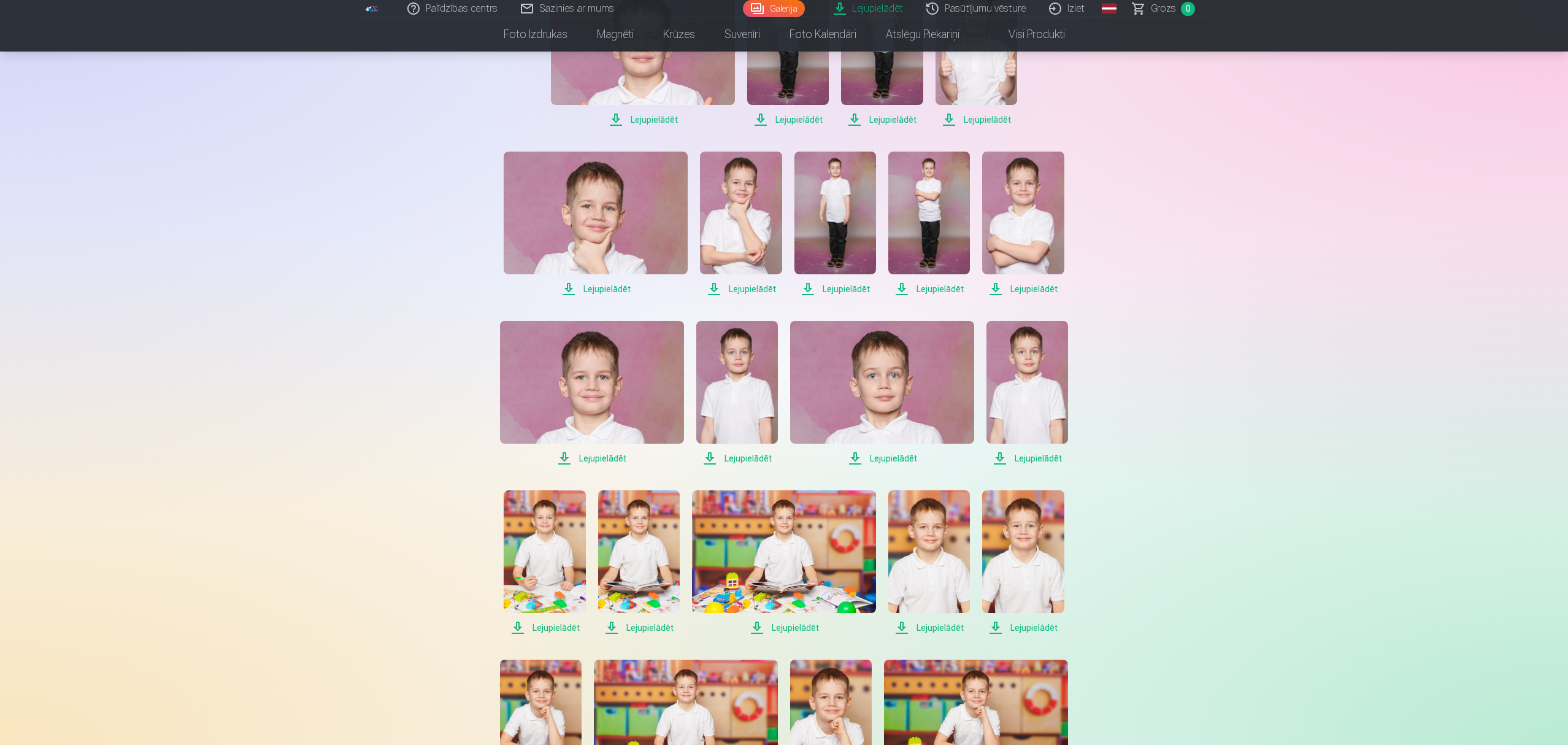
click at [665, 119] on span "Lejupielādēt" at bounding box center [642, 120] width 185 height 15
click at [816, 116] on span "Lejupielādēt" at bounding box center [788, 120] width 82 height 15
click at [877, 2] on link "Lejupielādēt" at bounding box center [869, 8] width 93 height 17
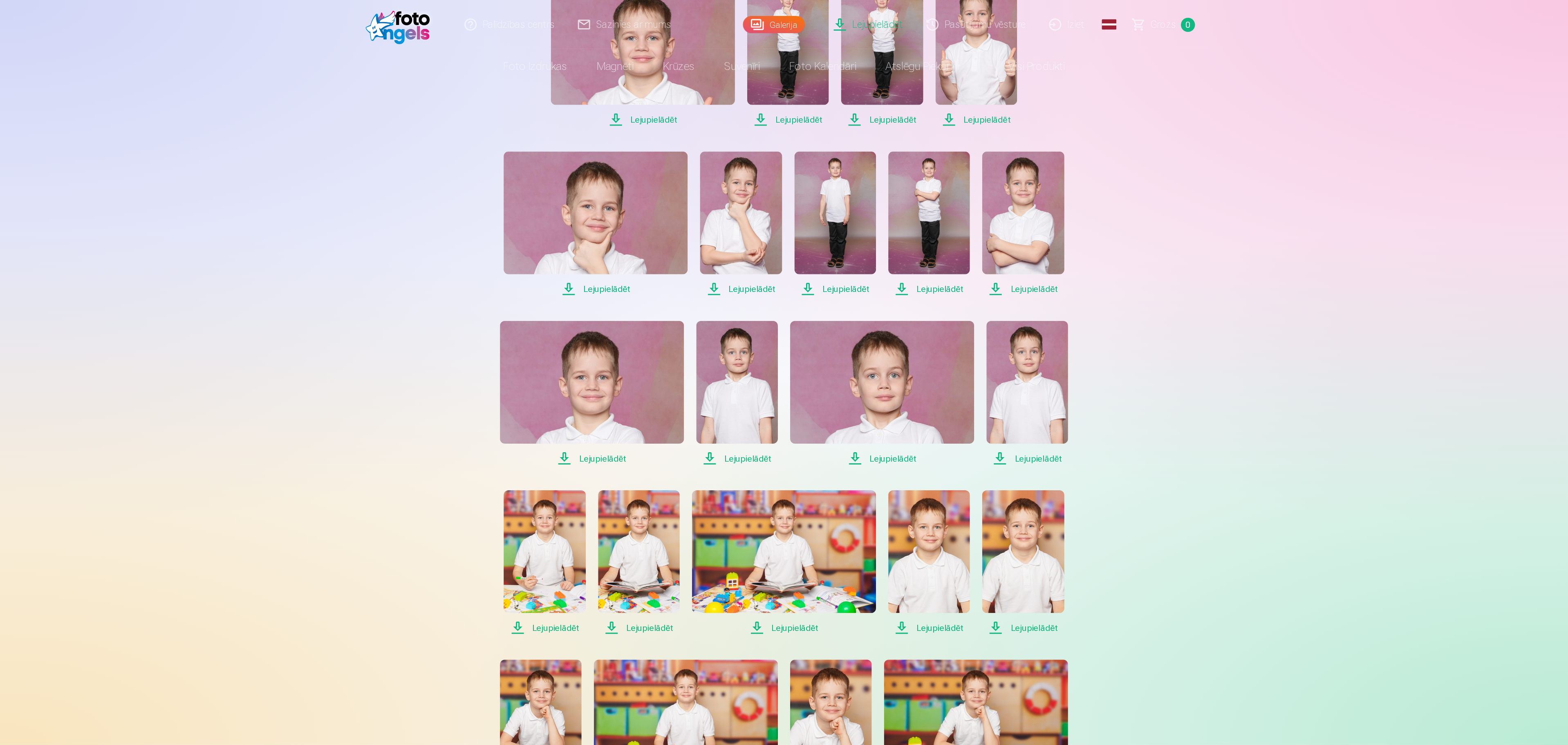
scroll to position [0, 0]
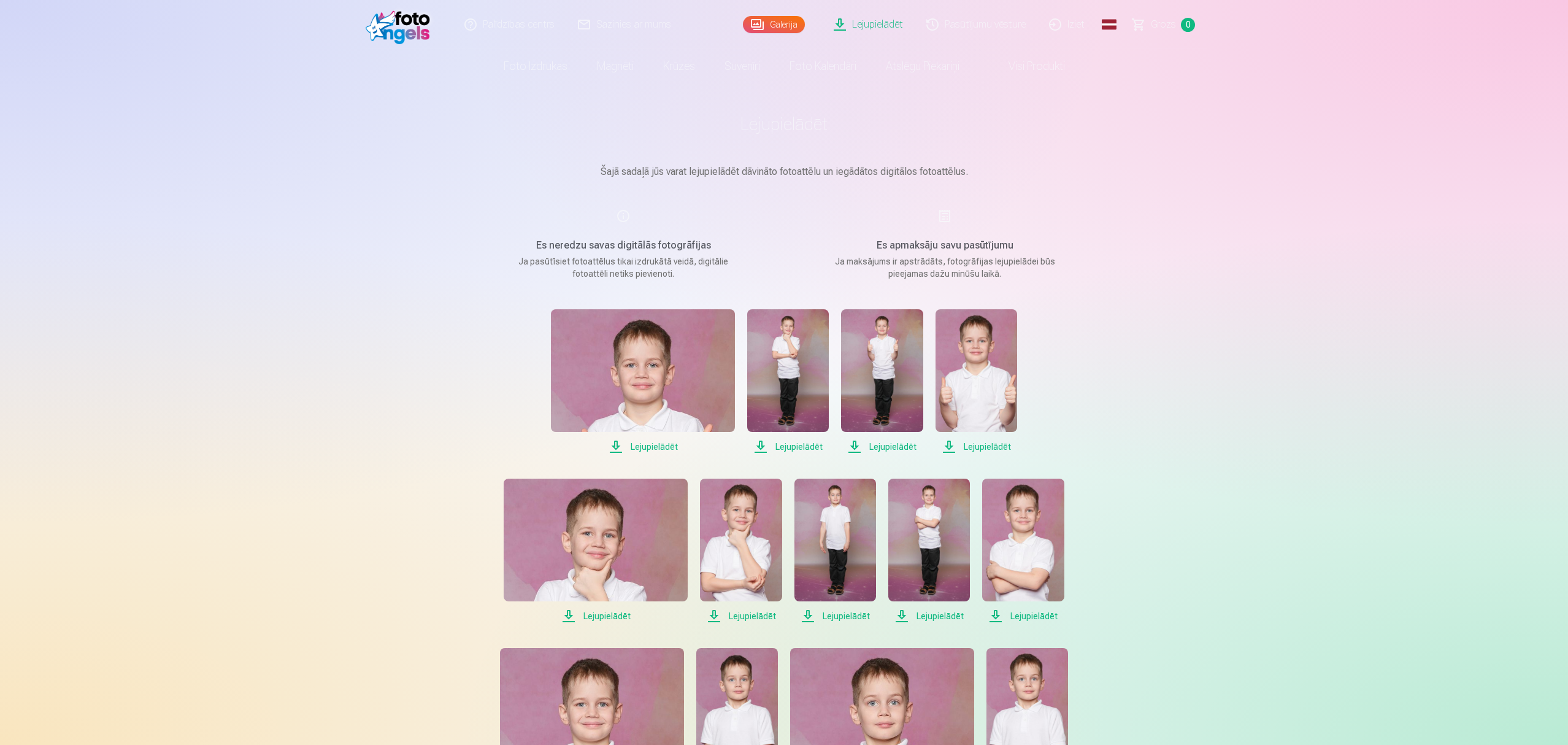
click at [865, 25] on link "Lejupielādēt" at bounding box center [869, 24] width 93 height 49
click at [765, 25] on link "Galerija" at bounding box center [774, 24] width 62 height 17
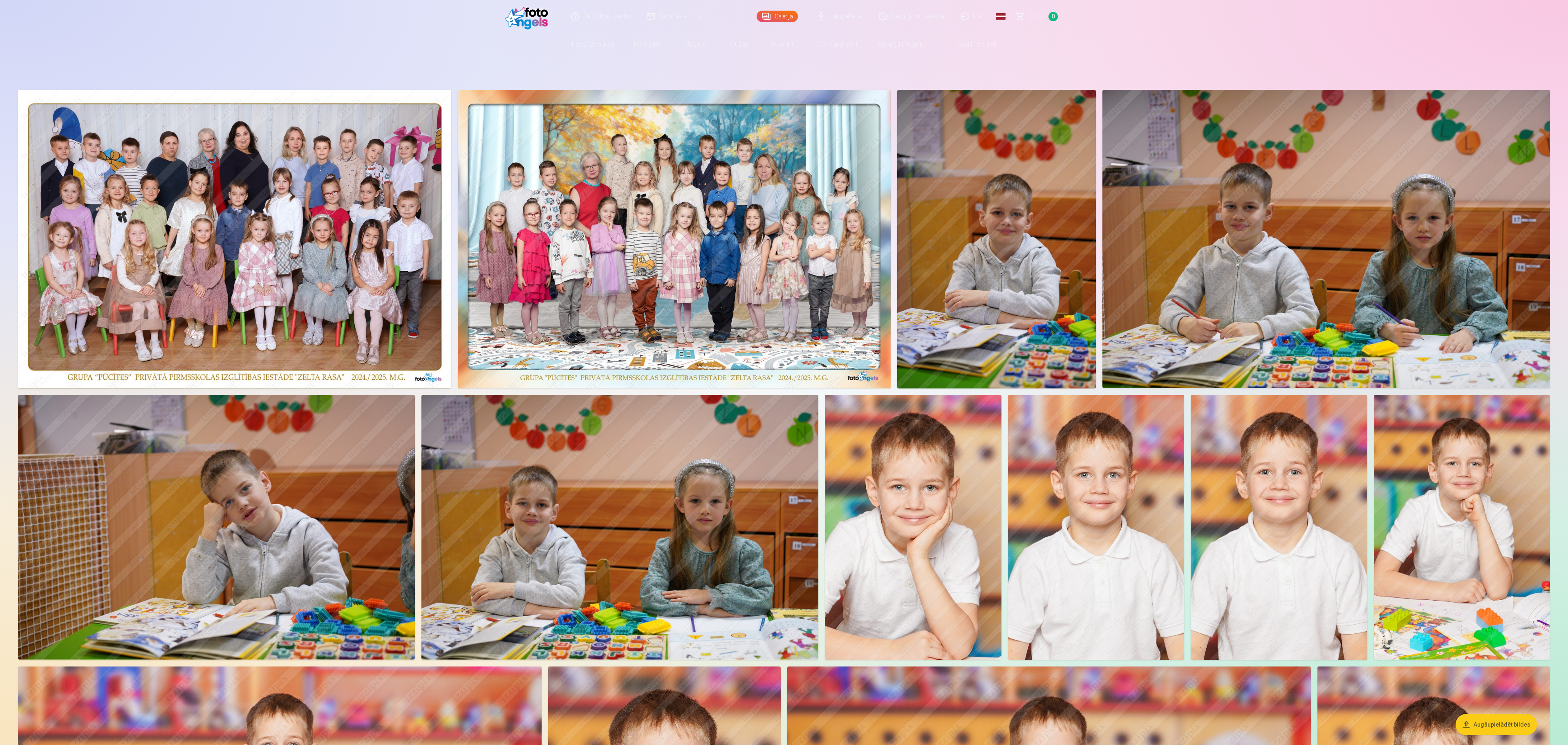
click at [841, 10] on link "Lejupielādēt" at bounding box center [840, 16] width 62 height 33
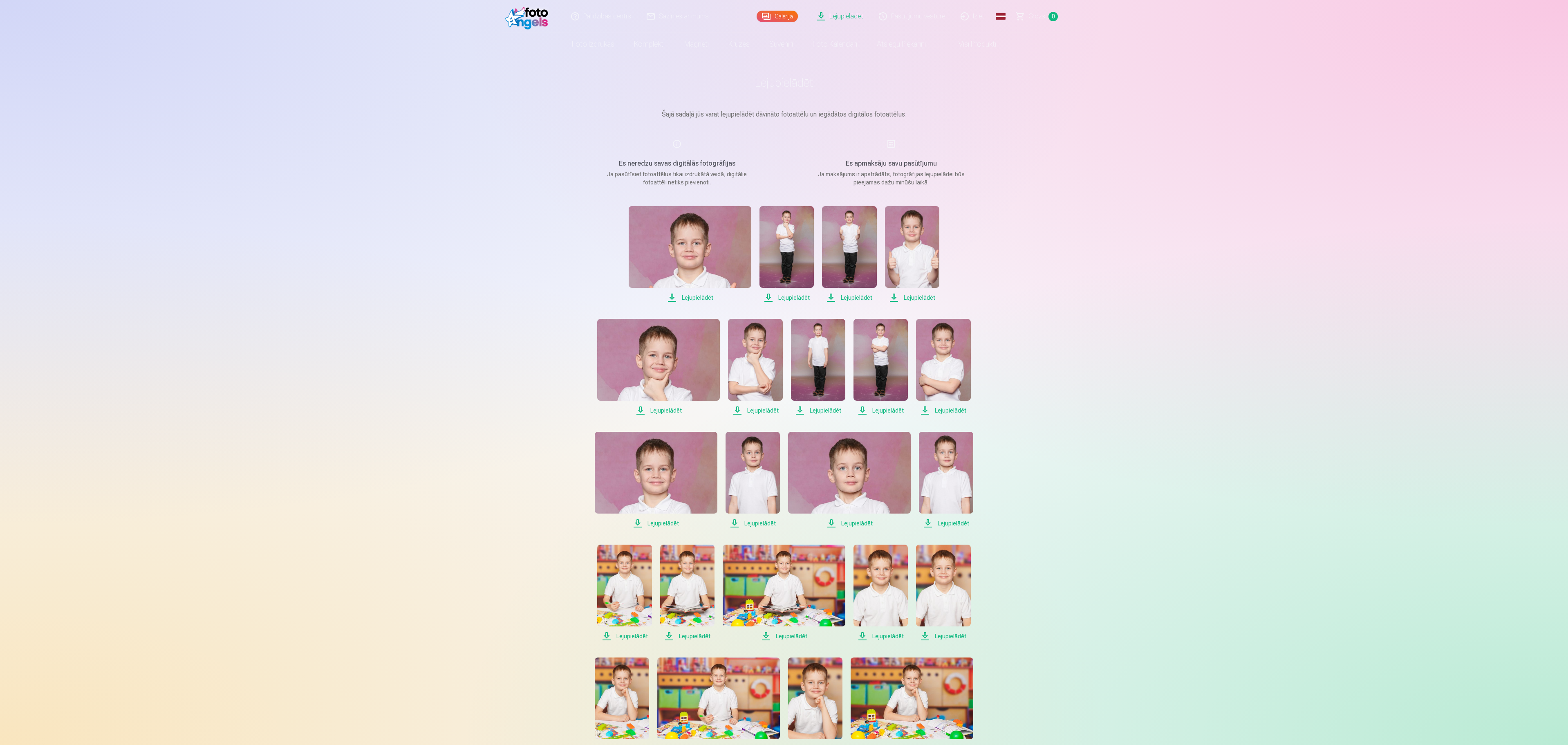
click at [859, 294] on span "Lejupielādēt" at bounding box center [849, 297] width 54 height 10
click at [923, 296] on span "Lejupielādēt" at bounding box center [912, 297] width 54 height 10
click at [856, 297] on span "Lejupielādēt" at bounding box center [849, 297] width 54 height 10
click at [661, 409] on span "Lejupielādēt" at bounding box center [658, 410] width 123 height 10
click at [757, 409] on span "Lejupielādēt" at bounding box center [755, 410] width 54 height 10
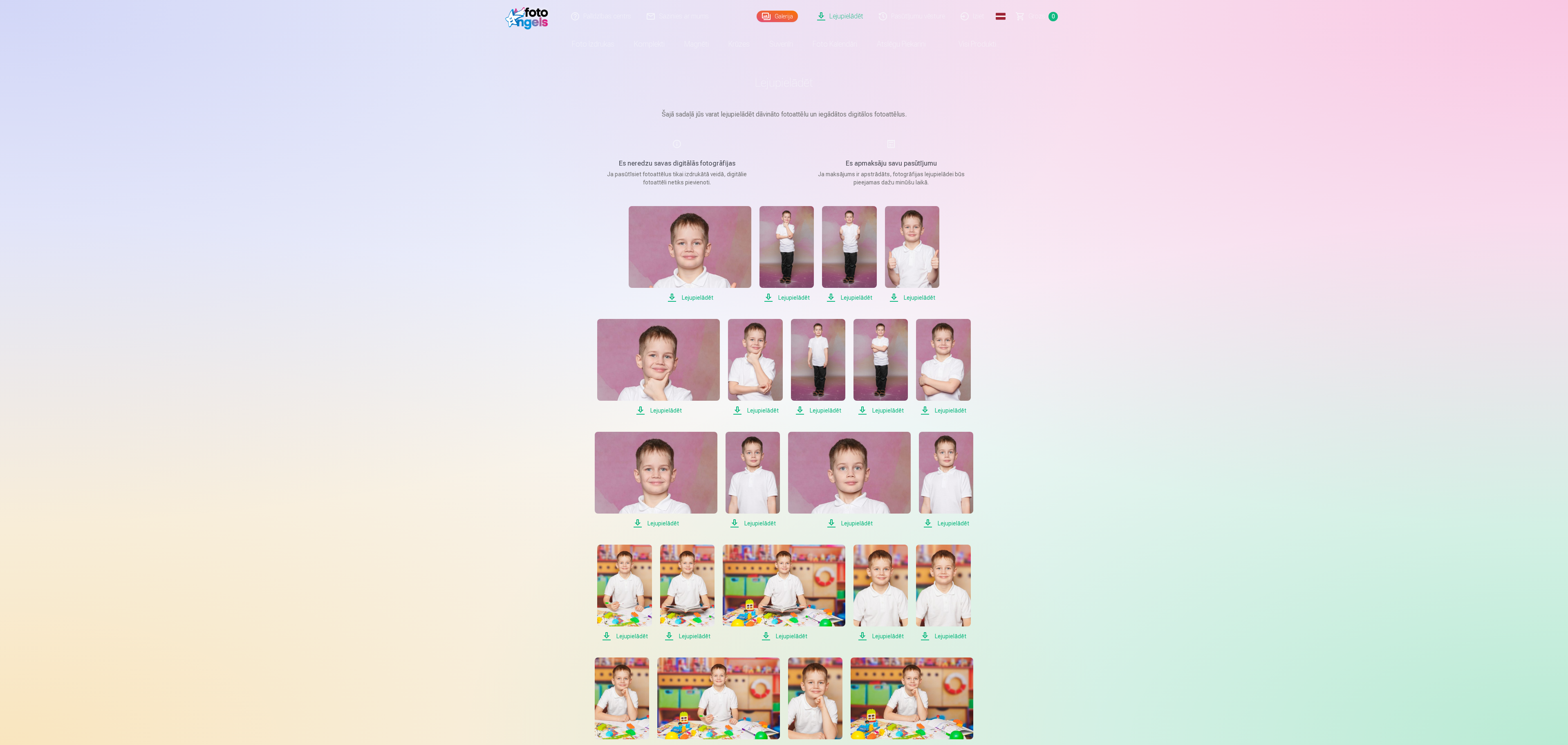
click at [814, 409] on span "Lejupielādēt" at bounding box center [818, 410] width 54 height 10
click at [887, 407] on span "Lejupielādēt" at bounding box center [881, 410] width 54 height 10
click at [946, 407] on span "Lejupielādēt" at bounding box center [943, 410] width 54 height 10
click at [831, 408] on span "Lejupielādēt" at bounding box center [818, 410] width 54 height 10
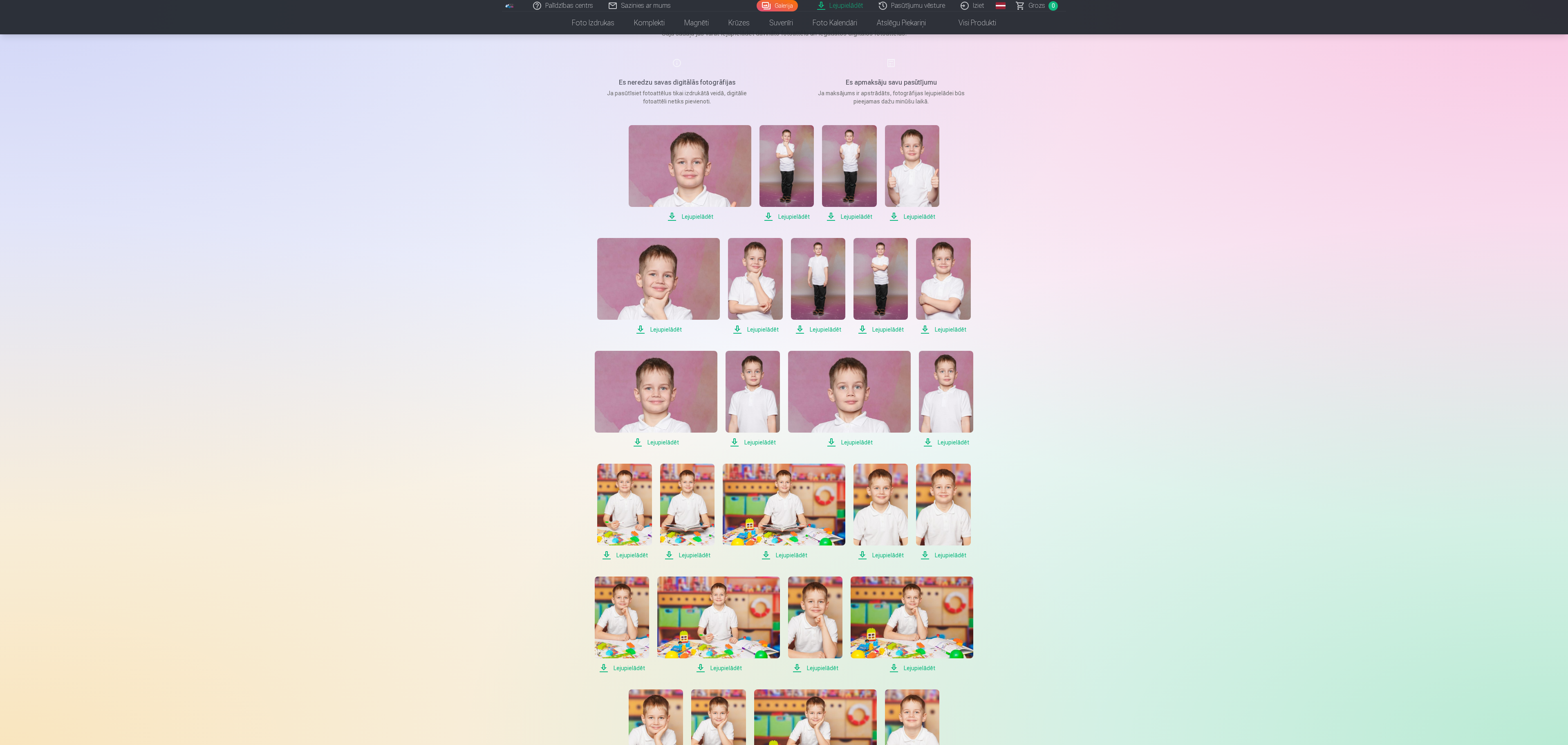
scroll to position [82, 0]
click at [646, 437] on span "Lejupielādēt" at bounding box center [656, 441] width 123 height 10
click at [742, 437] on span "Lejupielādēt" at bounding box center [753, 441] width 54 height 10
click at [849, 433] on link "Lejupielādēt" at bounding box center [849, 398] width 123 height 96
click at [937, 436] on link "Lejupielādēt" at bounding box center [946, 398] width 54 height 96
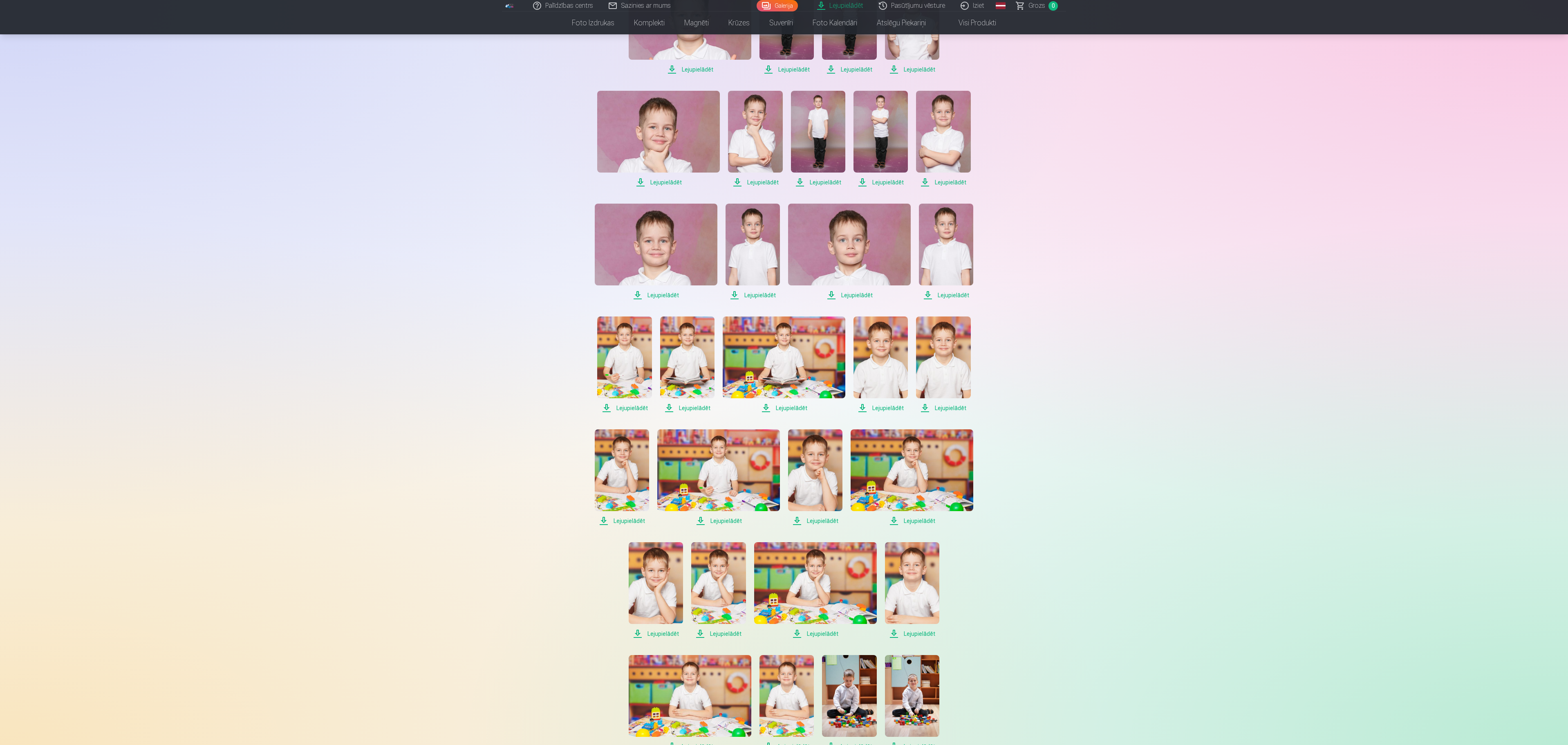
scroll to position [245, 0]
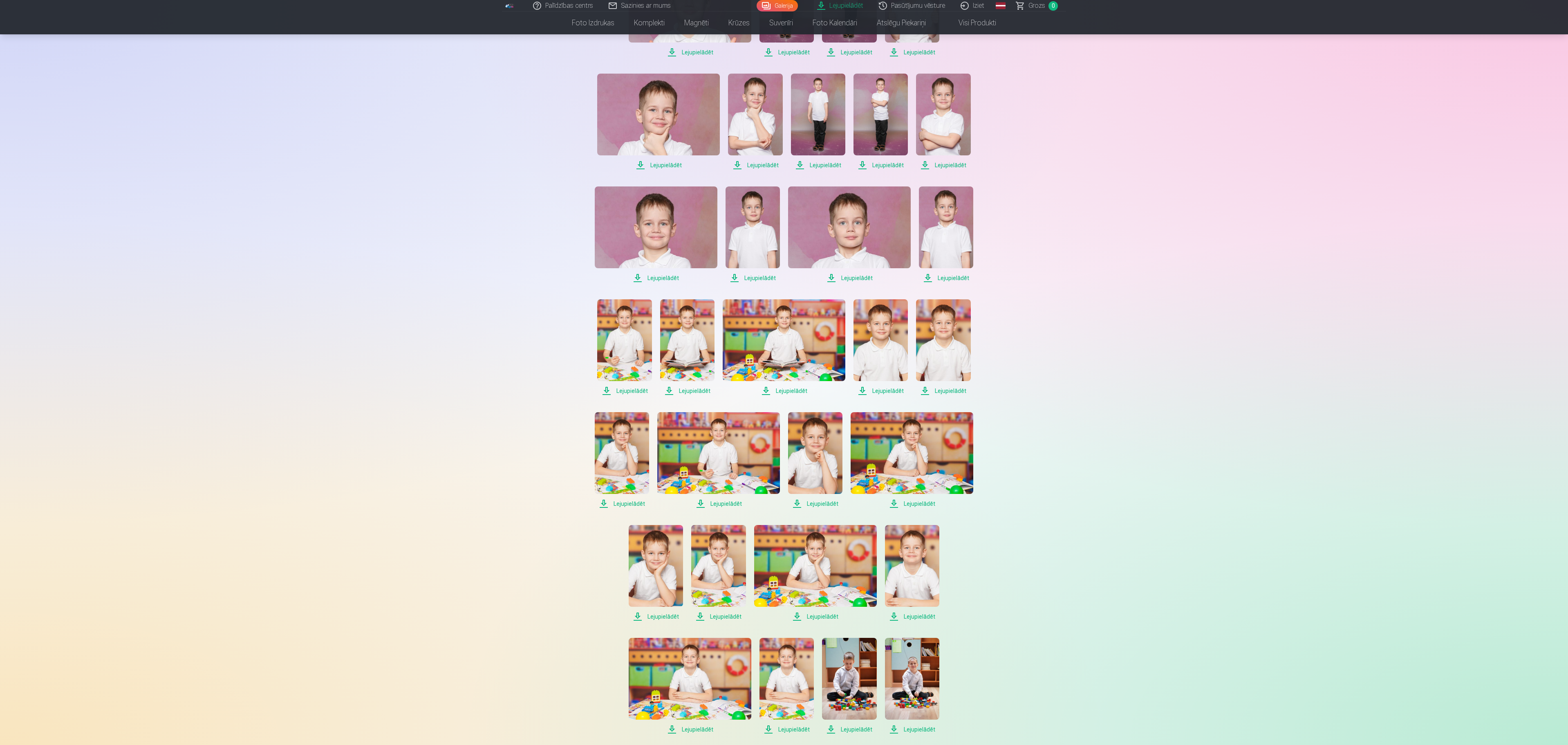
click at [623, 356] on img at bounding box center [625, 340] width 54 height 82
click at [687, 362] on img at bounding box center [688, 340] width 54 height 82
click at [758, 340] on img at bounding box center [784, 340] width 123 height 82
click at [894, 344] on img at bounding box center [881, 340] width 54 height 82
click at [933, 340] on img at bounding box center [943, 340] width 54 height 82
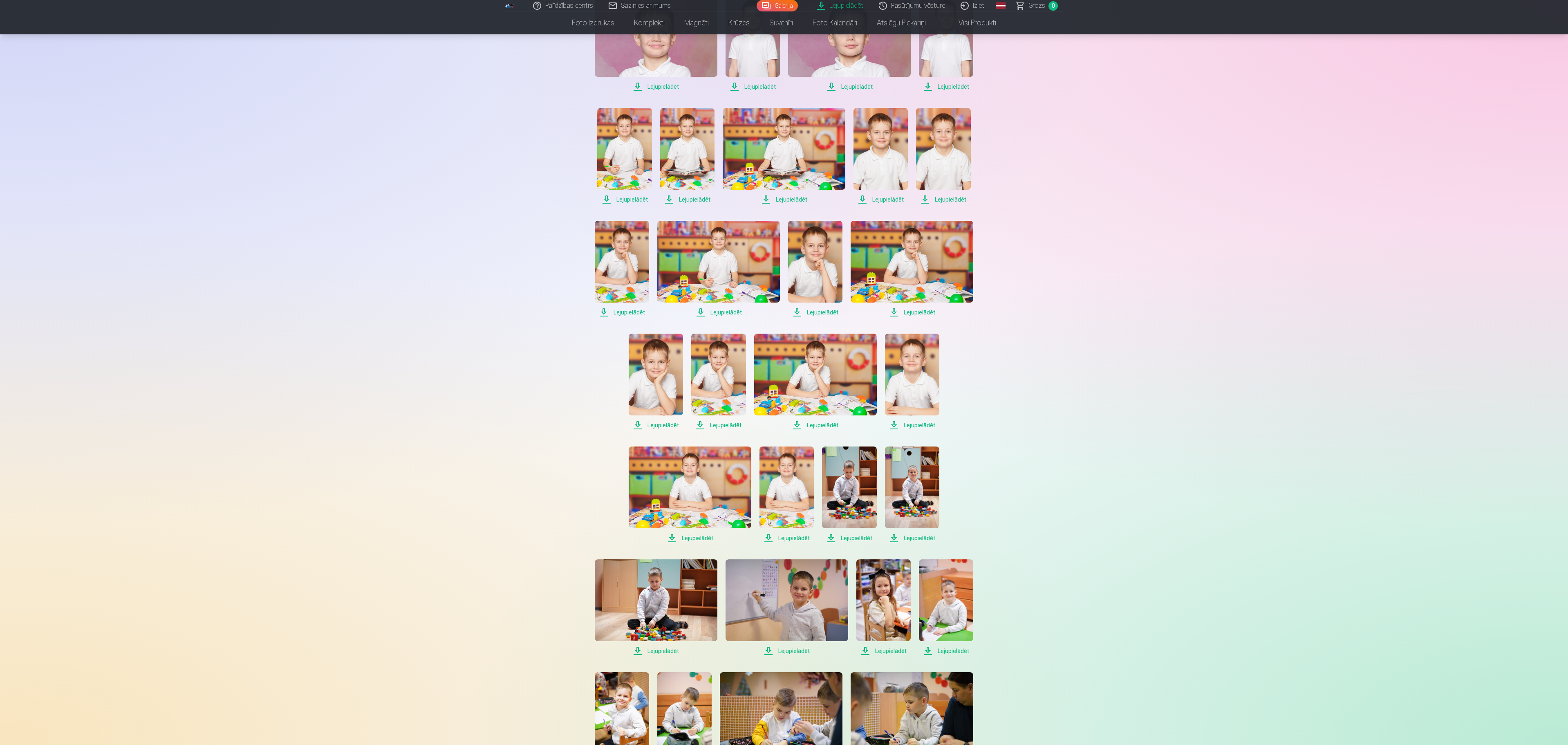
scroll to position [490, 0]
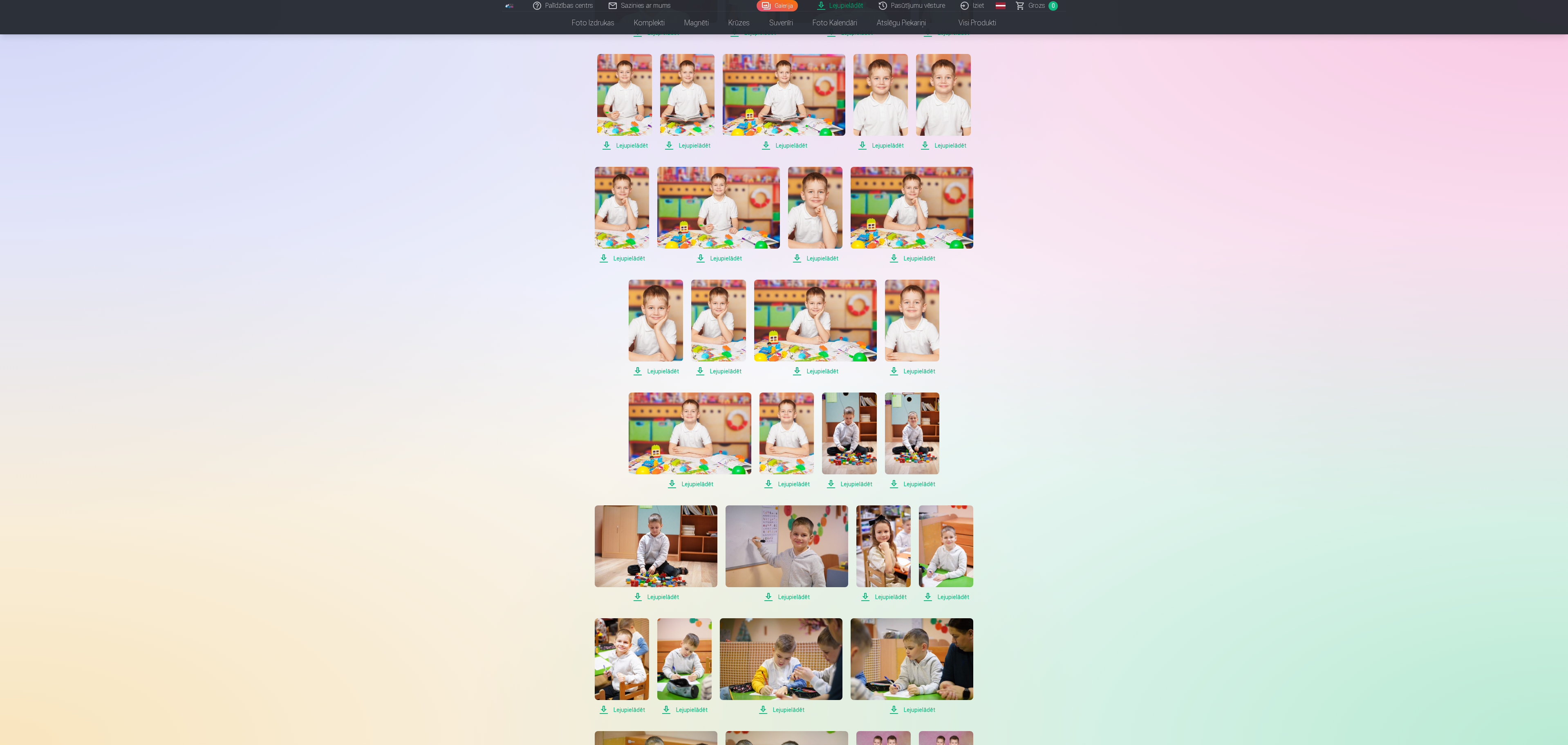
click at [615, 208] on img at bounding box center [622, 207] width 54 height 82
click at [734, 202] on img at bounding box center [718, 207] width 123 height 82
click at [801, 206] on img at bounding box center [815, 207] width 54 height 82
click at [928, 205] on img at bounding box center [912, 207] width 123 height 82
click at [657, 315] on img at bounding box center [656, 320] width 54 height 82
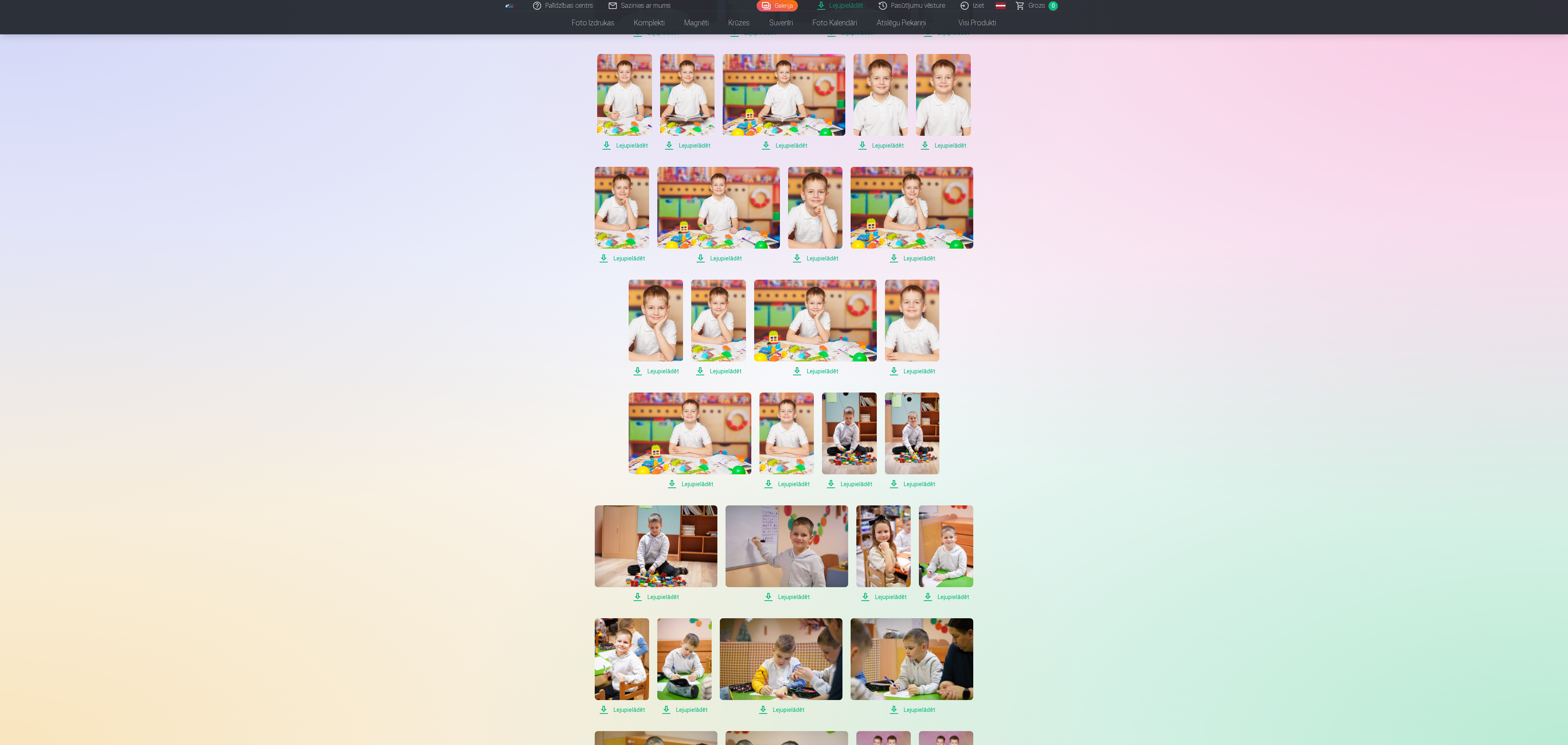
click at [716, 315] on img at bounding box center [718, 320] width 54 height 82
click at [798, 319] on img at bounding box center [815, 320] width 123 height 82
click at [906, 320] on img at bounding box center [912, 320] width 54 height 82
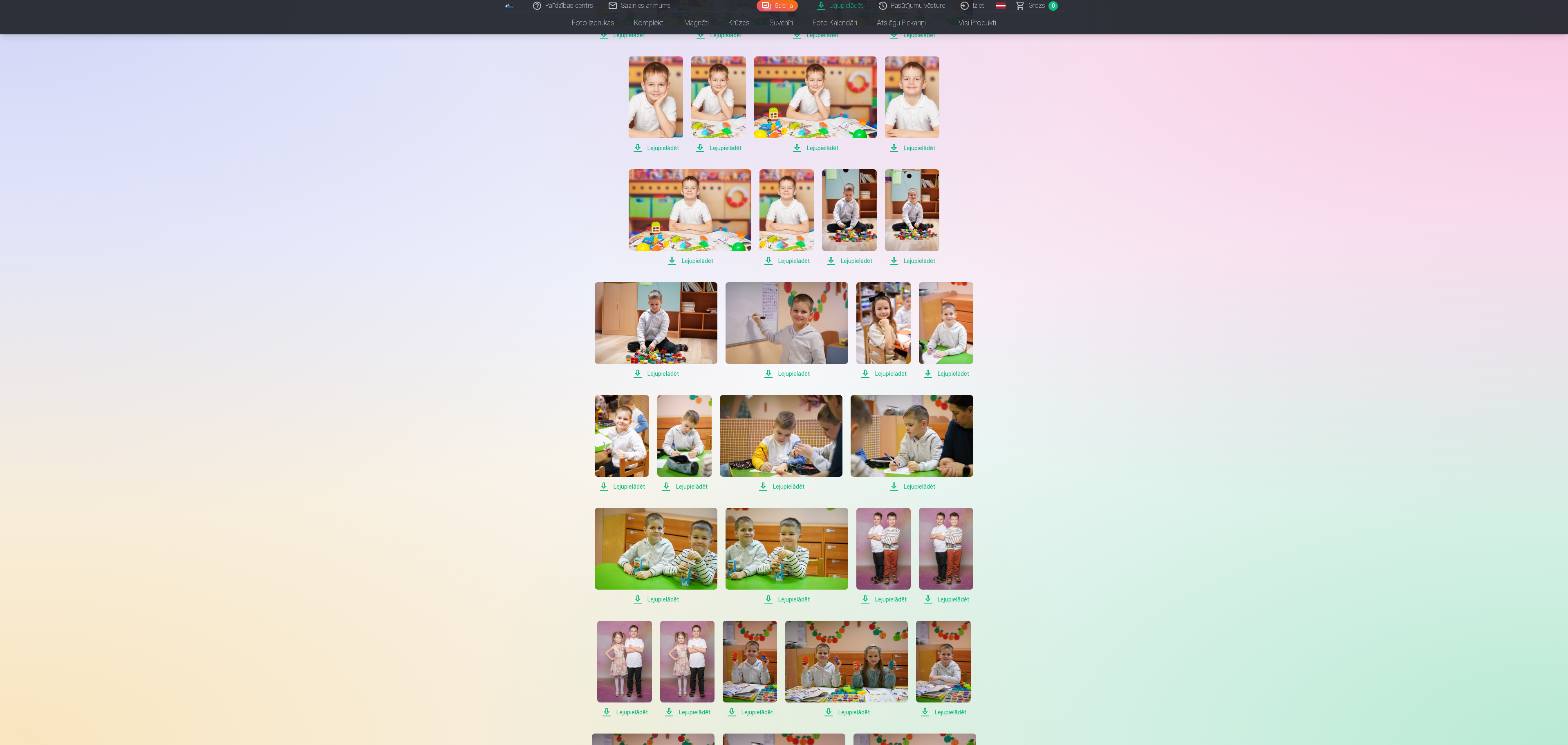
scroll to position [736, 0]
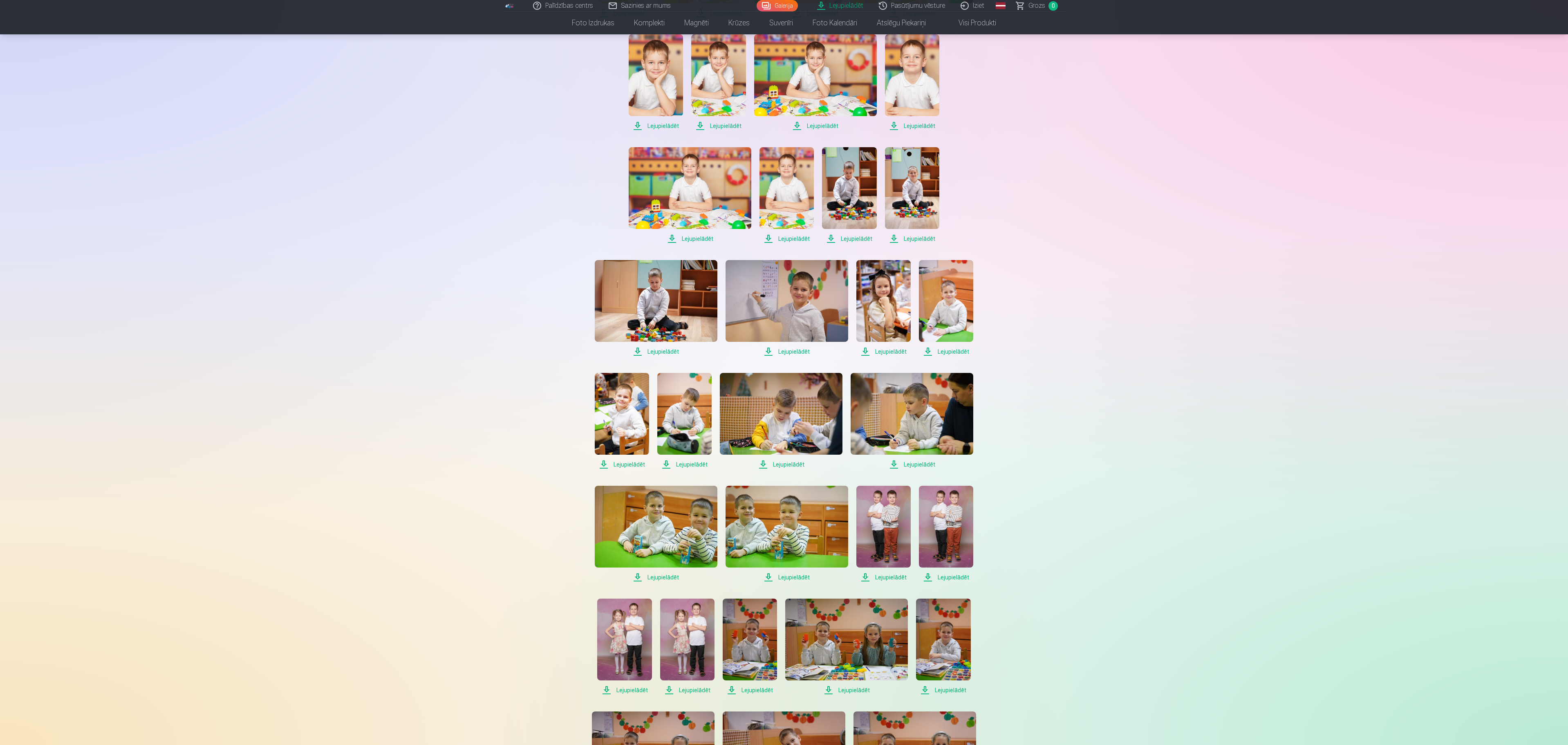
click at [704, 185] on img at bounding box center [690, 187] width 123 height 82
click at [781, 181] on img at bounding box center [787, 187] width 54 height 82
click at [845, 187] on img at bounding box center [849, 187] width 54 height 82
click at [910, 182] on img at bounding box center [912, 187] width 54 height 82
click at [647, 295] on img at bounding box center [656, 300] width 123 height 82
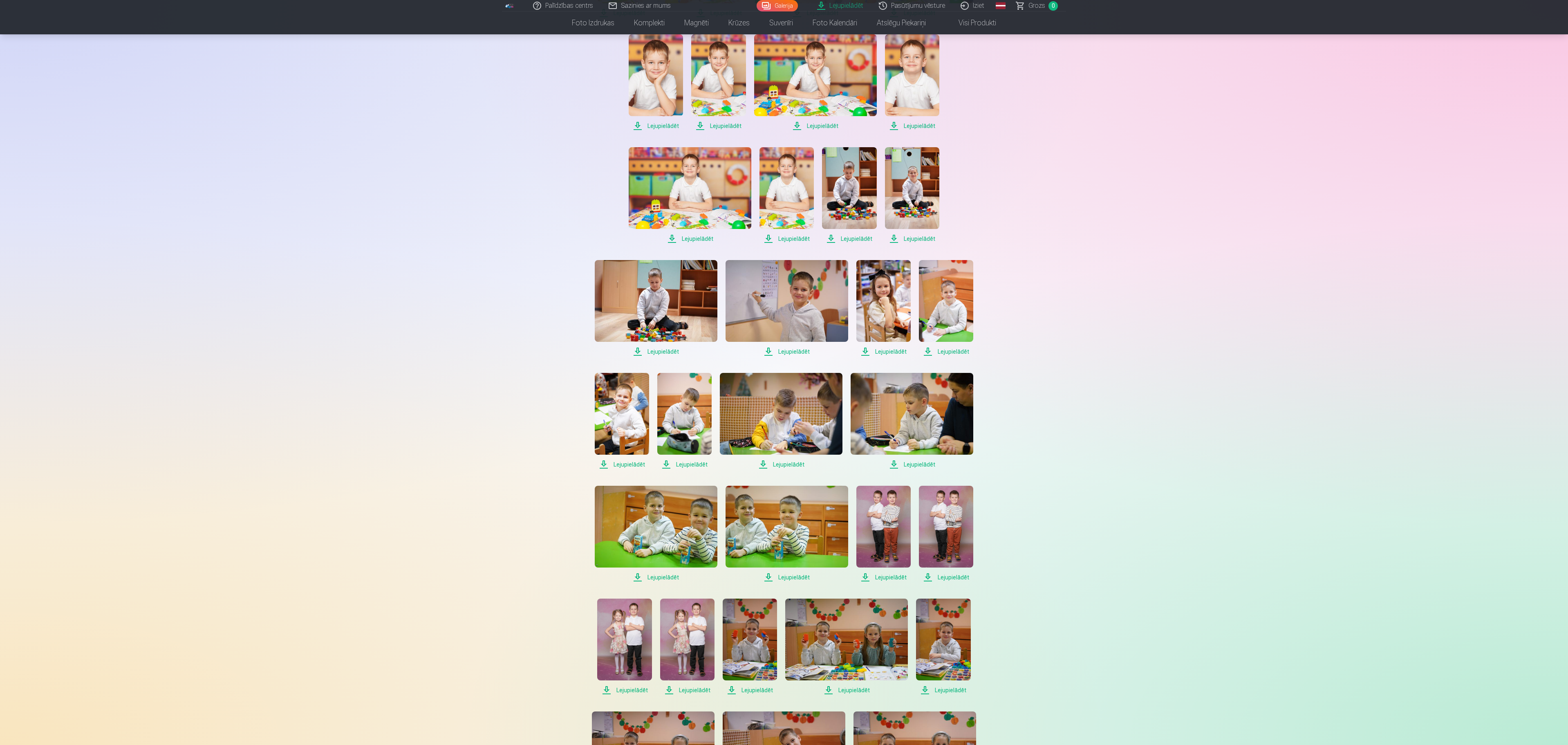
click at [828, 297] on img at bounding box center [787, 300] width 123 height 82
click at [935, 305] on img at bounding box center [946, 300] width 54 height 82
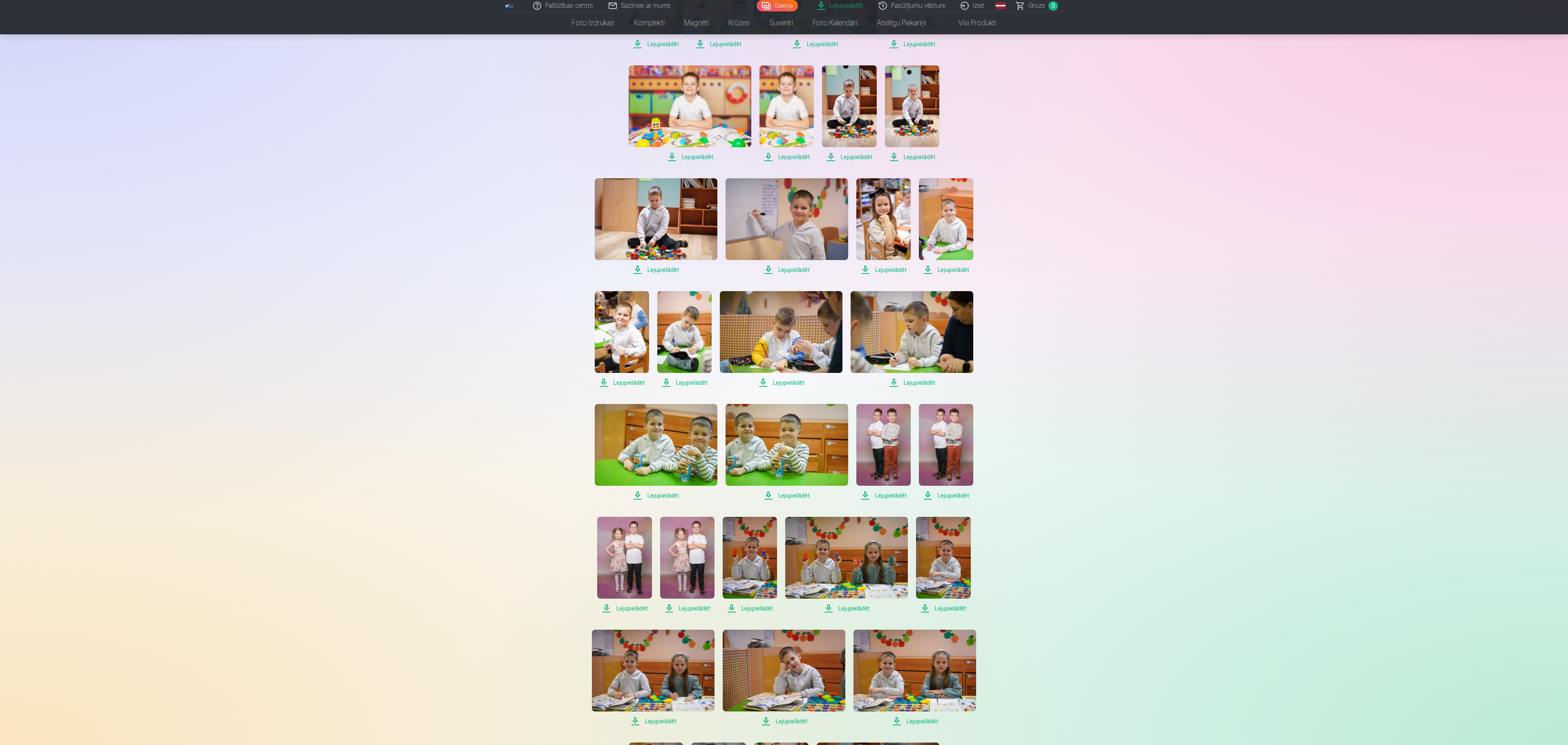
click at [614, 332] on img at bounding box center [622, 332] width 54 height 82
click at [690, 329] on img at bounding box center [684, 332] width 54 height 82
click at [887, 318] on img at bounding box center [912, 332] width 123 height 82
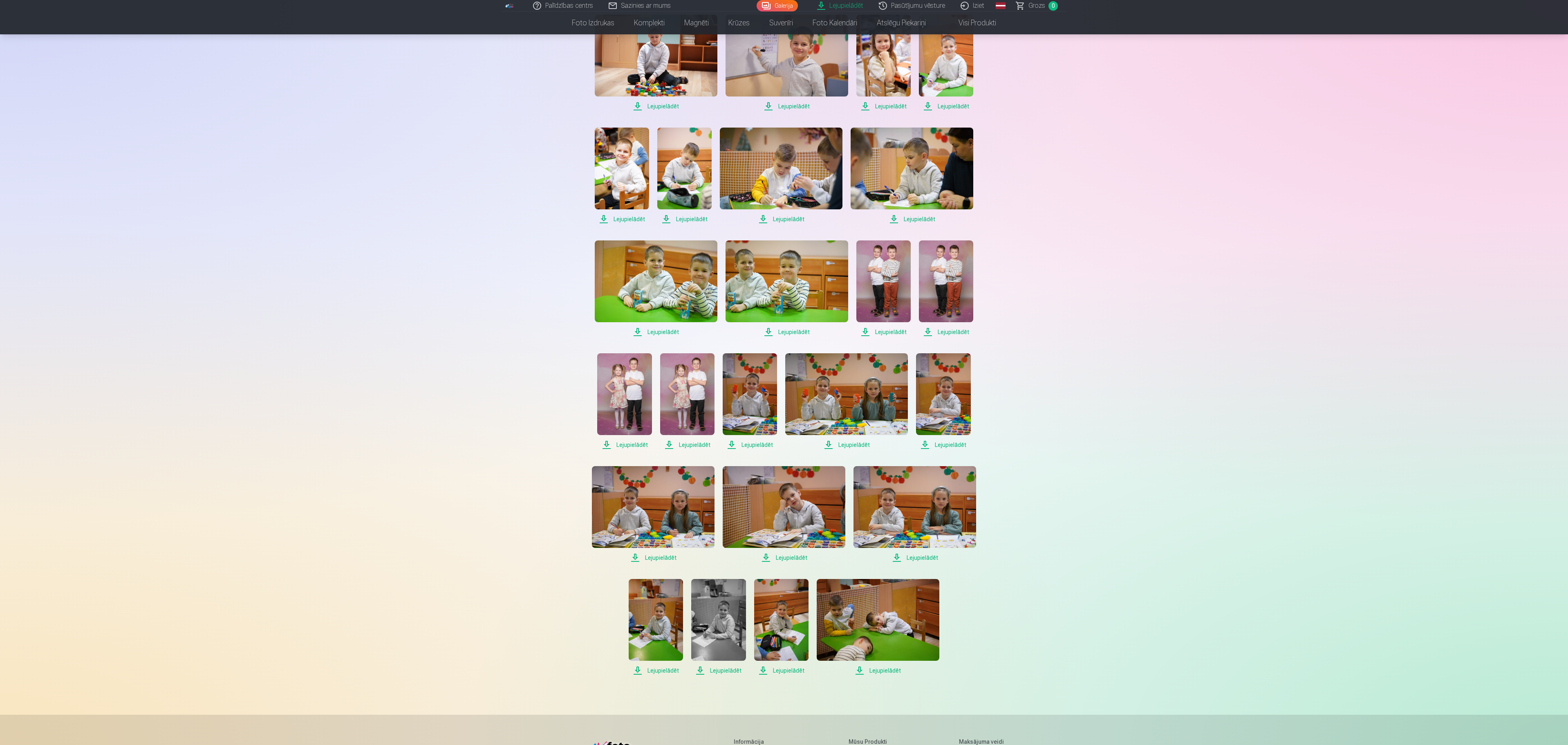
click at [623, 292] on img at bounding box center [656, 281] width 123 height 82
click at [876, 281] on img at bounding box center [884, 281] width 54 height 82
click at [945, 274] on img at bounding box center [946, 281] width 54 height 82
click at [617, 398] on img at bounding box center [625, 394] width 54 height 82
click at [692, 394] on img at bounding box center [688, 394] width 54 height 82
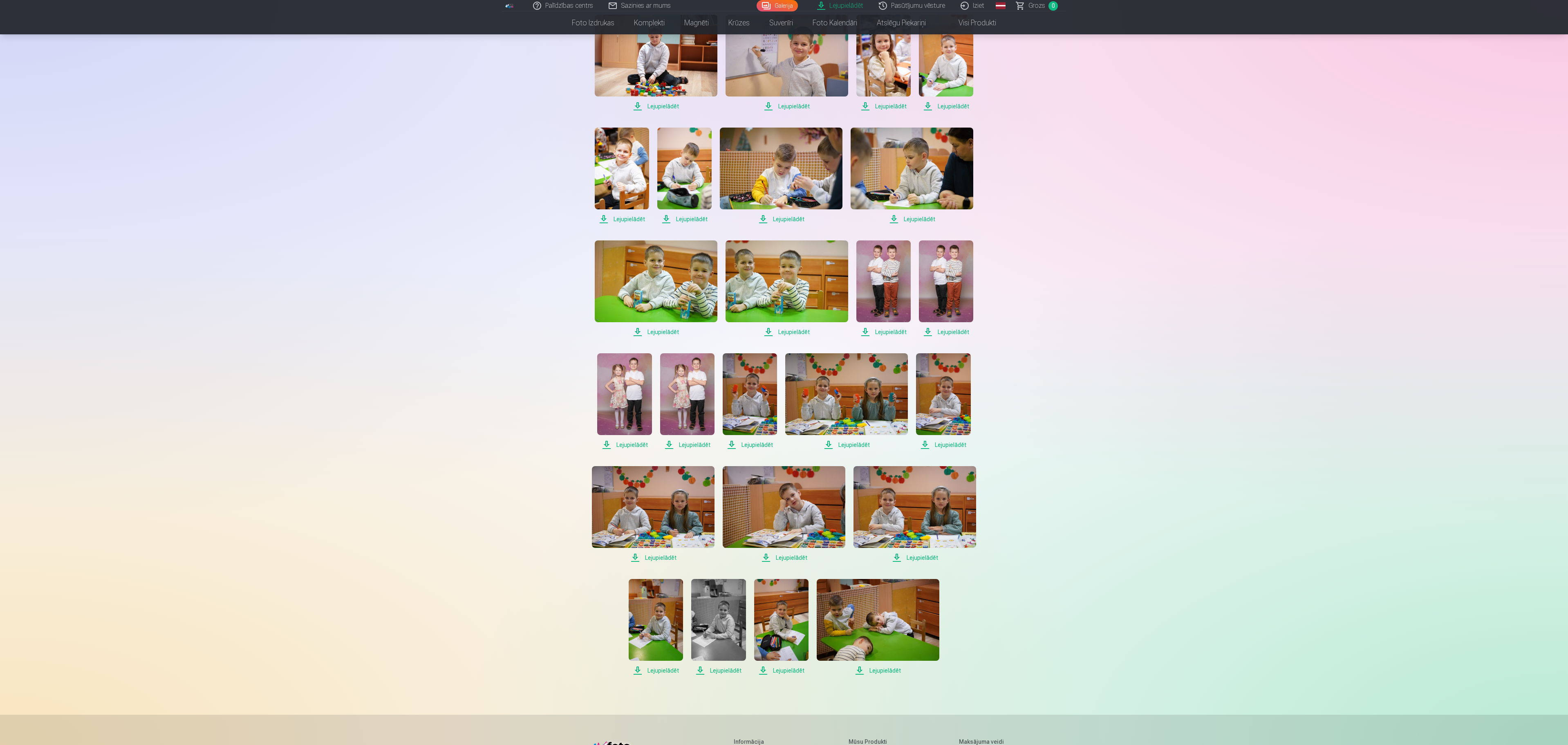
click at [740, 395] on img at bounding box center [750, 394] width 54 height 82
click at [844, 395] on img at bounding box center [846, 394] width 123 height 82
click at [927, 387] on img at bounding box center [943, 394] width 54 height 82
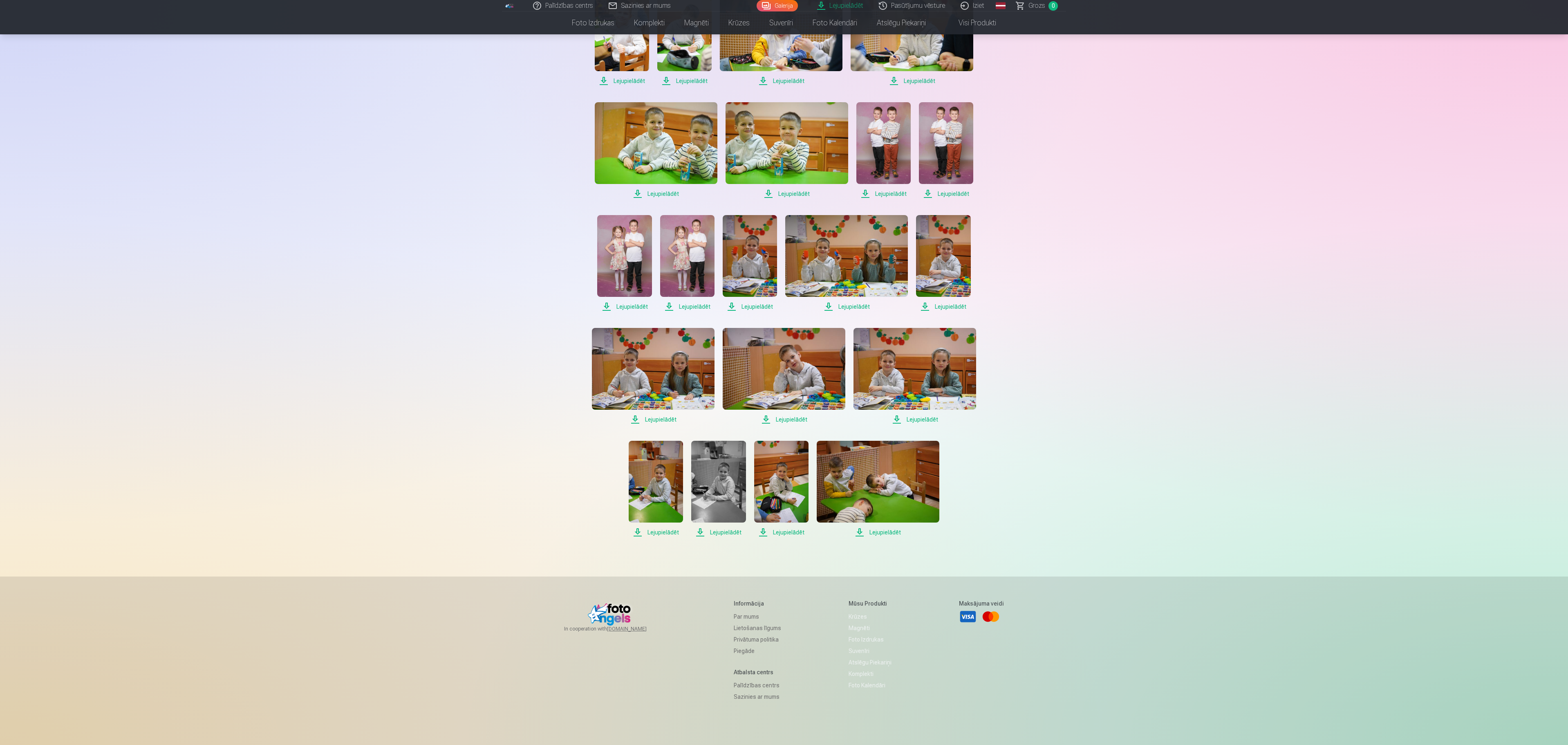
scroll to position [1145, 0]
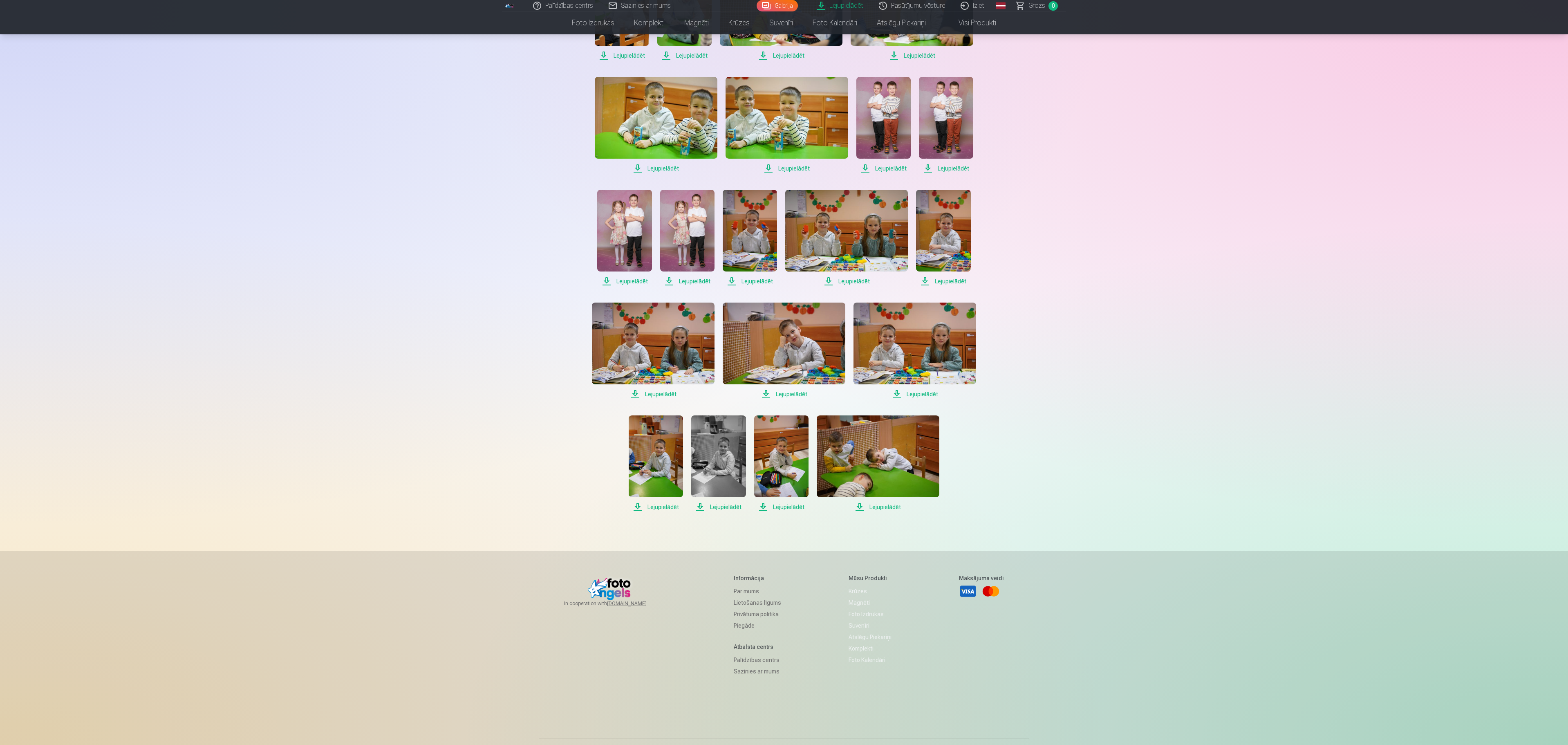
click at [655, 338] on img at bounding box center [653, 343] width 123 height 82
click at [791, 346] on img at bounding box center [784, 343] width 123 height 82
click at [894, 323] on img at bounding box center [915, 343] width 123 height 82
click at [662, 464] on img at bounding box center [656, 456] width 54 height 82
click at [714, 457] on img at bounding box center [718, 456] width 54 height 82
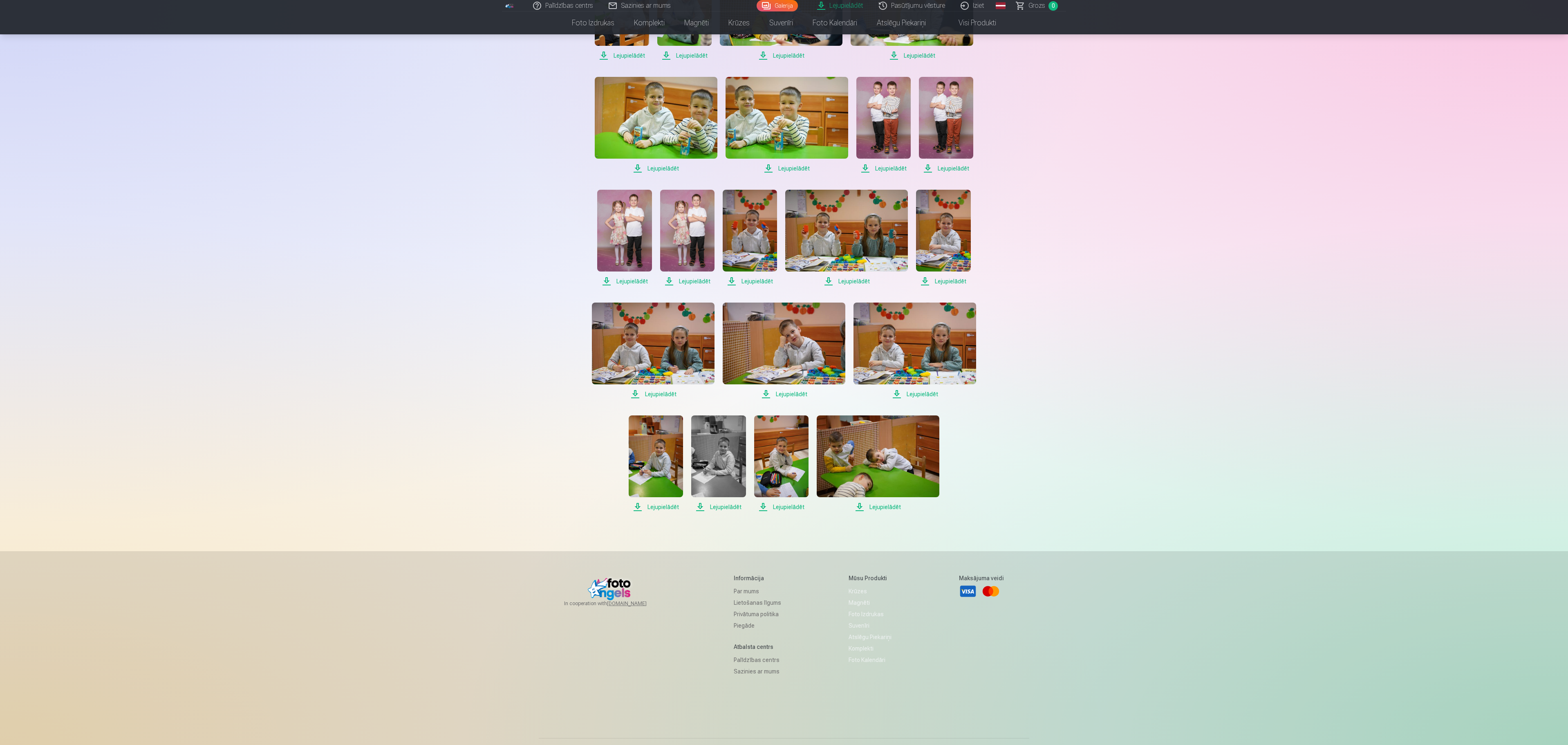
click at [781, 459] on img at bounding box center [781, 456] width 54 height 82
click at [890, 455] on img at bounding box center [878, 456] width 123 height 82
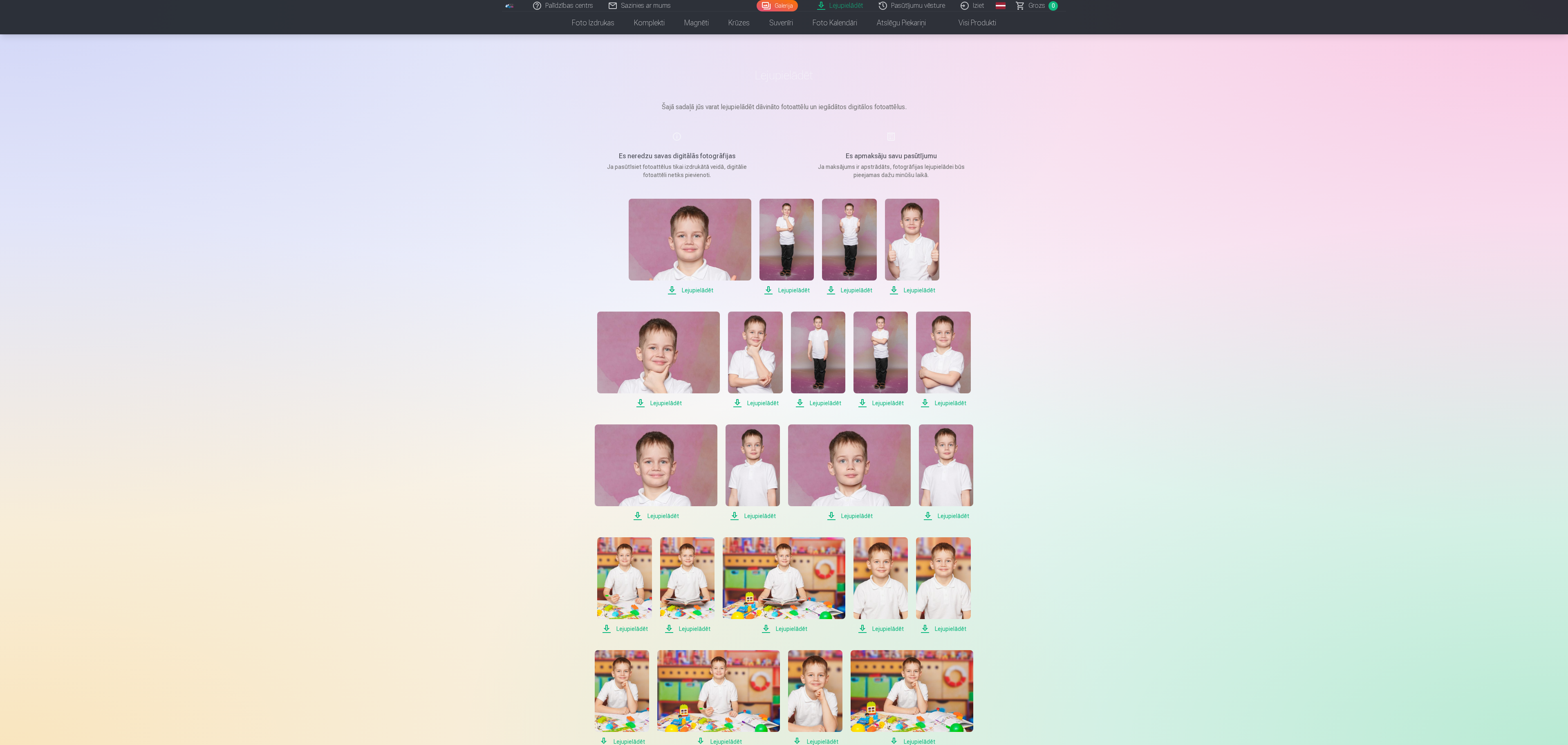
scroll to position [0, 0]
